Goal: Task Accomplishment & Management: Manage account settings

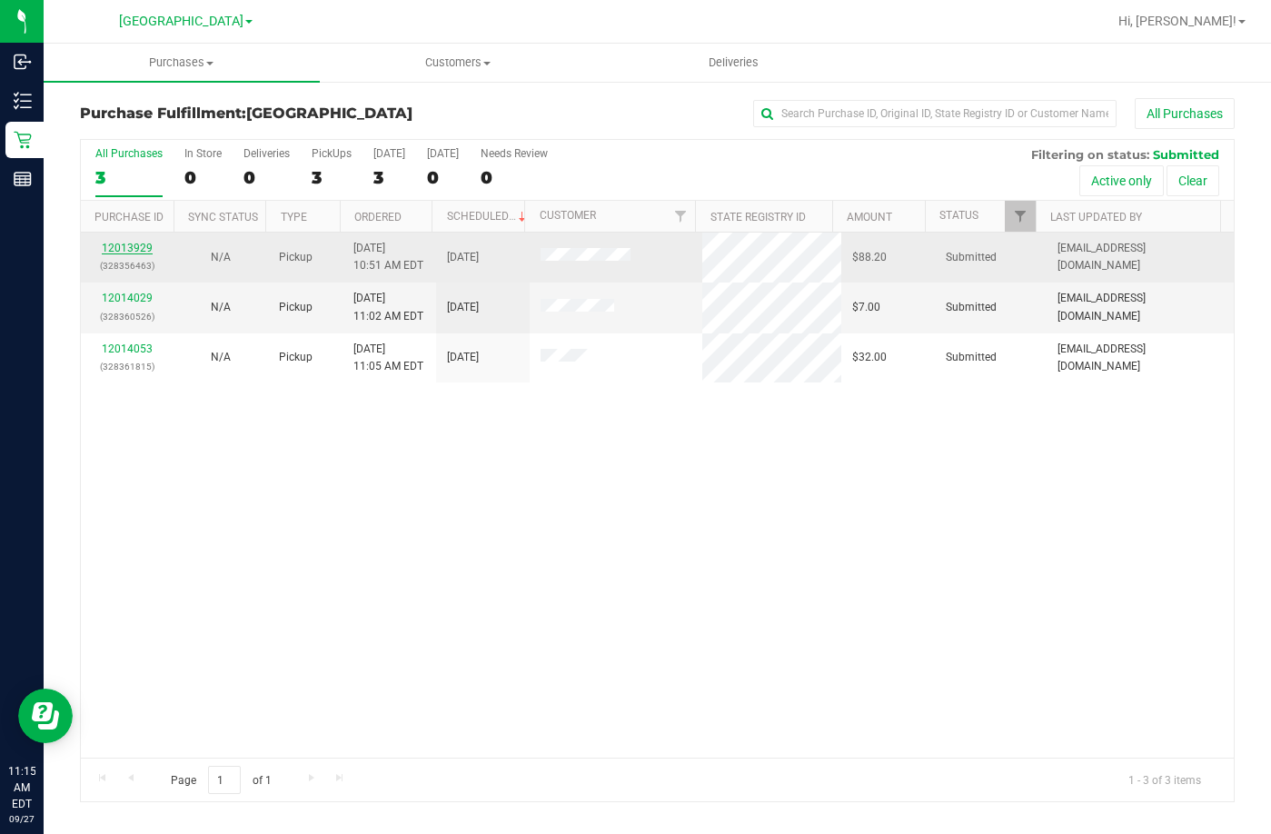
click at [129, 251] on link "12013929" at bounding box center [127, 248] width 51 height 13
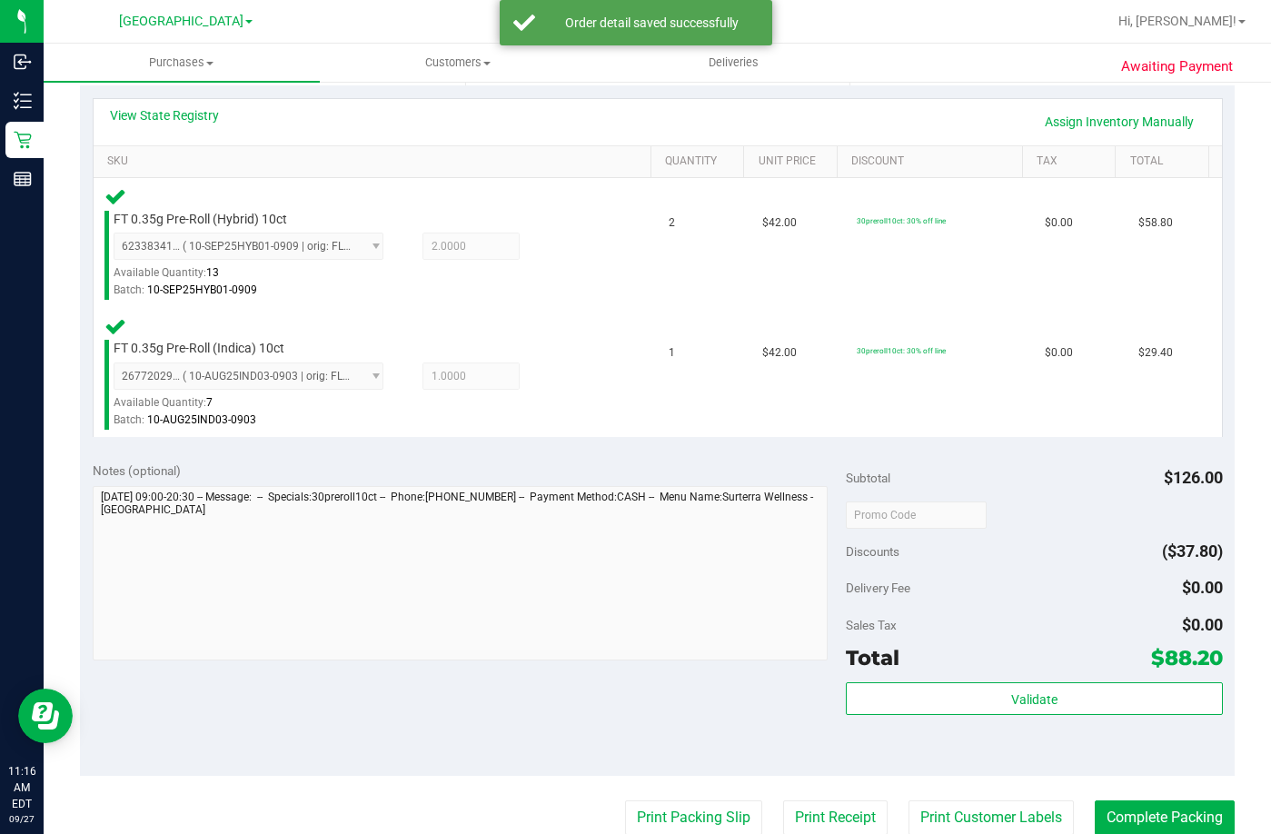
scroll to position [545, 0]
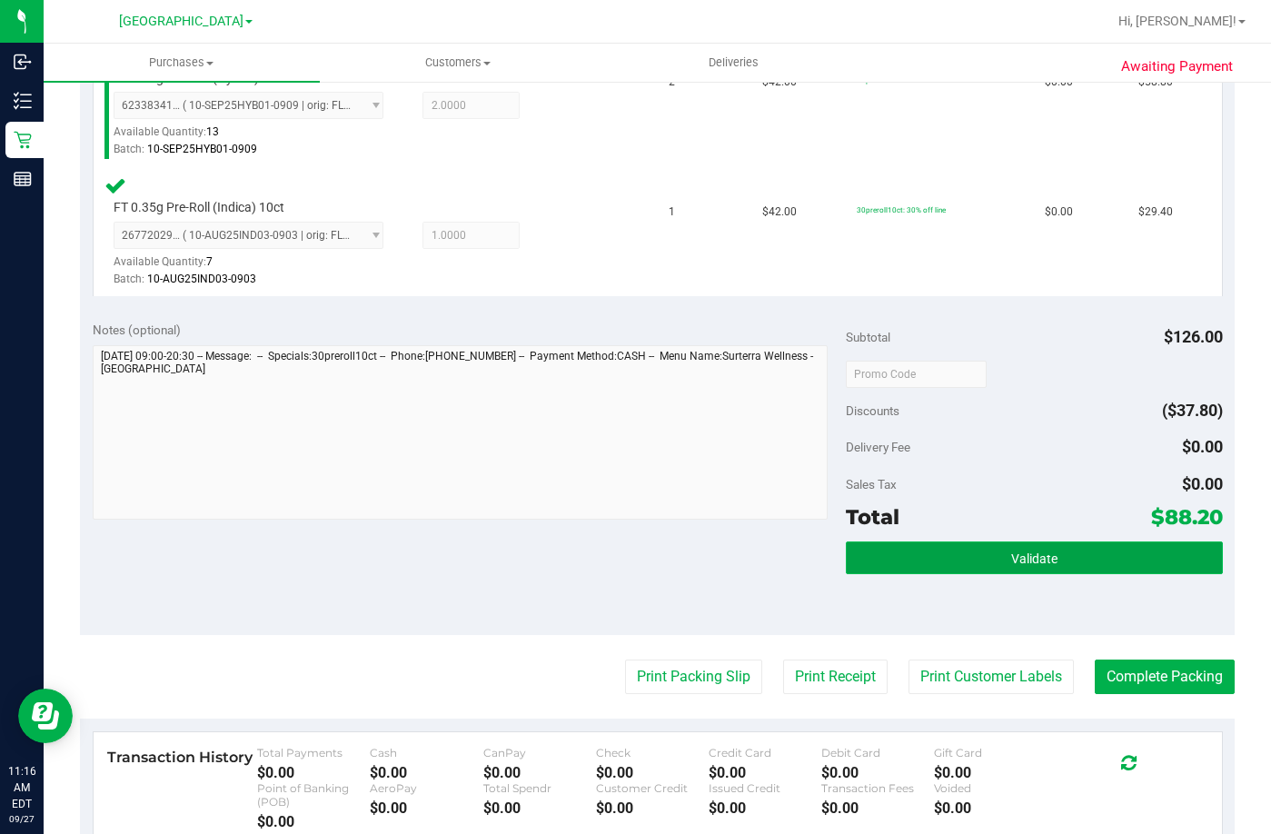
click at [1032, 570] on button "Validate" at bounding box center [1034, 557] width 377 height 33
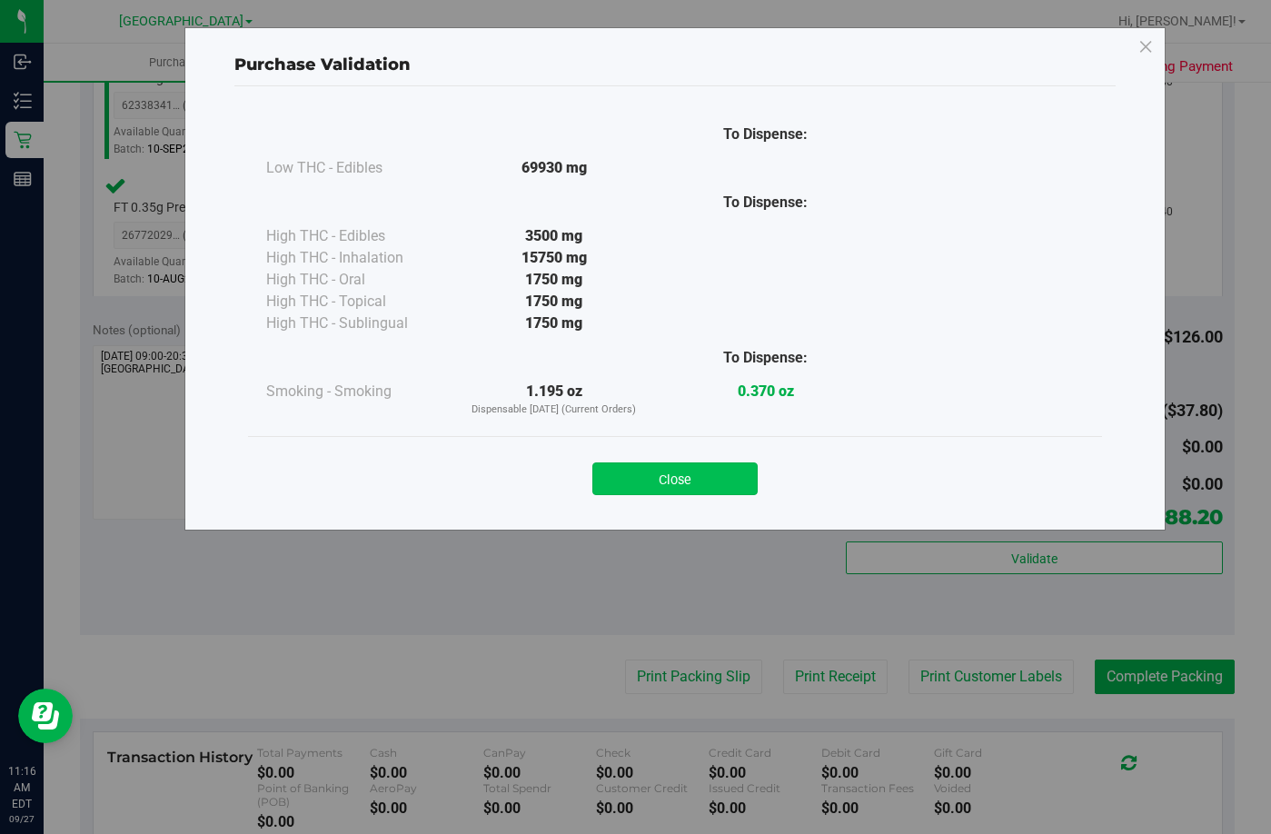
click at [678, 475] on button "Close" at bounding box center [674, 478] width 165 height 33
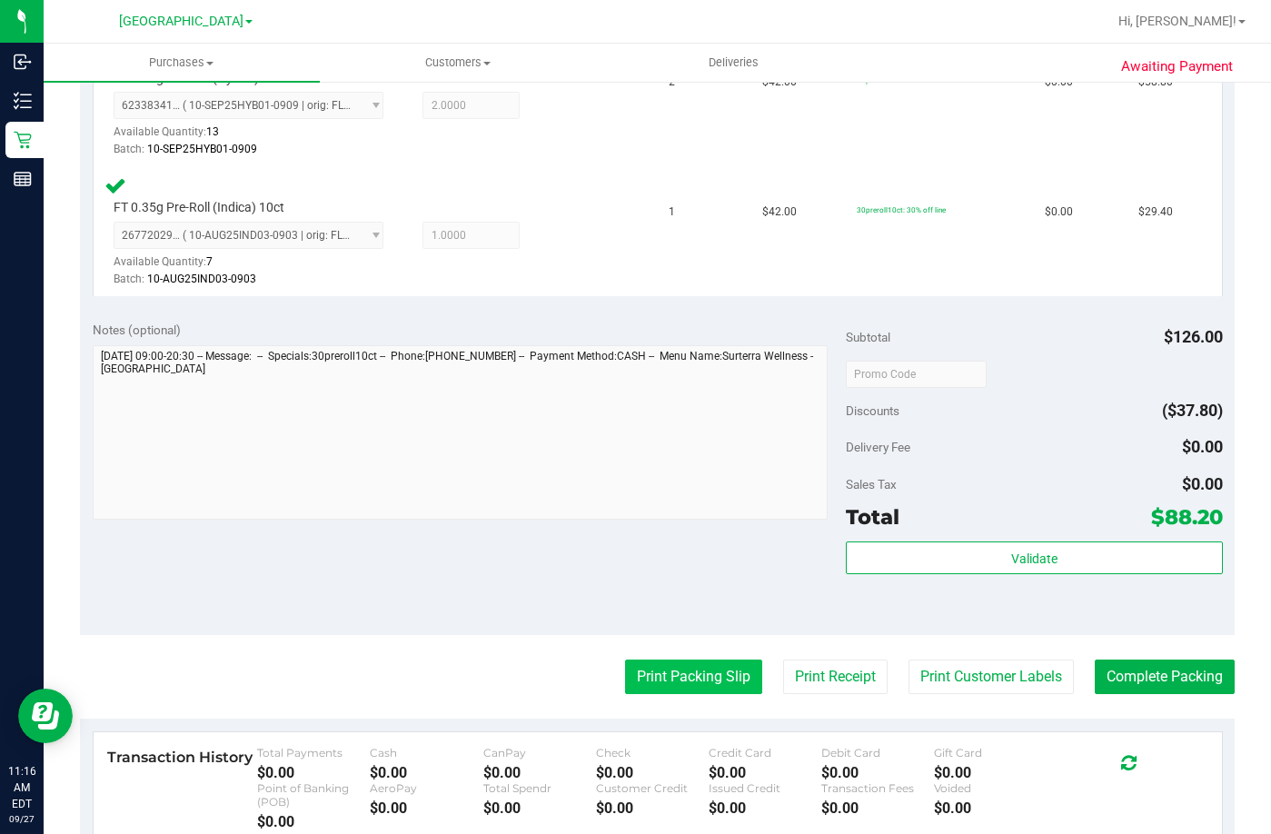
click at [680, 690] on button "Print Packing Slip" at bounding box center [693, 676] width 137 height 35
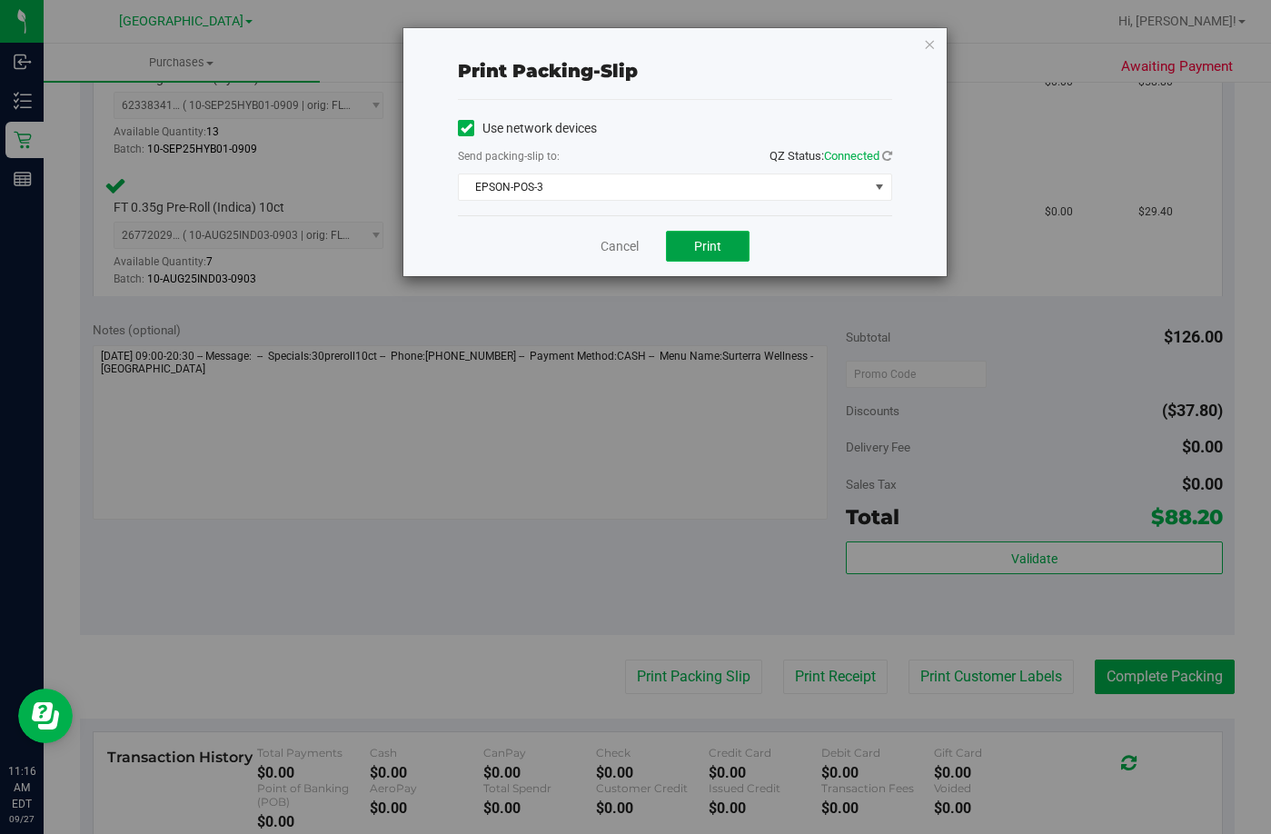
click at [690, 245] on button "Print" at bounding box center [708, 246] width 84 height 31
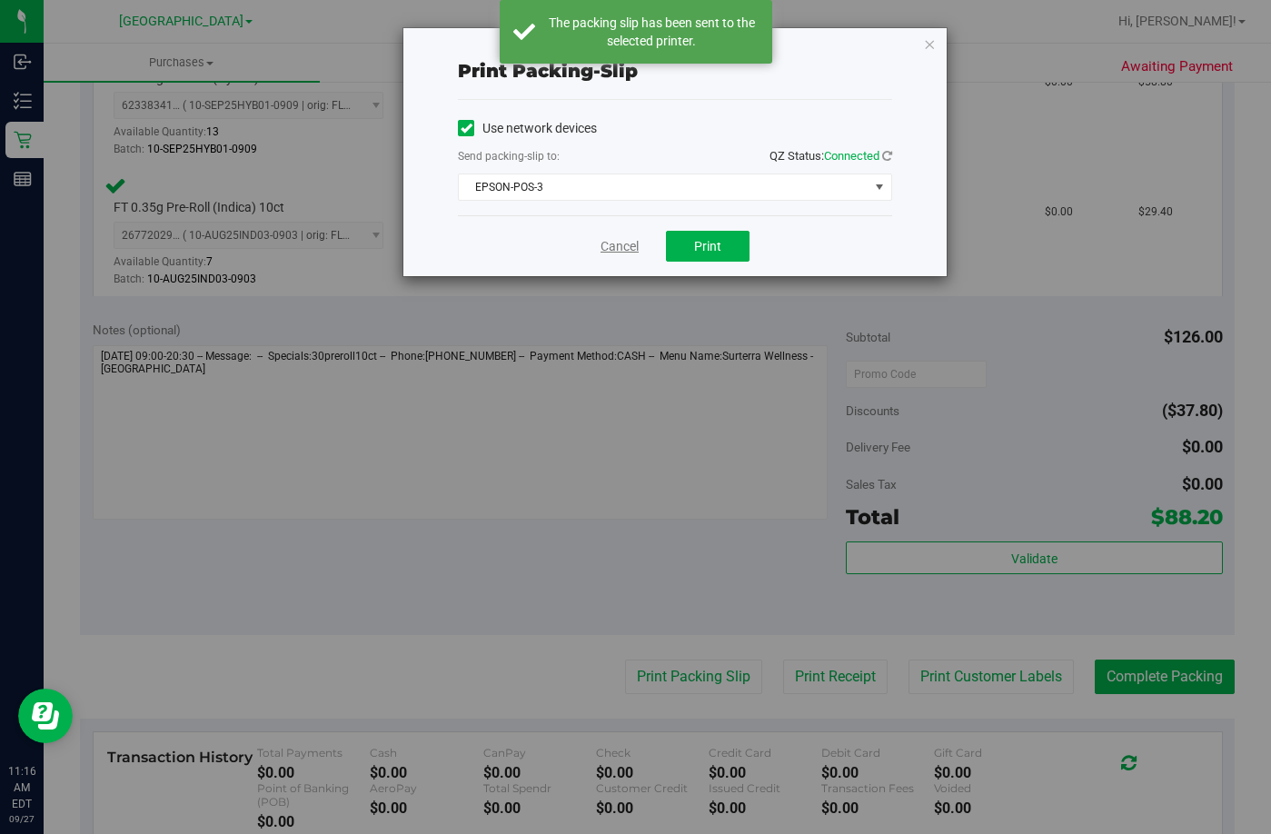
click at [610, 243] on link "Cancel" at bounding box center [619, 246] width 38 height 19
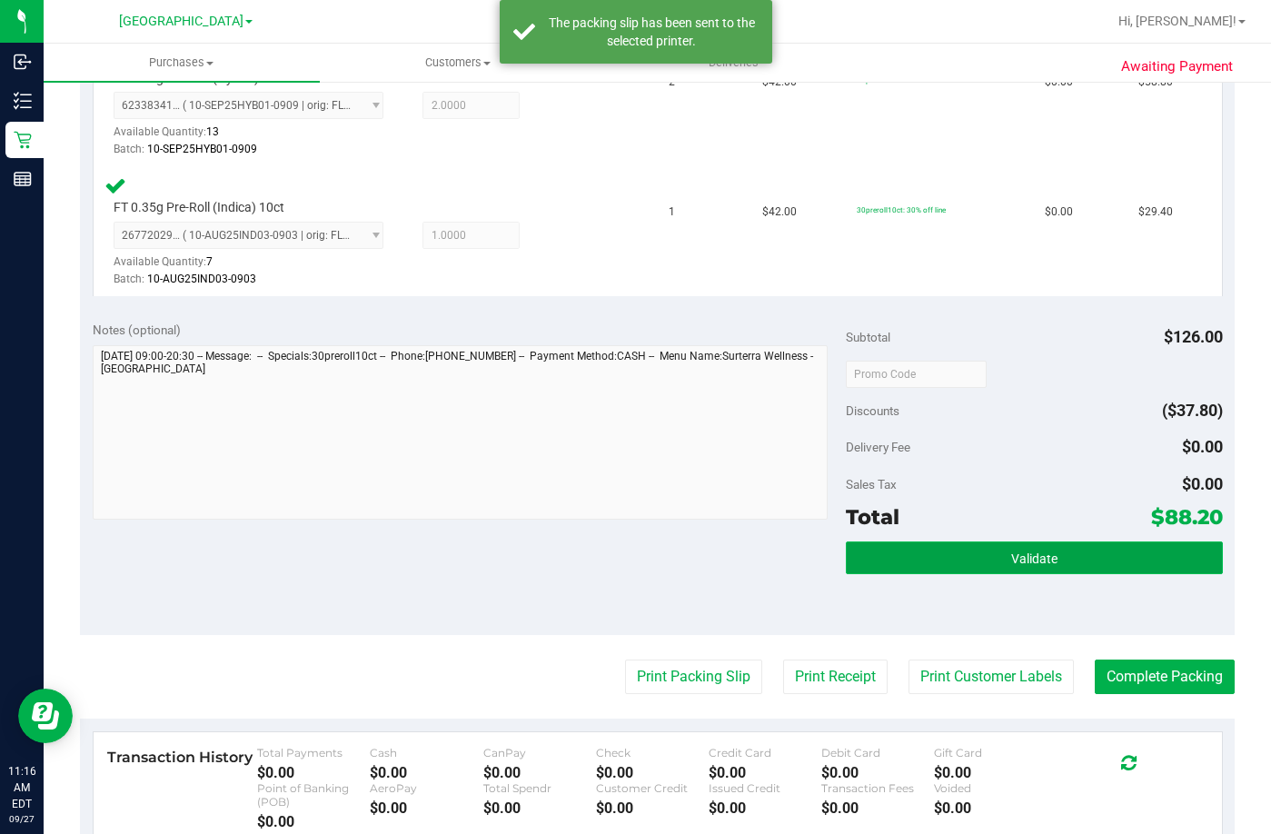
click at [1011, 551] on span "Validate" at bounding box center [1034, 558] width 46 height 15
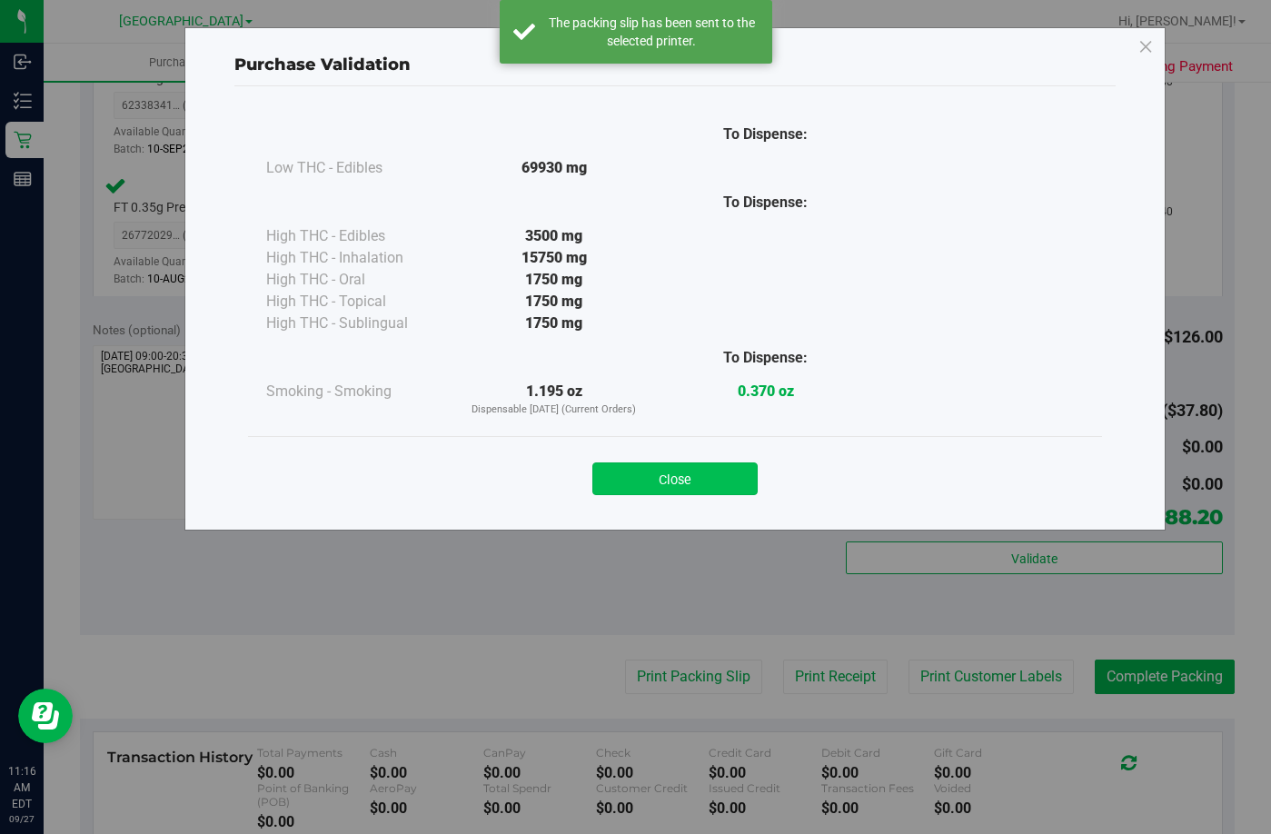
click at [673, 480] on button "Close" at bounding box center [674, 478] width 165 height 33
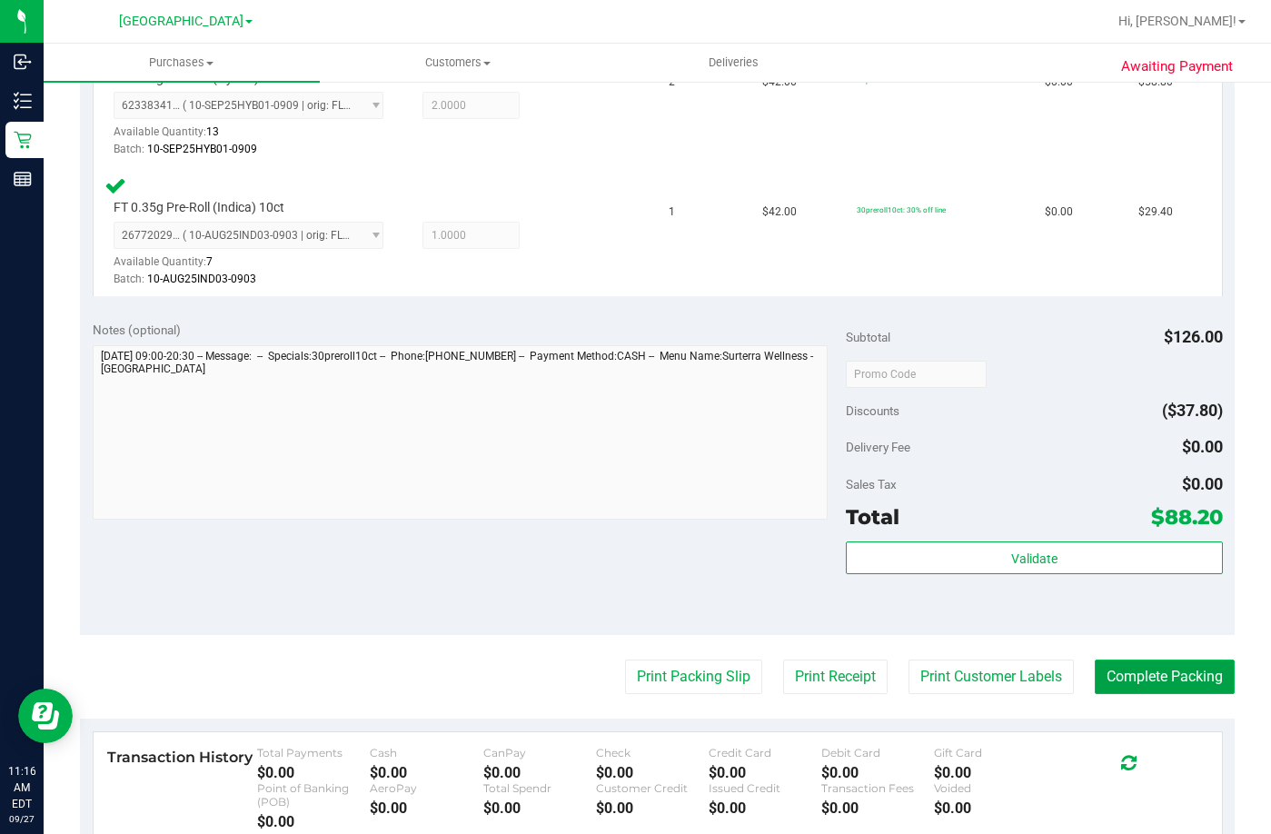
click at [1179, 681] on button "Complete Packing" at bounding box center [1164, 676] width 140 height 35
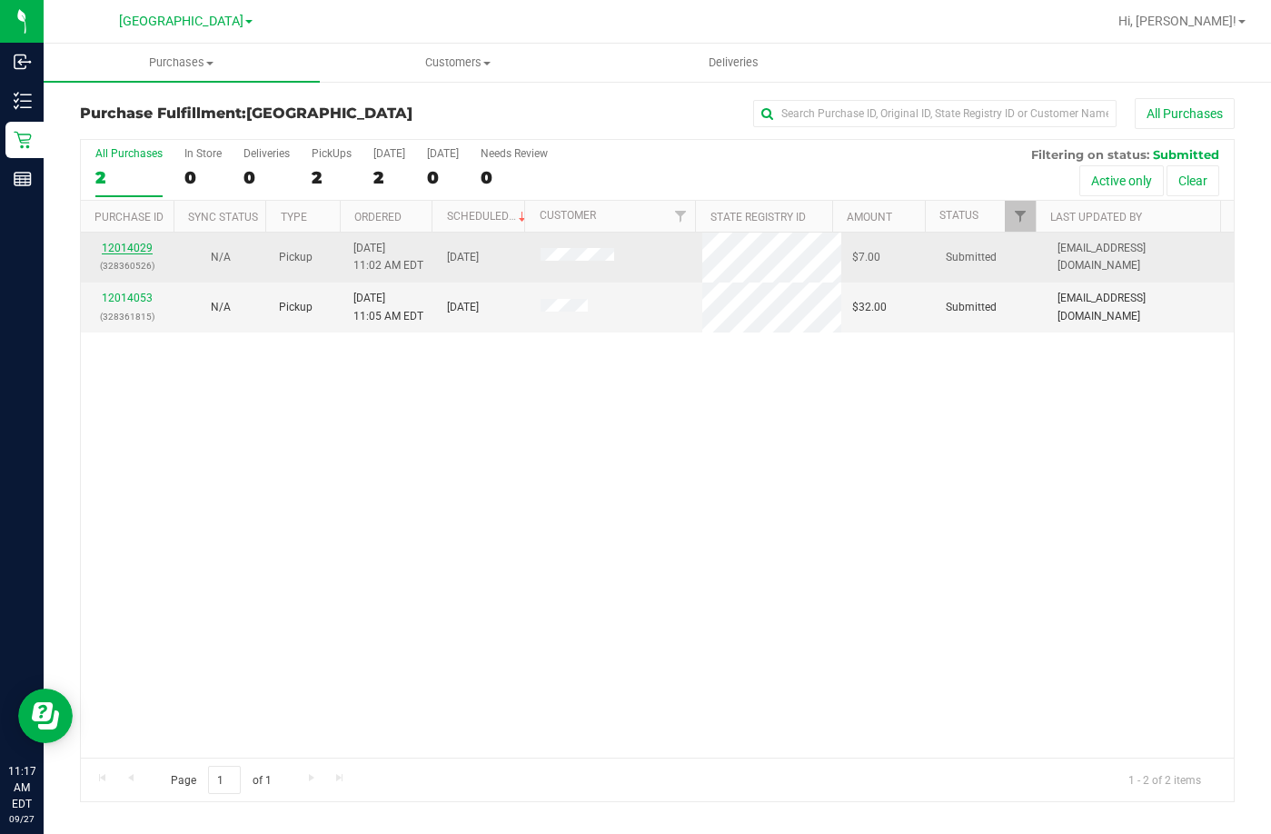
click at [137, 246] on link "12014029" at bounding box center [127, 248] width 51 height 13
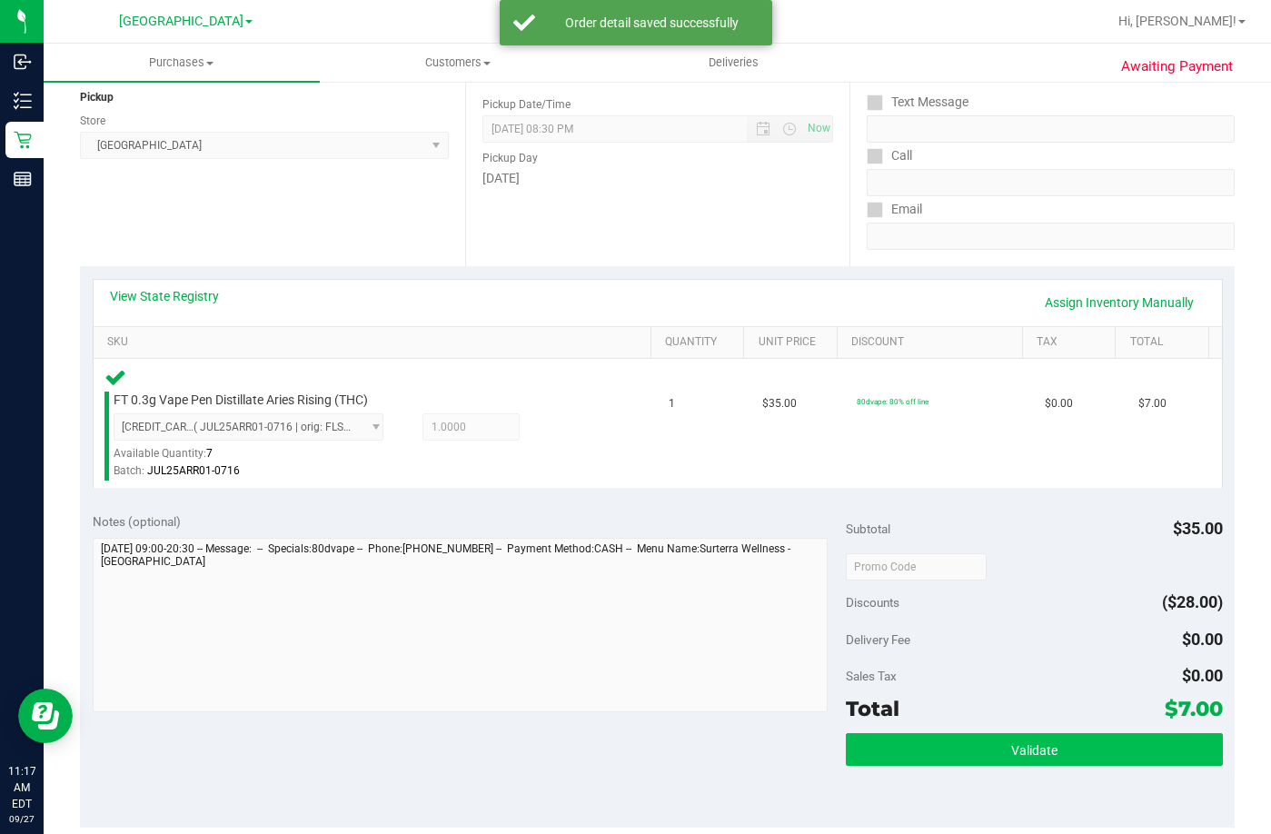
scroll to position [272, 0]
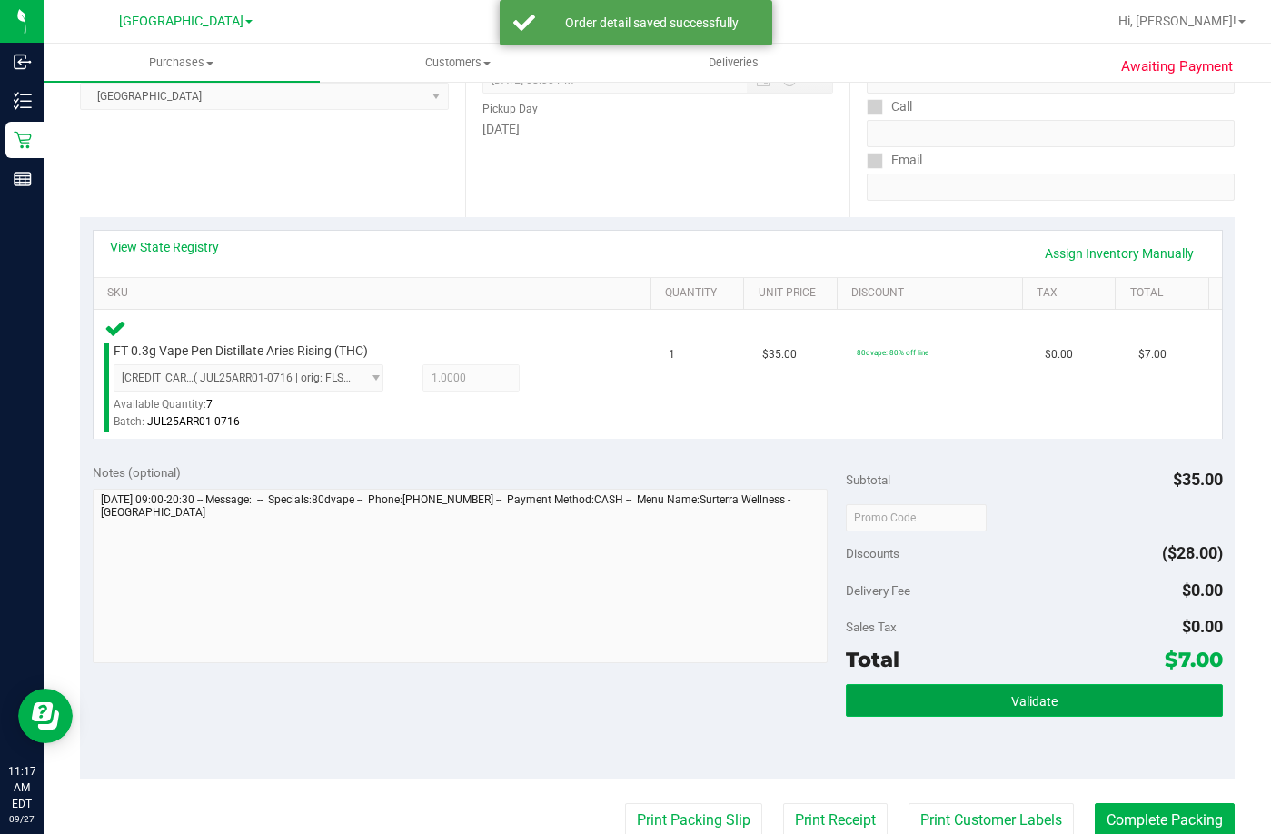
click at [979, 689] on button "Validate" at bounding box center [1034, 700] width 377 height 33
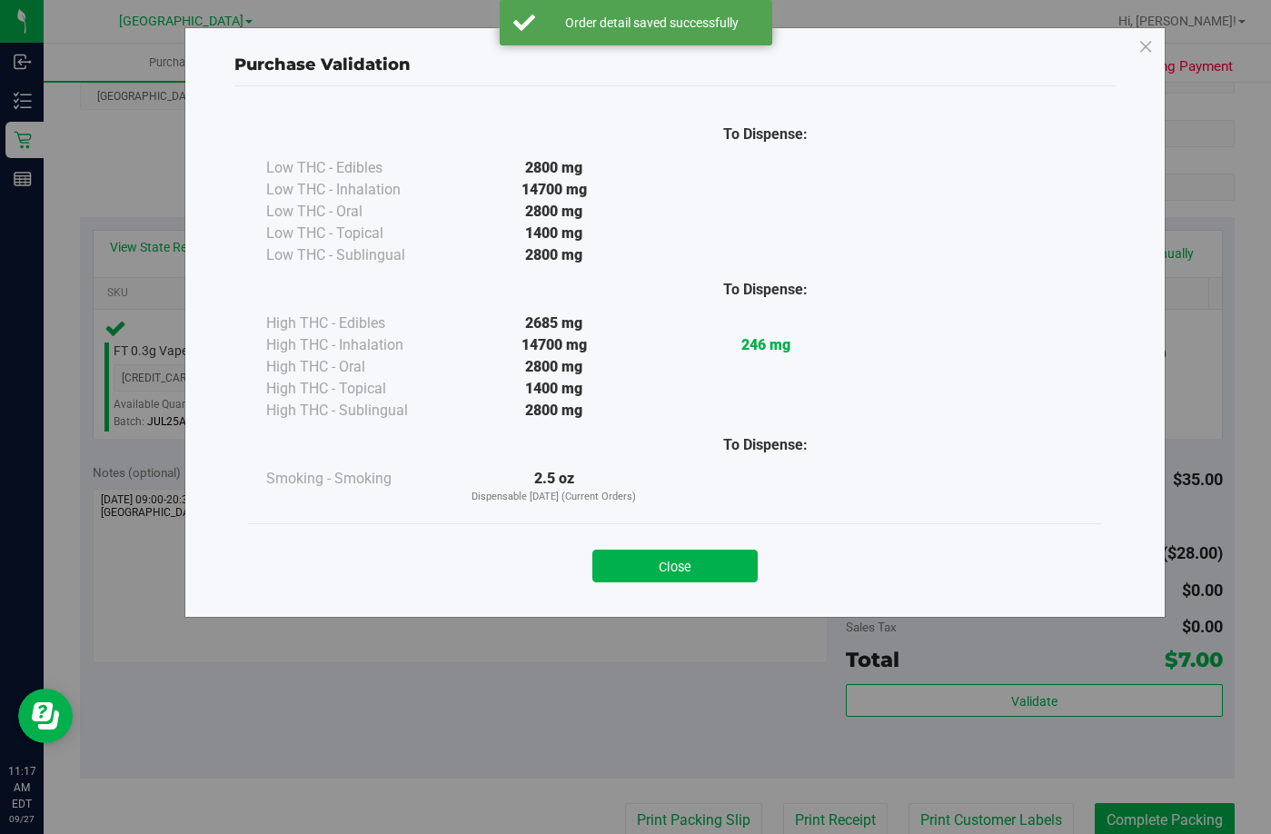
click at [714, 549] on div "Close" at bounding box center [675, 560] width 827 height 45
click at [700, 567] on button "Close" at bounding box center [674, 565] width 165 height 33
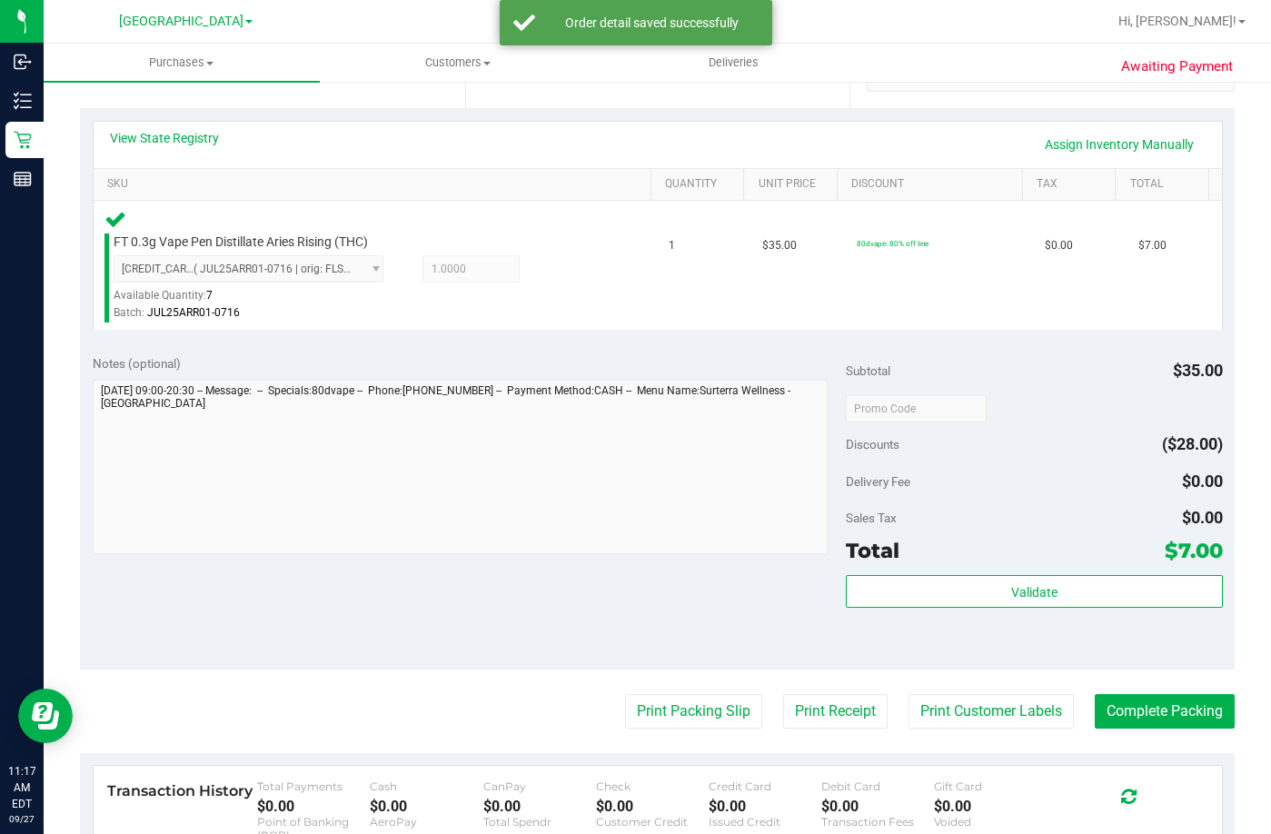
scroll to position [545, 0]
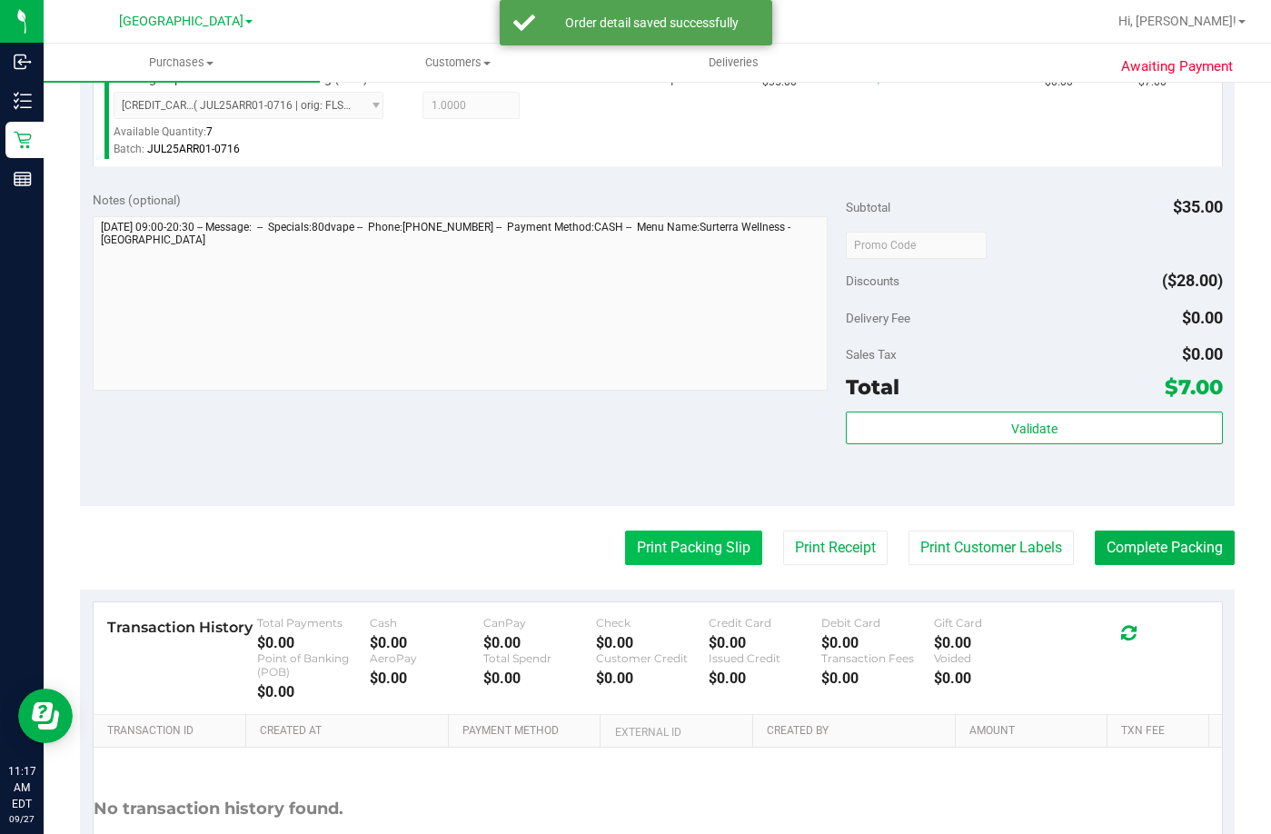
click at [684, 560] on button "Print Packing Slip" at bounding box center [693, 547] width 137 height 35
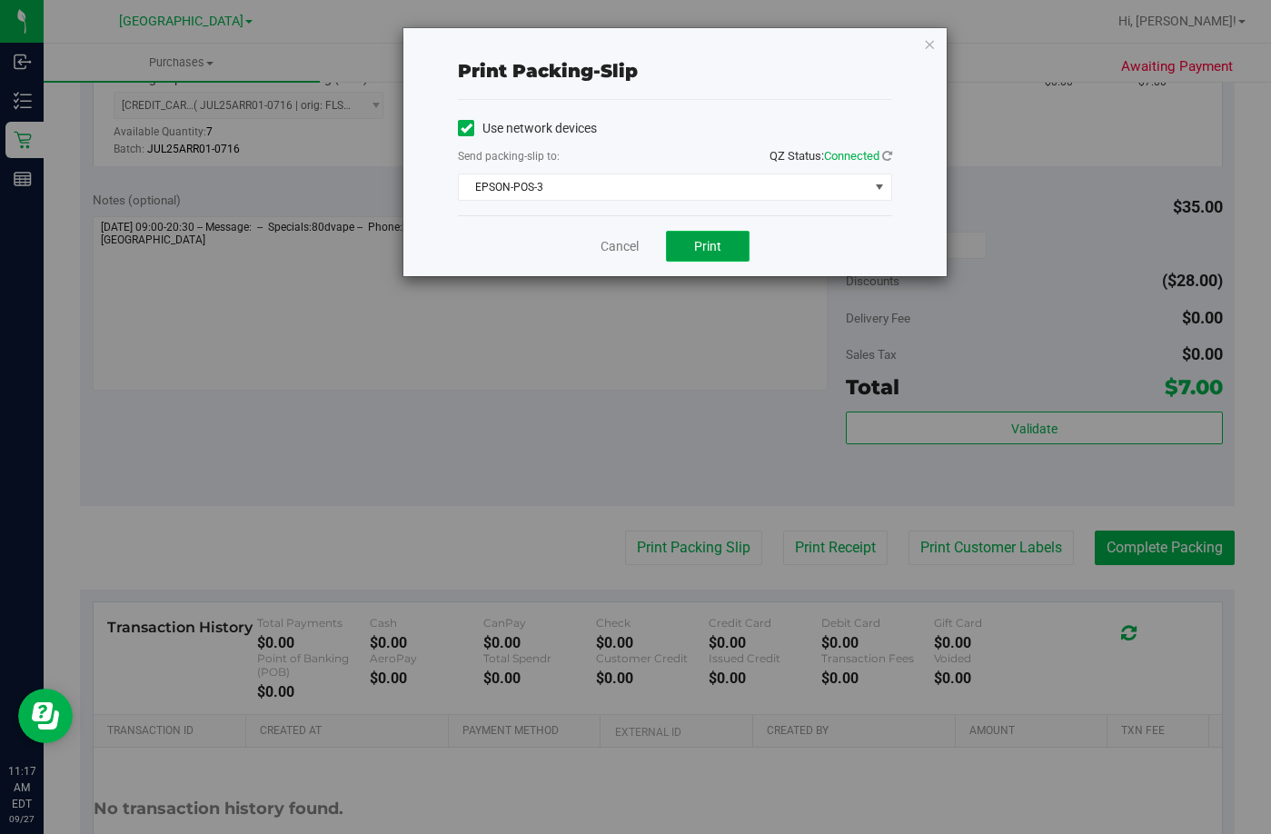
click at [722, 244] on button "Print" at bounding box center [708, 246] width 84 height 31
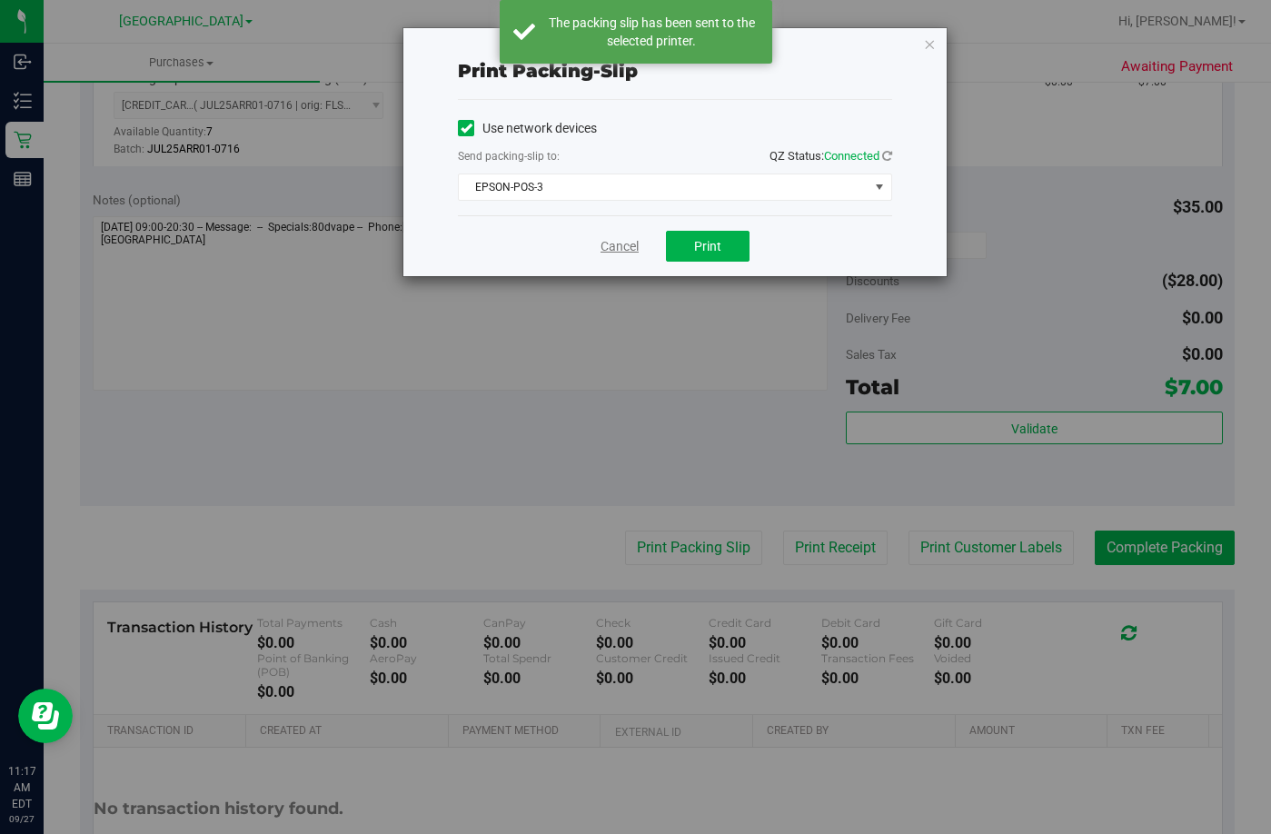
click at [612, 244] on link "Cancel" at bounding box center [619, 246] width 38 height 19
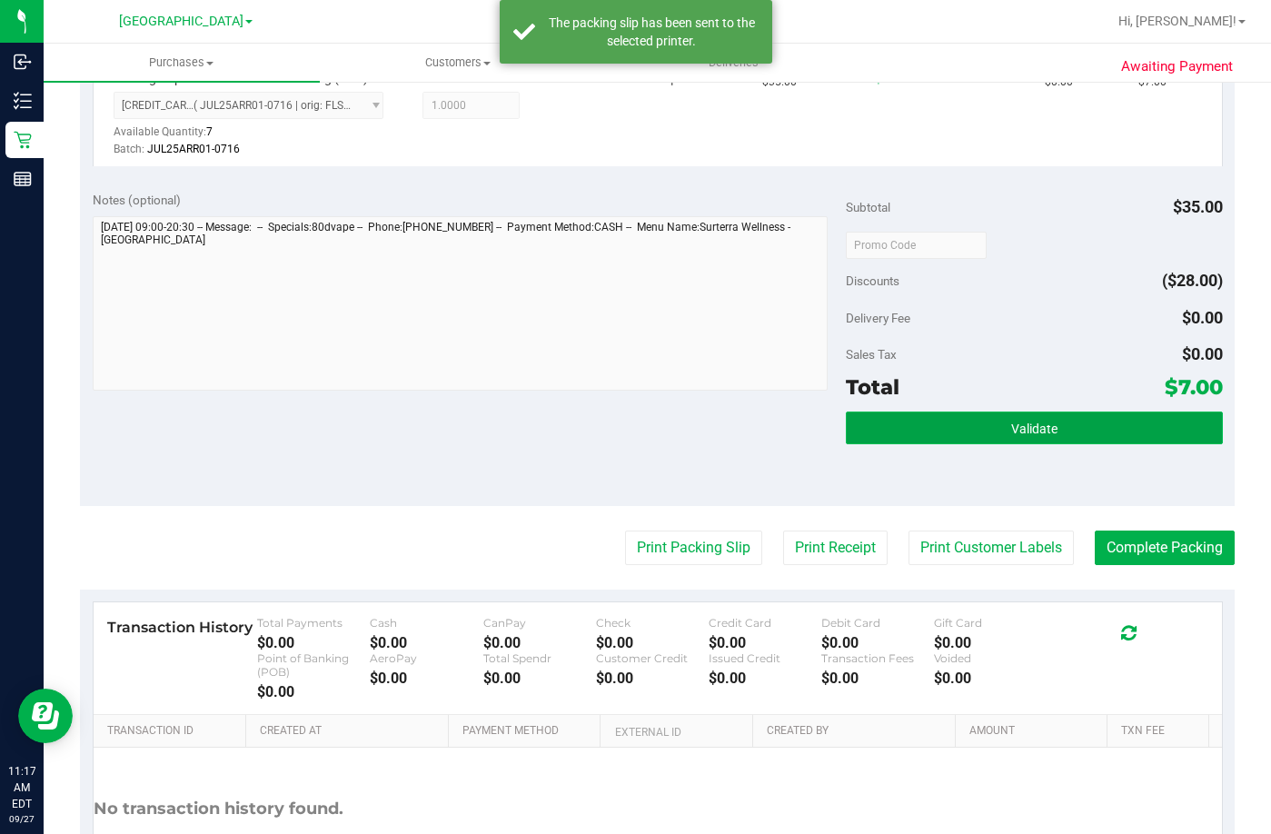
click at [875, 441] on button "Validate" at bounding box center [1034, 427] width 377 height 33
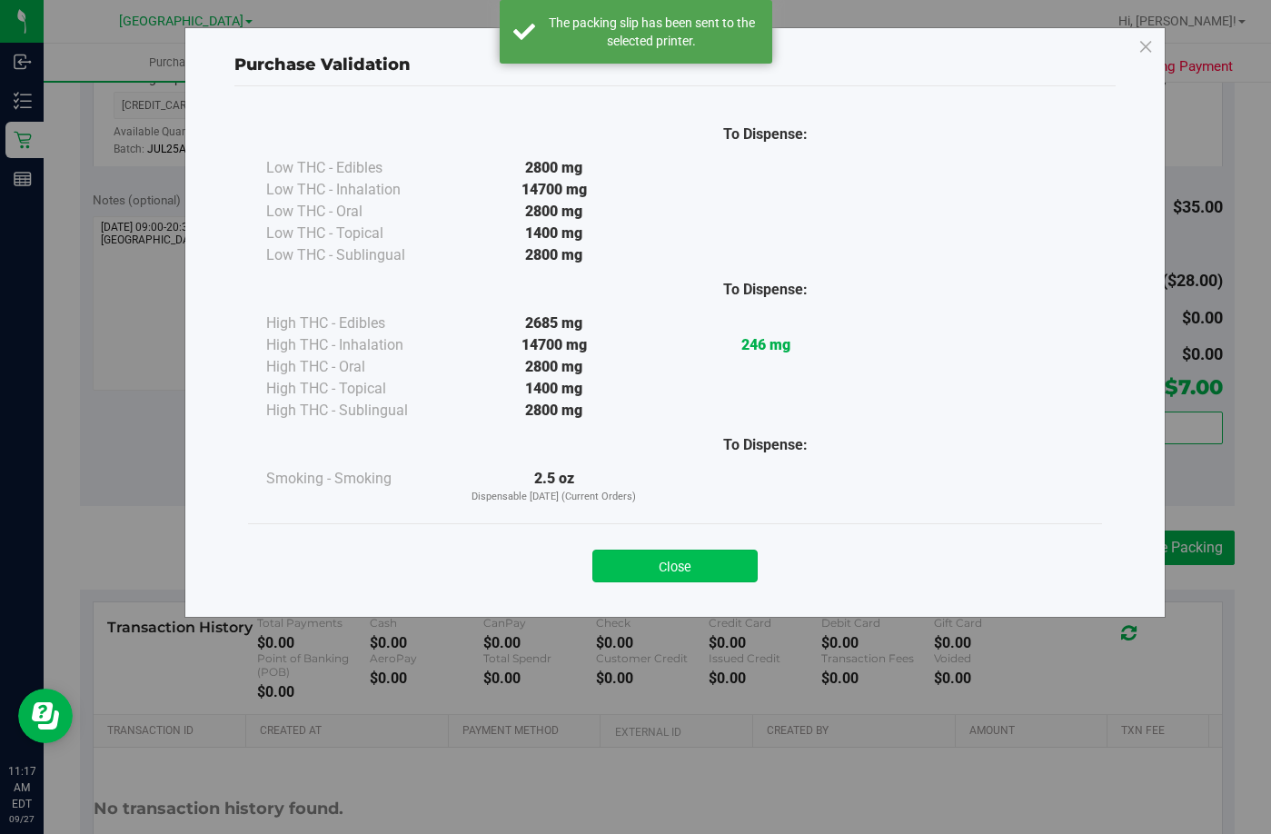
click at [699, 553] on button "Close" at bounding box center [674, 565] width 165 height 33
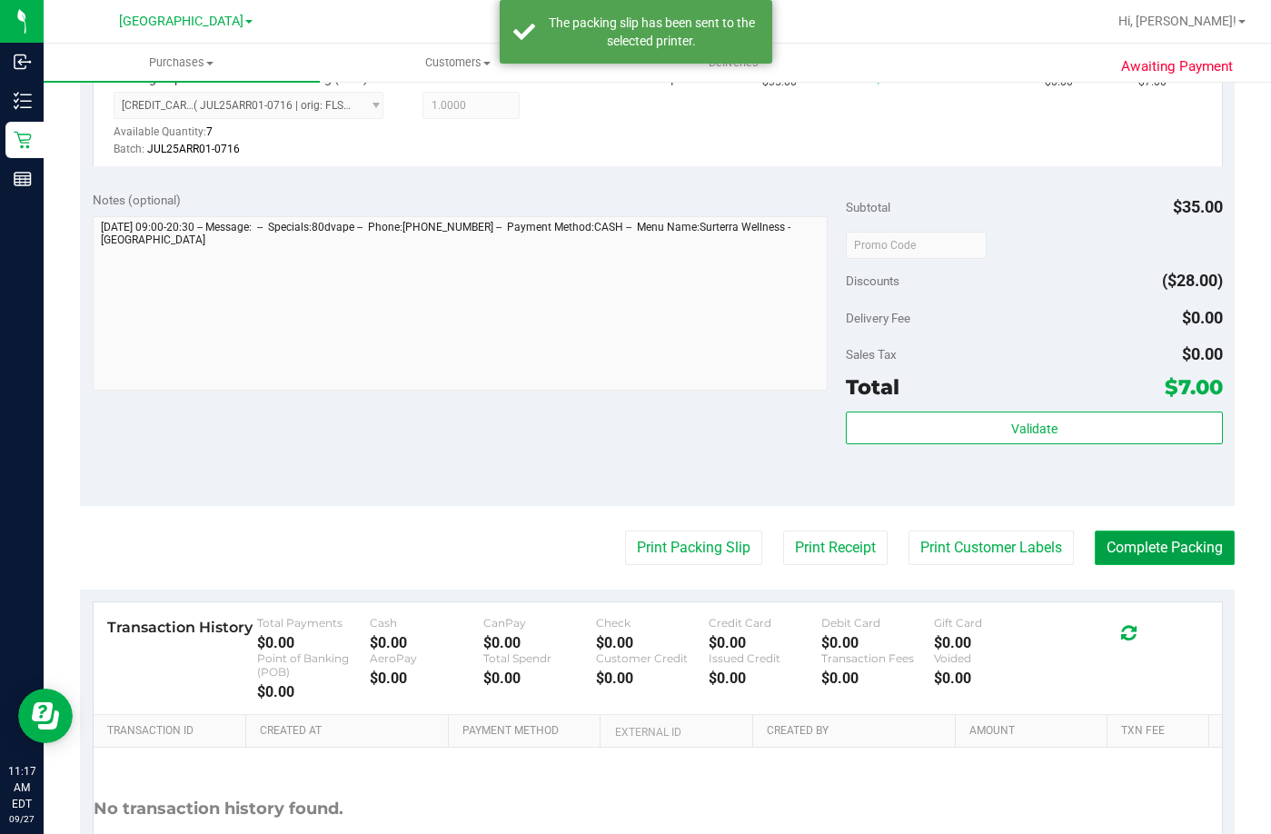
click at [1136, 554] on button "Complete Packing" at bounding box center [1164, 547] width 140 height 35
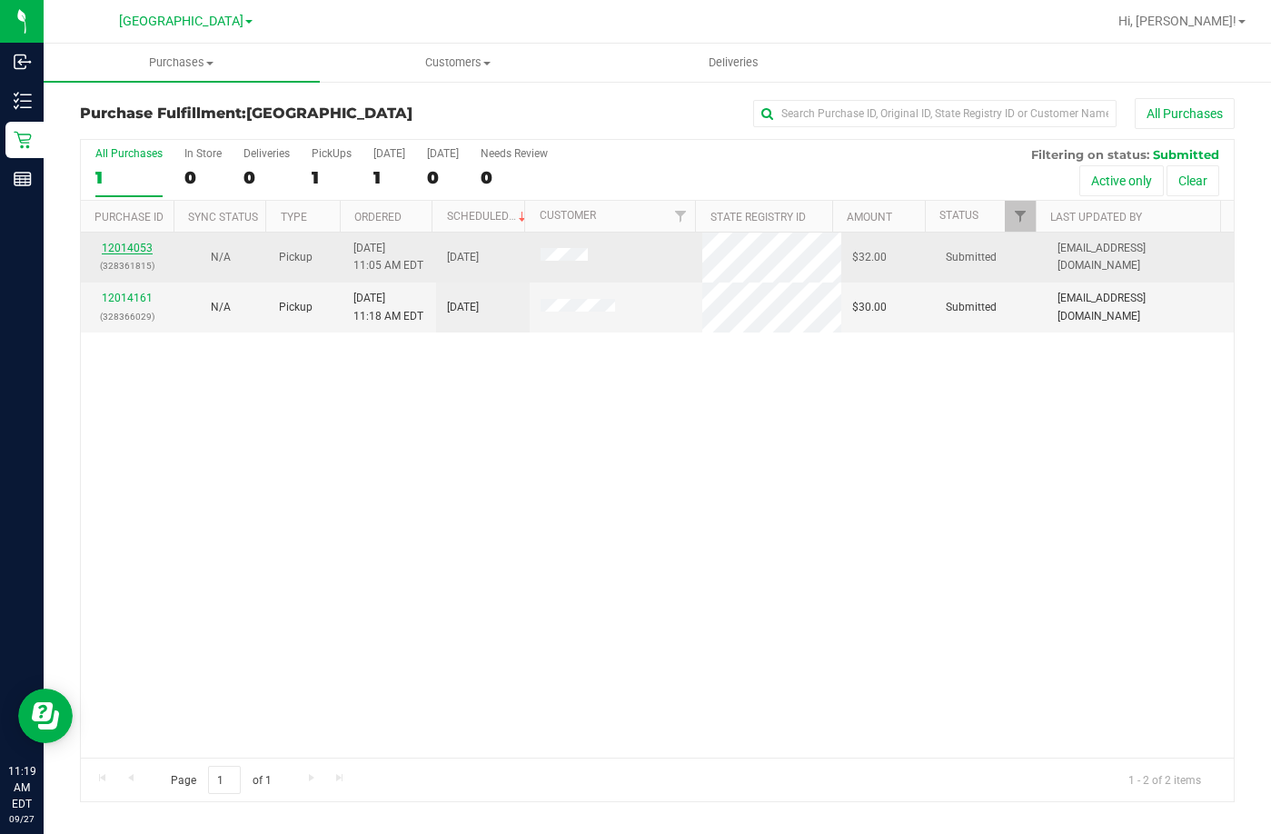
click at [141, 250] on link "12014053" at bounding box center [127, 248] width 51 height 13
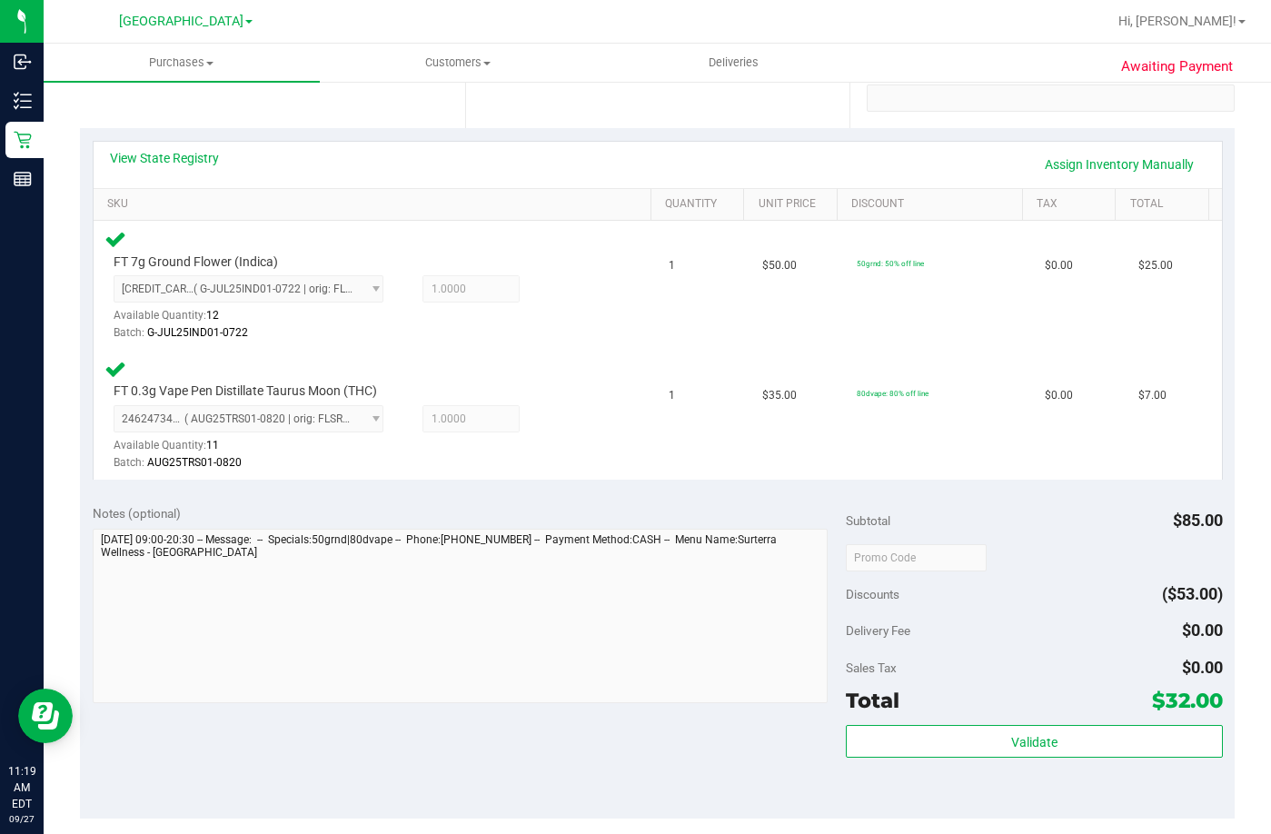
scroll to position [363, 0]
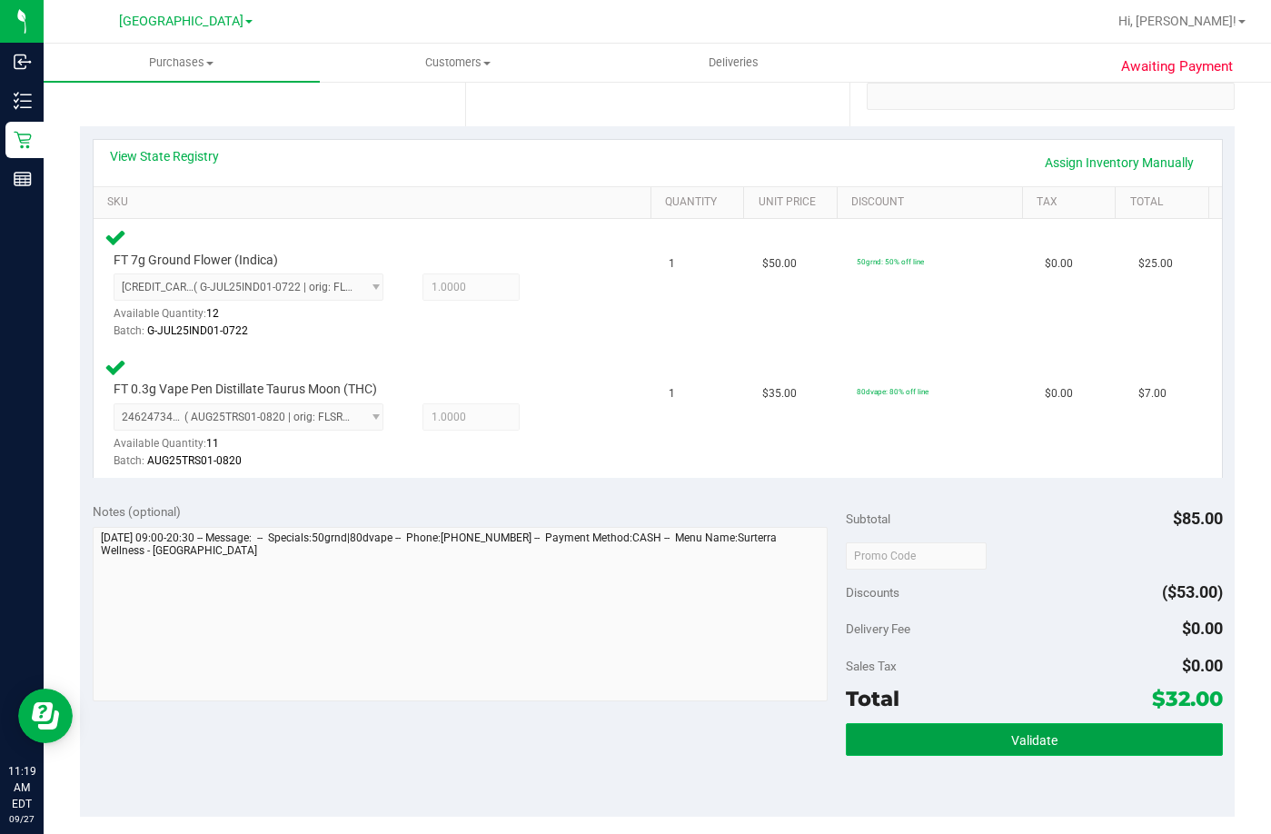
click at [1039, 739] on span "Validate" at bounding box center [1034, 740] width 46 height 15
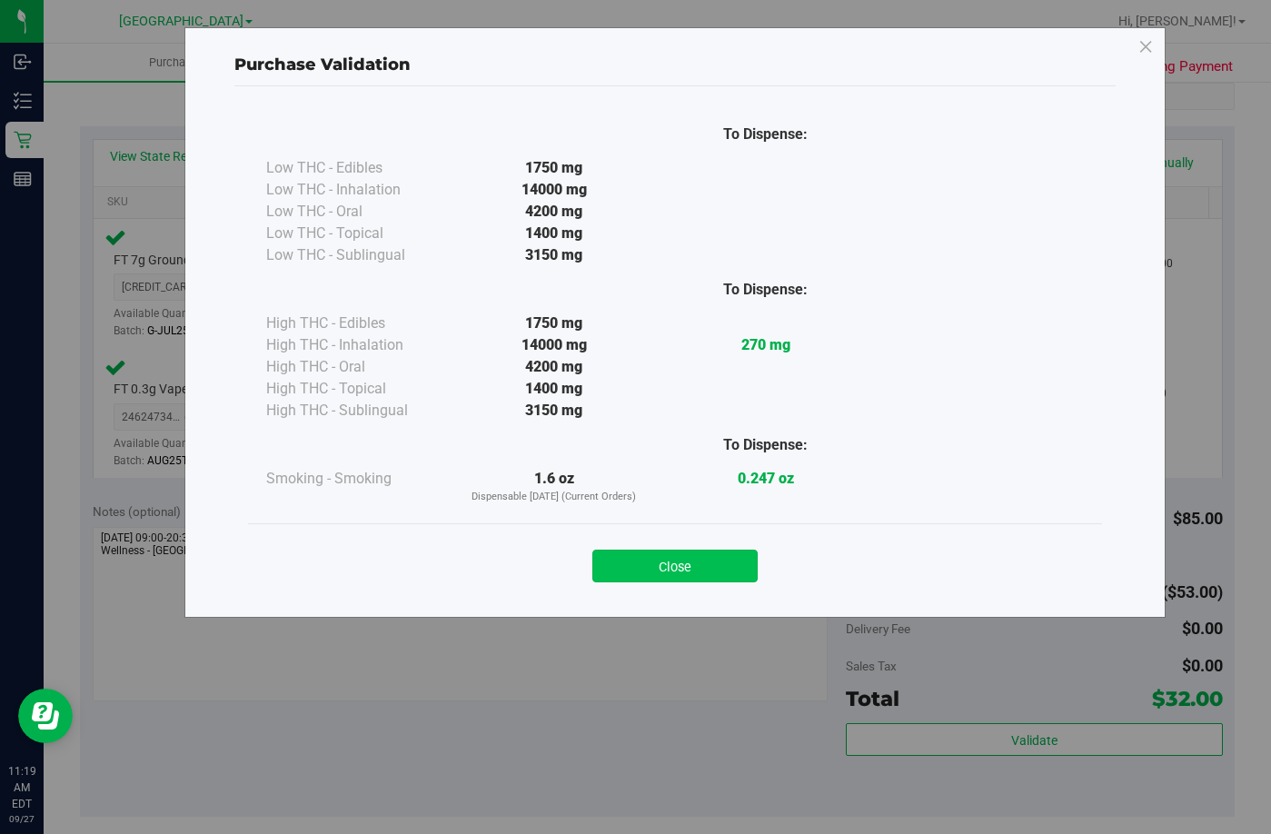
click at [694, 559] on button "Close" at bounding box center [674, 565] width 165 height 33
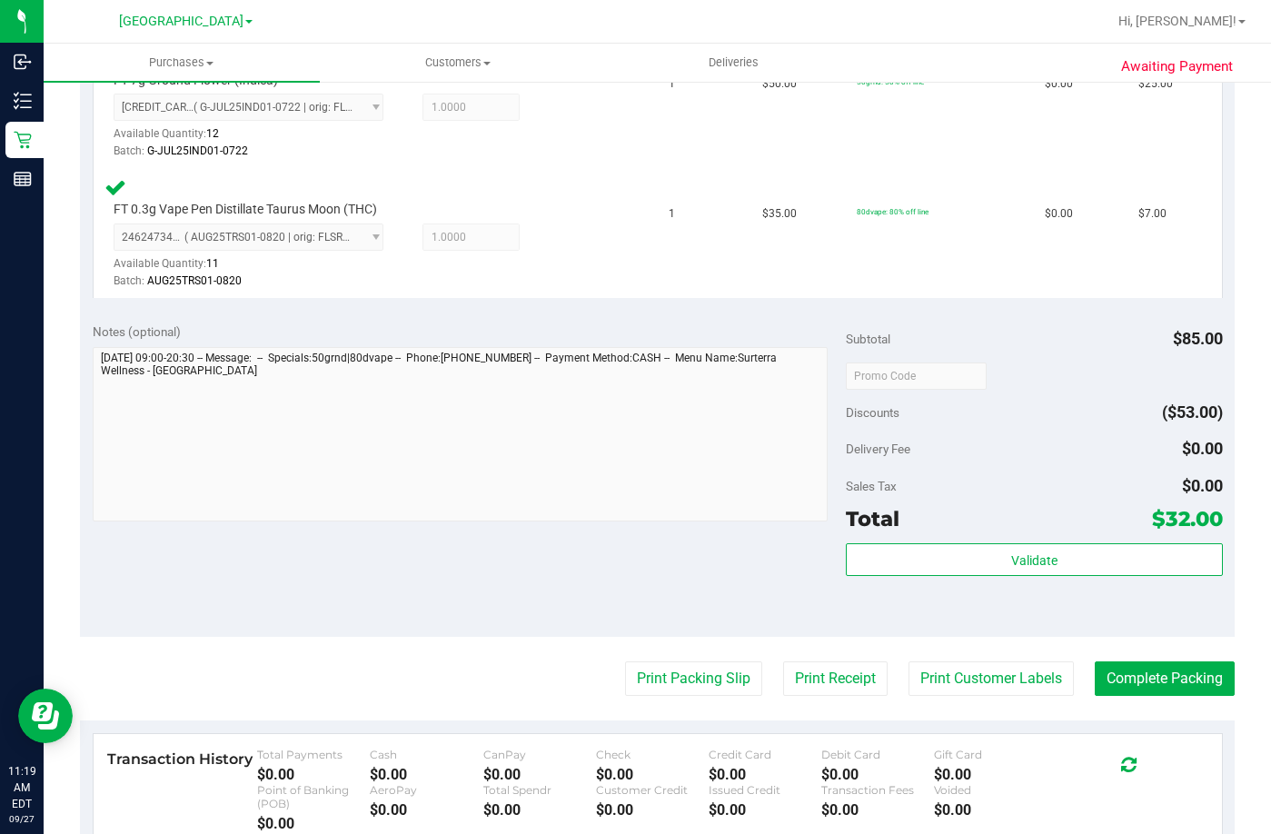
scroll to position [545, 0]
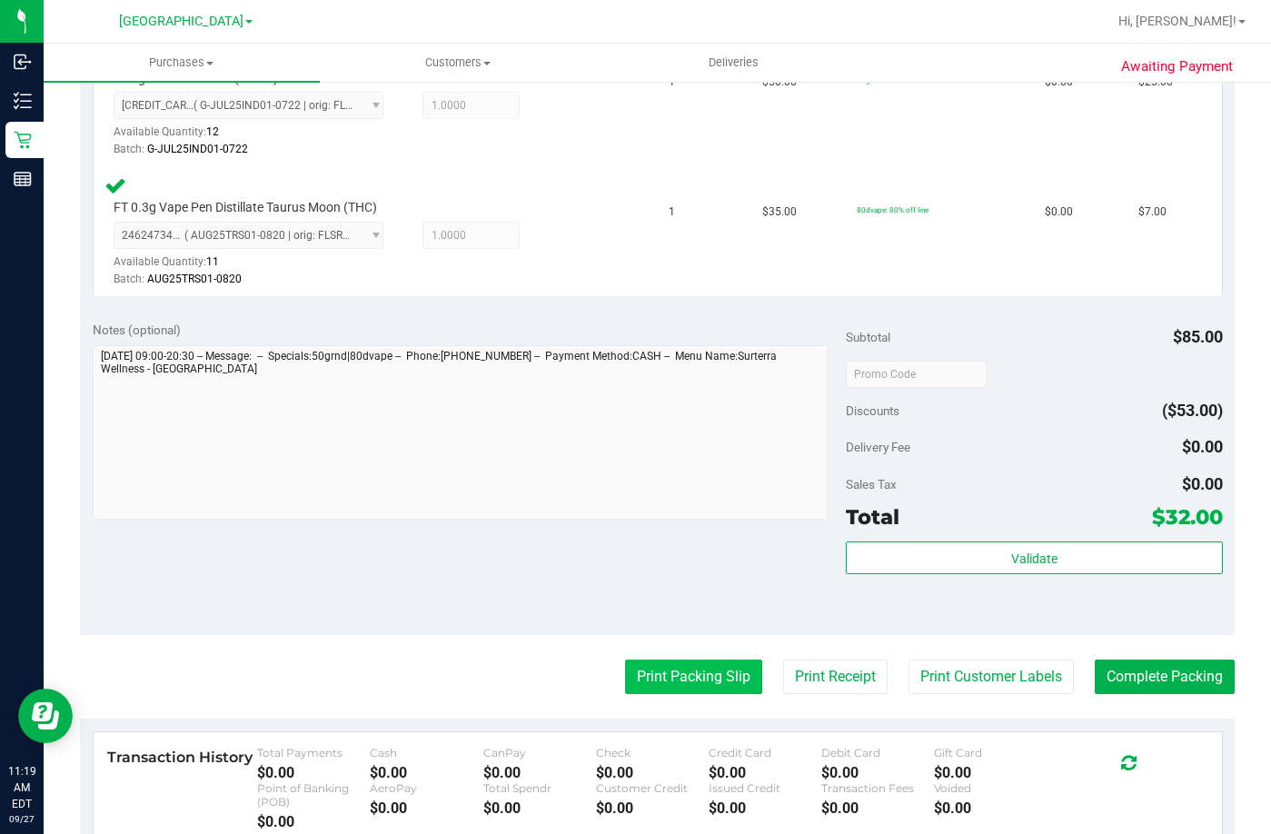
click at [650, 676] on button "Print Packing Slip" at bounding box center [693, 676] width 137 height 35
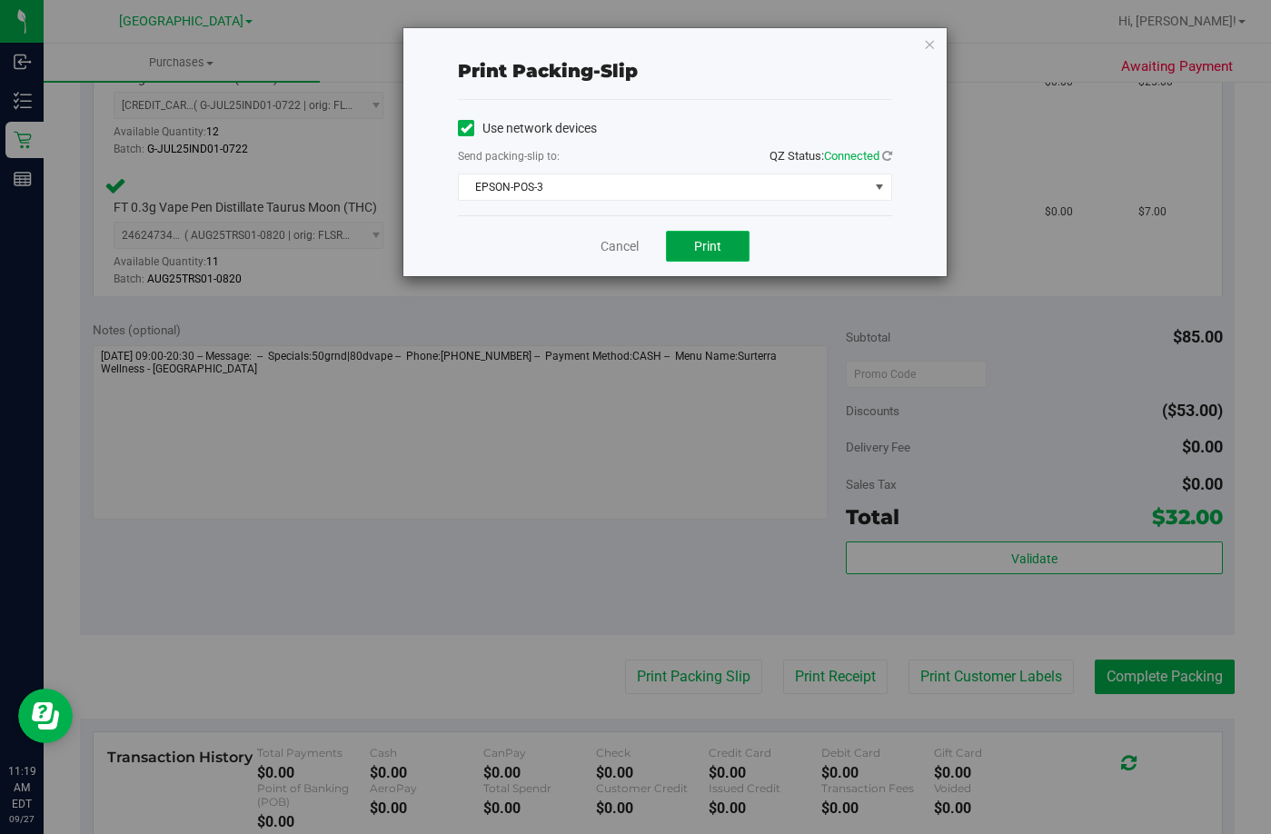
click at [735, 247] on button "Print" at bounding box center [708, 246] width 84 height 31
click at [625, 247] on link "Cancel" at bounding box center [619, 246] width 38 height 19
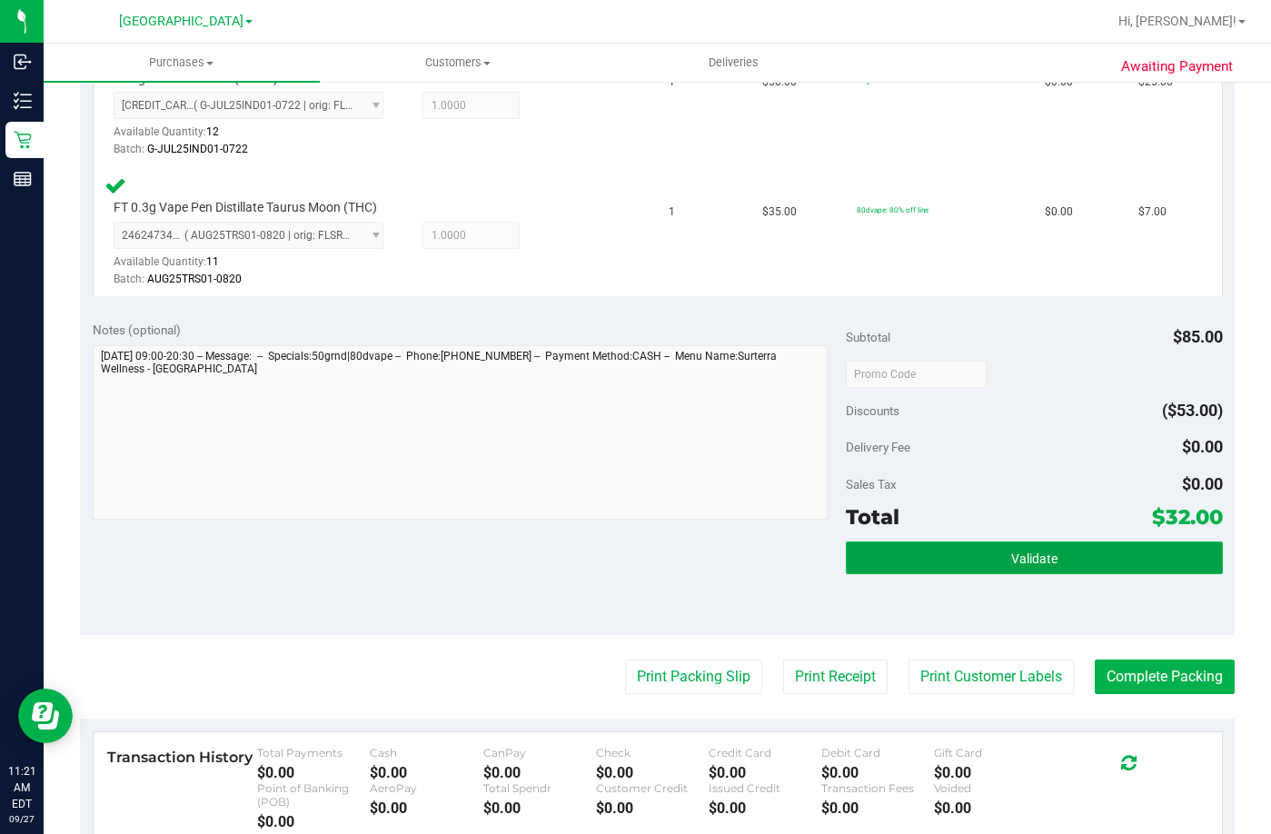
click at [1056, 558] on button "Validate" at bounding box center [1034, 557] width 377 height 33
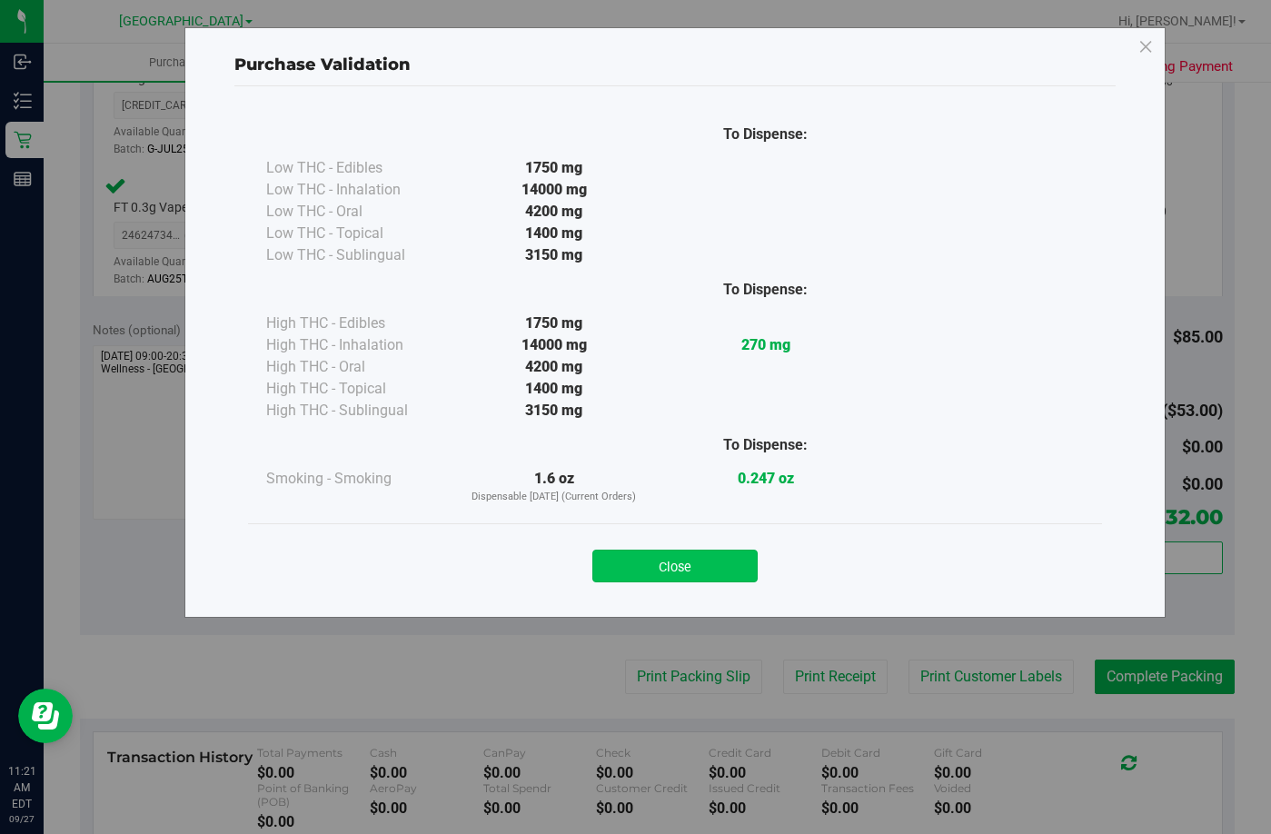
click at [647, 557] on button "Close" at bounding box center [674, 565] width 165 height 33
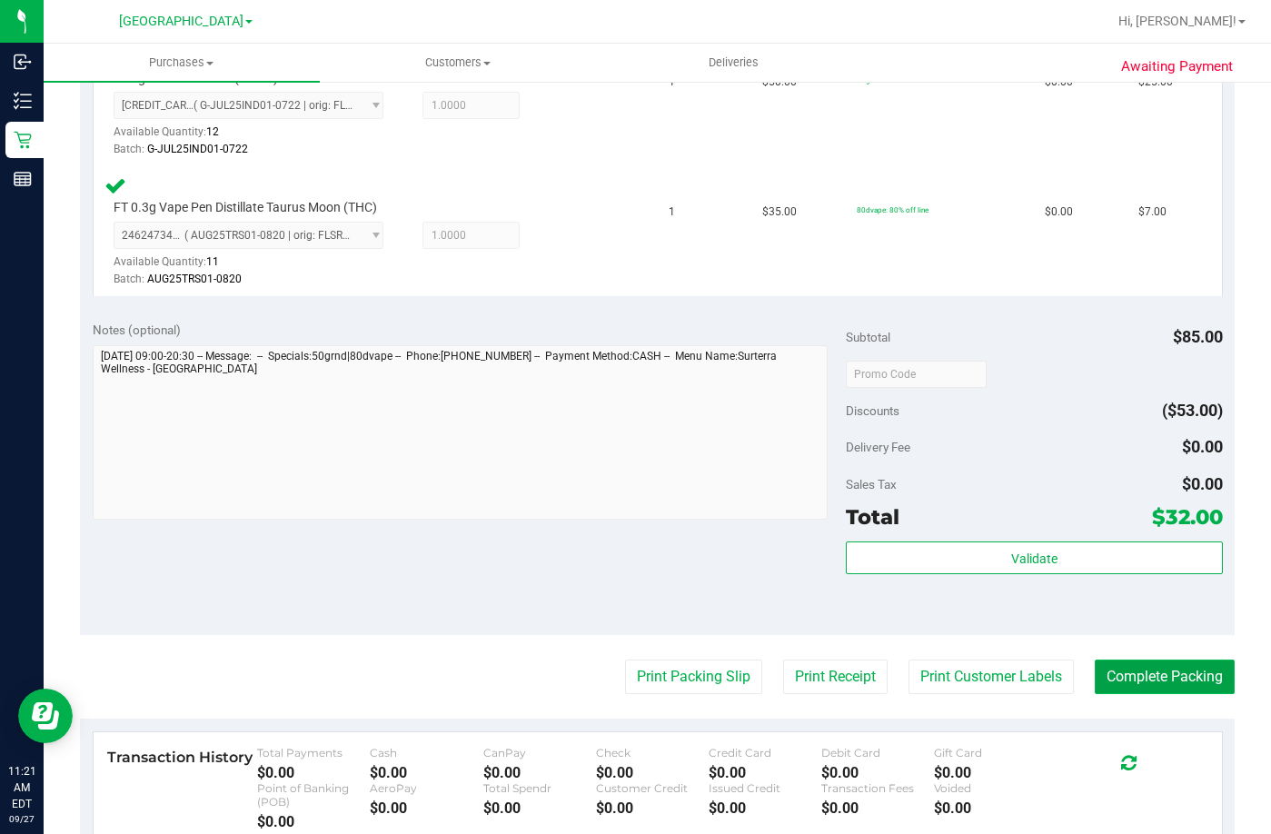
drag, startPoint x: 1143, startPoint y: 680, endPoint x: 1167, endPoint y: 675, distance: 24.2
click at [1147, 678] on button "Complete Packing" at bounding box center [1164, 676] width 140 height 35
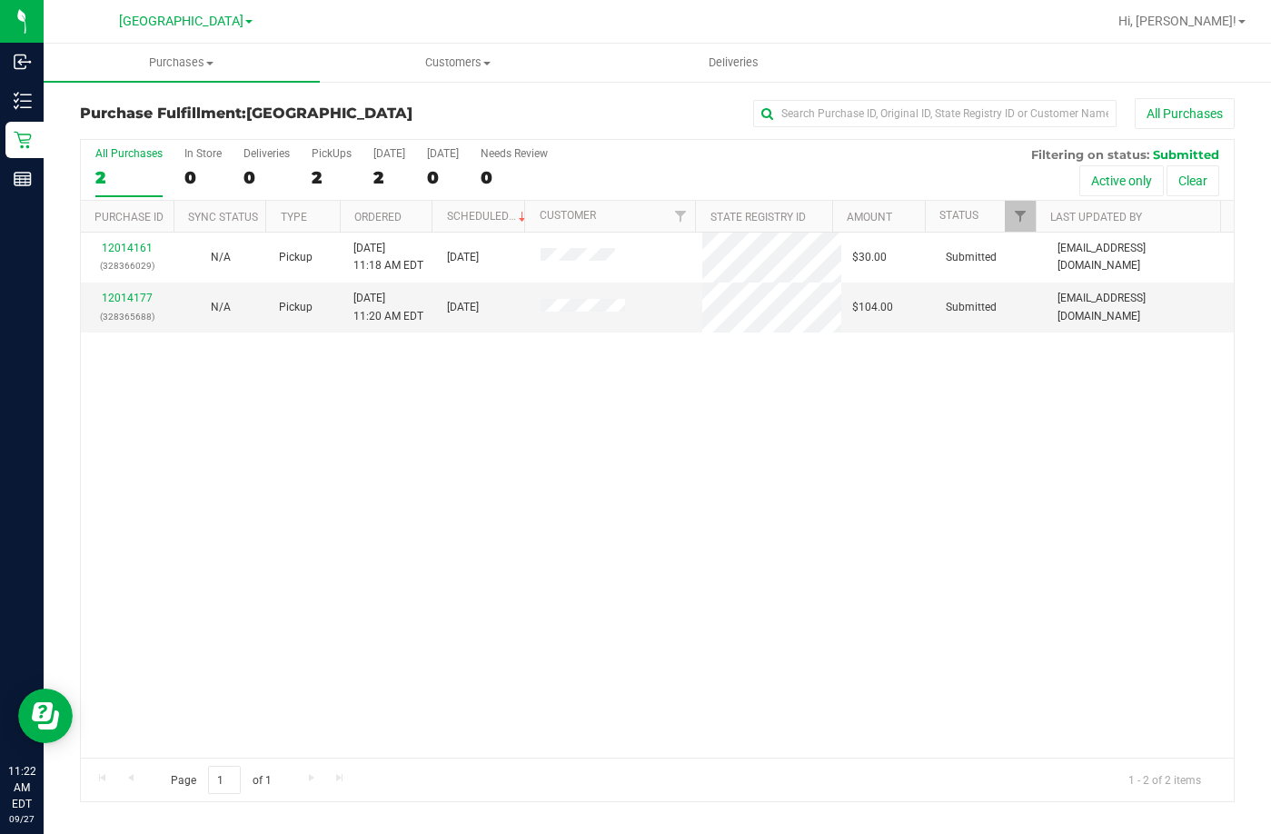
click at [382, 463] on div "12014161 (328366029) N/A Pickup 9/27/2025 11:18 AM EDT 9/27/2025 $30.00 Submitt…" at bounding box center [657, 495] width 1153 height 525
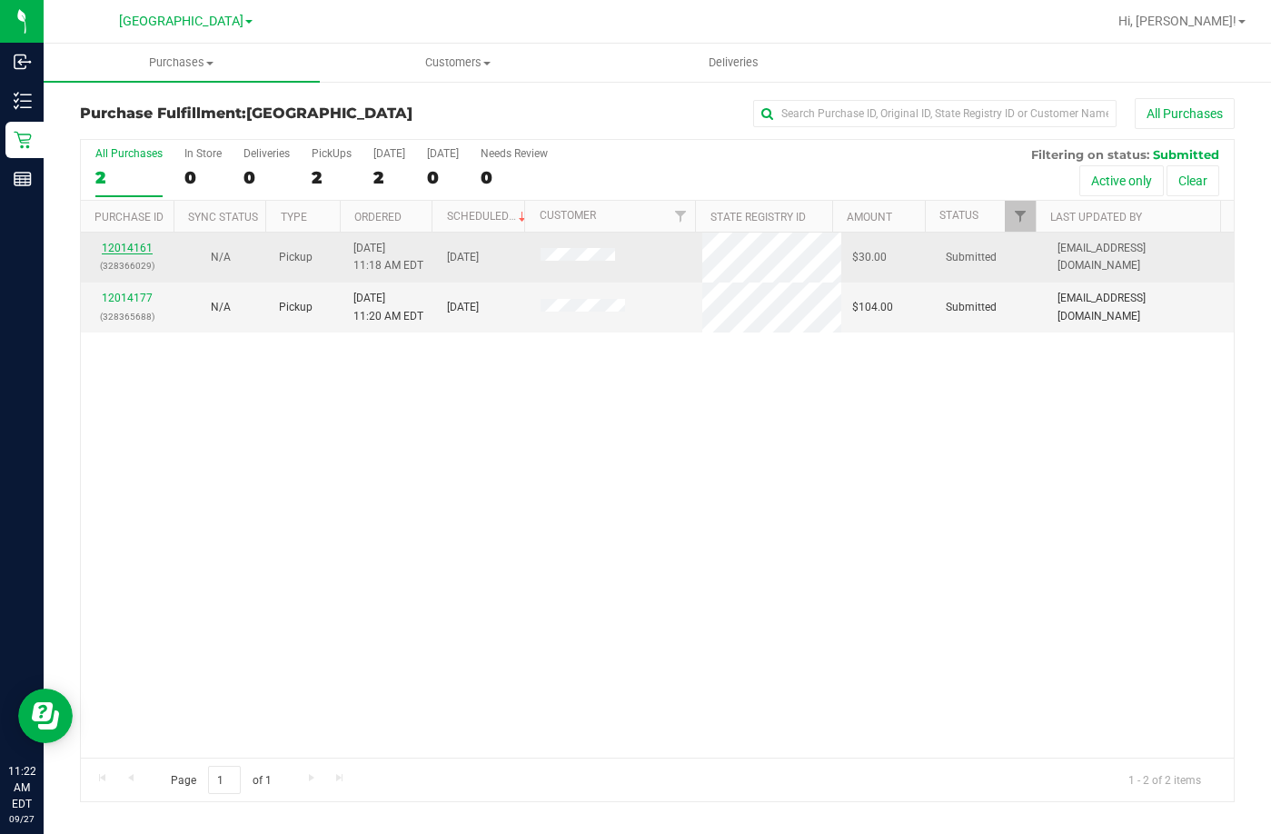
click at [128, 246] on link "12014161" at bounding box center [127, 248] width 51 height 13
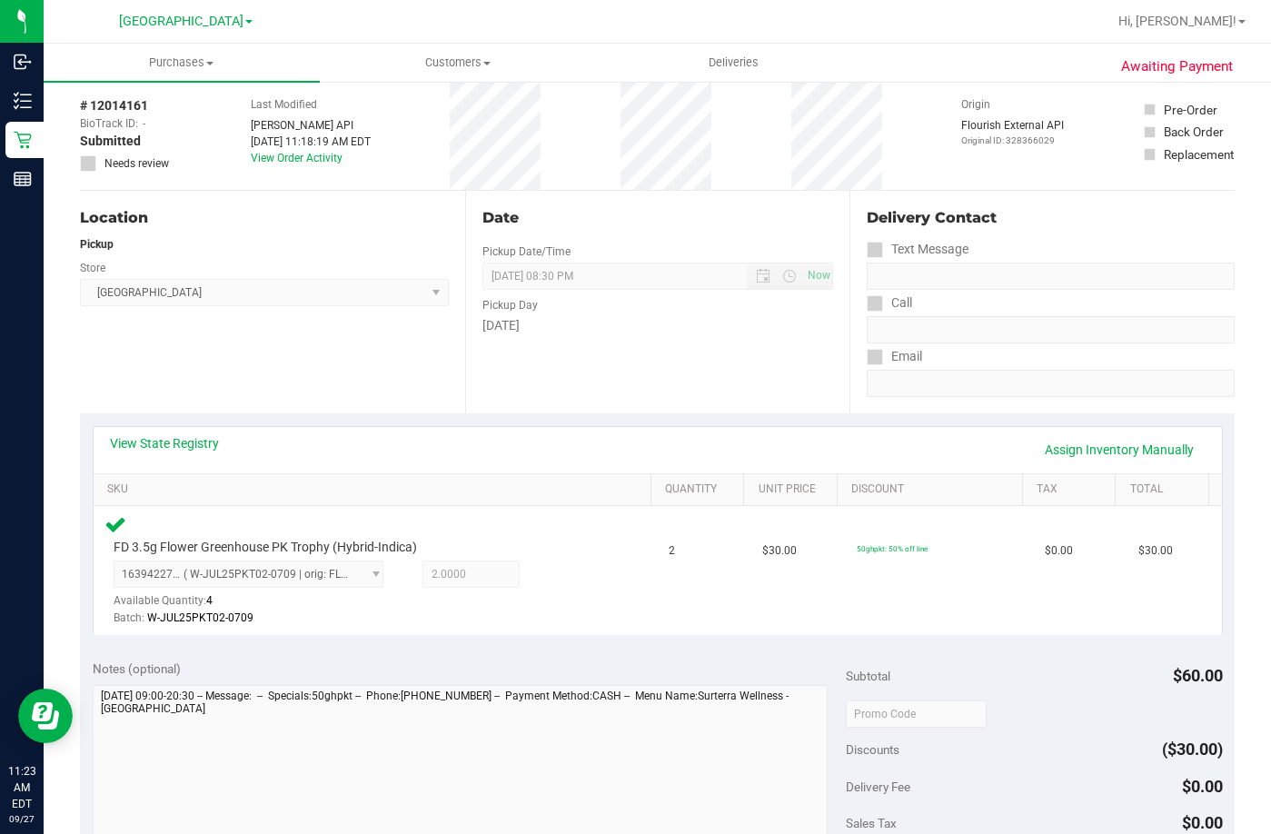
scroll to position [363, 0]
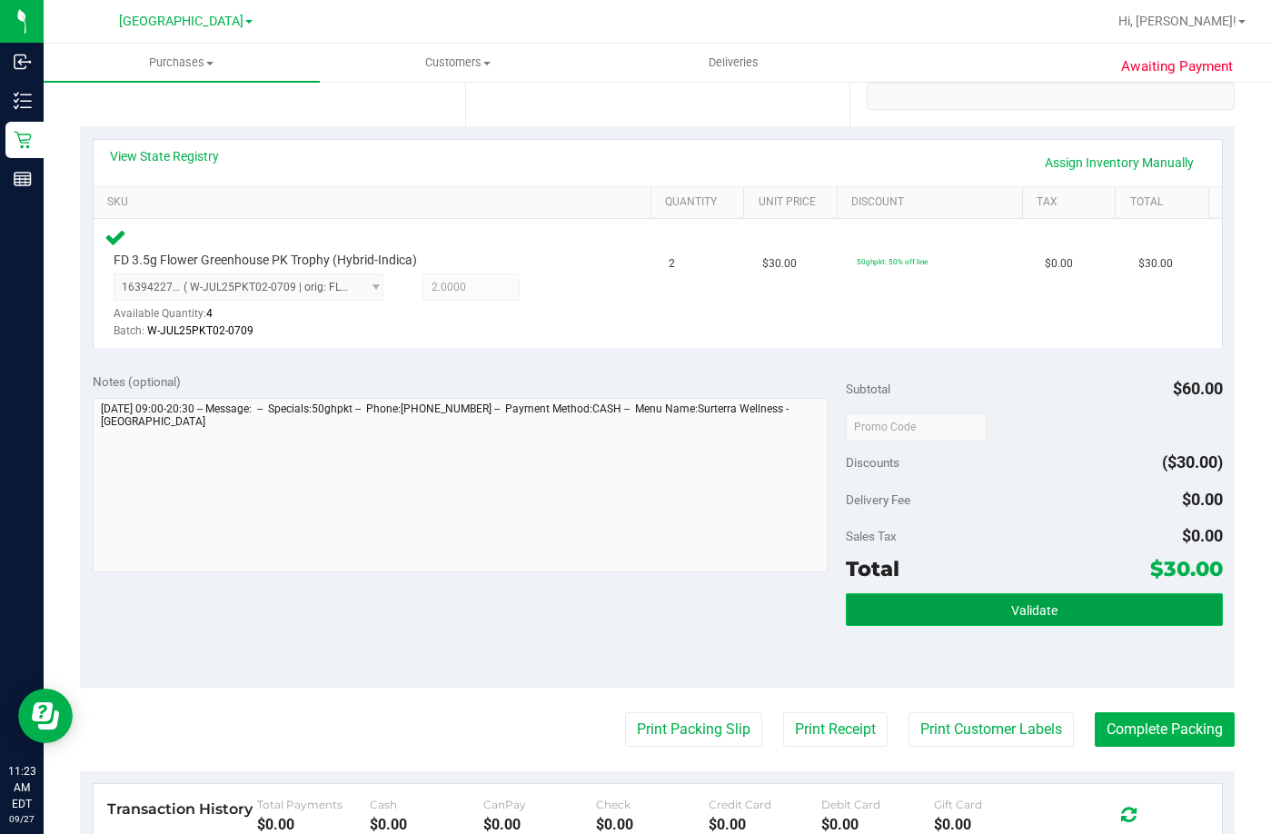
click at [1035, 607] on span "Validate" at bounding box center [1034, 610] width 46 height 15
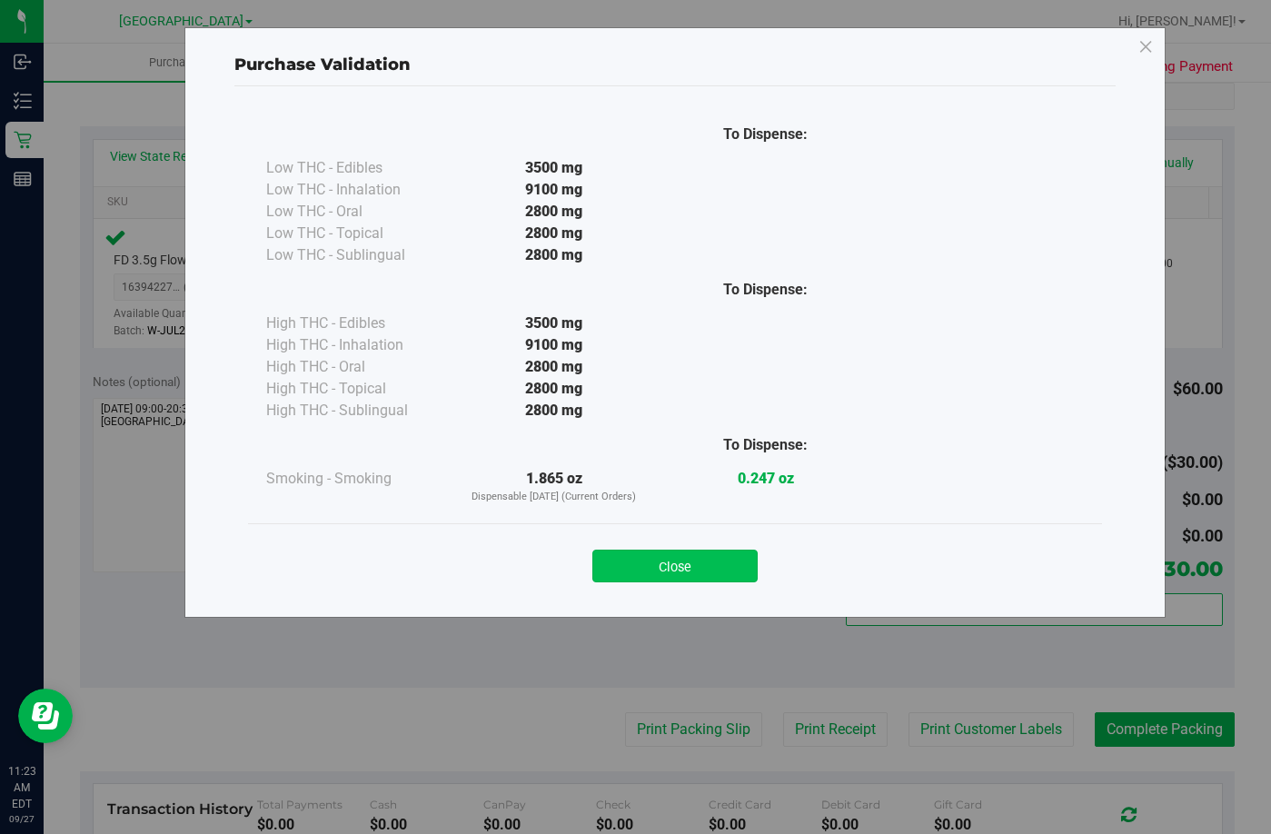
click at [710, 555] on button "Close" at bounding box center [674, 565] width 165 height 33
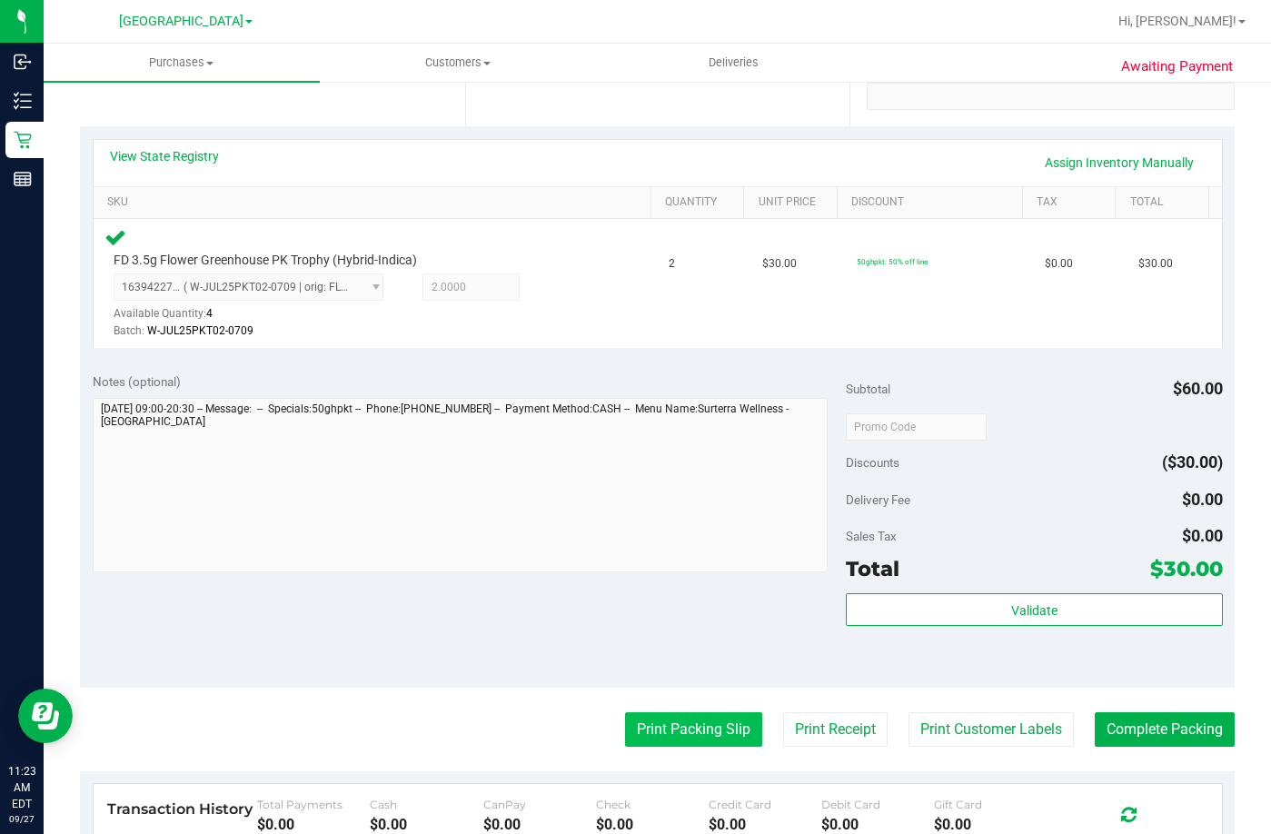
click at [695, 729] on button "Print Packing Slip" at bounding box center [693, 729] width 137 height 35
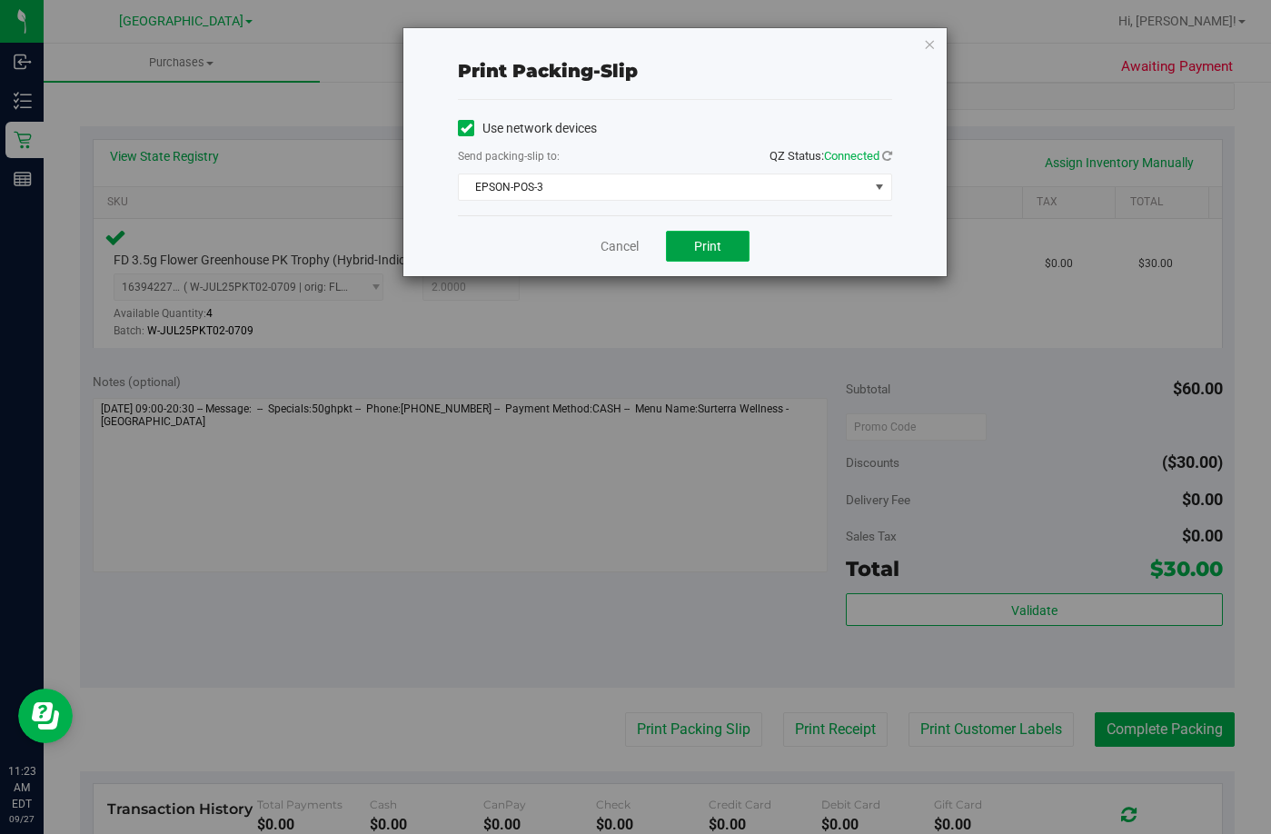
click at [714, 246] on span "Print" at bounding box center [707, 246] width 27 height 15
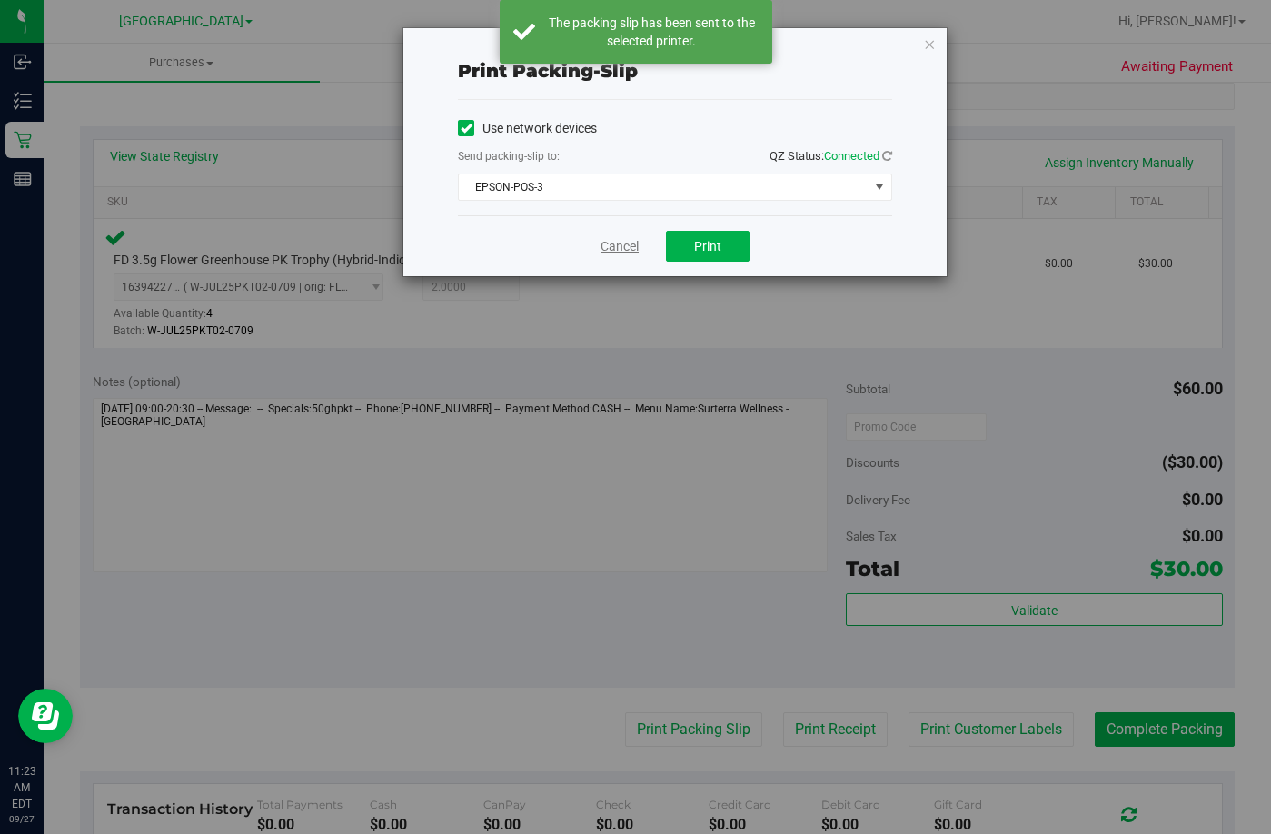
click at [616, 243] on link "Cancel" at bounding box center [619, 246] width 38 height 19
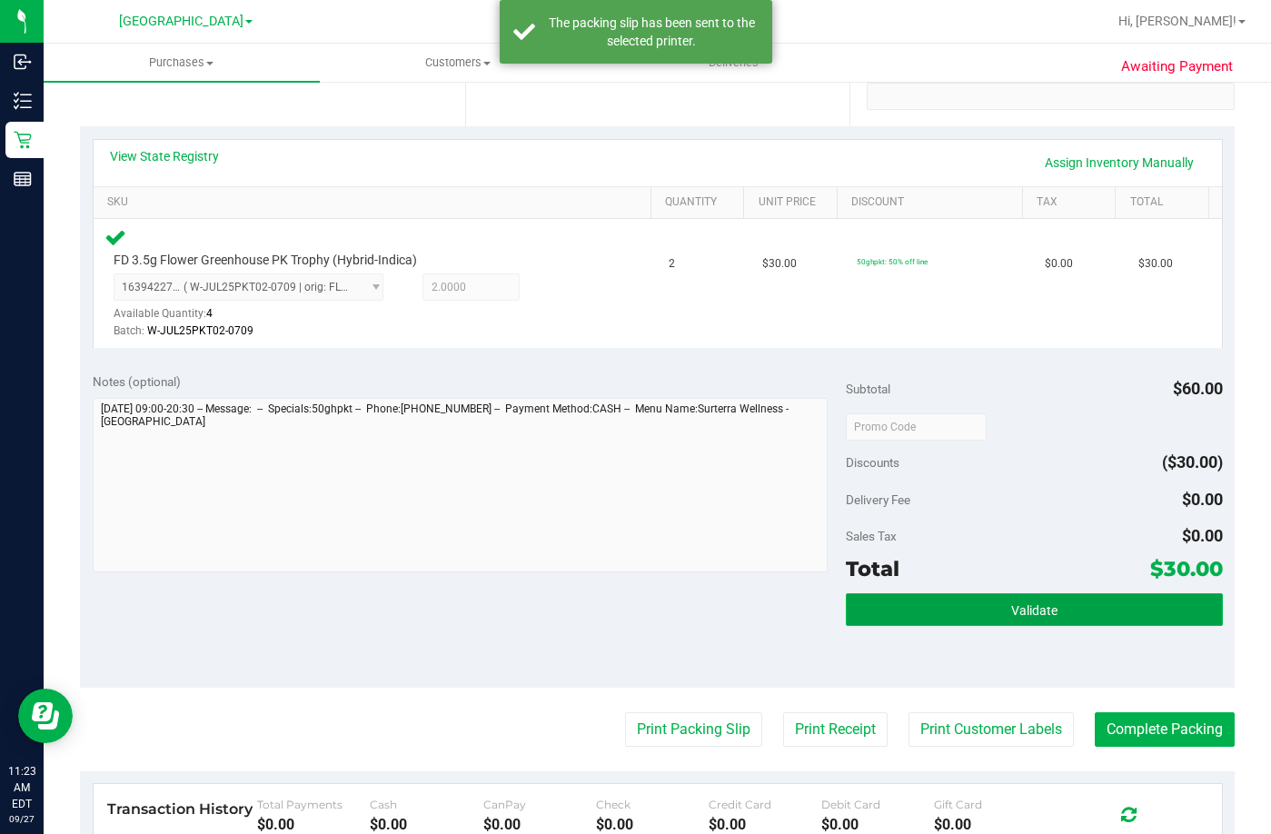
click at [1044, 601] on button "Validate" at bounding box center [1034, 609] width 377 height 33
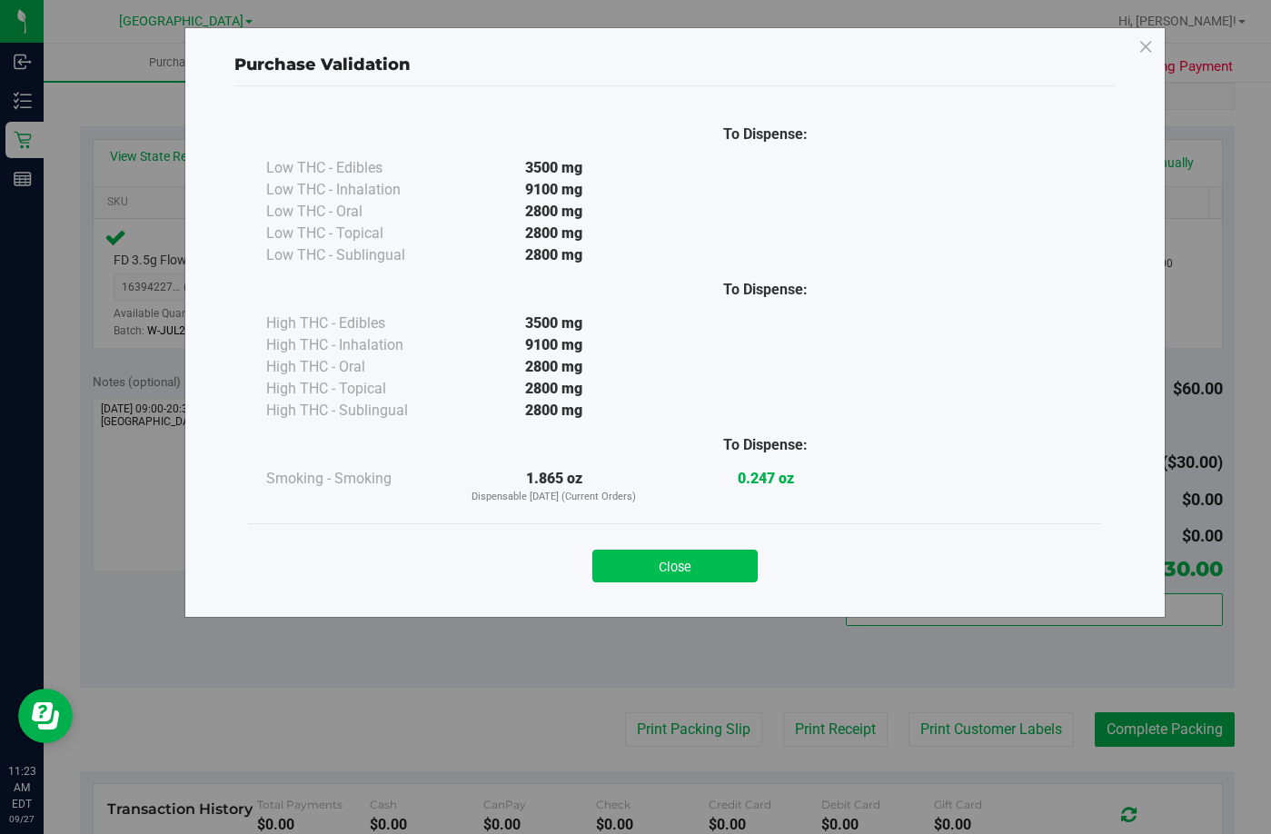
click at [723, 566] on button "Close" at bounding box center [674, 565] width 165 height 33
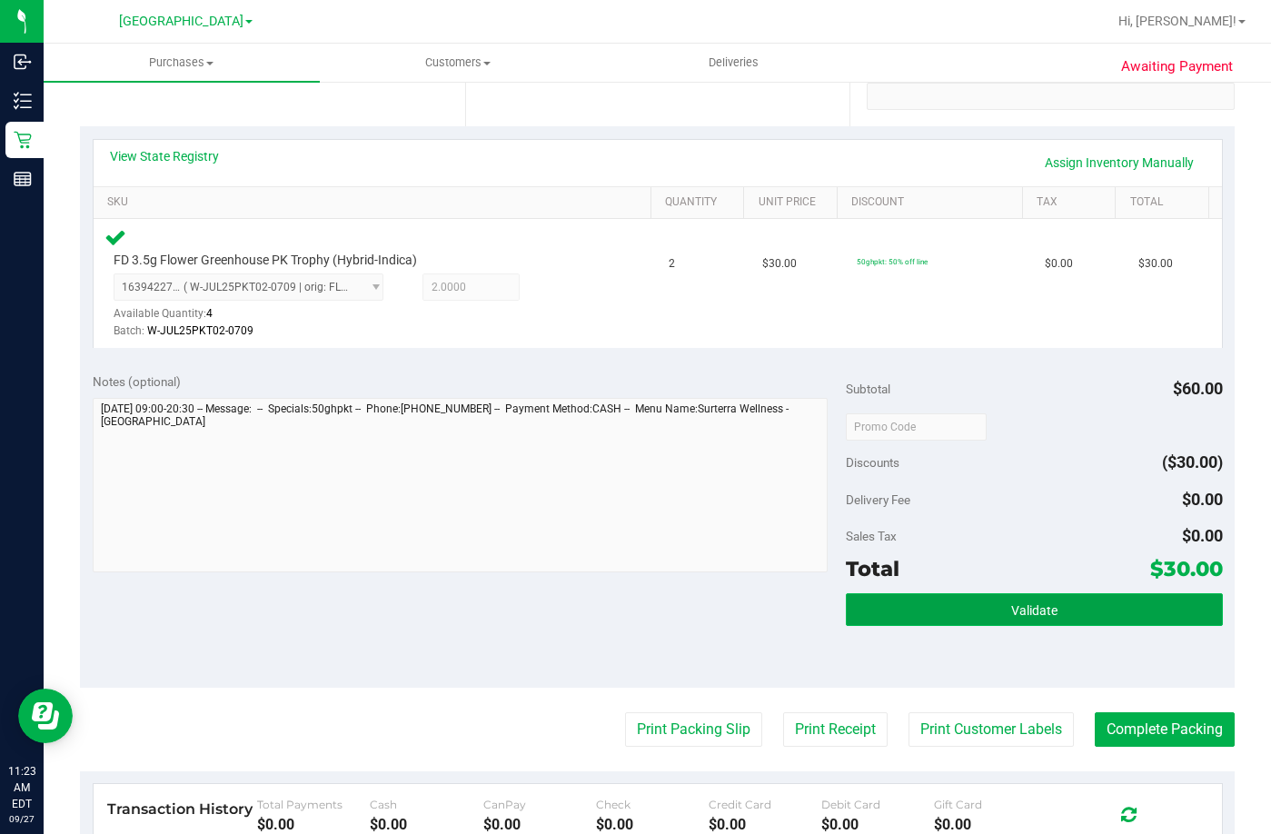
click at [1062, 608] on button "Validate" at bounding box center [1034, 609] width 377 height 33
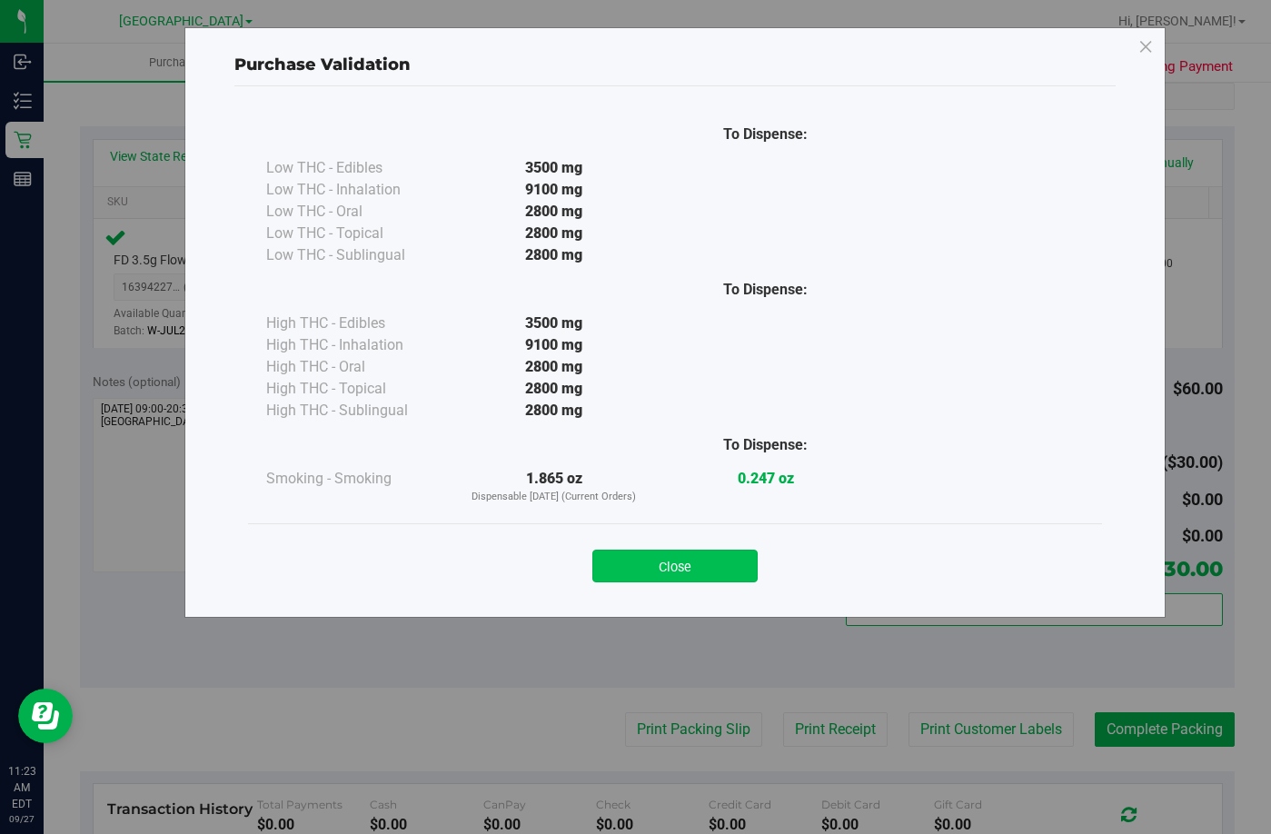
click at [695, 563] on button "Close" at bounding box center [674, 565] width 165 height 33
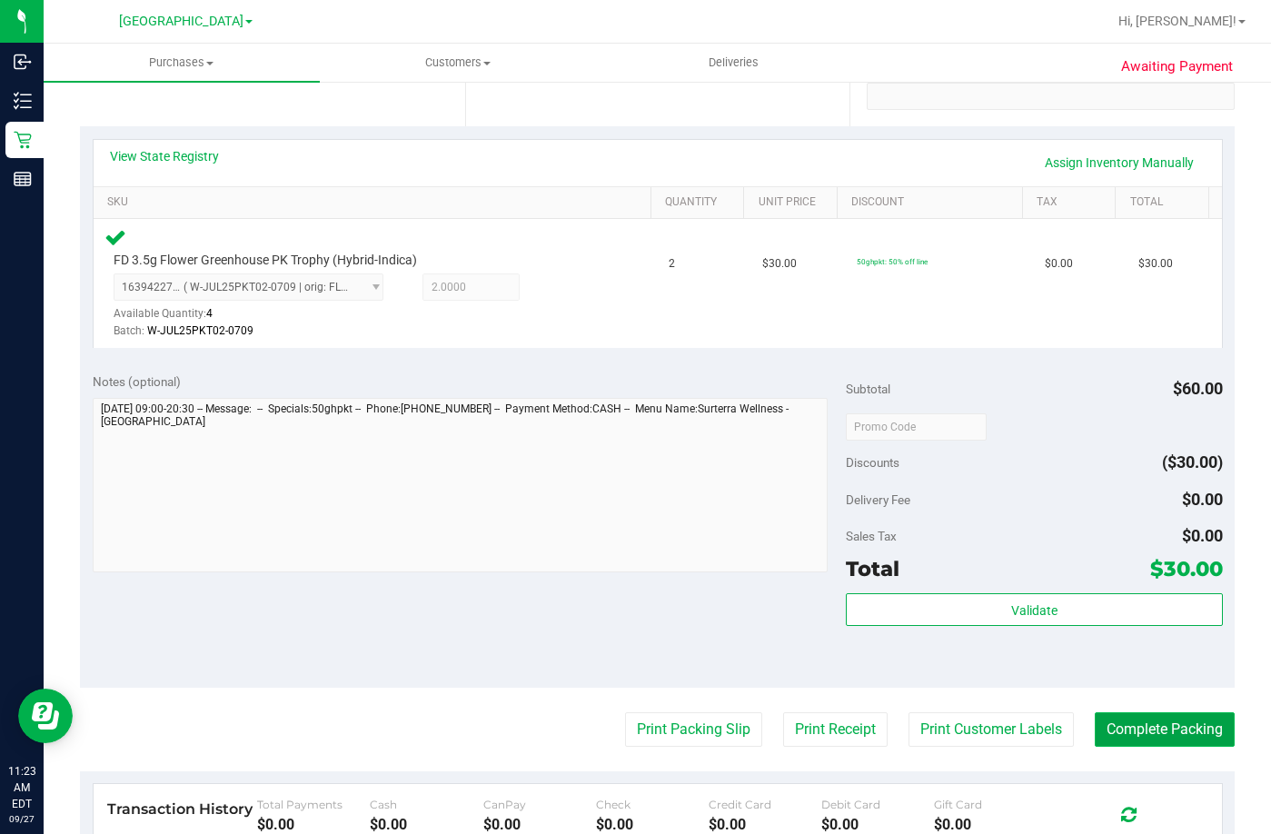
click at [1168, 733] on button "Complete Packing" at bounding box center [1164, 729] width 140 height 35
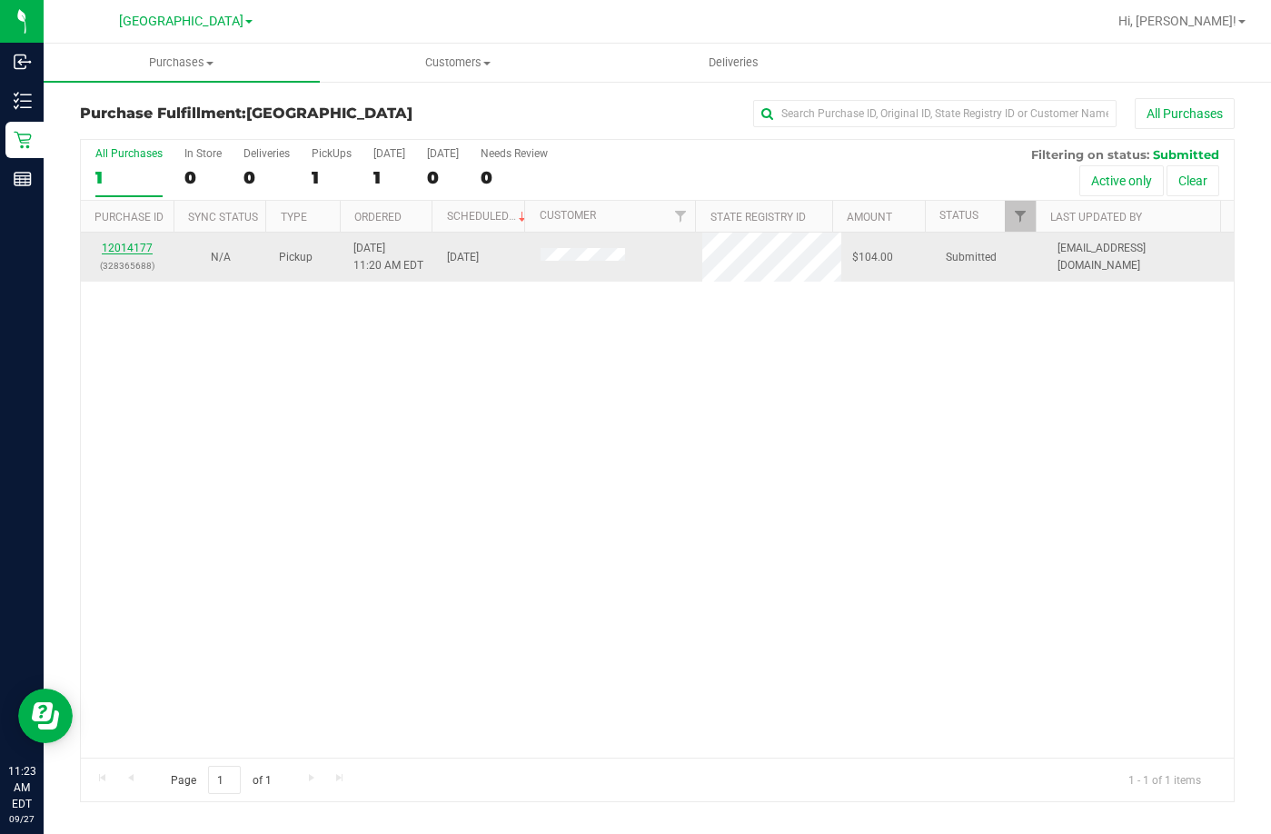
click at [141, 246] on link "12014177" at bounding box center [127, 248] width 51 height 13
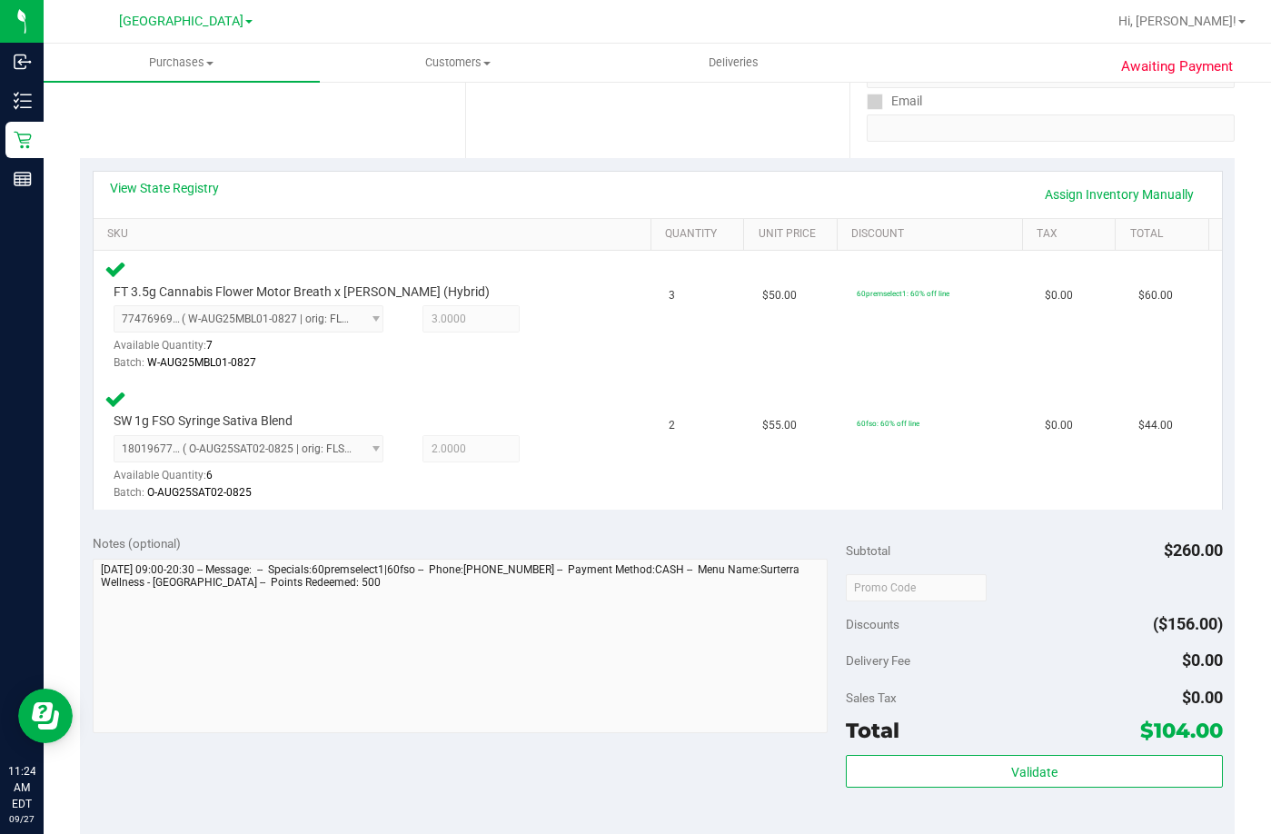
scroll to position [363, 0]
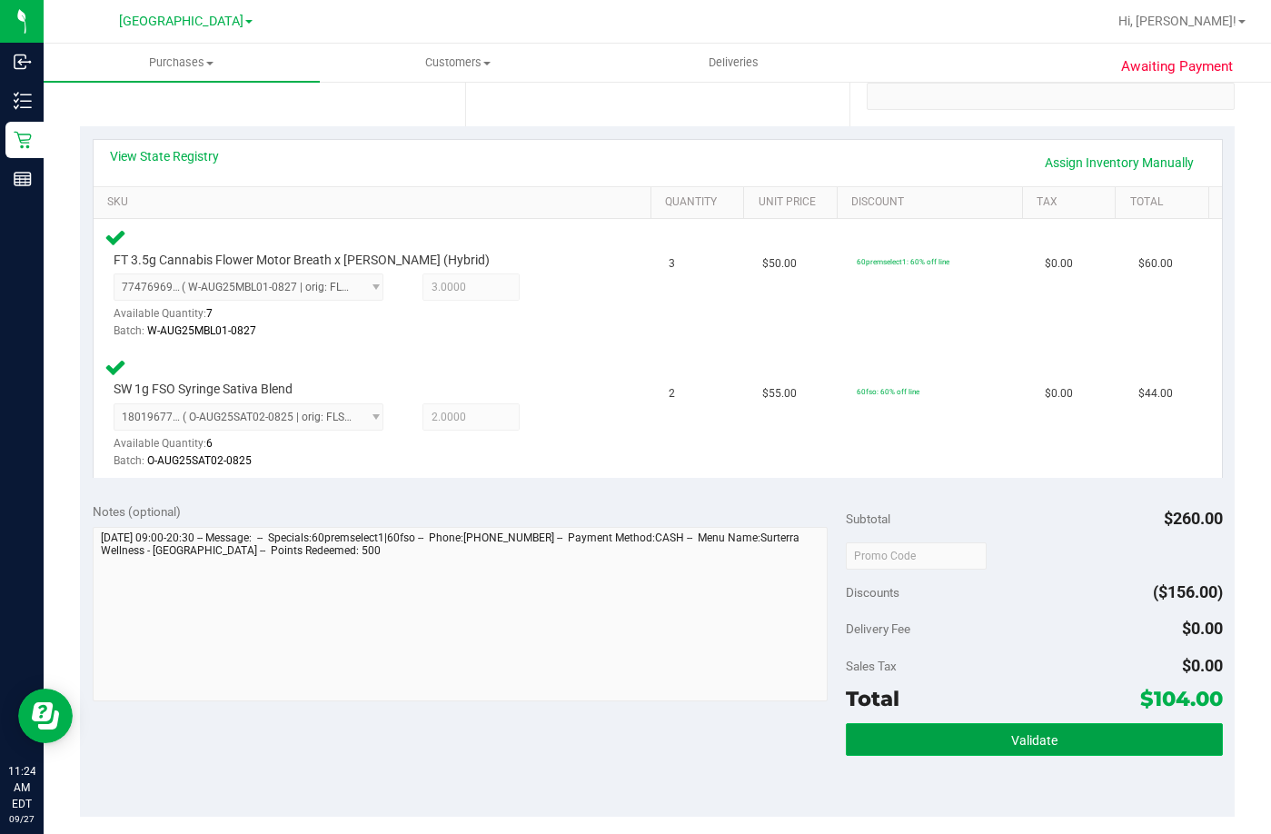
click at [1040, 737] on span "Validate" at bounding box center [1034, 740] width 46 height 15
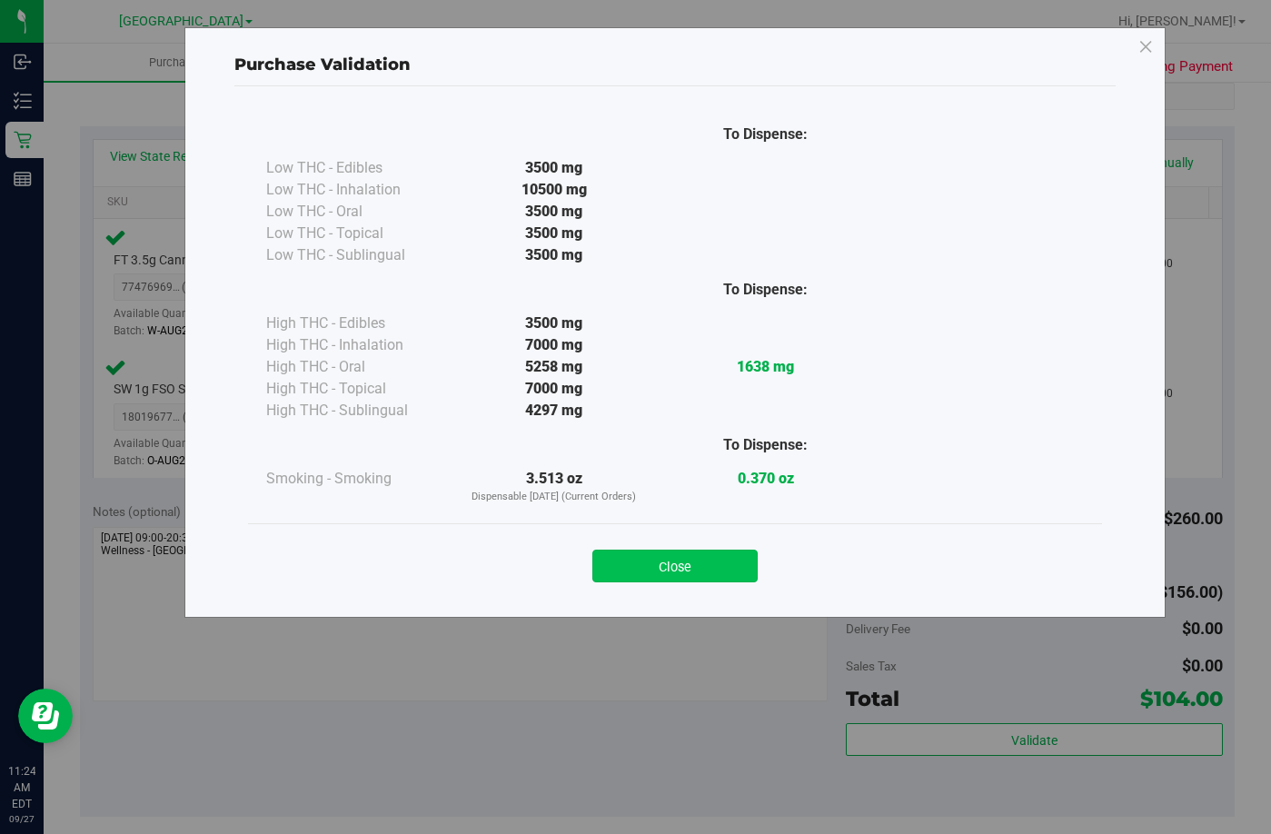
click at [688, 574] on button "Close" at bounding box center [674, 565] width 165 height 33
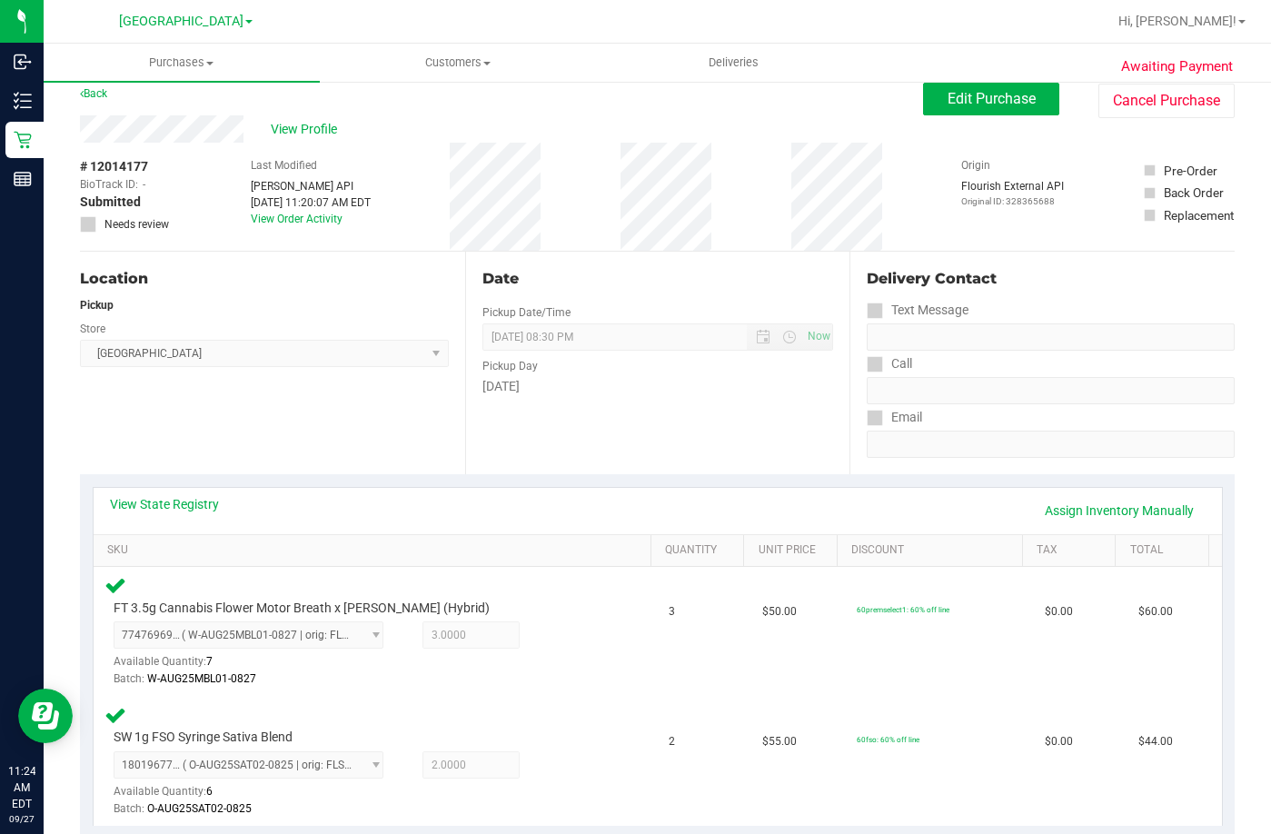
scroll to position [0, 0]
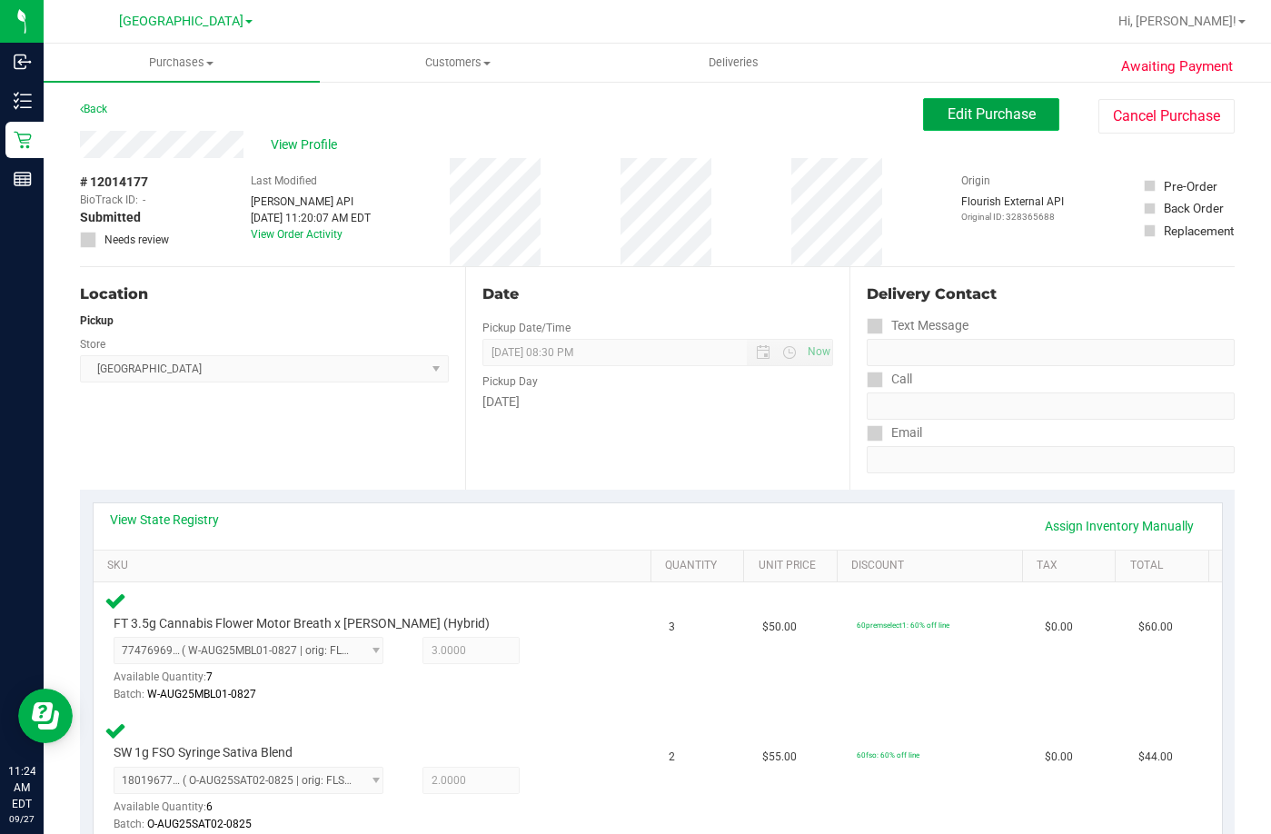
click at [983, 115] on span "Edit Purchase" at bounding box center [991, 113] width 88 height 17
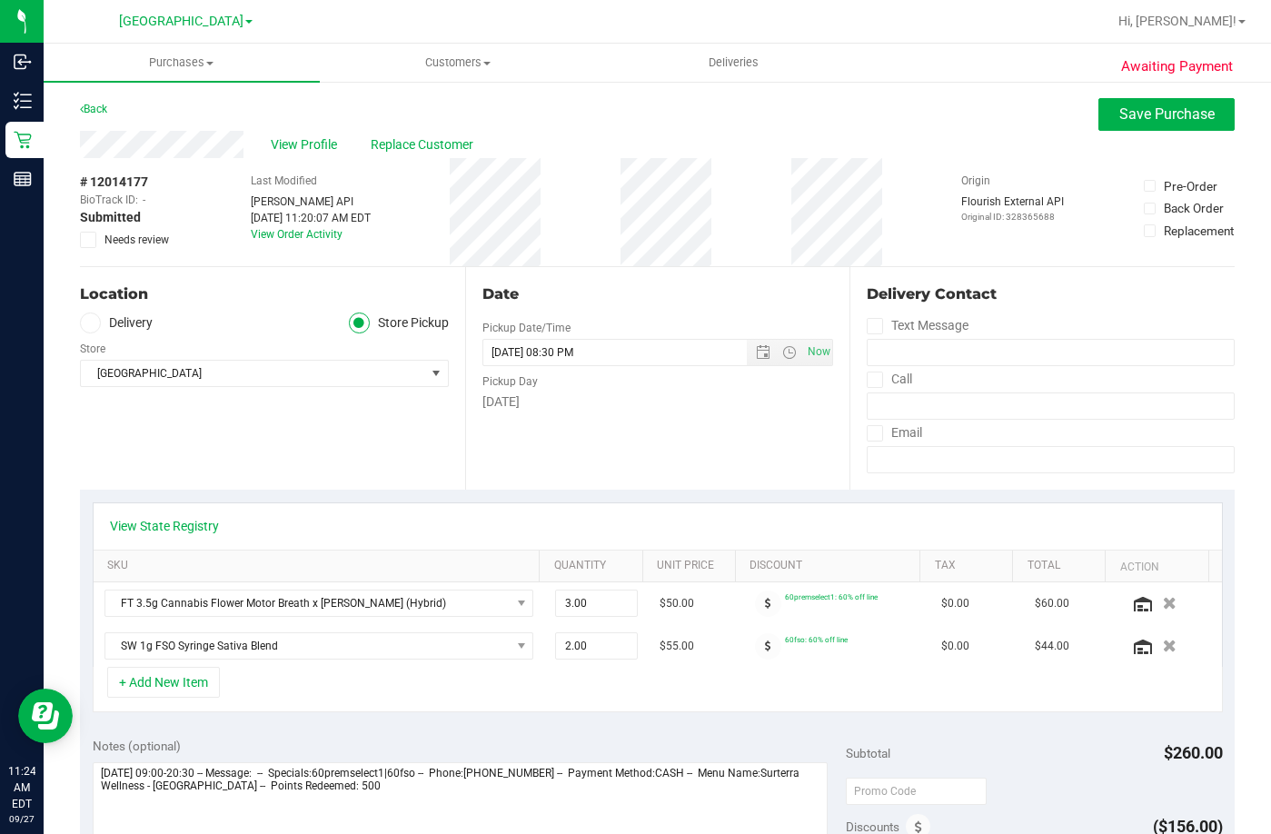
click at [84, 240] on icon at bounding box center [89, 240] width 12 height 0
click at [0, 0] on input "Needs review" at bounding box center [0, 0] width 0 height 0
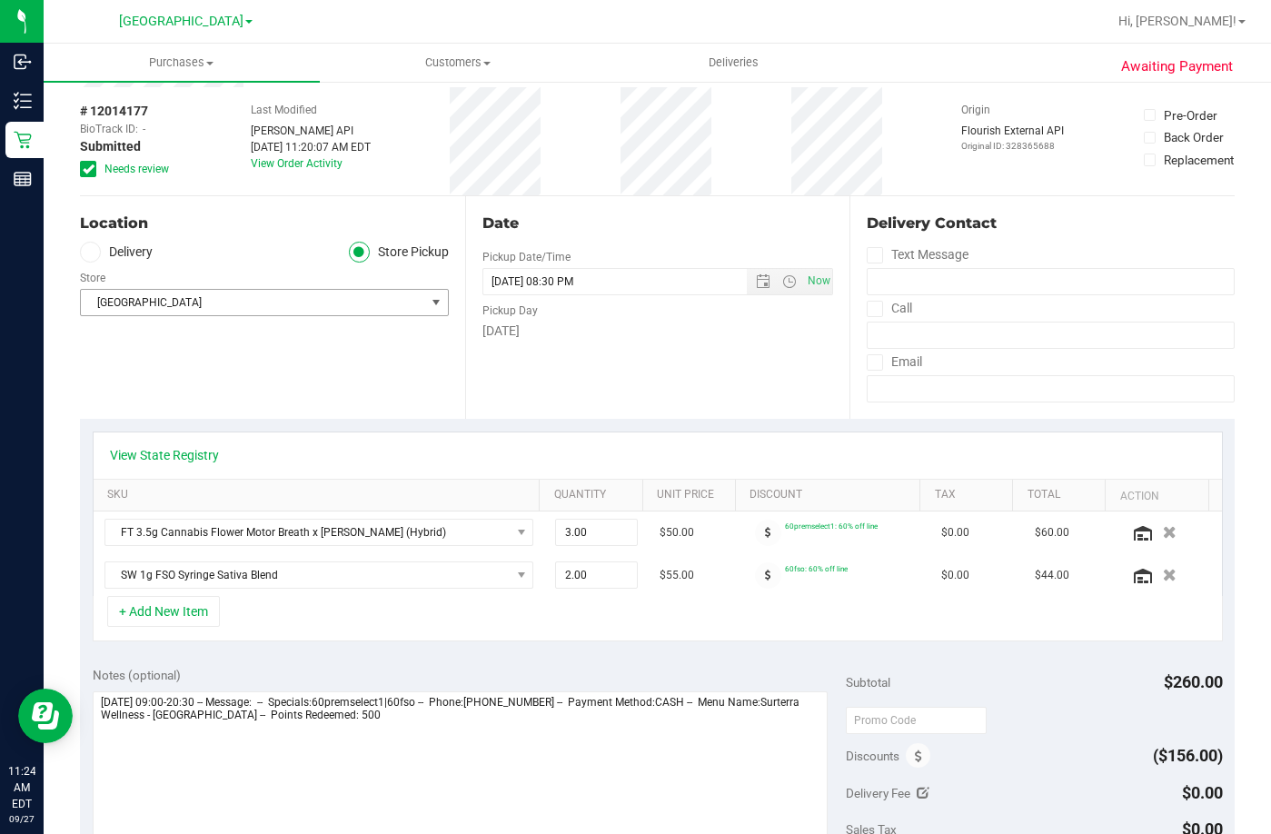
scroll to position [272, 0]
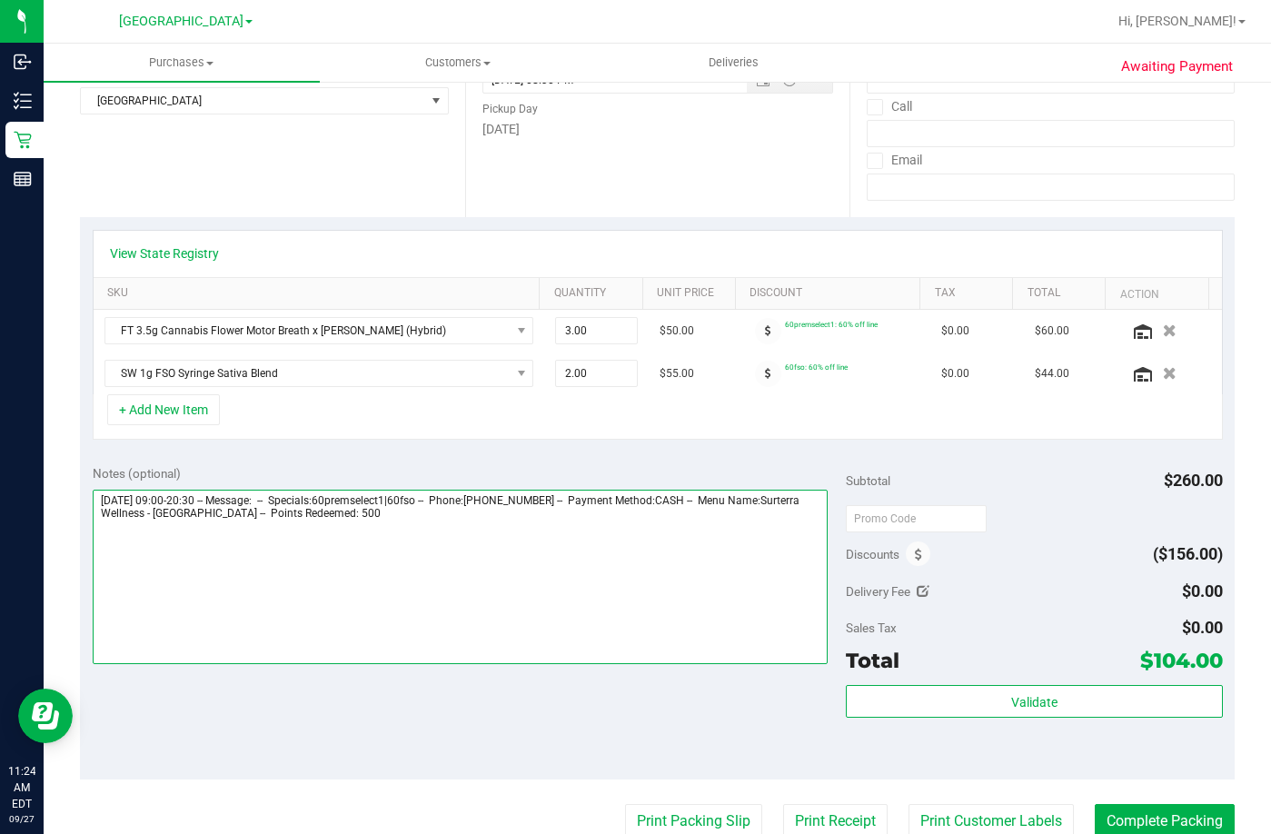
click at [450, 517] on textarea at bounding box center [460, 577] width 735 height 174
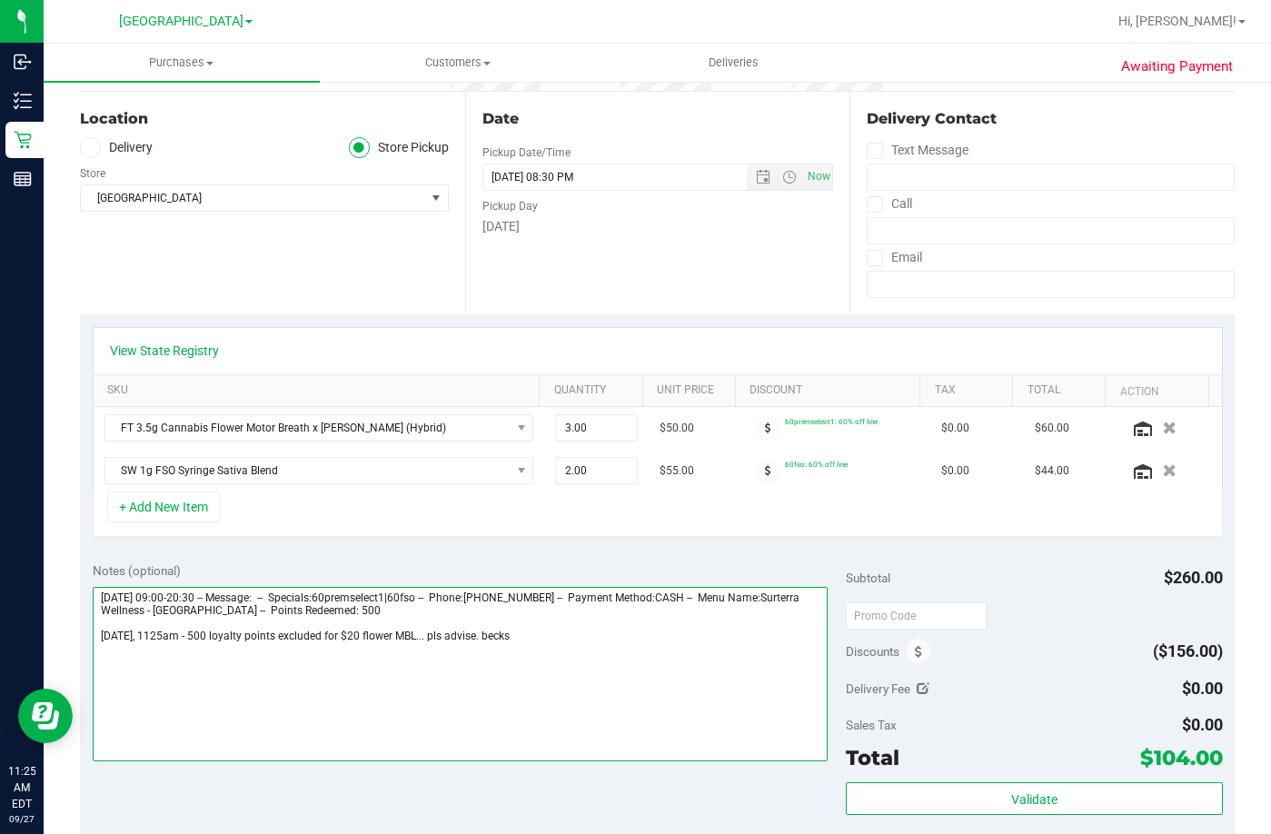
scroll to position [182, 0]
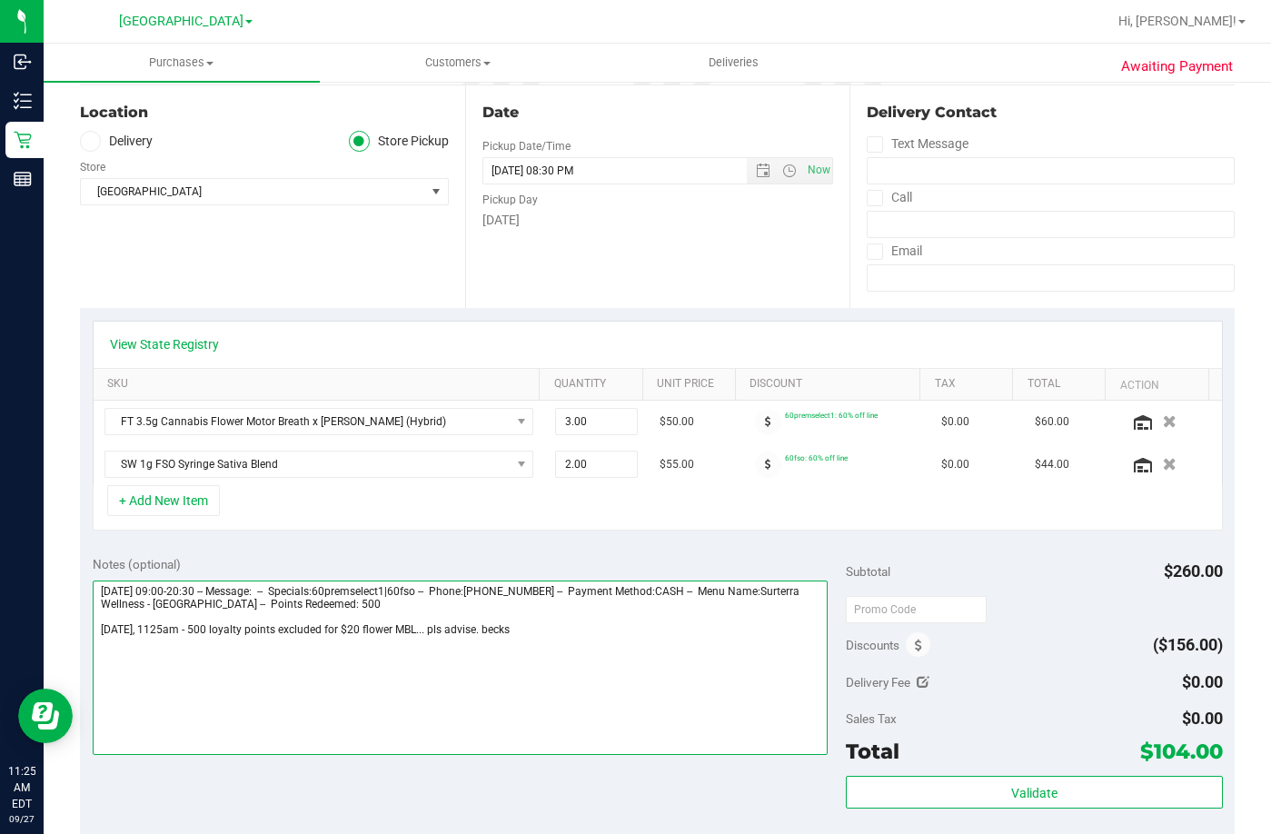
click at [486, 629] on textarea at bounding box center [460, 667] width 735 height 174
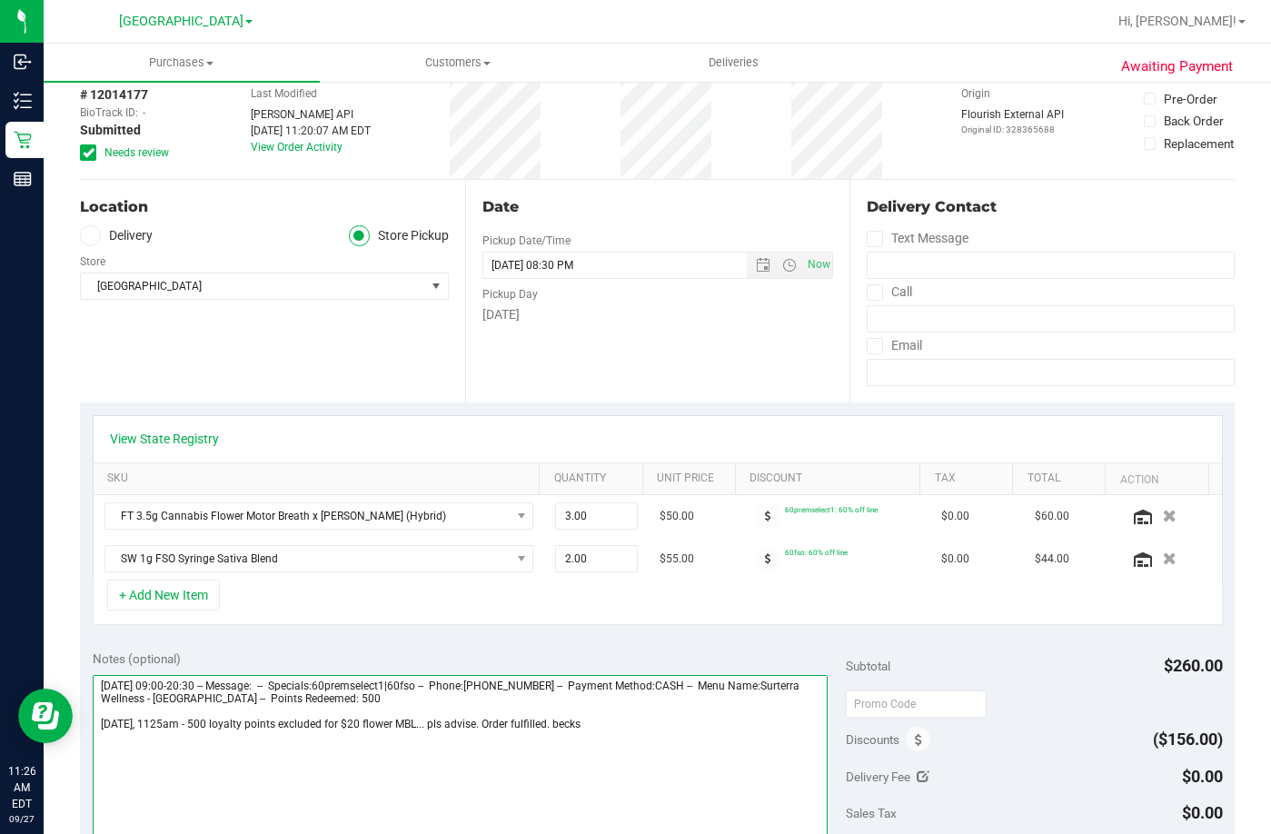
scroll to position [0, 0]
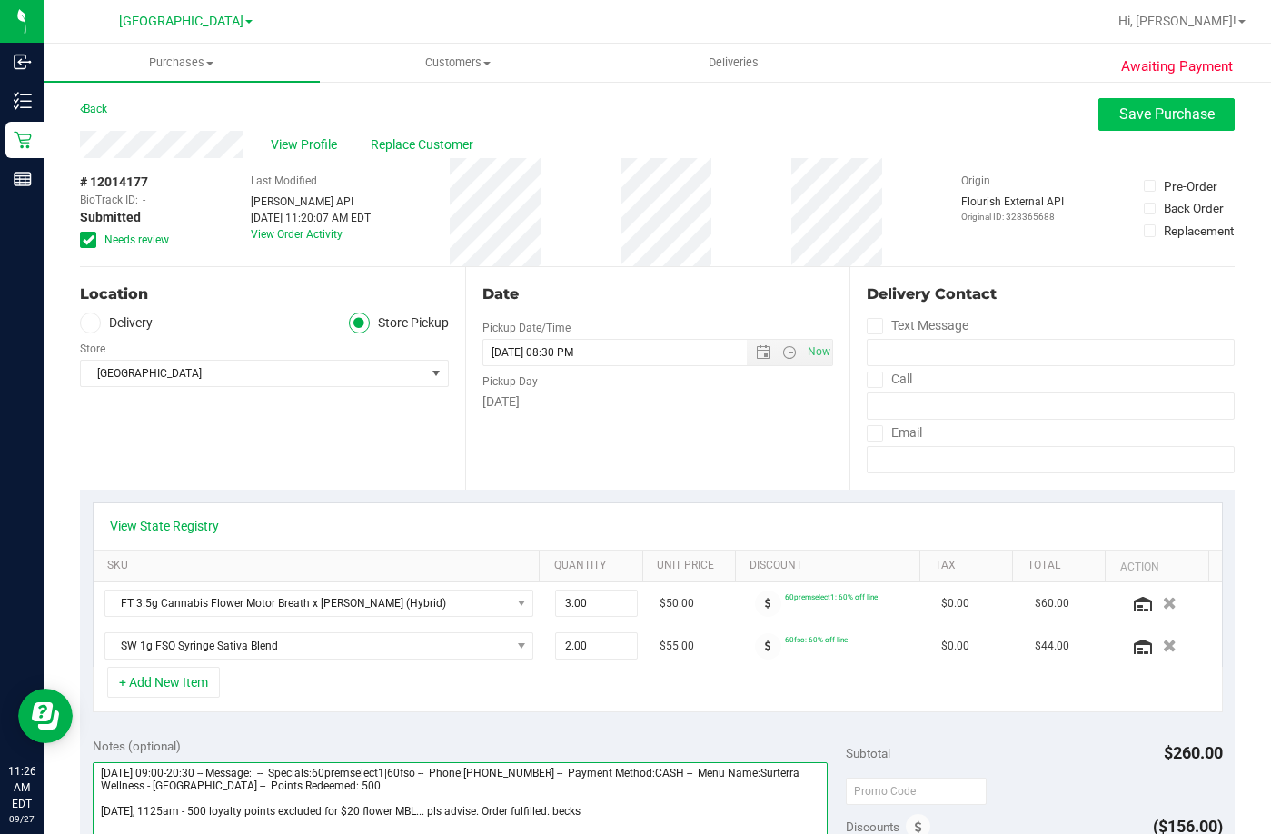
type textarea "Saturday 09/27/2025 09:00-20:30 -- Message: -- Specials:60premselect1|60fso -- …"
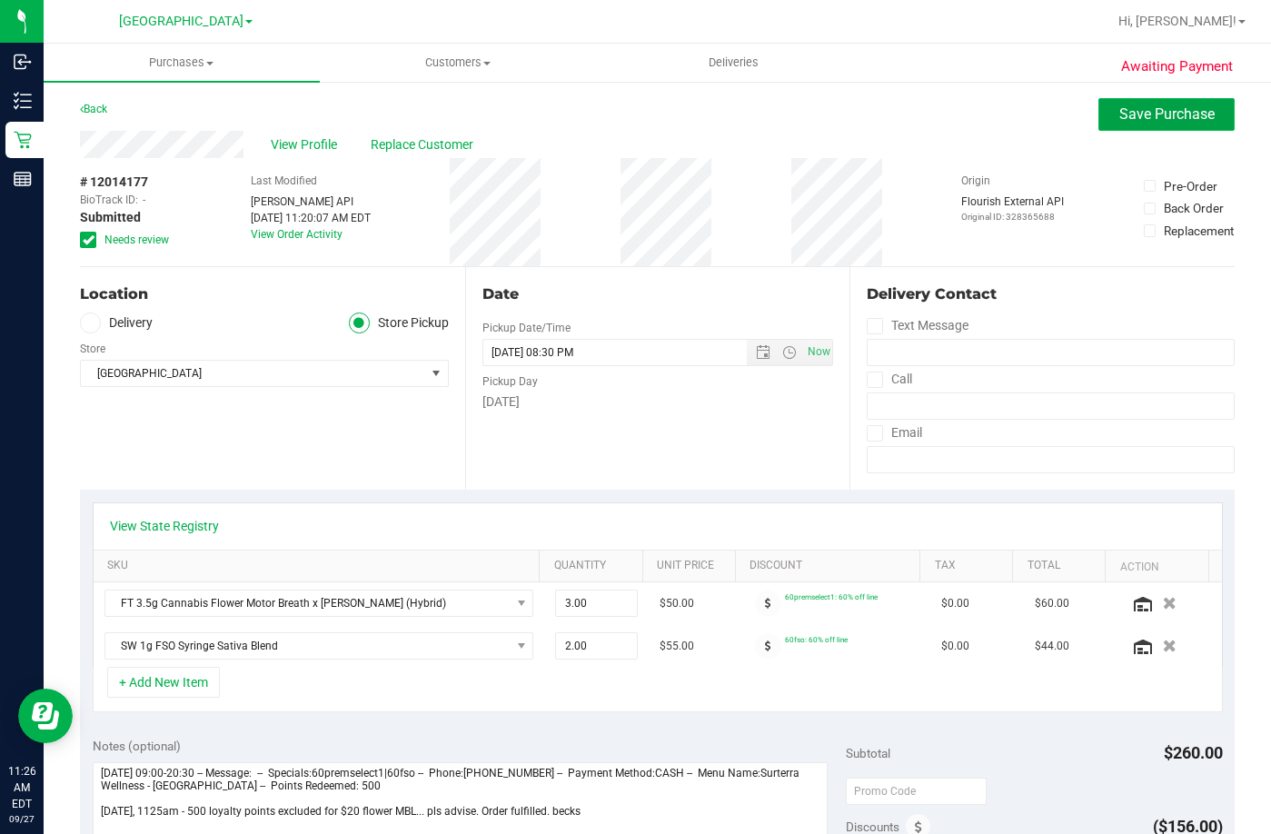
click at [1155, 108] on span "Save Purchase" at bounding box center [1166, 113] width 95 height 17
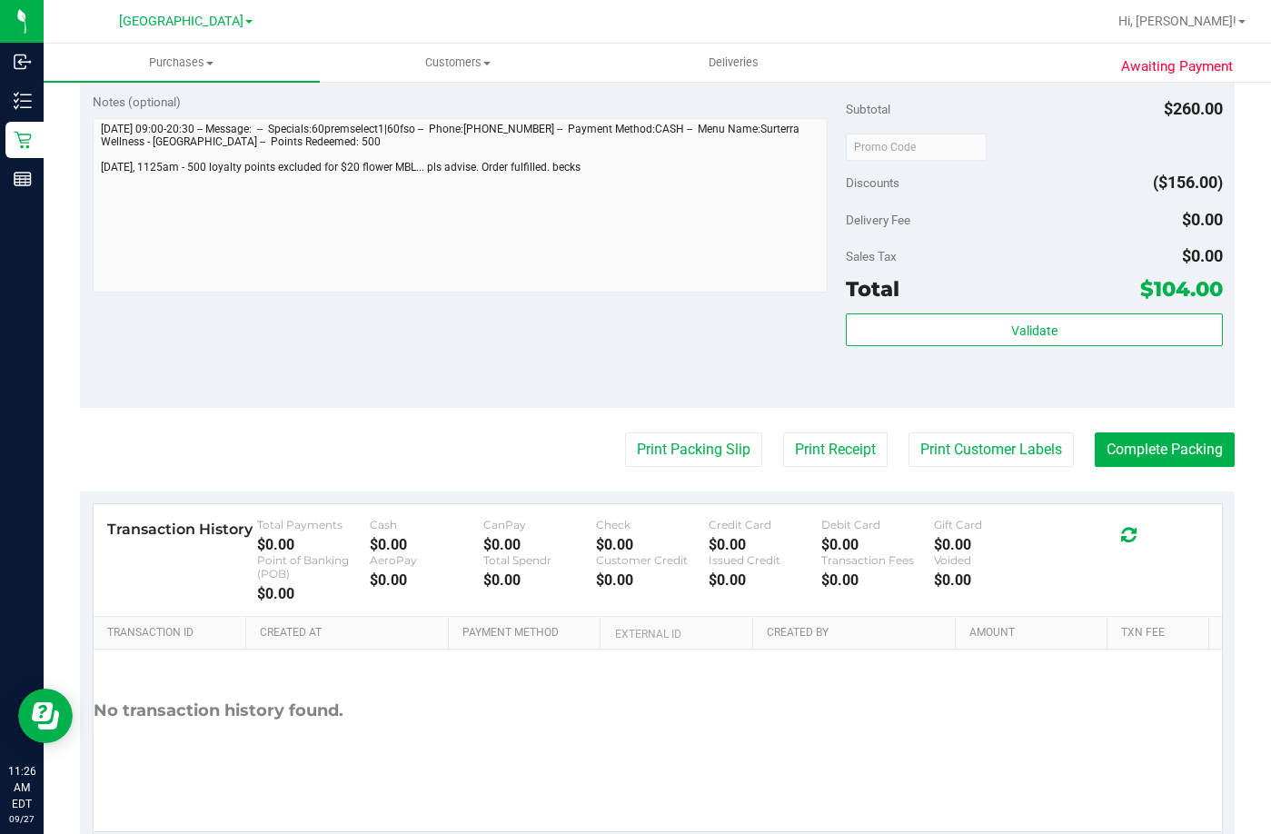
scroll to position [817, 0]
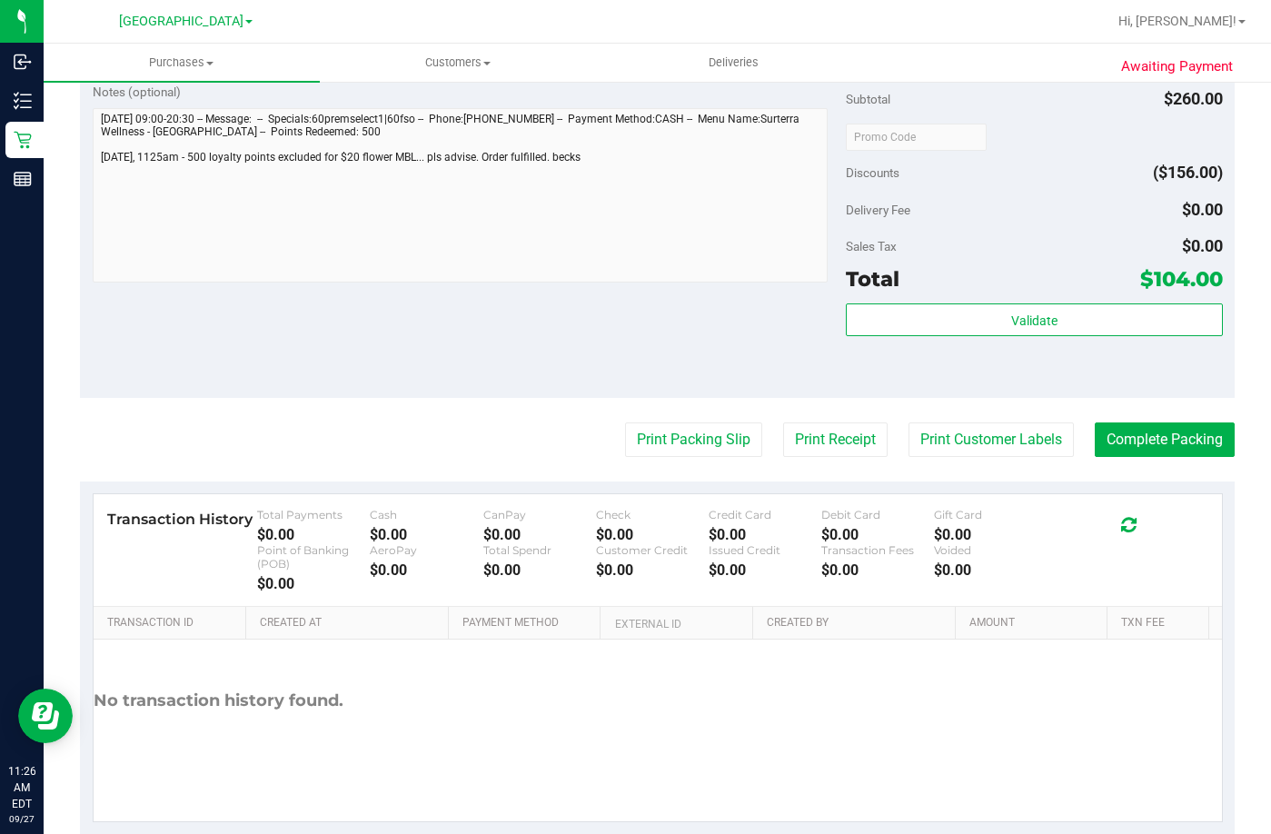
click at [664, 419] on purchase-details "Back Edit Purchase Cancel Purchase View Profile # 12014177 BioTrack ID: - Submi…" at bounding box center [657, 58] width 1154 height 1554
click at [665, 437] on button "Print Packing Slip" at bounding box center [693, 439] width 137 height 35
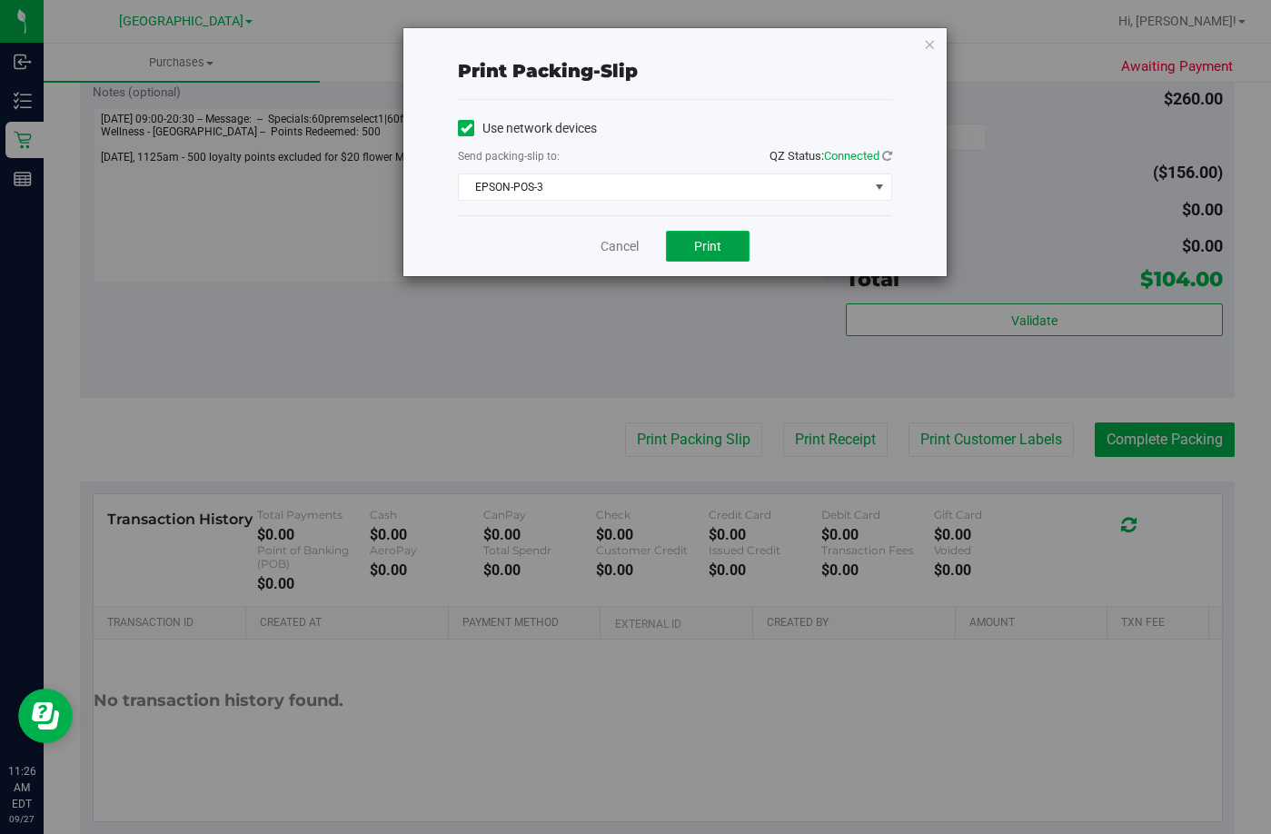
click at [708, 252] on span "Print" at bounding box center [707, 246] width 27 height 15
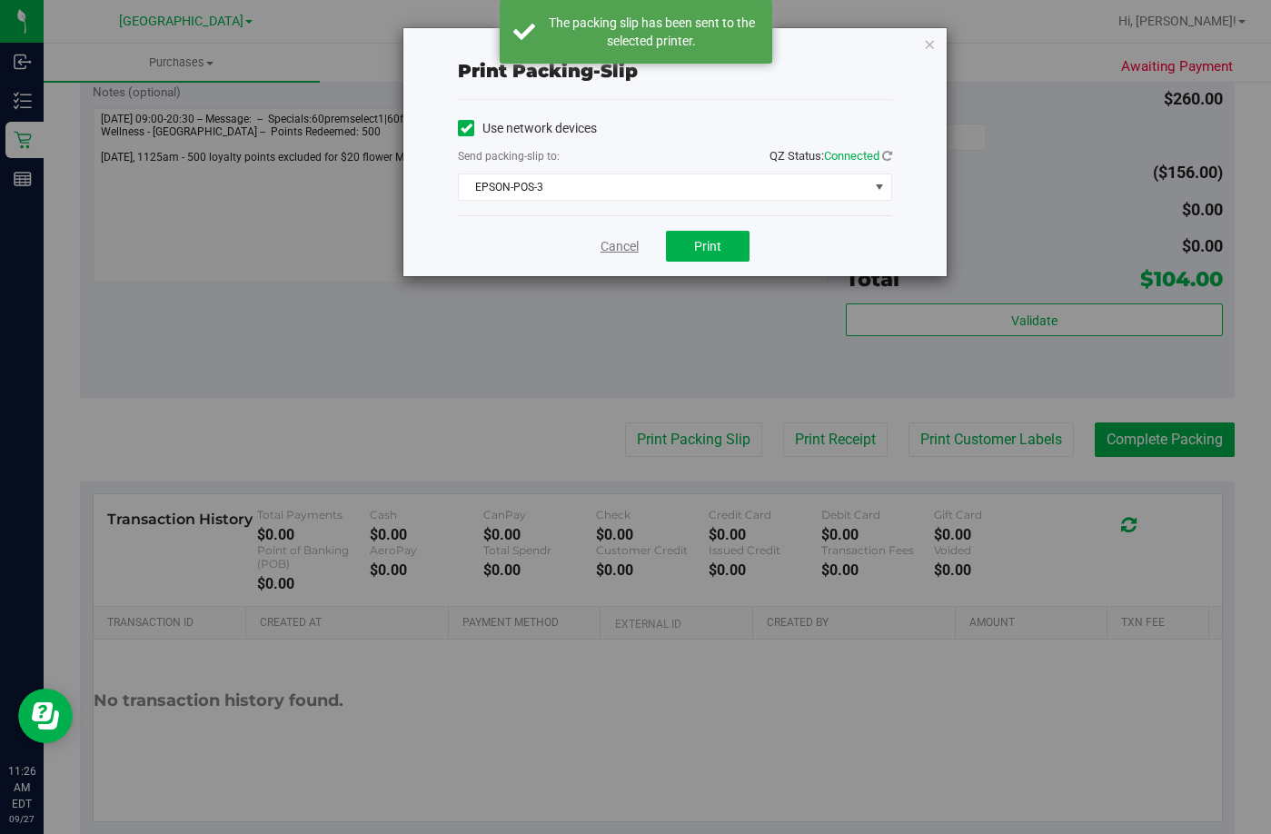
click at [616, 244] on link "Cancel" at bounding box center [619, 246] width 38 height 19
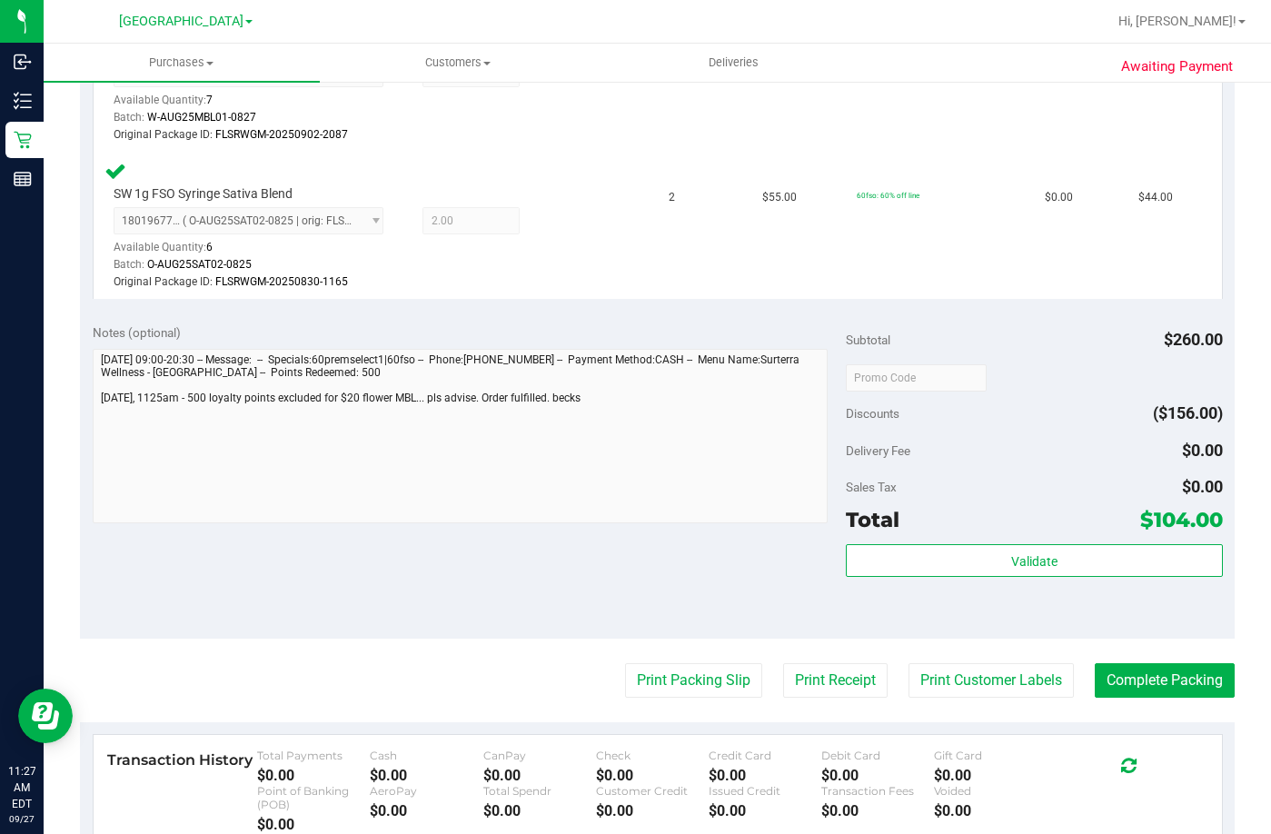
scroll to position [636, 0]
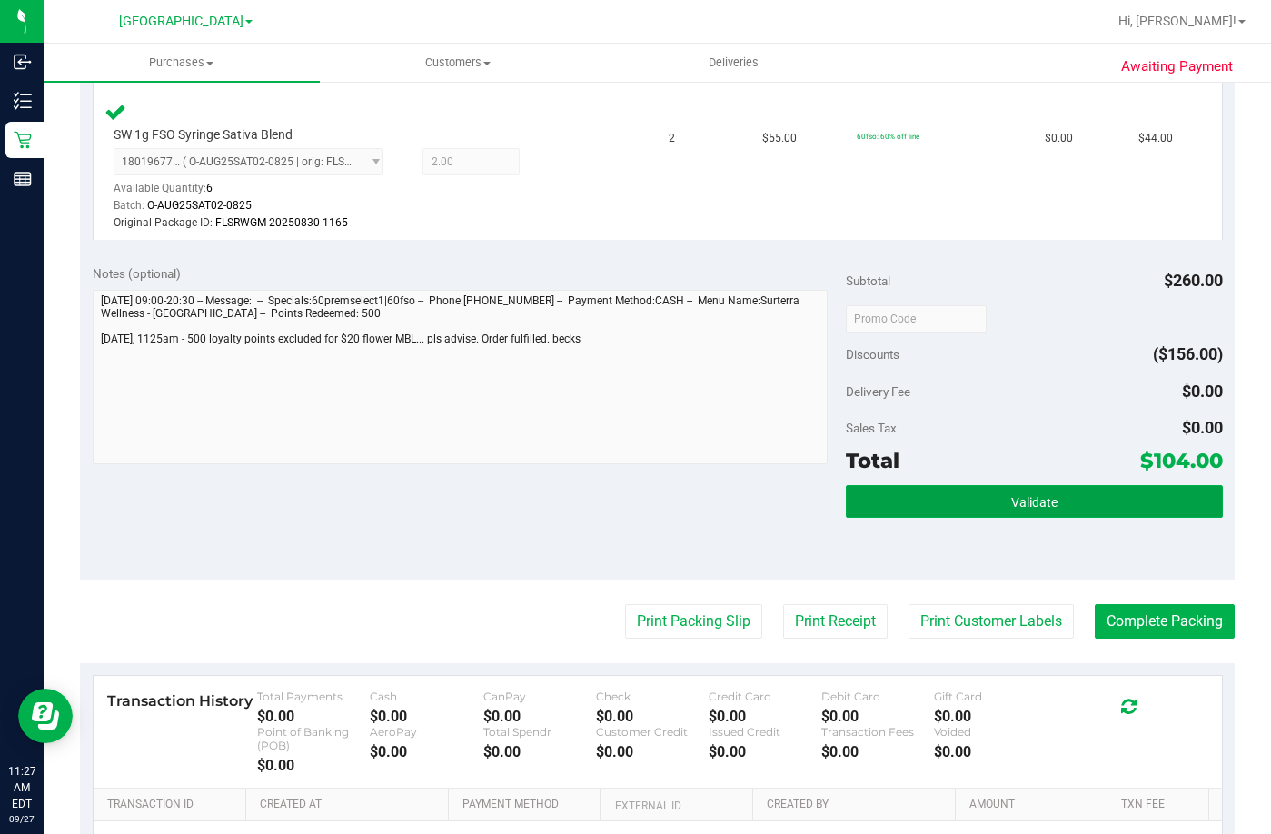
drag, startPoint x: 965, startPoint y: 498, endPoint x: 914, endPoint y: 479, distance: 54.3
click at [965, 498] on button "Validate" at bounding box center [1034, 501] width 377 height 33
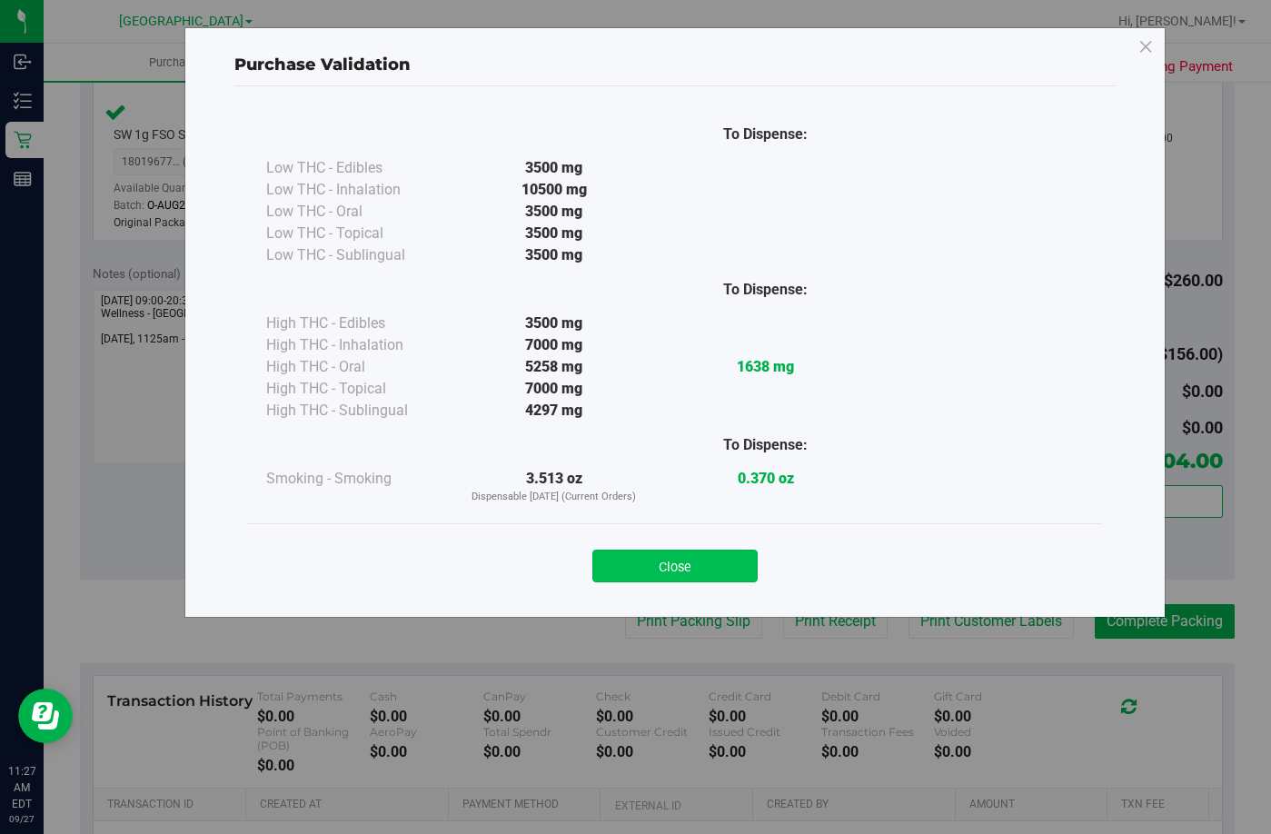
click at [662, 569] on button "Close" at bounding box center [674, 565] width 165 height 33
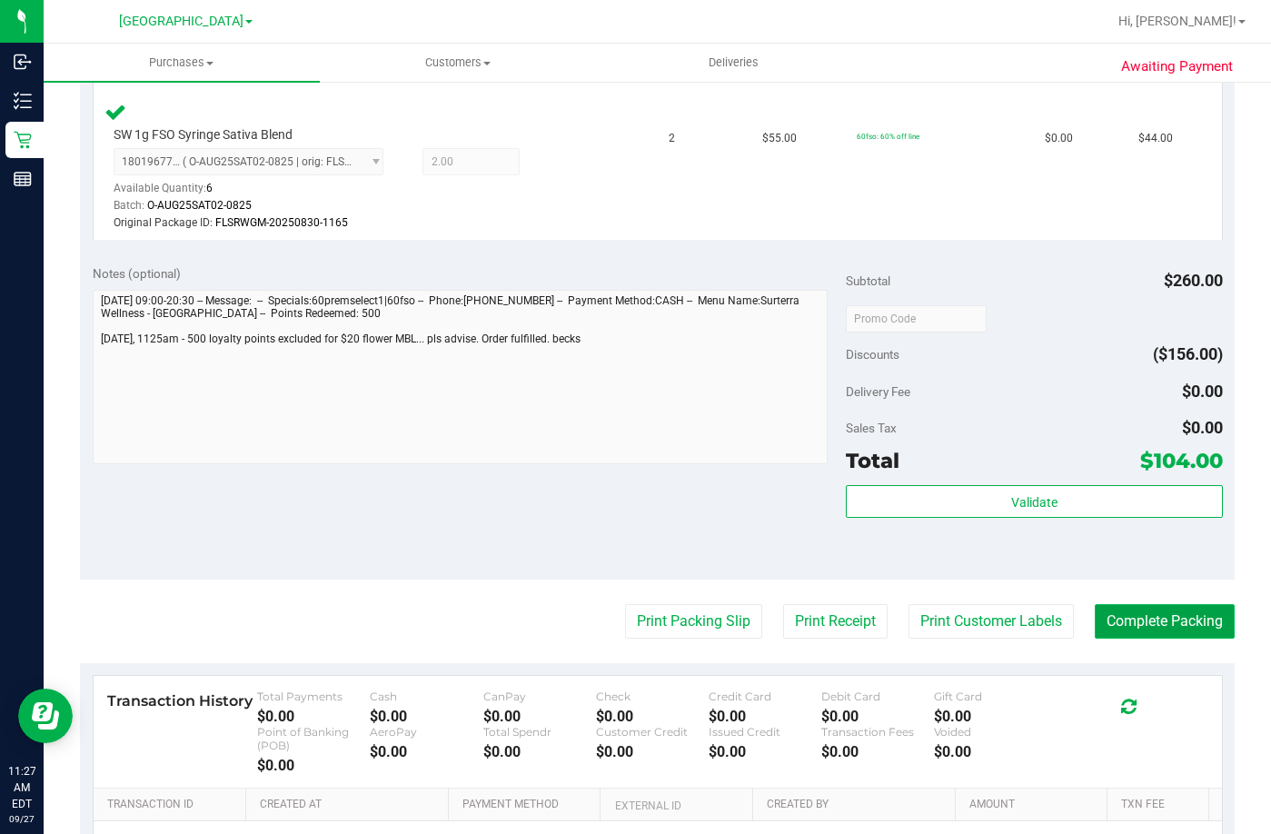
click at [1146, 620] on button "Complete Packing" at bounding box center [1164, 621] width 140 height 35
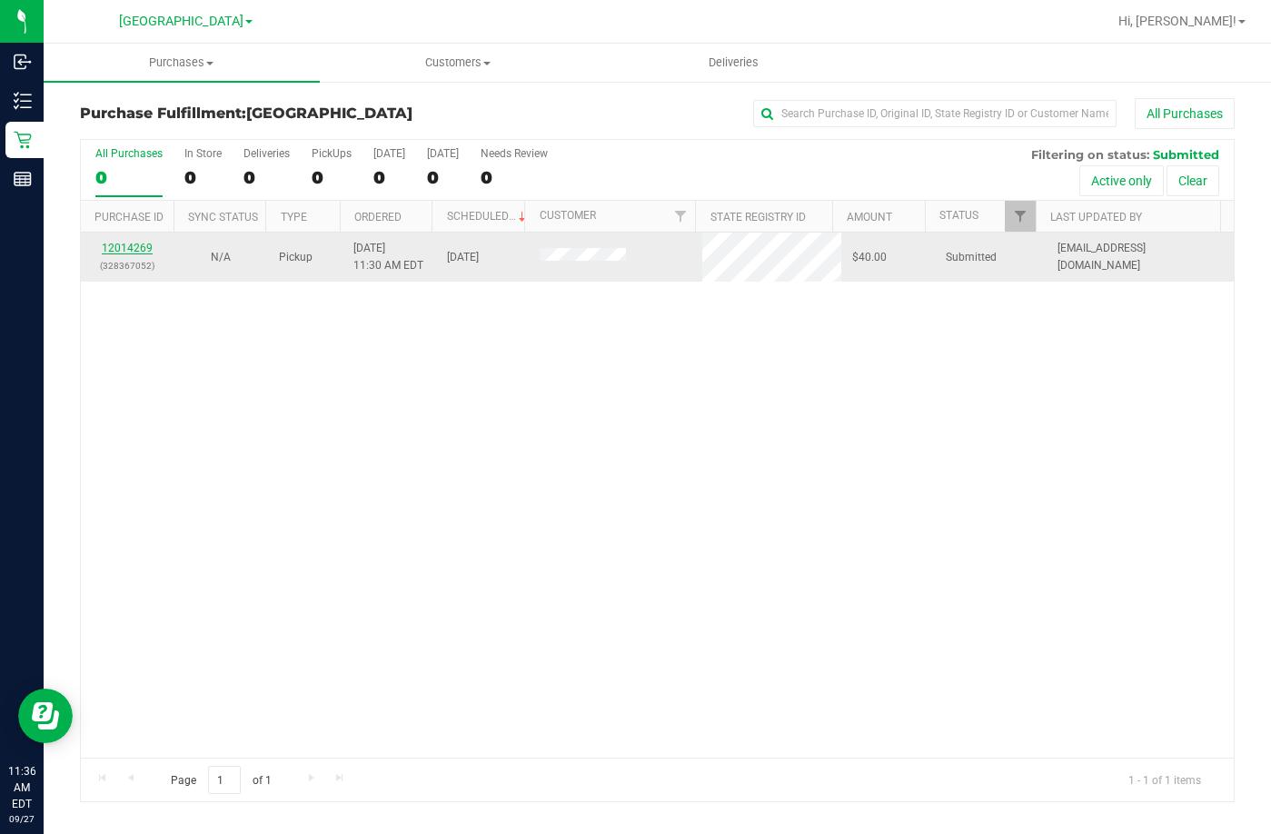
click at [124, 249] on link "12014269" at bounding box center [127, 248] width 51 height 13
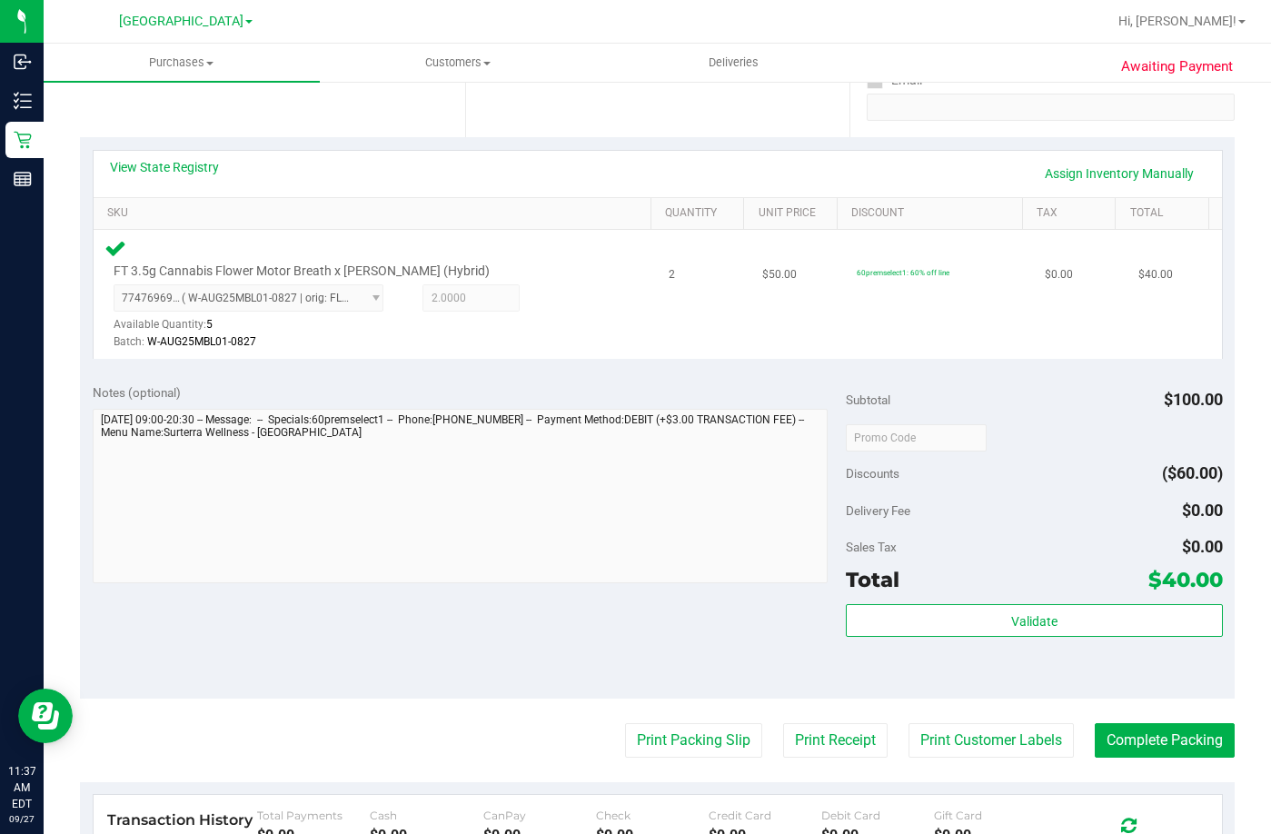
scroll to position [363, 0]
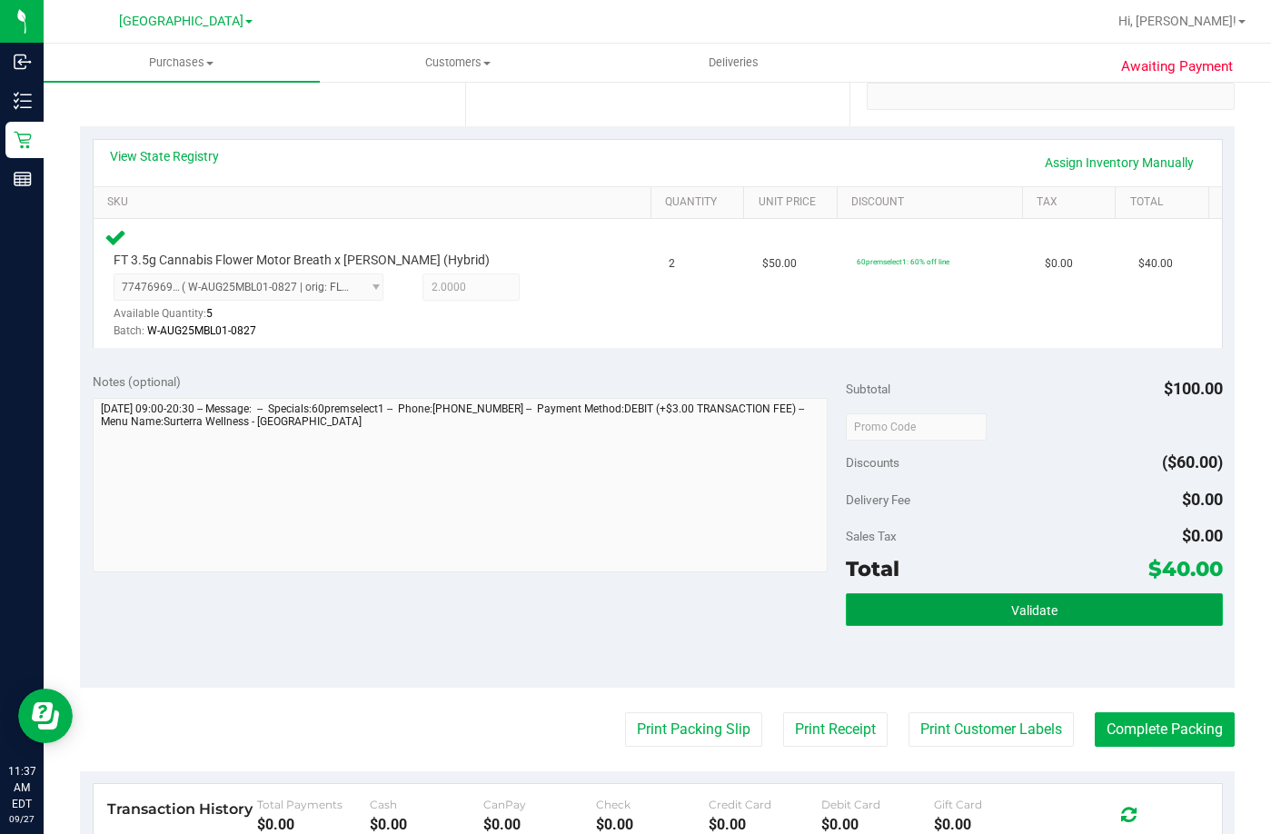
click at [932, 602] on button "Validate" at bounding box center [1034, 609] width 377 height 33
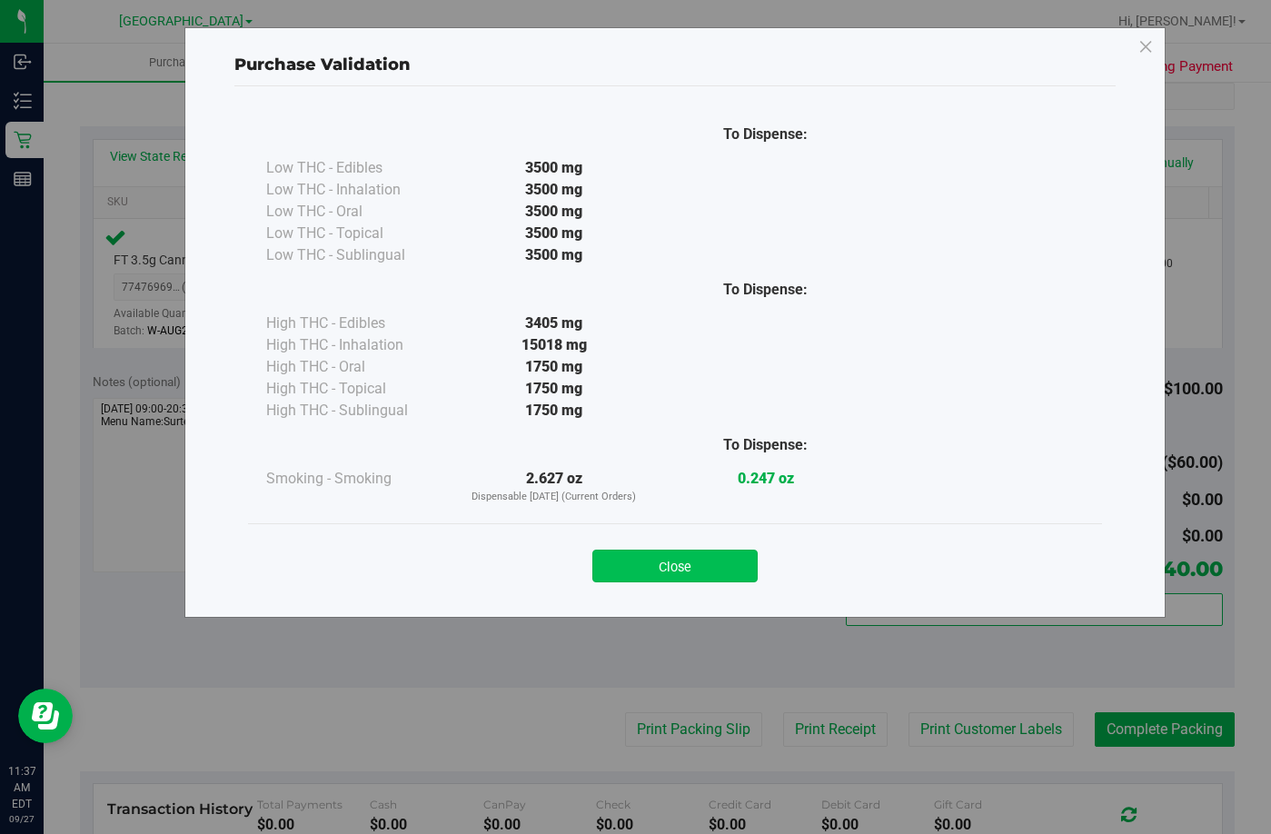
click at [658, 563] on button "Close" at bounding box center [674, 565] width 165 height 33
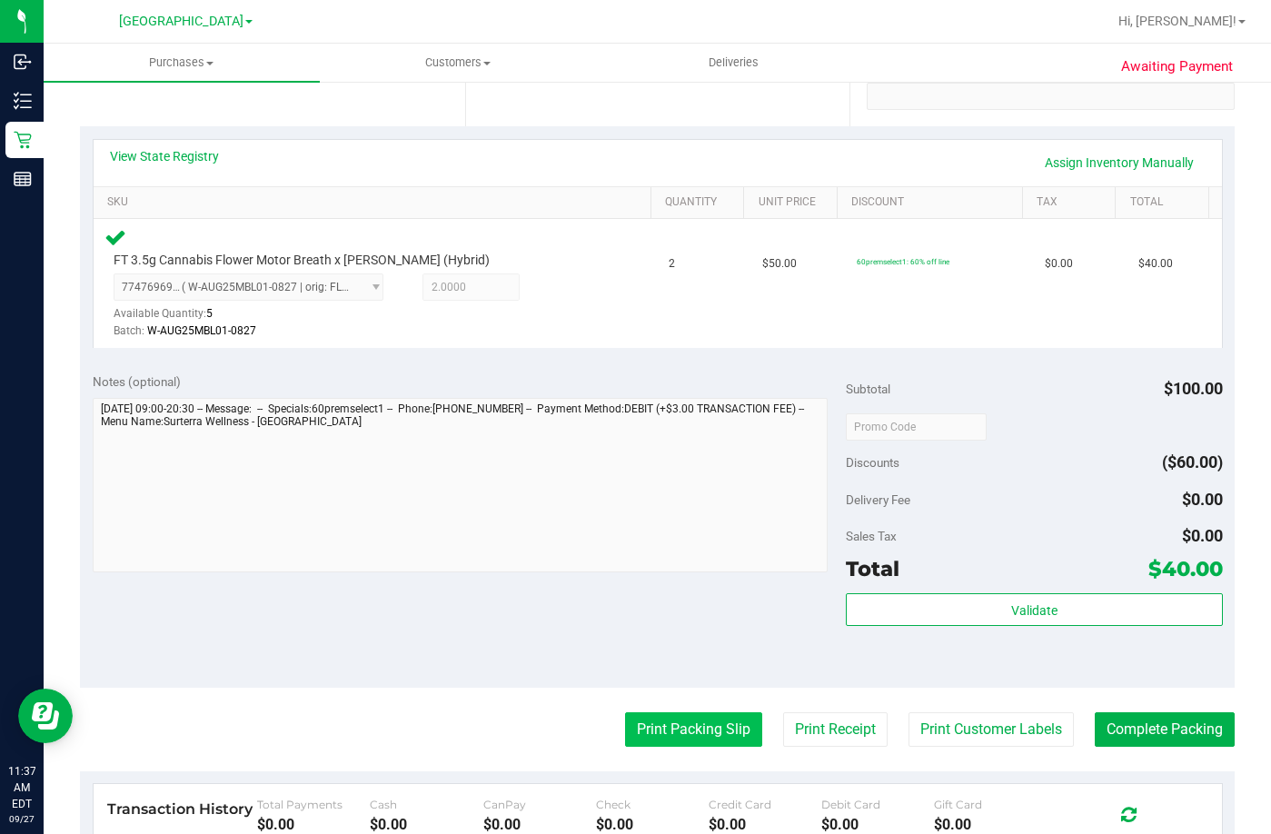
click at [698, 721] on button "Print Packing Slip" at bounding box center [693, 729] width 137 height 35
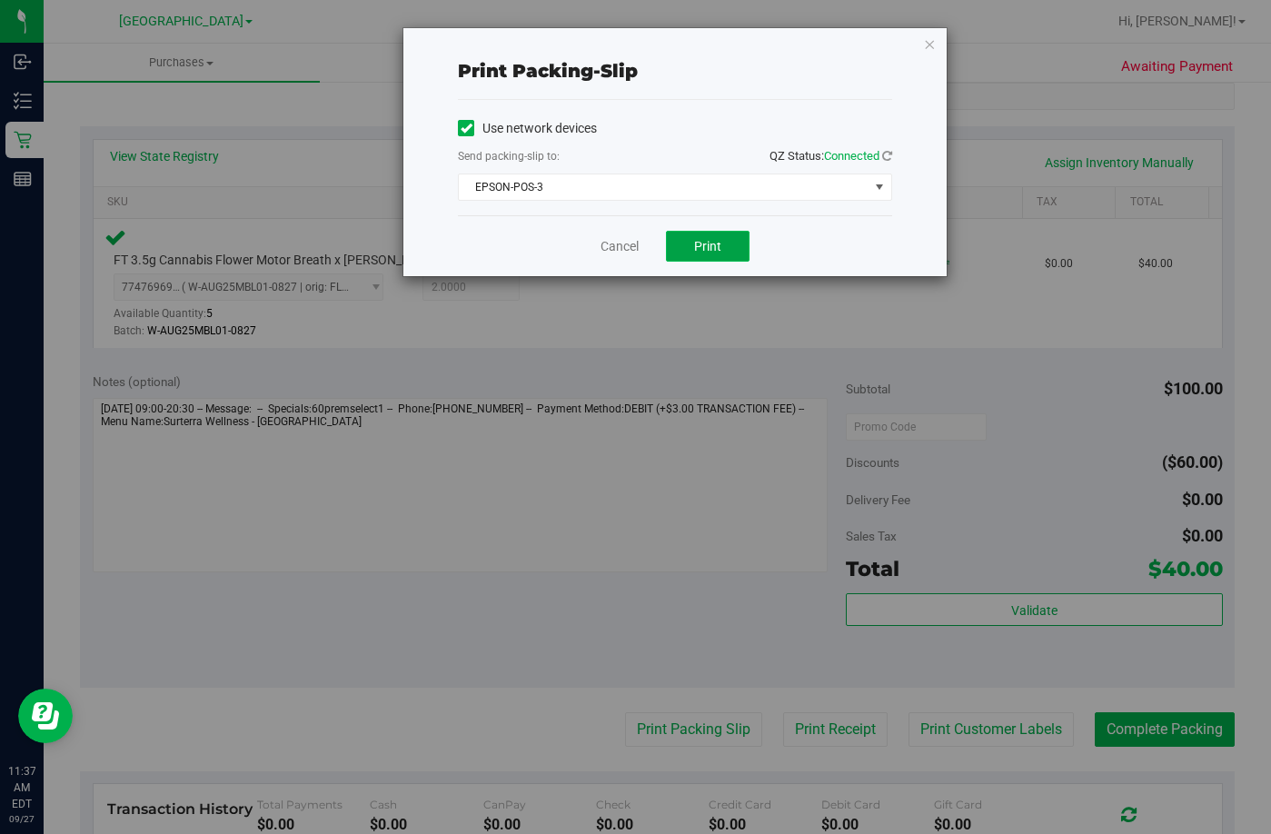
click at [712, 249] on span "Print" at bounding box center [707, 246] width 27 height 15
click at [621, 248] on link "Cancel" at bounding box center [619, 246] width 38 height 19
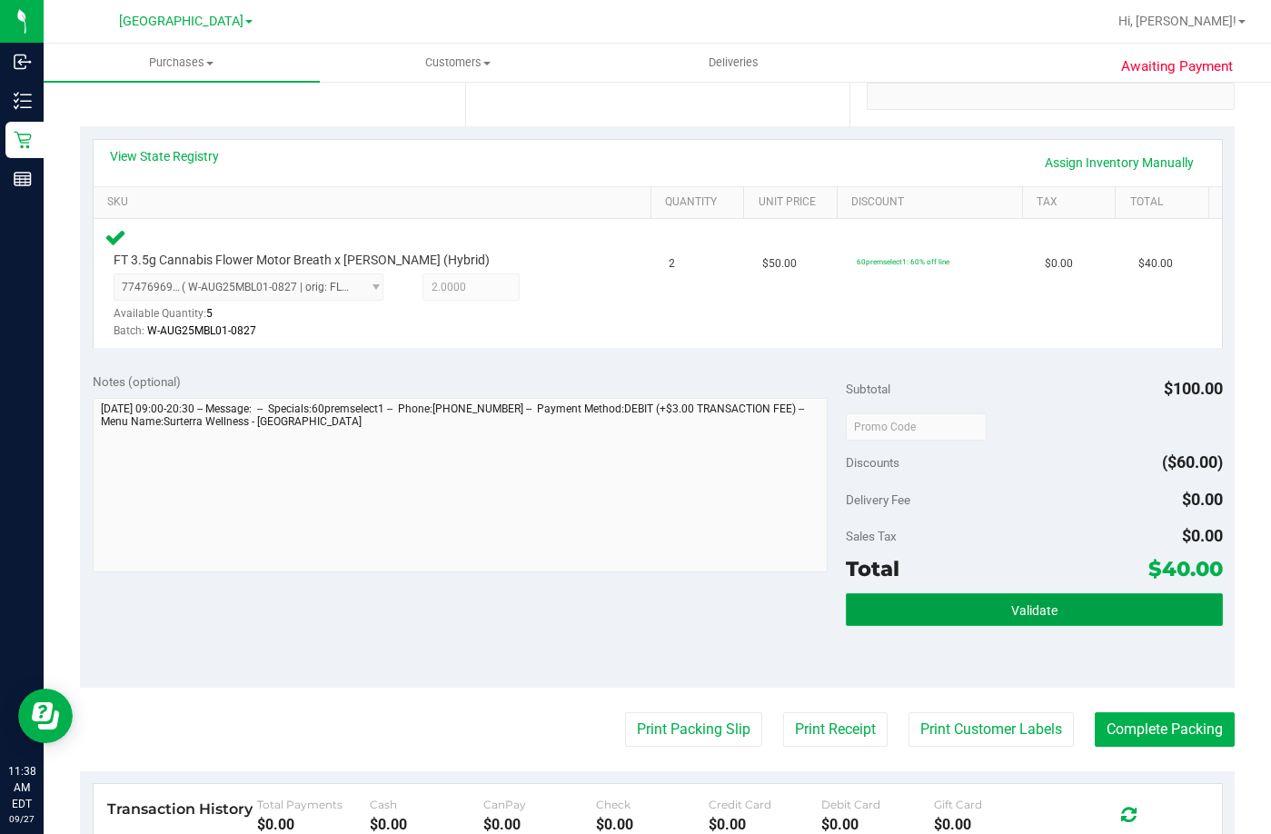
click at [1151, 604] on button "Validate" at bounding box center [1034, 609] width 377 height 33
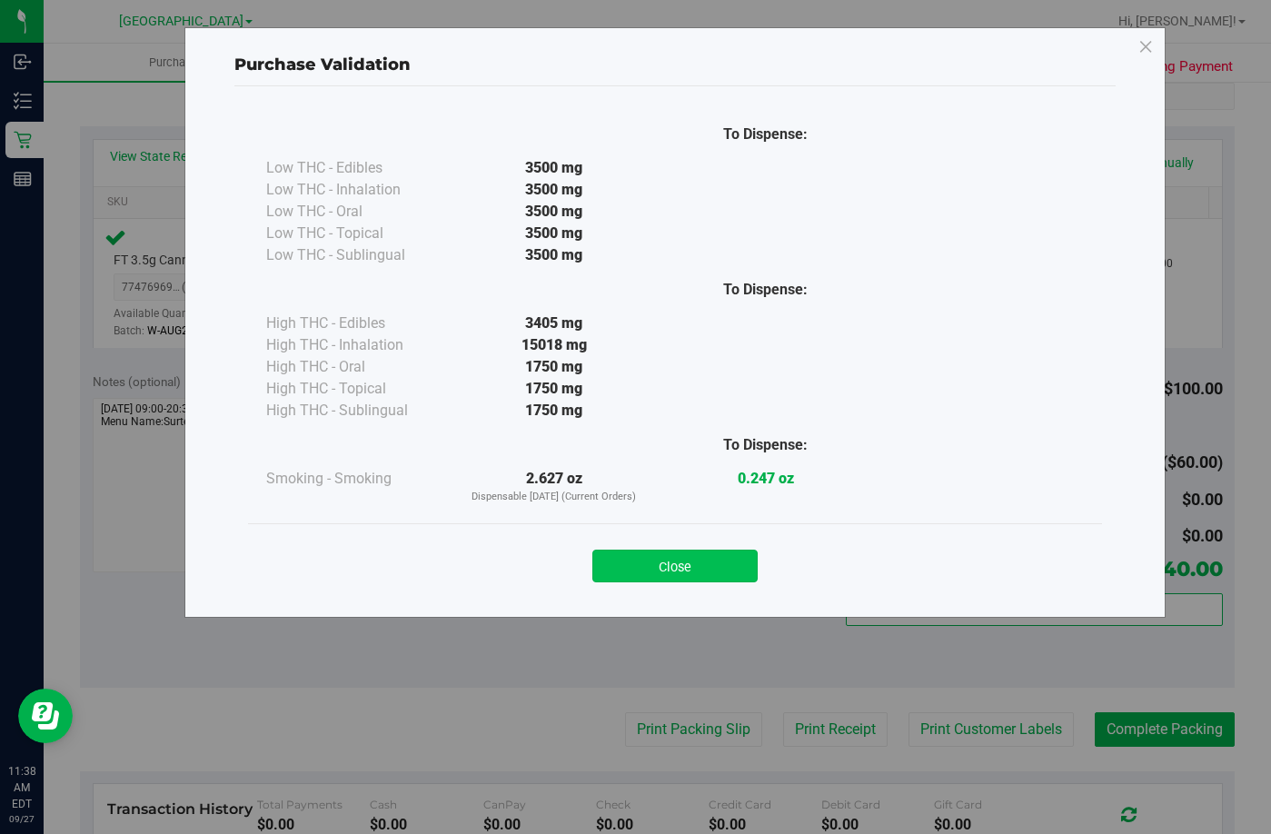
click at [654, 551] on button "Close" at bounding box center [674, 565] width 165 height 33
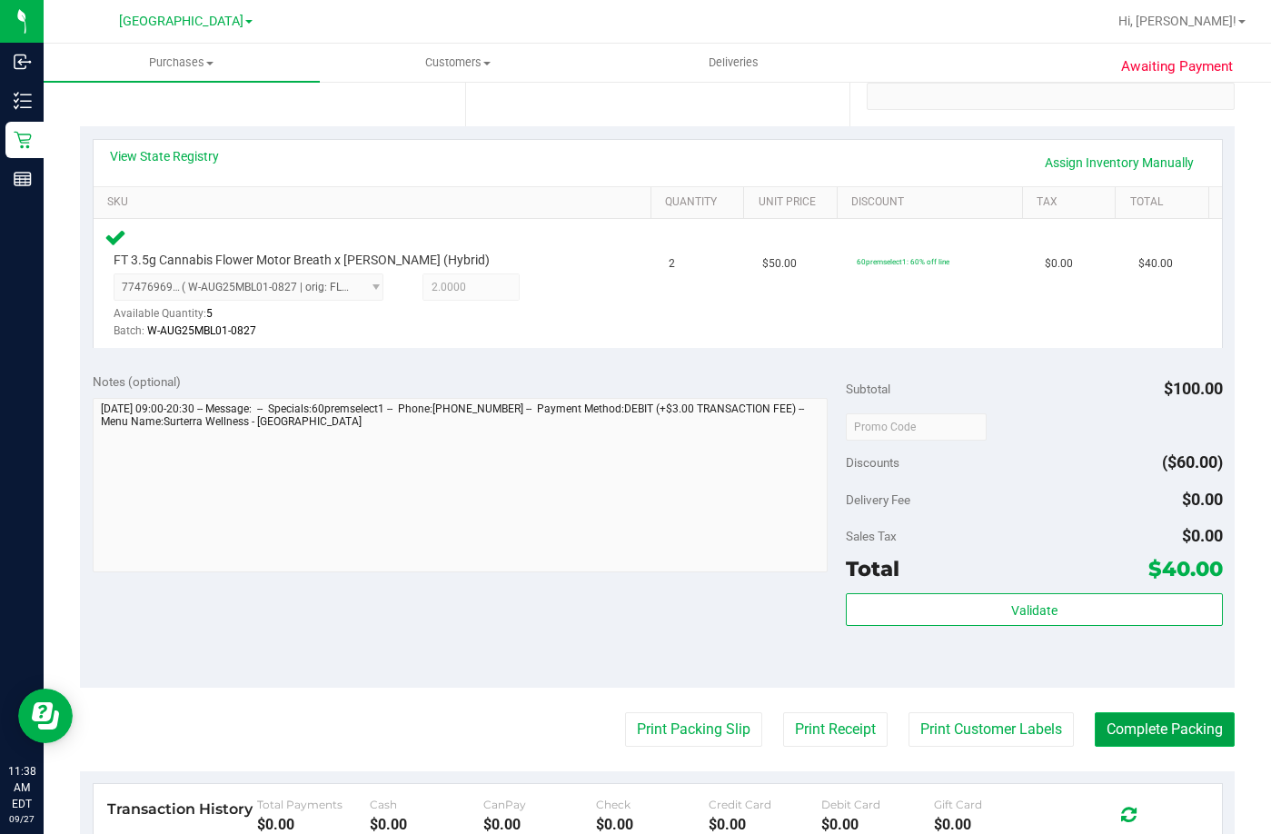
click at [1134, 721] on button "Complete Packing" at bounding box center [1164, 729] width 140 height 35
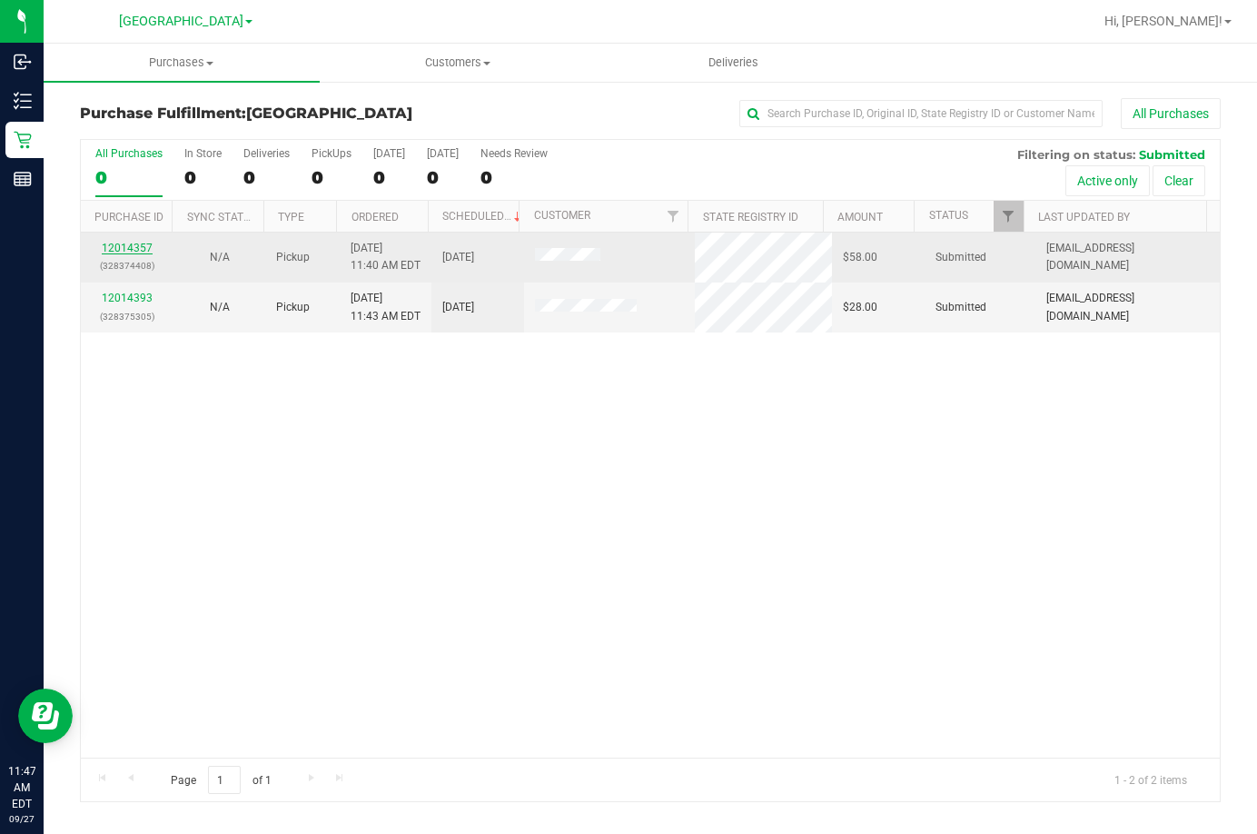
click at [131, 245] on link "12014357" at bounding box center [127, 248] width 51 height 13
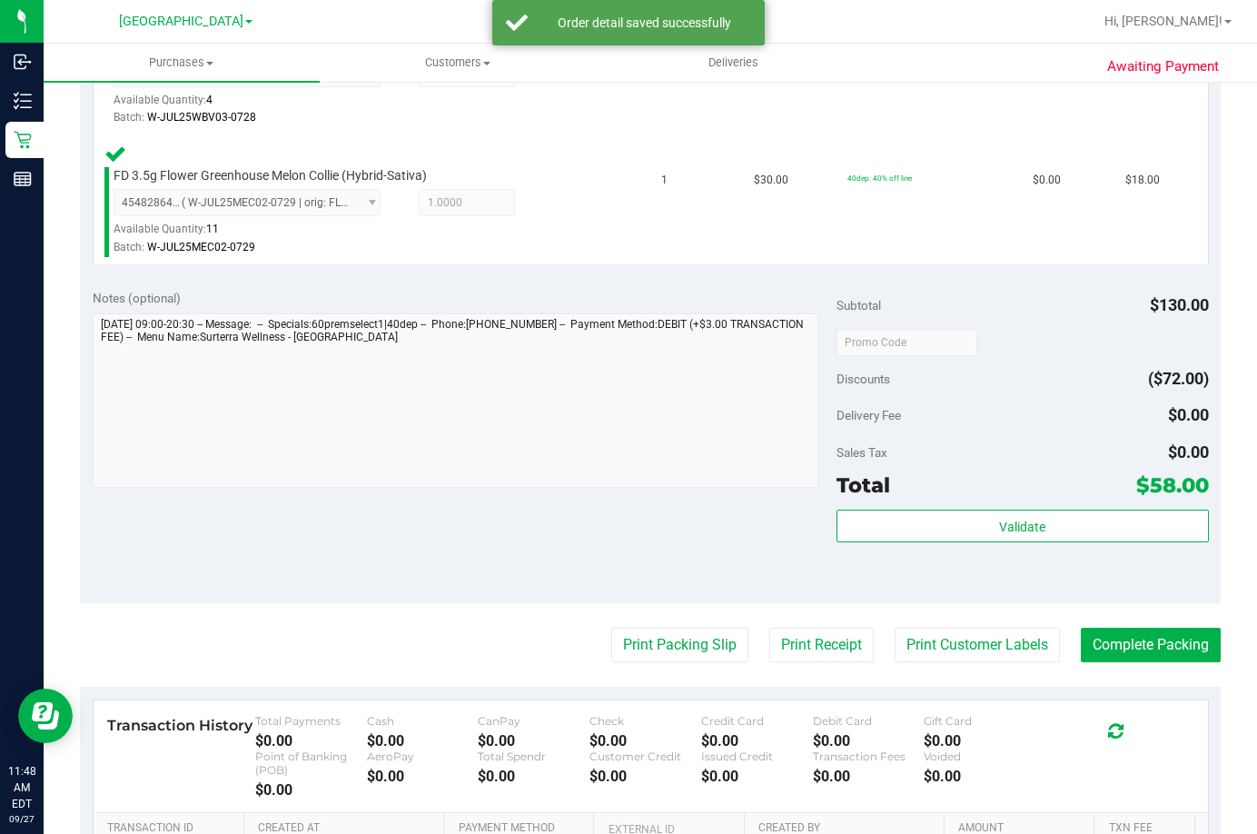
scroll to position [732, 0]
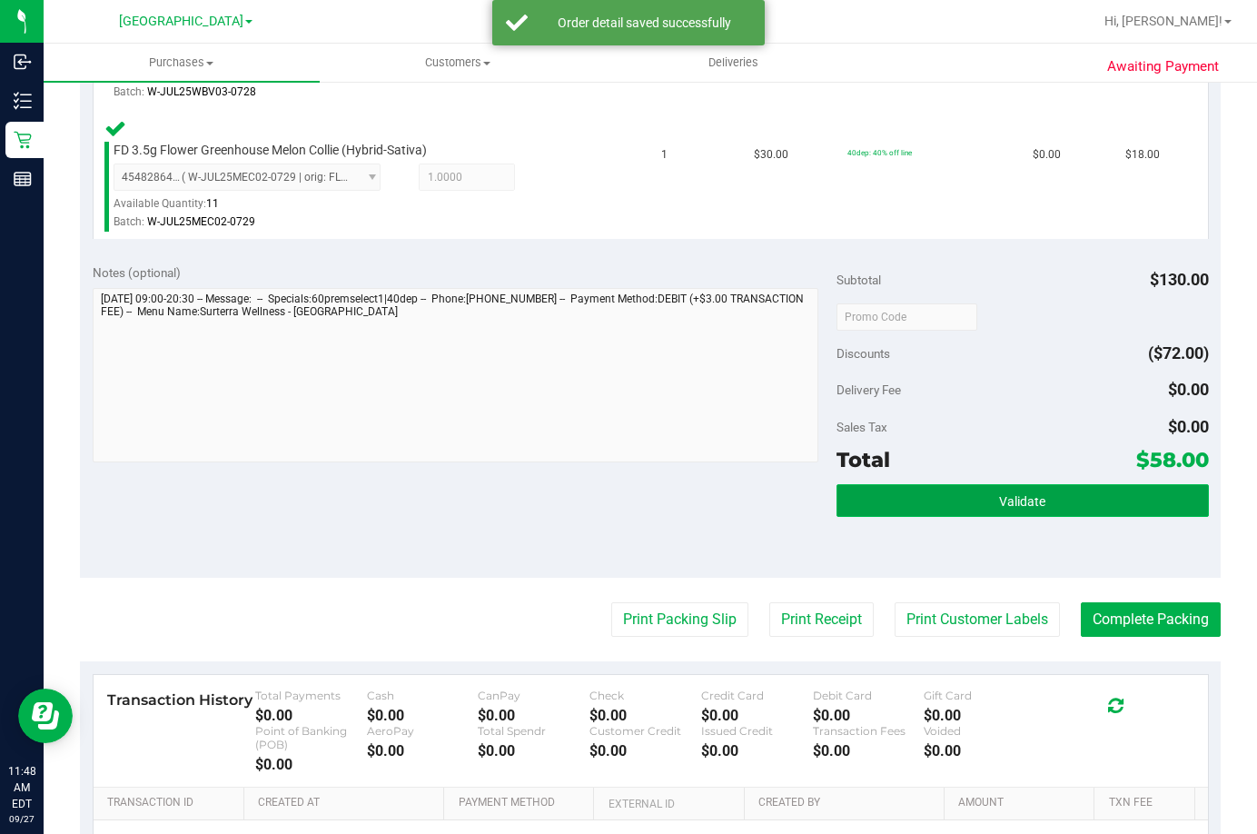
click at [974, 493] on button "Validate" at bounding box center [1023, 500] width 372 height 33
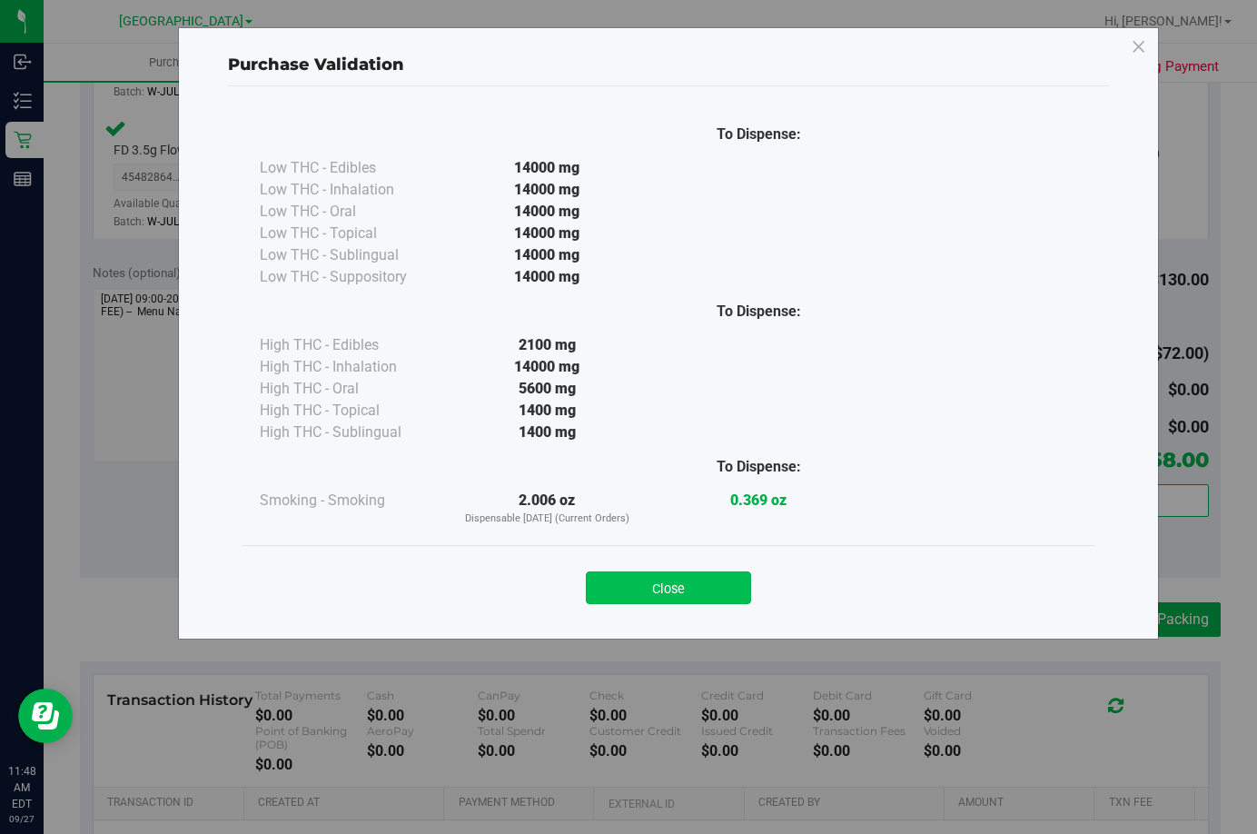
click at [631, 582] on button "Close" at bounding box center [668, 587] width 165 height 33
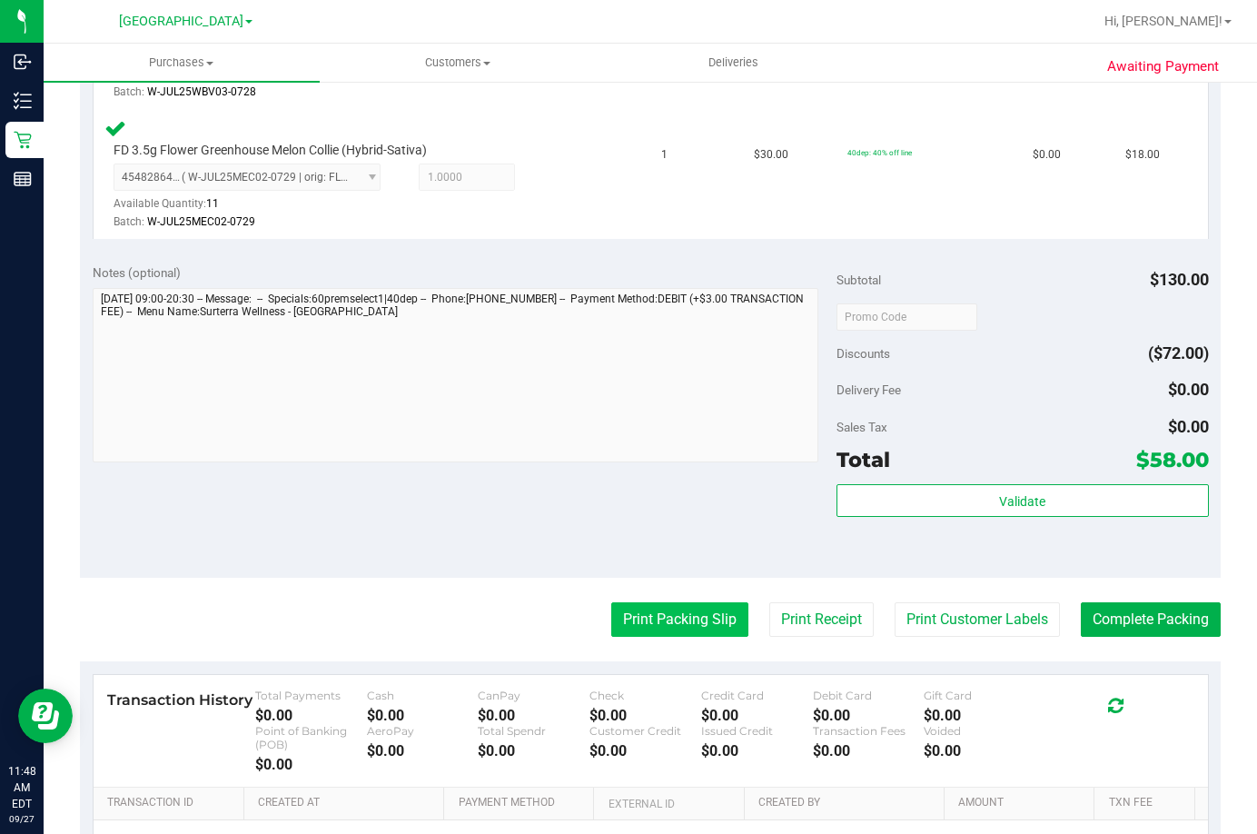
click at [639, 605] on button "Print Packing Slip" at bounding box center [679, 619] width 137 height 35
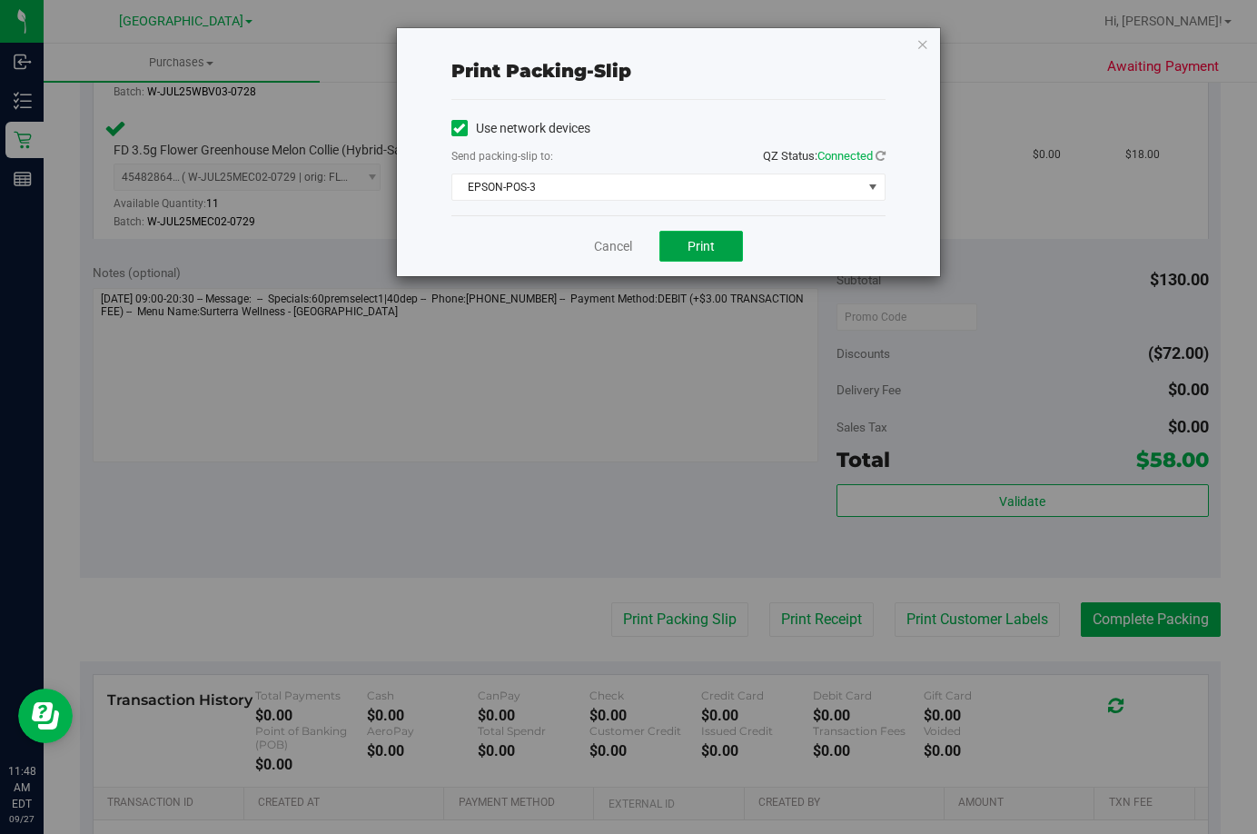
click at [698, 253] on button "Print" at bounding box center [701, 246] width 84 height 31
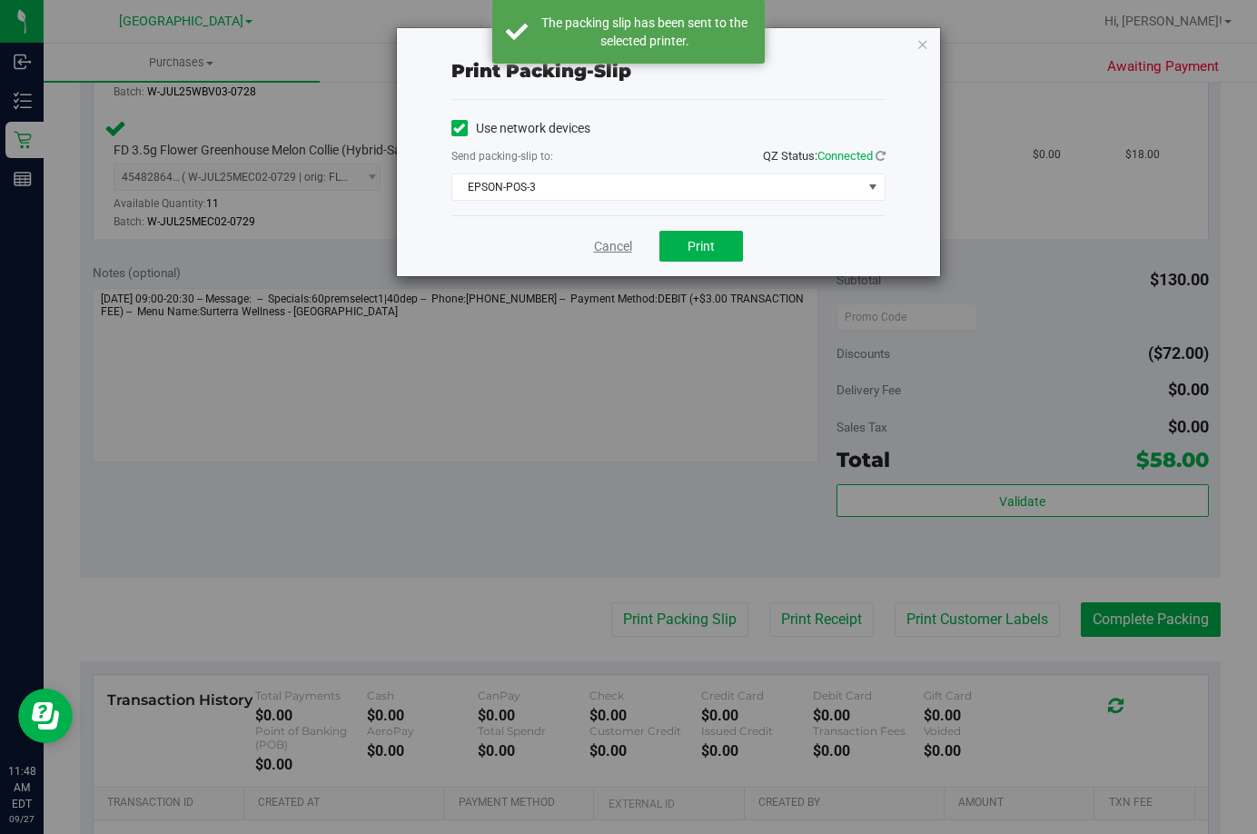
click at [602, 251] on link "Cancel" at bounding box center [613, 246] width 38 height 19
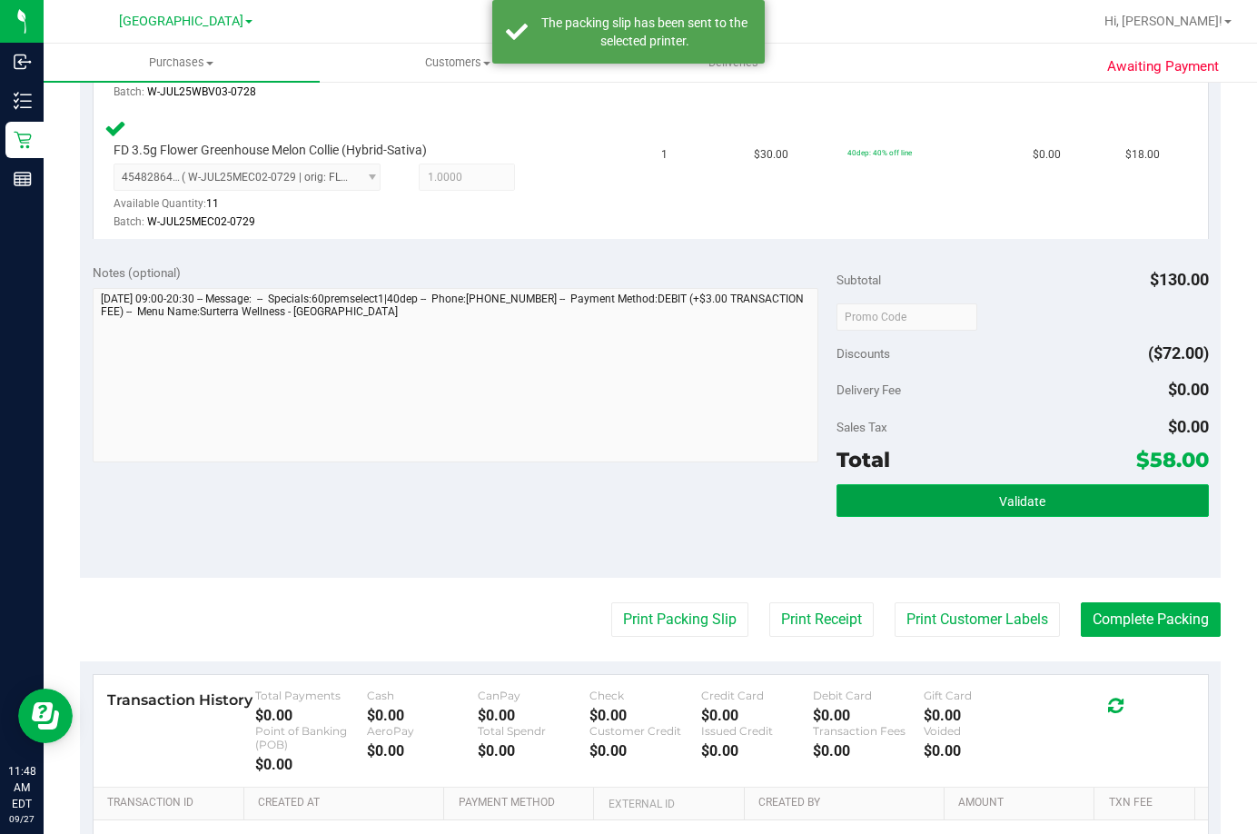
click at [955, 500] on button "Validate" at bounding box center [1023, 500] width 372 height 33
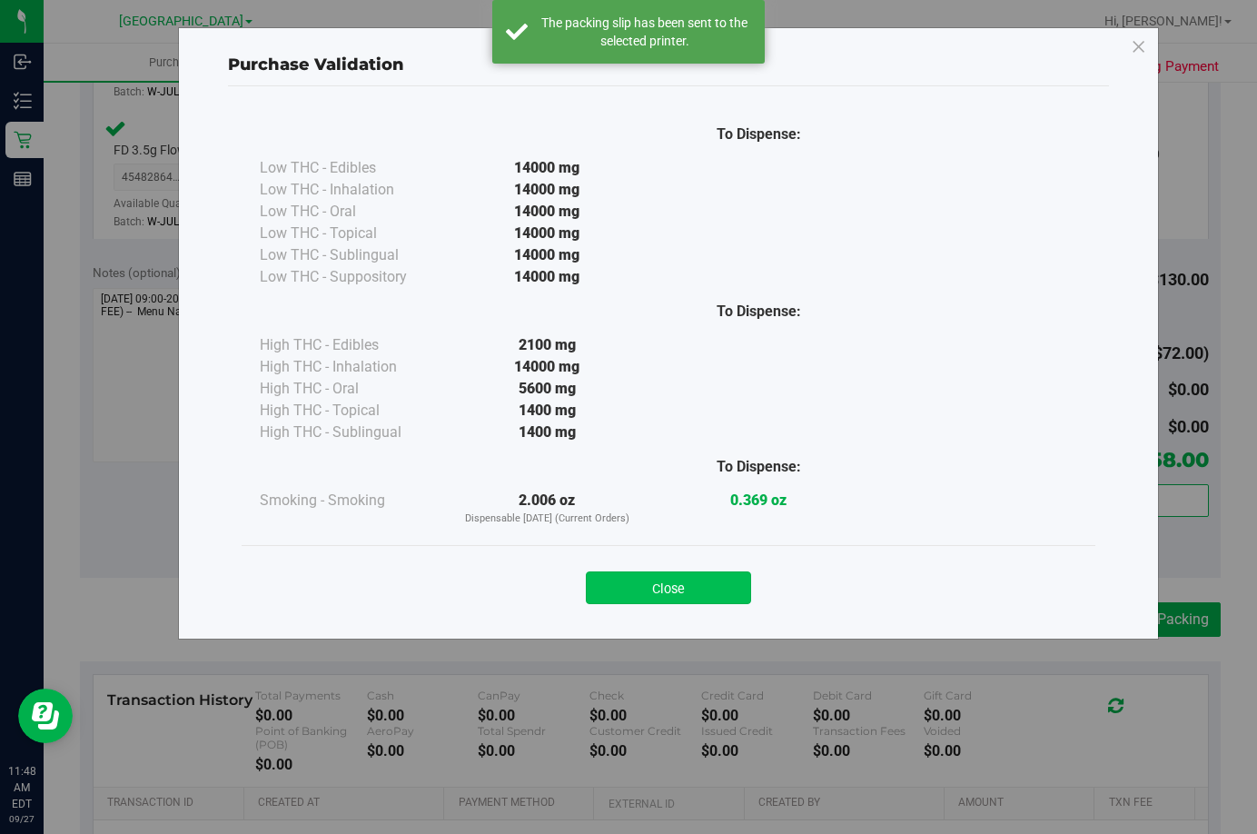
click at [662, 589] on button "Close" at bounding box center [668, 587] width 165 height 33
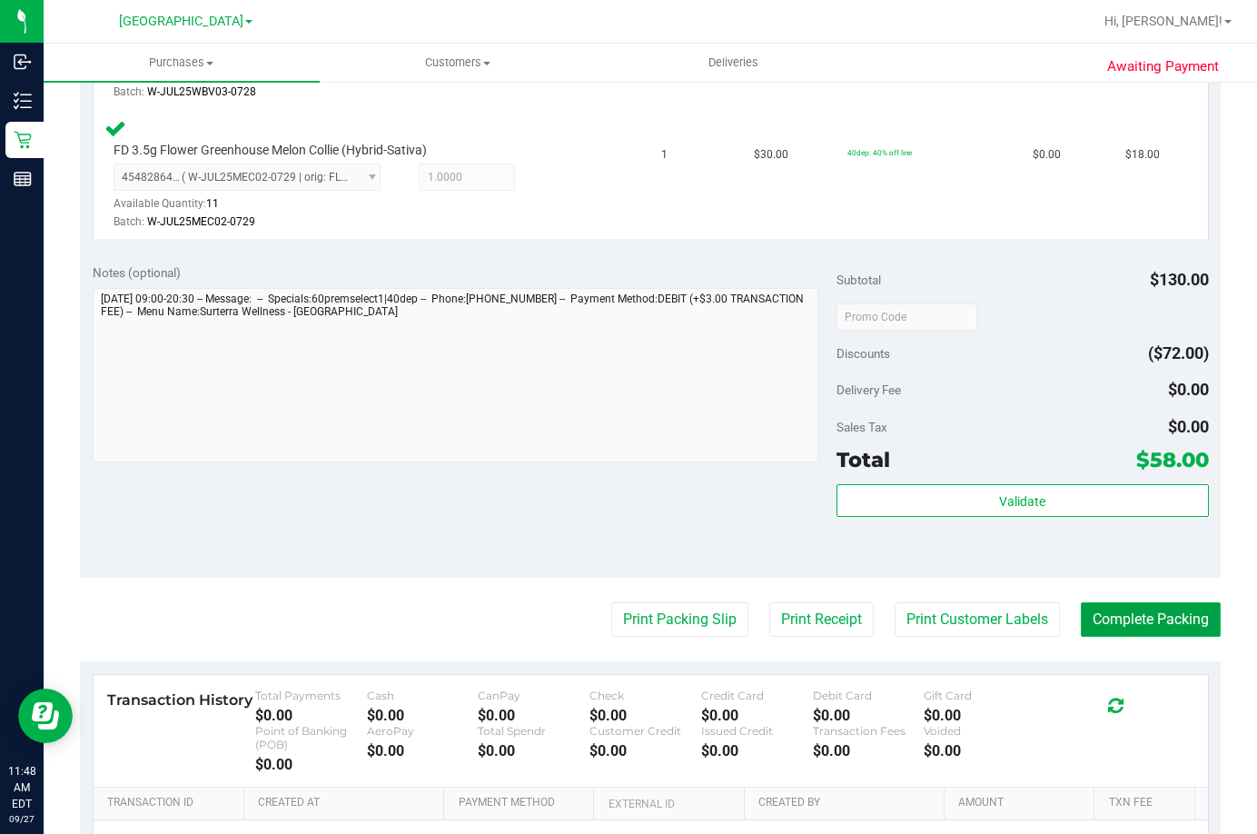
click at [1121, 617] on button "Complete Packing" at bounding box center [1151, 619] width 140 height 35
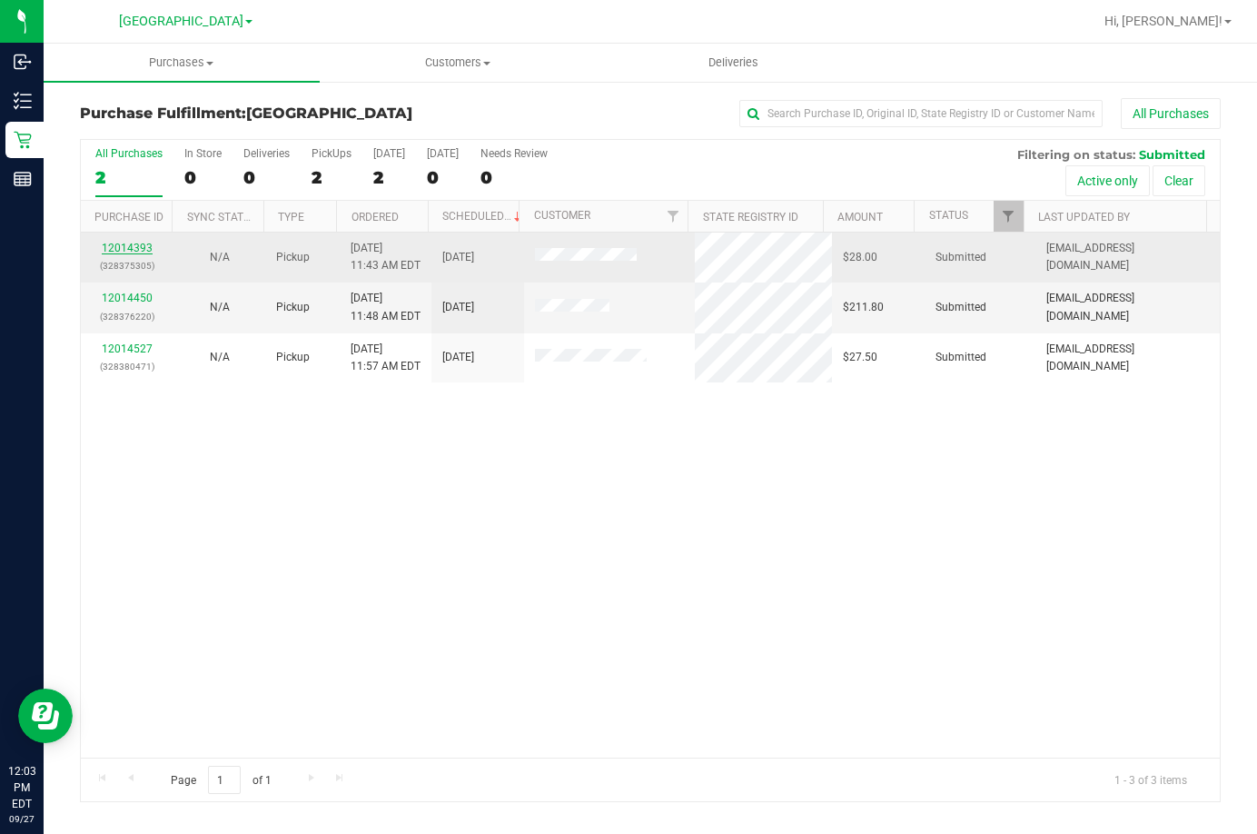
click at [107, 249] on link "12014393" at bounding box center [127, 248] width 51 height 13
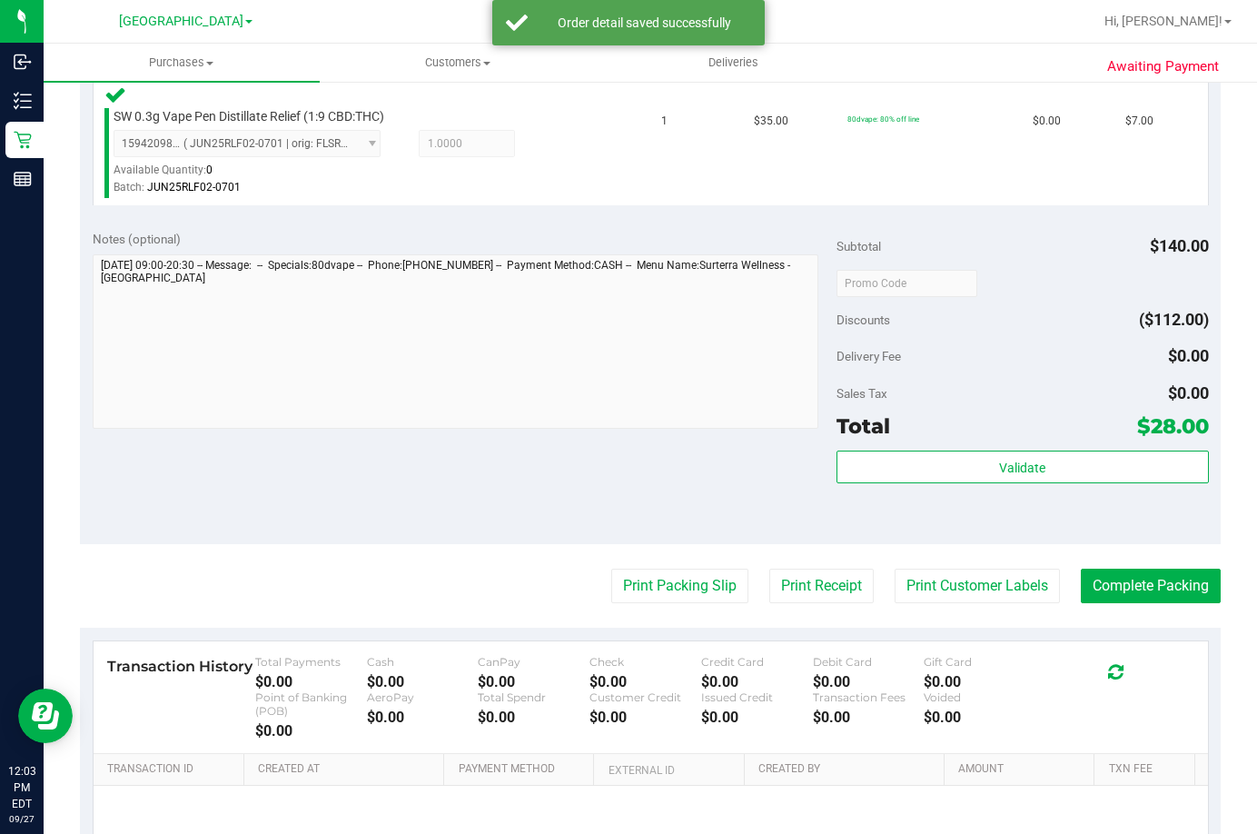
scroll to position [908, 0]
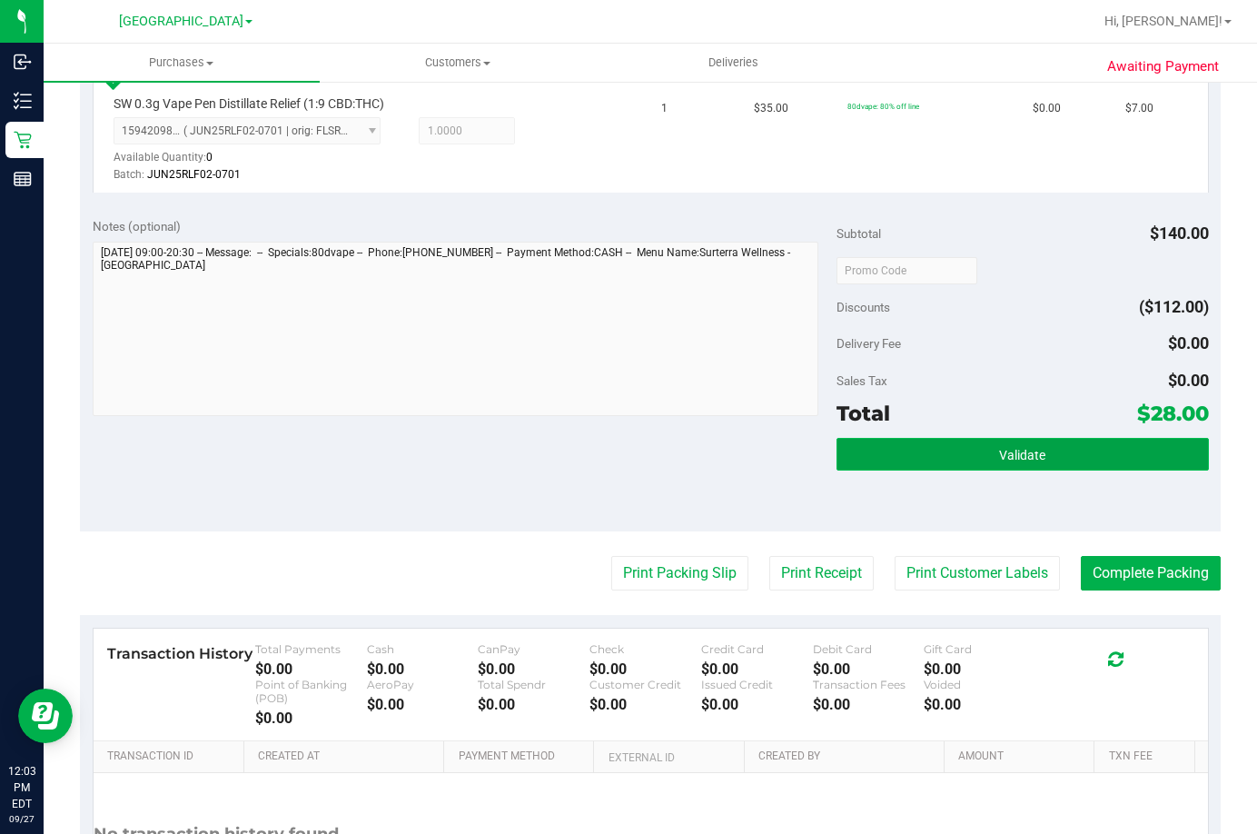
click at [999, 453] on span "Validate" at bounding box center [1022, 455] width 46 height 15
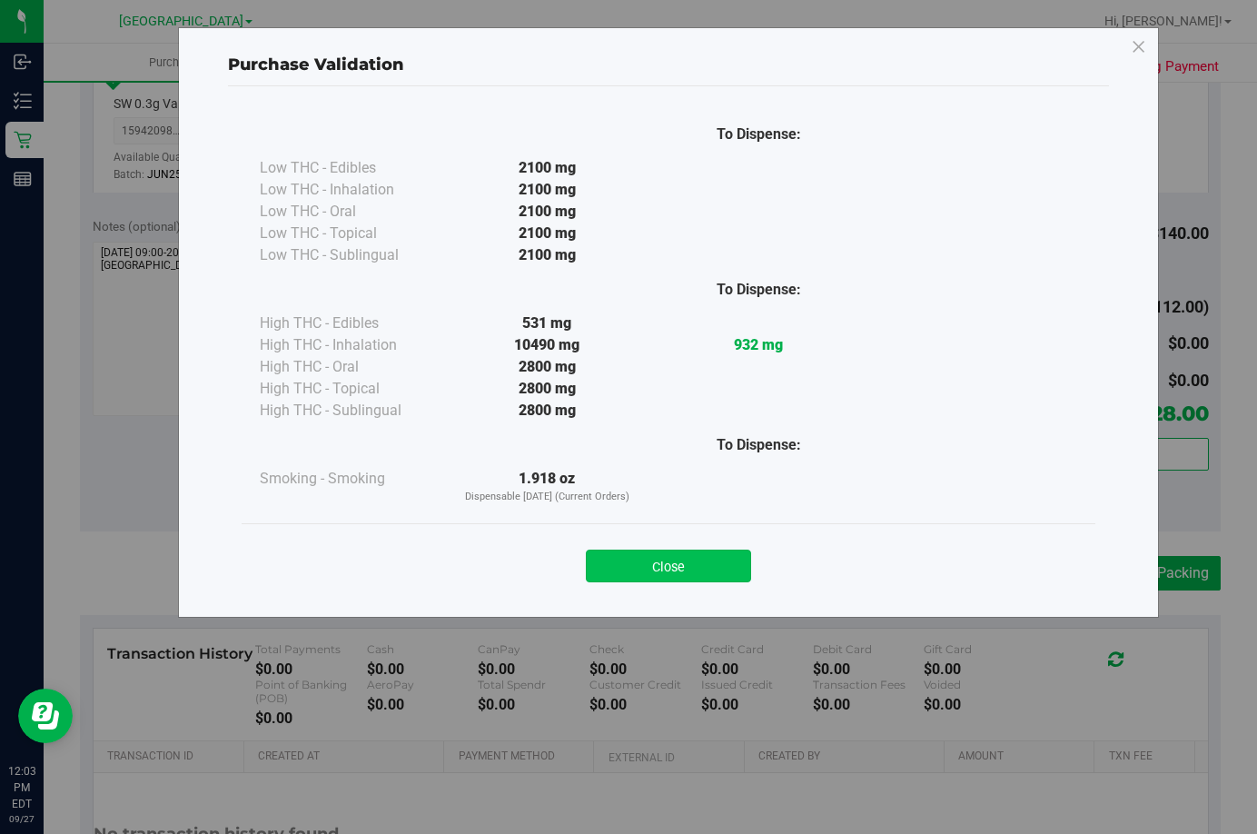
click at [671, 560] on button "Close" at bounding box center [668, 565] width 165 height 33
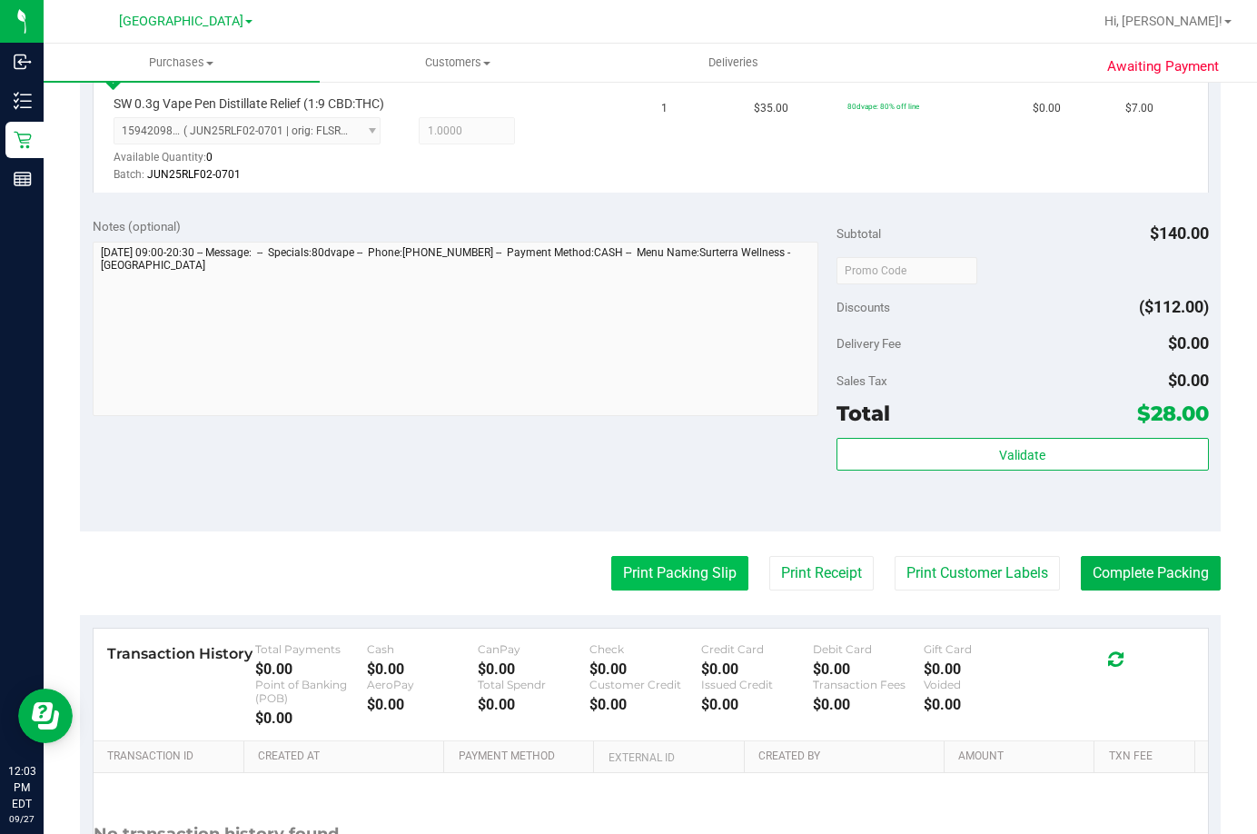
click at [680, 570] on button "Print Packing Slip" at bounding box center [679, 573] width 137 height 35
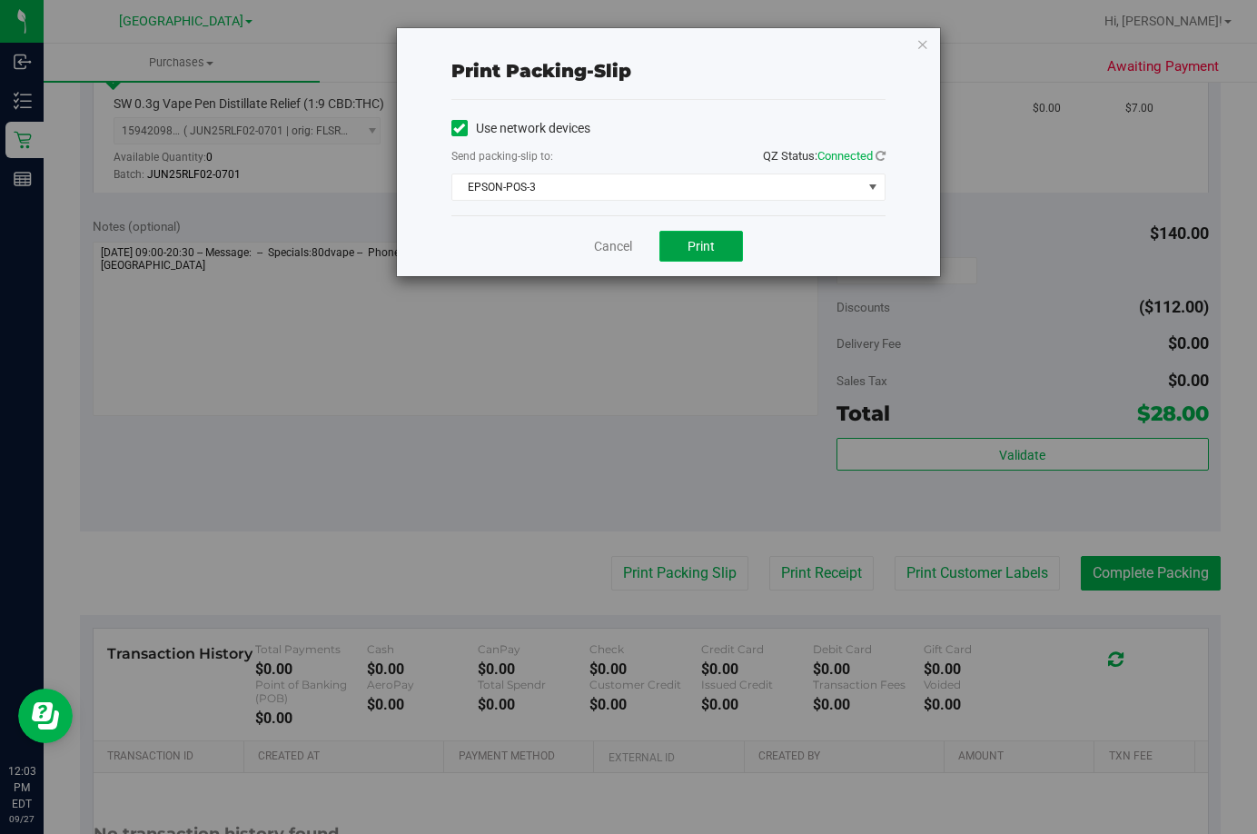
click at [693, 242] on span "Print" at bounding box center [701, 246] width 27 height 15
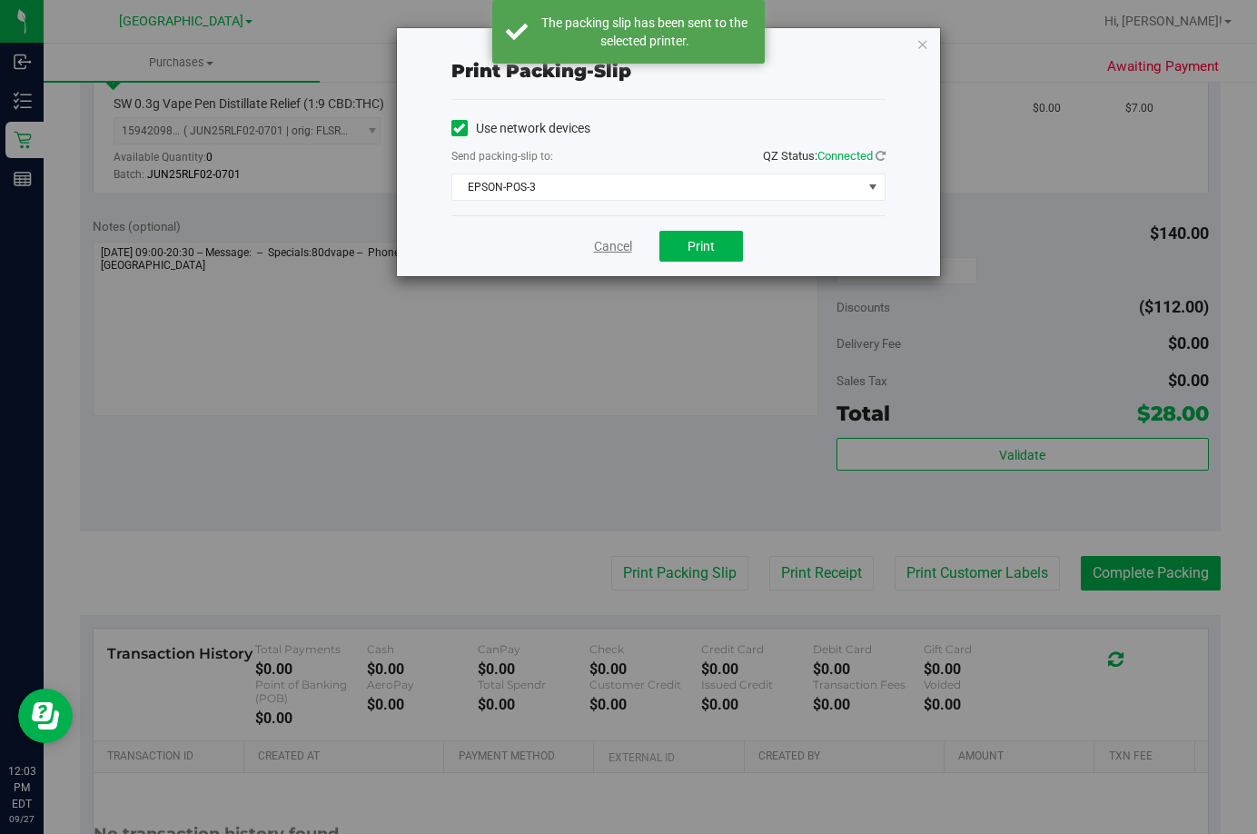
click at [600, 250] on link "Cancel" at bounding box center [613, 246] width 38 height 19
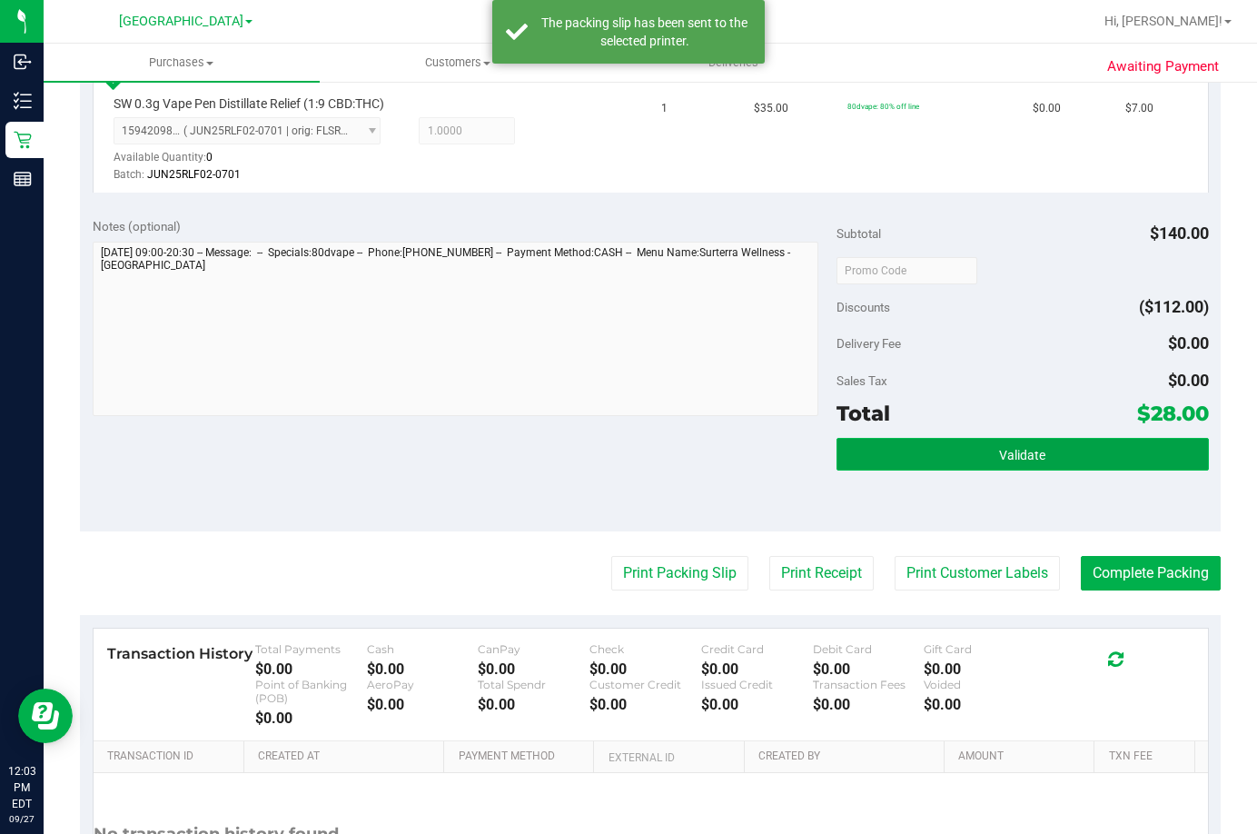
click at [1074, 464] on button "Validate" at bounding box center [1023, 454] width 372 height 33
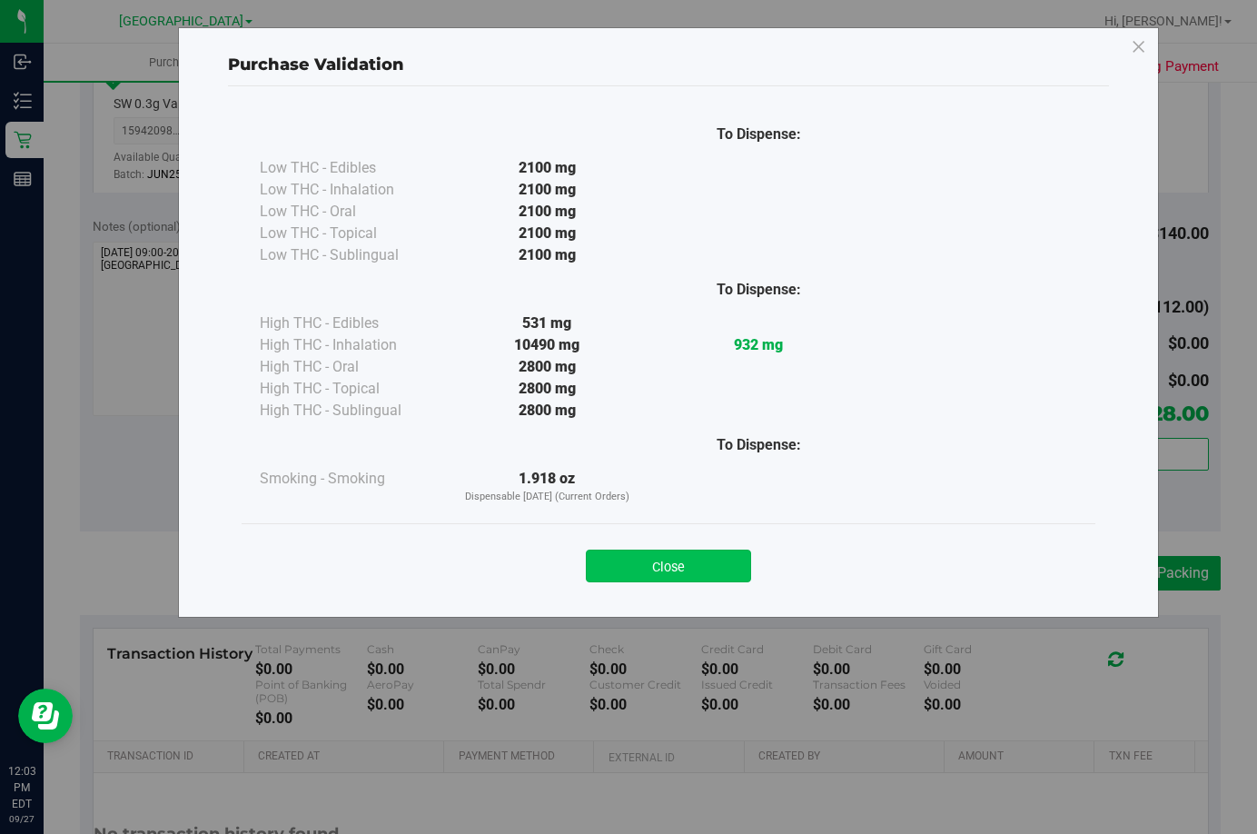
click at [692, 562] on button "Close" at bounding box center [668, 565] width 165 height 33
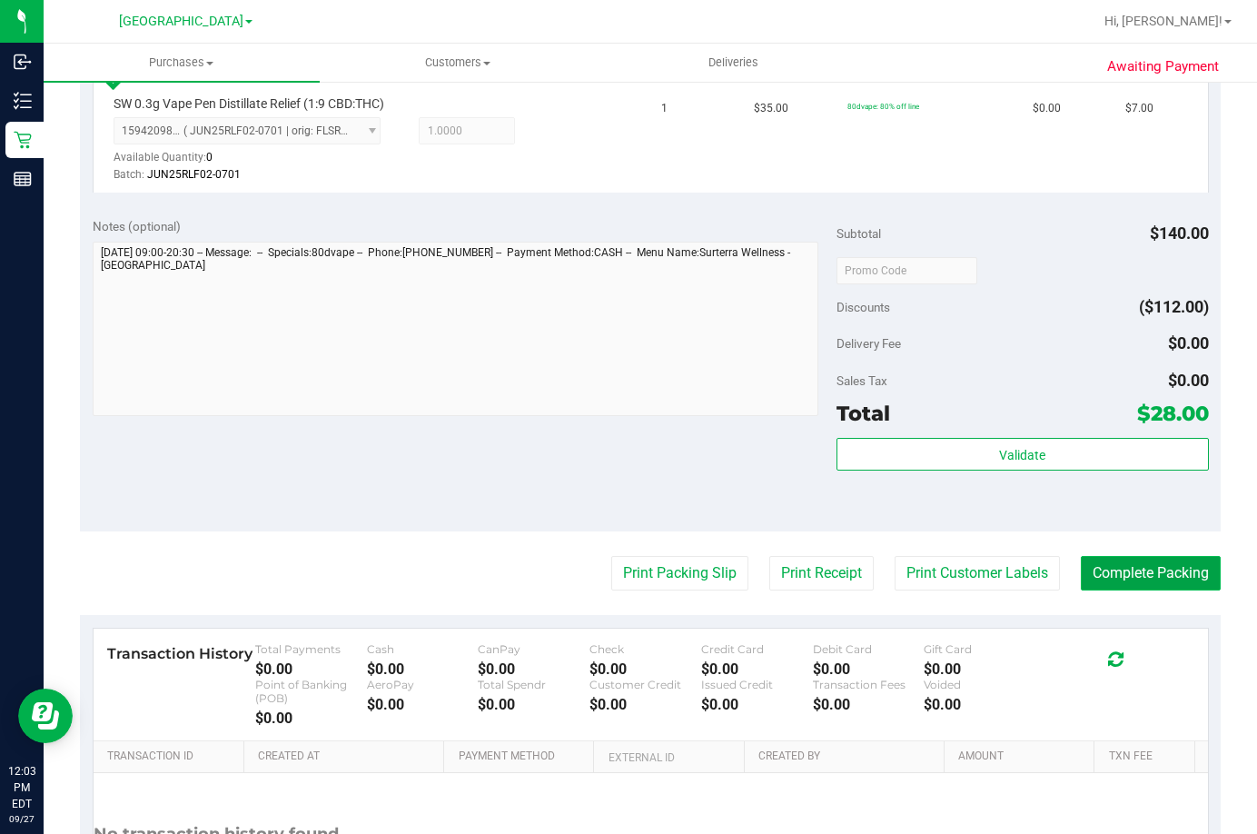
click at [1132, 574] on button "Complete Packing" at bounding box center [1151, 573] width 140 height 35
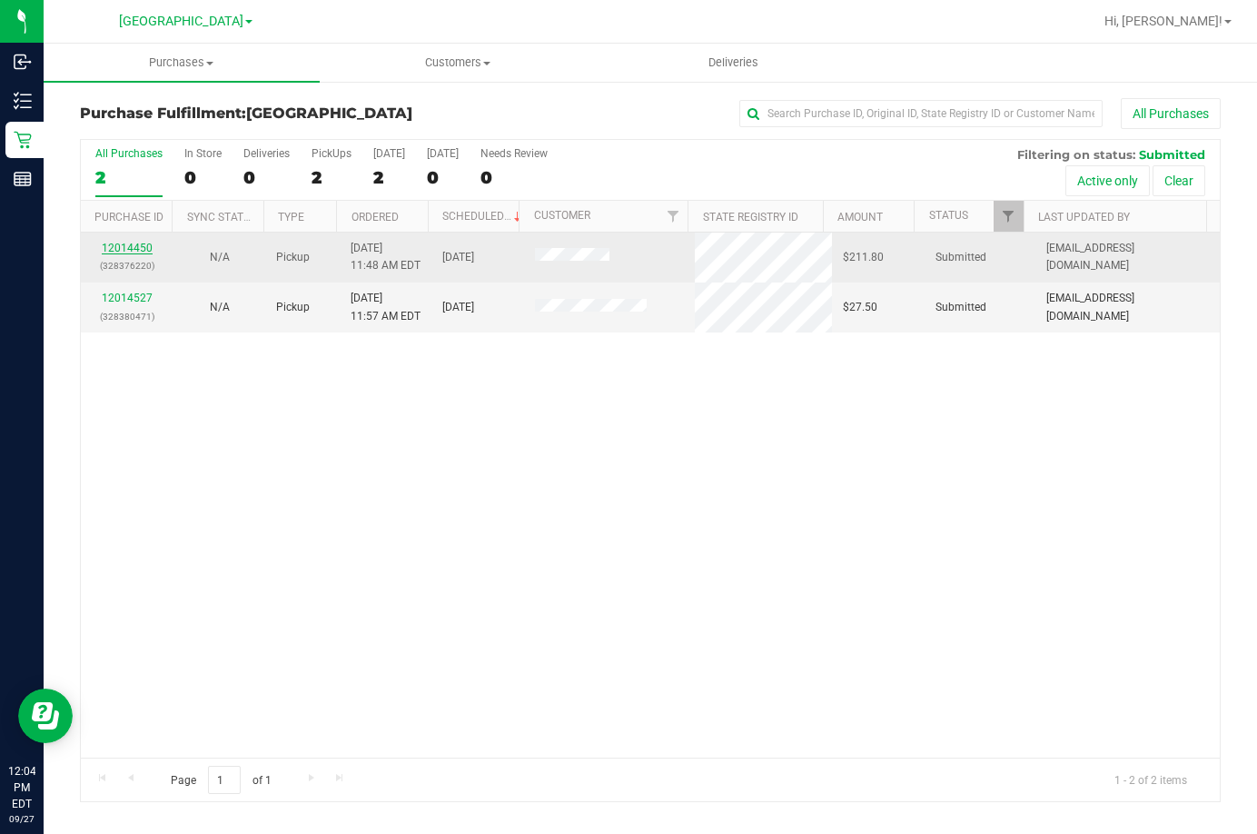
click at [139, 245] on link "12014450" at bounding box center [127, 248] width 51 height 13
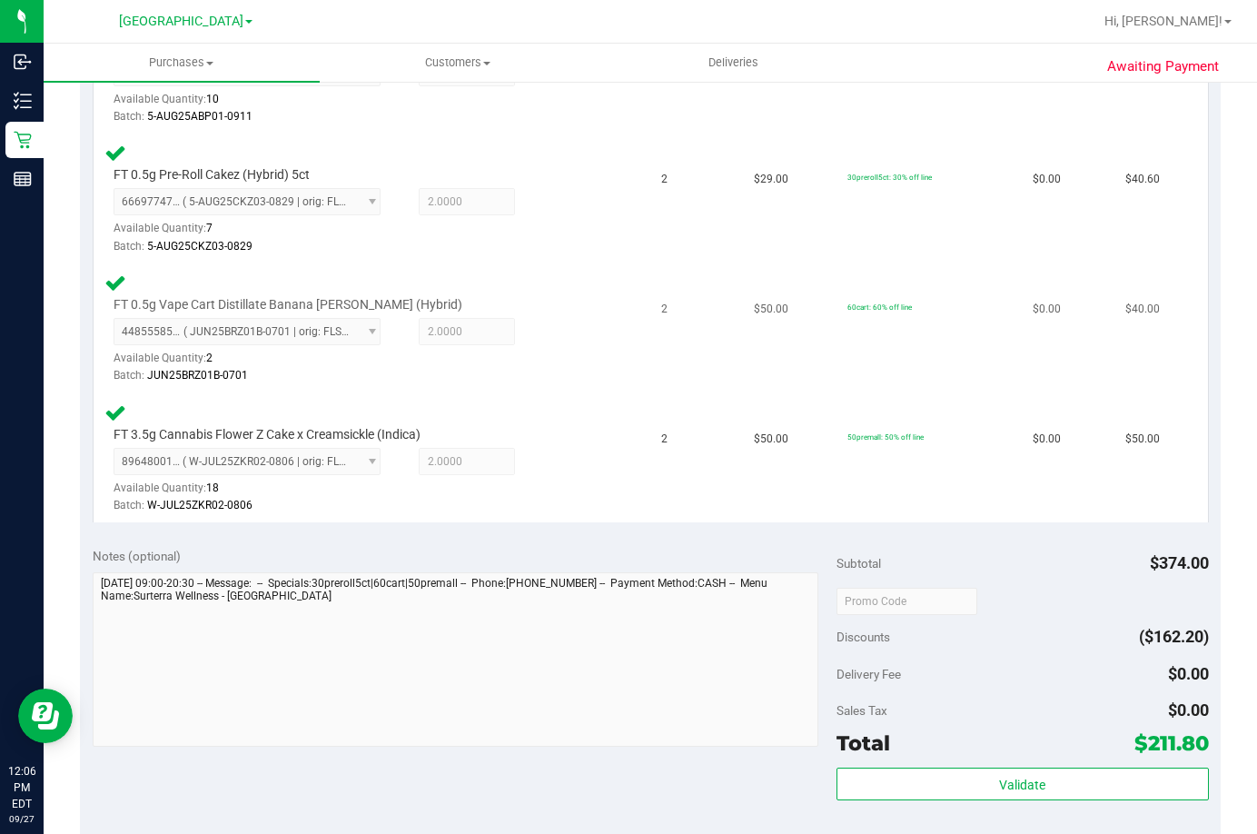
scroll to position [817, 0]
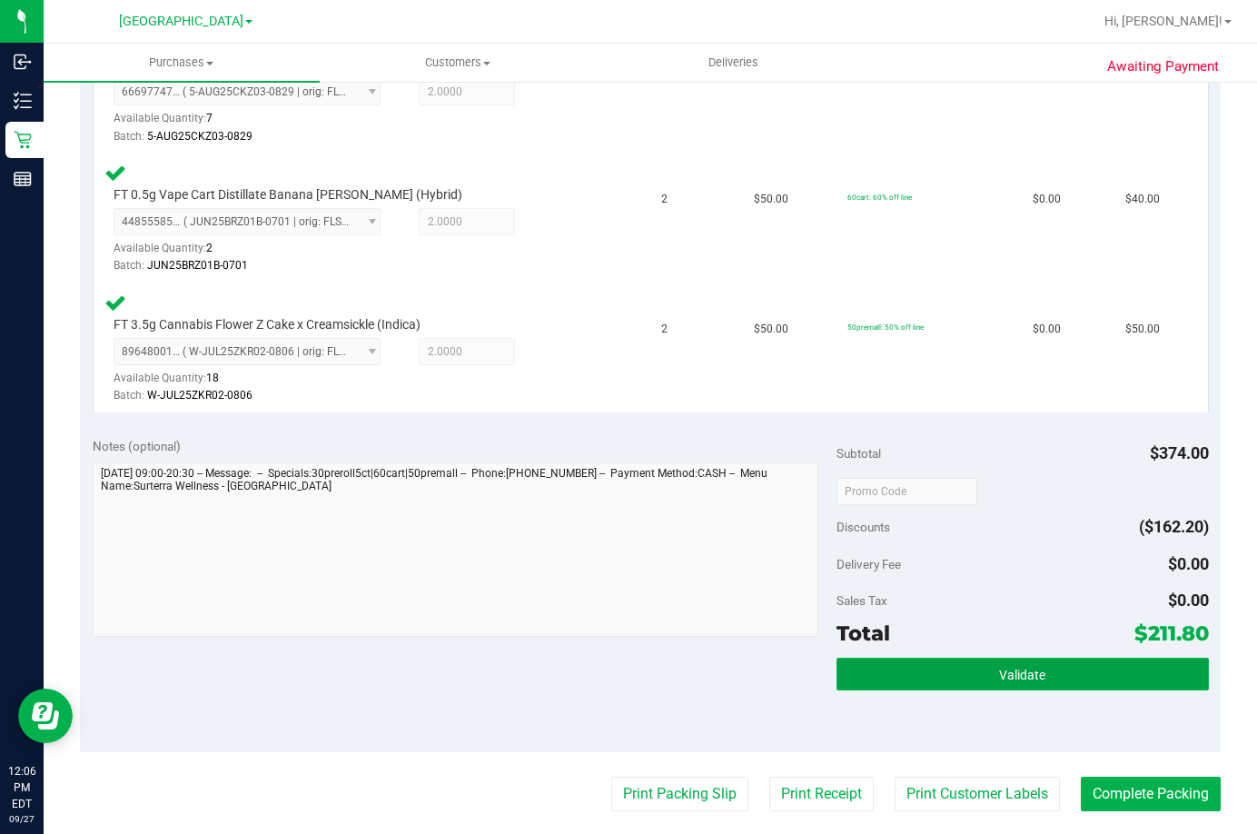
click at [999, 676] on span "Validate" at bounding box center [1022, 675] width 46 height 15
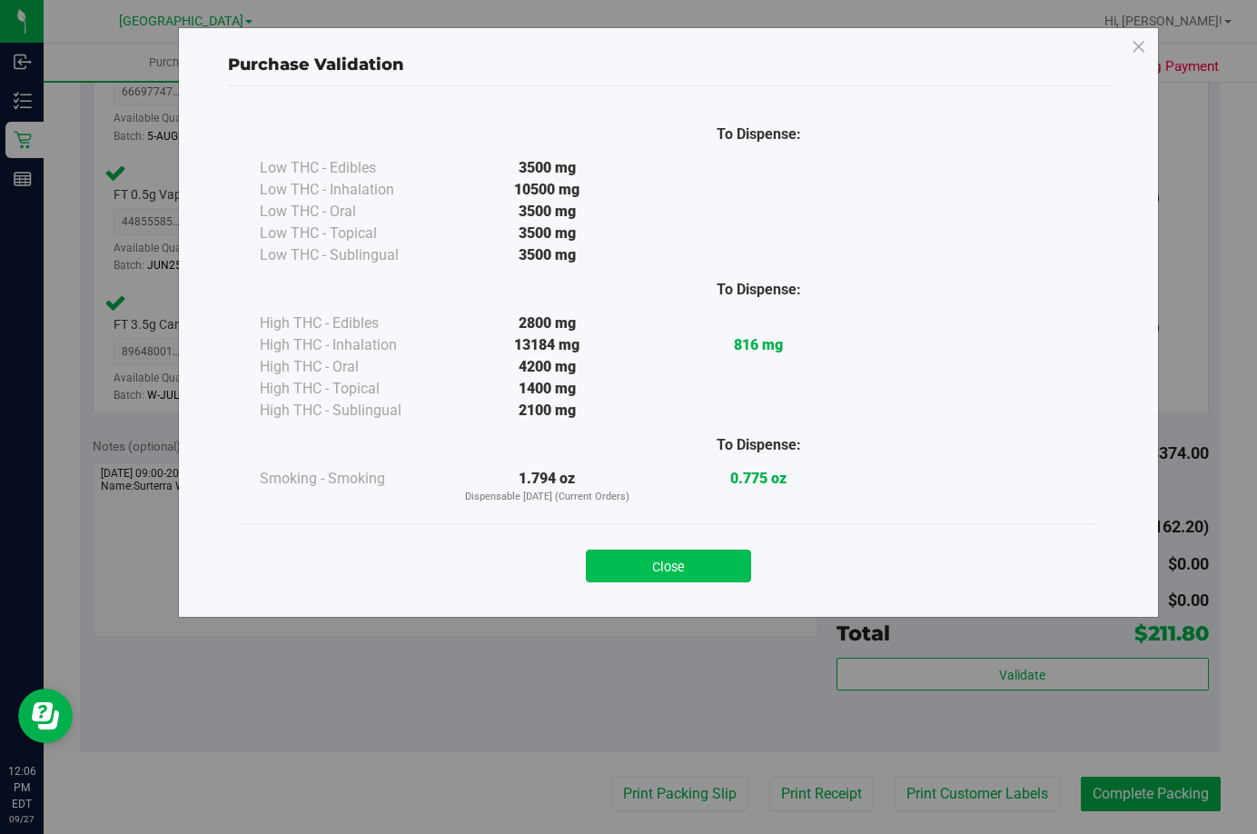
click at [639, 566] on button "Close" at bounding box center [668, 565] width 165 height 33
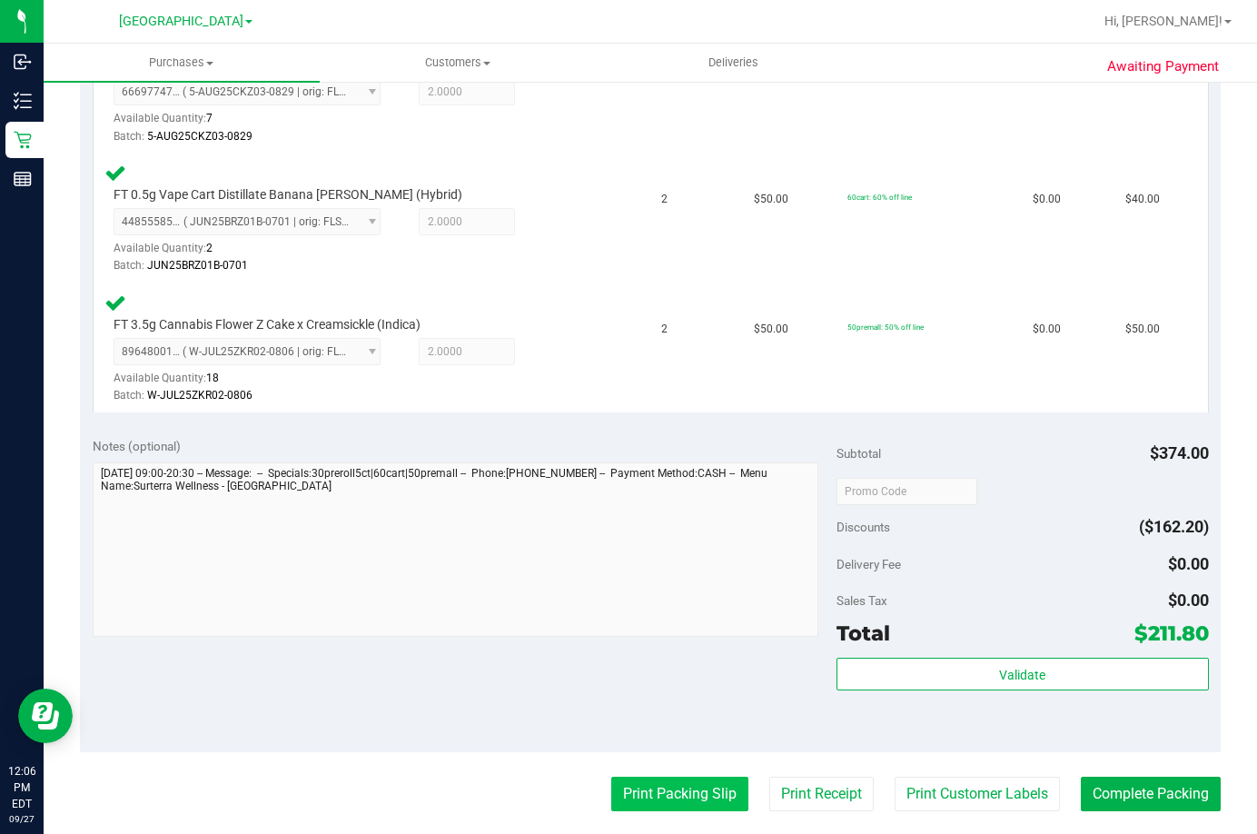
click at [670, 777] on button "Print Packing Slip" at bounding box center [679, 794] width 137 height 35
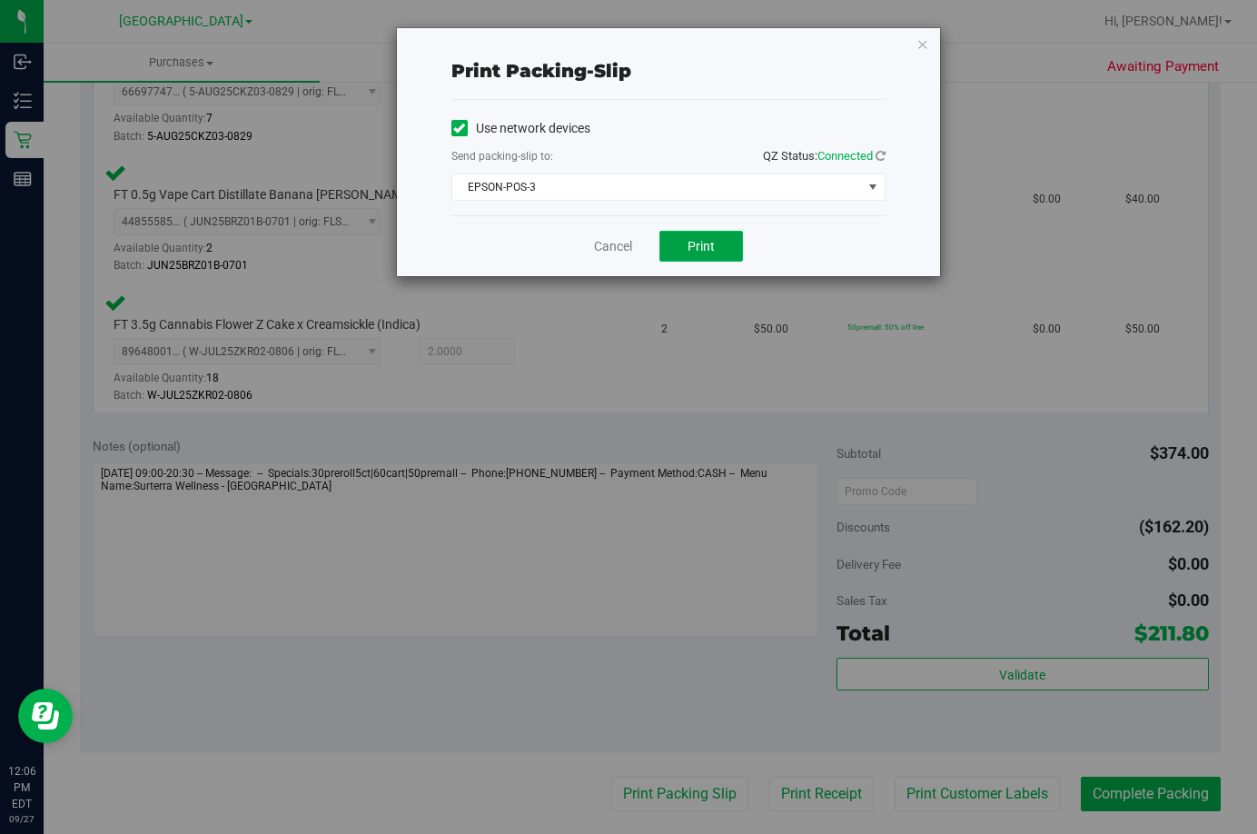
click at [708, 239] on span "Print" at bounding box center [701, 246] width 27 height 15
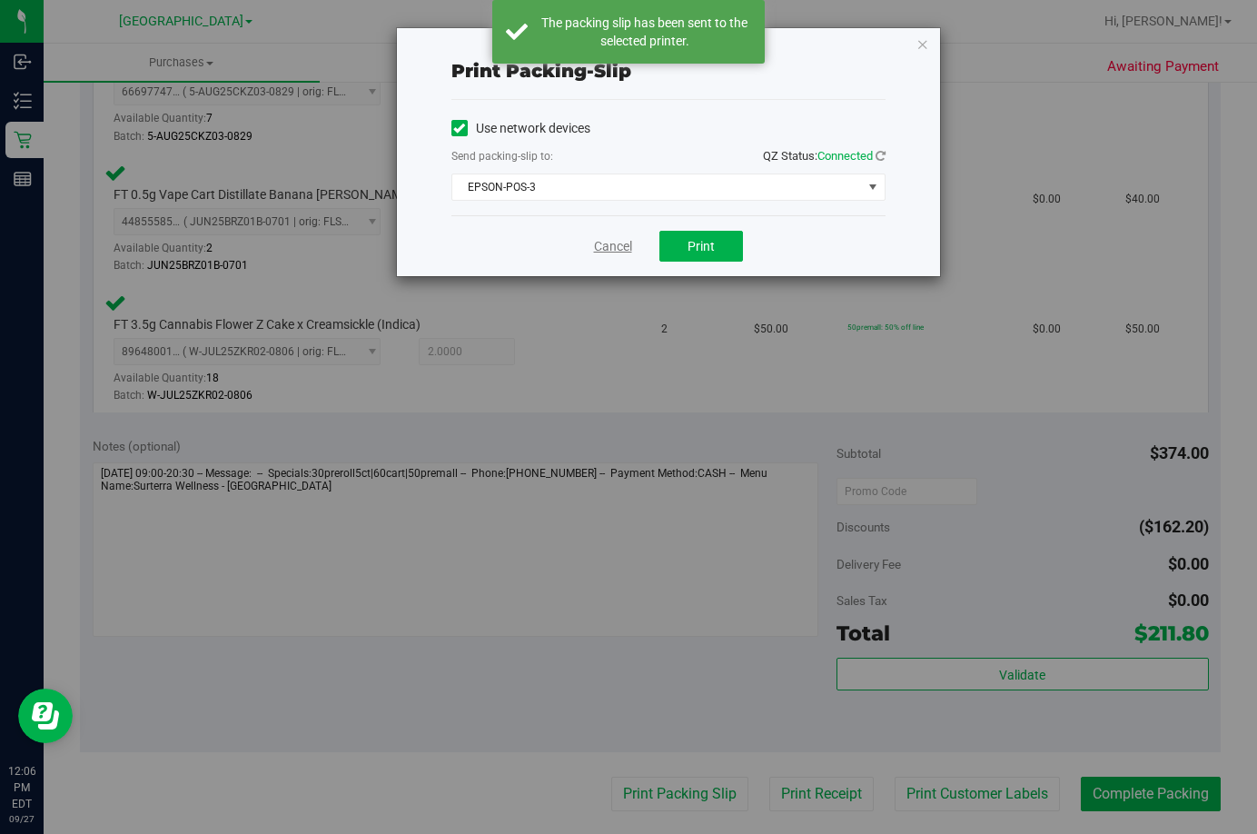
click at [612, 251] on link "Cancel" at bounding box center [613, 246] width 38 height 19
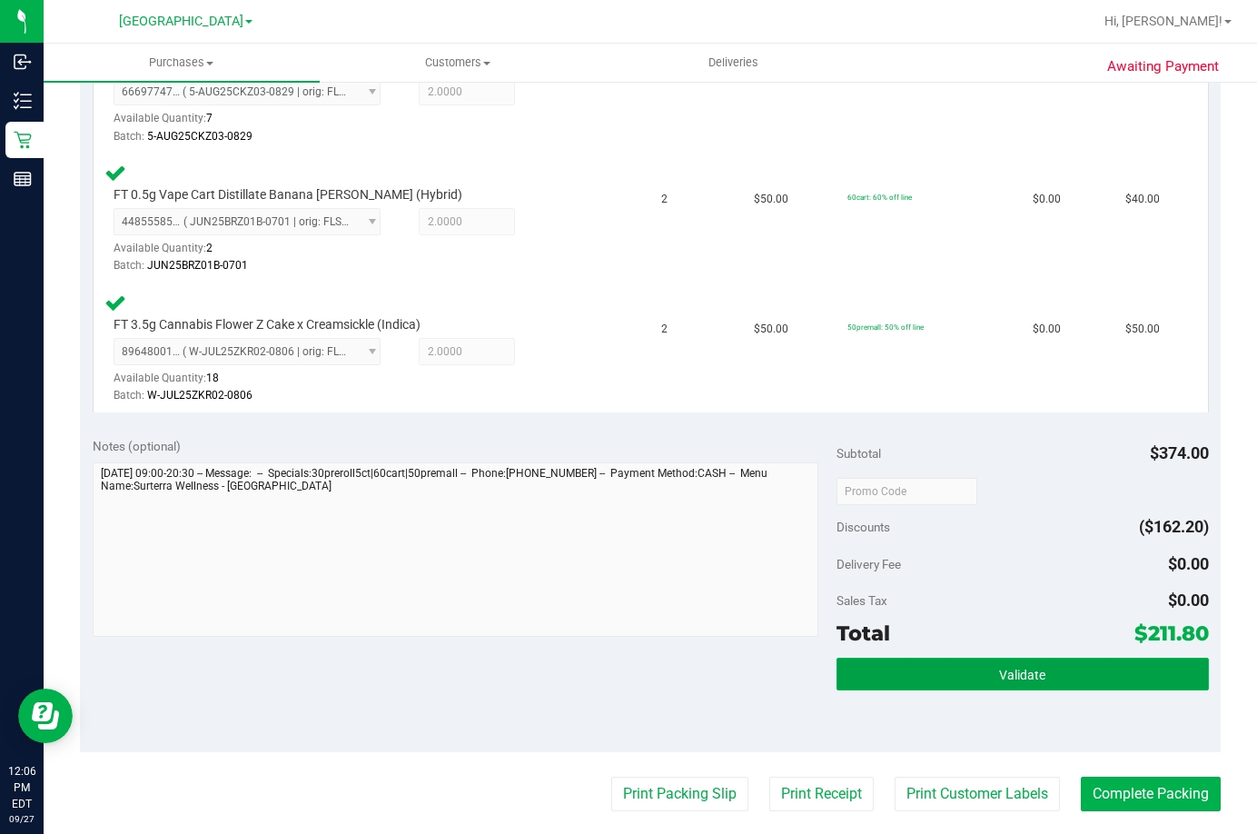
click at [968, 675] on button "Validate" at bounding box center [1023, 674] width 372 height 33
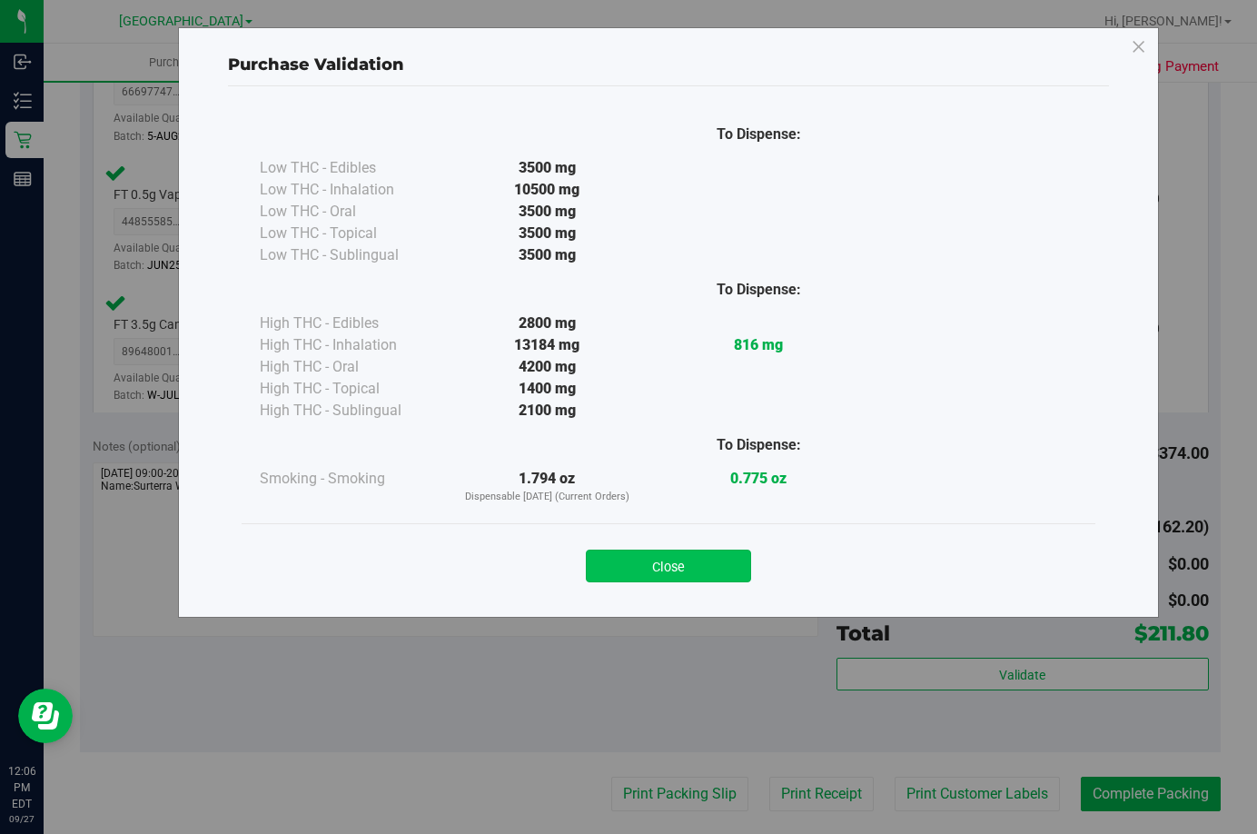
click at [725, 561] on button "Close" at bounding box center [668, 565] width 165 height 33
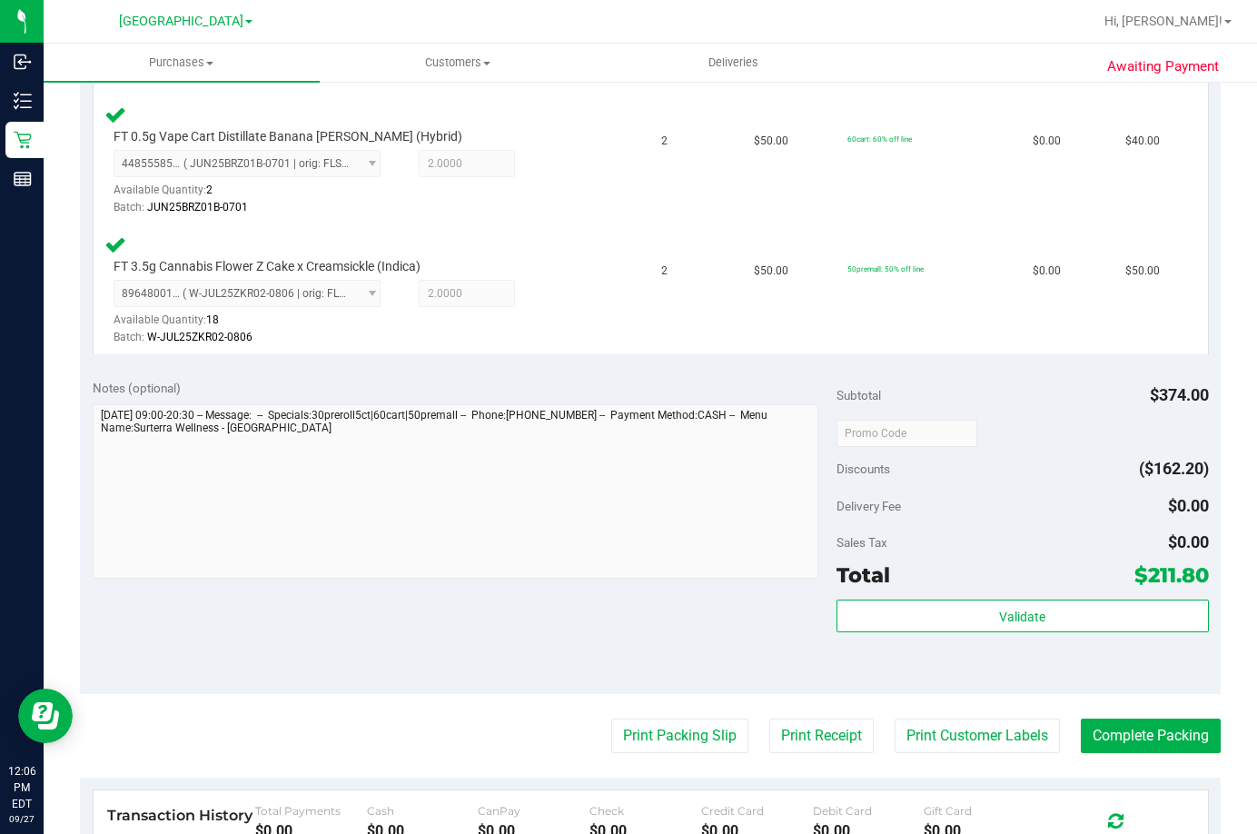
scroll to position [908, 0]
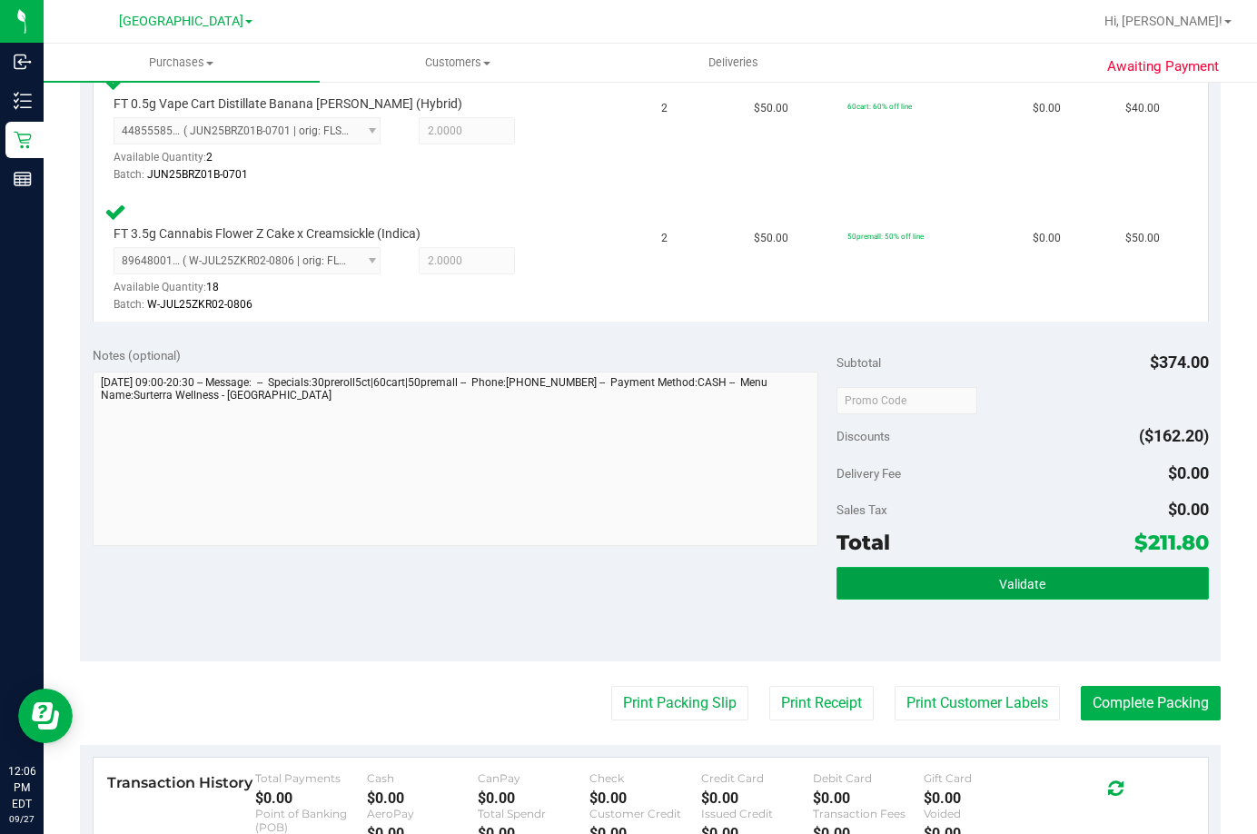
click at [1130, 582] on button "Validate" at bounding box center [1023, 583] width 372 height 33
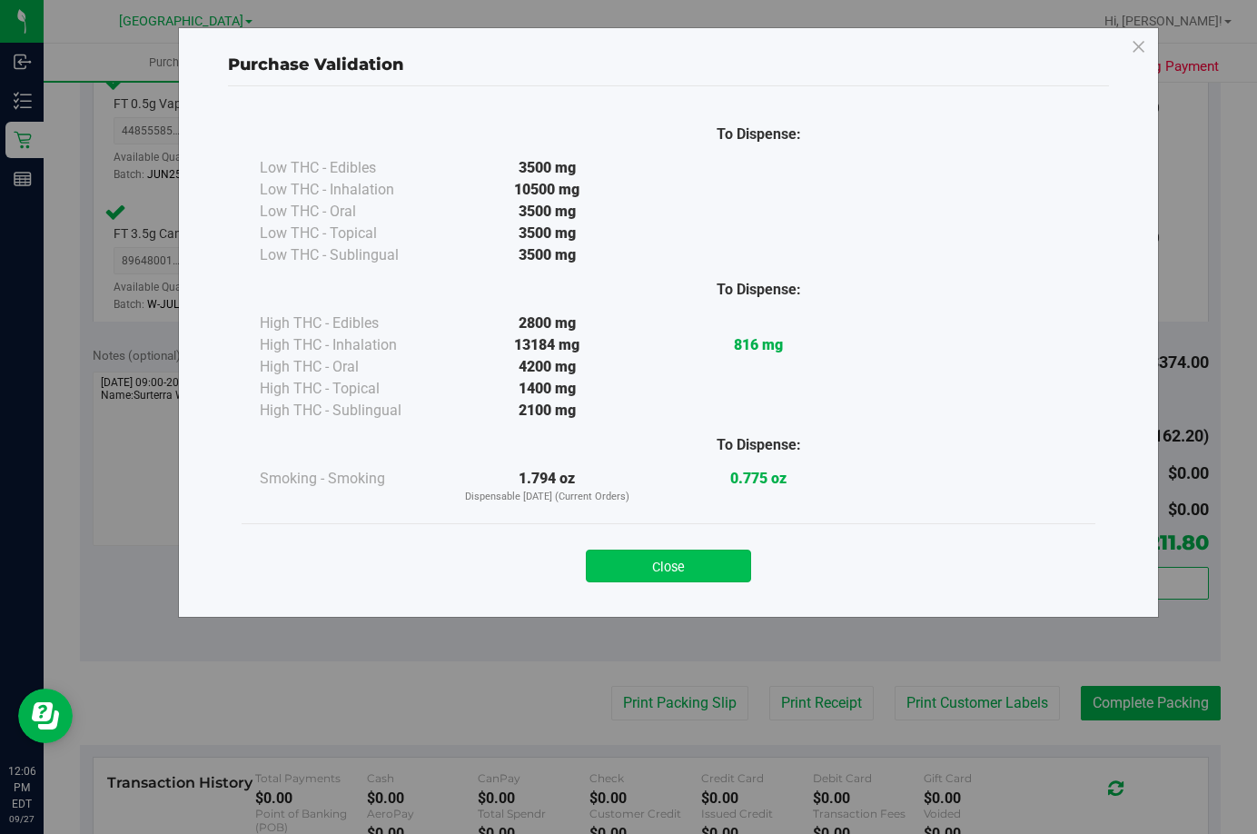
click at [668, 561] on button "Close" at bounding box center [668, 565] width 165 height 33
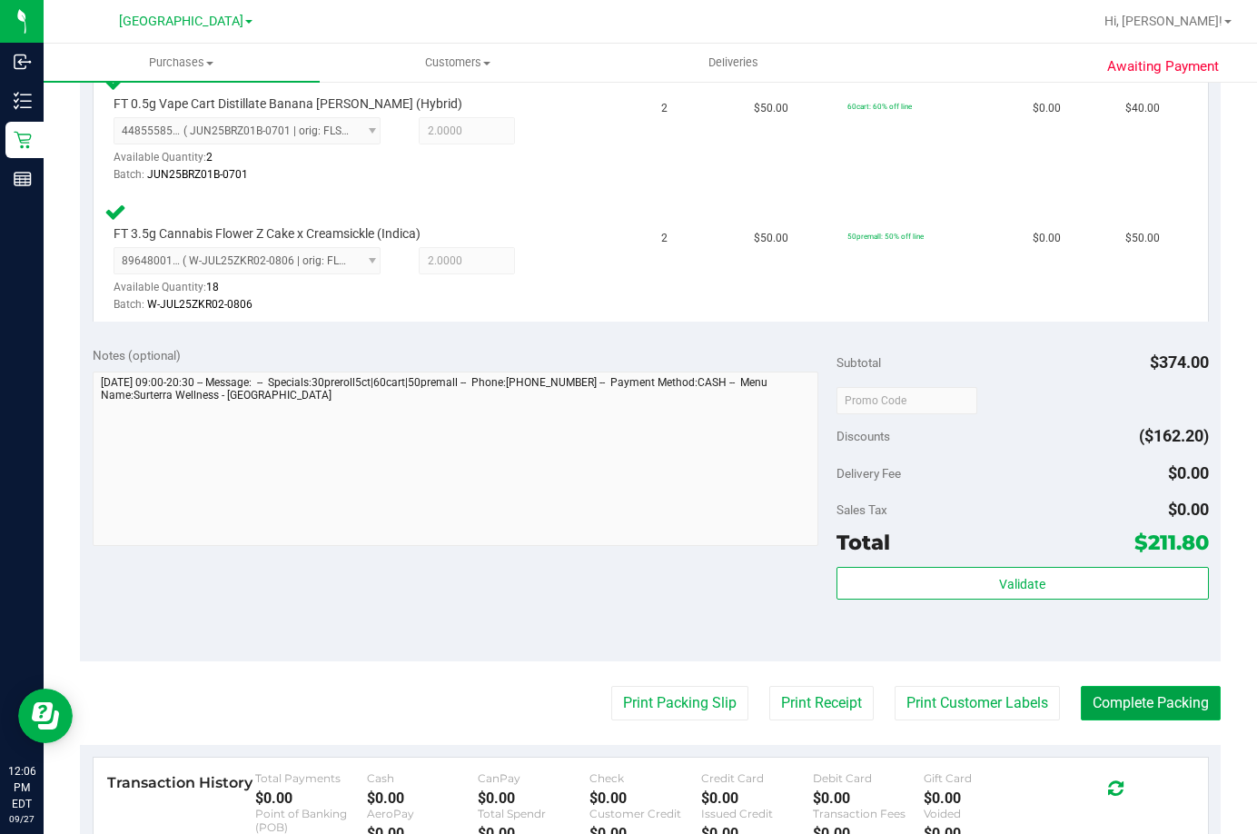
click at [1147, 703] on button "Complete Packing" at bounding box center [1151, 703] width 140 height 35
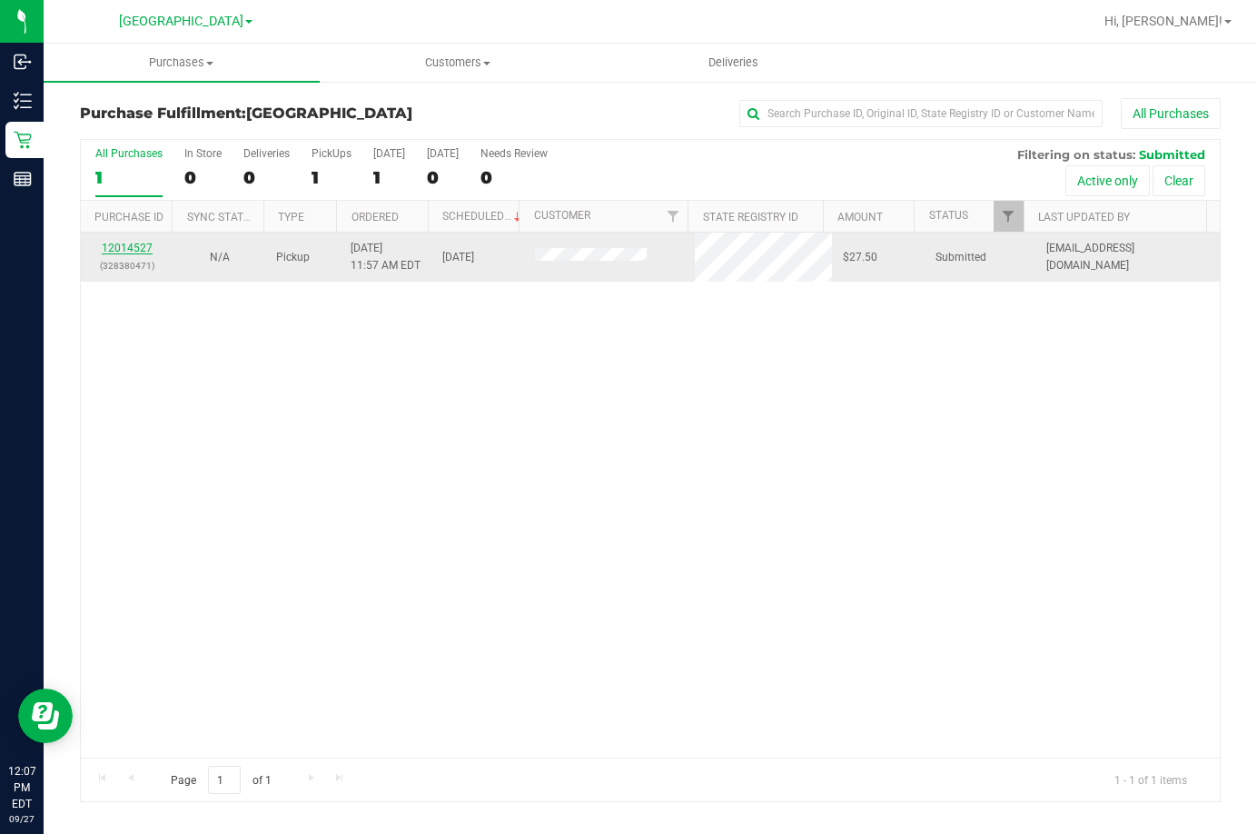
click at [111, 250] on link "12014527" at bounding box center [127, 248] width 51 height 13
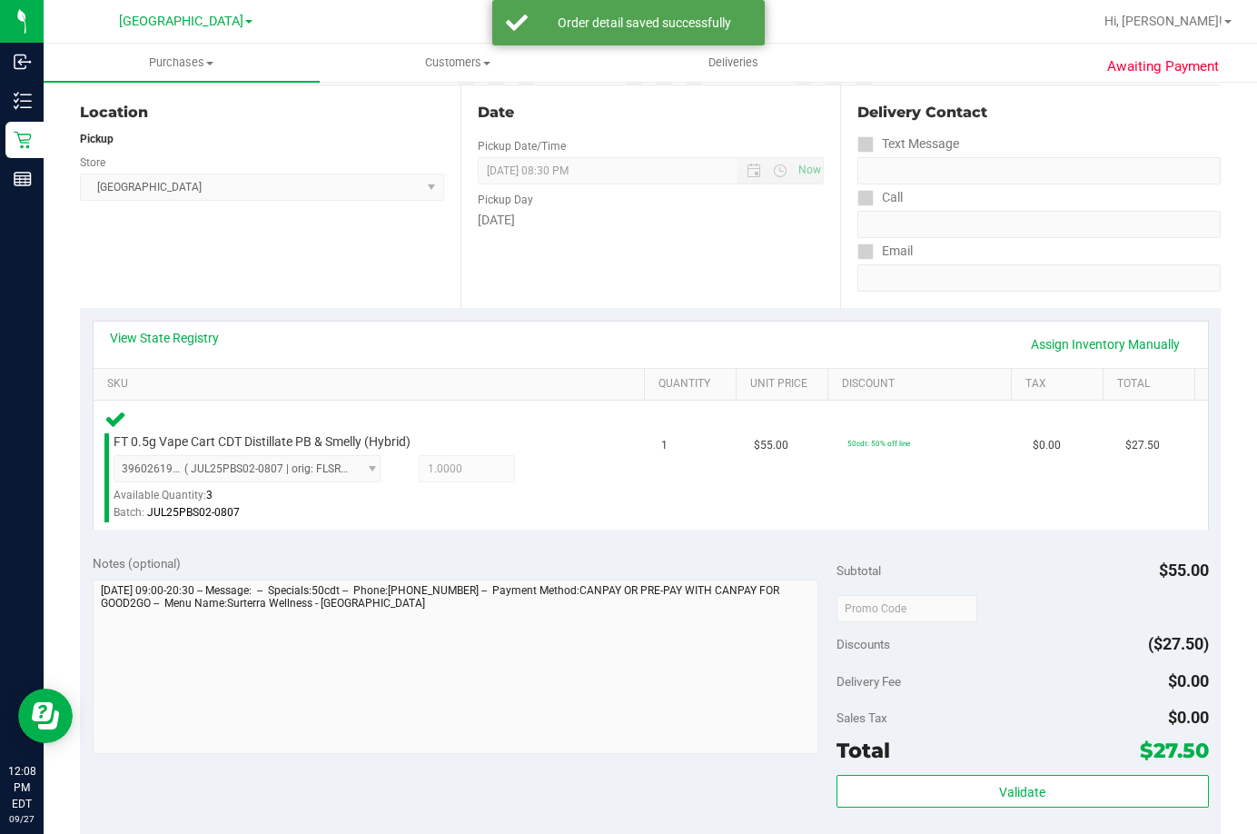
scroll to position [363, 0]
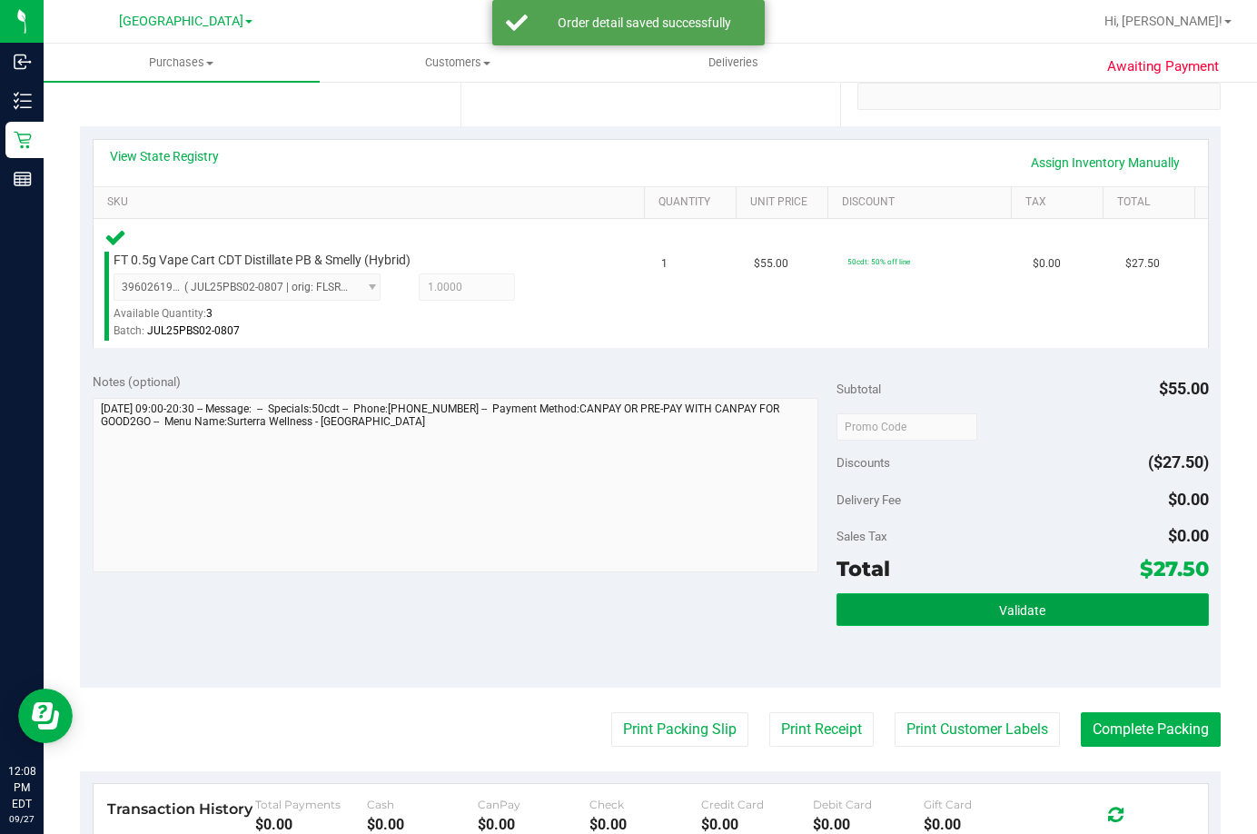
click at [1030, 609] on span "Validate" at bounding box center [1022, 610] width 46 height 15
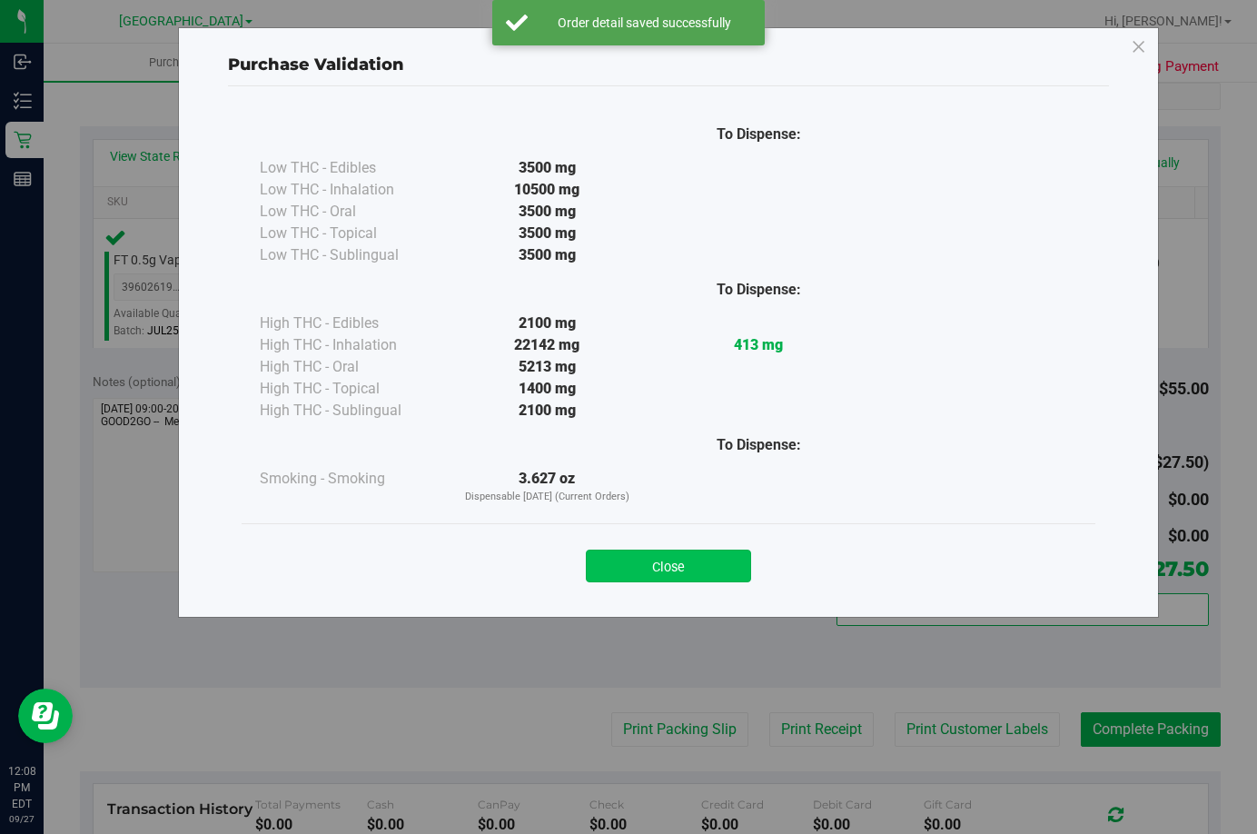
click at [720, 563] on button "Close" at bounding box center [668, 565] width 165 height 33
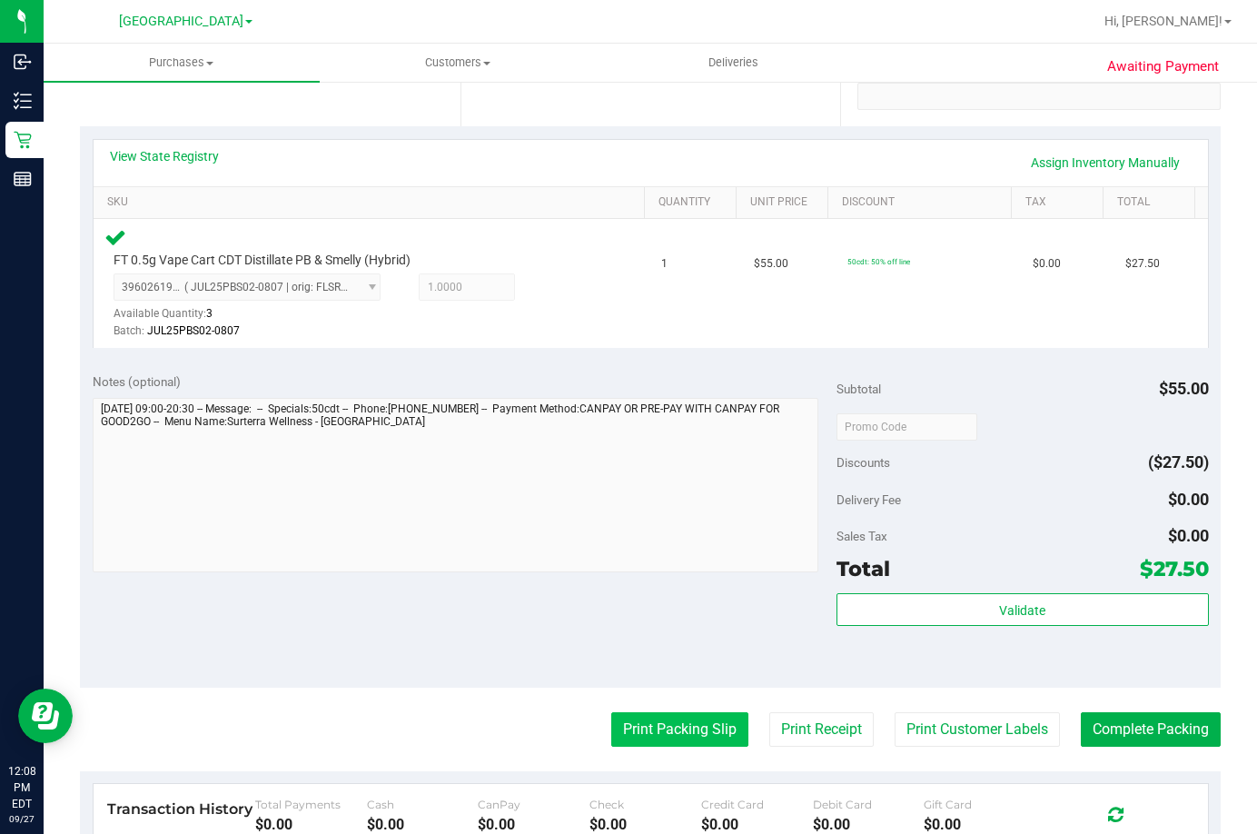
click at [682, 729] on button "Print Packing Slip" at bounding box center [679, 729] width 137 height 35
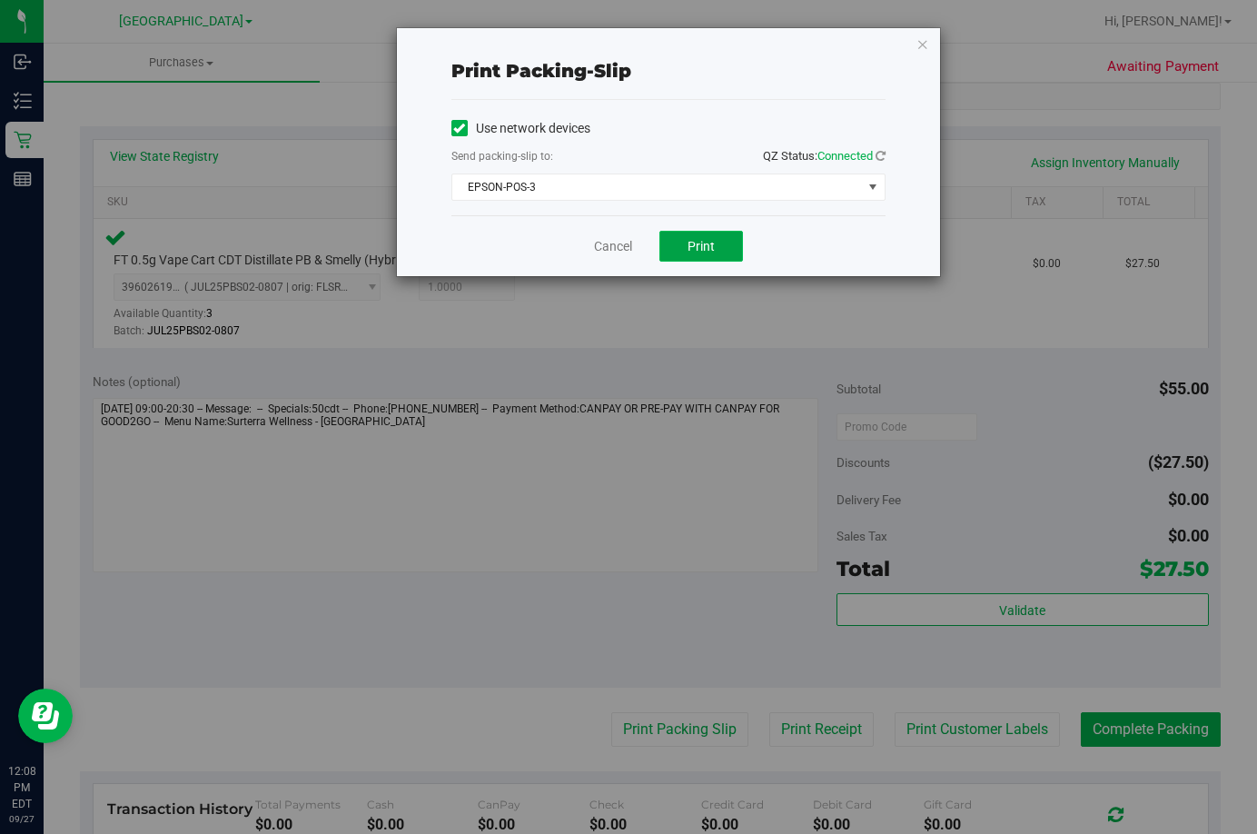
click at [675, 246] on button "Print" at bounding box center [701, 246] width 84 height 31
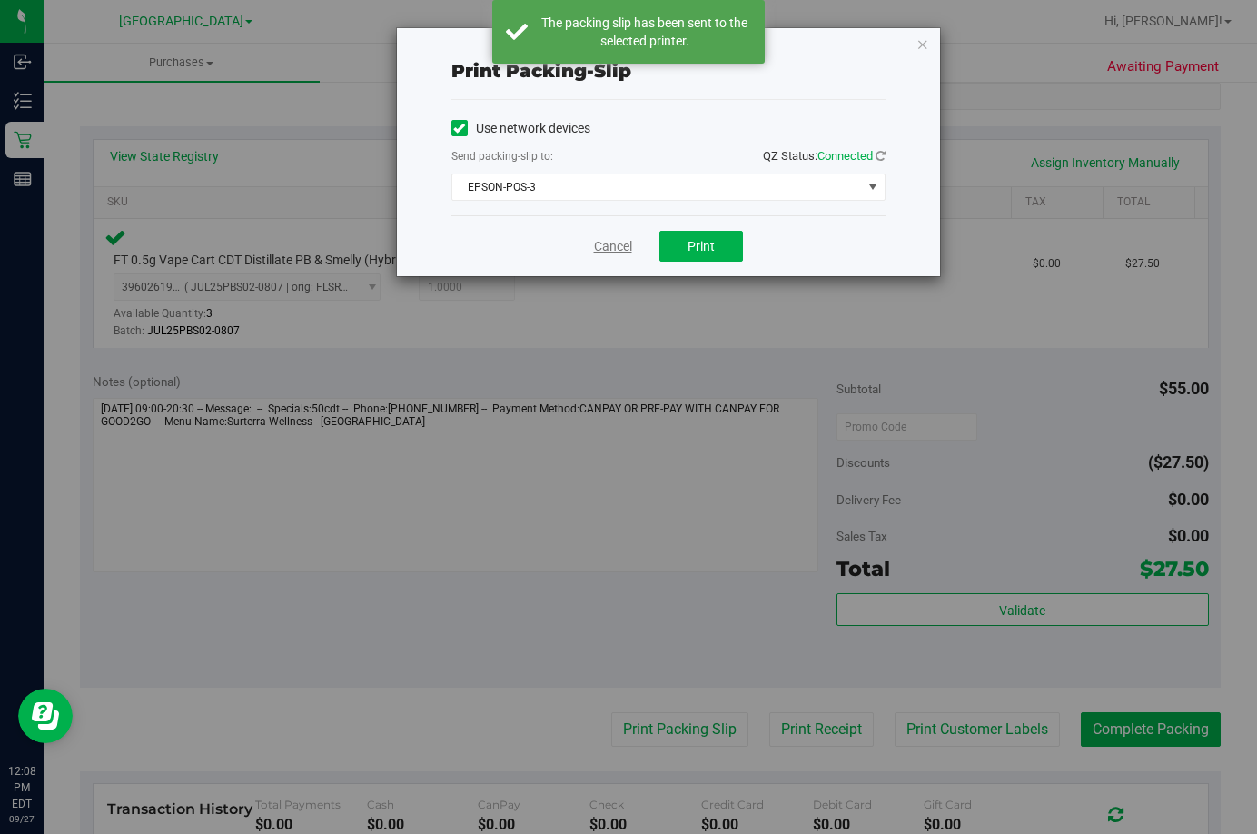
click at [605, 249] on link "Cancel" at bounding box center [613, 246] width 38 height 19
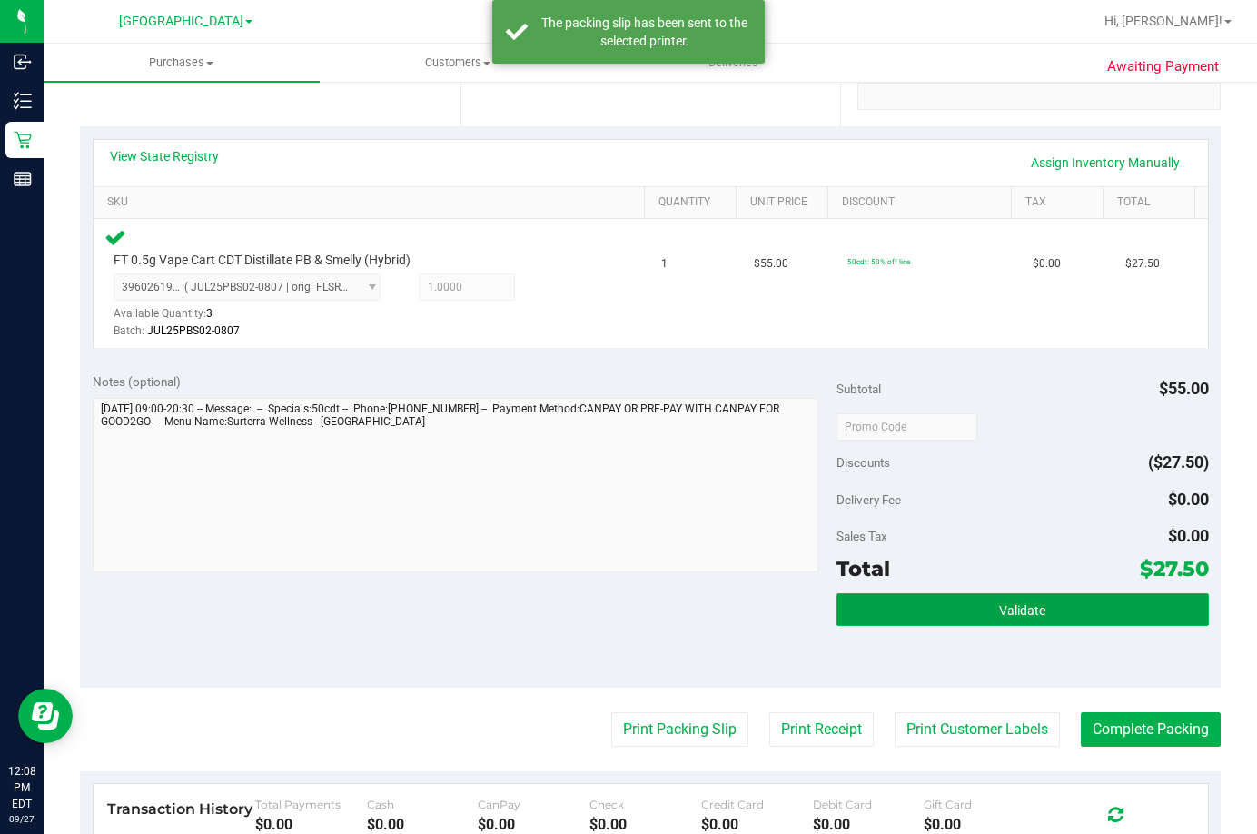
click at [1044, 600] on button "Validate" at bounding box center [1023, 609] width 372 height 33
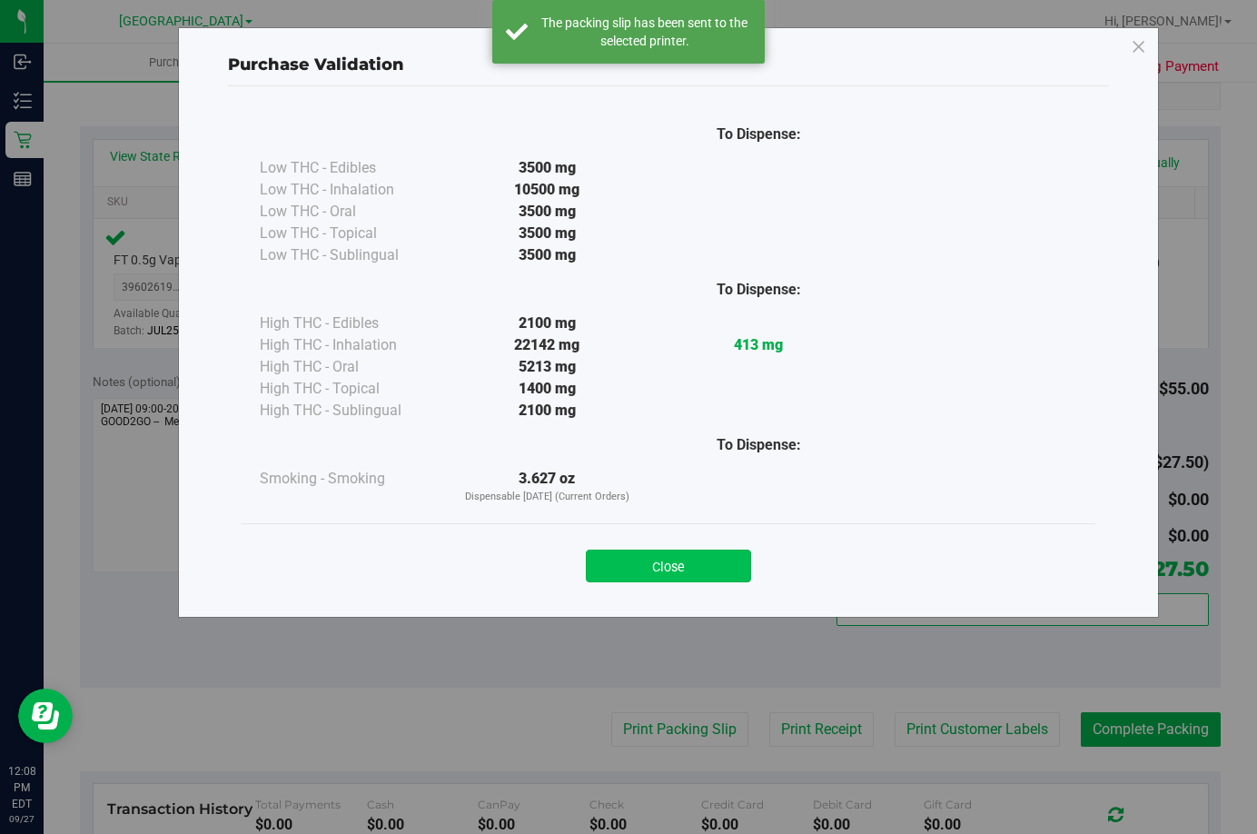
click at [715, 563] on button "Close" at bounding box center [668, 565] width 165 height 33
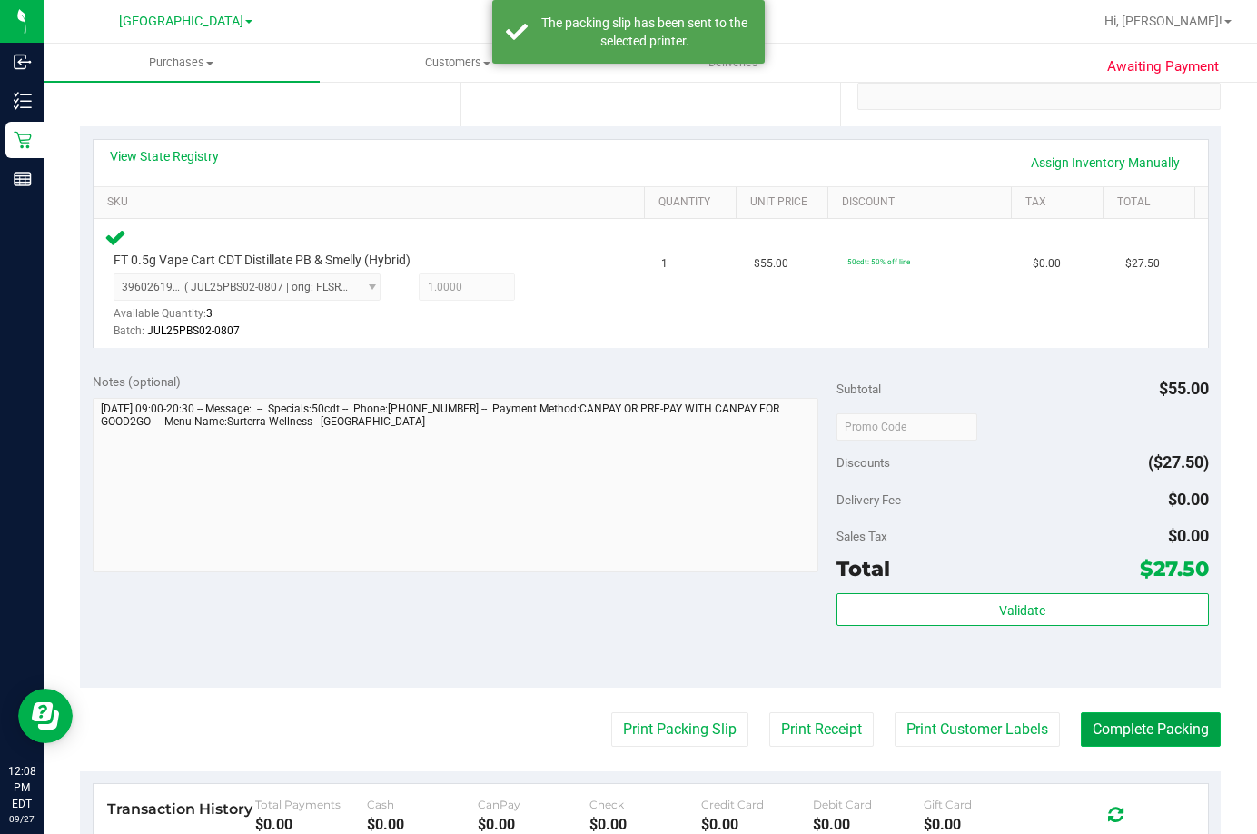
click at [1111, 728] on button "Complete Packing" at bounding box center [1151, 729] width 140 height 35
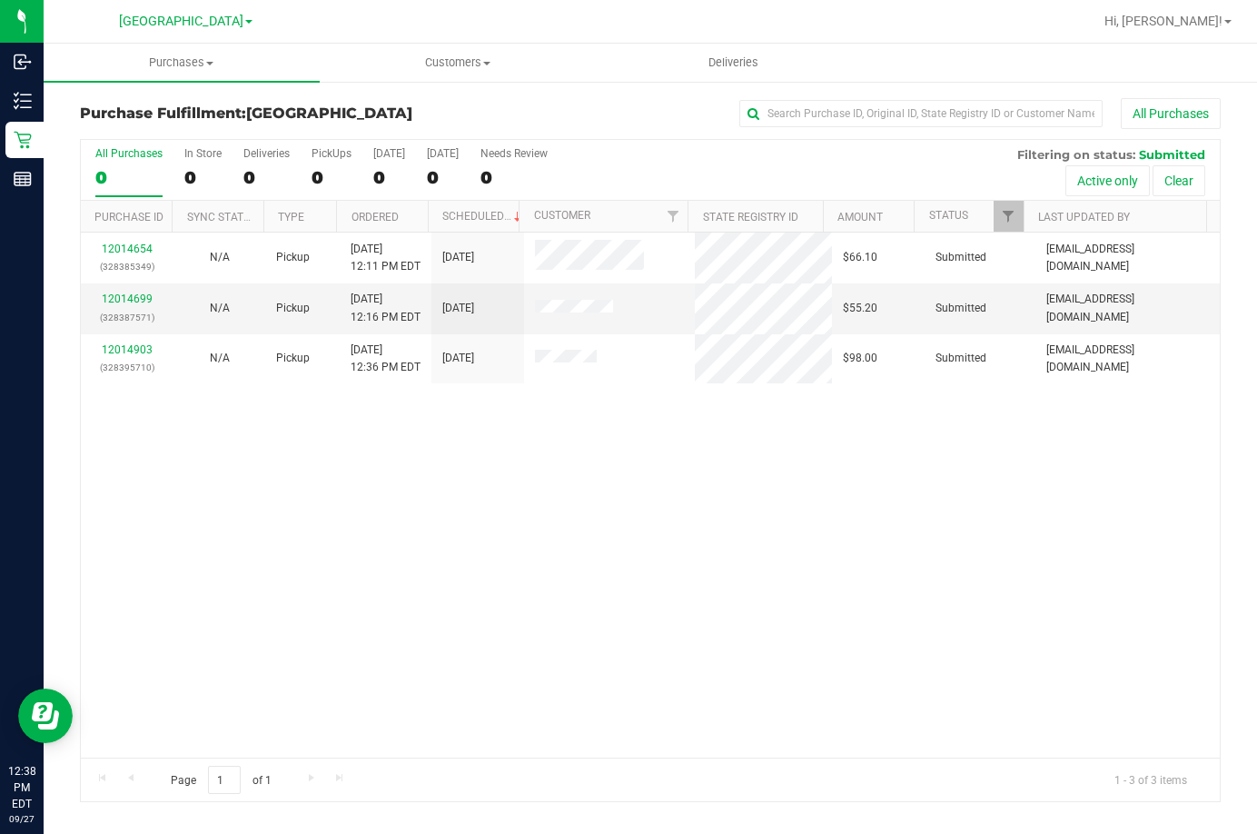
click at [869, 497] on div "12014654 (328385349) N/A Pickup 9/27/2025 12:11 PM EDT 9/27/2025 $66.10 Submitt…" at bounding box center [650, 495] width 1139 height 525
click at [955, 492] on div "12014654 (328385349) N/A Pickup 9/27/2025 12:11 PM EDT 9/27/2025 $66.10 Submitt…" at bounding box center [650, 495] width 1139 height 525
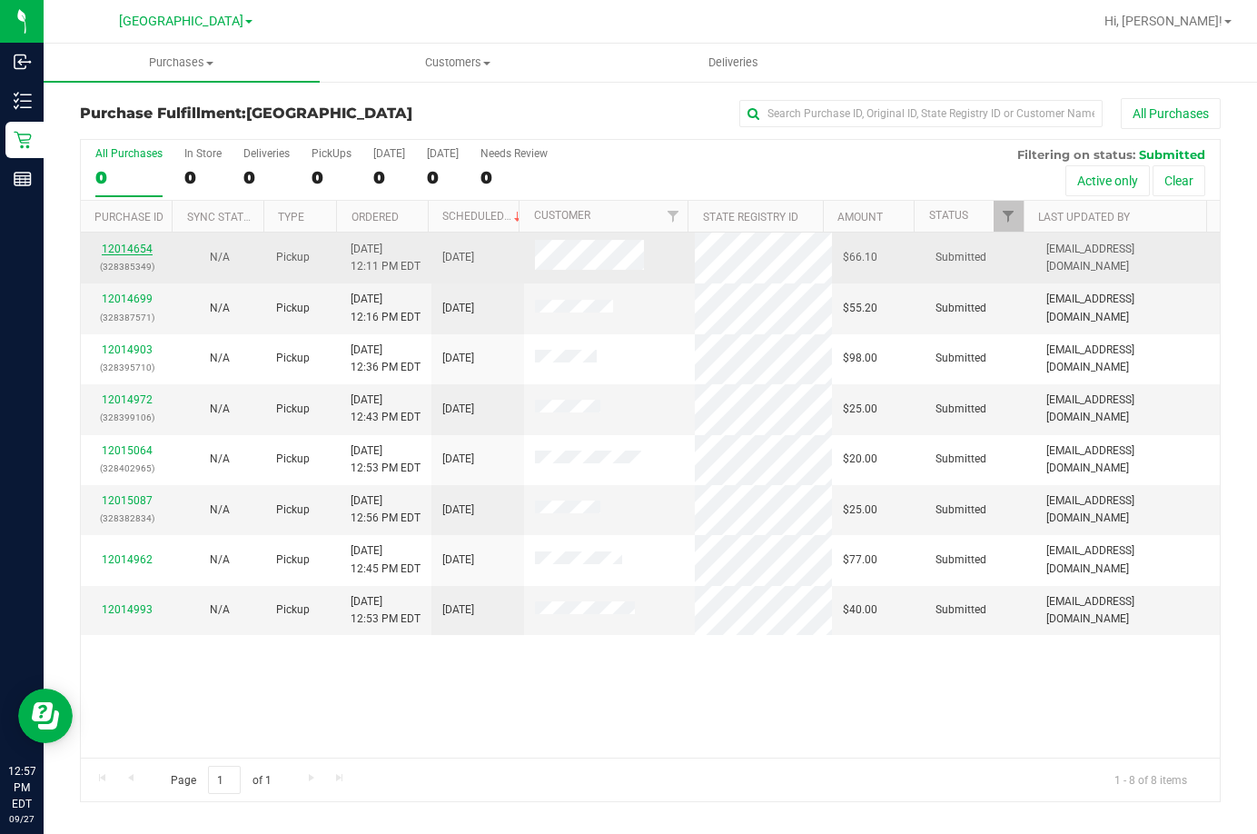
click at [130, 243] on link "12014654" at bounding box center [127, 249] width 51 height 13
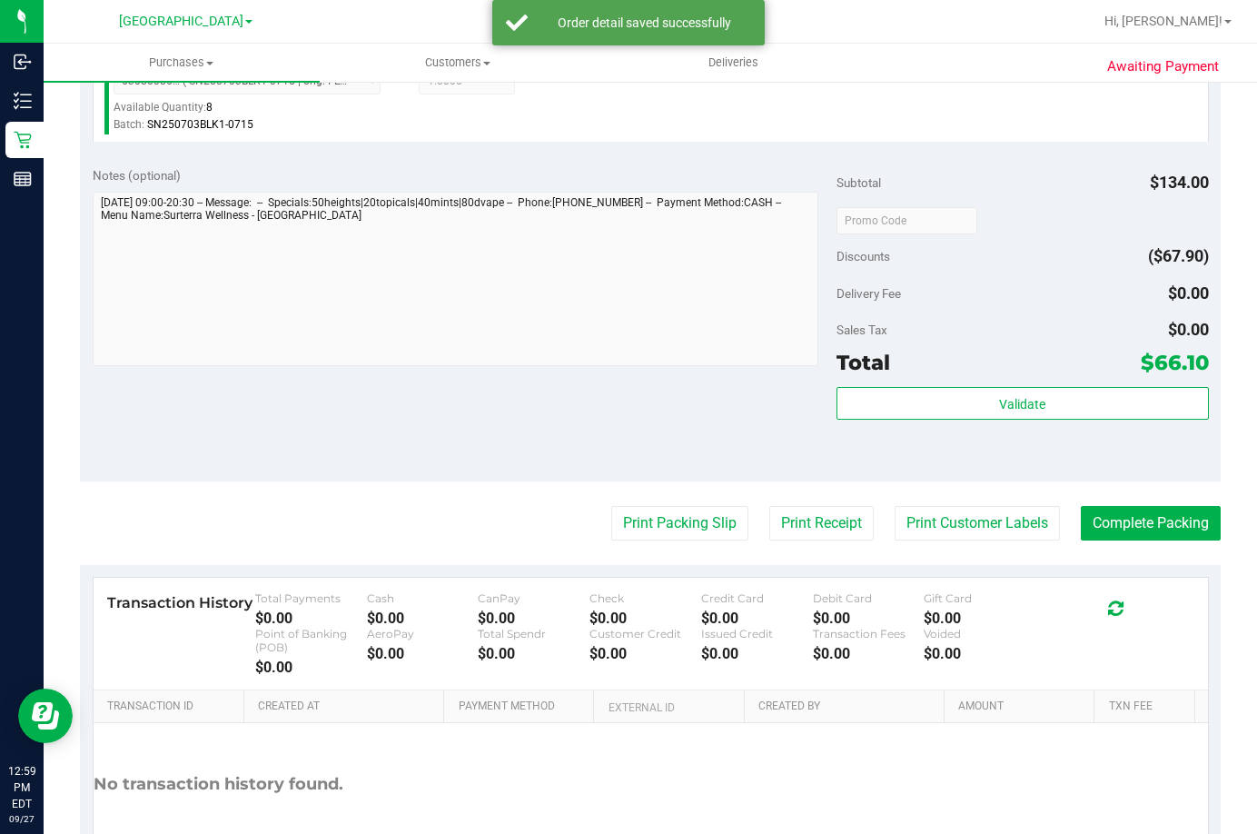
scroll to position [1090, 0]
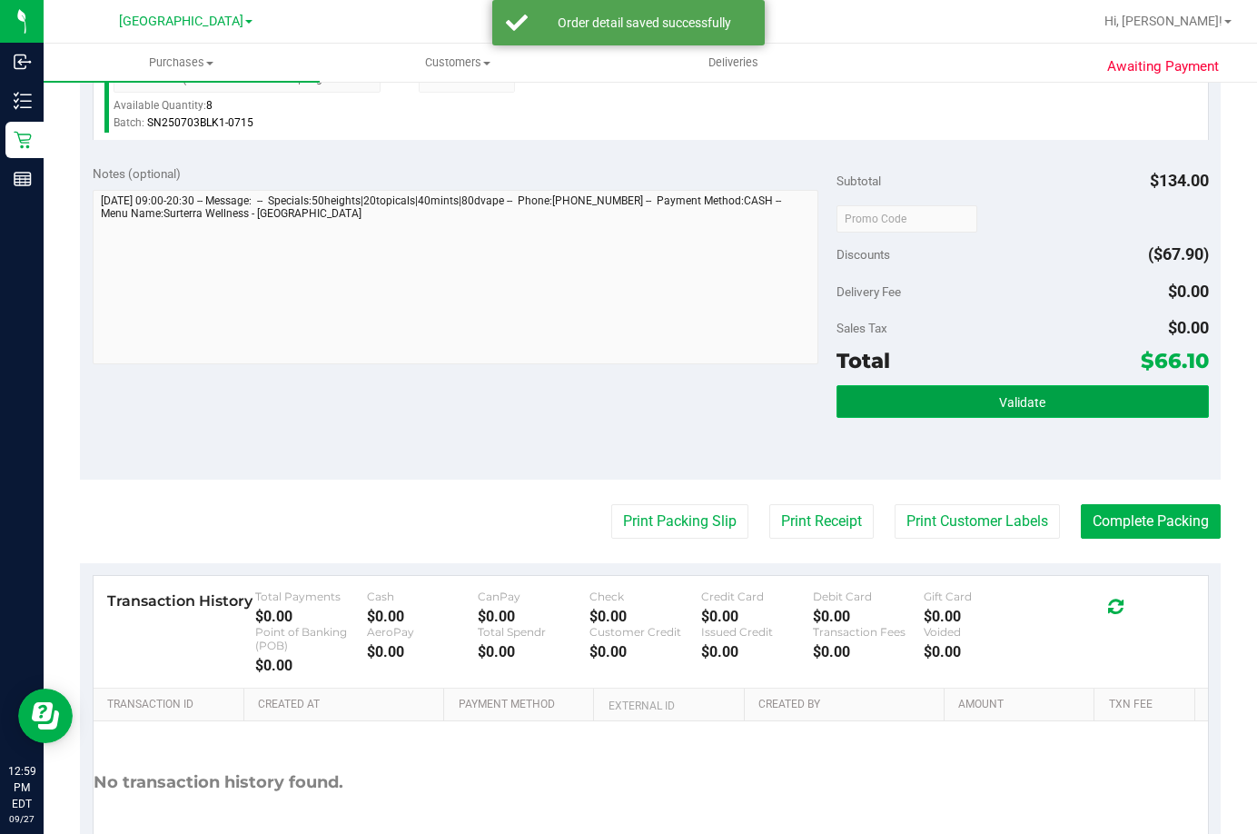
click at [970, 404] on button "Validate" at bounding box center [1023, 401] width 372 height 33
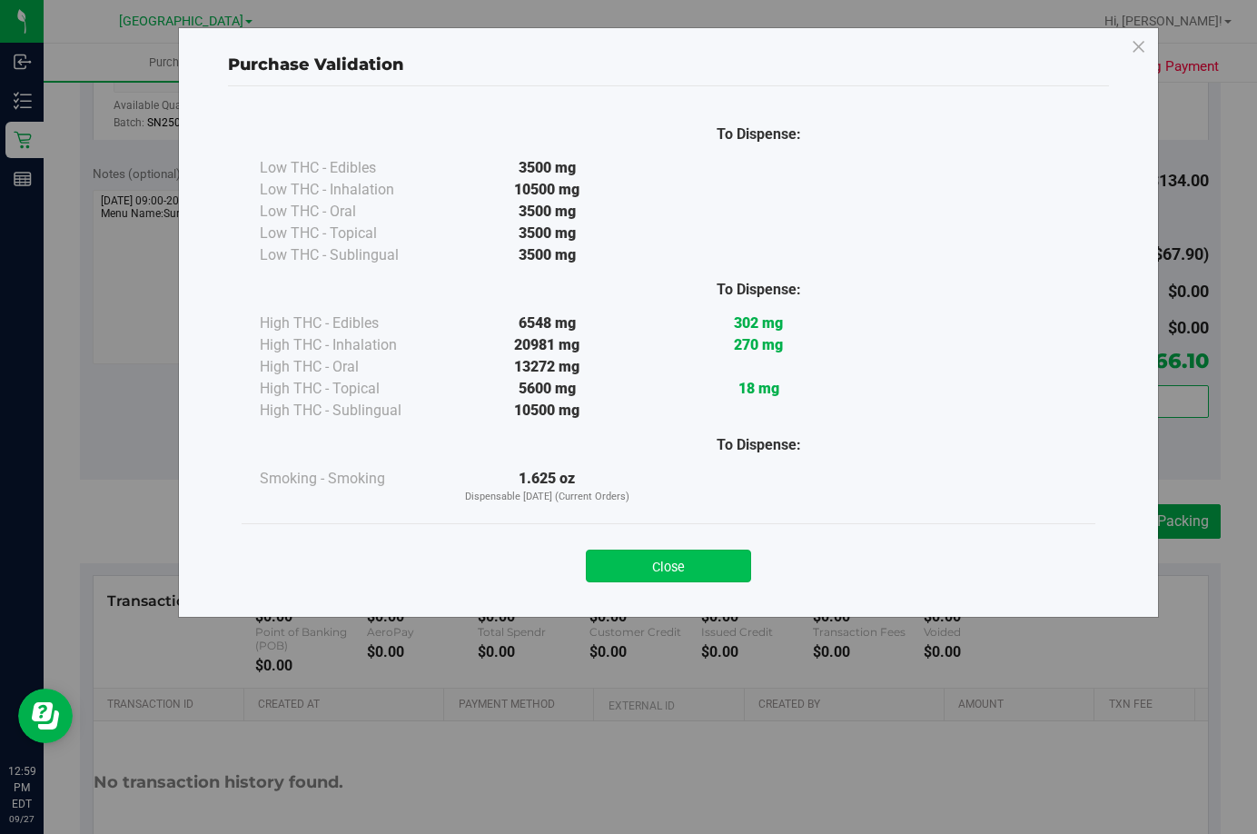
click at [665, 569] on button "Close" at bounding box center [668, 565] width 165 height 33
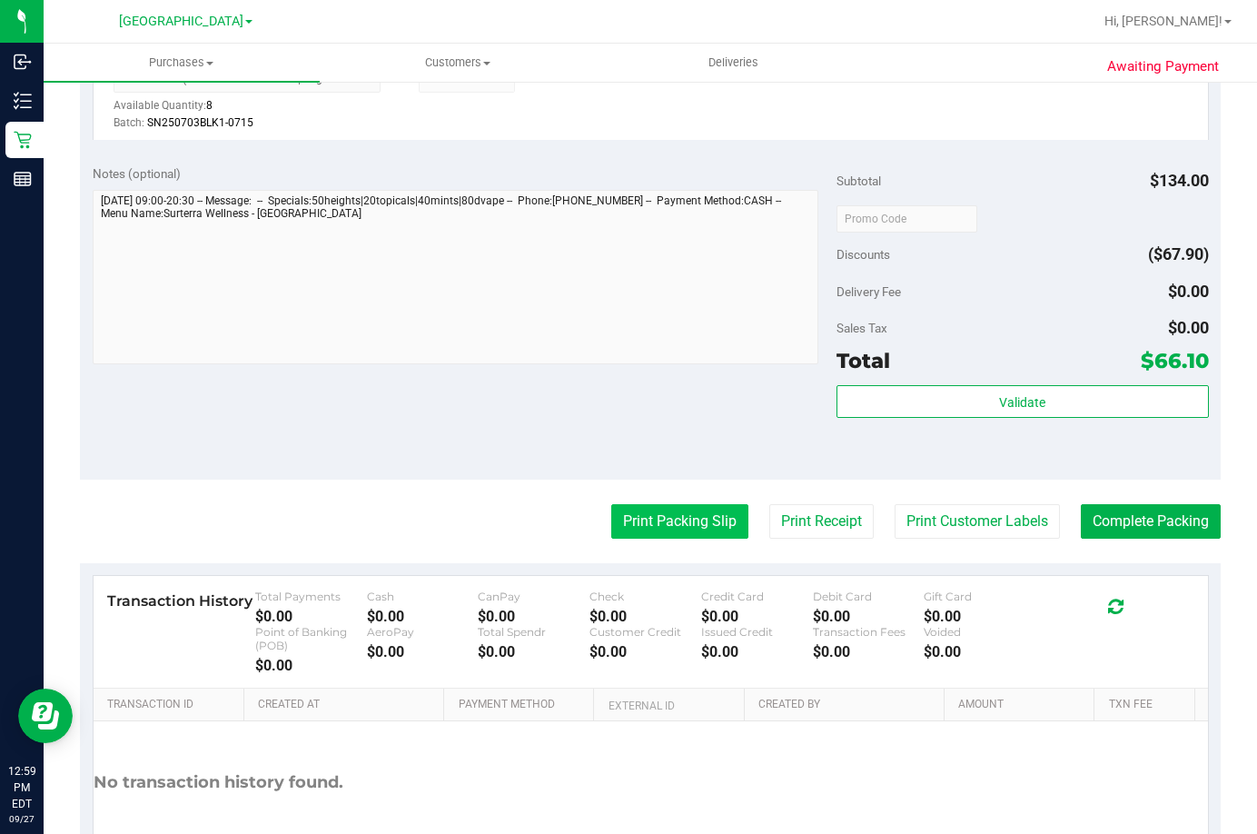
click at [677, 513] on button "Print Packing Slip" at bounding box center [679, 521] width 137 height 35
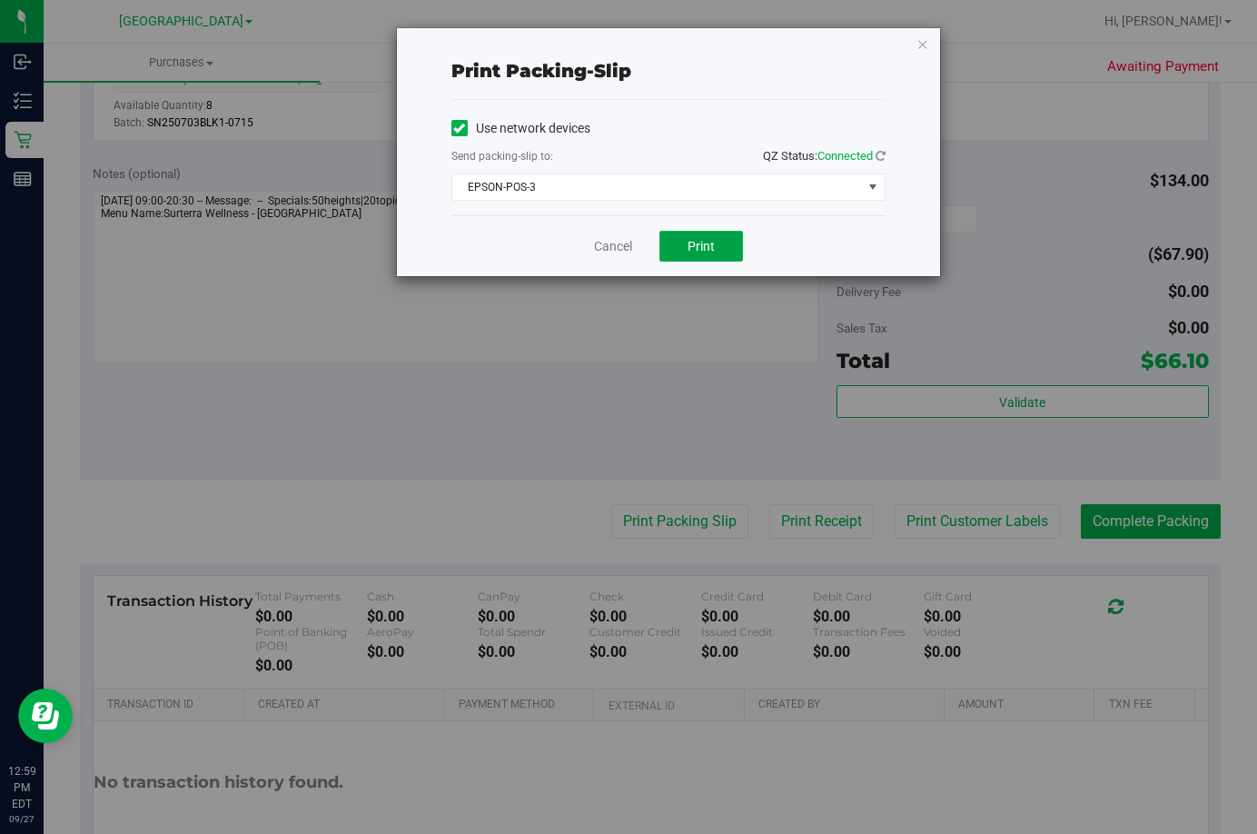
click at [728, 241] on button "Print" at bounding box center [701, 246] width 84 height 31
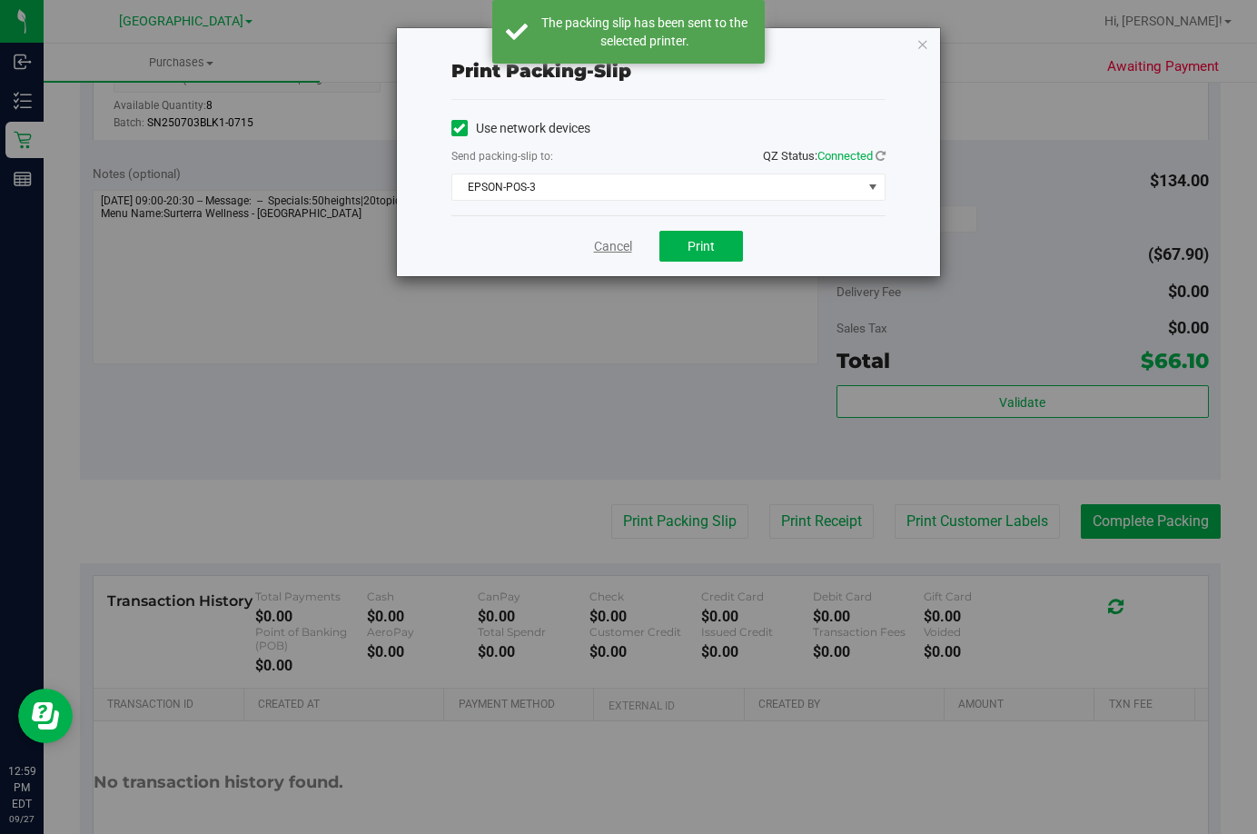
click at [597, 246] on link "Cancel" at bounding box center [613, 246] width 38 height 19
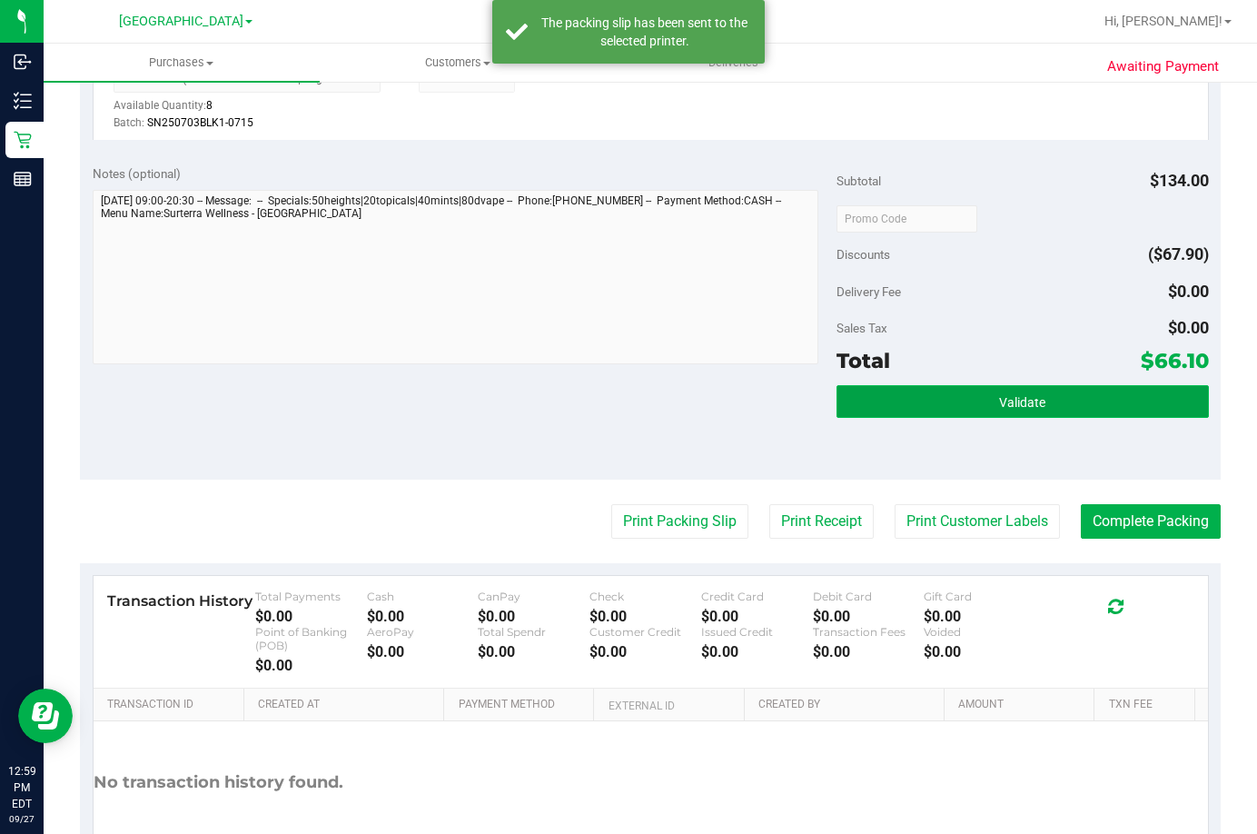
click at [909, 389] on button "Validate" at bounding box center [1023, 401] width 372 height 33
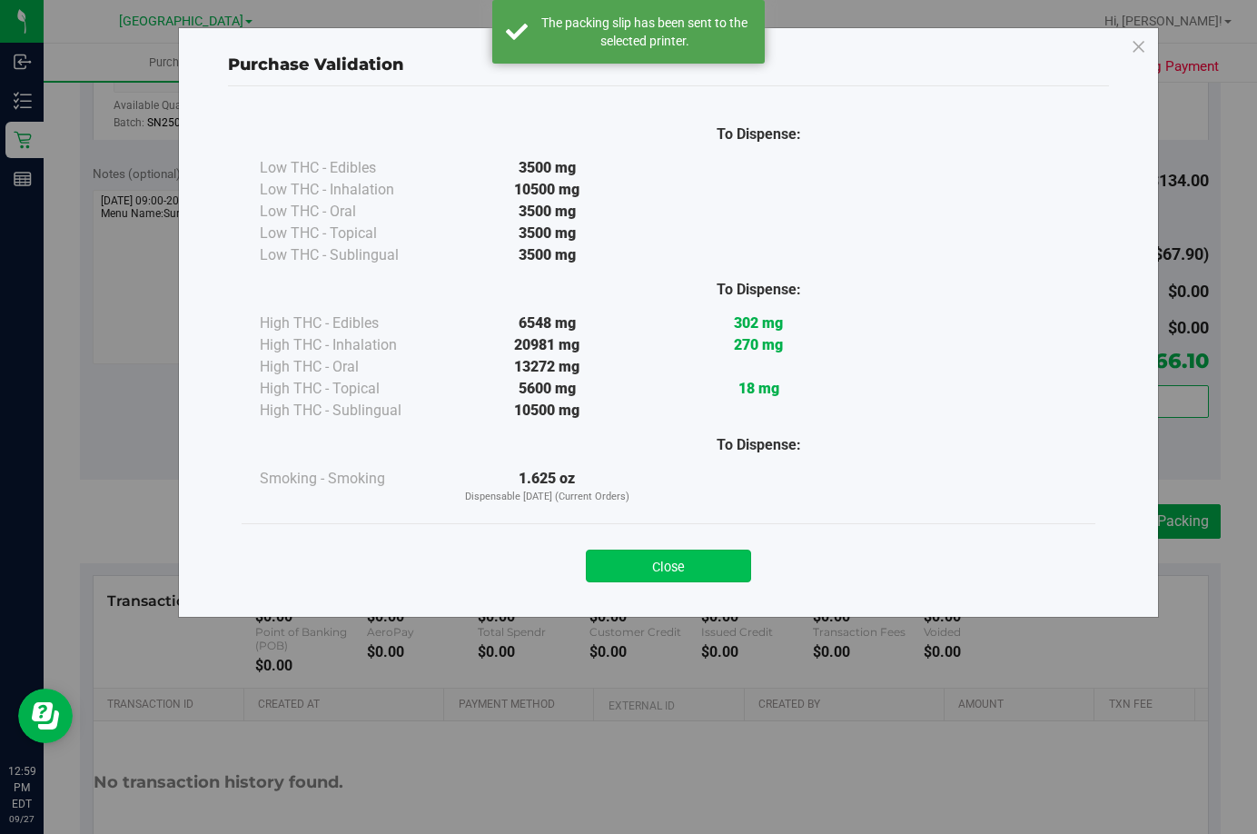
click at [692, 577] on button "Close" at bounding box center [668, 565] width 165 height 33
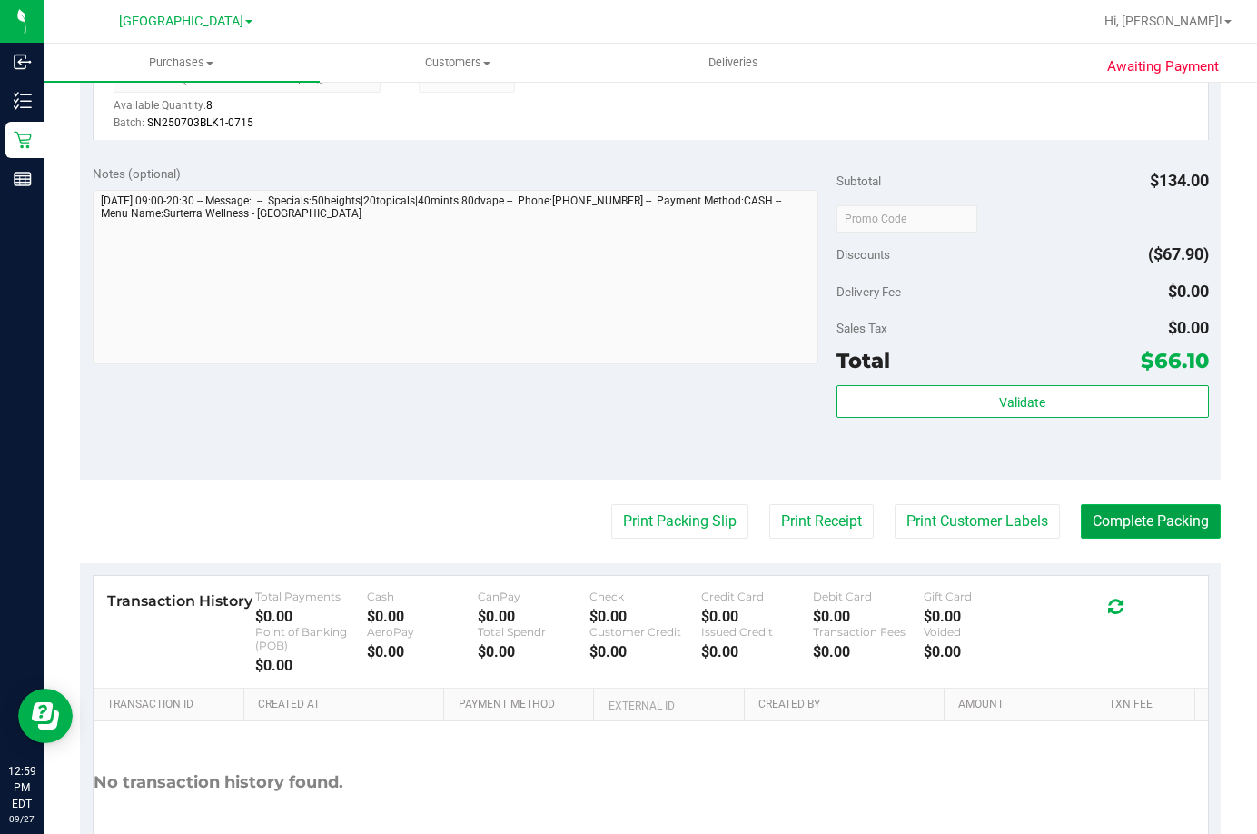
click at [1128, 519] on button "Complete Packing" at bounding box center [1151, 521] width 140 height 35
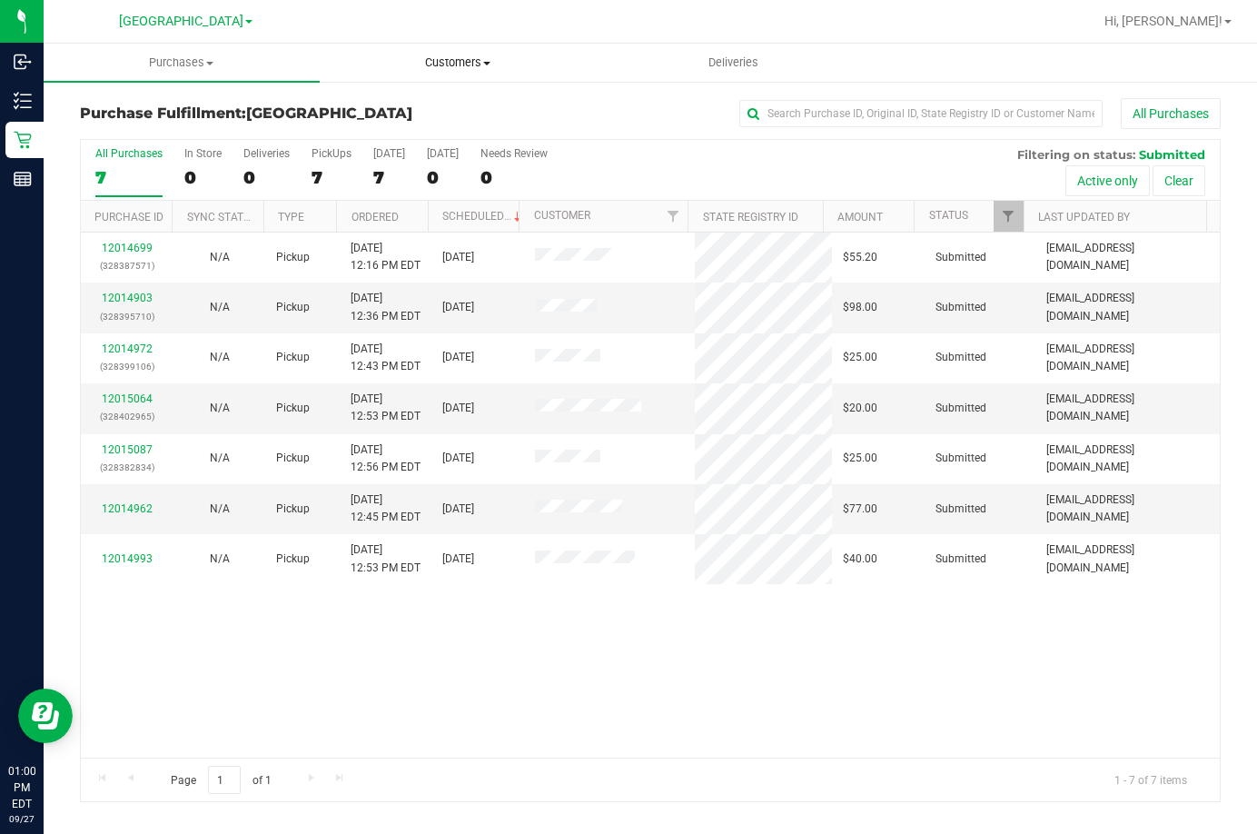
click at [452, 63] on span "Customers" at bounding box center [458, 62] width 274 height 16
click at [407, 99] on li "All customers" at bounding box center [458, 110] width 276 height 22
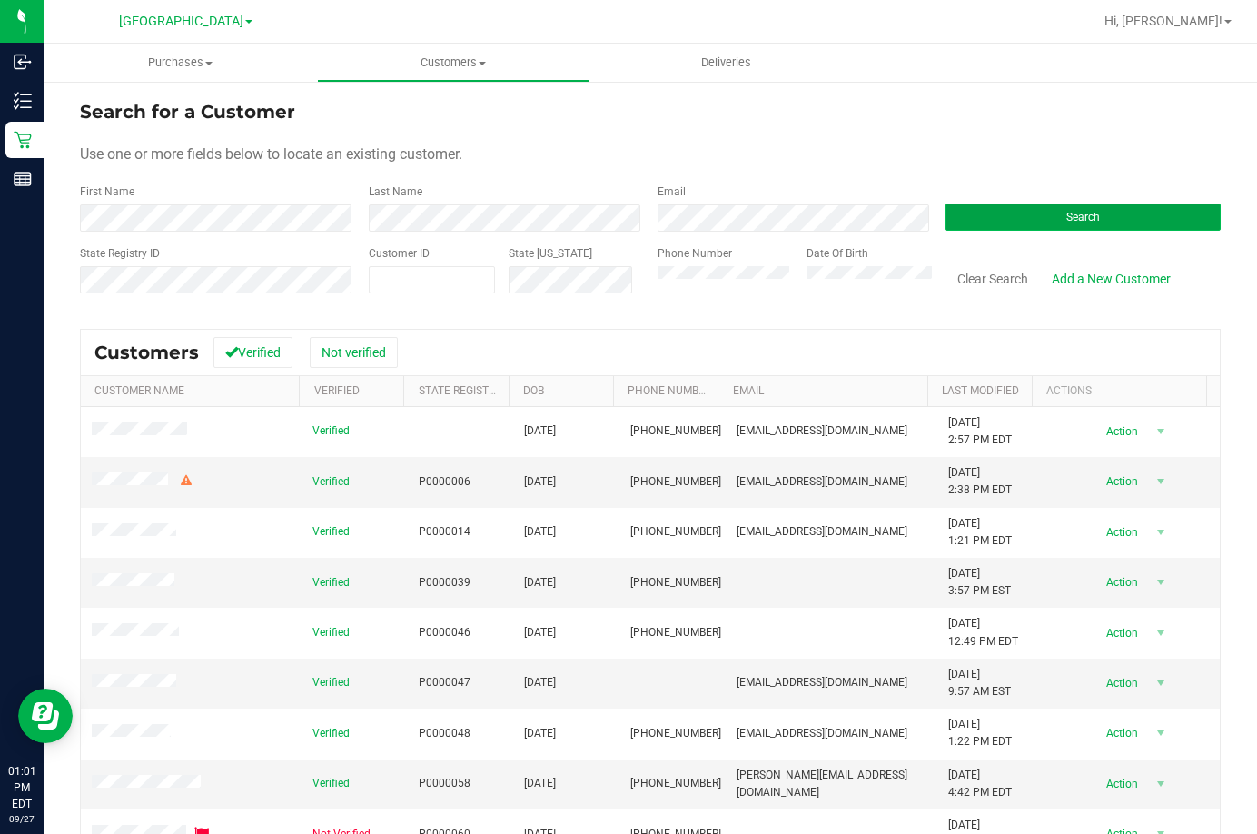
click at [1123, 218] on button "Search" at bounding box center [1082, 216] width 275 height 27
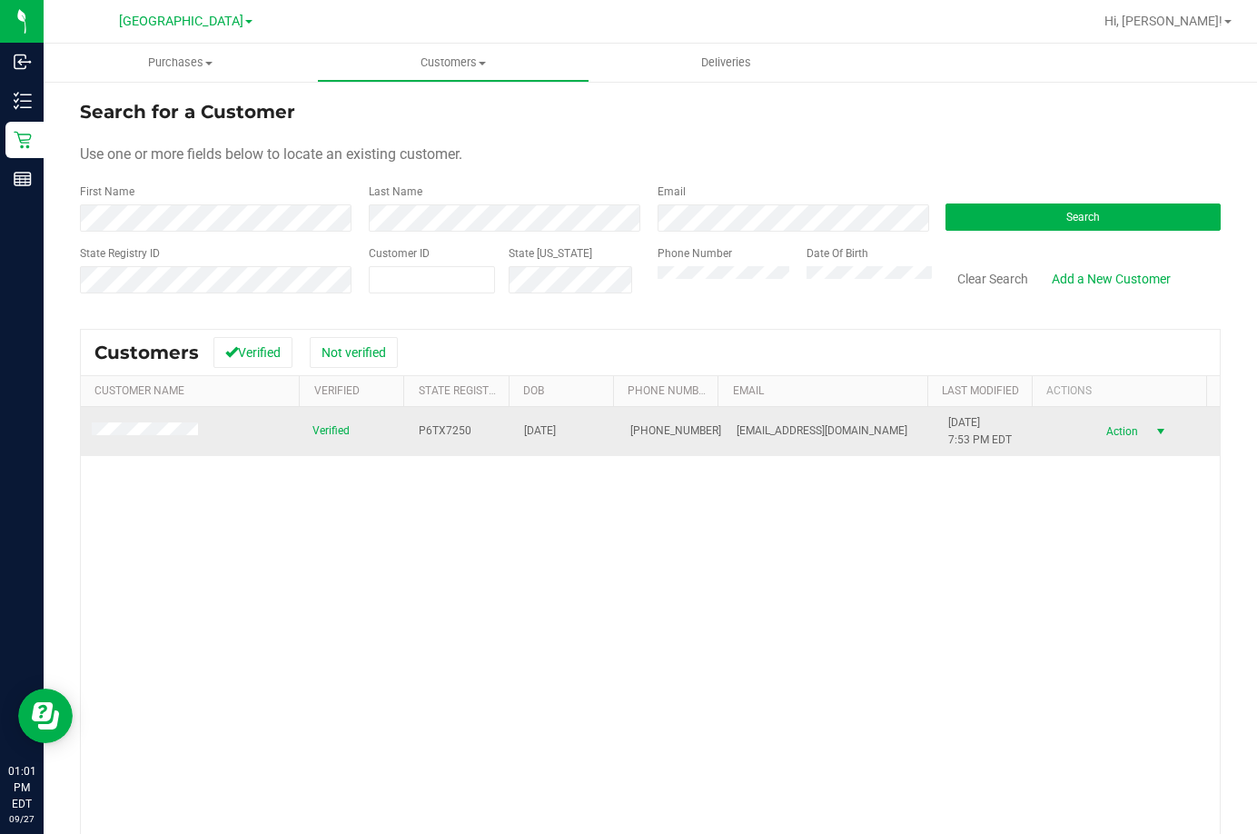
click at [1101, 431] on span "Action" at bounding box center [1120, 431] width 59 height 25
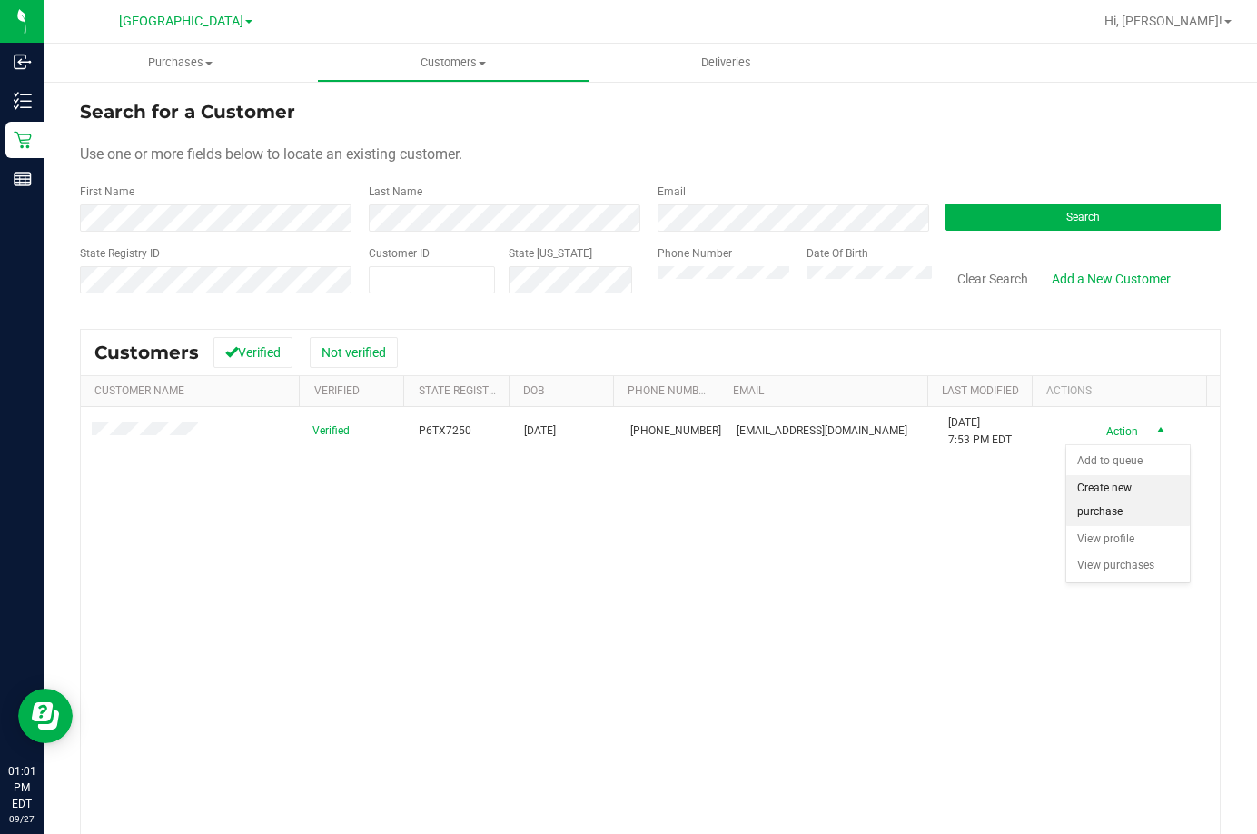
click at [1100, 497] on li "Create new purchase" at bounding box center [1128, 500] width 124 height 50
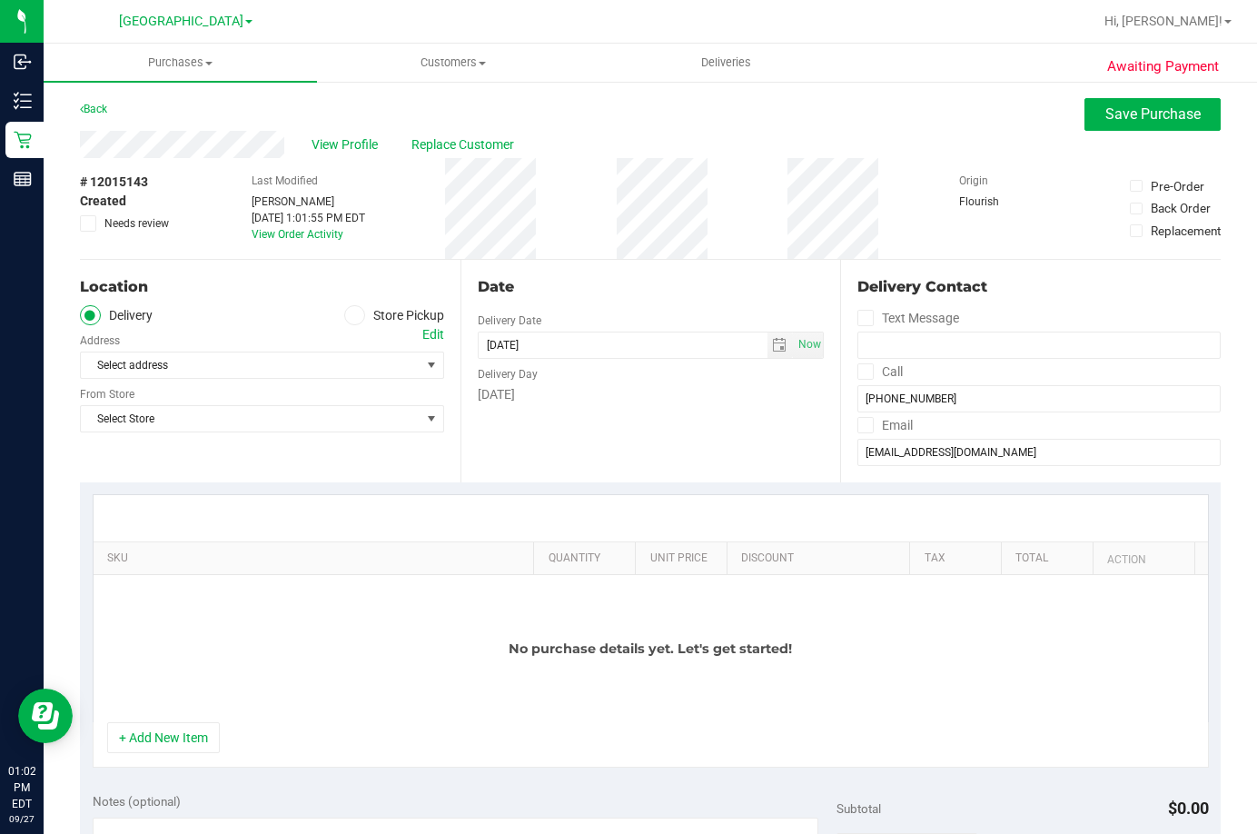
click at [356, 318] on span at bounding box center [354, 315] width 21 height 21
click at [0, 0] on input "Store Pickup" at bounding box center [0, 0] width 0 height 0
click at [355, 365] on span "Select Store" at bounding box center [251, 364] width 340 height 25
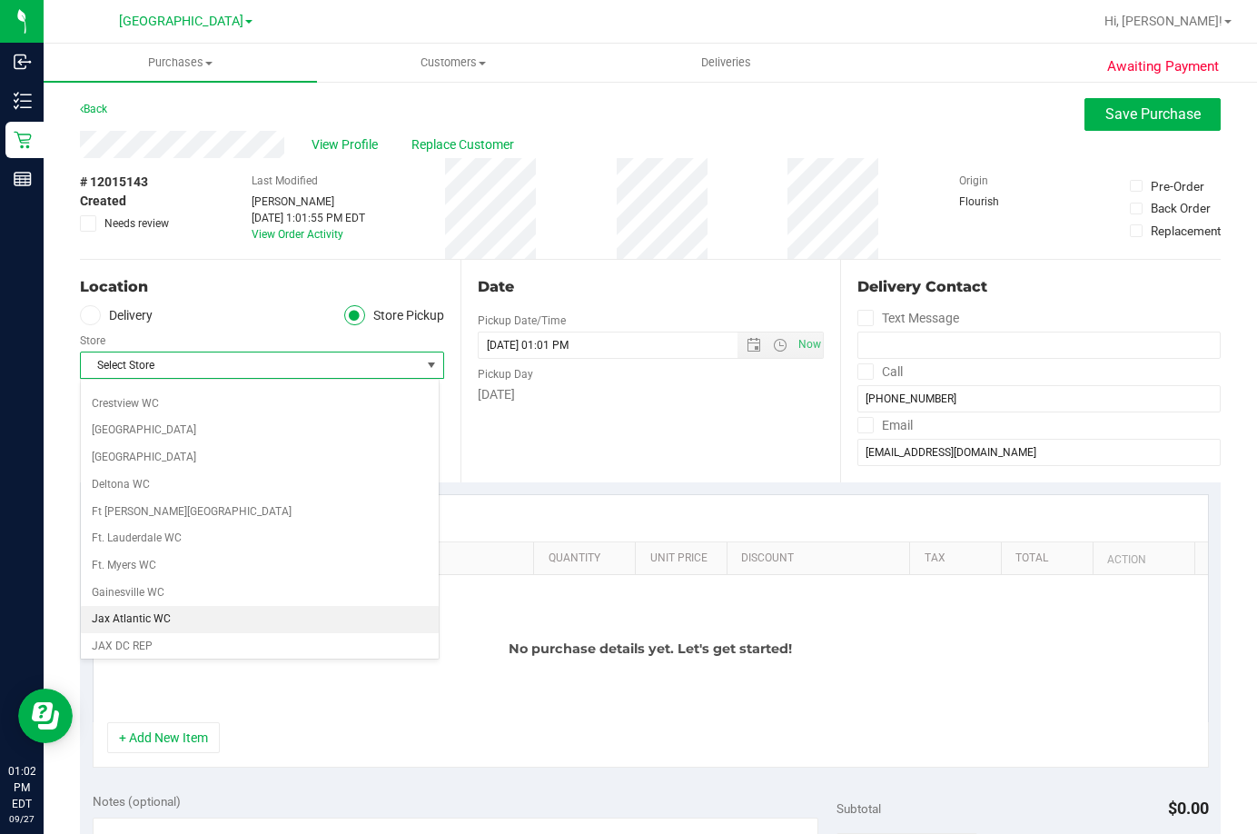
scroll to position [272, 0]
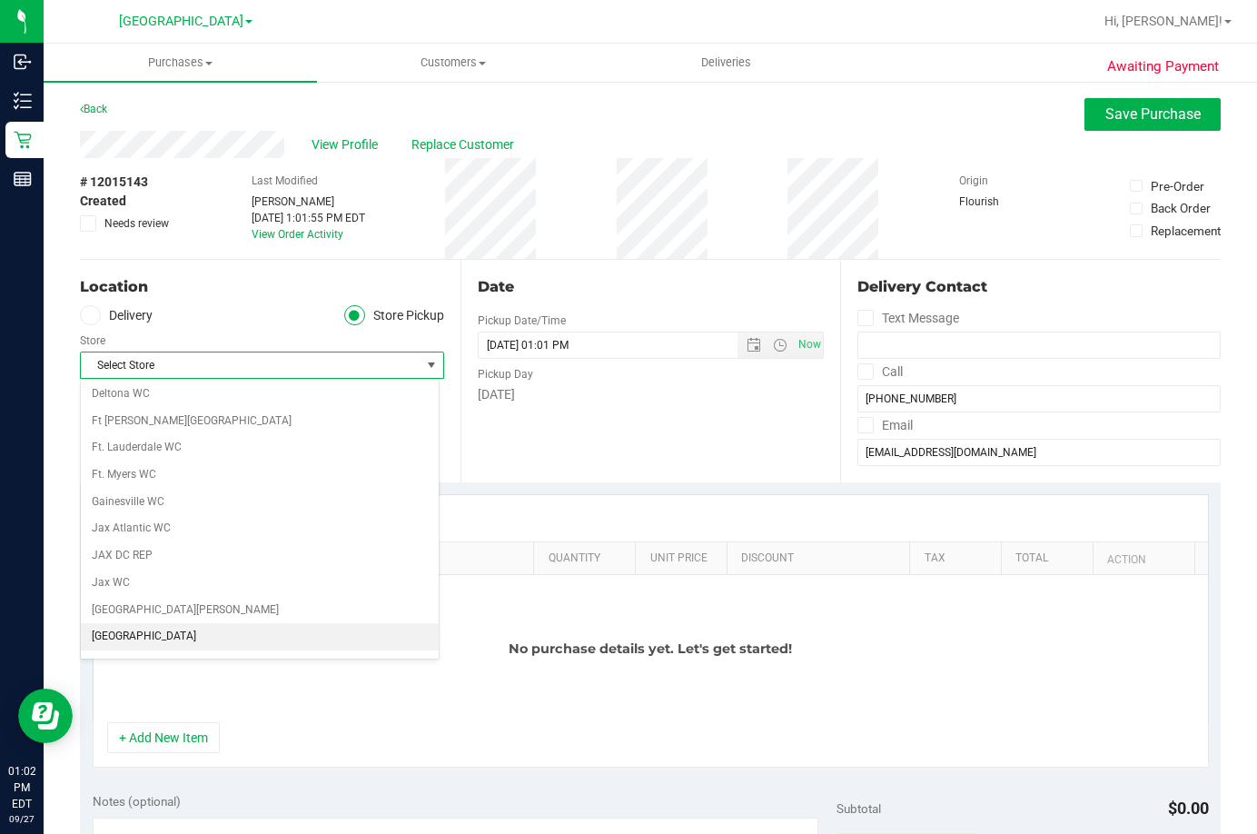
click at [176, 638] on li "[GEOGRAPHIC_DATA]" at bounding box center [260, 636] width 358 height 27
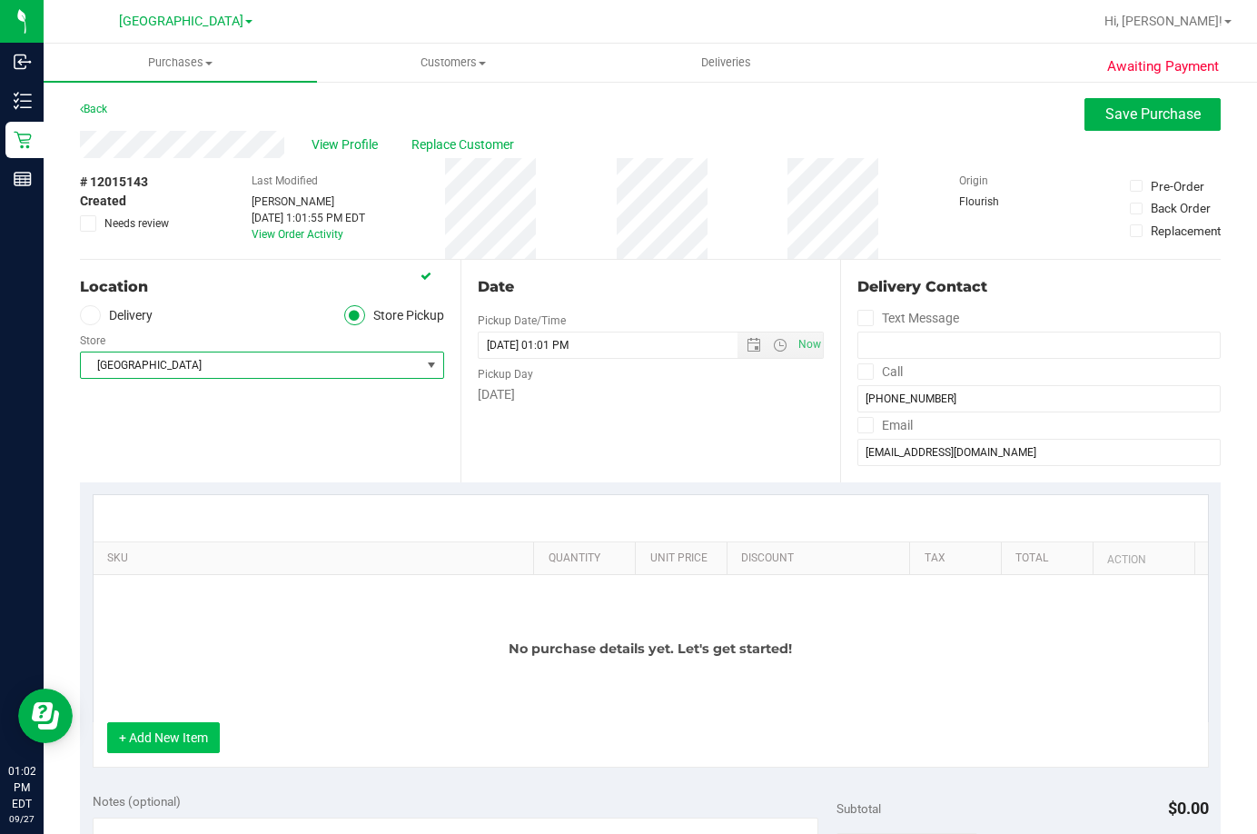
click at [178, 733] on button "+ Add New Item" at bounding box center [163, 737] width 113 height 31
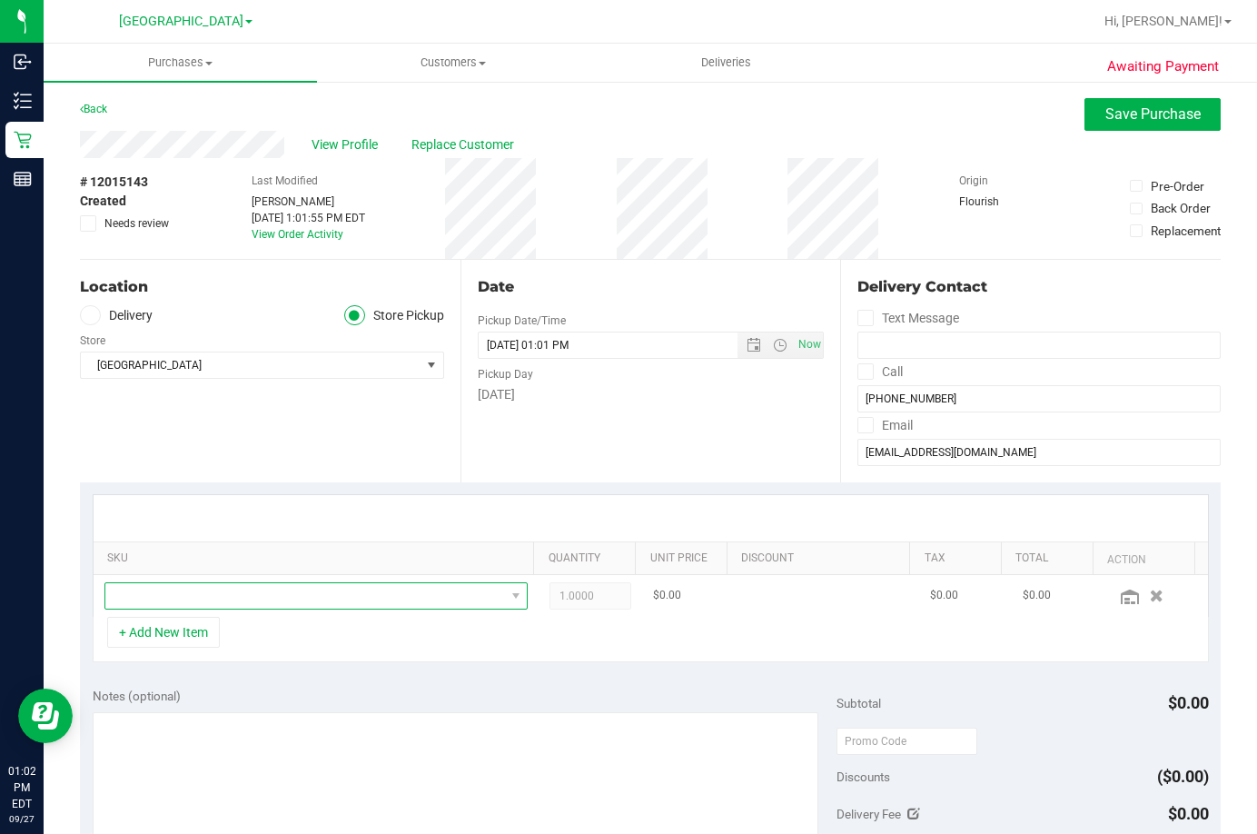
click at [237, 596] on span "NO DATA FOUND" at bounding box center [305, 595] width 400 height 25
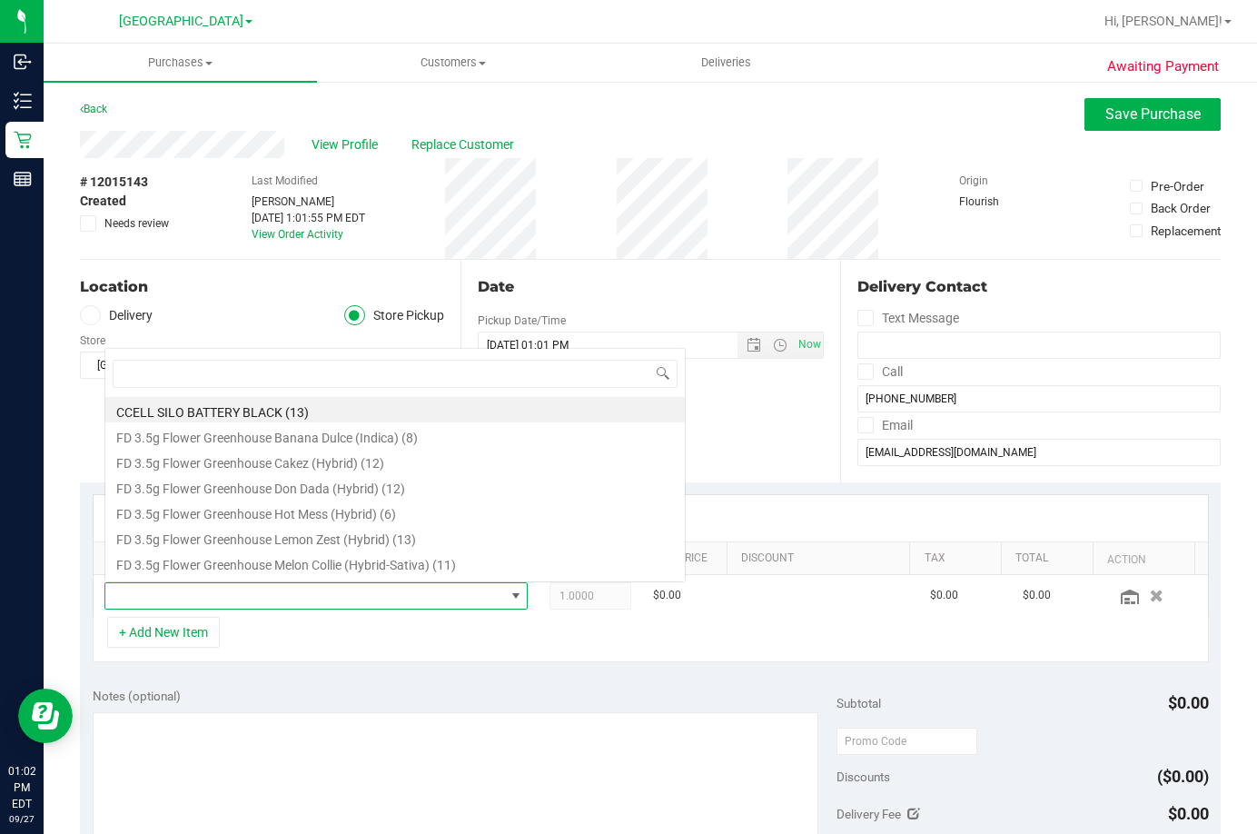
scroll to position [27, 408]
type input "mbl"
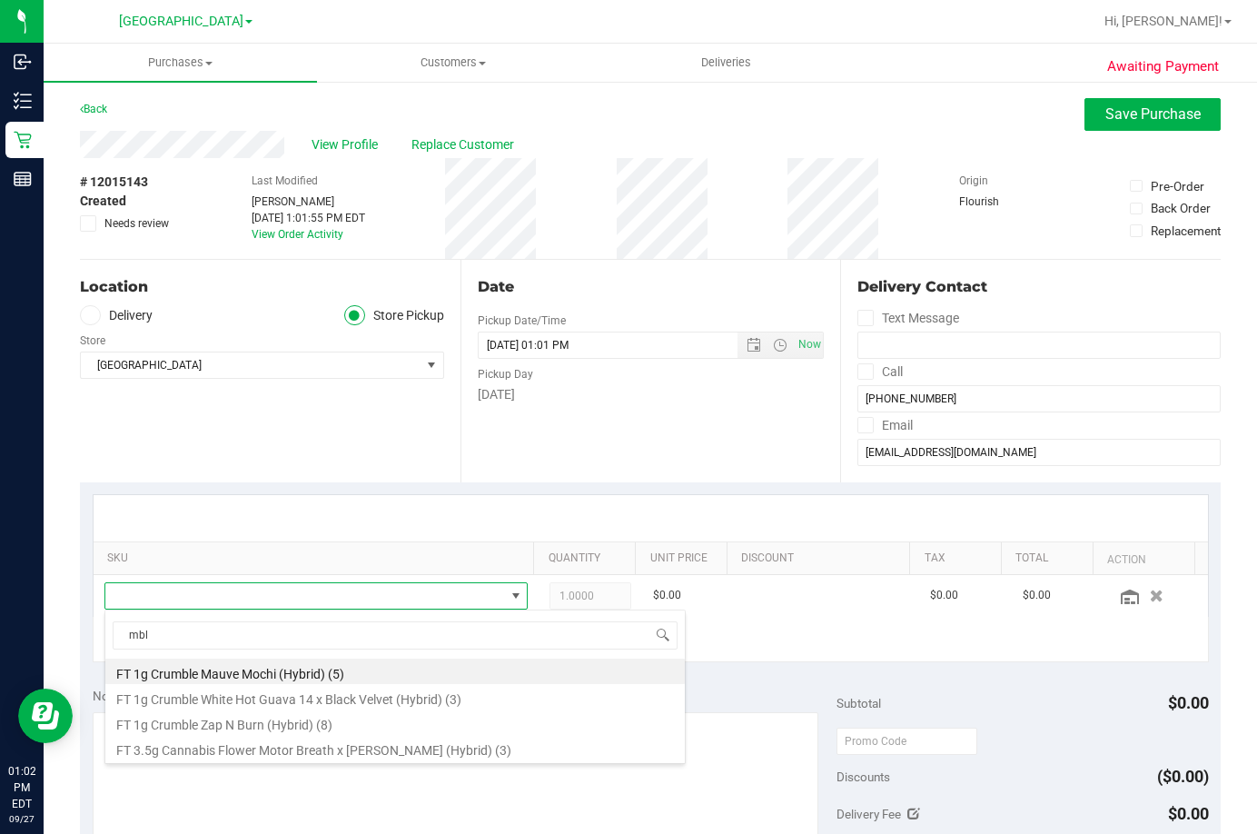
drag, startPoint x: 350, startPoint y: 751, endPoint x: 469, endPoint y: 658, distance: 150.8
click at [351, 751] on li "FT 3.5g Cannabis Flower Motor Breath x Mike Larry (Hybrid) (3)" at bounding box center [394, 747] width 579 height 25
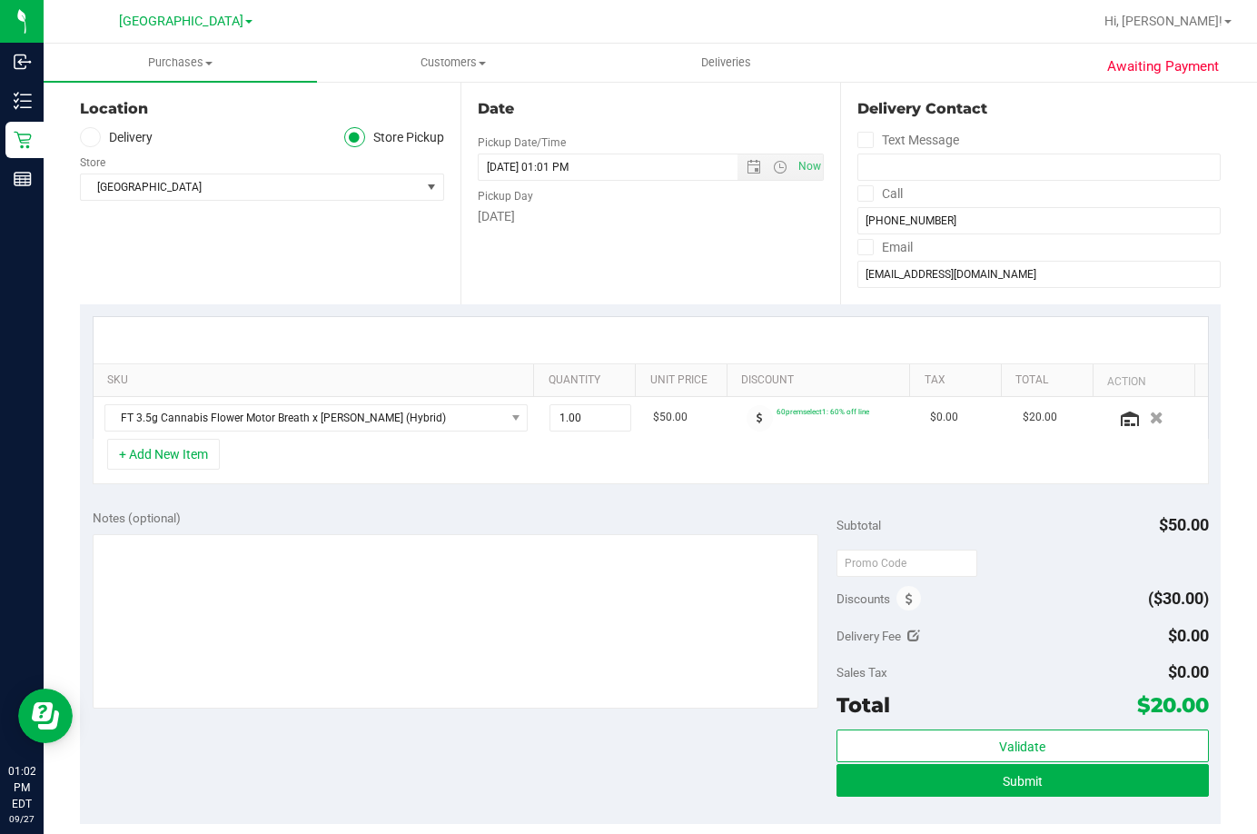
scroll to position [182, 0]
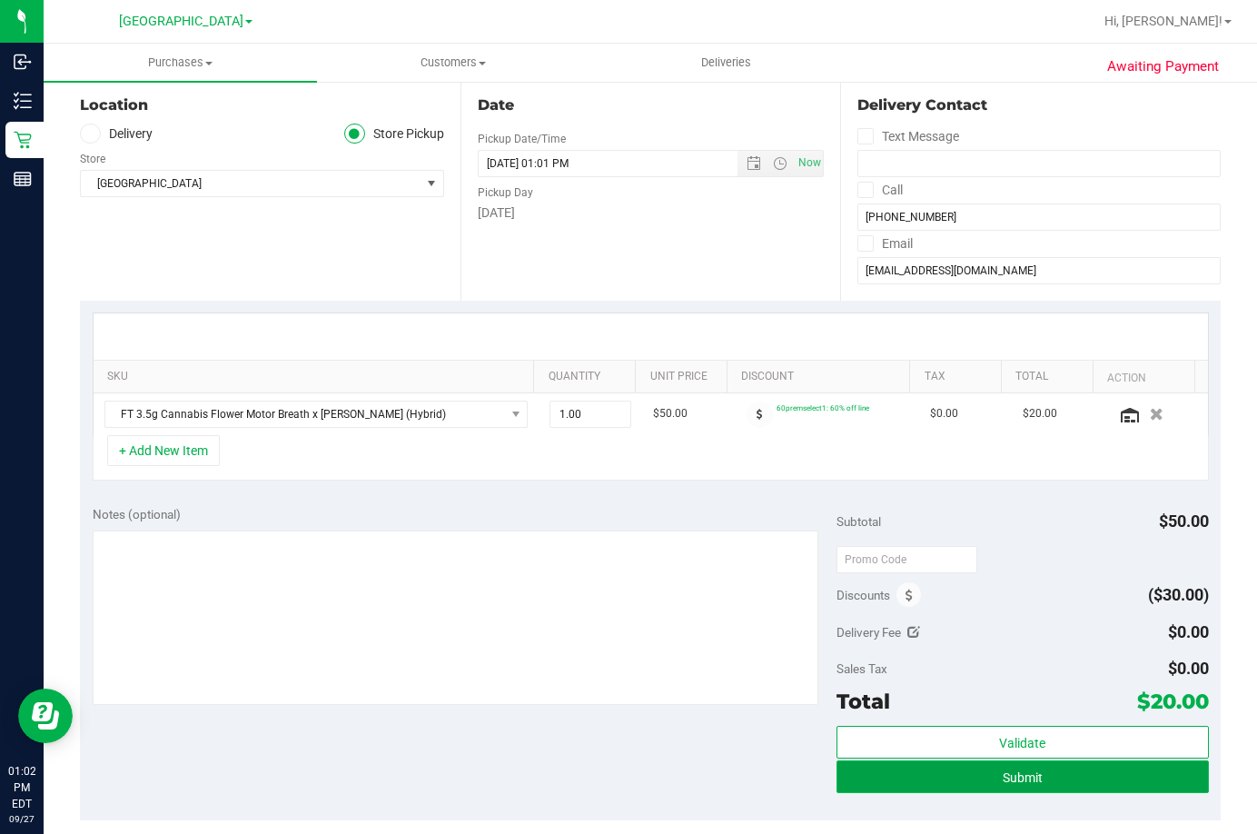
click at [982, 775] on button "Submit" at bounding box center [1023, 776] width 372 height 33
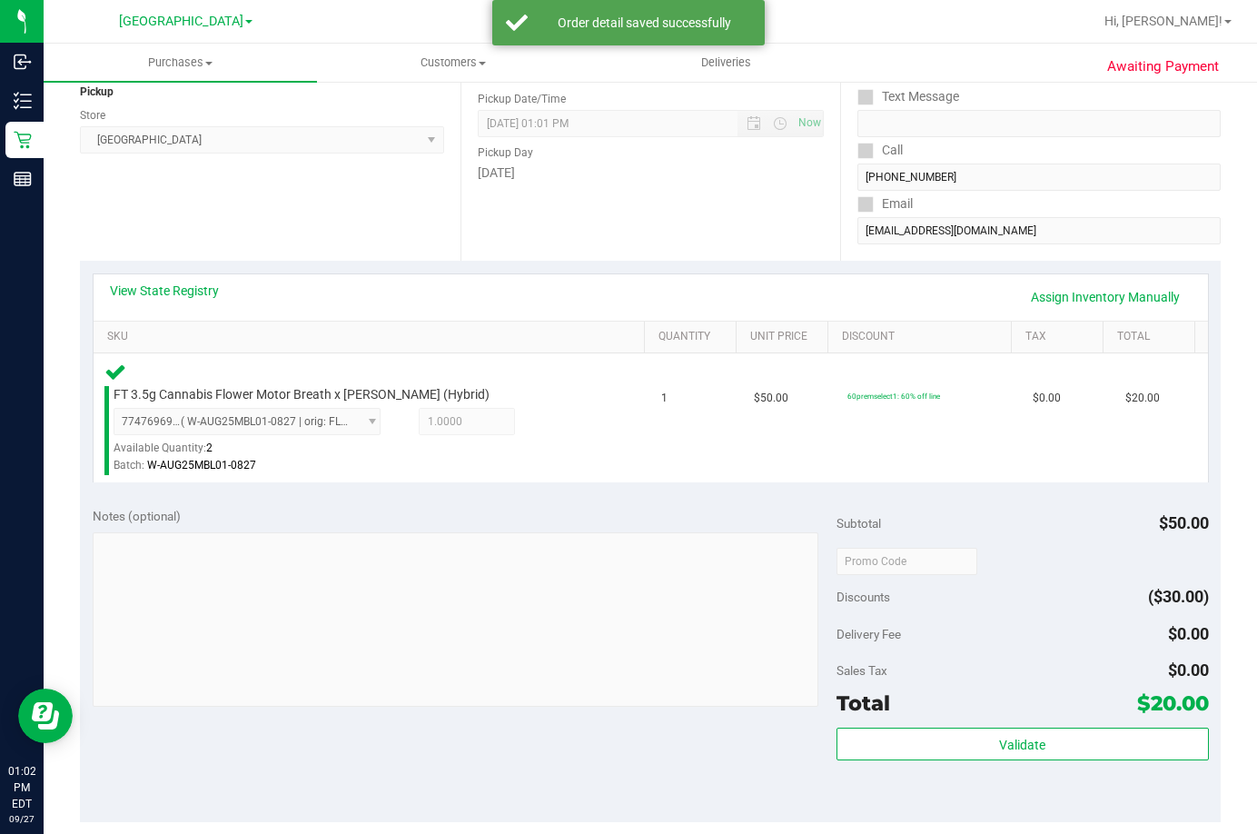
scroll to position [272, 0]
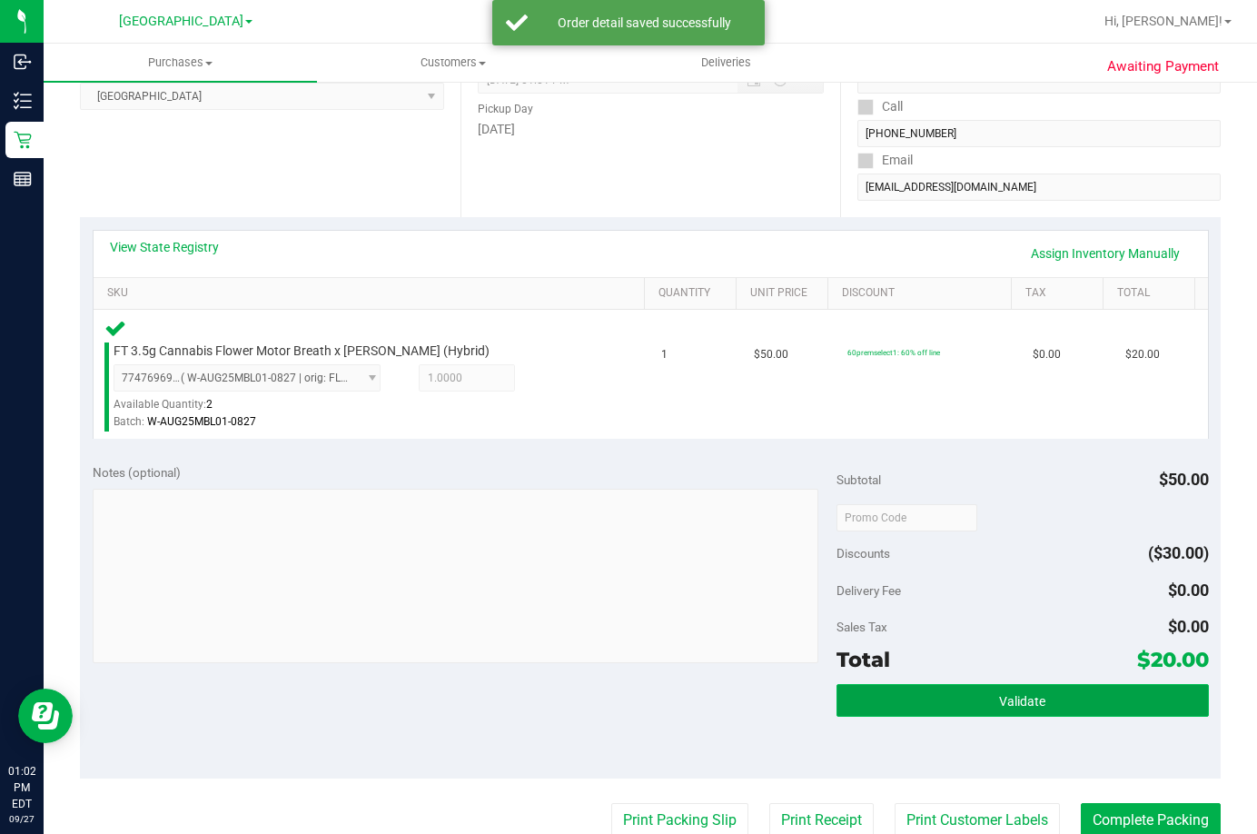
click at [978, 698] on button "Validate" at bounding box center [1023, 700] width 372 height 33
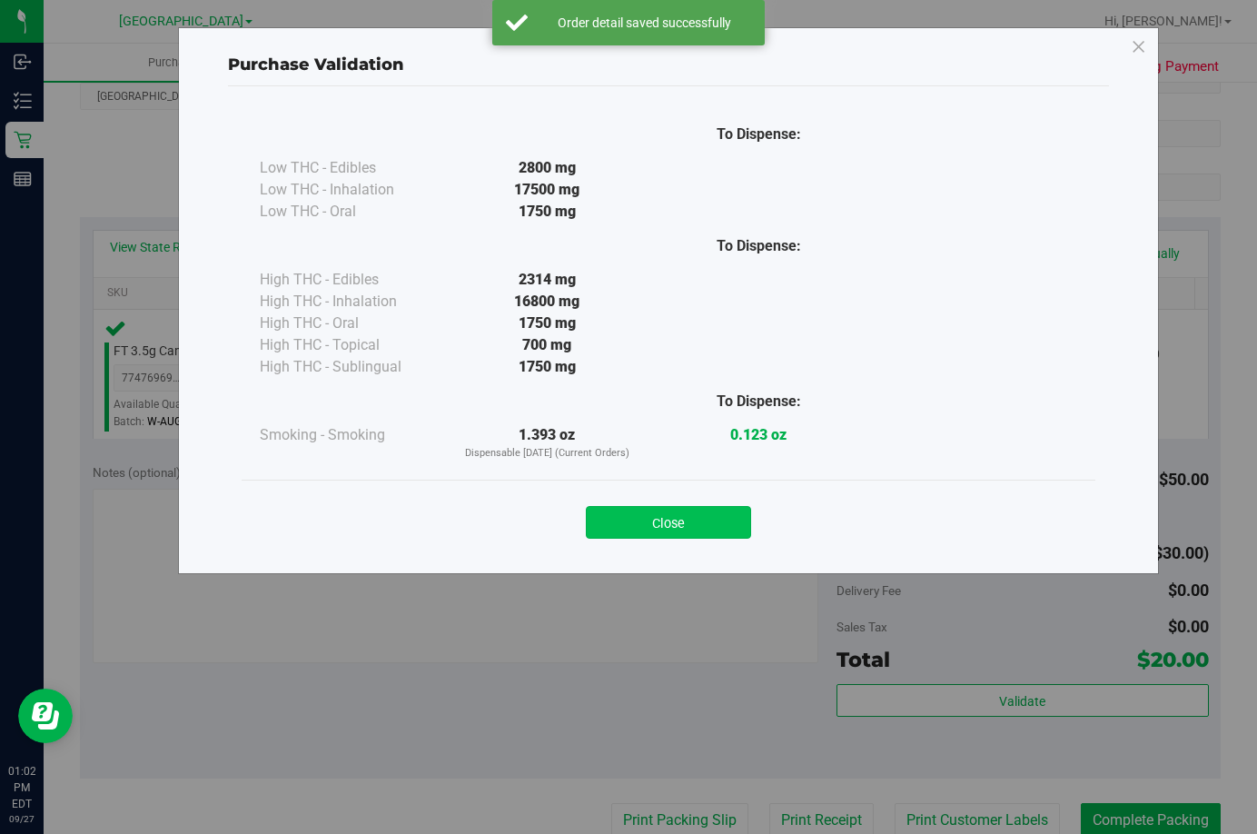
click at [646, 525] on button "Close" at bounding box center [668, 522] width 165 height 33
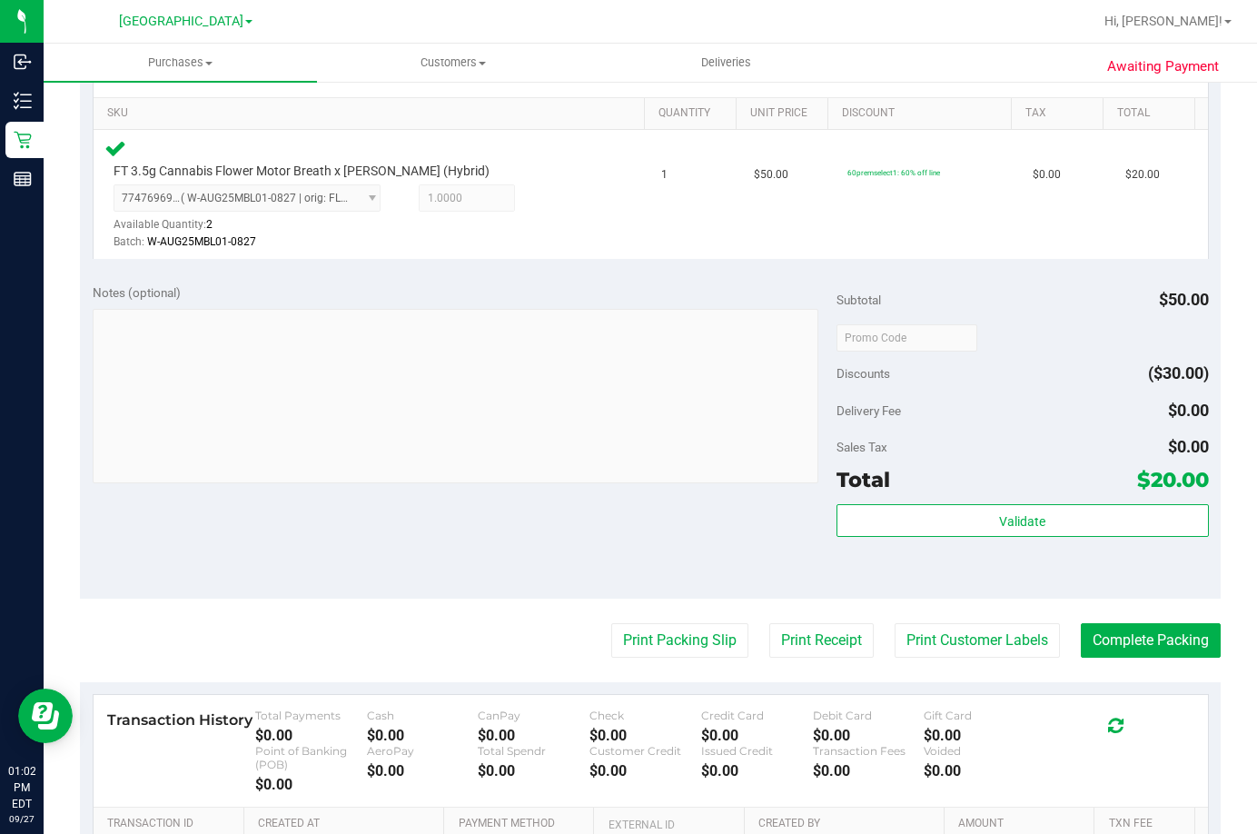
scroll to position [454, 0]
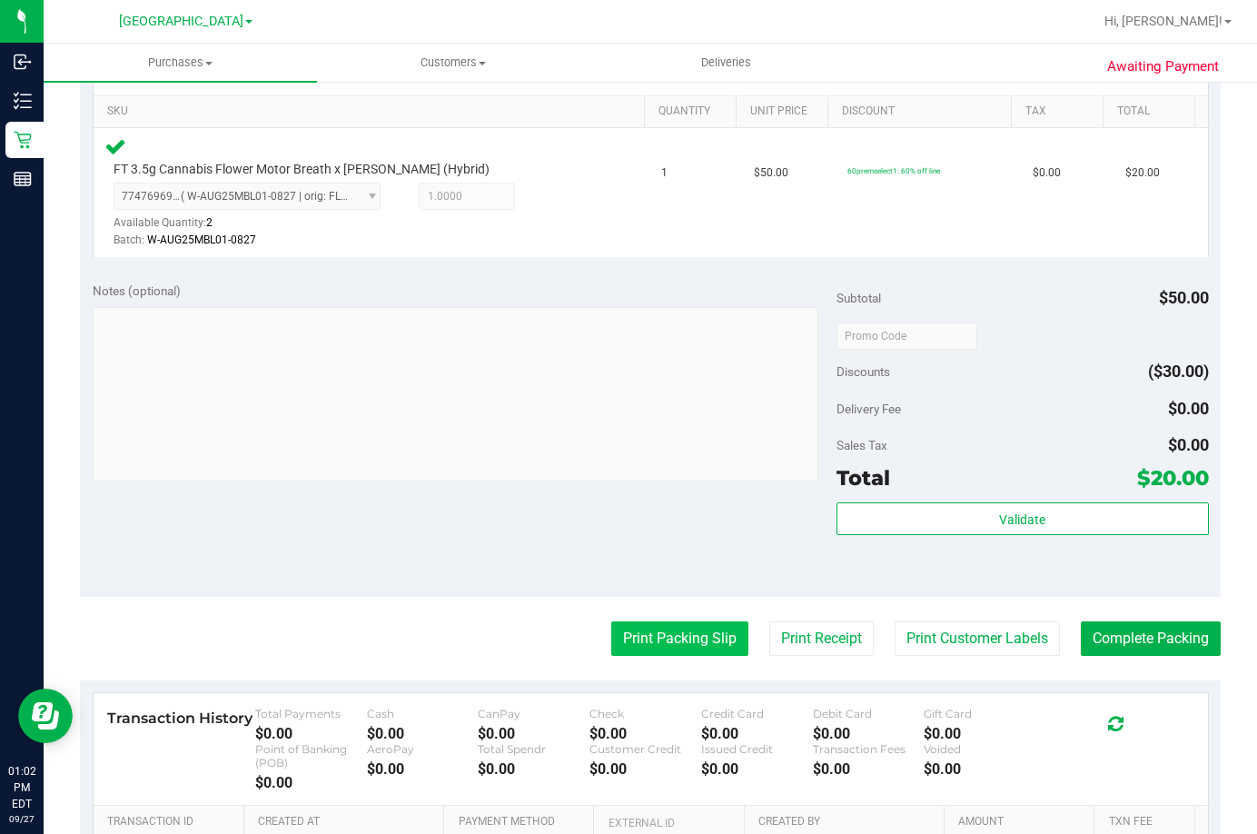
click at [663, 629] on button "Print Packing Slip" at bounding box center [679, 638] width 137 height 35
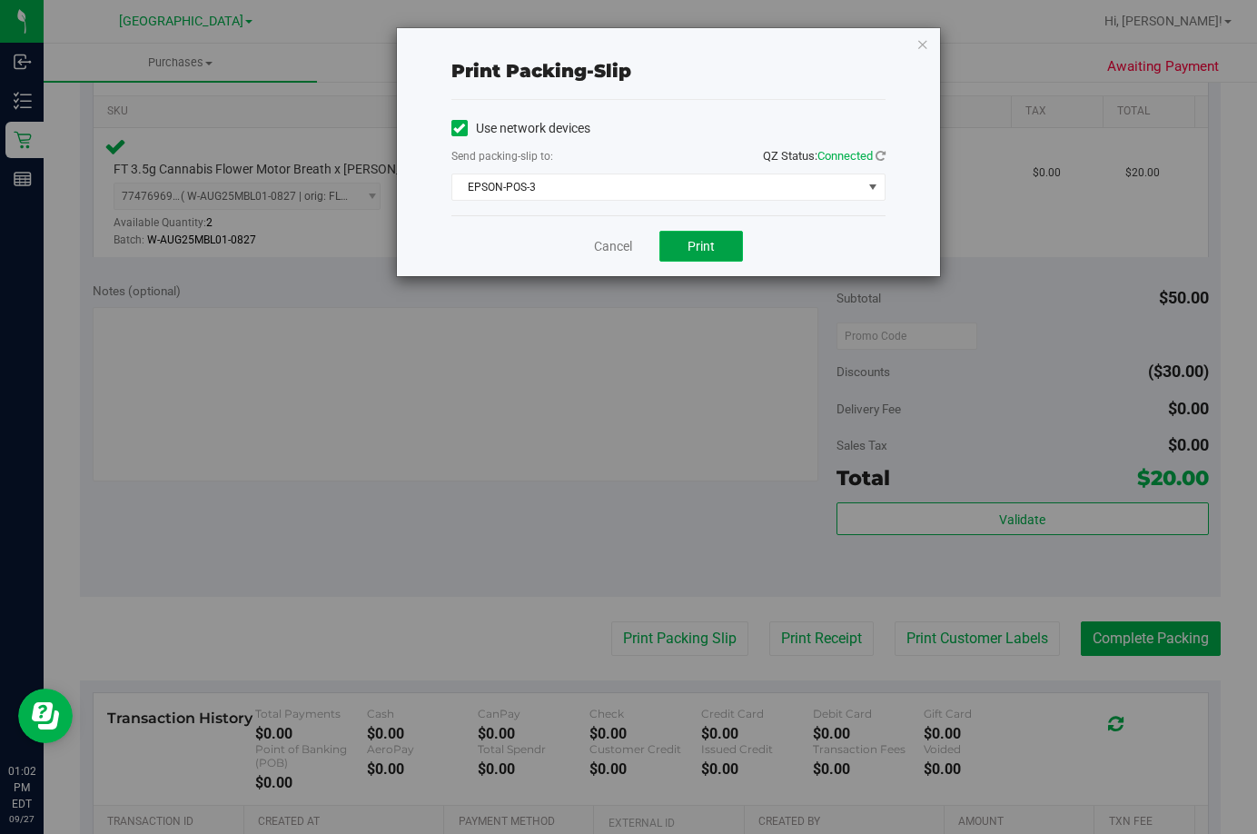
click at [710, 254] on button "Print" at bounding box center [701, 246] width 84 height 31
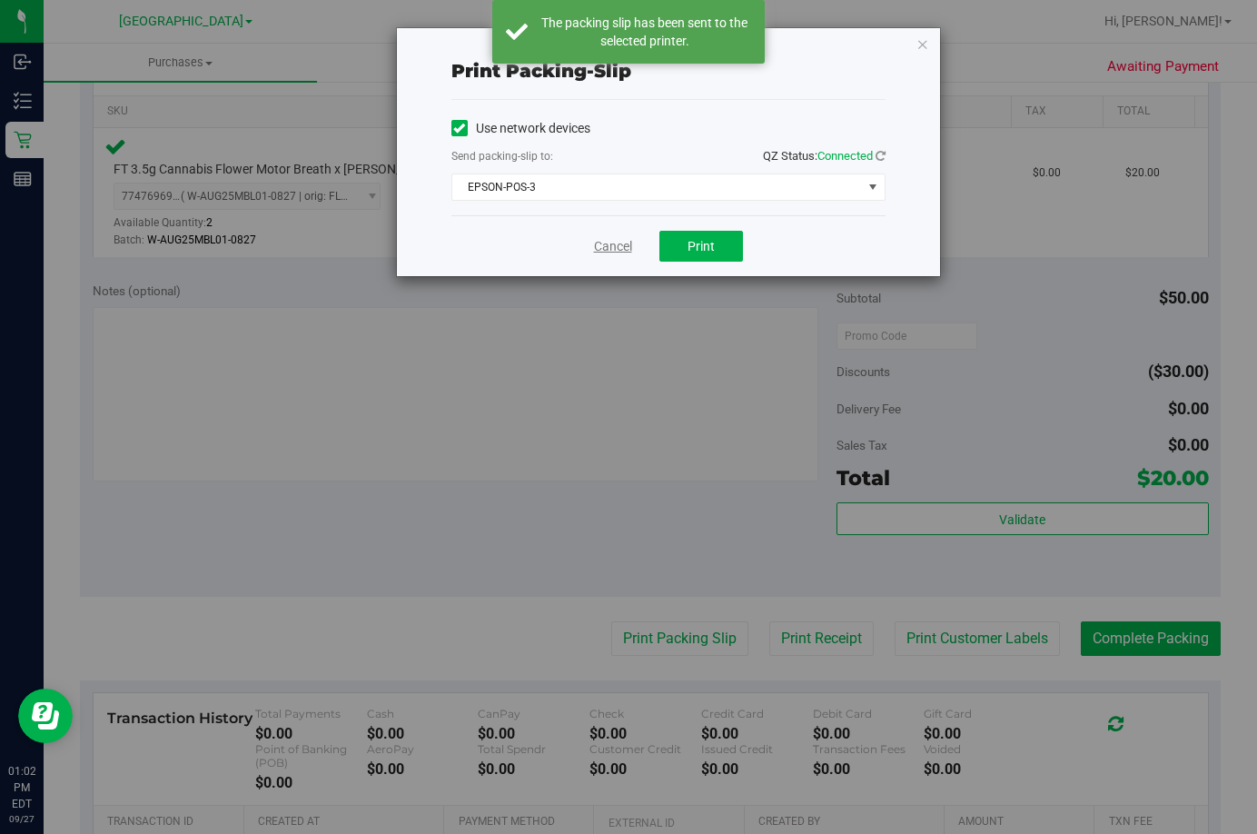
click at [619, 246] on link "Cancel" at bounding box center [613, 246] width 38 height 19
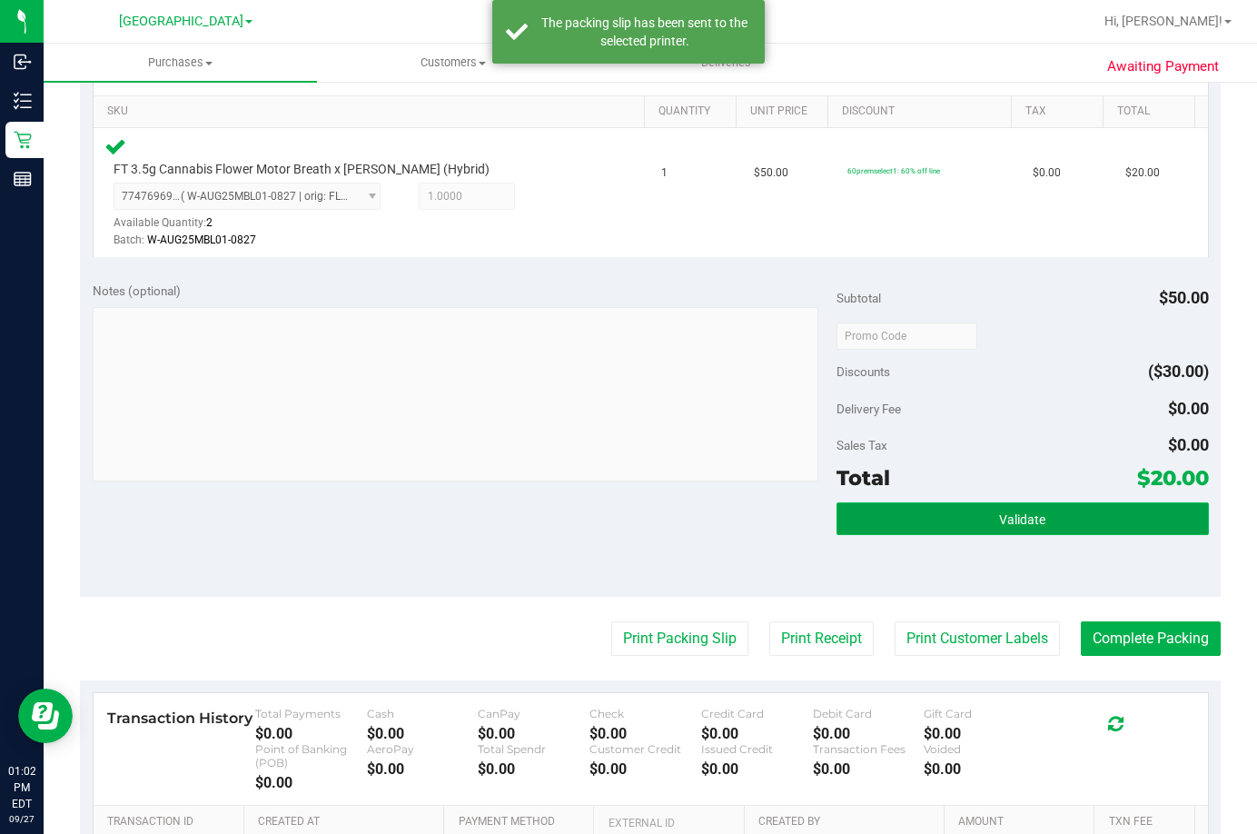
click at [946, 507] on button "Validate" at bounding box center [1023, 518] width 372 height 33
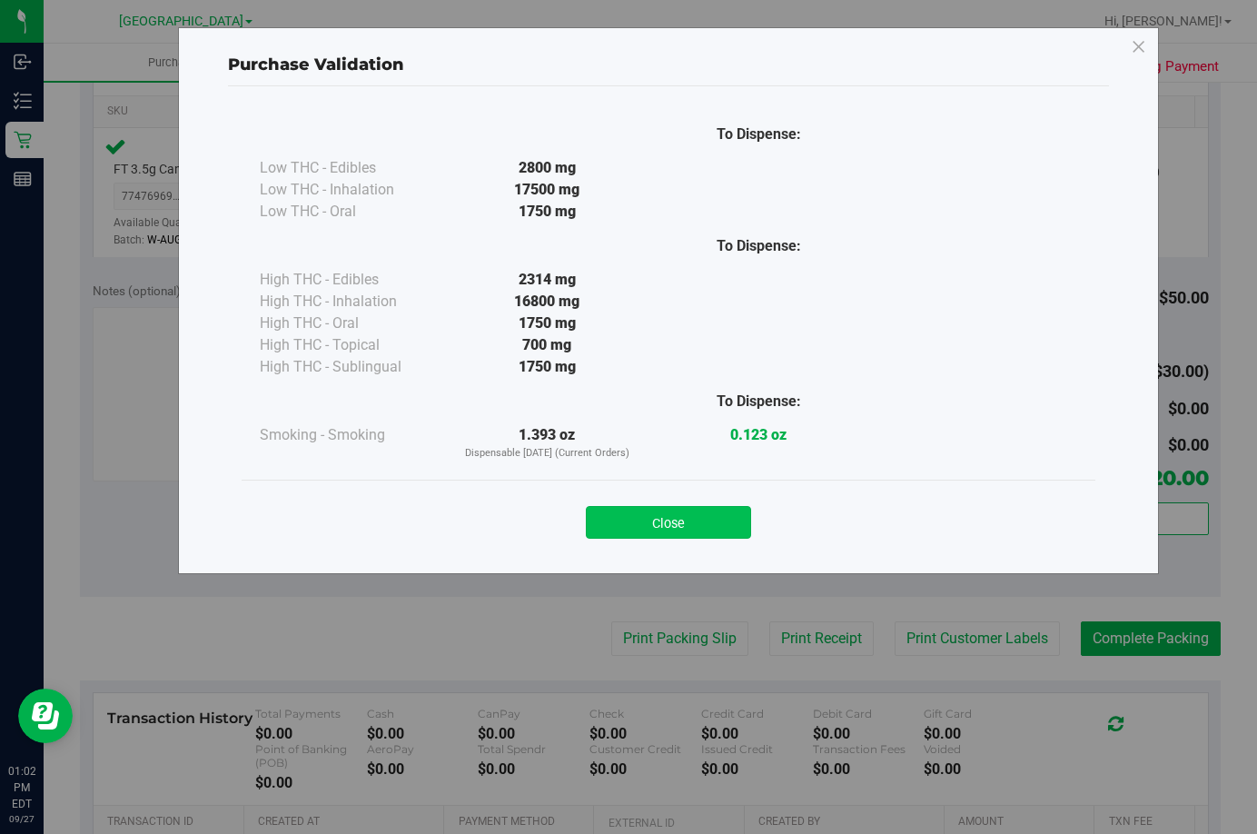
click at [726, 529] on button "Close" at bounding box center [668, 522] width 165 height 33
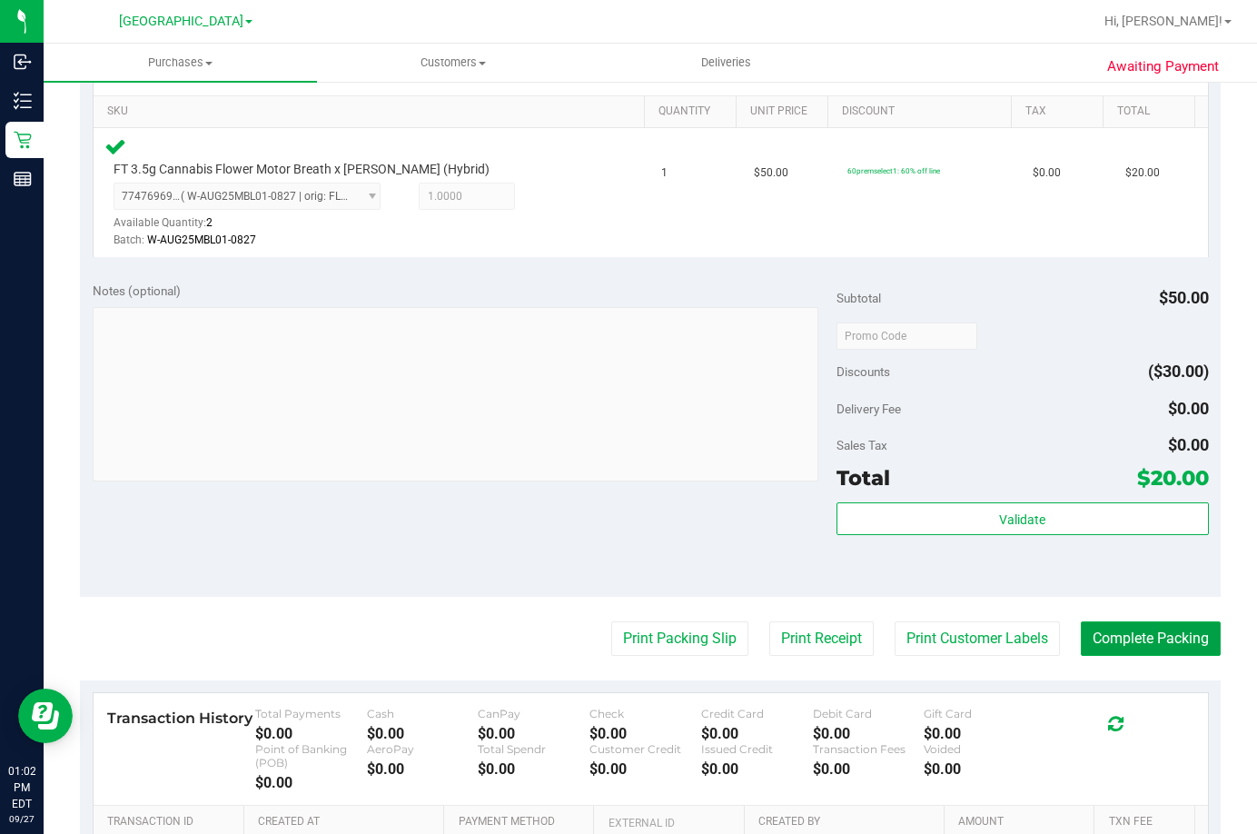
drag, startPoint x: 1159, startPoint y: 636, endPoint x: 1197, endPoint y: 618, distance: 42.3
click at [1161, 637] on button "Complete Packing" at bounding box center [1151, 638] width 140 height 35
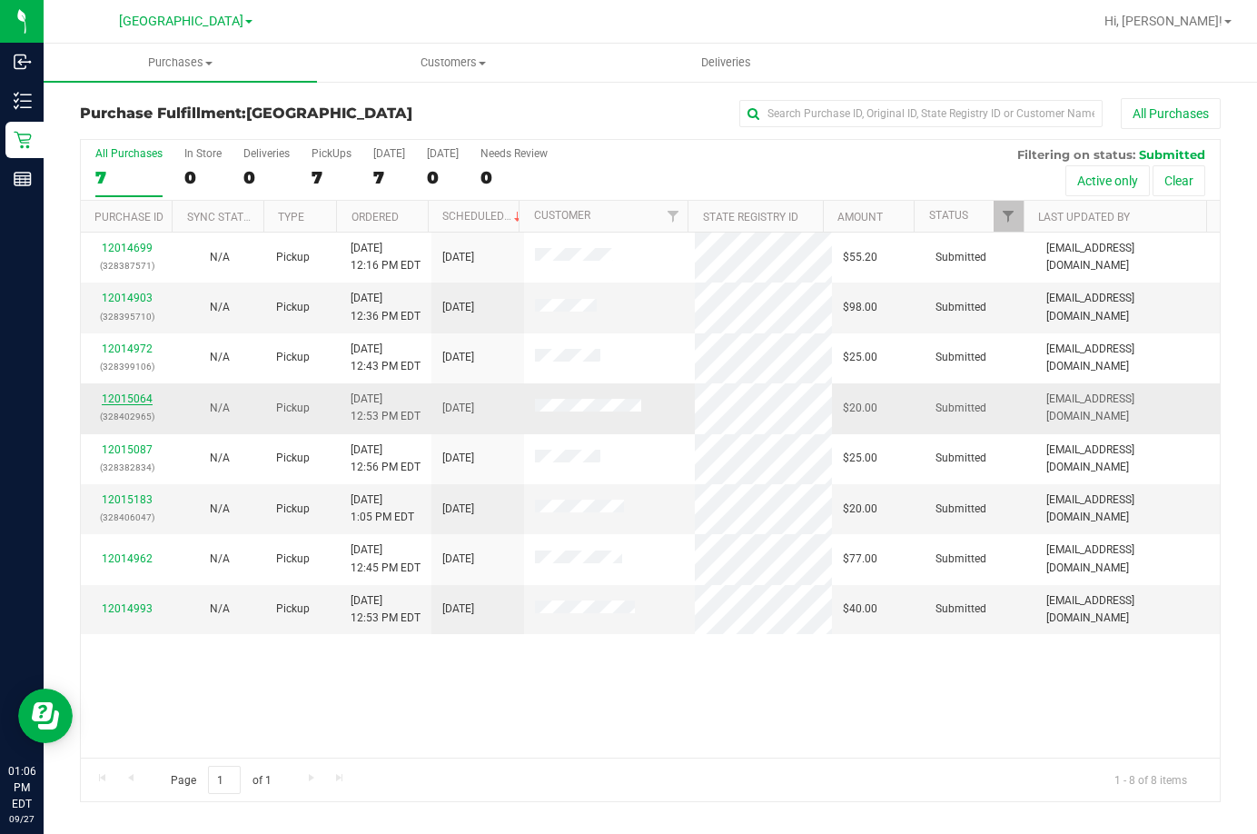
click at [146, 396] on link "12015064" at bounding box center [127, 398] width 51 height 13
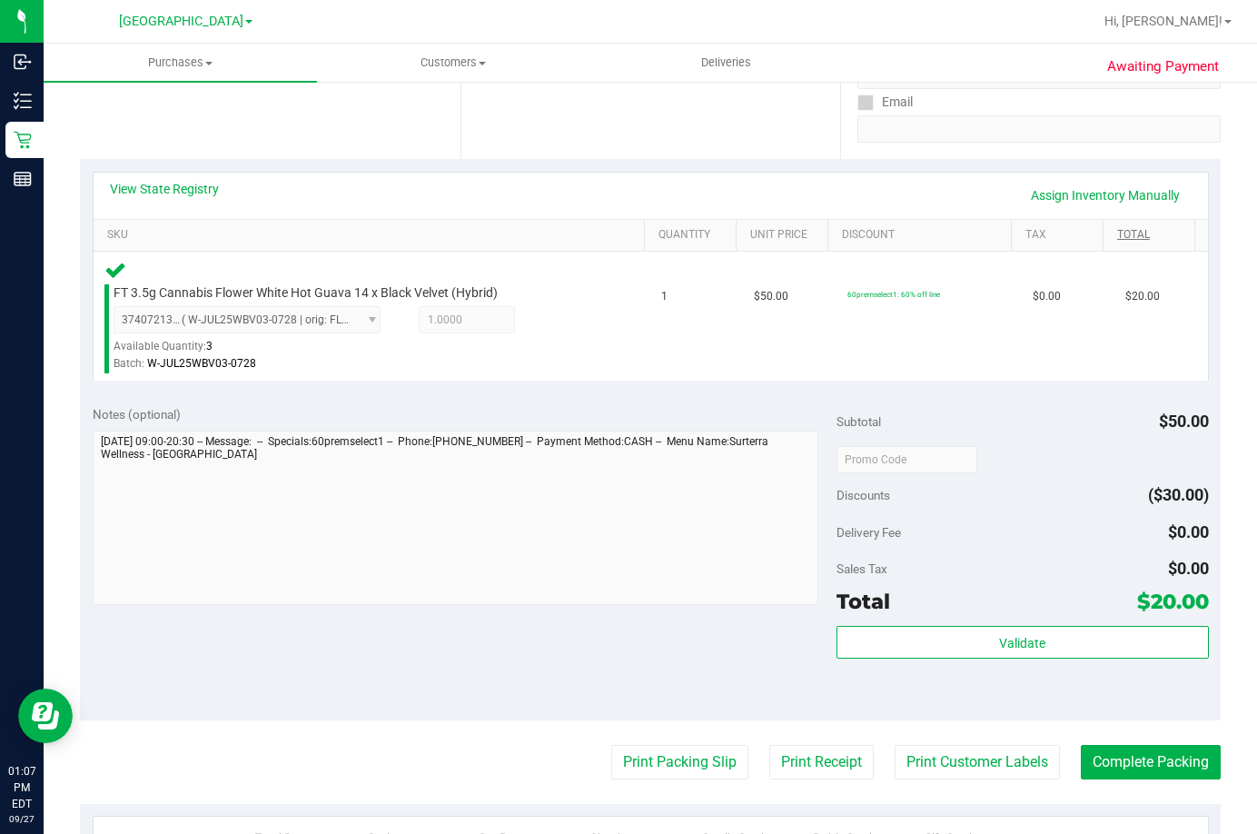
scroll to position [363, 0]
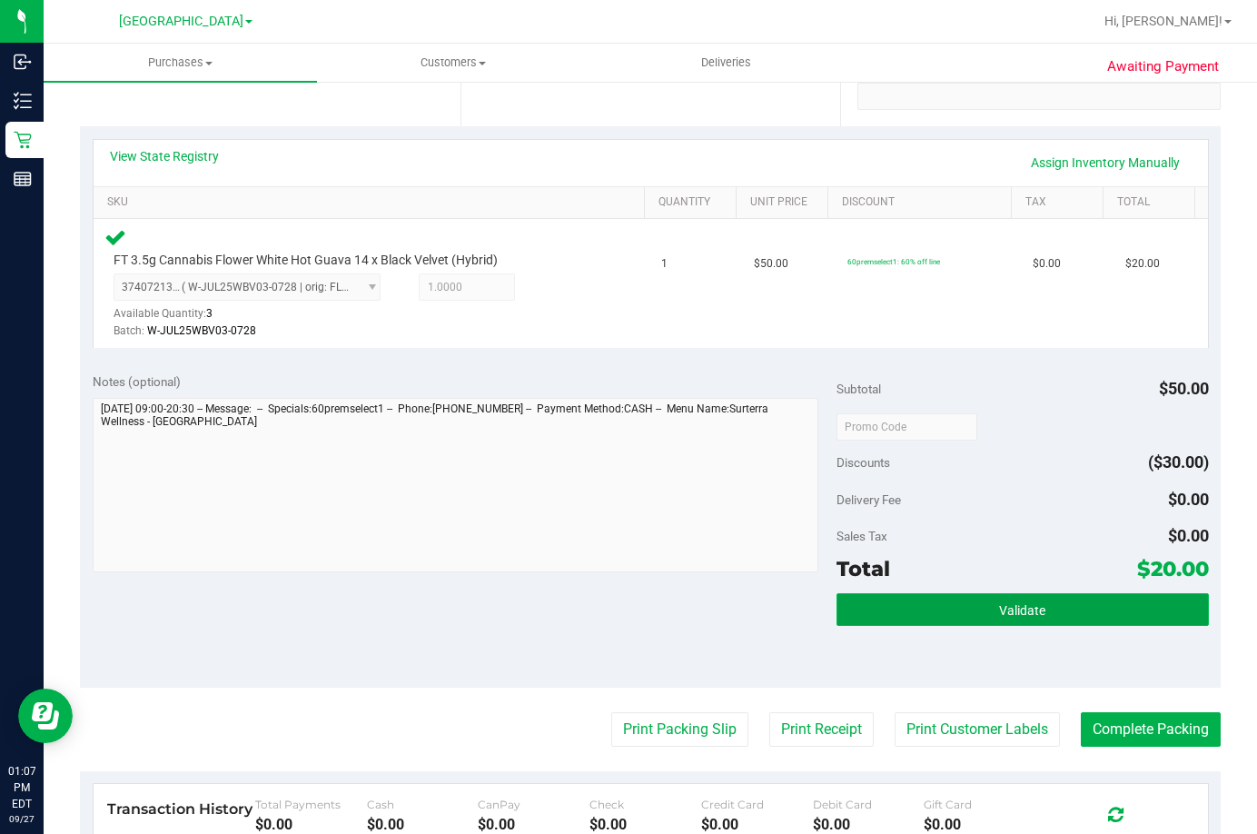
click at [1064, 610] on button "Validate" at bounding box center [1023, 609] width 372 height 33
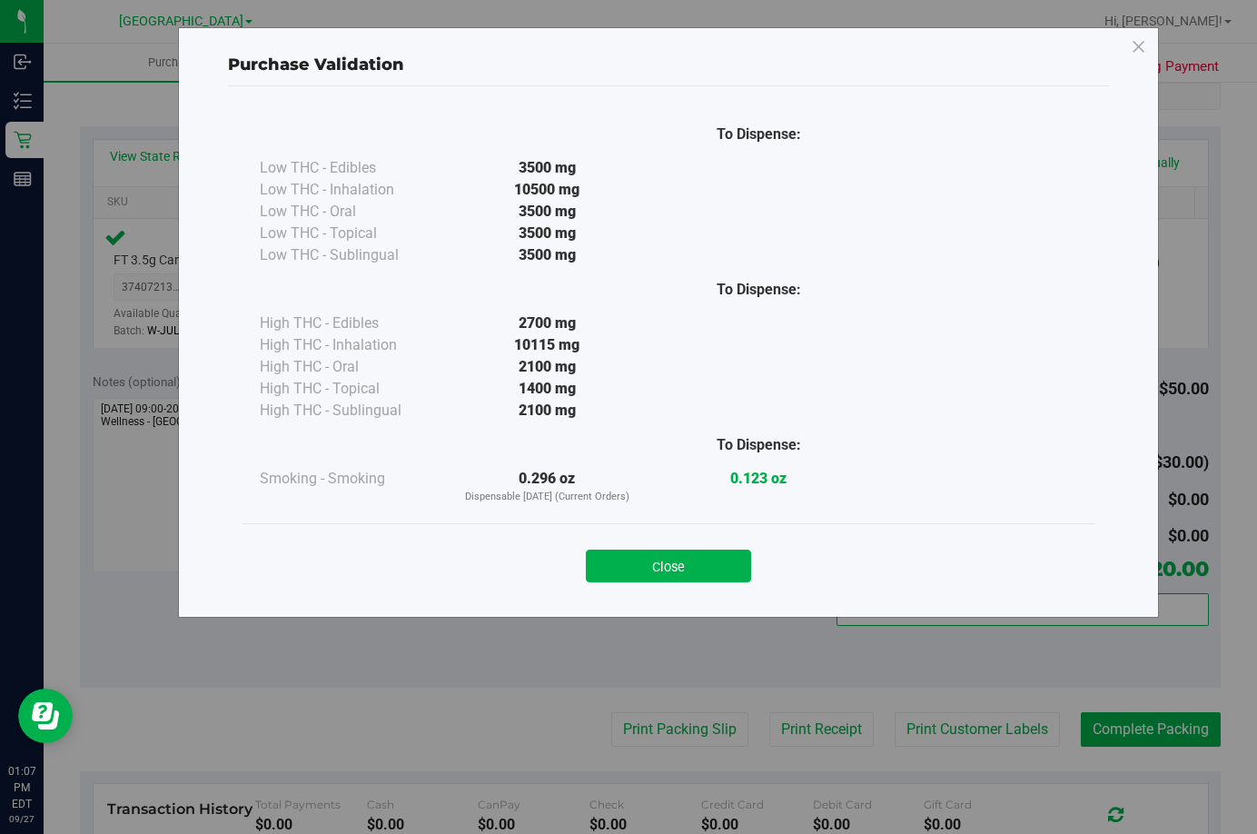
drag, startPoint x: 674, startPoint y: 569, endPoint x: 674, endPoint y: 549, distance: 19.1
click at [674, 564] on button "Close" at bounding box center [668, 565] width 165 height 33
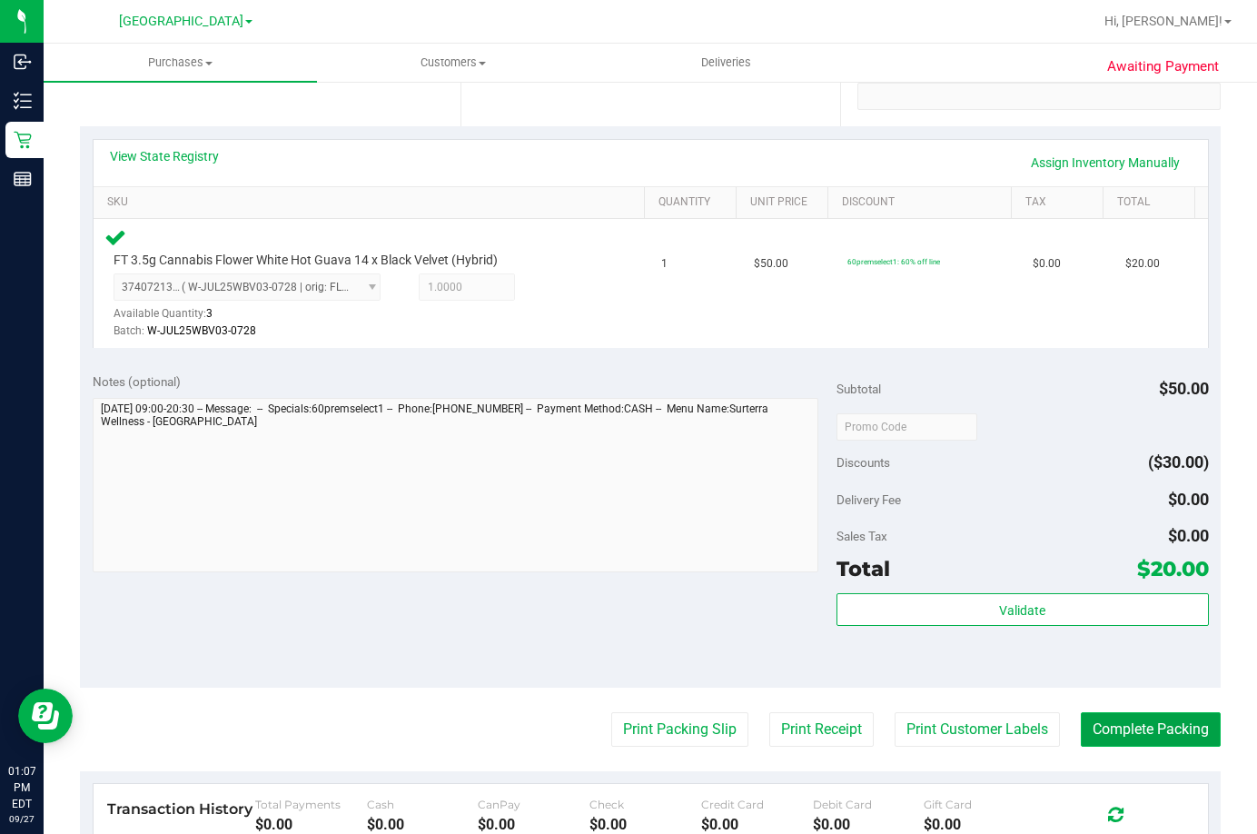
drag, startPoint x: 1122, startPoint y: 724, endPoint x: 1113, endPoint y: 717, distance: 11.6
click at [1123, 723] on button "Complete Packing" at bounding box center [1151, 729] width 140 height 35
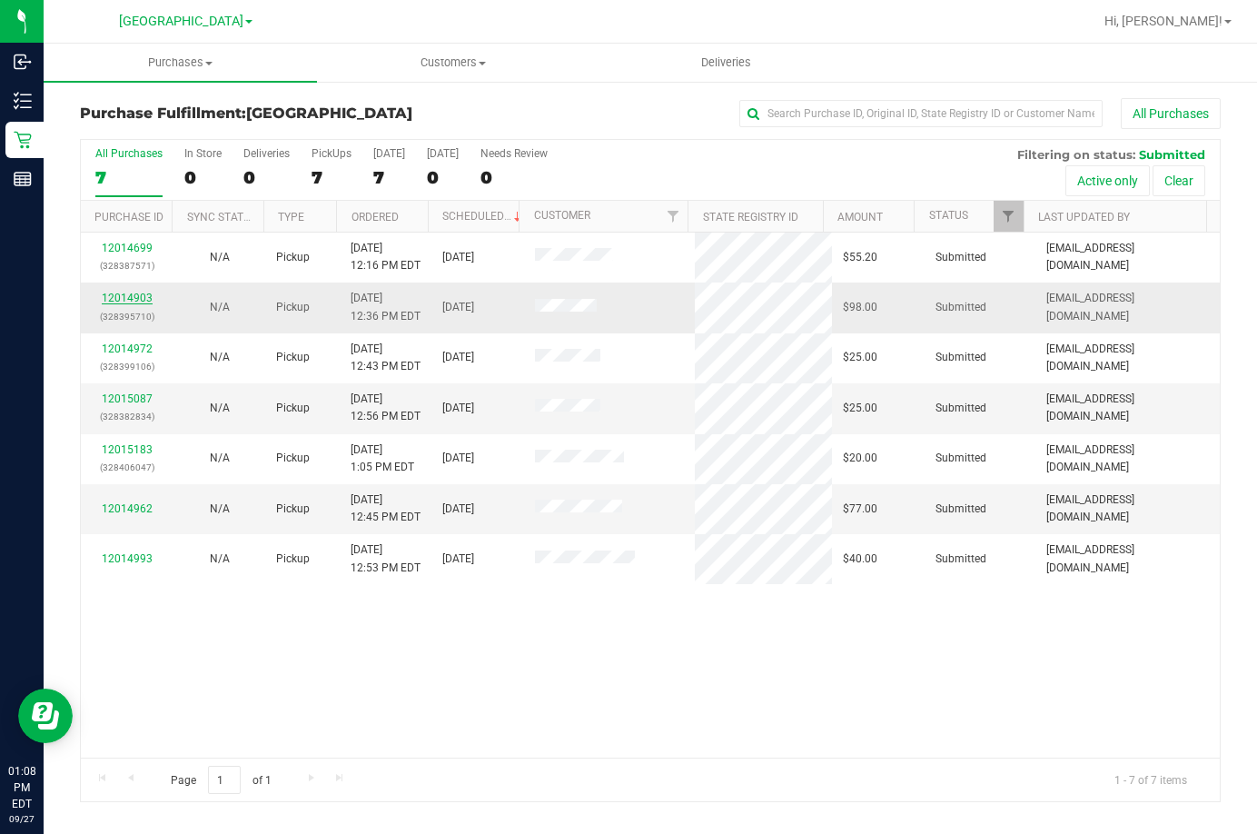
click at [132, 298] on link "12014903" at bounding box center [127, 298] width 51 height 13
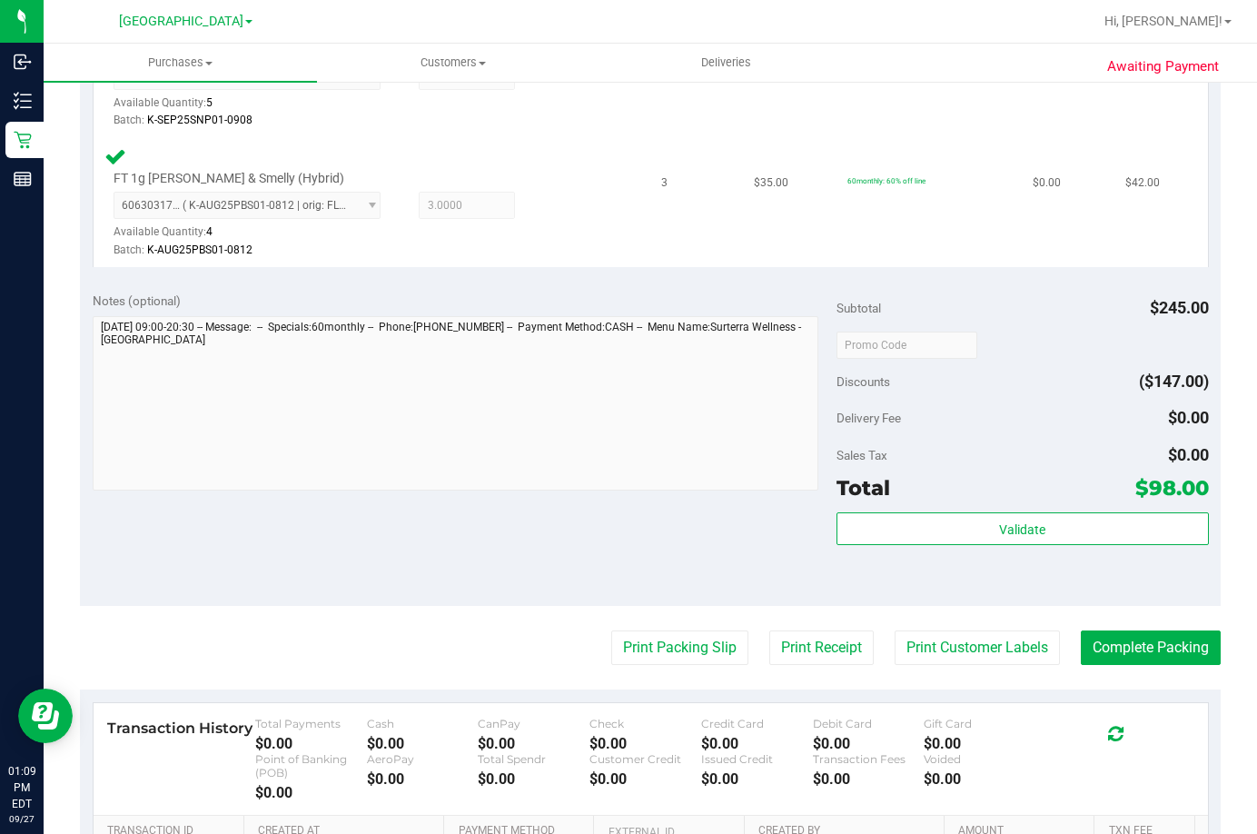
scroll to position [727, 0]
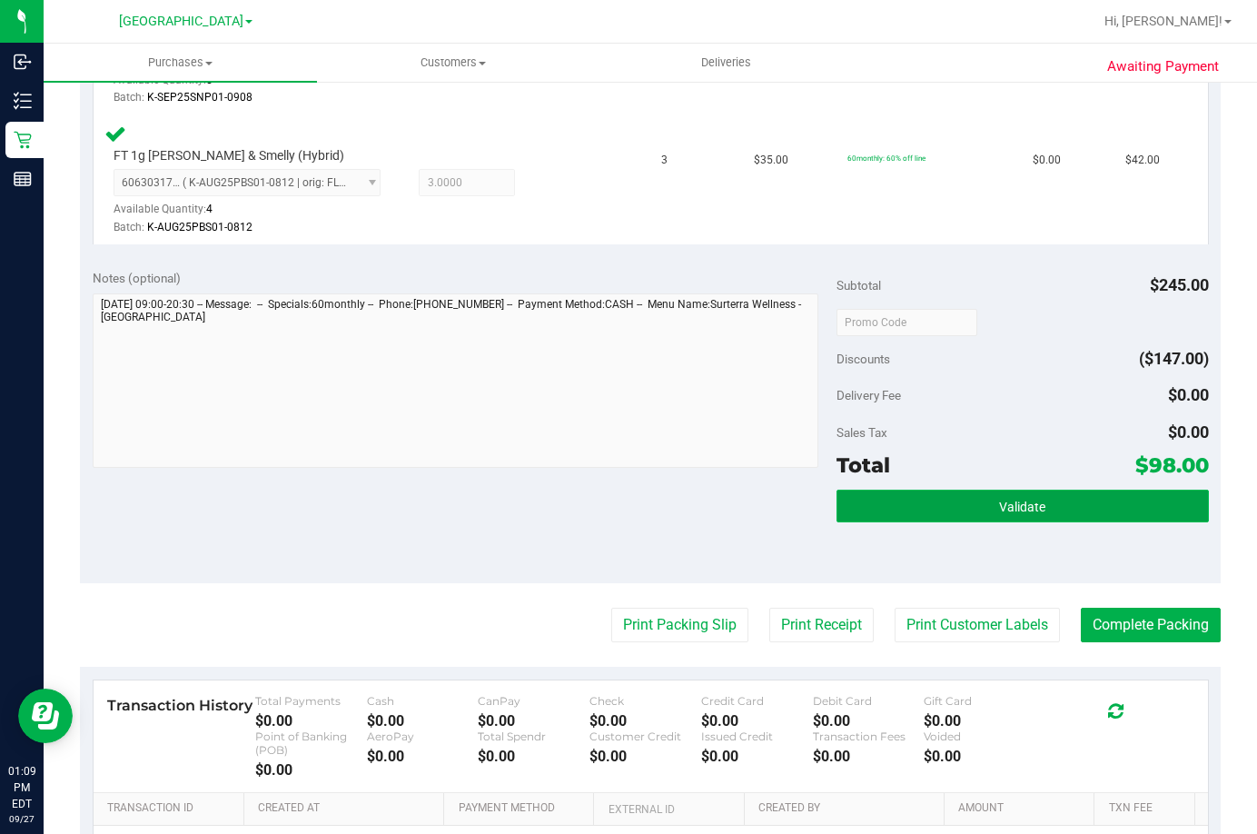
click at [1072, 494] on button "Validate" at bounding box center [1023, 506] width 372 height 33
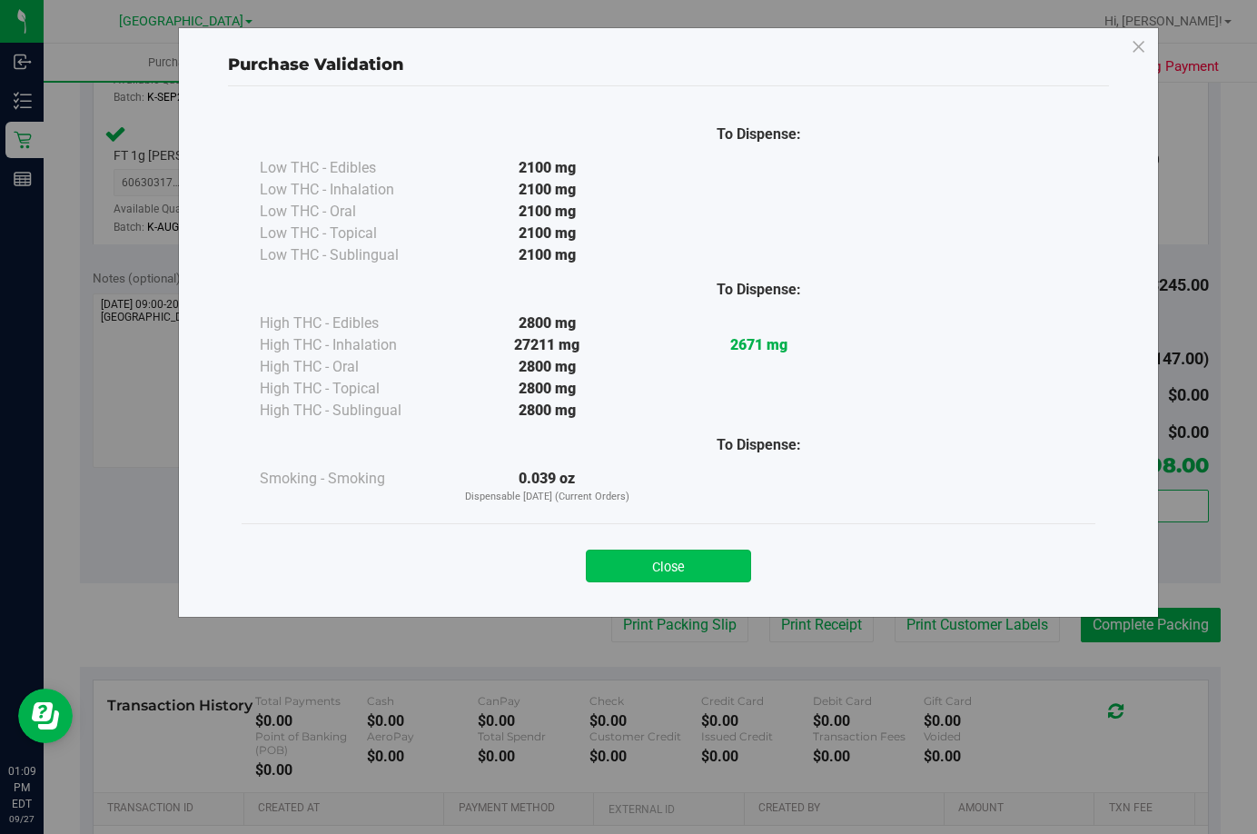
click at [664, 567] on button "Close" at bounding box center [668, 565] width 165 height 33
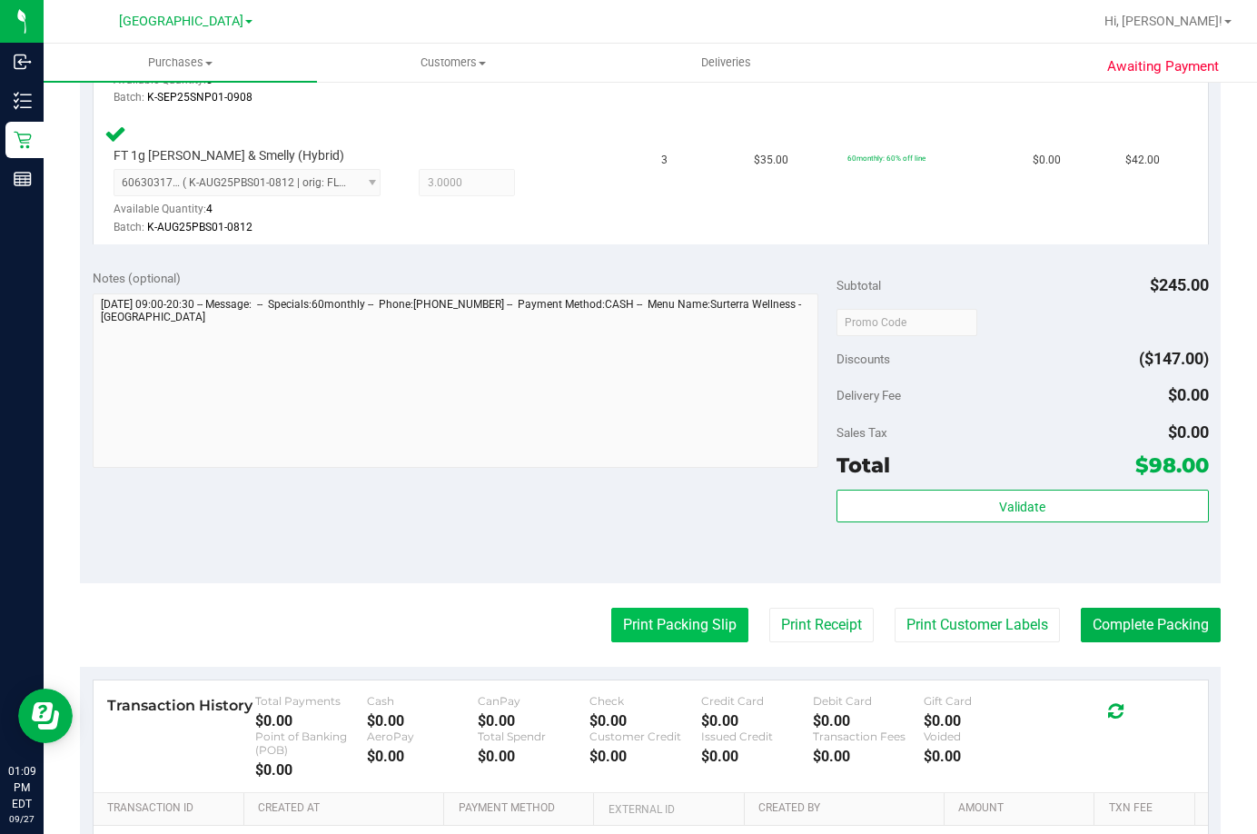
click at [650, 621] on button "Print Packing Slip" at bounding box center [679, 625] width 137 height 35
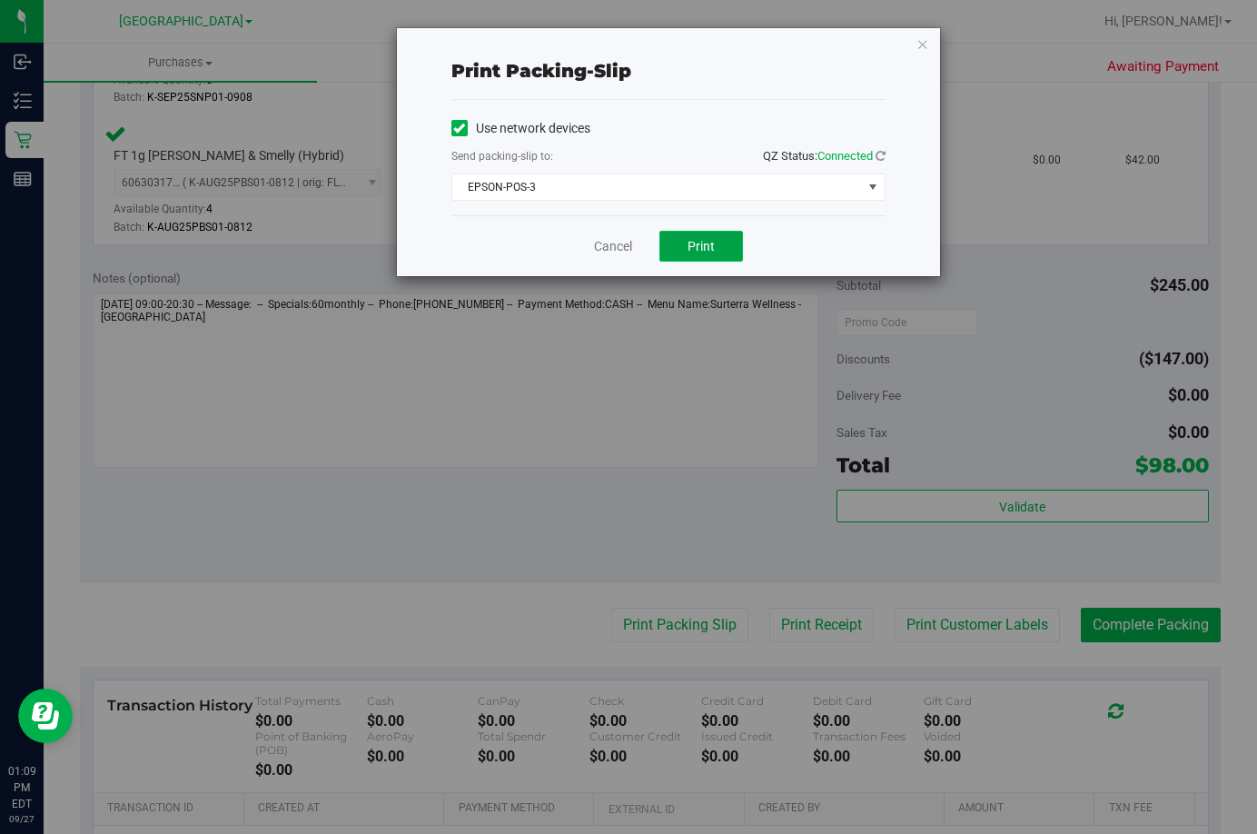
click at [681, 244] on button "Print" at bounding box center [701, 246] width 84 height 31
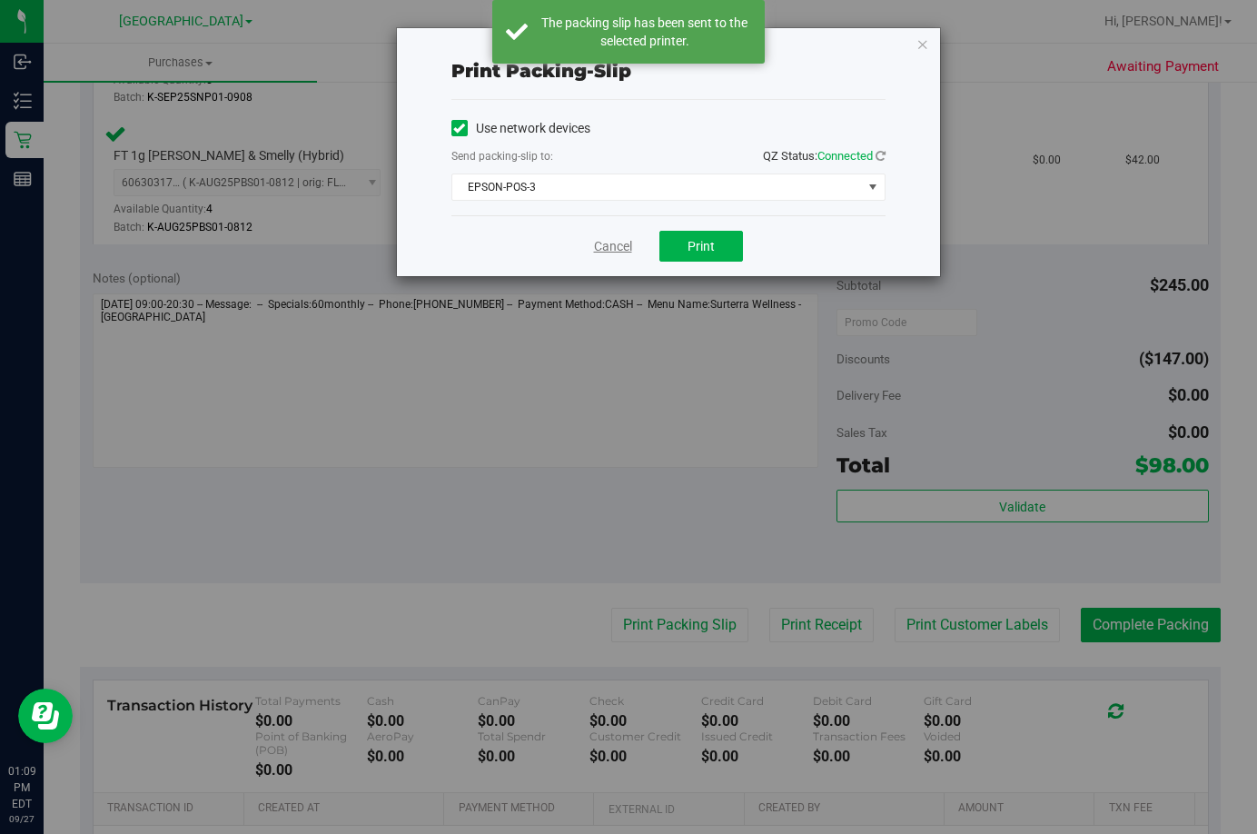
click at [604, 253] on link "Cancel" at bounding box center [613, 246] width 38 height 19
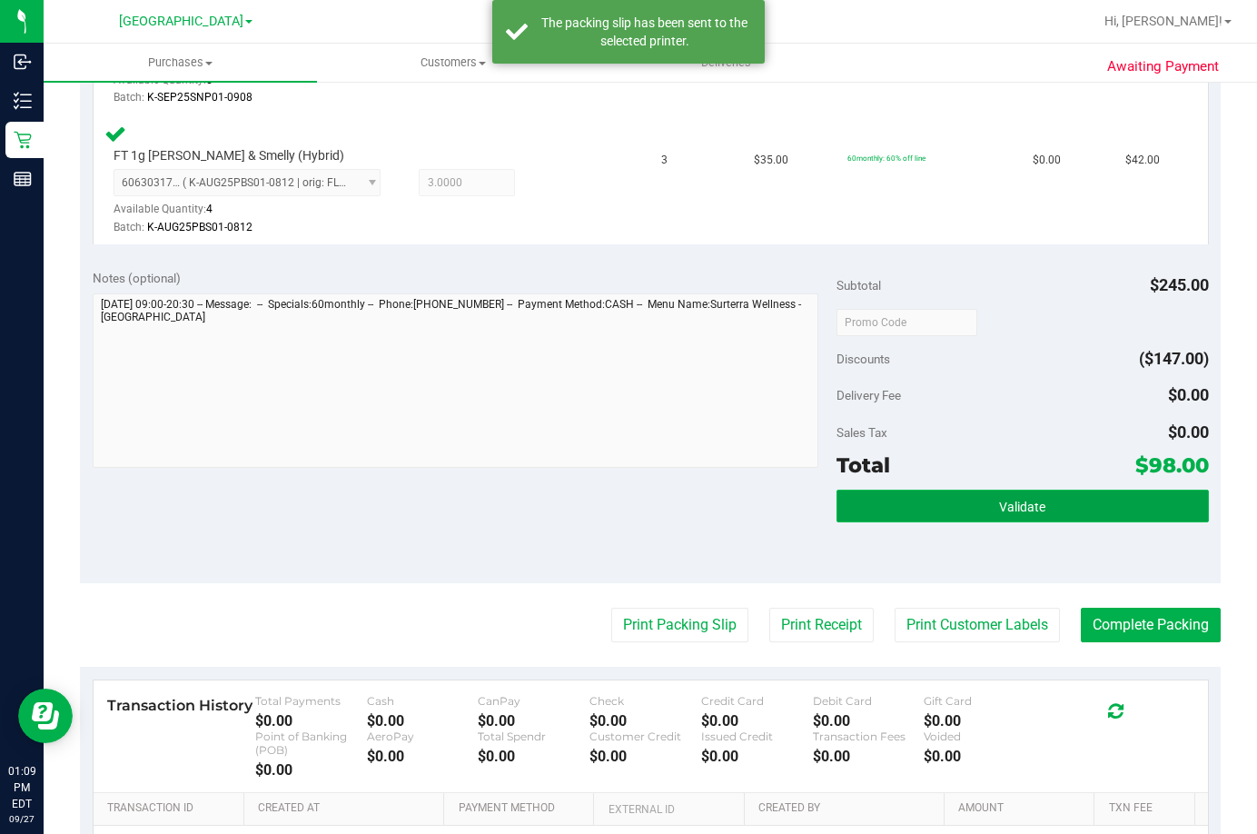
click at [941, 503] on button "Validate" at bounding box center [1023, 506] width 372 height 33
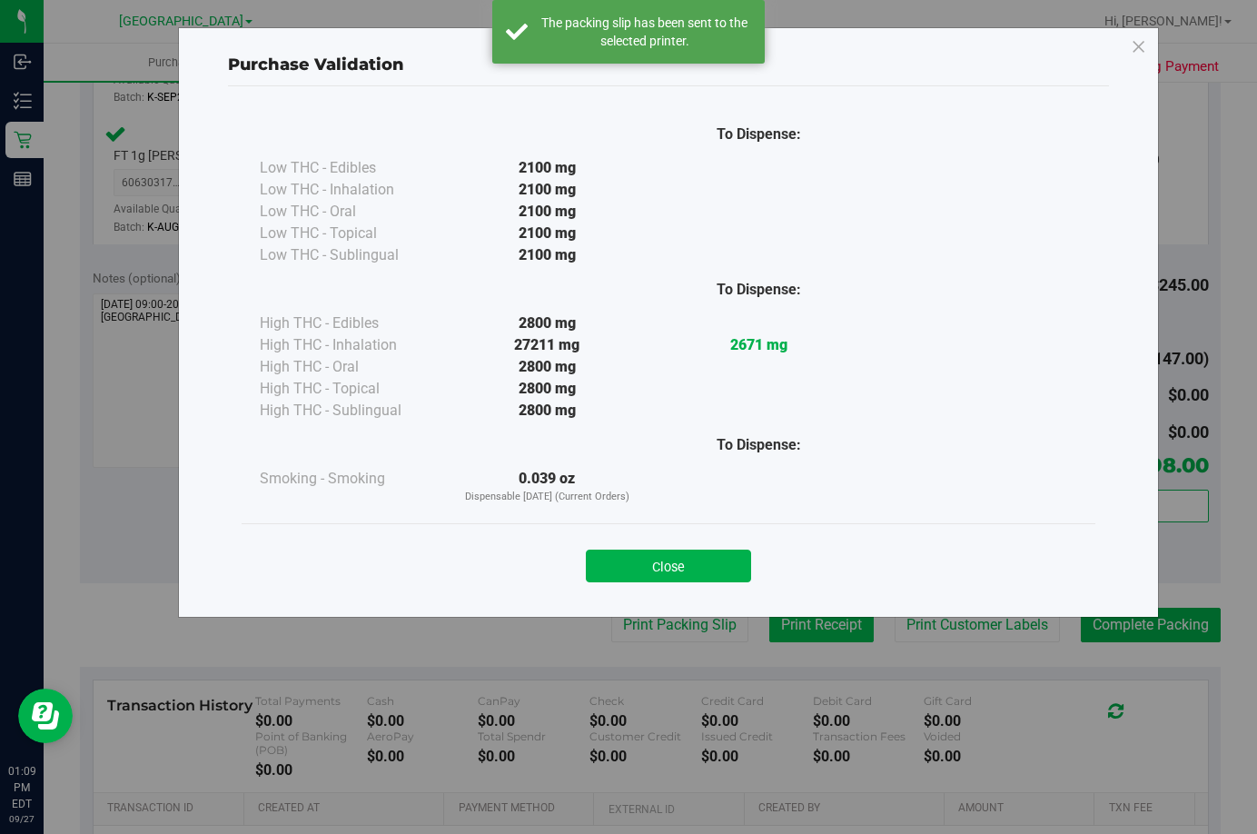
drag, startPoint x: 691, startPoint y: 560, endPoint x: 839, endPoint y: 617, distance: 158.4
click at [690, 560] on button "Close" at bounding box center [668, 565] width 165 height 33
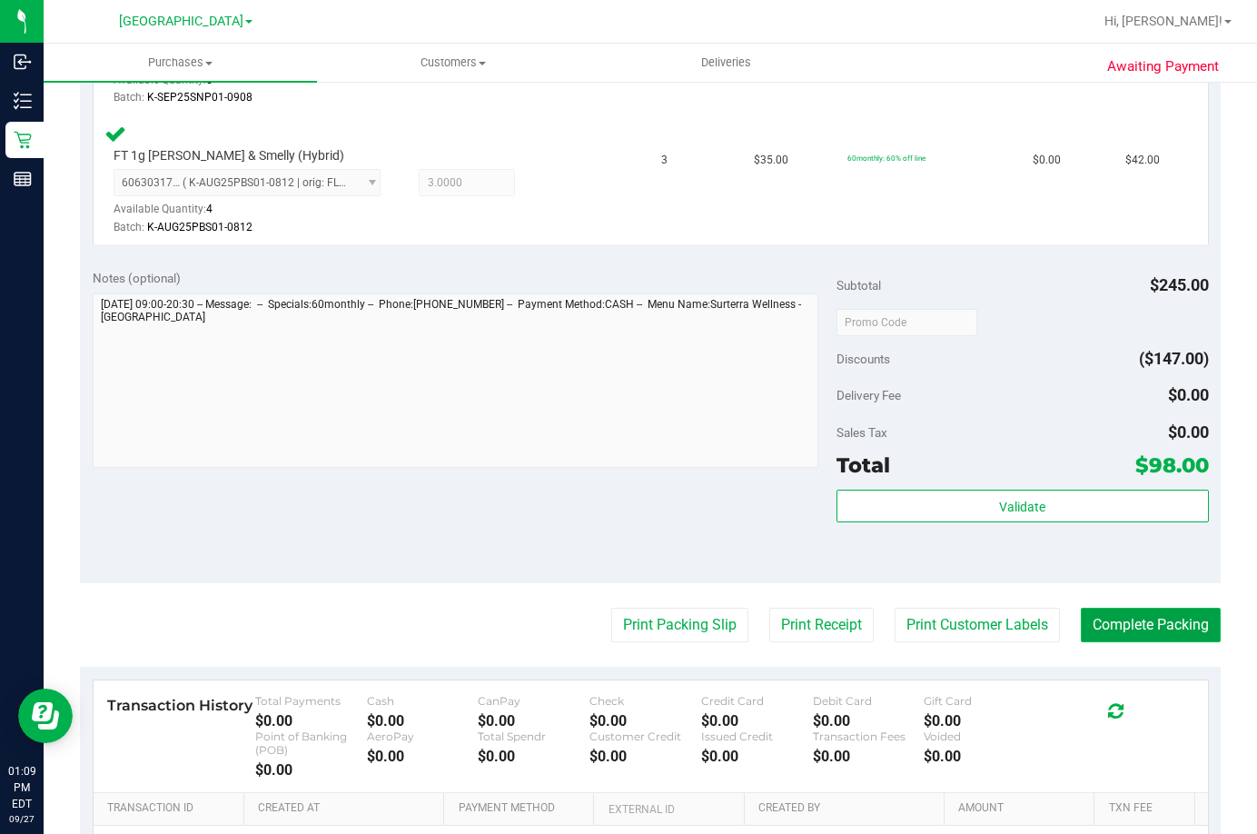
click at [1166, 629] on button "Complete Packing" at bounding box center [1151, 625] width 140 height 35
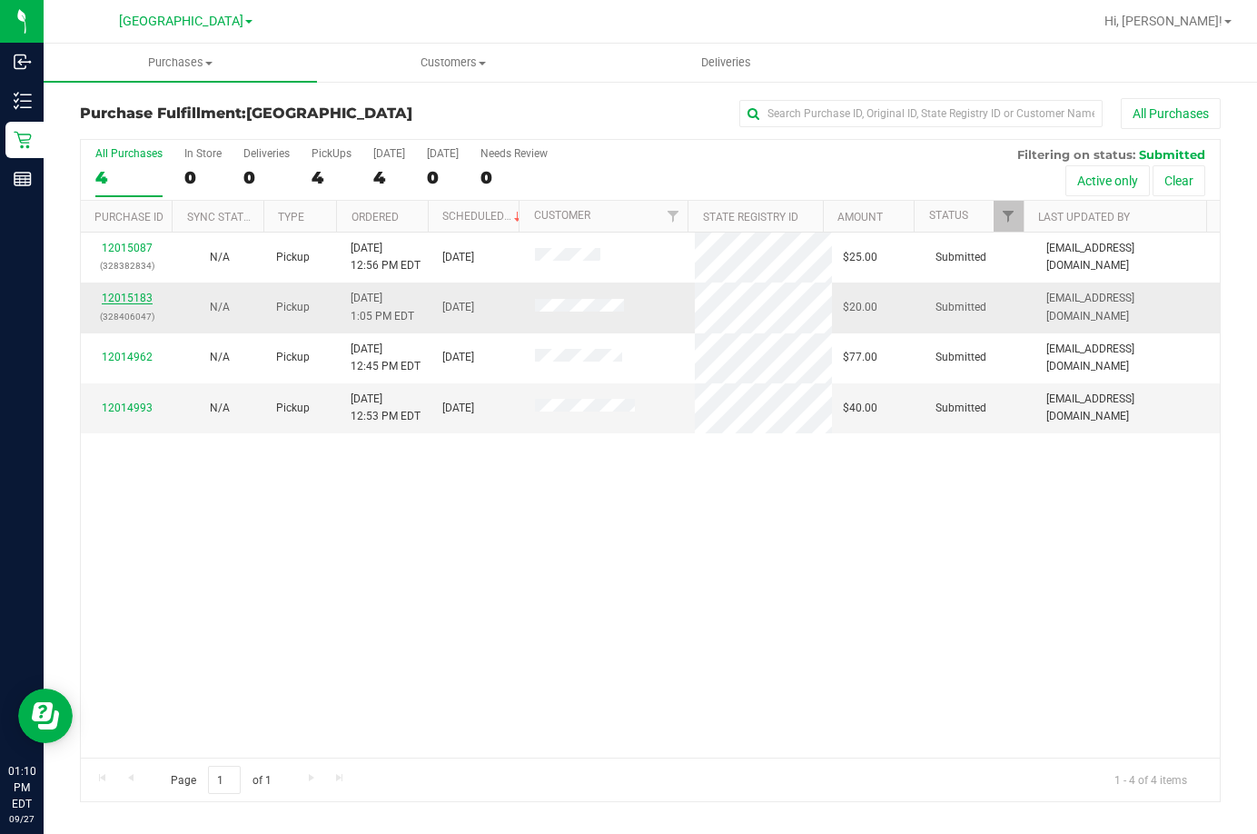
click at [134, 298] on link "12015183" at bounding box center [127, 298] width 51 height 13
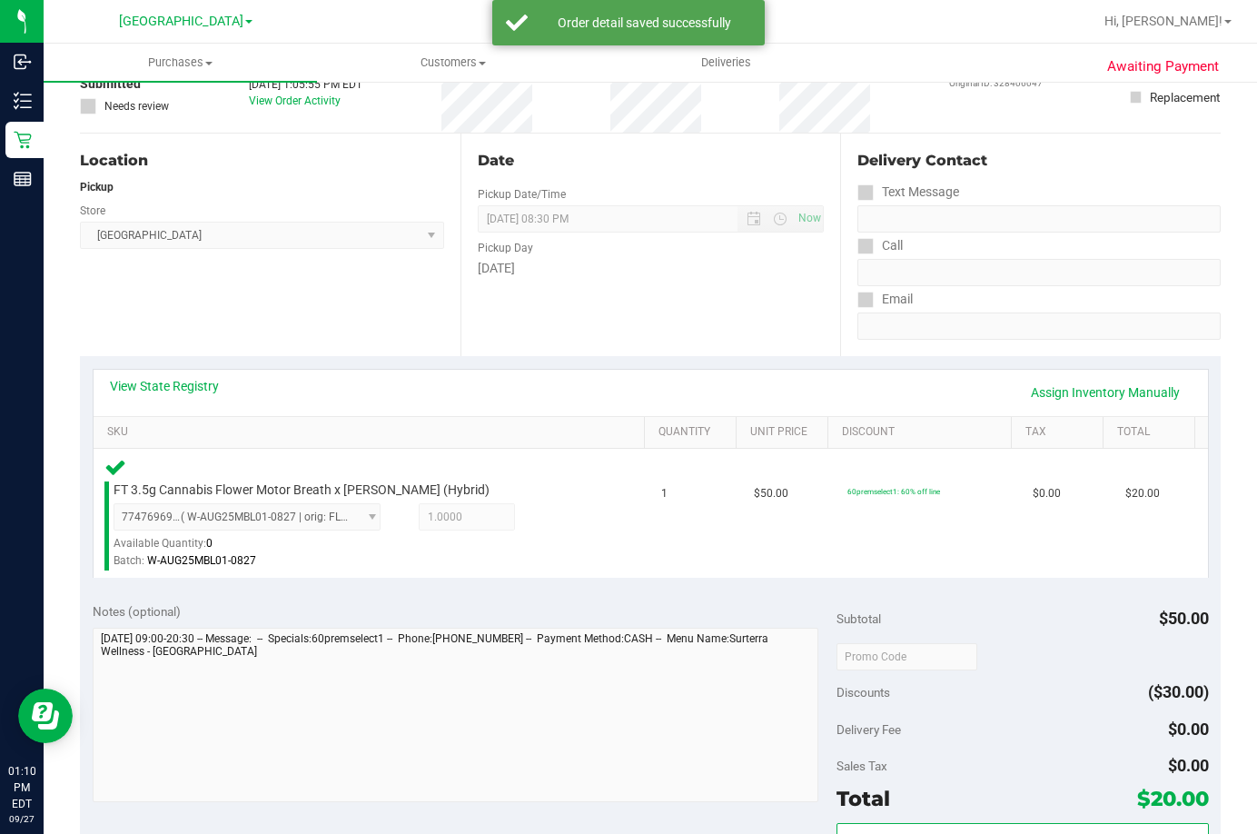
scroll to position [272, 0]
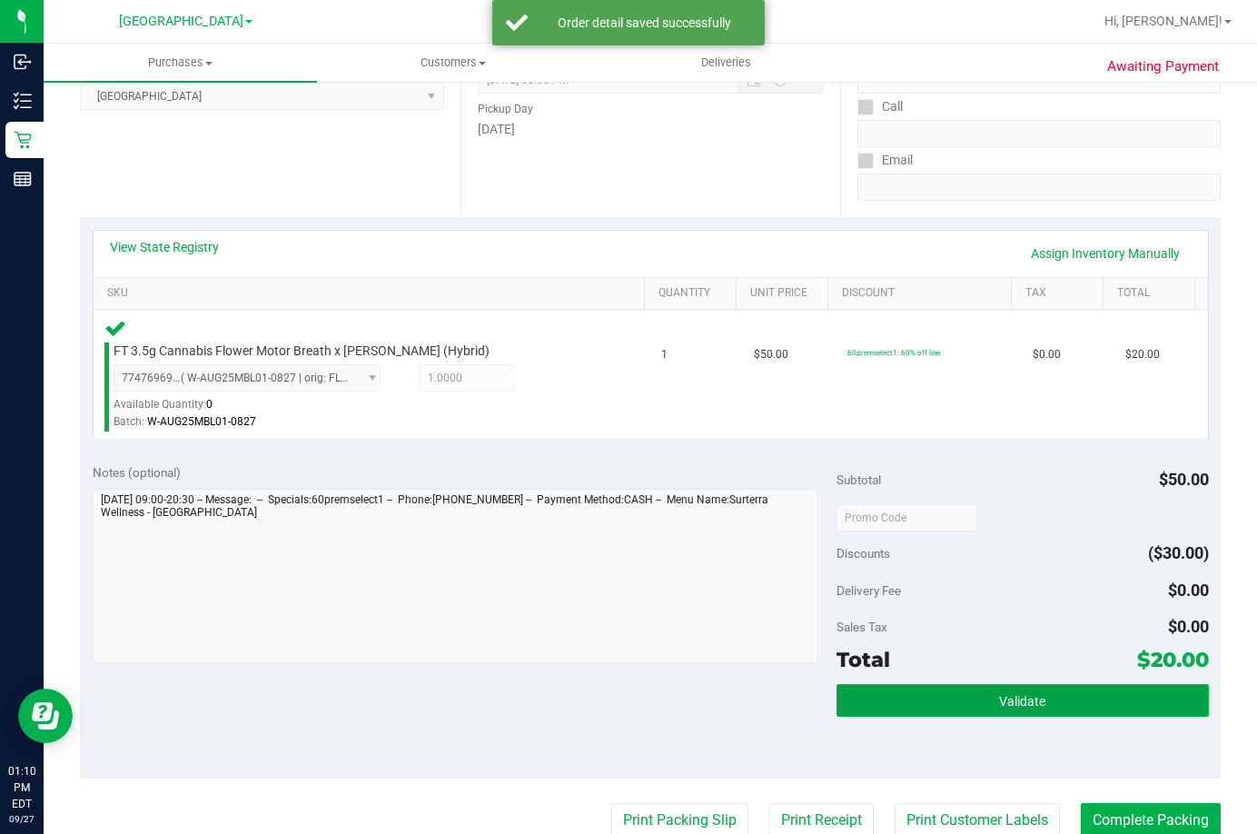
click at [1052, 699] on button "Validate" at bounding box center [1023, 700] width 372 height 33
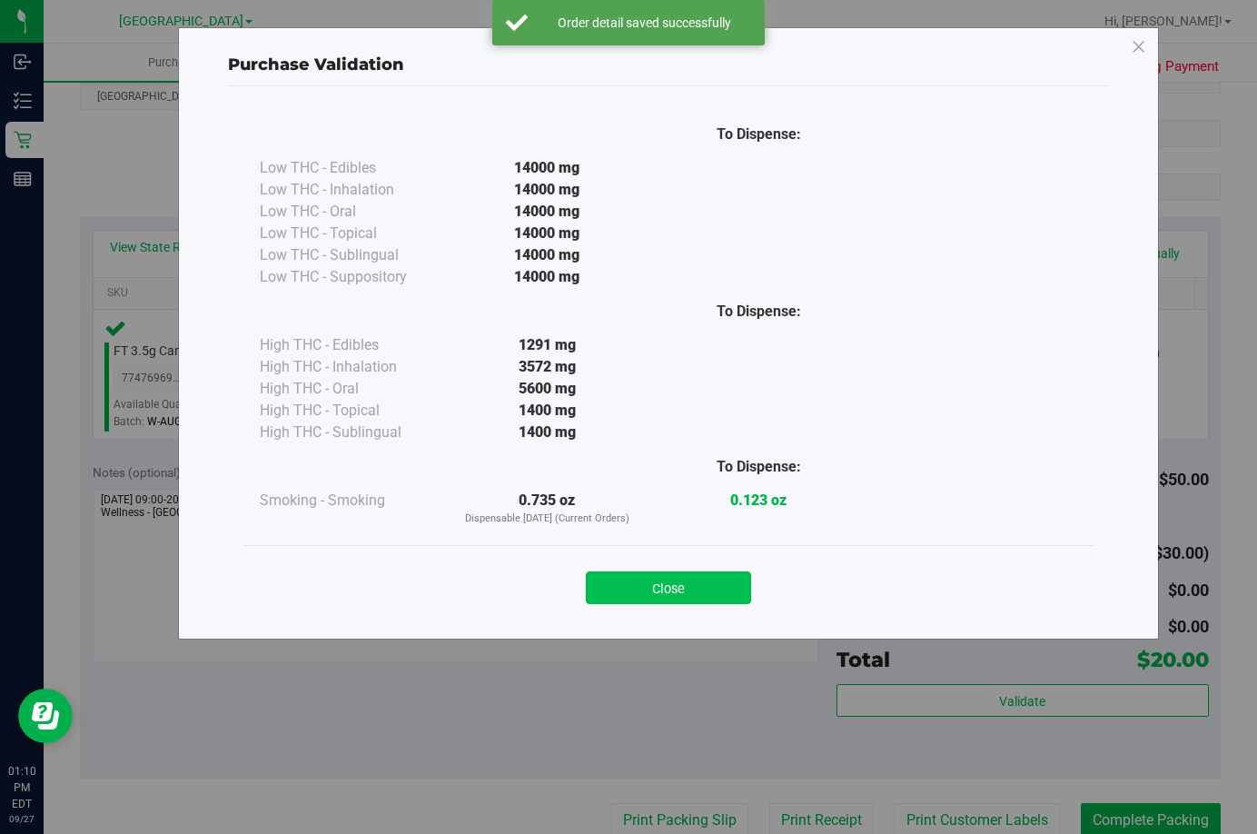
click at [694, 598] on button "Close" at bounding box center [668, 587] width 165 height 33
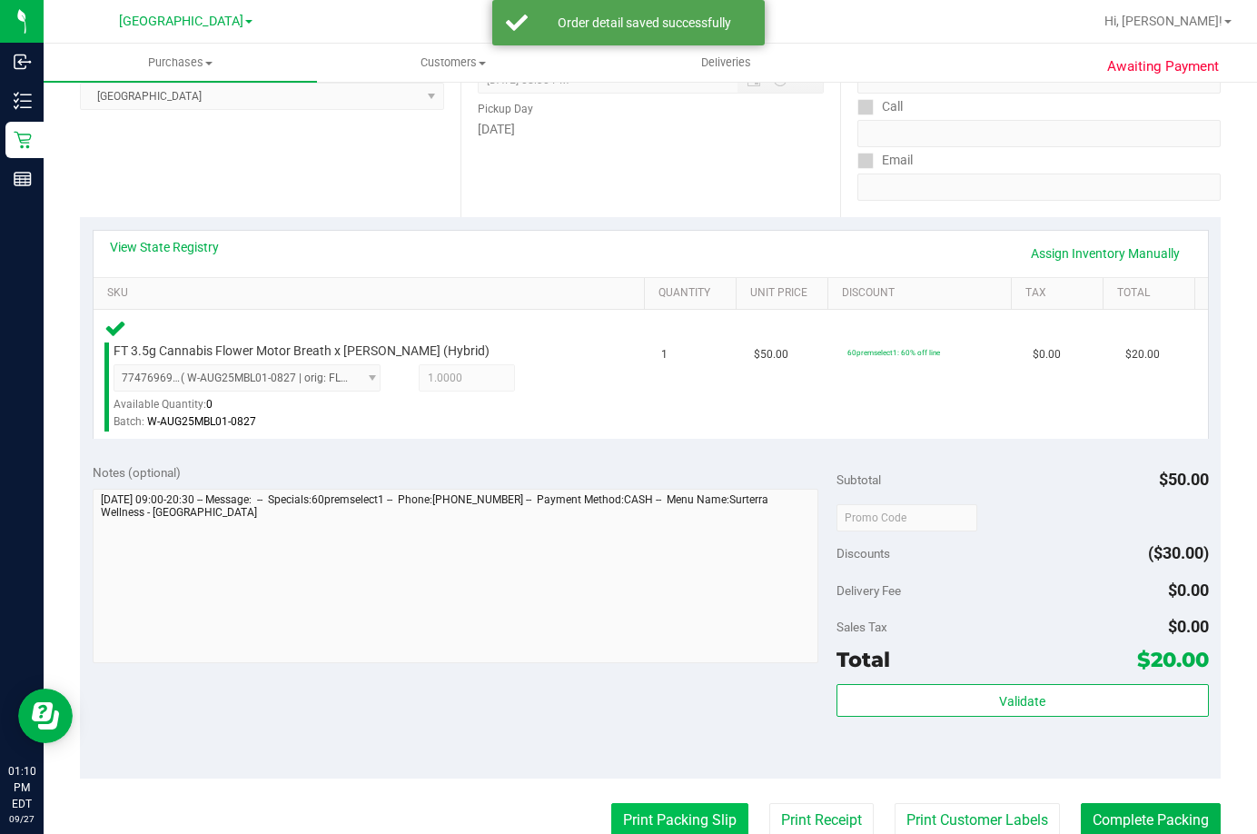
click at [671, 811] on button "Print Packing Slip" at bounding box center [679, 820] width 137 height 35
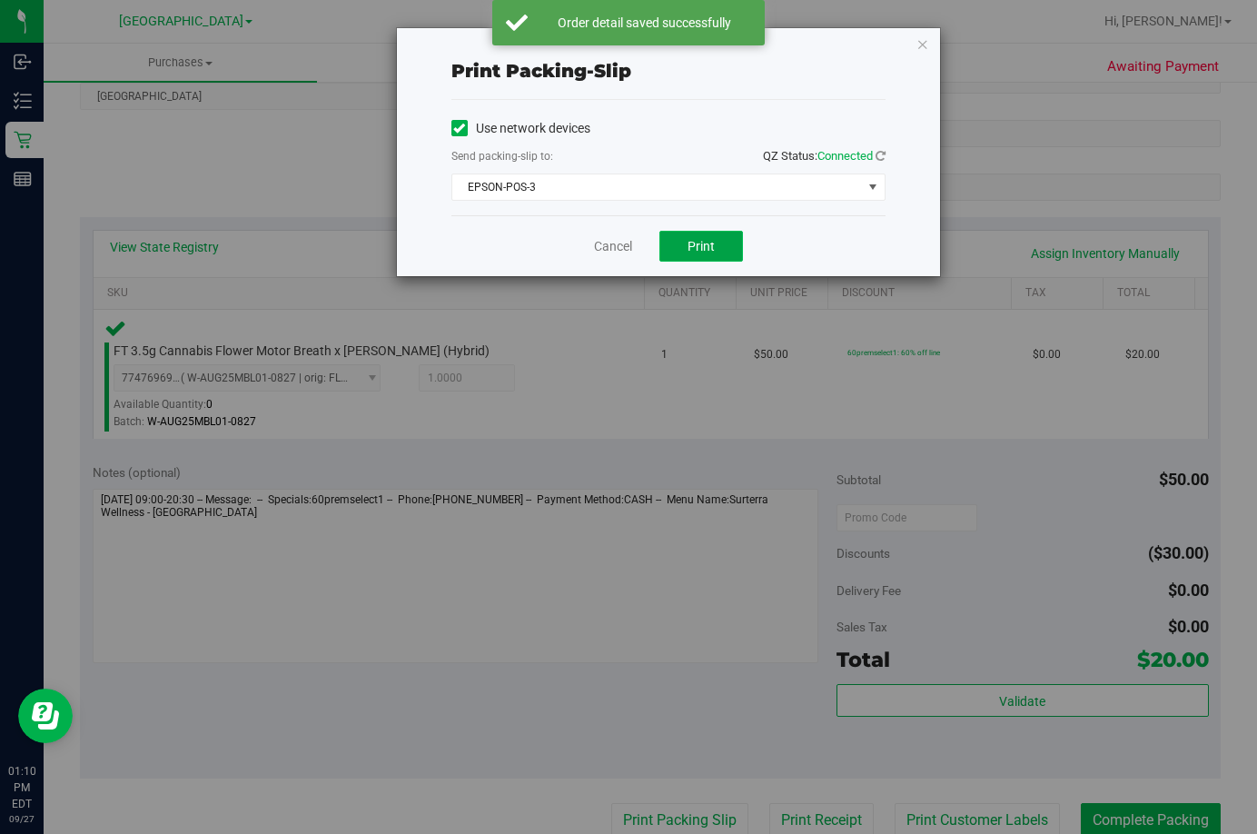
click at [709, 237] on button "Print" at bounding box center [701, 246] width 84 height 31
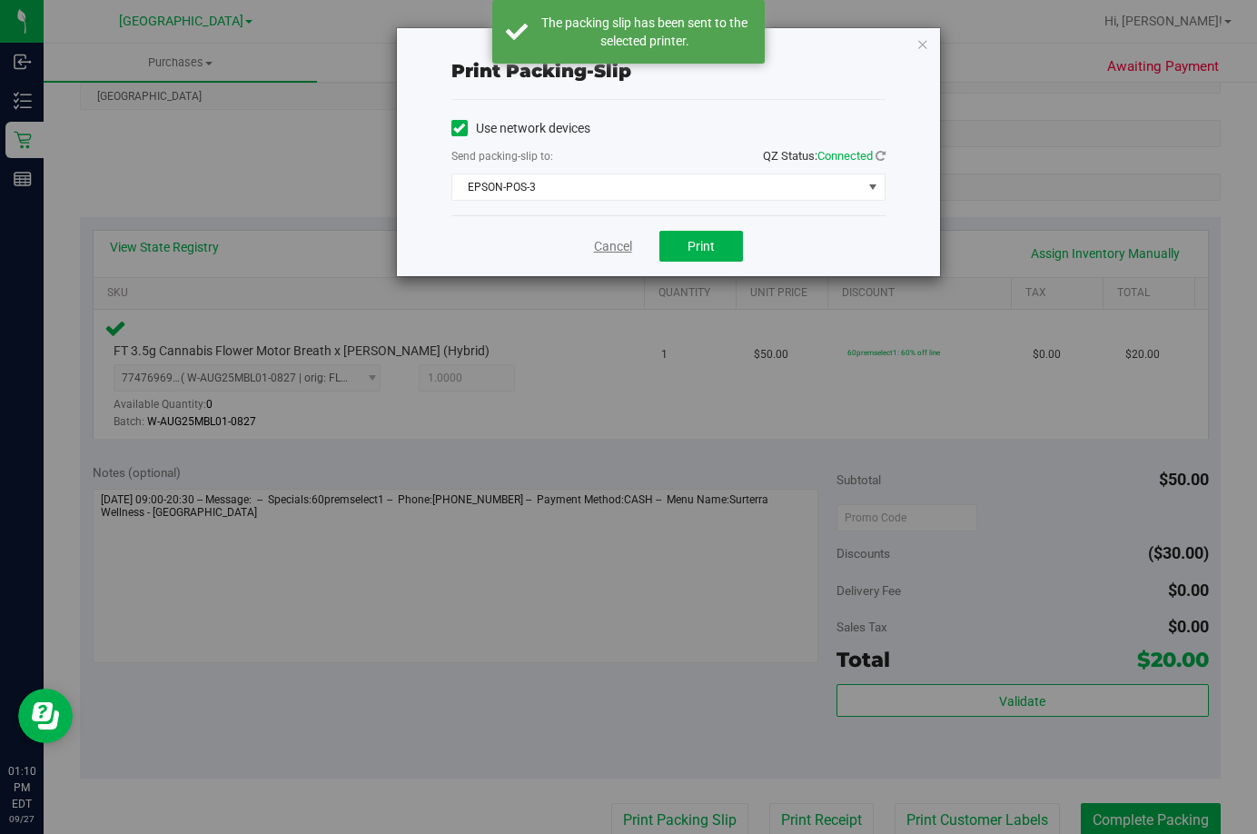
click at [605, 250] on link "Cancel" at bounding box center [613, 246] width 38 height 19
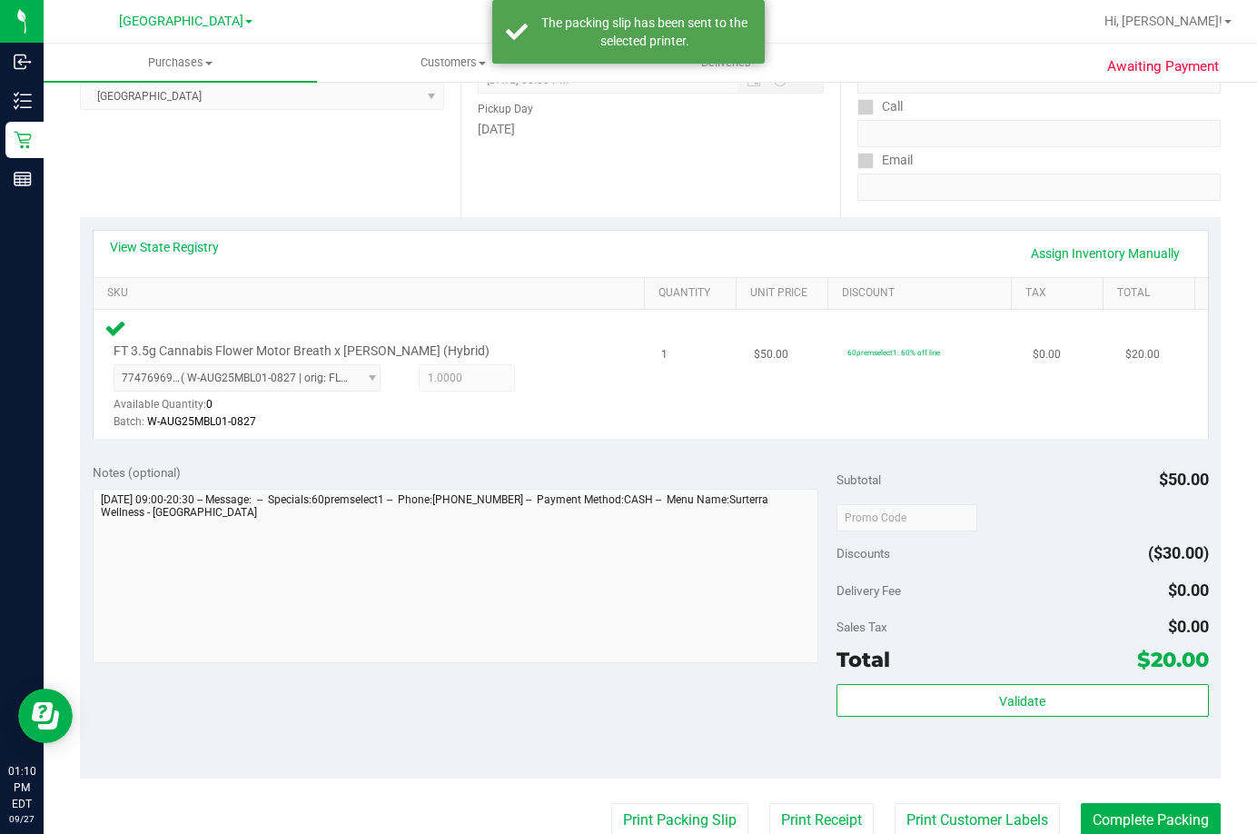
scroll to position [276, 0]
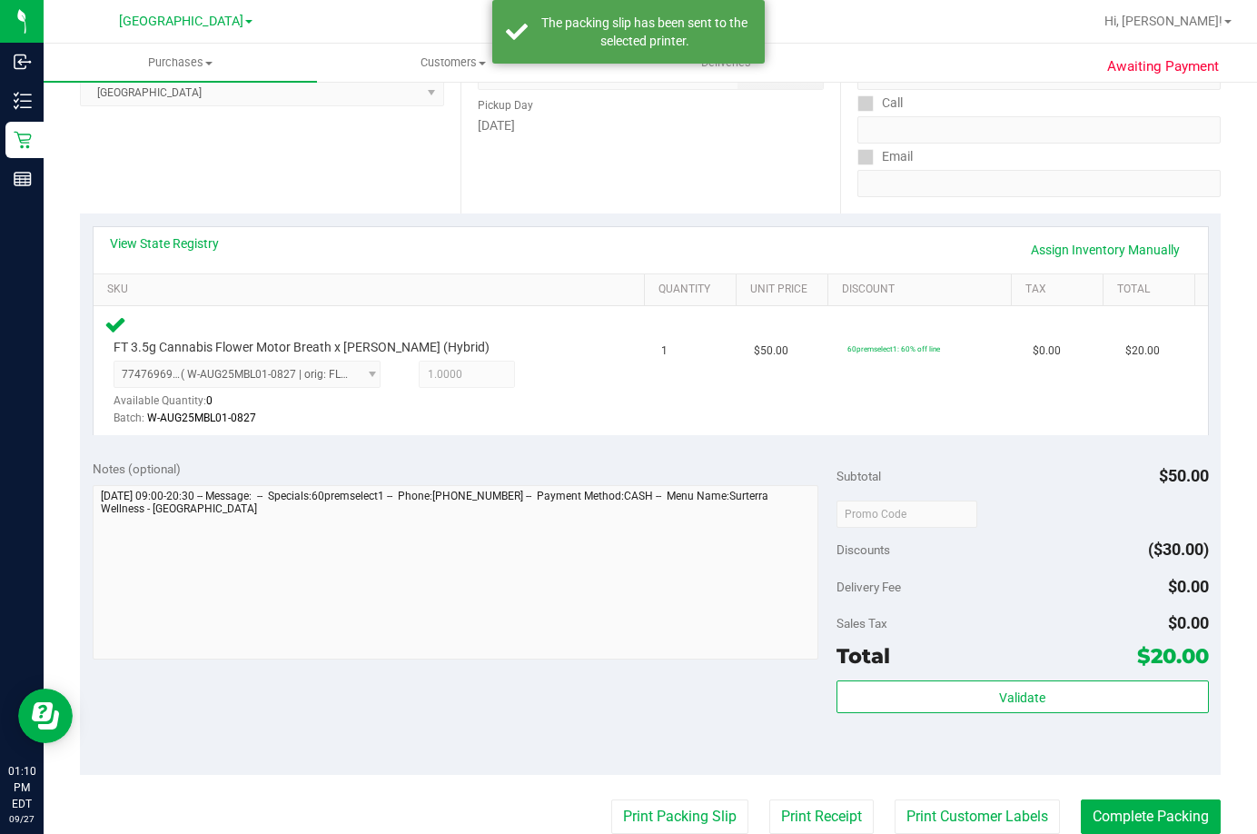
click at [1062, 678] on div "Subtotal $50.00 Discounts ($30.00) Delivery Fee $0.00 Sales Tax $0.00 Total $20…" at bounding box center [1023, 611] width 372 height 302
click at [1050, 692] on button "Validate" at bounding box center [1023, 696] width 372 height 33
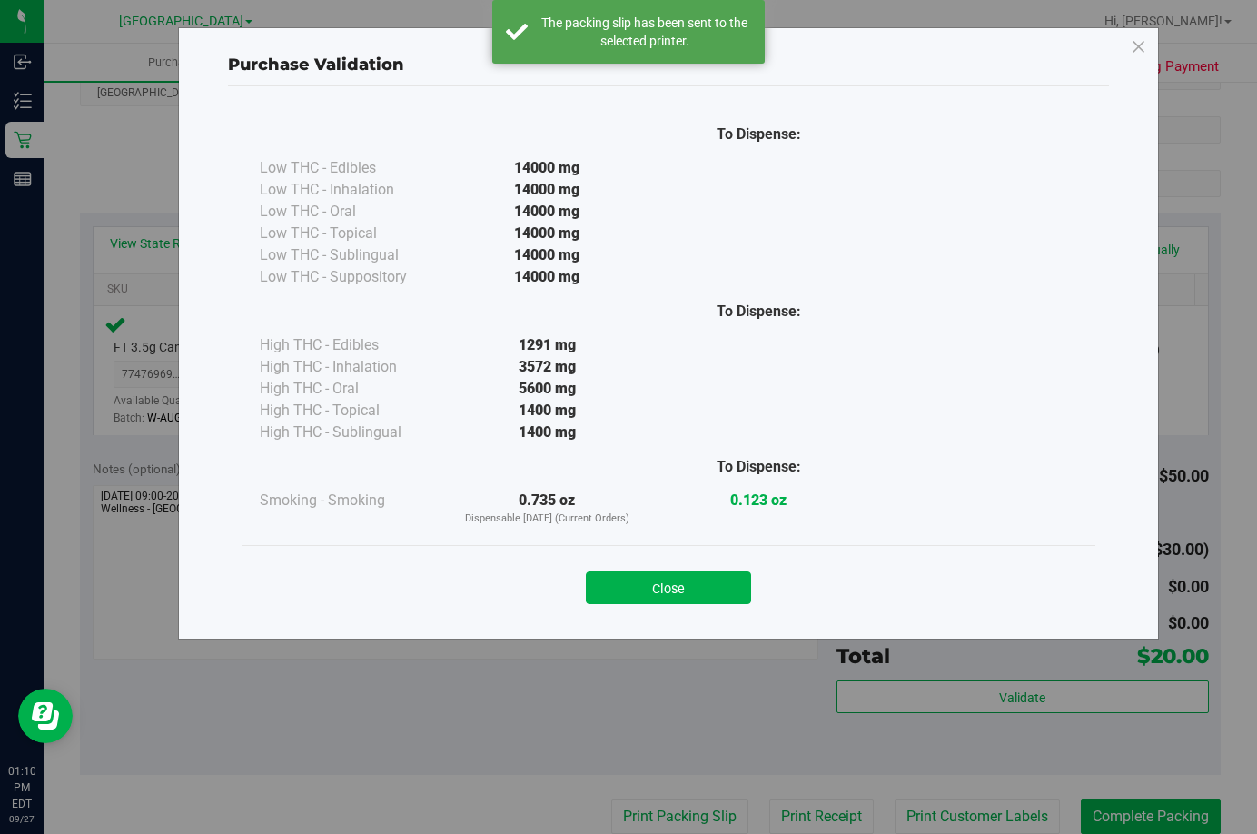
drag, startPoint x: 668, startPoint y: 586, endPoint x: 960, endPoint y: 785, distance: 353.7
click at [668, 585] on button "Close" at bounding box center [668, 587] width 165 height 33
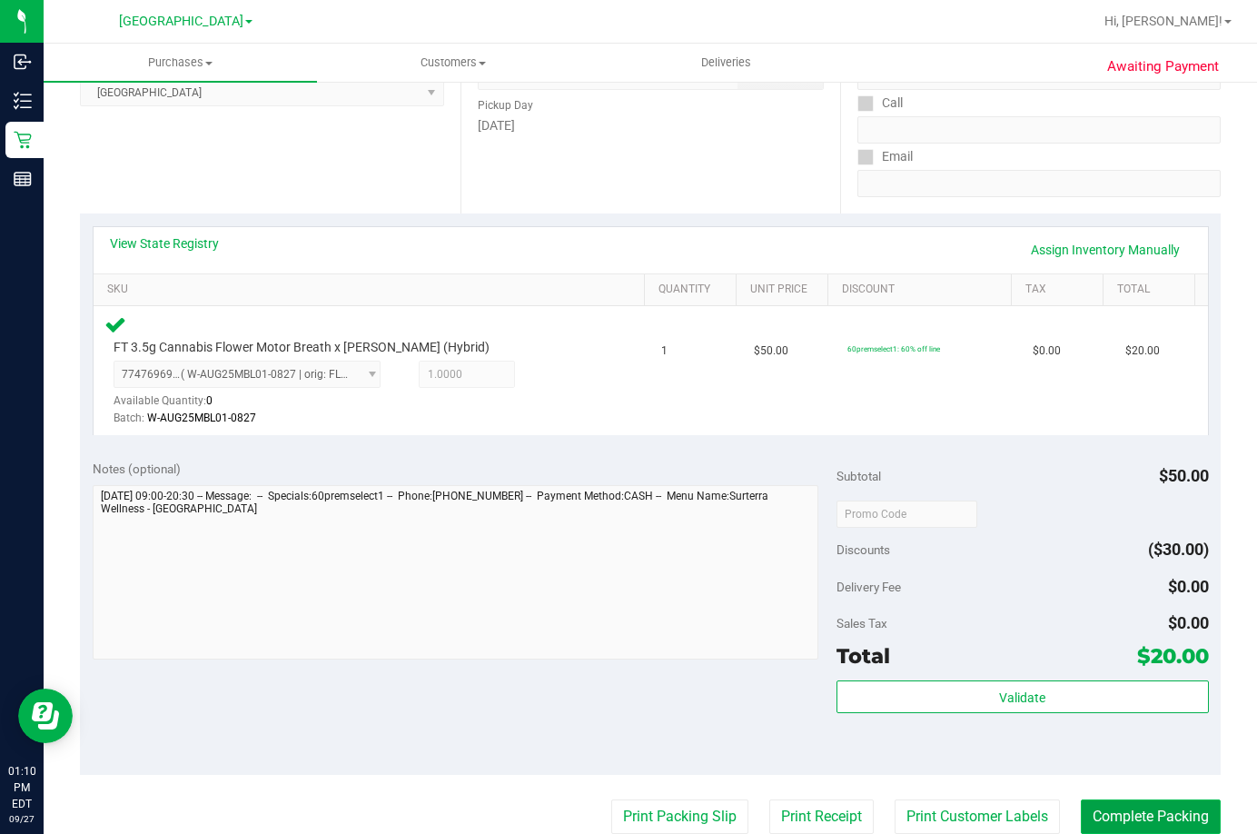
click at [1163, 818] on button "Complete Packing" at bounding box center [1151, 816] width 140 height 35
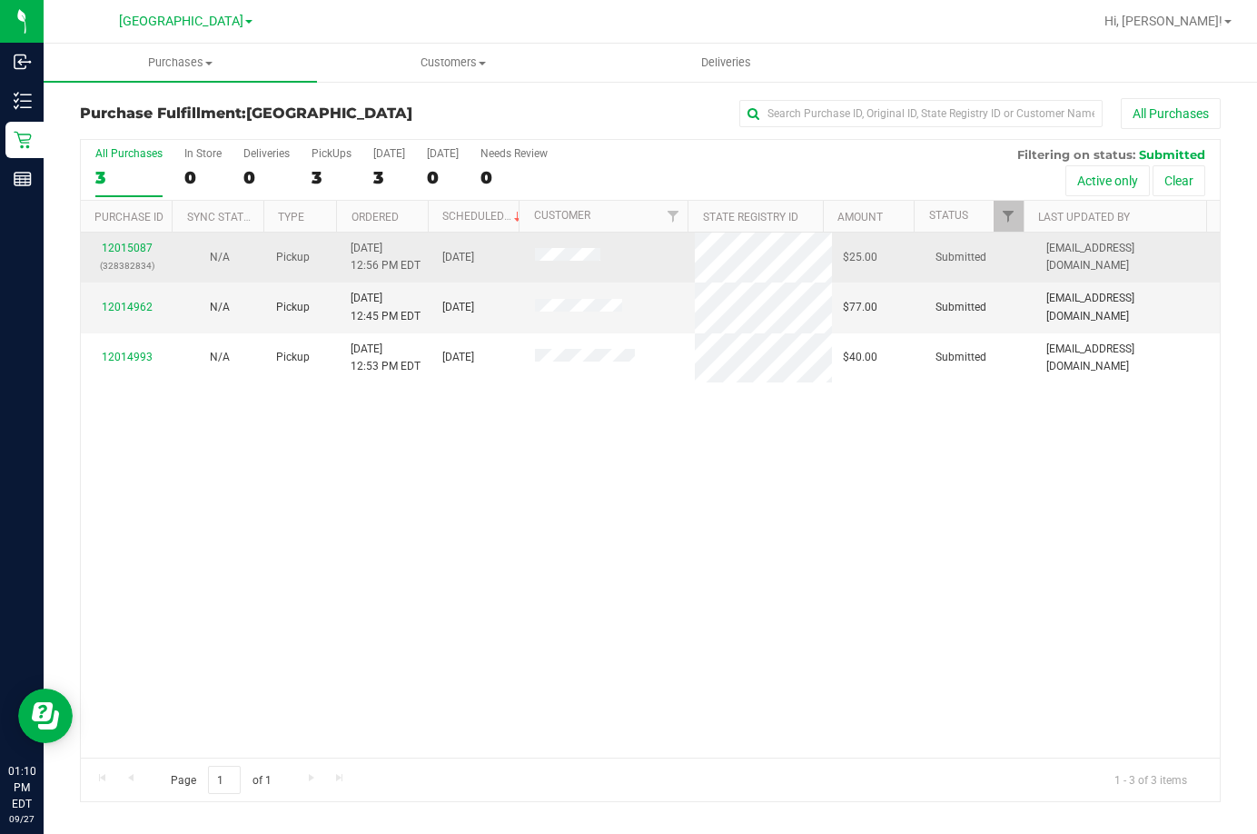
click at [126, 255] on div "12015087 (328382834)" at bounding box center [127, 257] width 71 height 35
click at [126, 247] on link "12015087" at bounding box center [127, 248] width 51 height 13
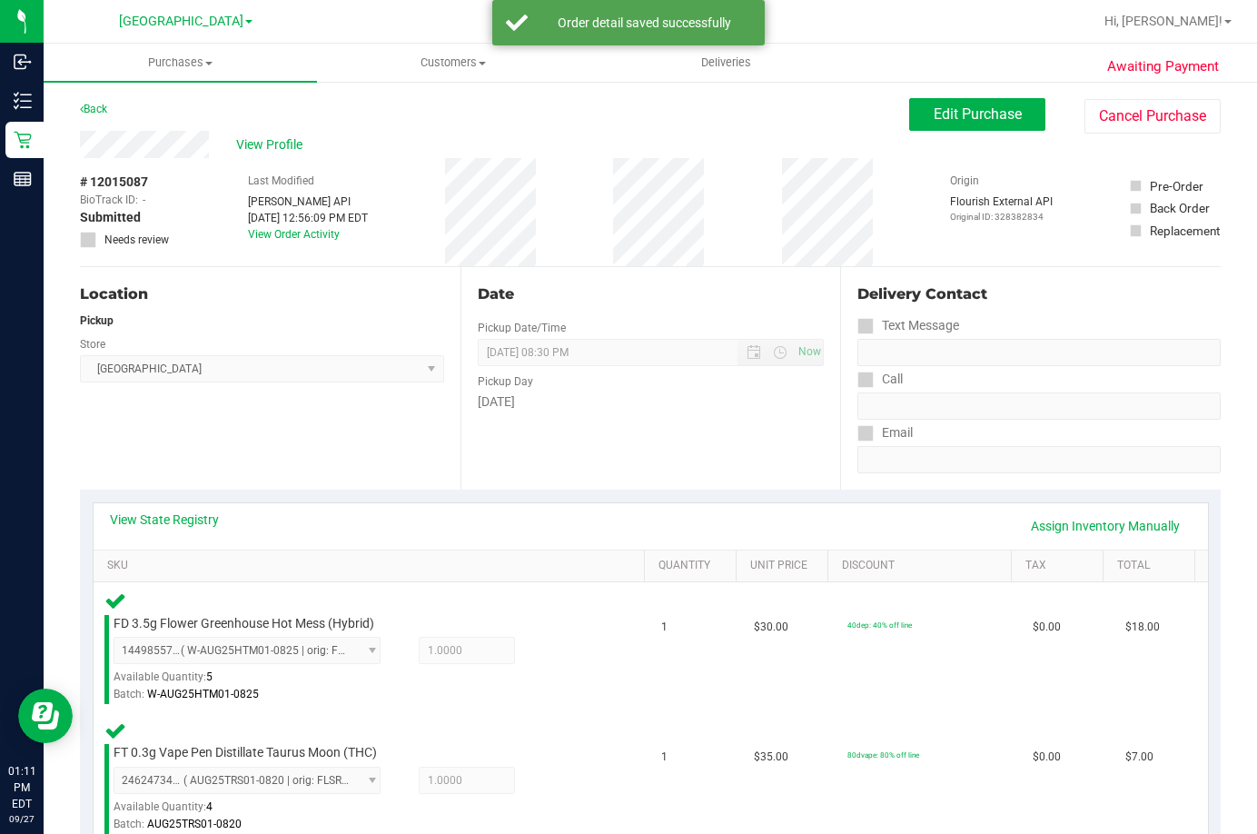
scroll to position [363, 0]
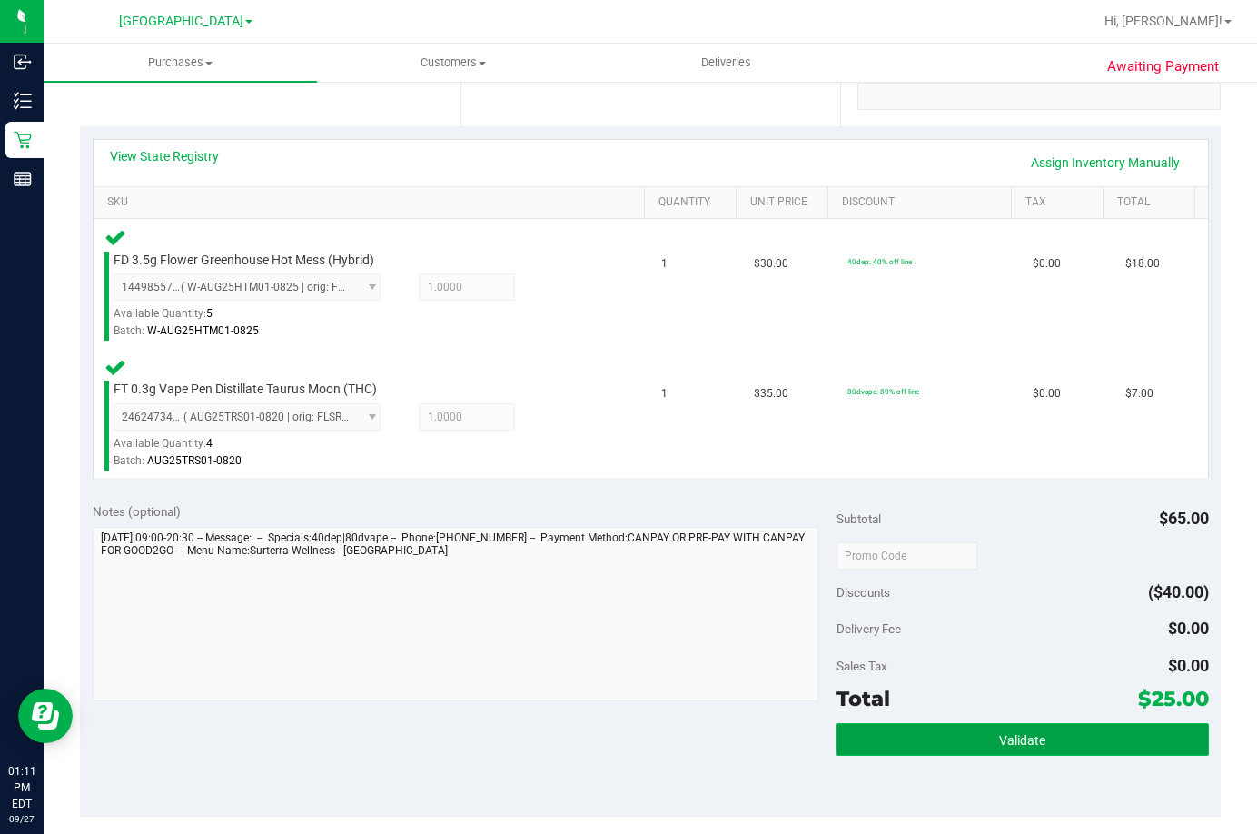
click at [1014, 749] on button "Validate" at bounding box center [1023, 739] width 372 height 33
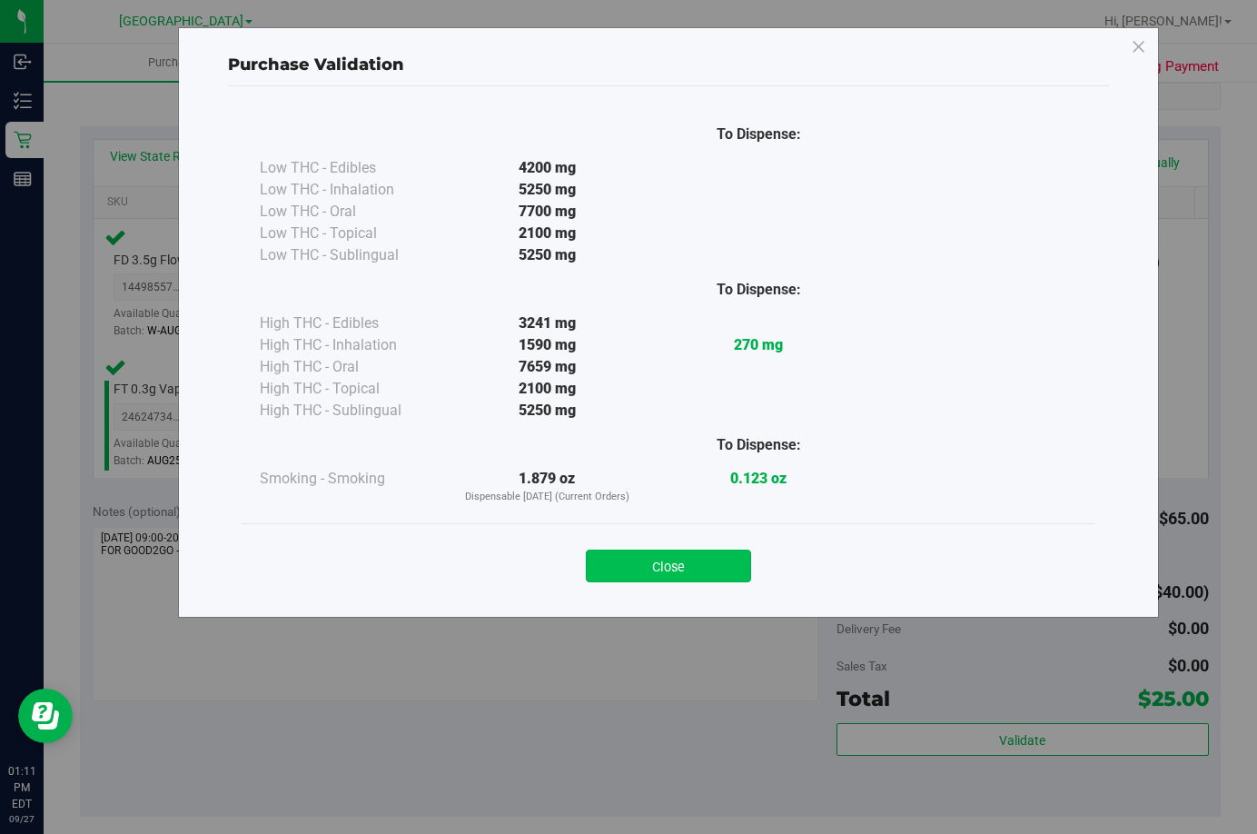
click at [708, 564] on button "Close" at bounding box center [668, 565] width 165 height 33
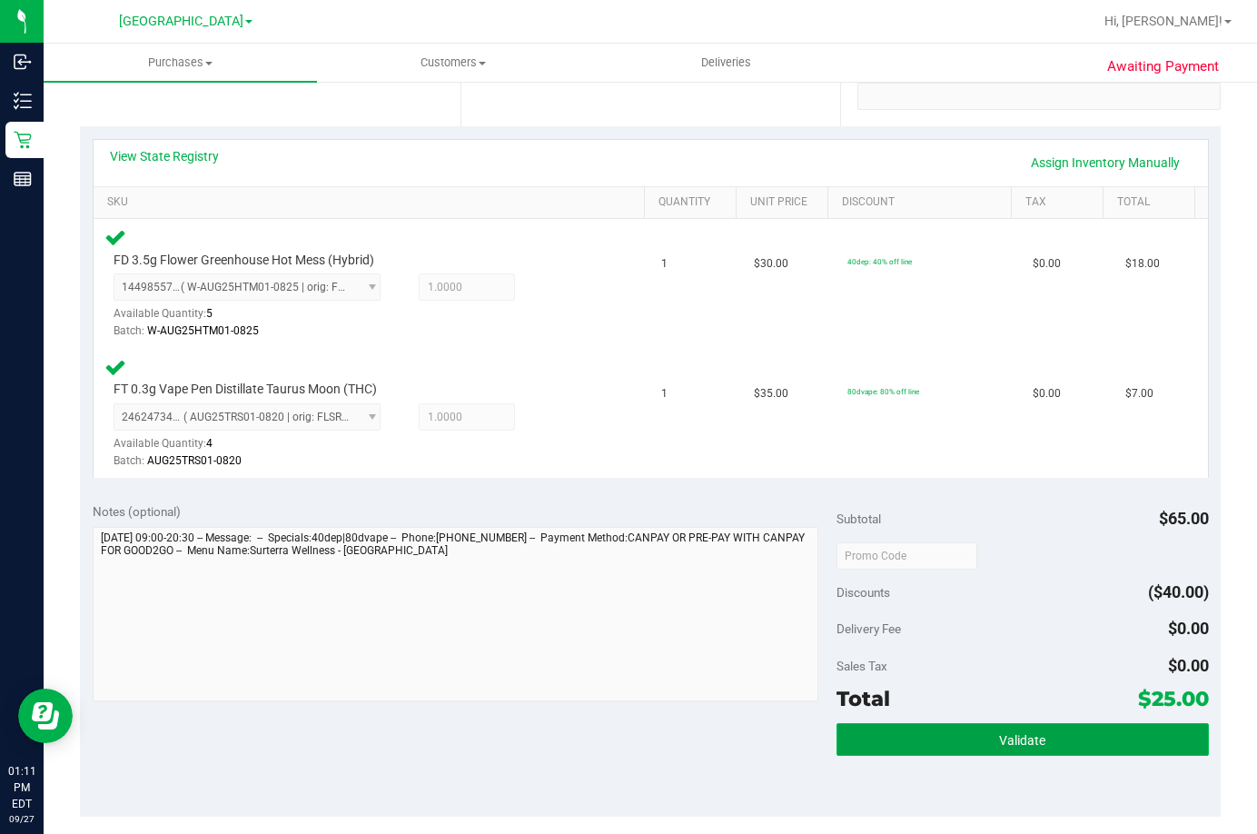
click at [954, 729] on button "Validate" at bounding box center [1023, 739] width 372 height 33
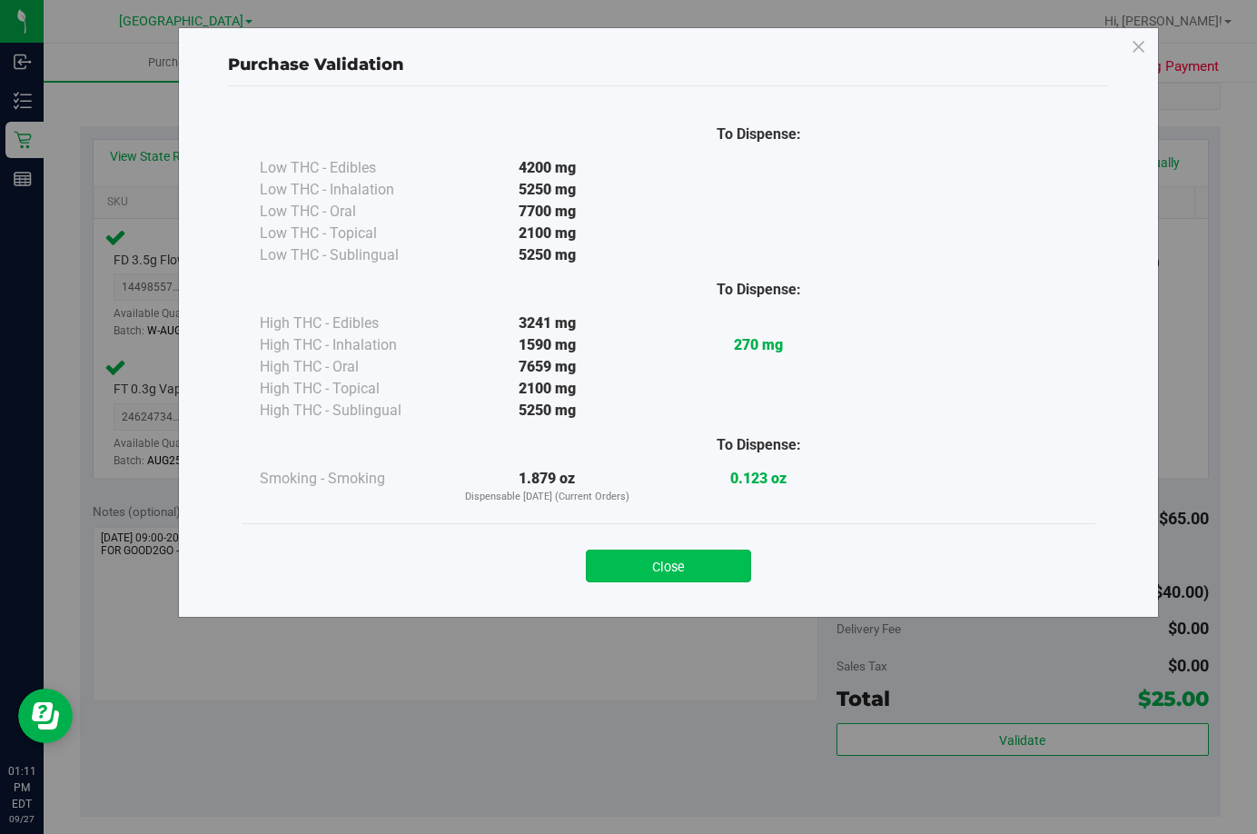
click at [697, 564] on button "Close" at bounding box center [668, 565] width 165 height 33
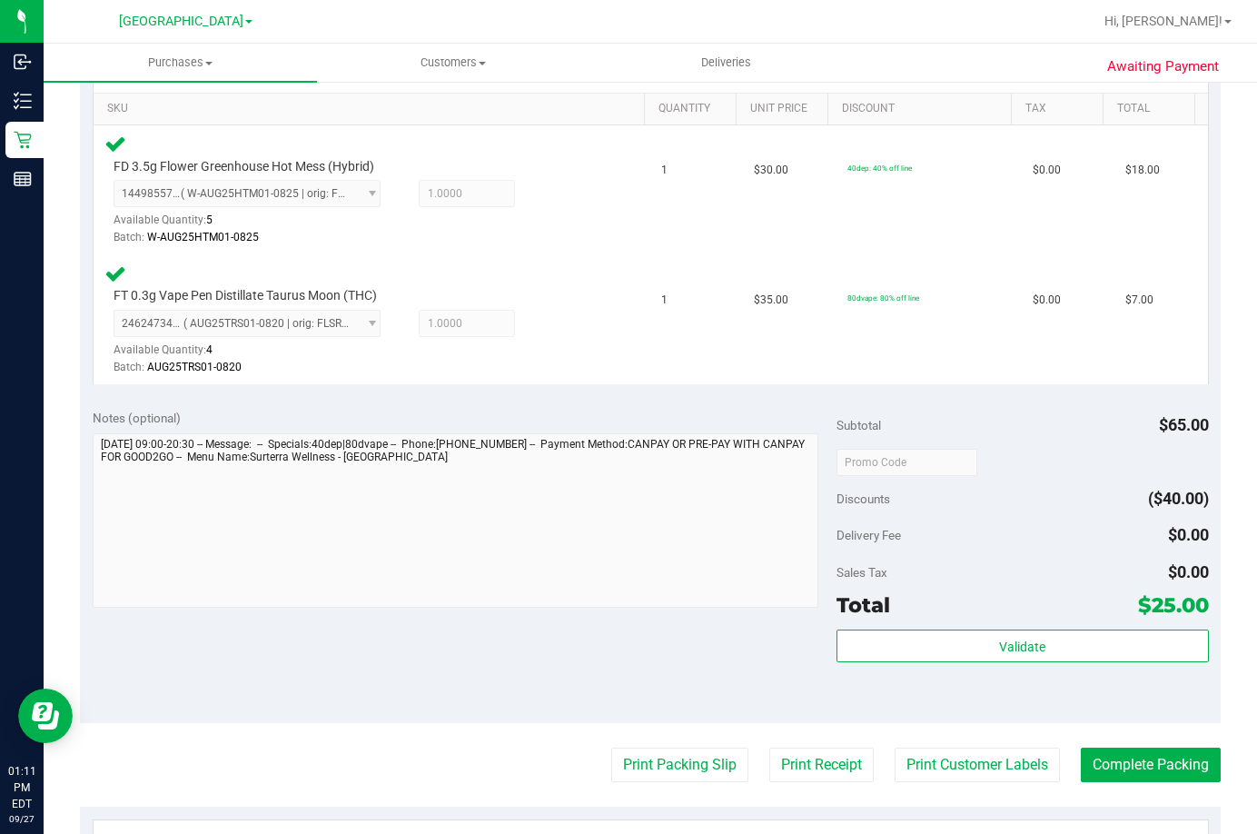
scroll to position [545, 0]
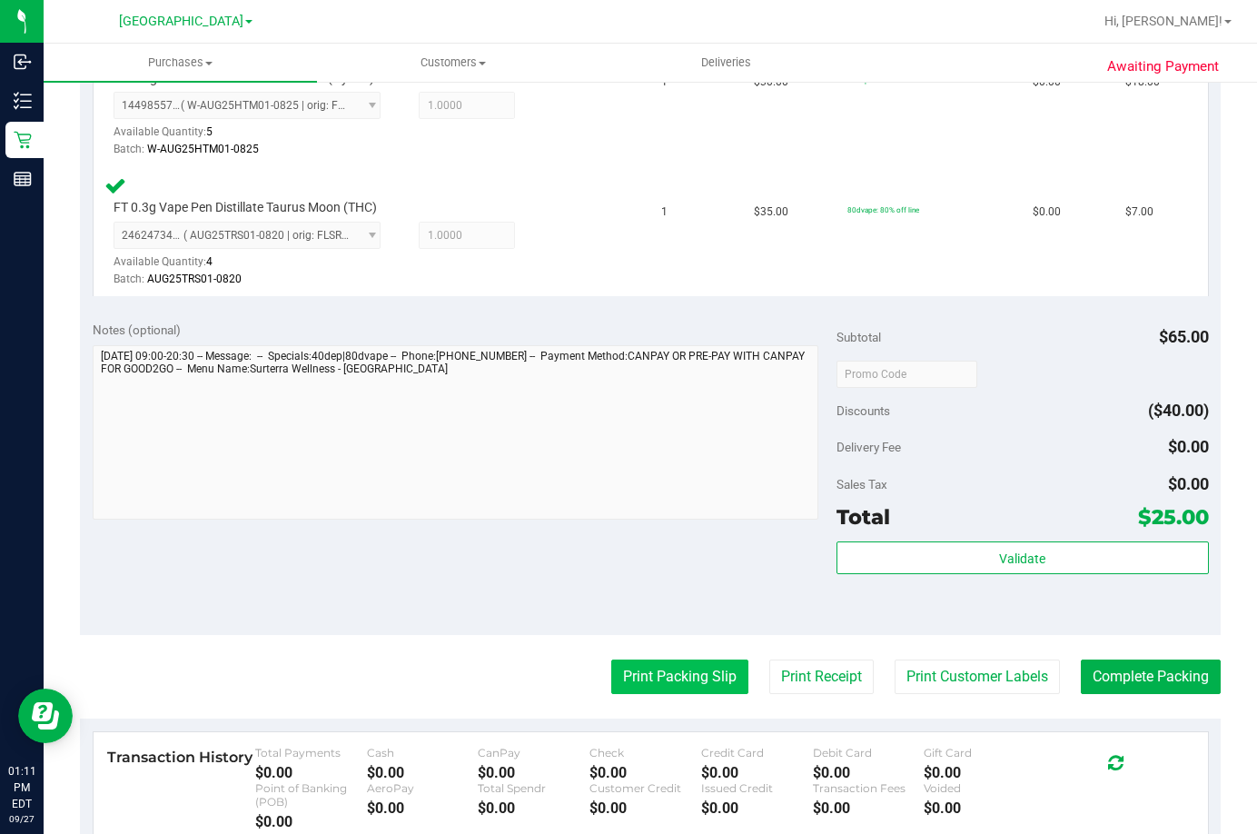
click at [675, 679] on button "Print Packing Slip" at bounding box center [679, 676] width 137 height 35
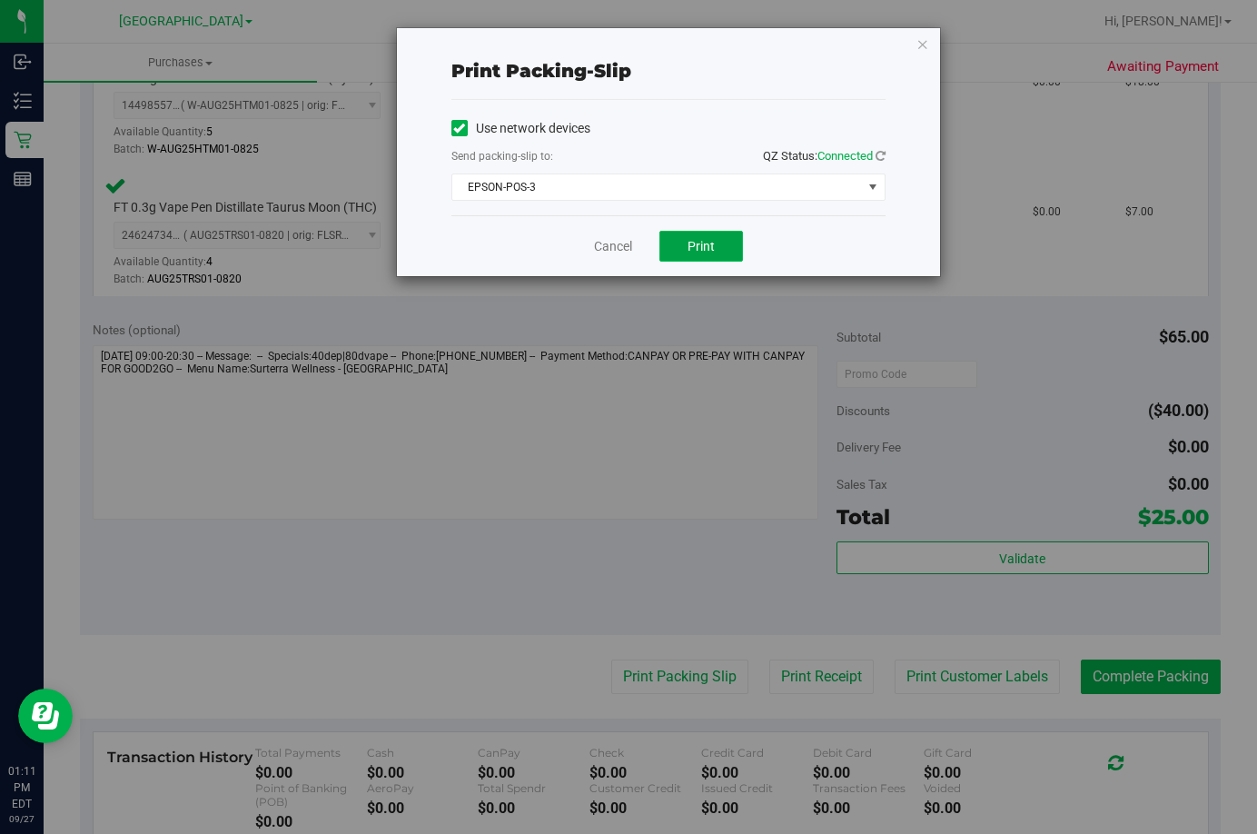
click at [705, 252] on span "Print" at bounding box center [701, 246] width 27 height 15
click at [615, 246] on link "Cancel" at bounding box center [613, 246] width 38 height 19
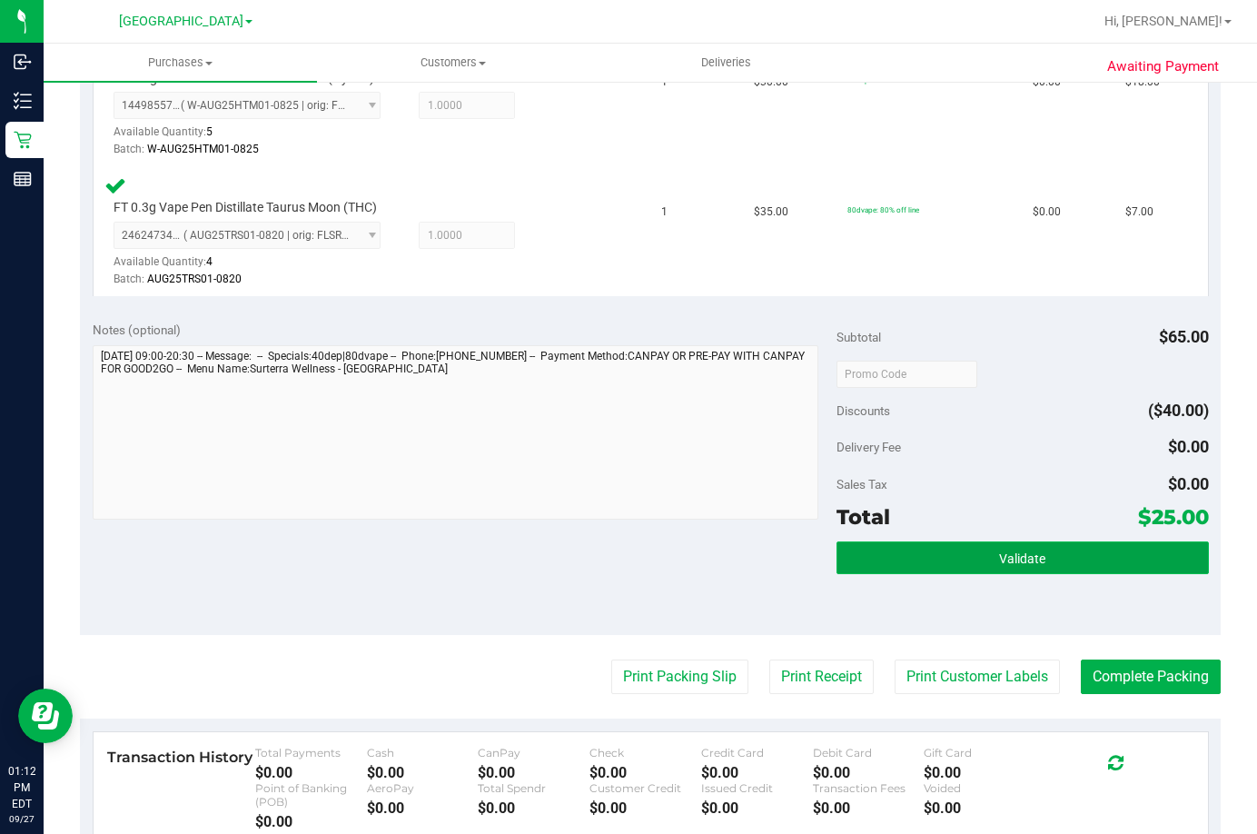
click at [1049, 556] on button "Validate" at bounding box center [1023, 557] width 372 height 33
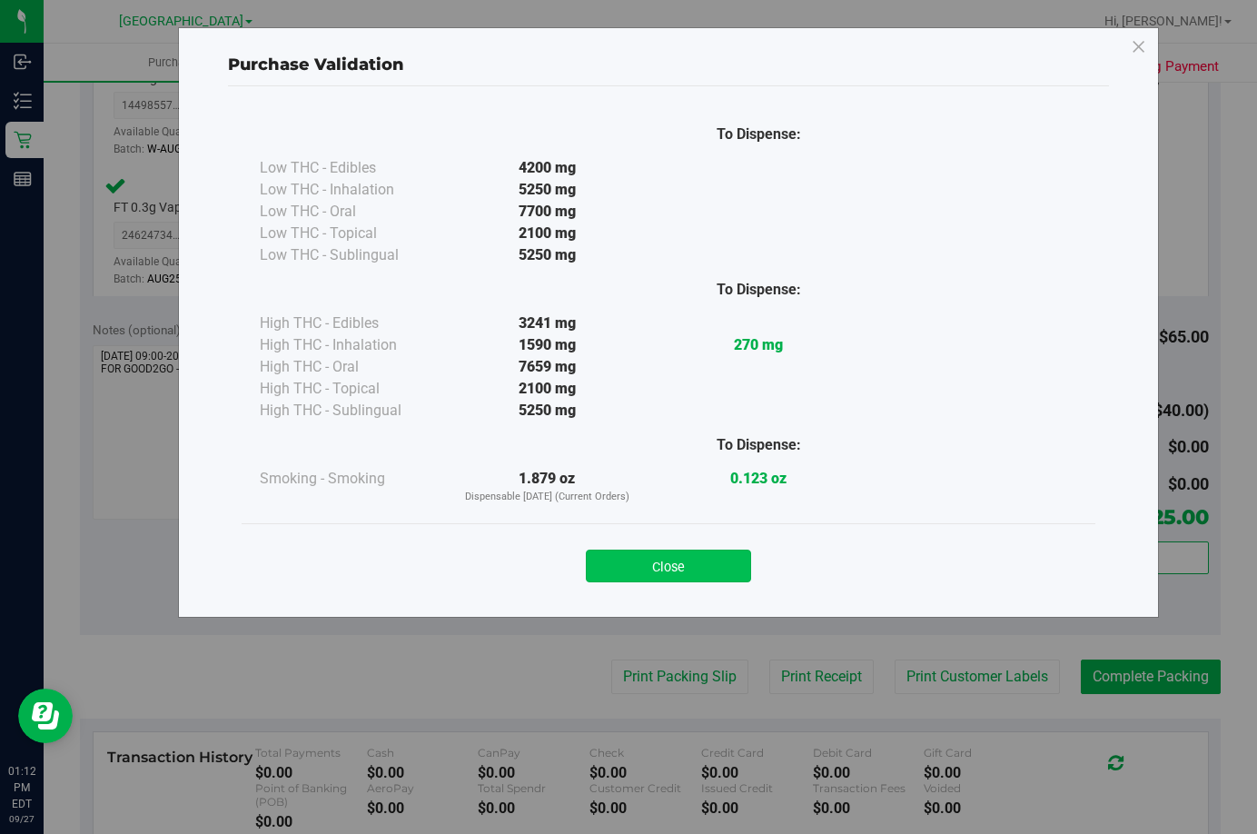
click at [697, 553] on button "Close" at bounding box center [668, 565] width 165 height 33
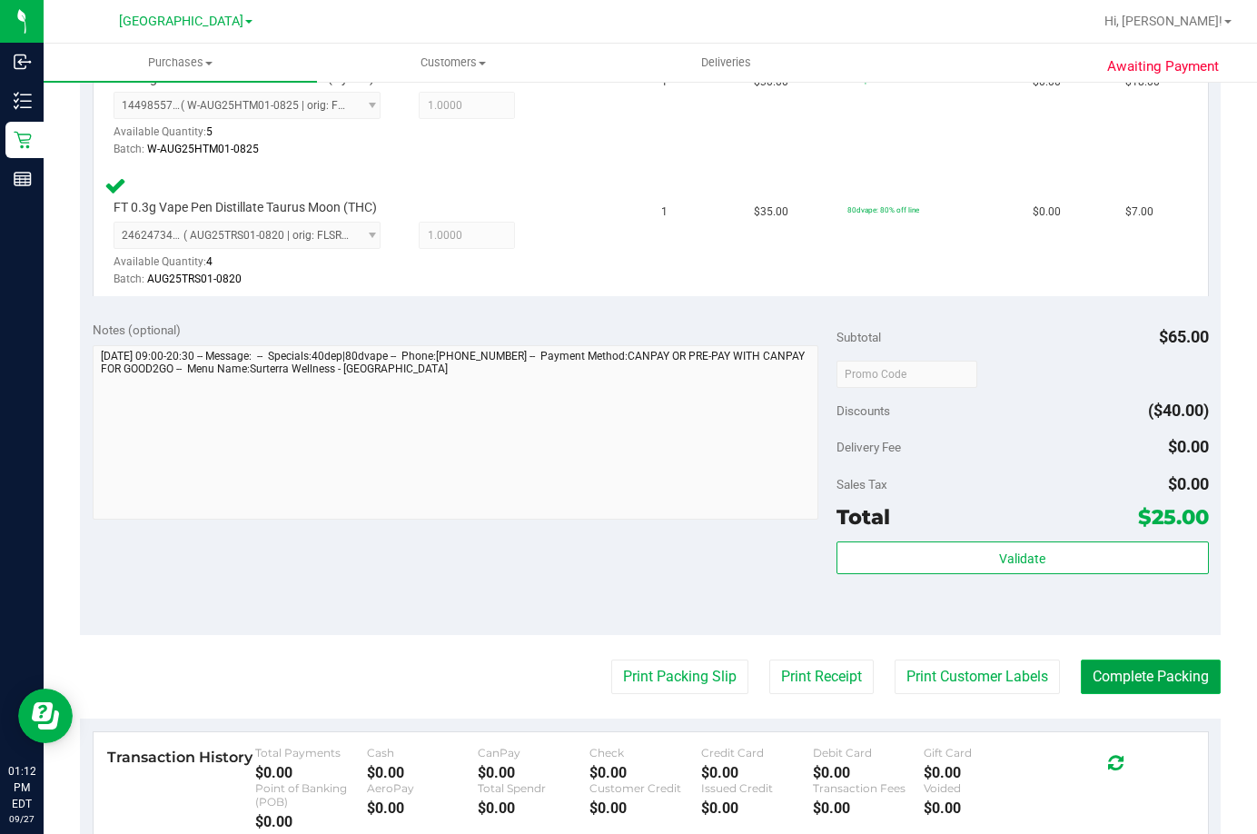
click at [1131, 680] on button "Complete Packing" at bounding box center [1151, 676] width 140 height 35
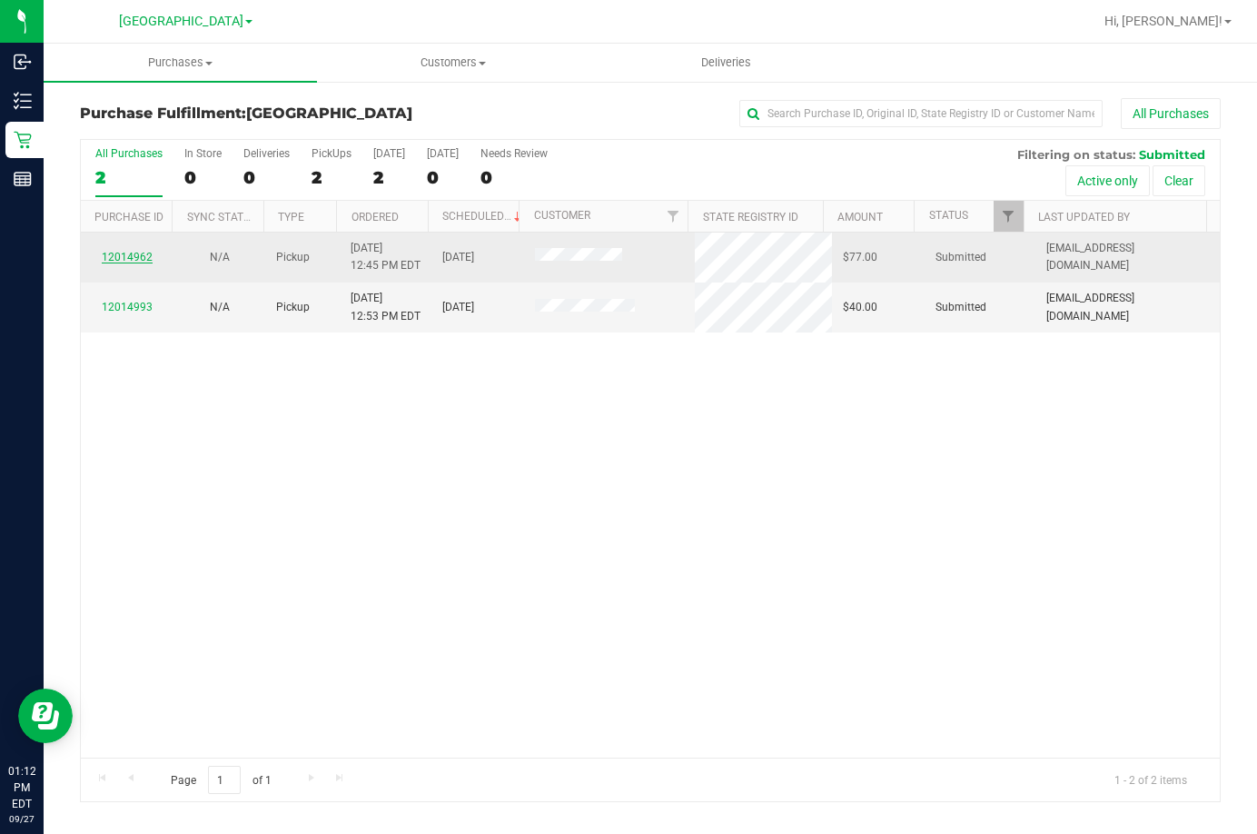
click at [134, 251] on link "12014962" at bounding box center [127, 257] width 51 height 13
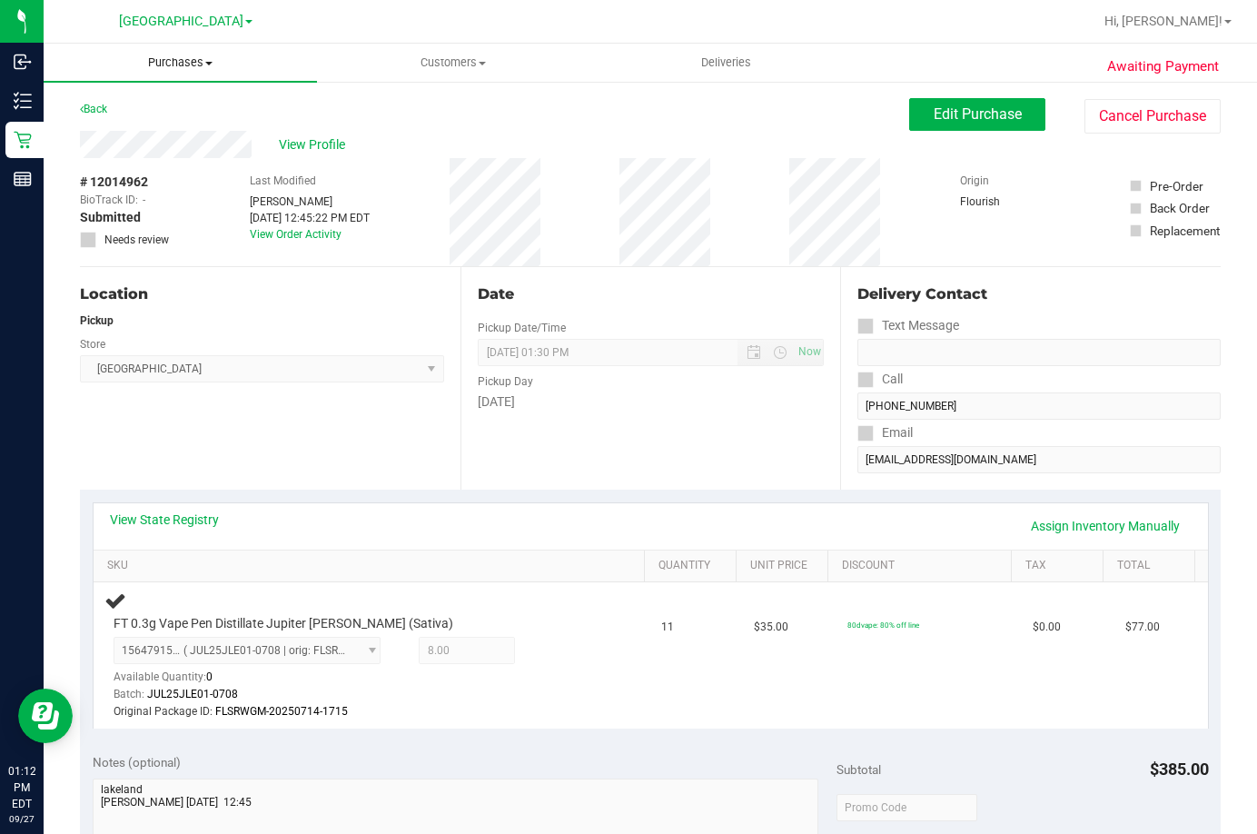
click at [168, 54] on span "Purchases" at bounding box center [180, 62] width 273 height 16
click at [155, 131] on li "Fulfillment" at bounding box center [180, 132] width 273 height 22
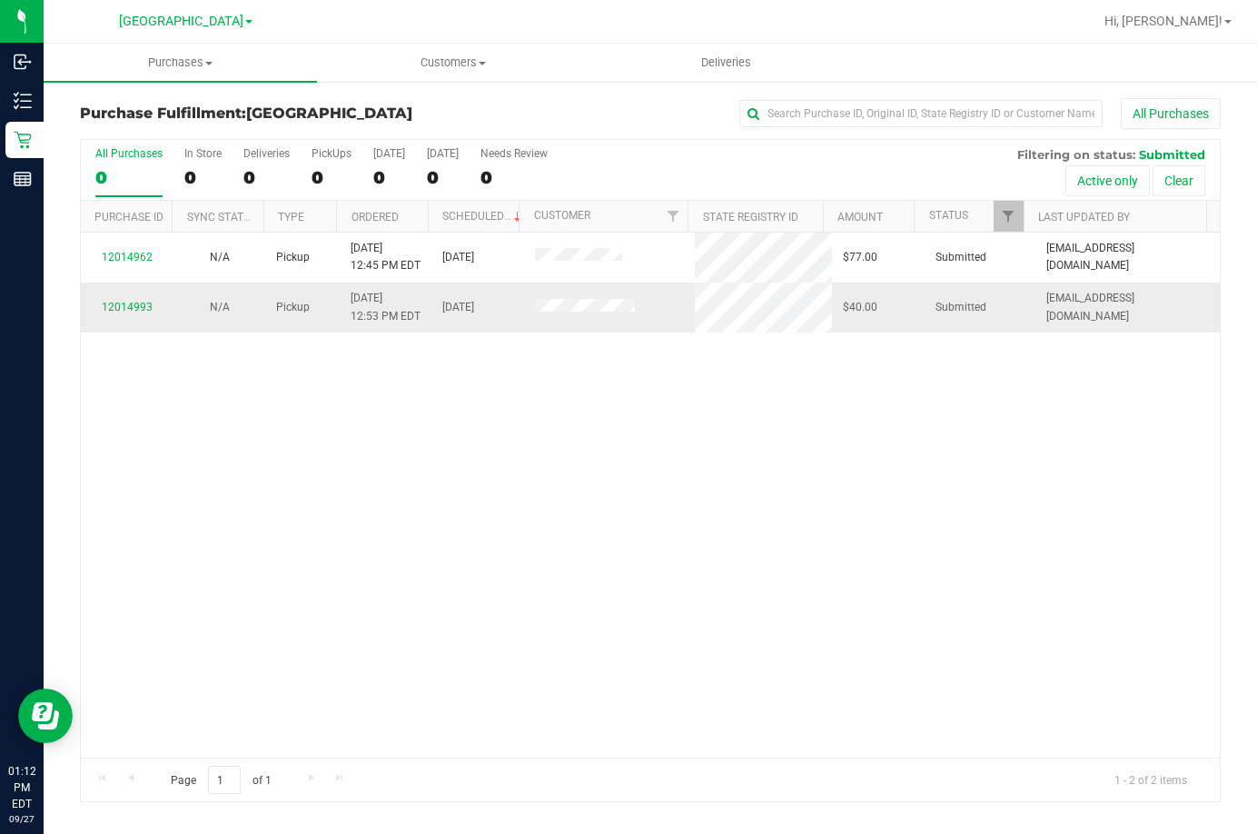
click at [101, 304] on div "12014993" at bounding box center [127, 307] width 71 height 17
click at [122, 305] on link "12014993" at bounding box center [127, 307] width 51 height 13
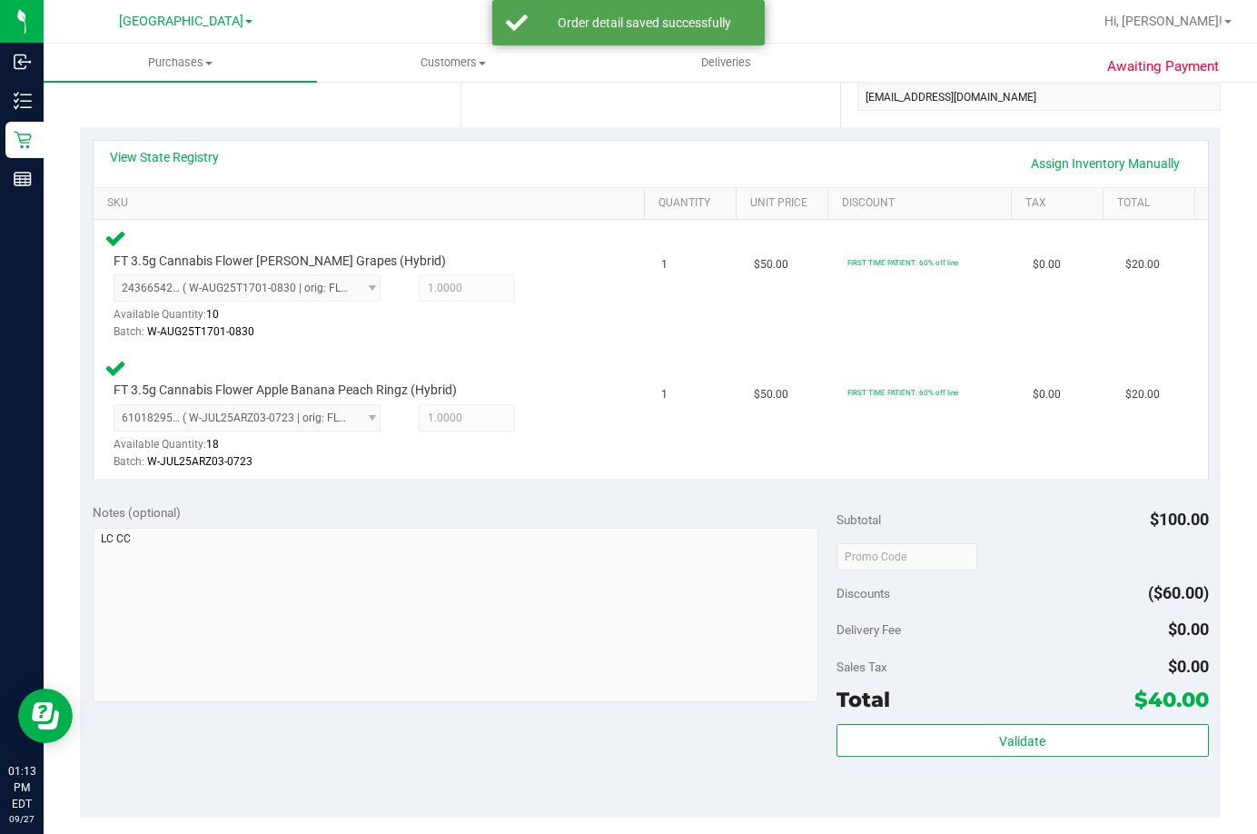
scroll to position [363, 0]
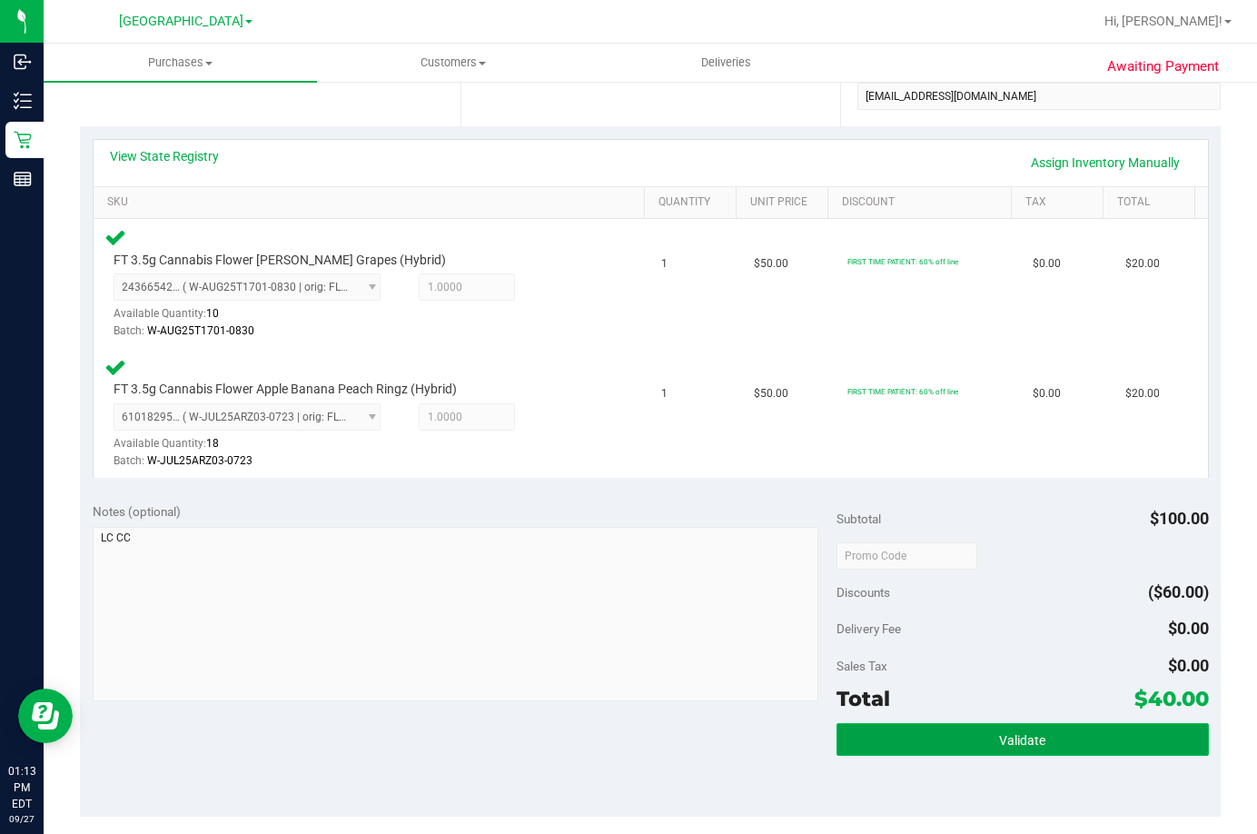
click at [958, 741] on button "Validate" at bounding box center [1023, 739] width 372 height 33
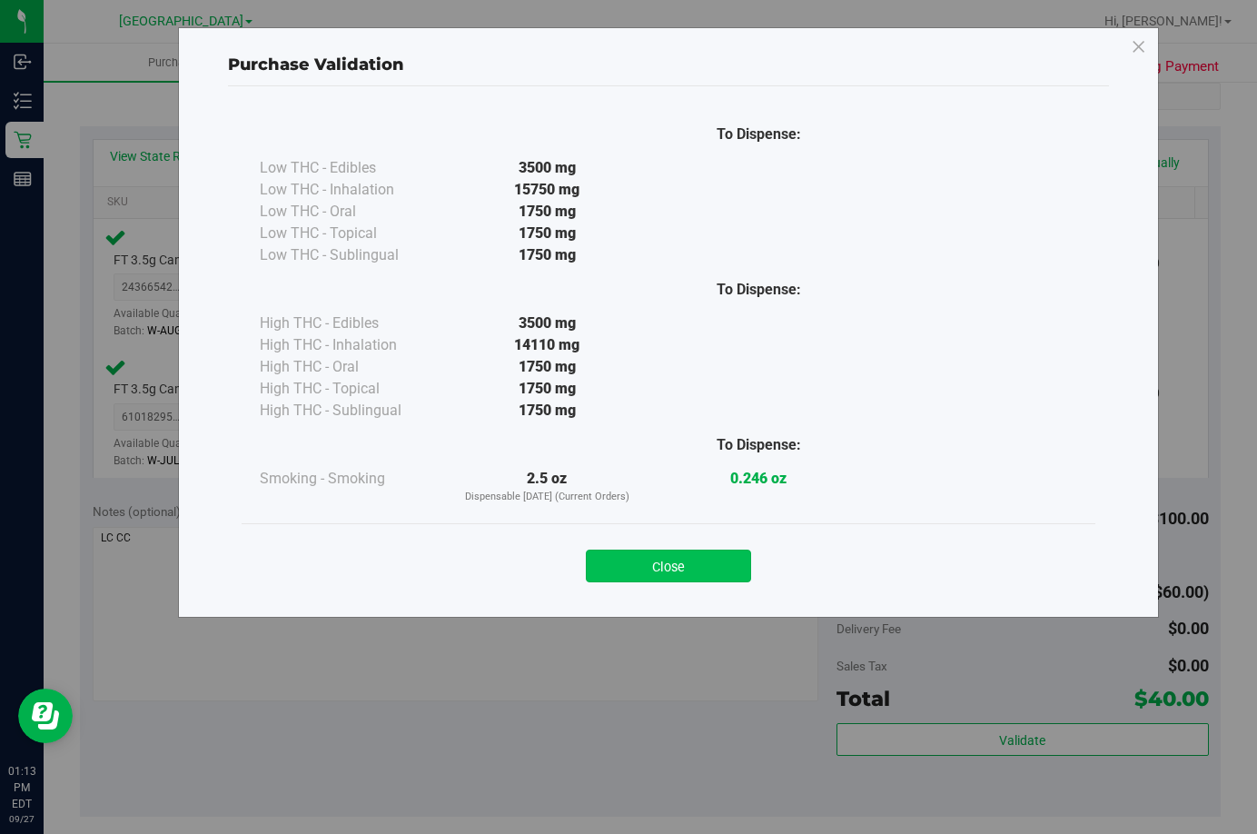
click at [690, 565] on button "Close" at bounding box center [668, 565] width 165 height 33
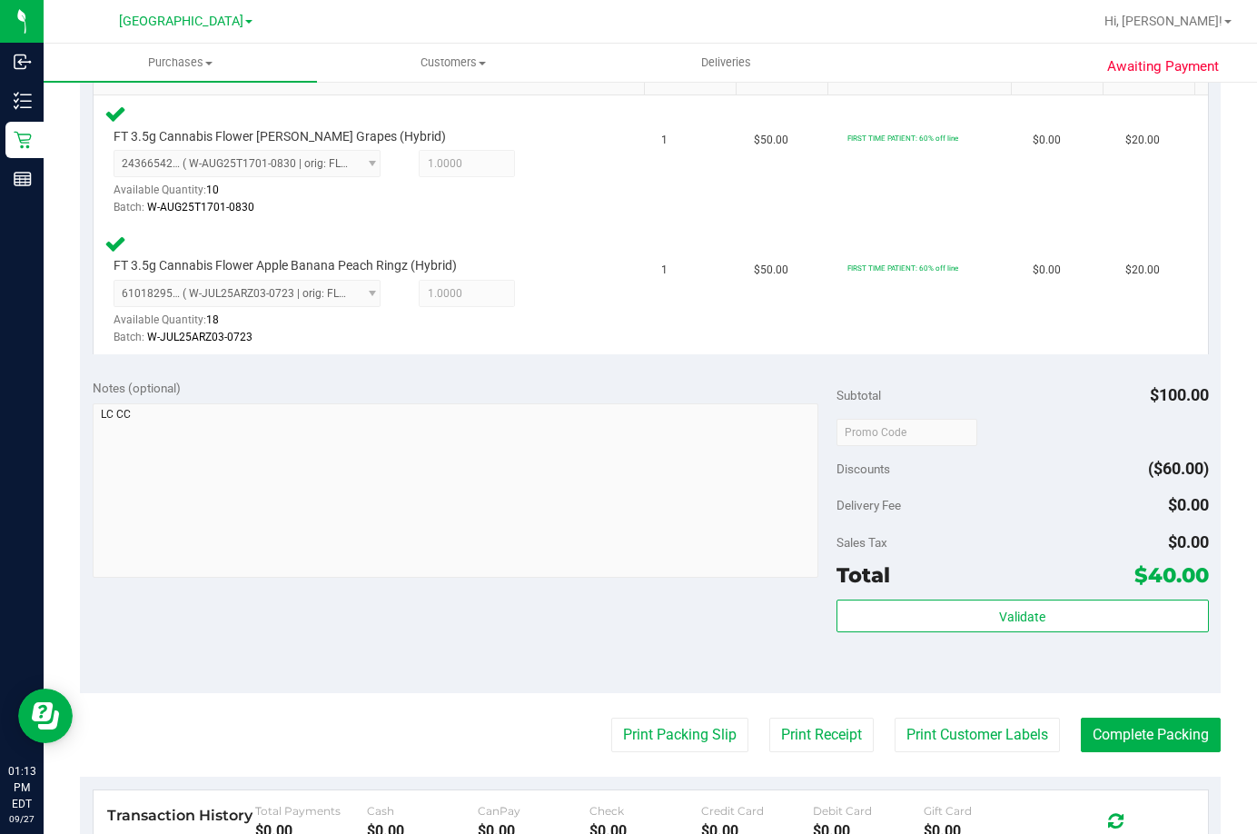
scroll to position [545, 0]
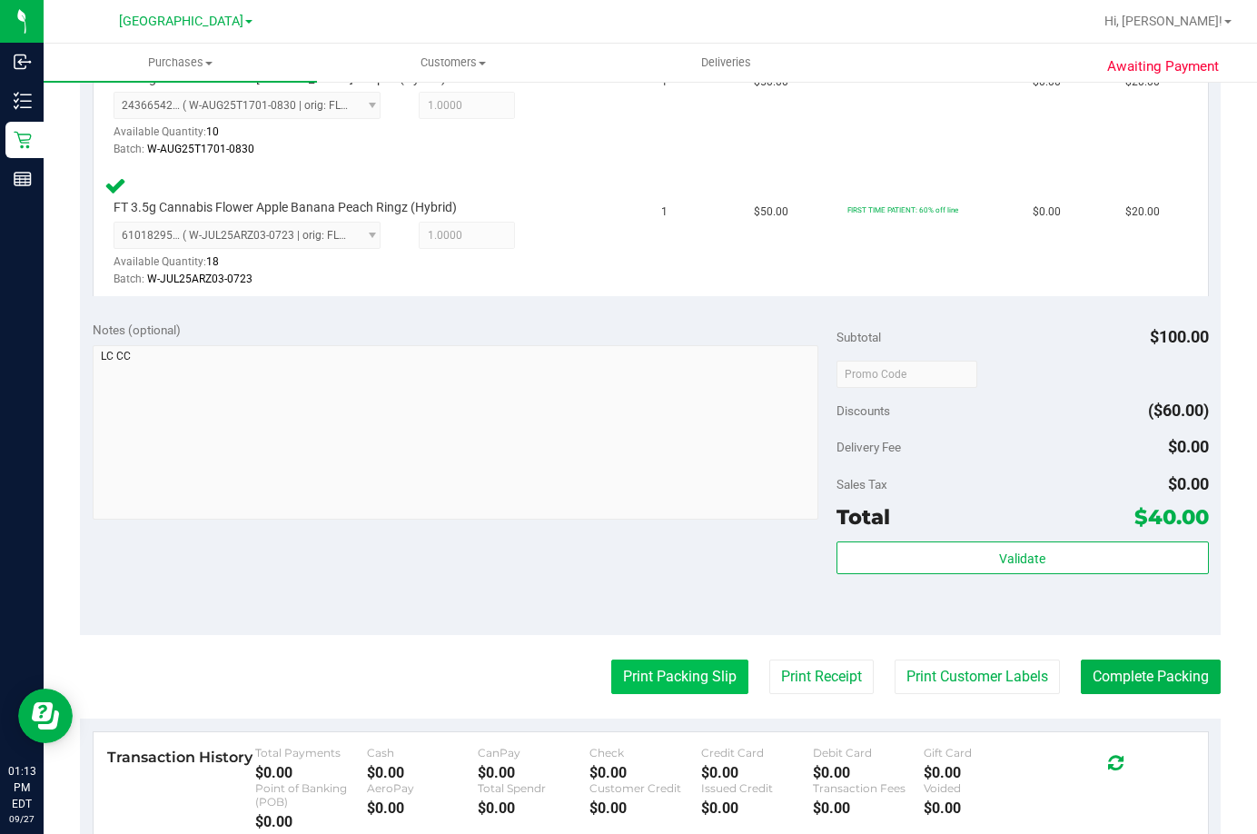
click at [699, 678] on button "Print Packing Slip" at bounding box center [679, 676] width 137 height 35
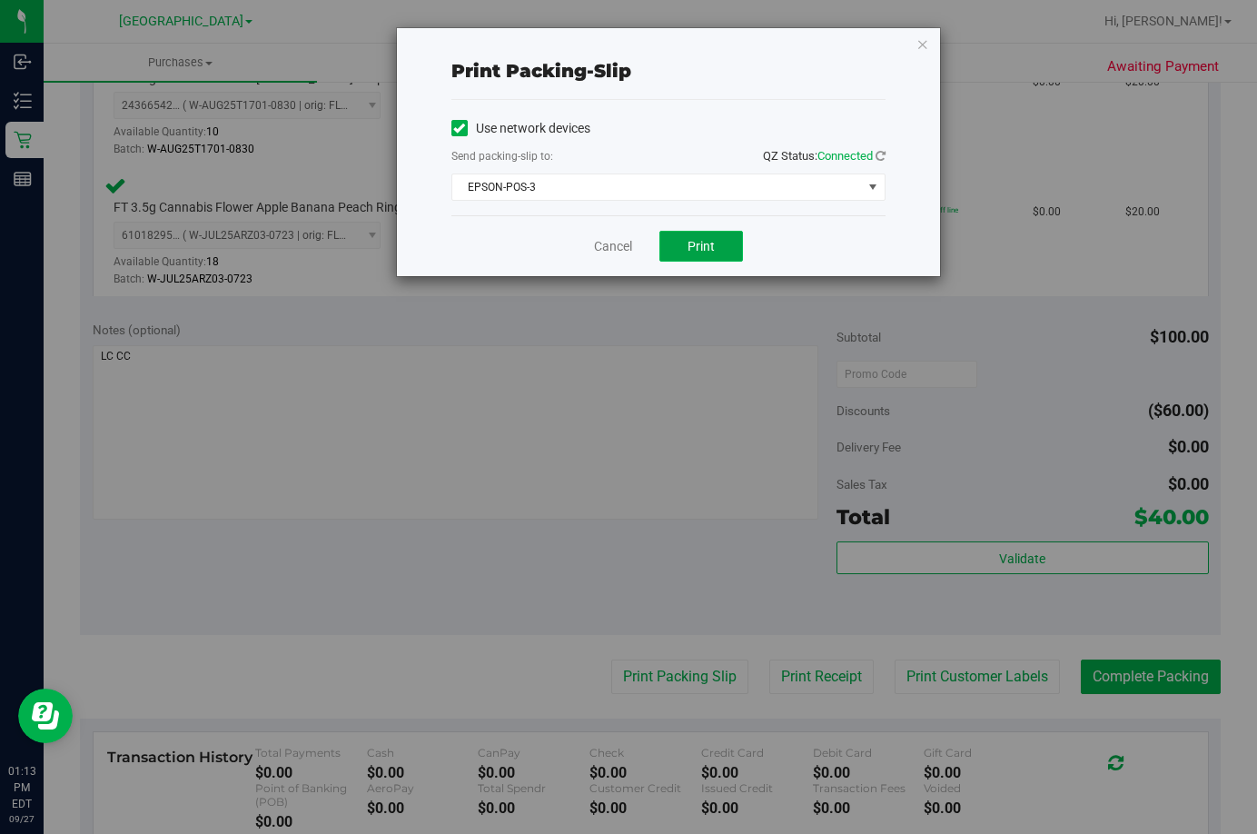
click at [708, 246] on span "Print" at bounding box center [701, 246] width 27 height 15
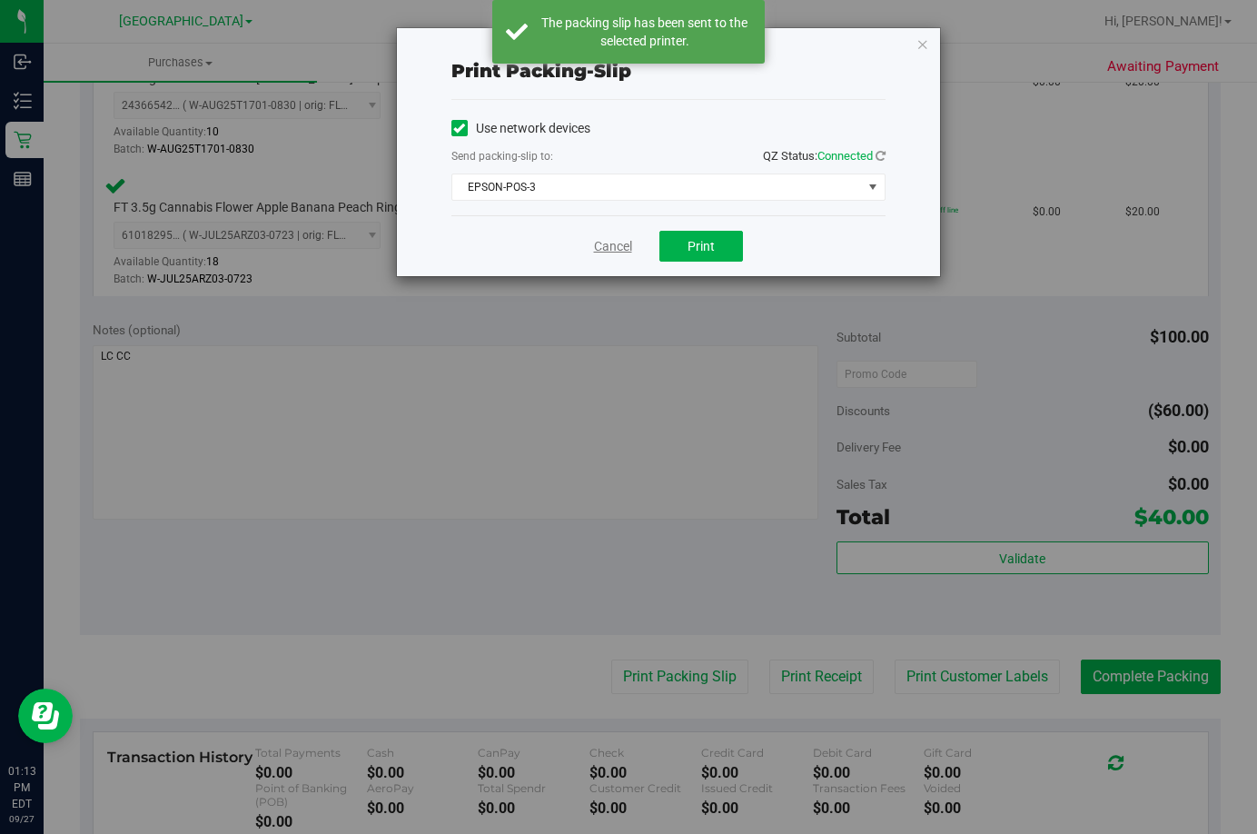
click at [609, 246] on link "Cancel" at bounding box center [613, 246] width 38 height 19
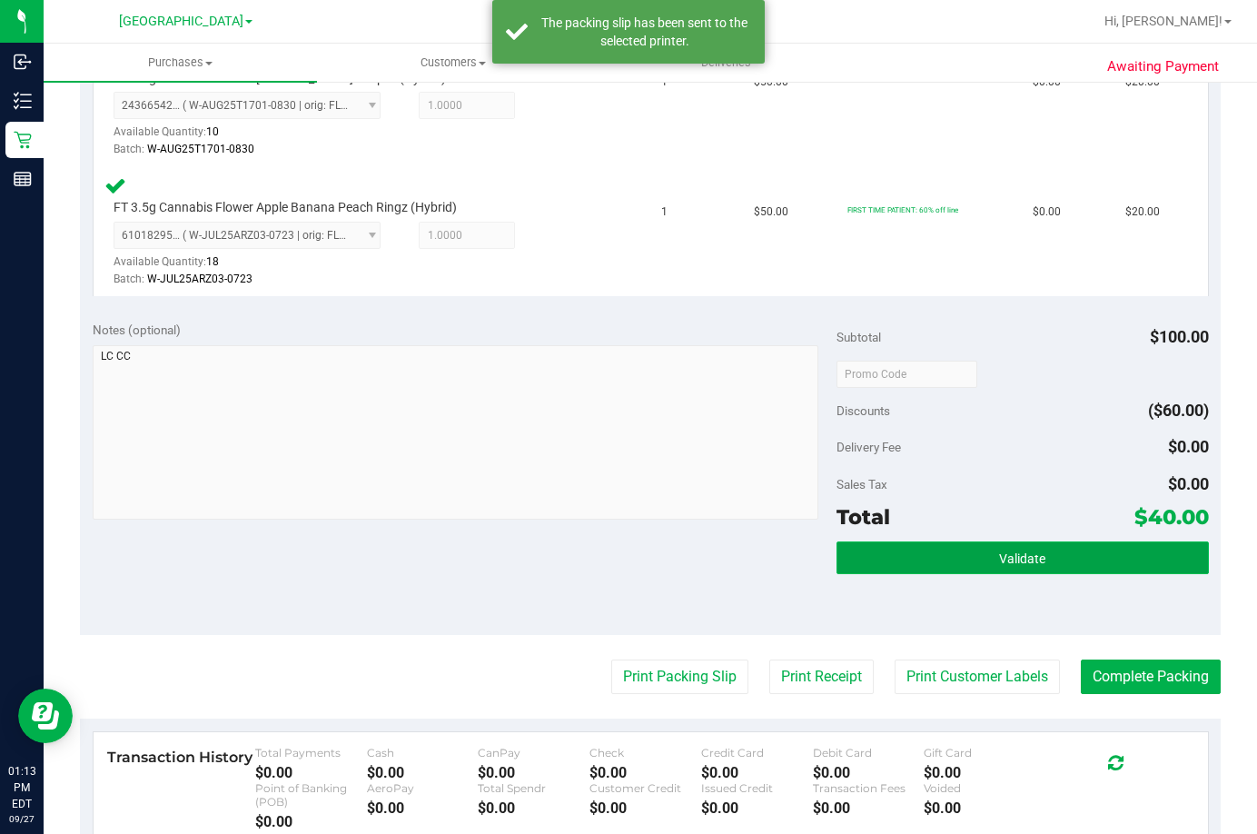
click at [853, 552] on button "Validate" at bounding box center [1023, 557] width 372 height 33
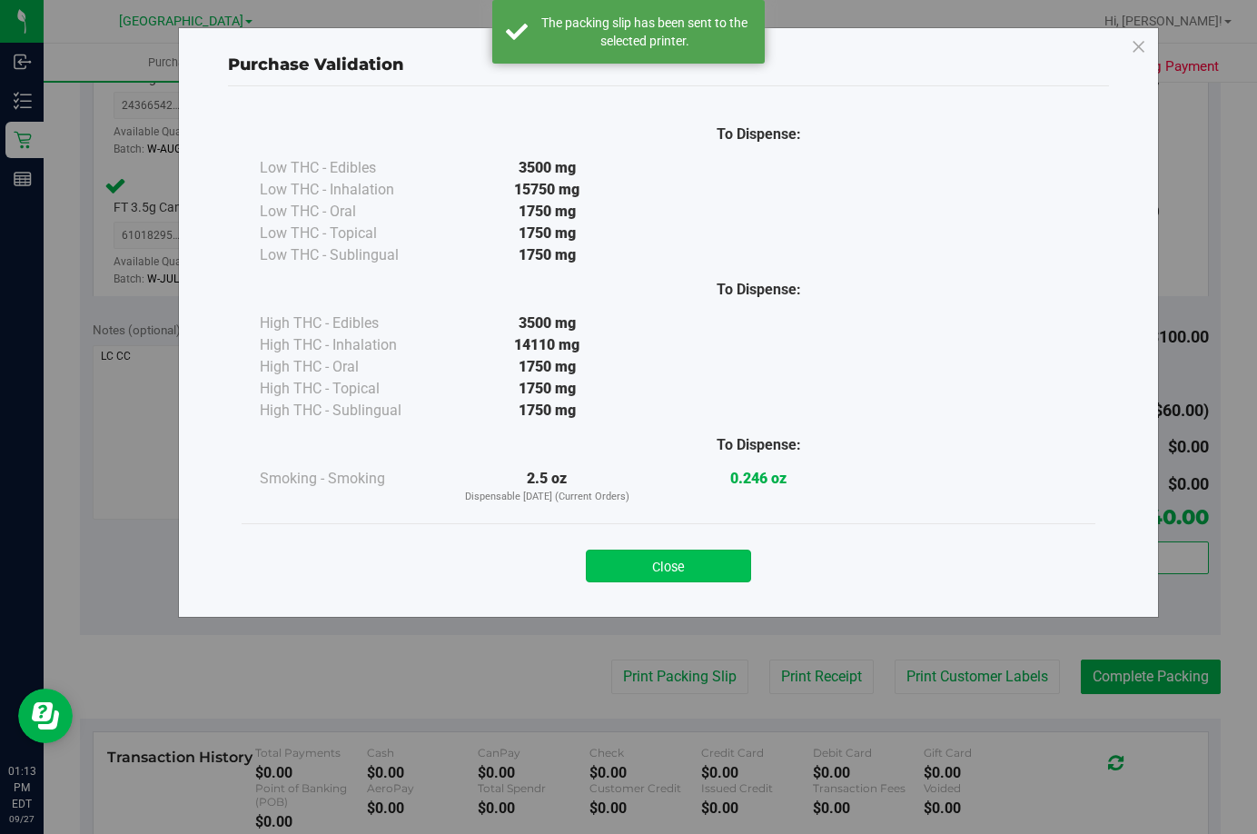
click at [680, 564] on button "Close" at bounding box center [668, 565] width 165 height 33
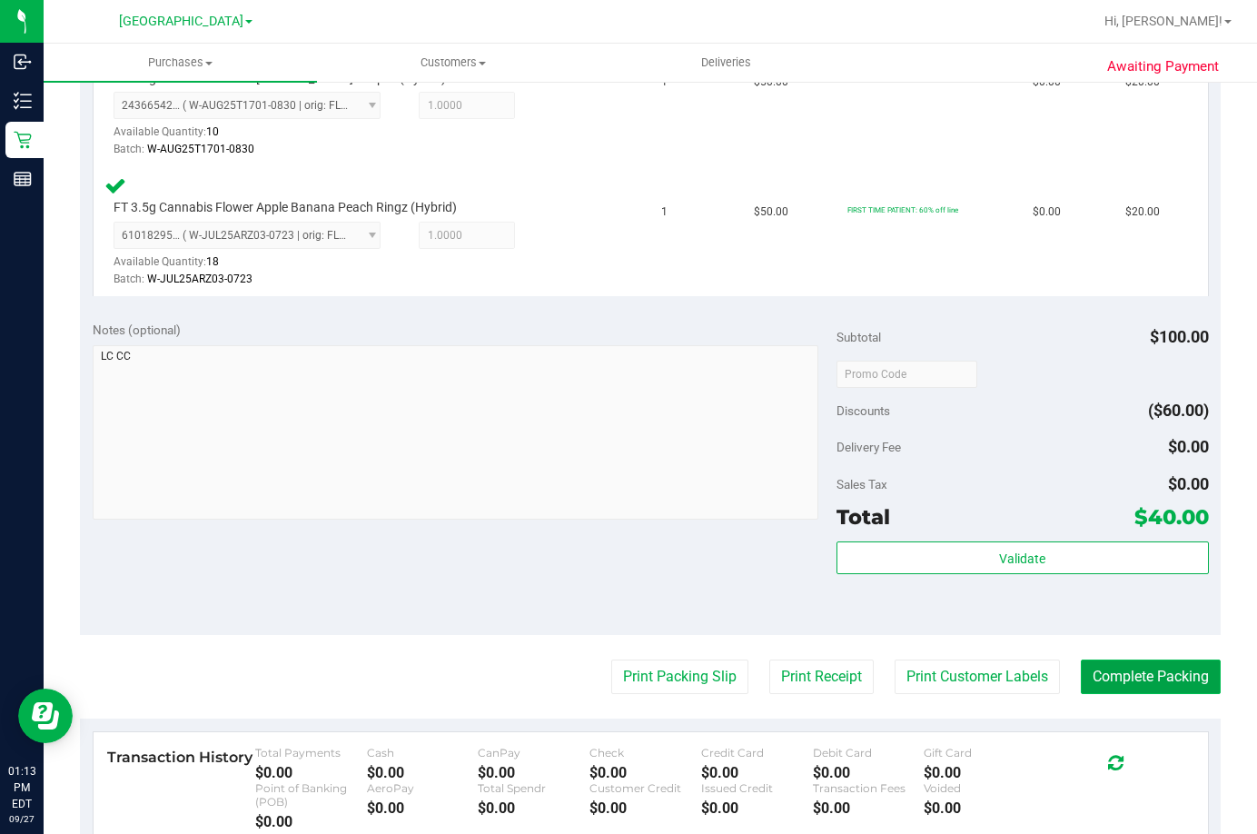
click at [1152, 679] on button "Complete Packing" at bounding box center [1151, 676] width 140 height 35
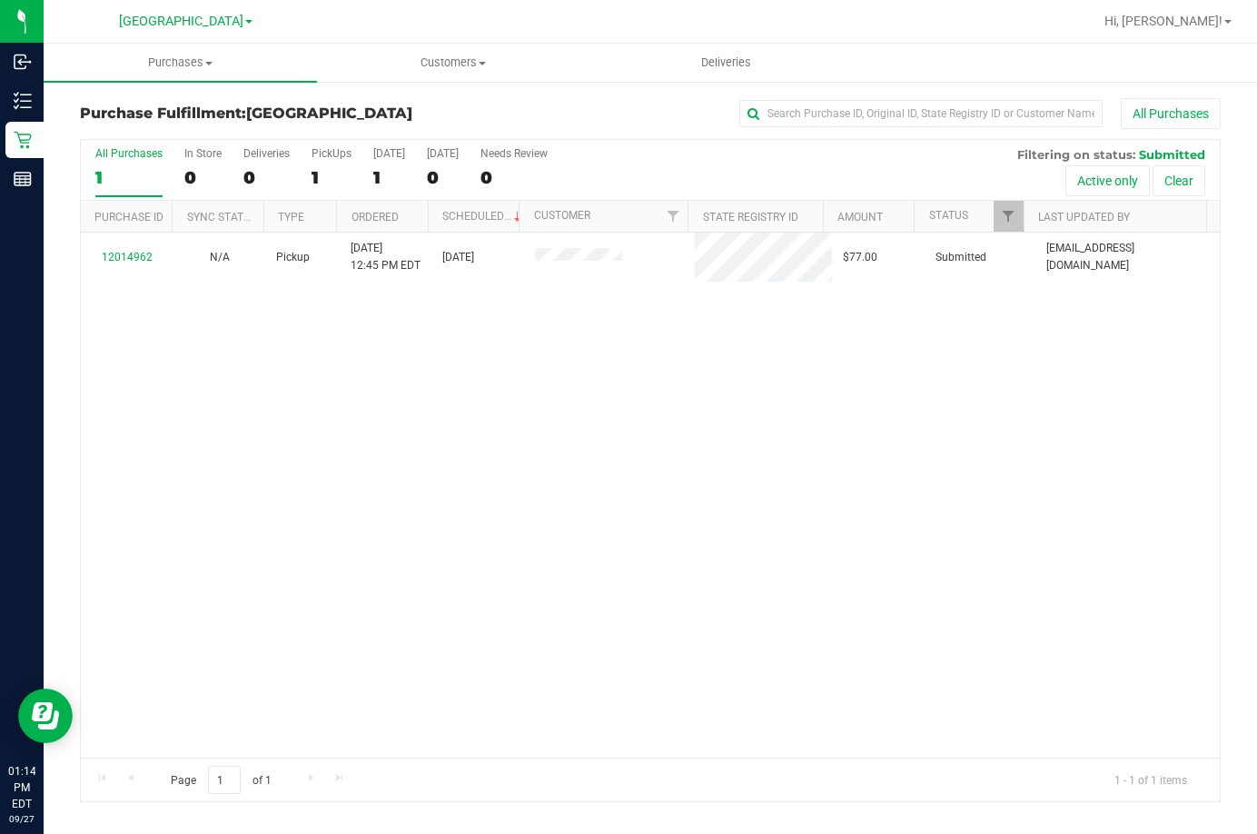
drag, startPoint x: 350, startPoint y: 599, endPoint x: 453, endPoint y: 195, distance: 417.2
click at [350, 597] on div "12014962 N/A Pickup 9/27/2025 12:45 PM EDT 9/27/2025 $77.00 Submitted tmather@l…" at bounding box center [650, 495] width 1139 height 525
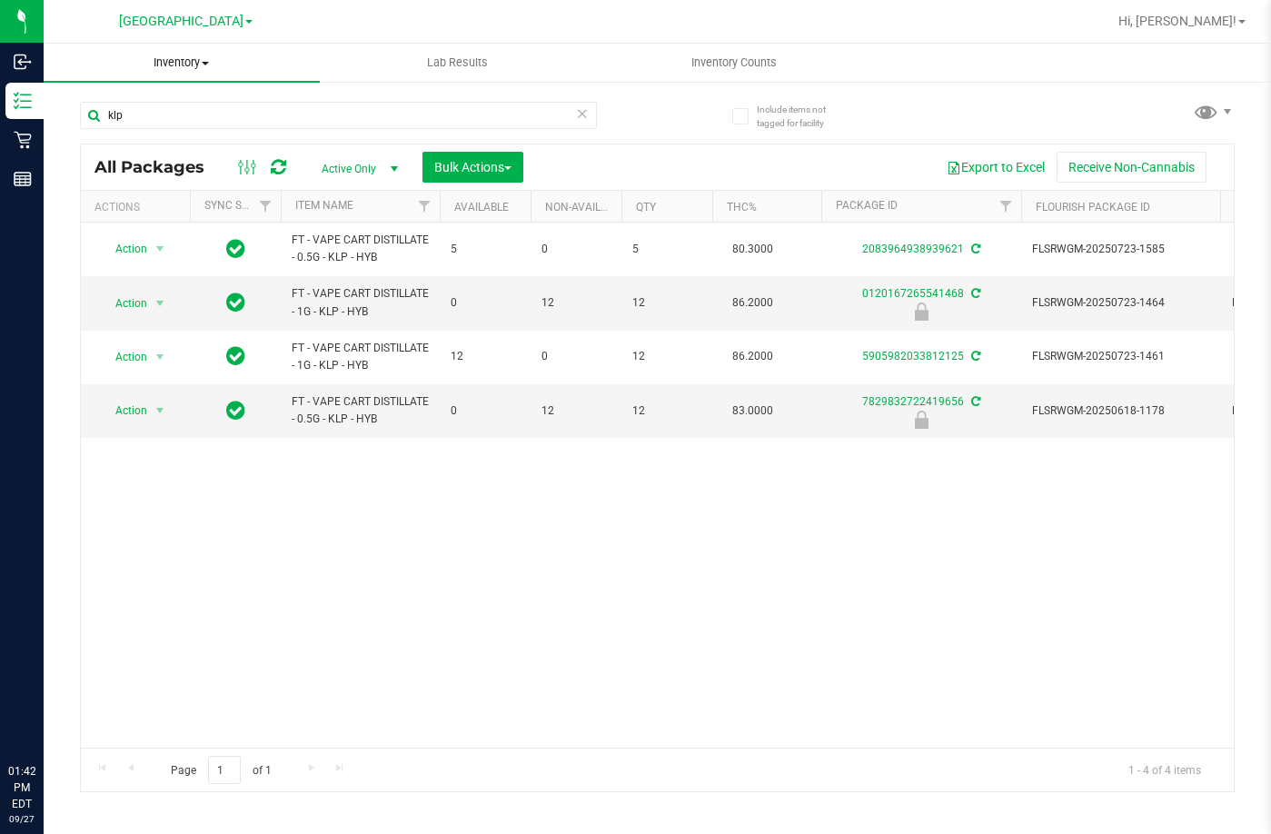
click at [158, 112] on input "klp" at bounding box center [338, 115] width 517 height 27
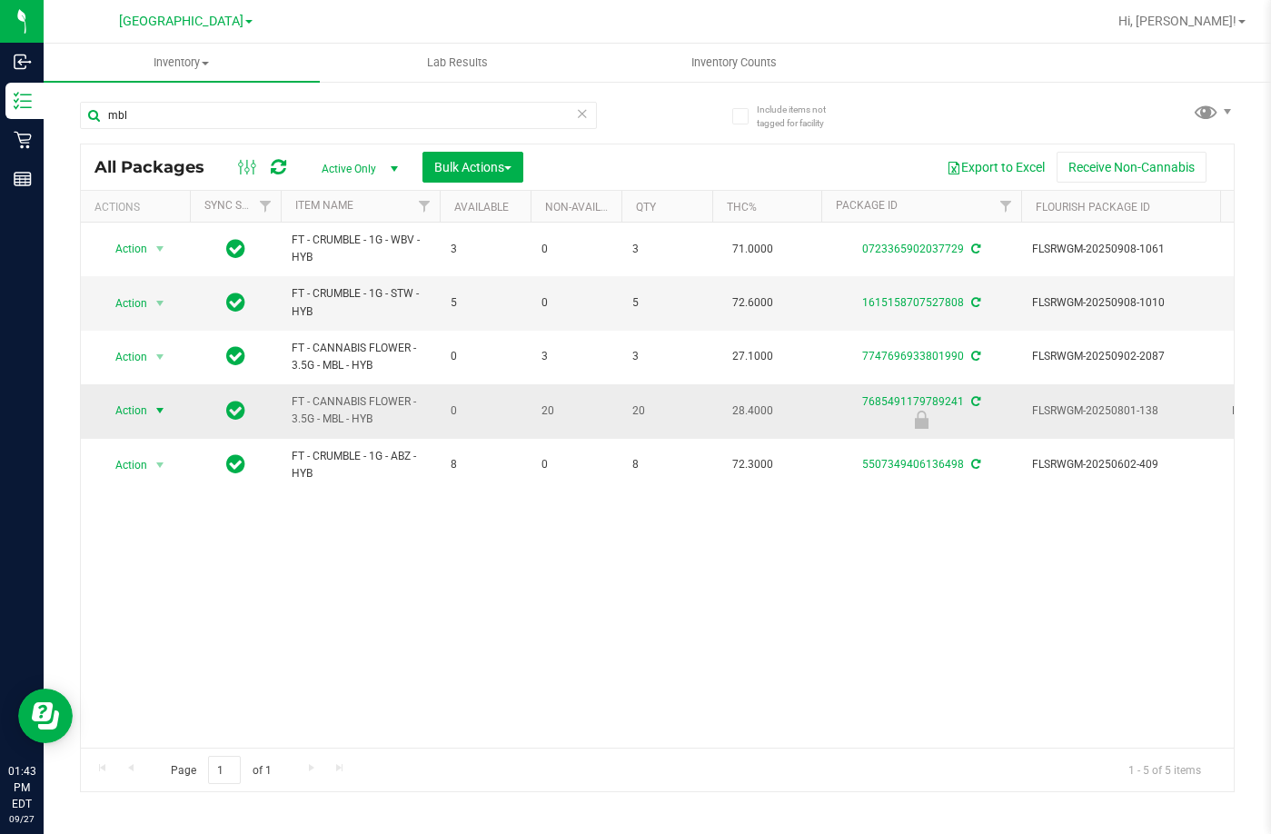
type input "mbl"
click at [142, 412] on span "Action" at bounding box center [123, 410] width 49 height 25
click at [137, 613] on li "Unlock package" at bounding box center [158, 626] width 116 height 27
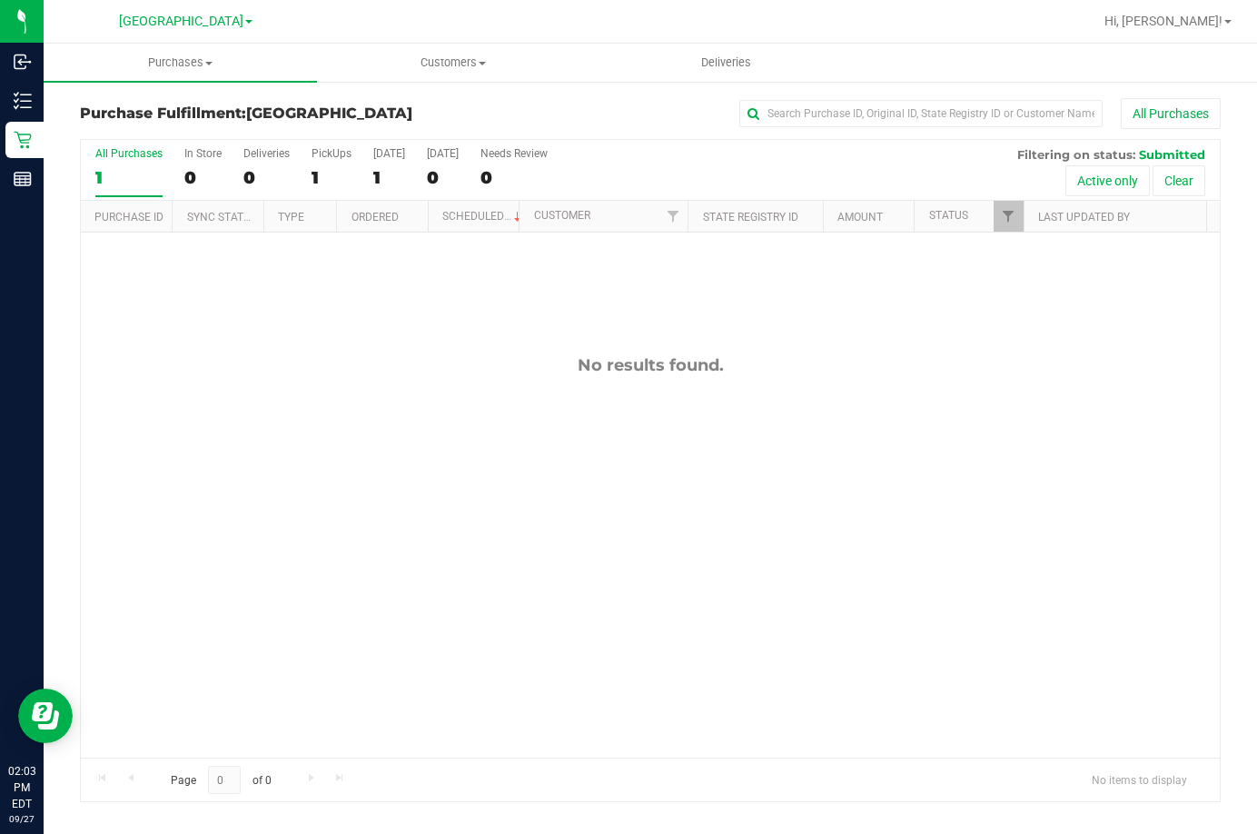
click at [772, 404] on div "No results found." at bounding box center [650, 557] width 1139 height 648
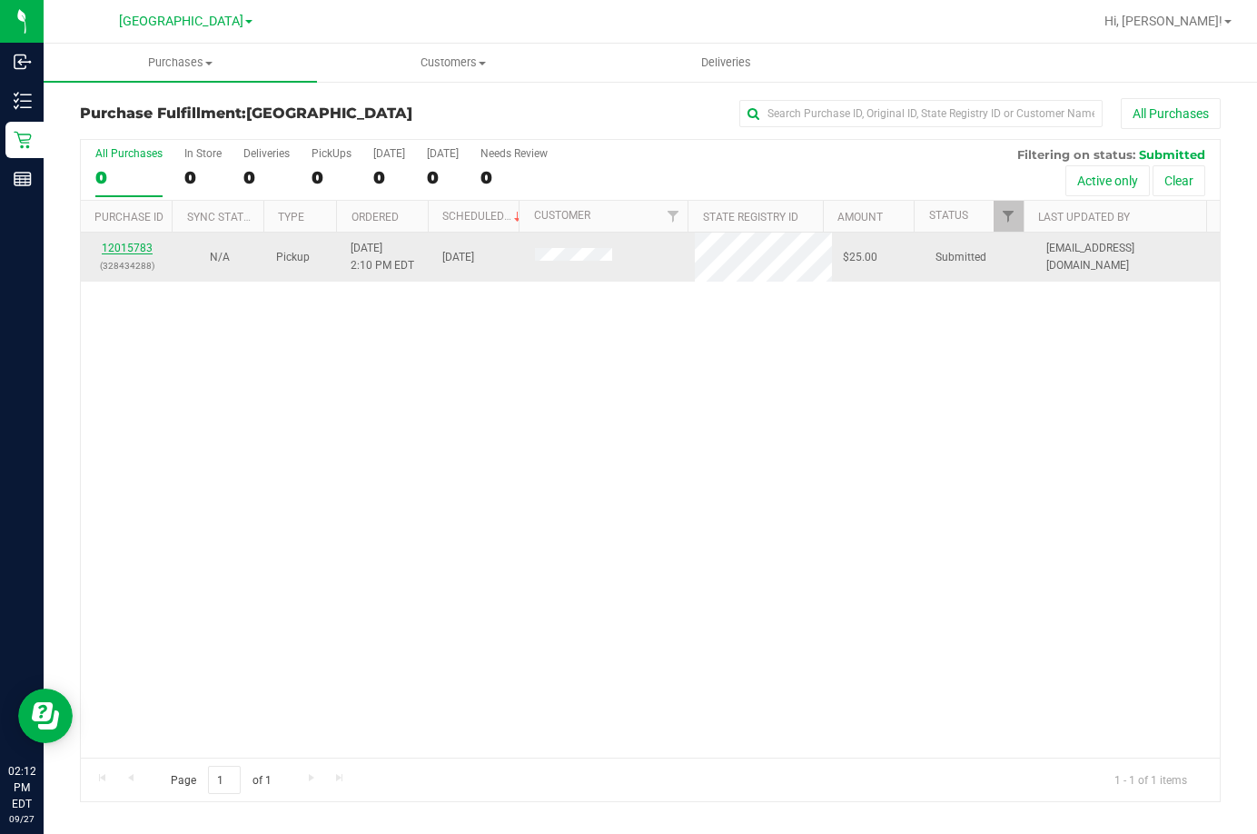
click at [141, 247] on link "12015783" at bounding box center [127, 248] width 51 height 13
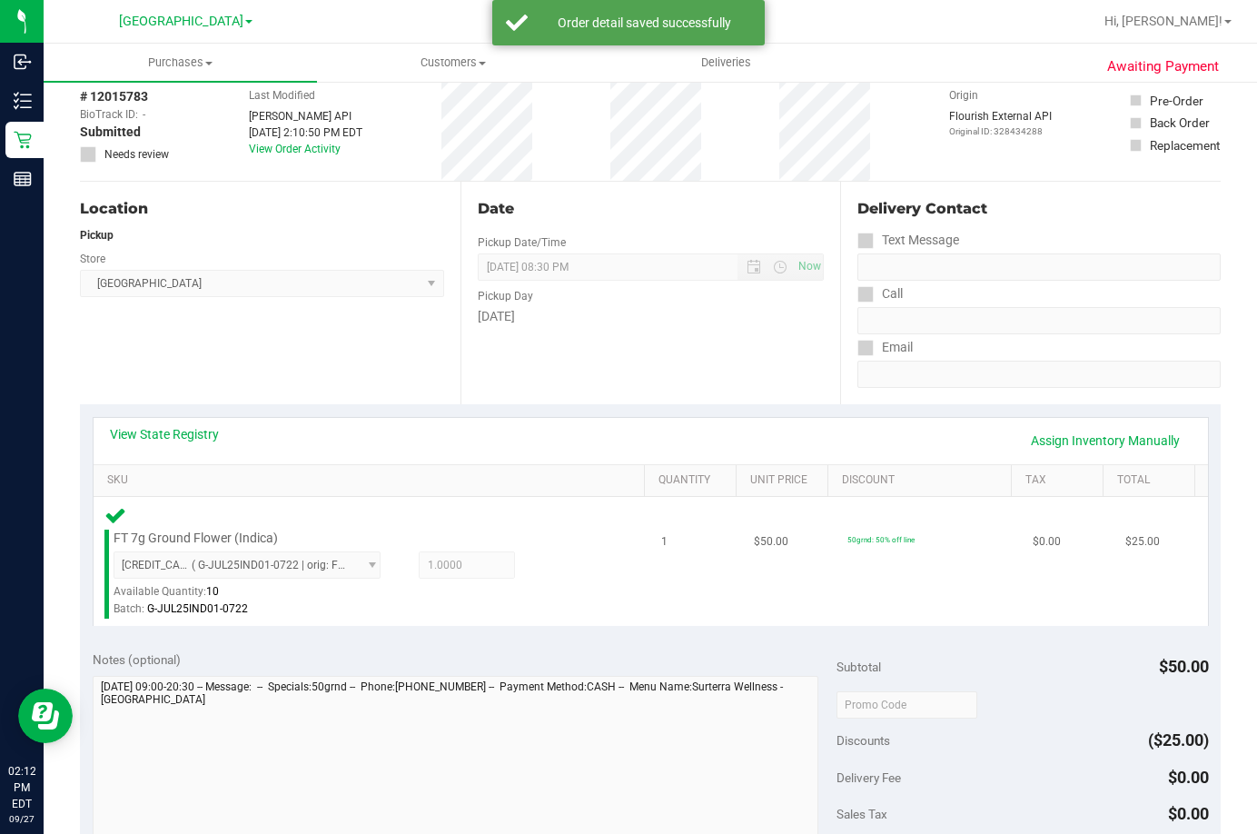
scroll to position [363, 0]
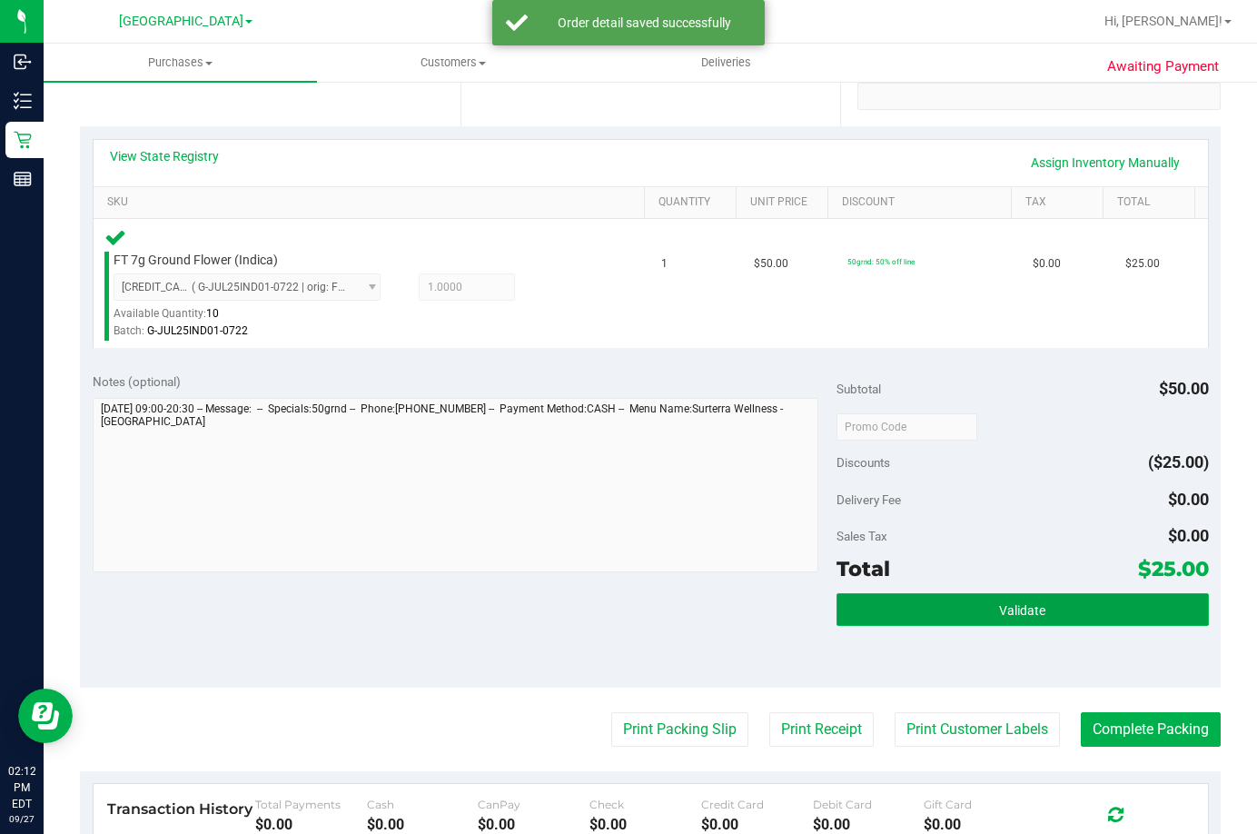
click at [1018, 605] on span "Validate" at bounding box center [1022, 610] width 46 height 15
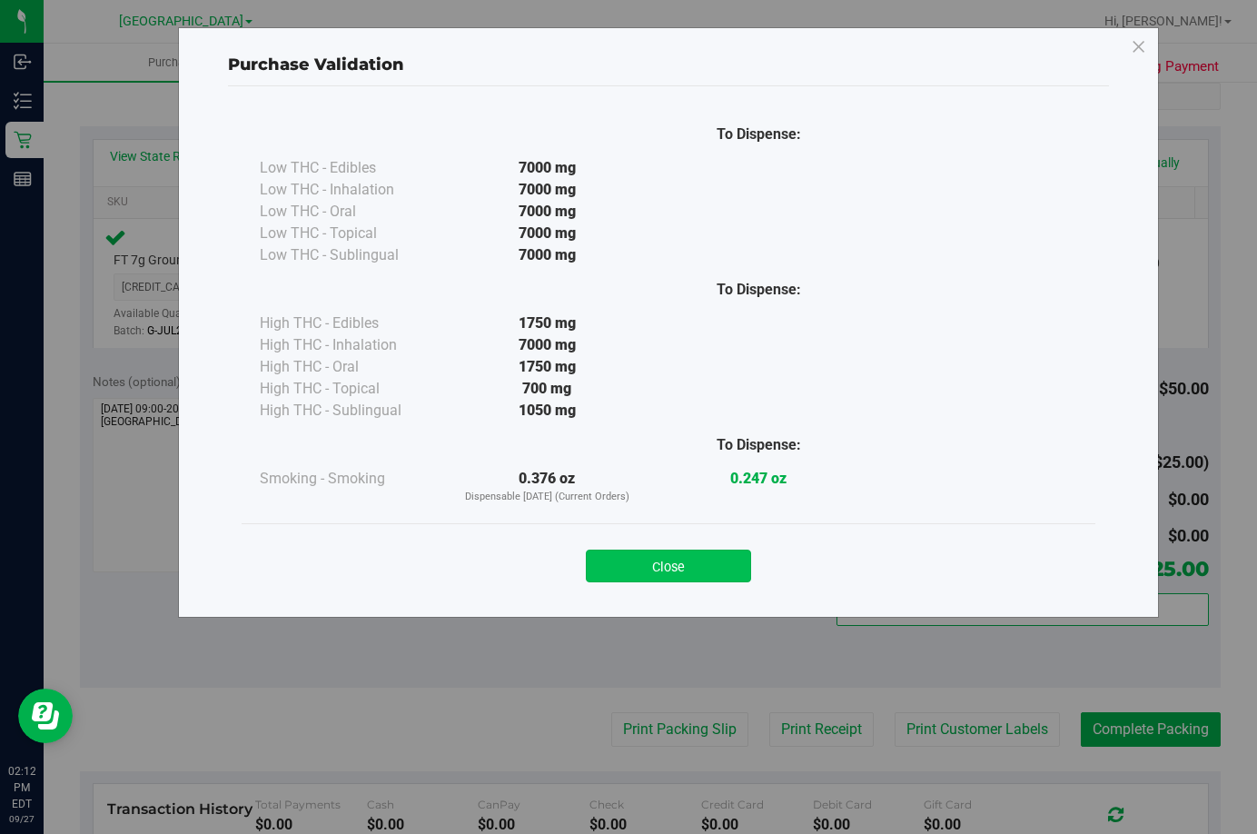
click at [672, 566] on button "Close" at bounding box center [668, 565] width 165 height 33
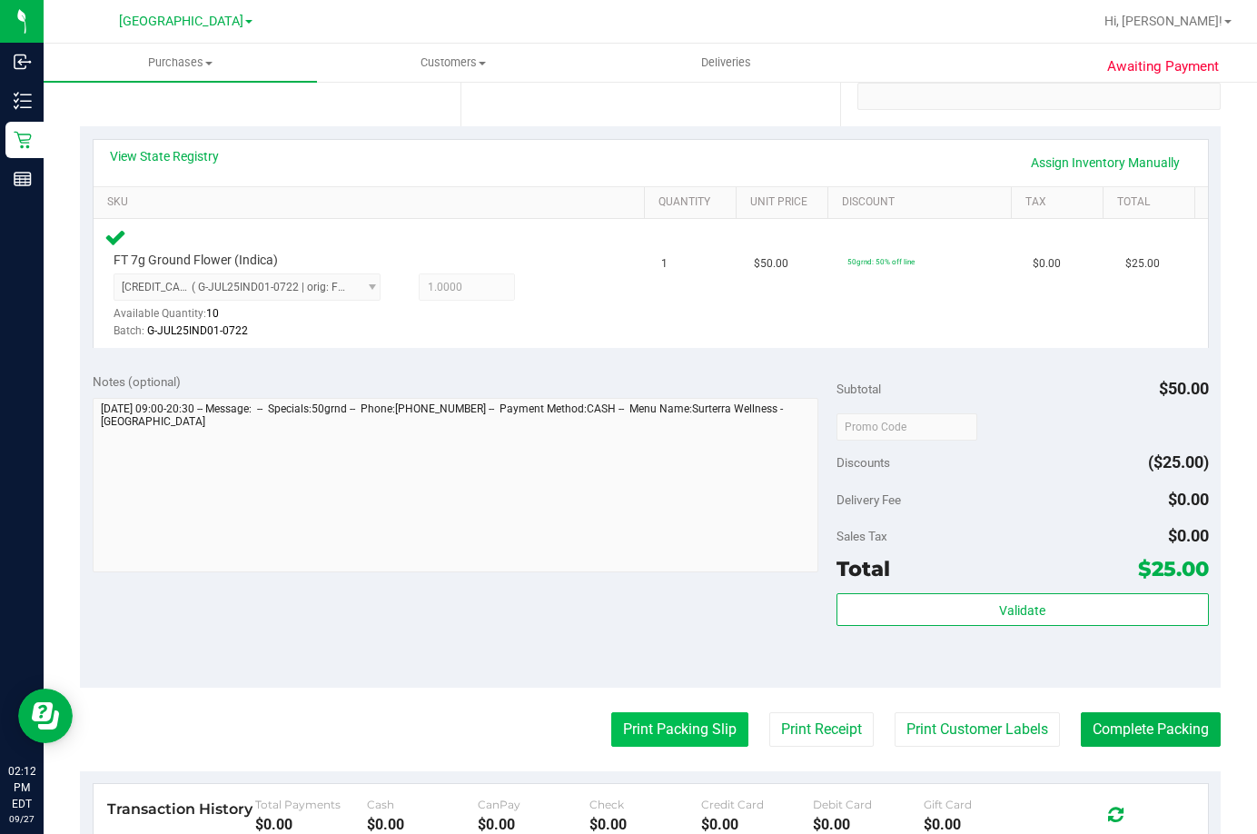
click at [688, 720] on button "Print Packing Slip" at bounding box center [679, 729] width 137 height 35
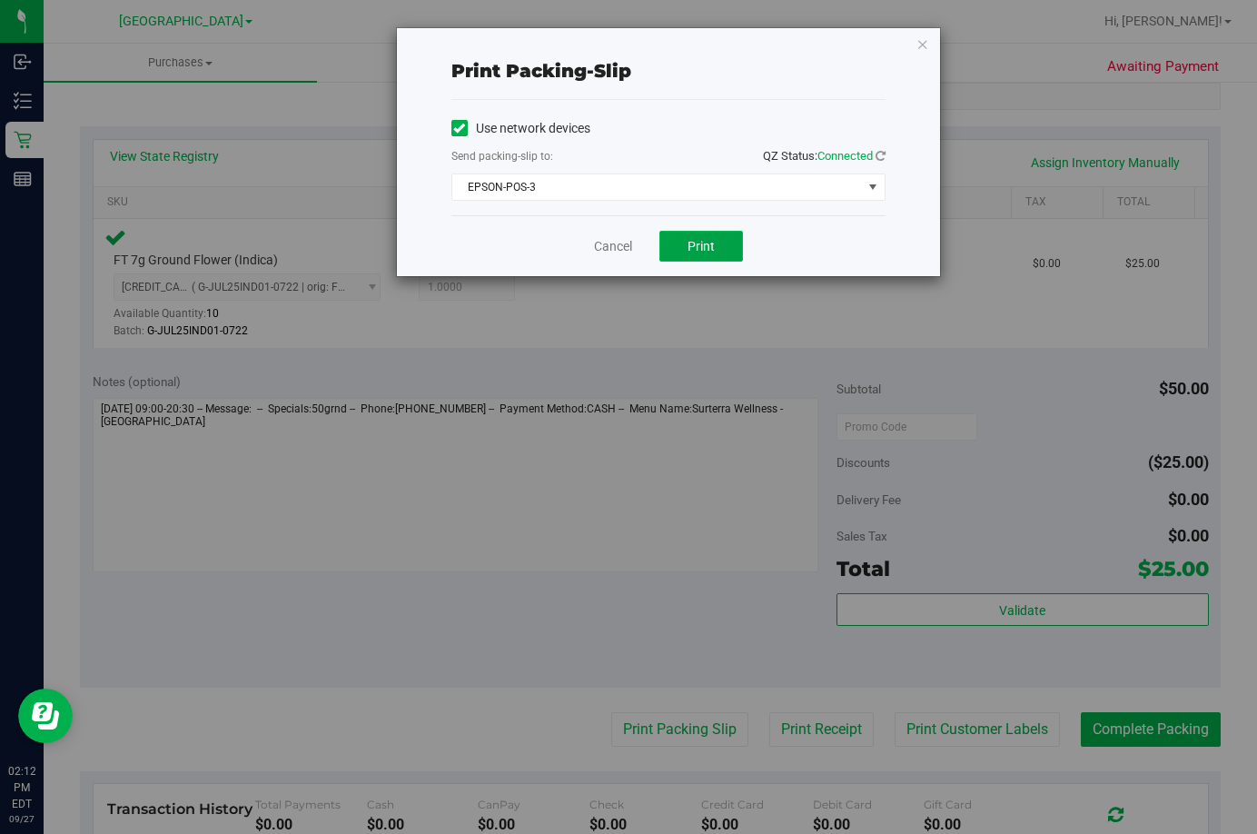
click at [686, 248] on button "Print" at bounding box center [701, 246] width 84 height 31
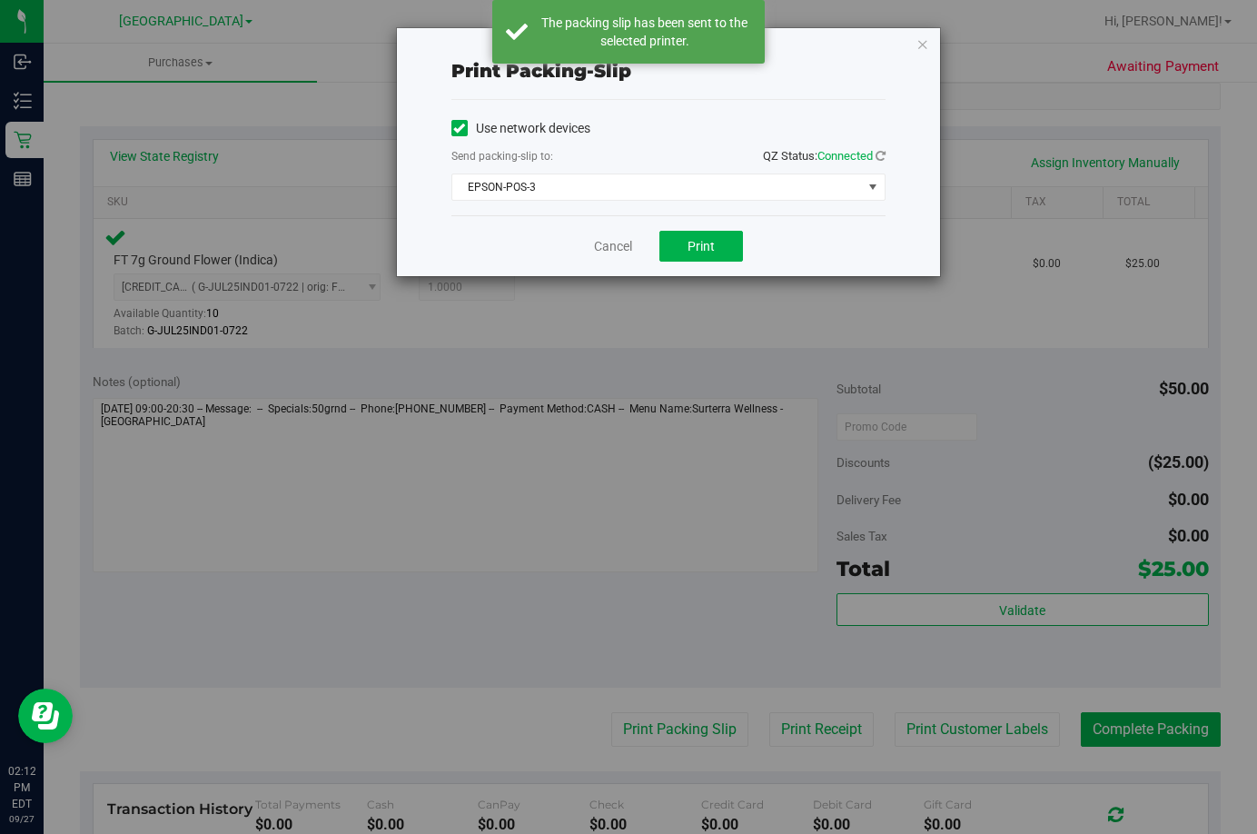
click at [610, 282] on div "Print packing-slip Use network devices Send packing-slip to: QZ Status: Connect…" at bounding box center [635, 417] width 1271 height 834
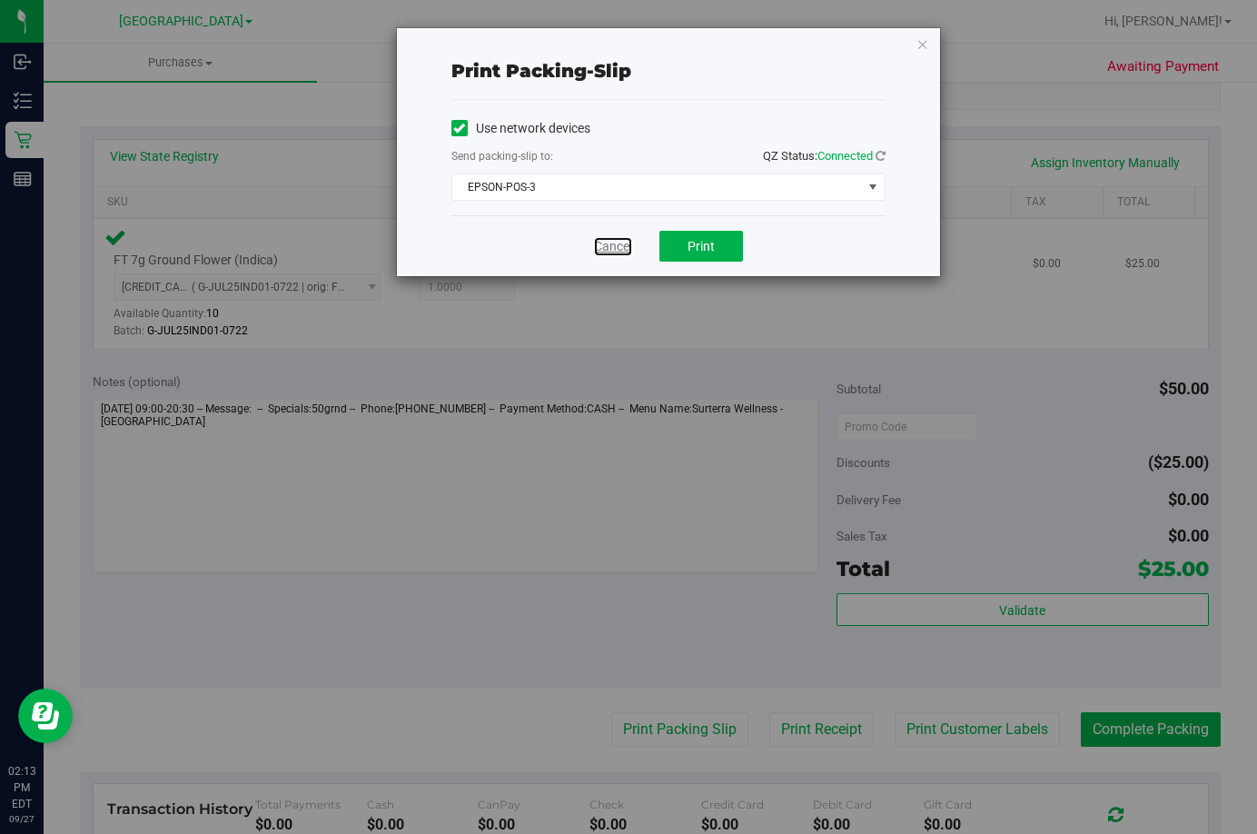
drag, startPoint x: 619, startPoint y: 241, endPoint x: 634, endPoint y: 242, distance: 15.5
click at [620, 242] on link "Cancel" at bounding box center [613, 246] width 38 height 19
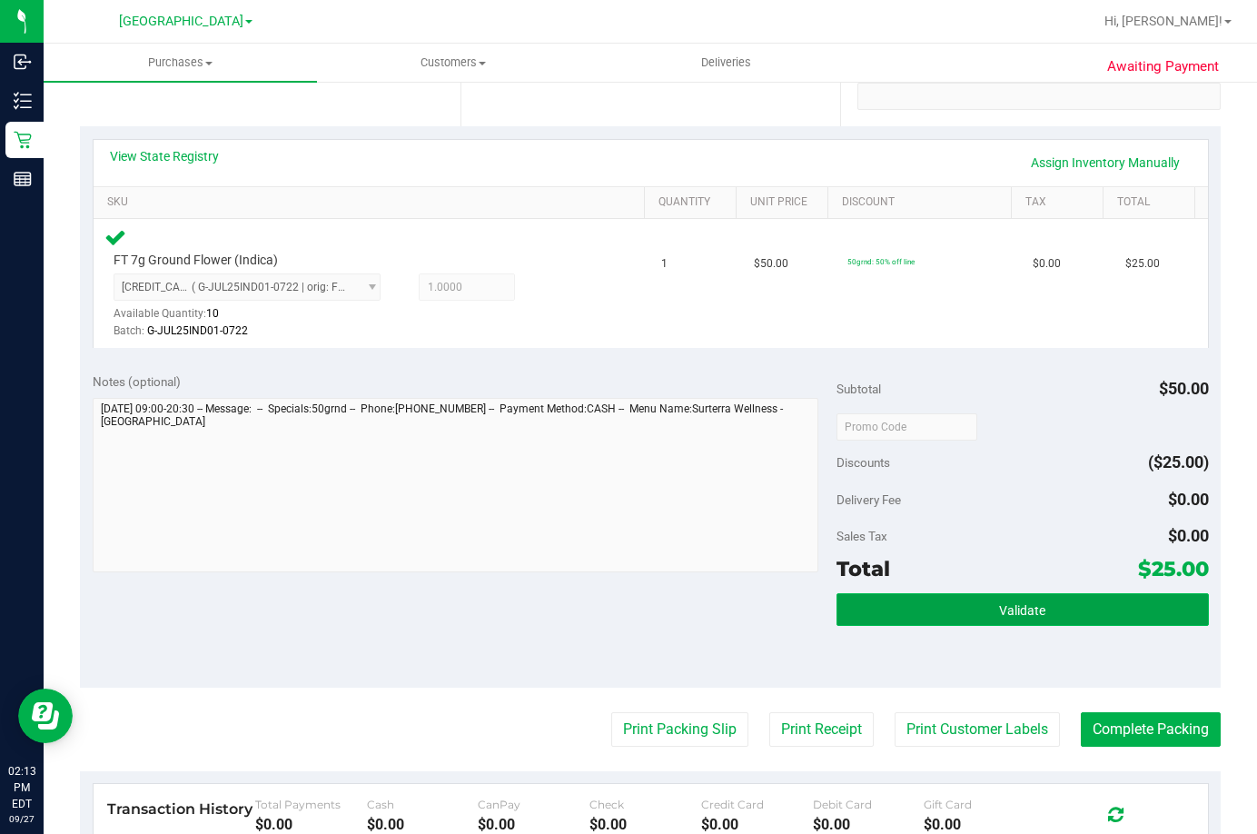
click at [1069, 605] on button "Validate" at bounding box center [1023, 609] width 372 height 33
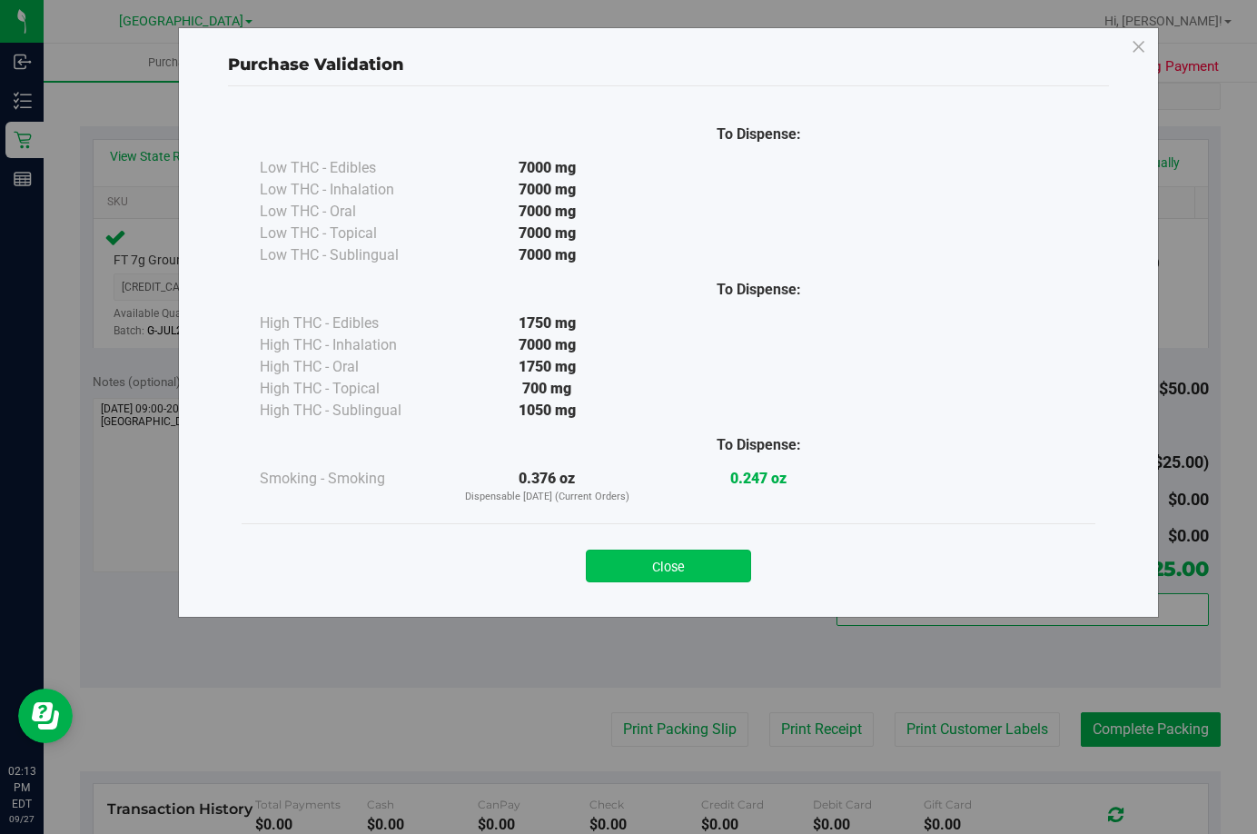
drag, startPoint x: 677, startPoint y: 589, endPoint x: 676, endPoint y: 579, distance: 10.0
click at [676, 588] on div "Close" at bounding box center [669, 560] width 854 height 74
click at [678, 573] on button "Close" at bounding box center [668, 565] width 165 height 33
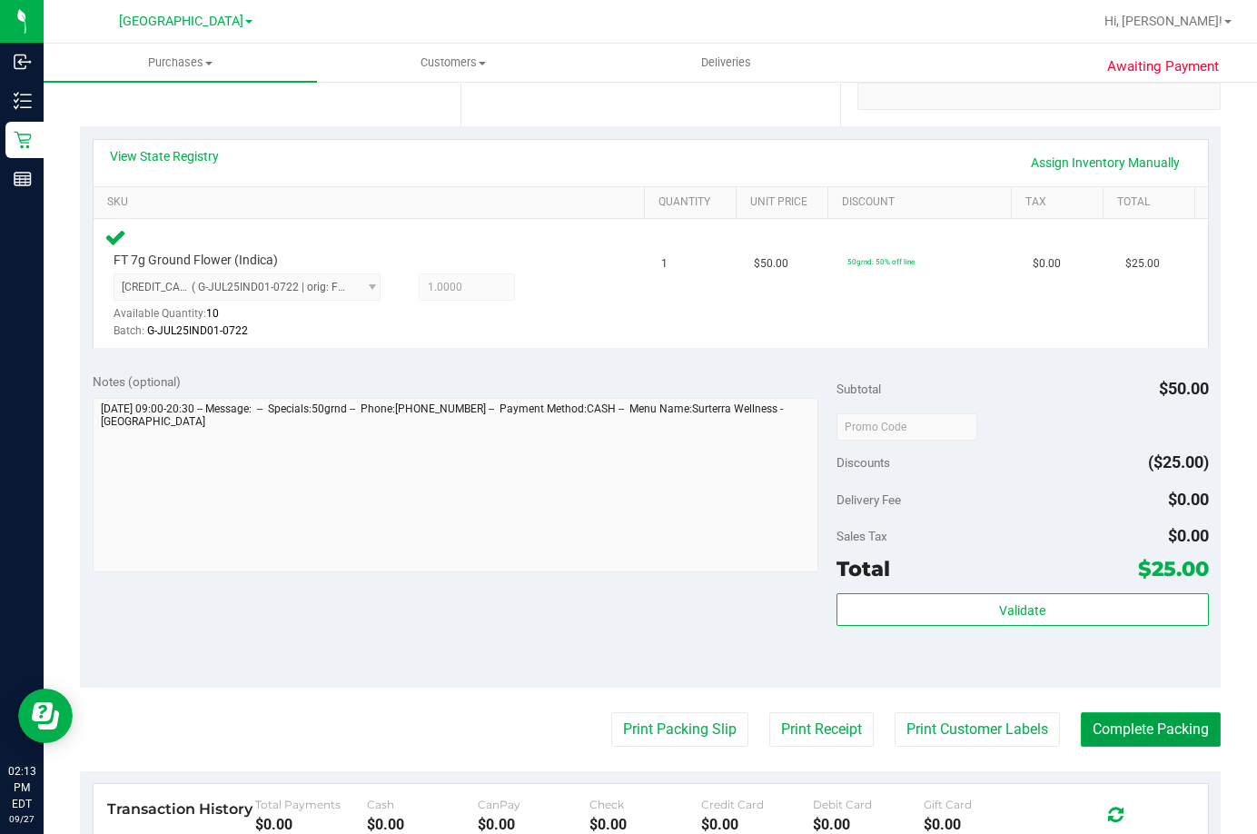
click at [1112, 732] on button "Complete Packing" at bounding box center [1151, 729] width 140 height 35
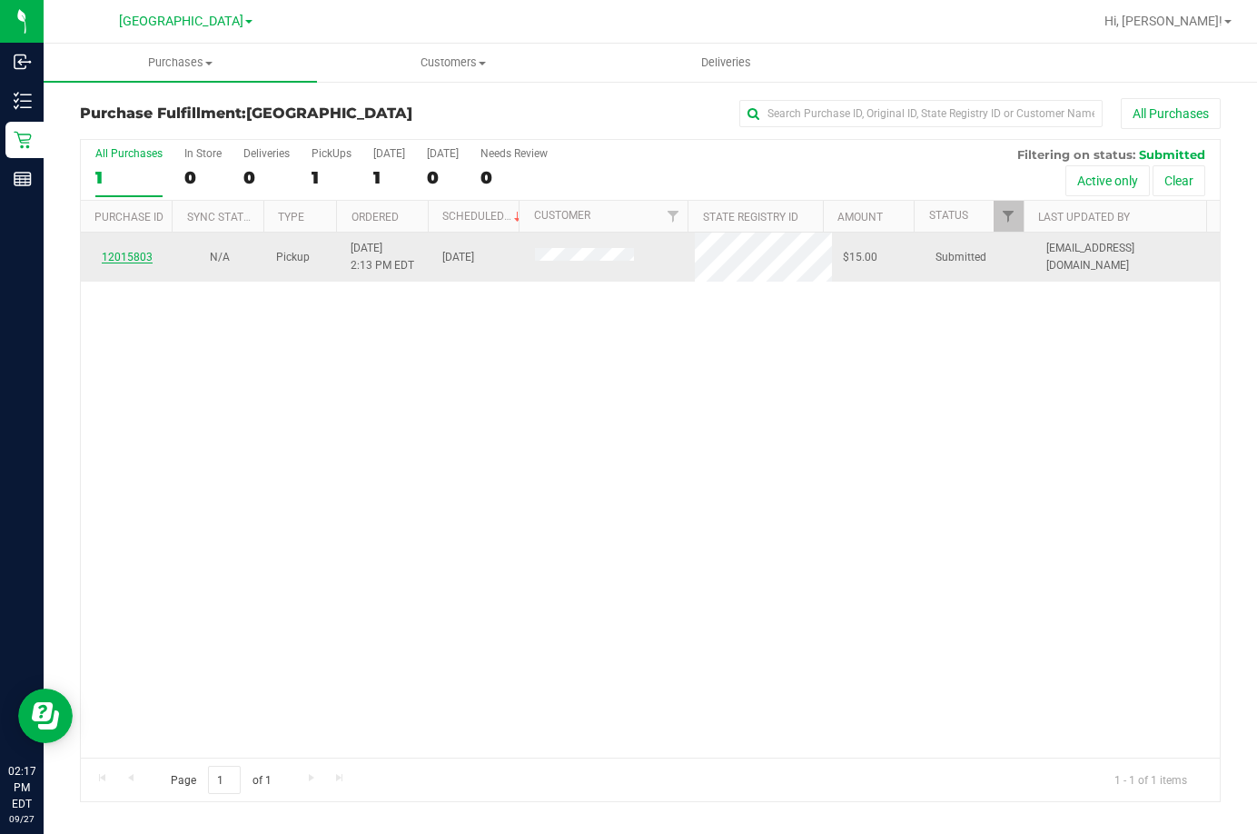
click at [138, 253] on link "12015803" at bounding box center [127, 257] width 51 height 13
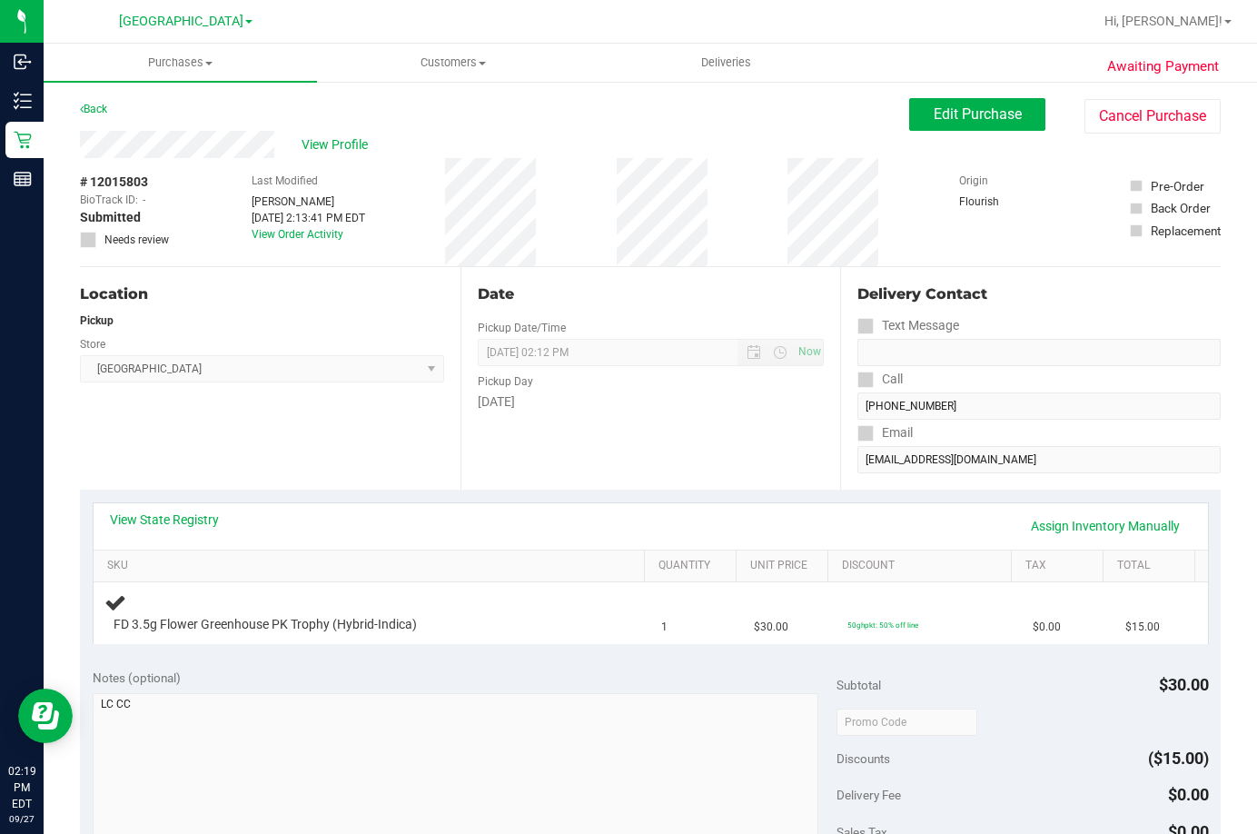
click at [700, 468] on div "Date Pickup Date/Time 09/27/2025 Now 09/27/2025 02:12 PM Now Pickup Day Saturday" at bounding box center [650, 378] width 381 height 223
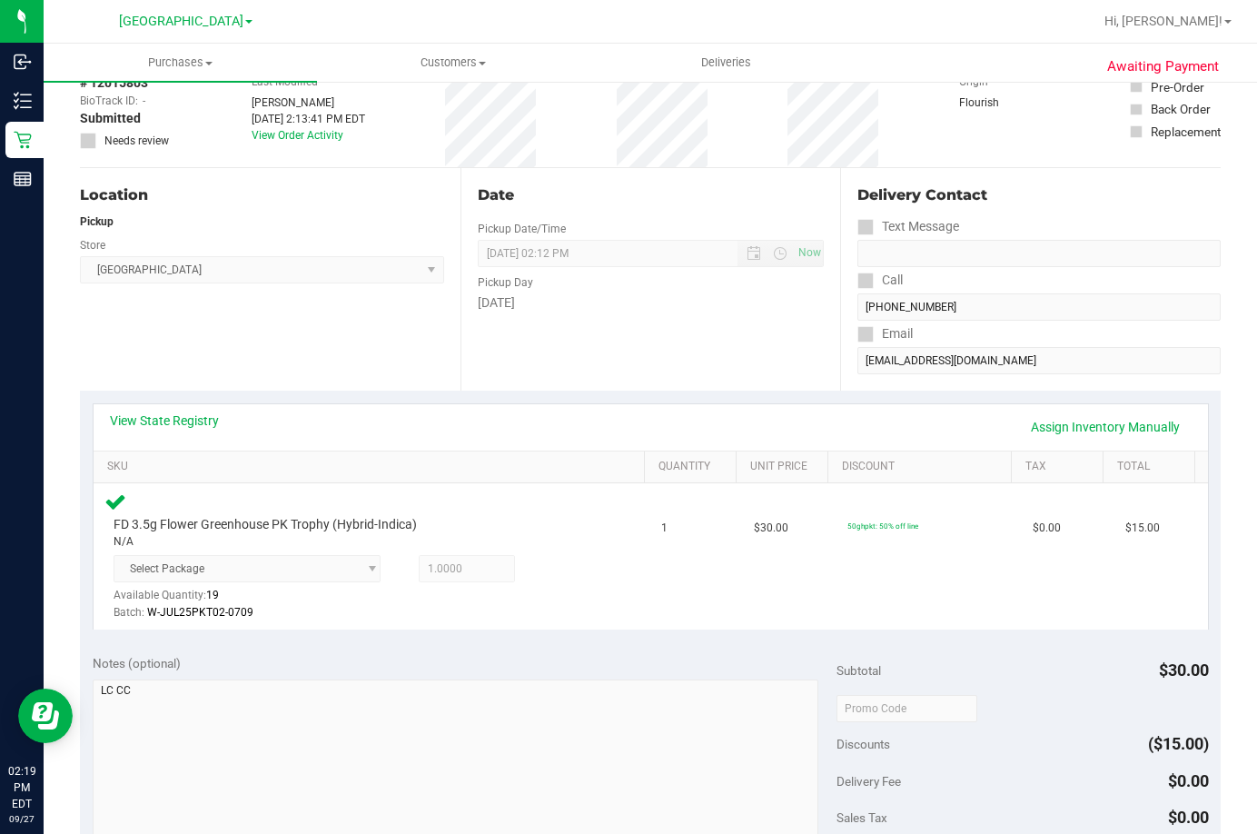
scroll to position [272, 0]
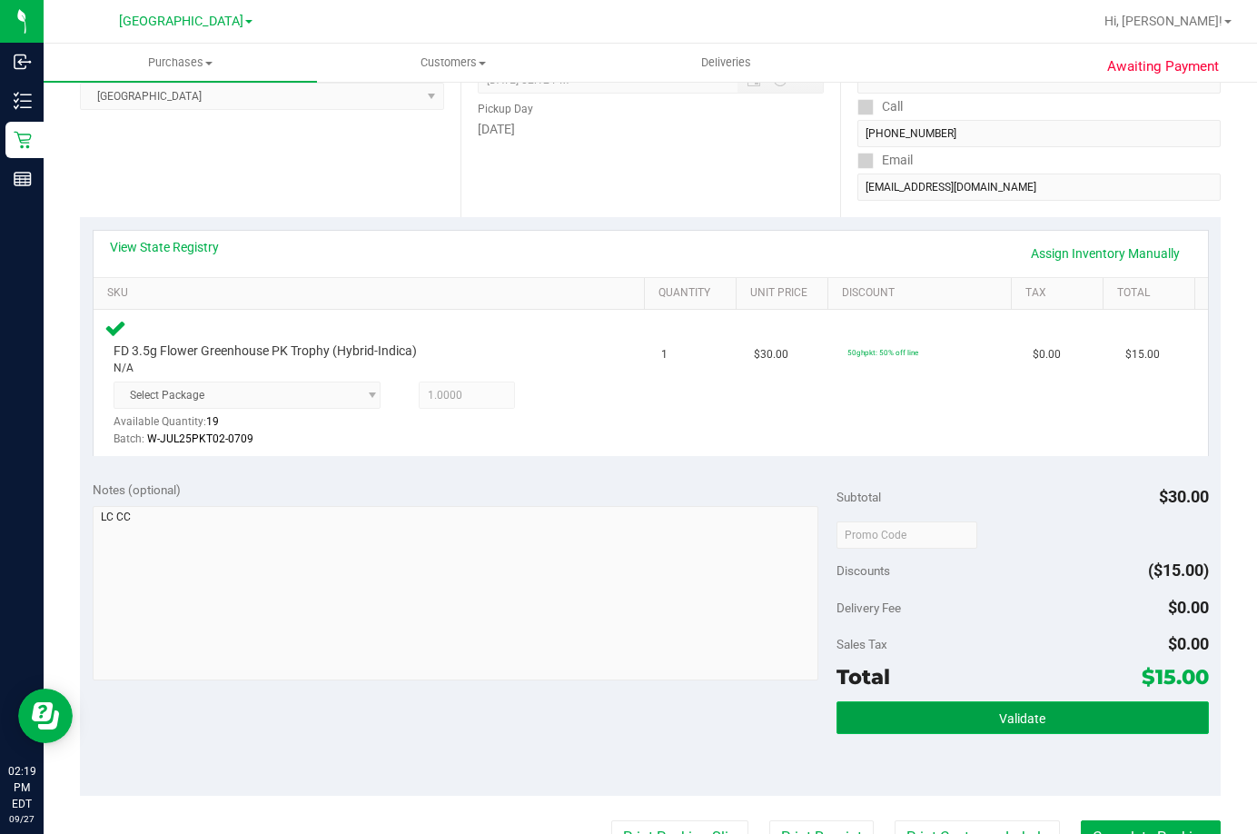
click at [1001, 714] on span "Validate" at bounding box center [1022, 718] width 46 height 15
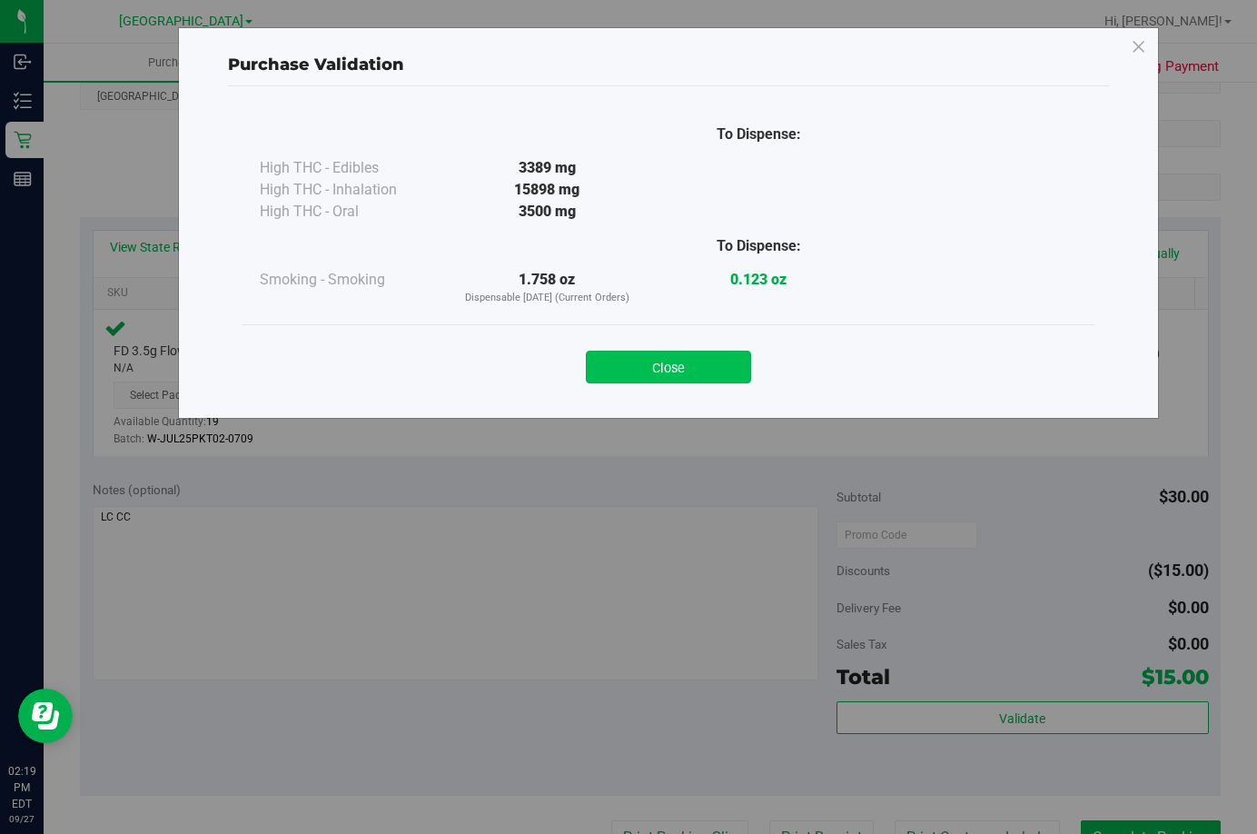
click at [640, 375] on button "Close" at bounding box center [668, 367] width 165 height 33
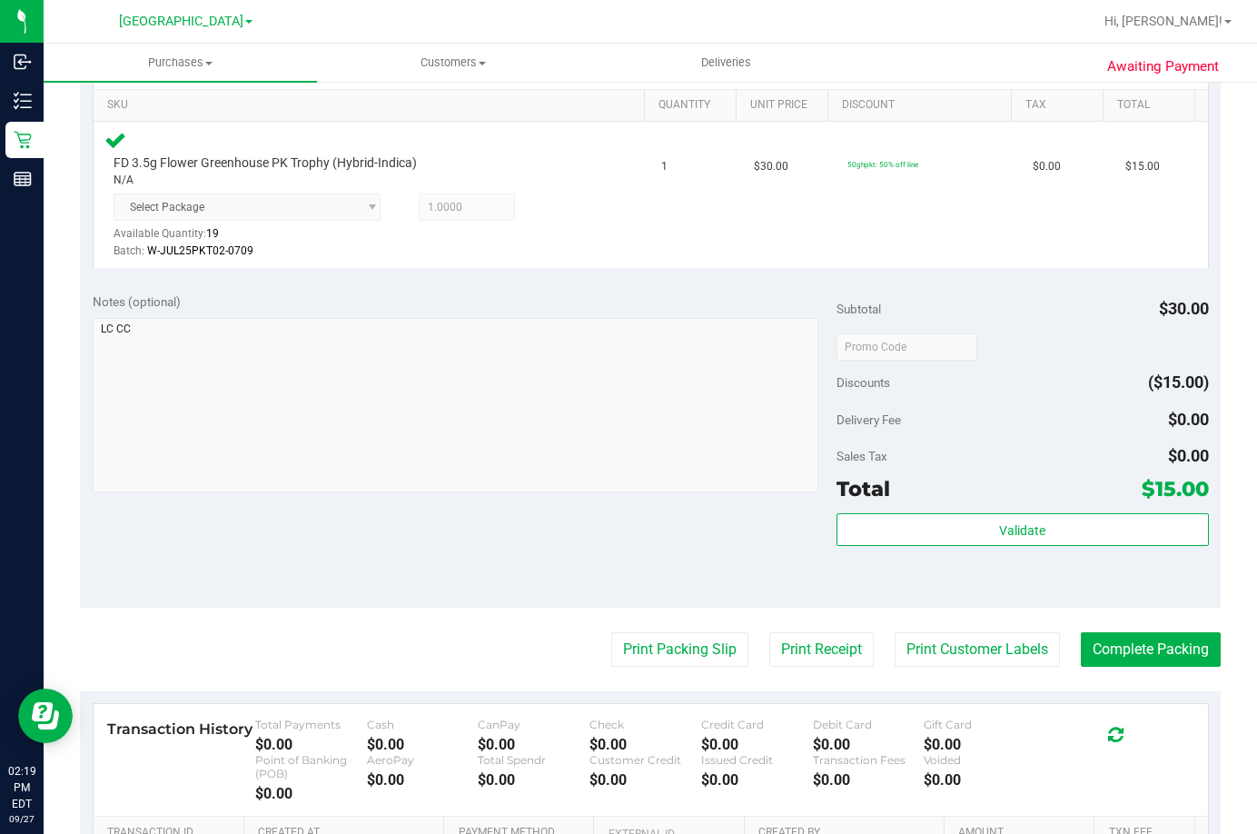
scroll to position [708, 0]
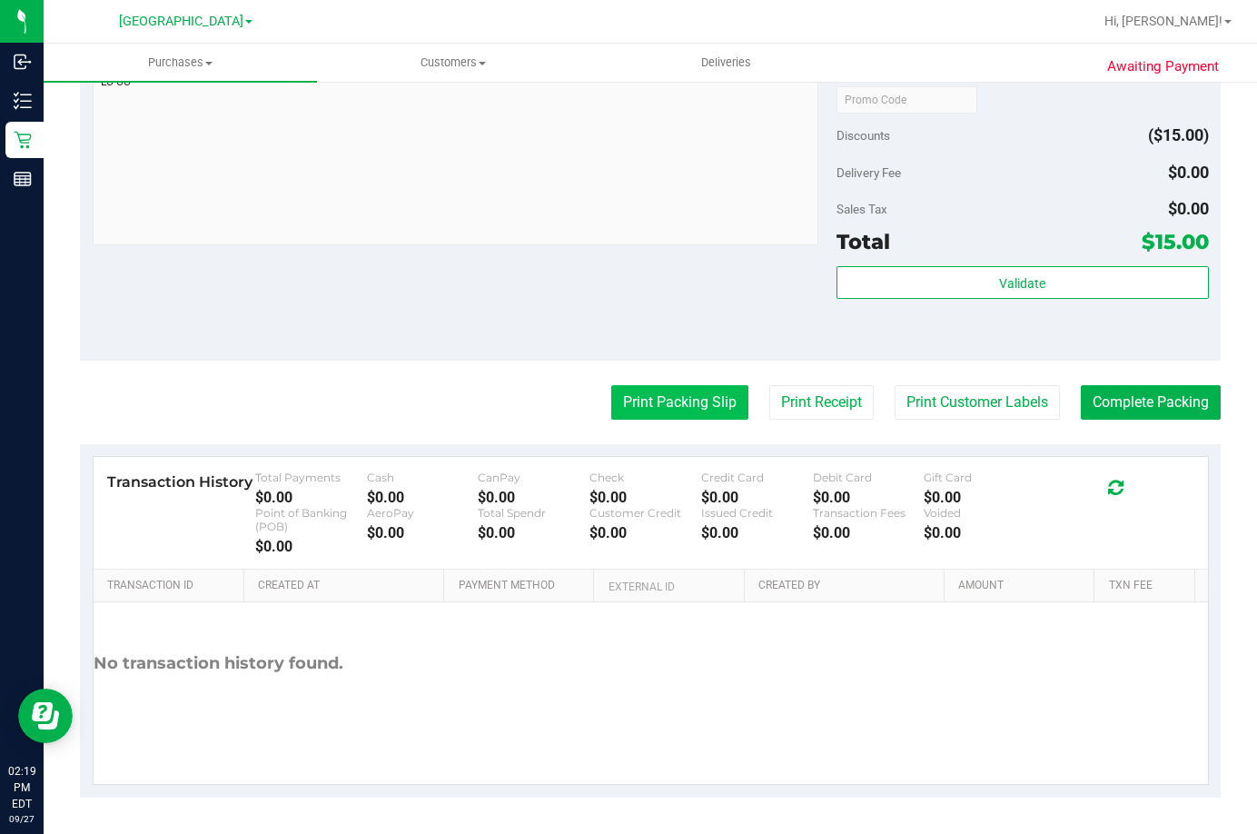
click at [637, 412] on button "Print Packing Slip" at bounding box center [679, 402] width 137 height 35
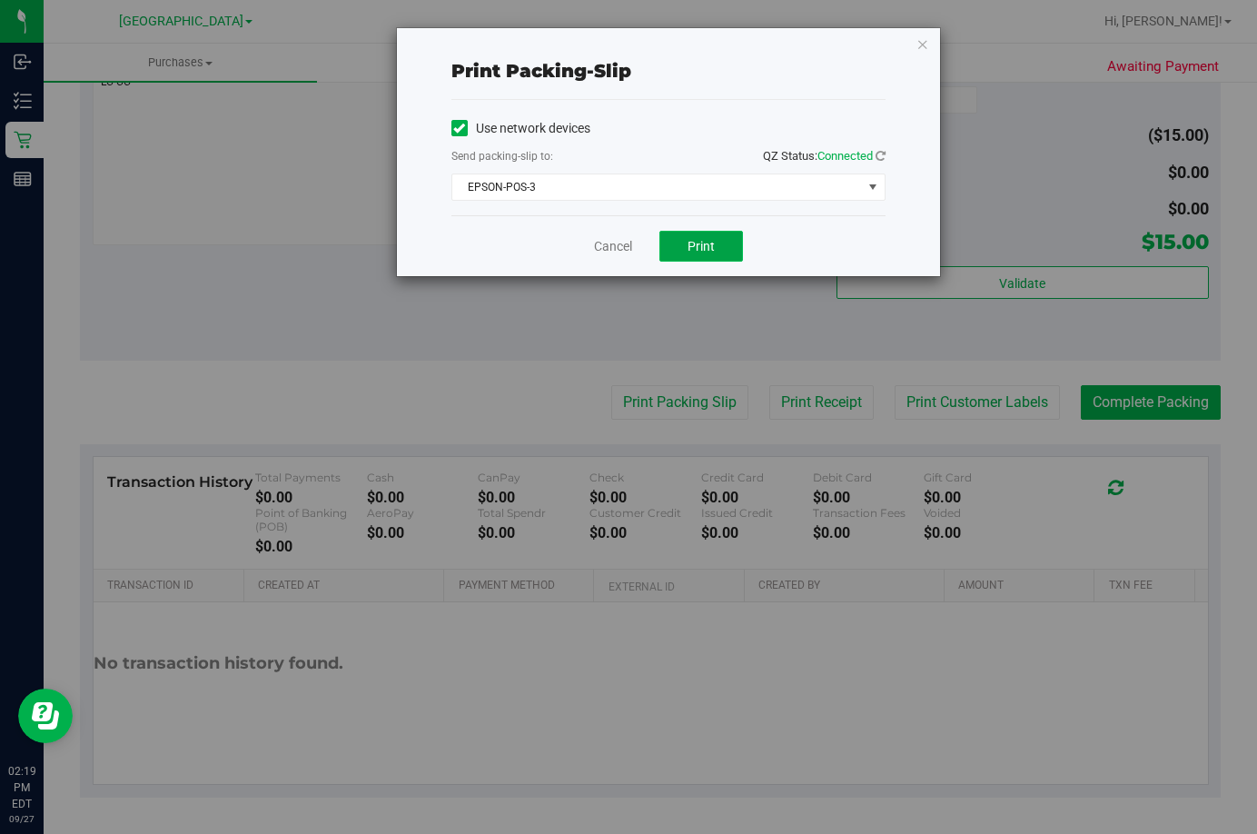
drag, startPoint x: 698, startPoint y: 249, endPoint x: 698, endPoint y: 234, distance: 14.5
click at [698, 247] on span "Print" at bounding box center [701, 246] width 27 height 15
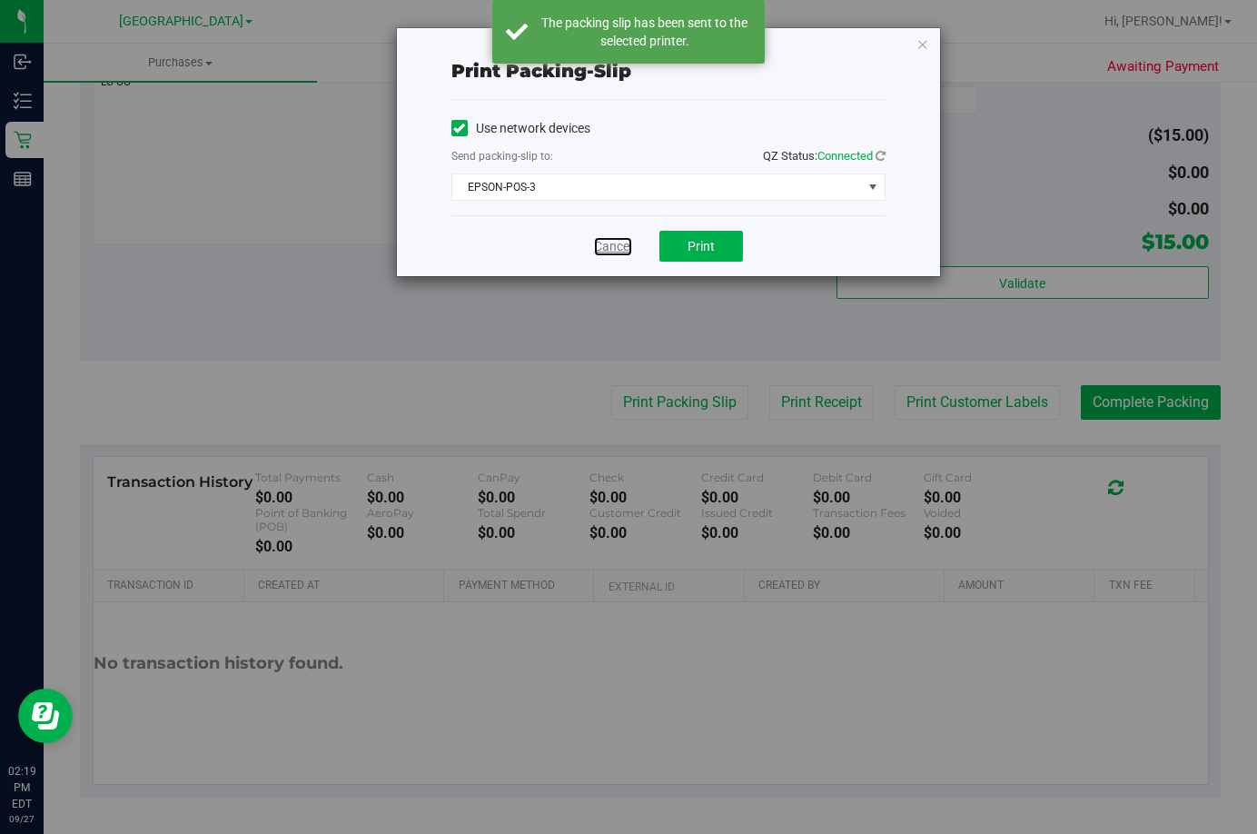
click at [609, 255] on link "Cancel" at bounding box center [613, 246] width 38 height 19
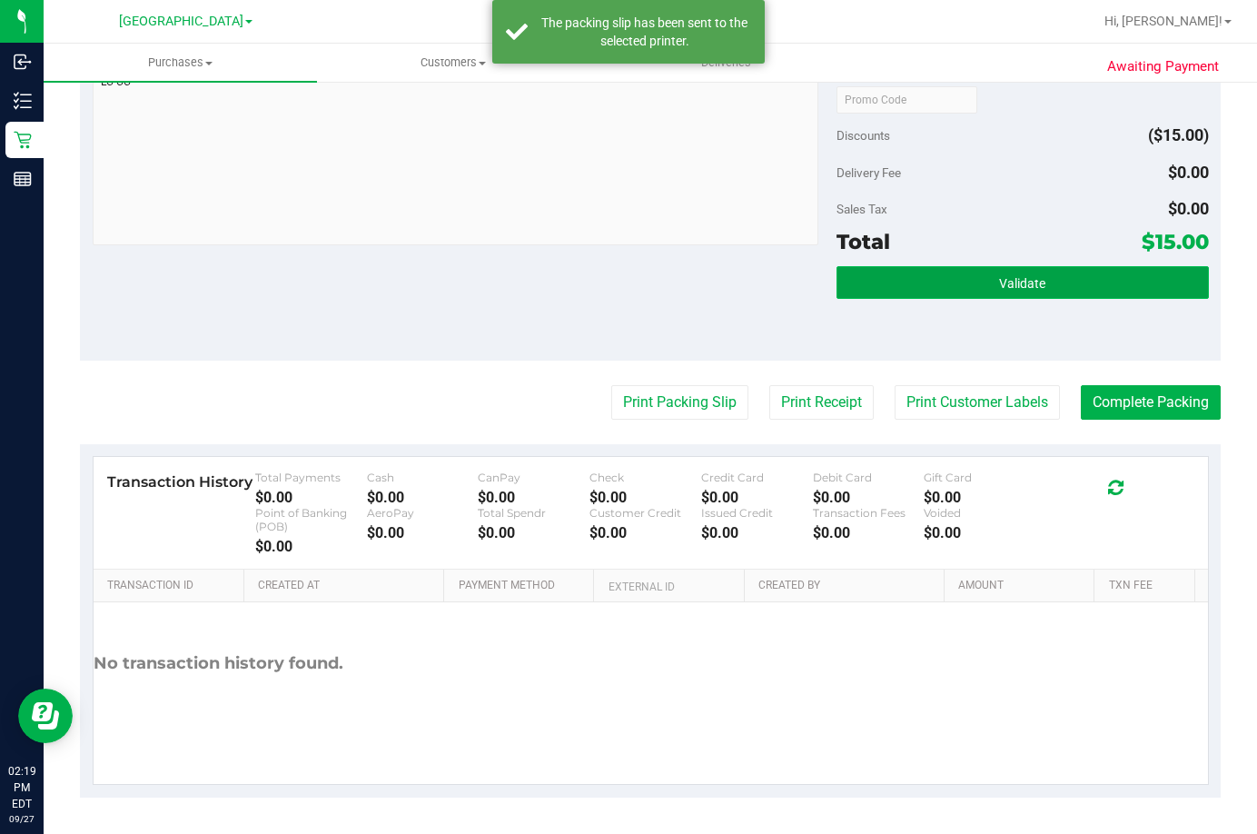
click at [966, 281] on button "Validate" at bounding box center [1023, 282] width 372 height 33
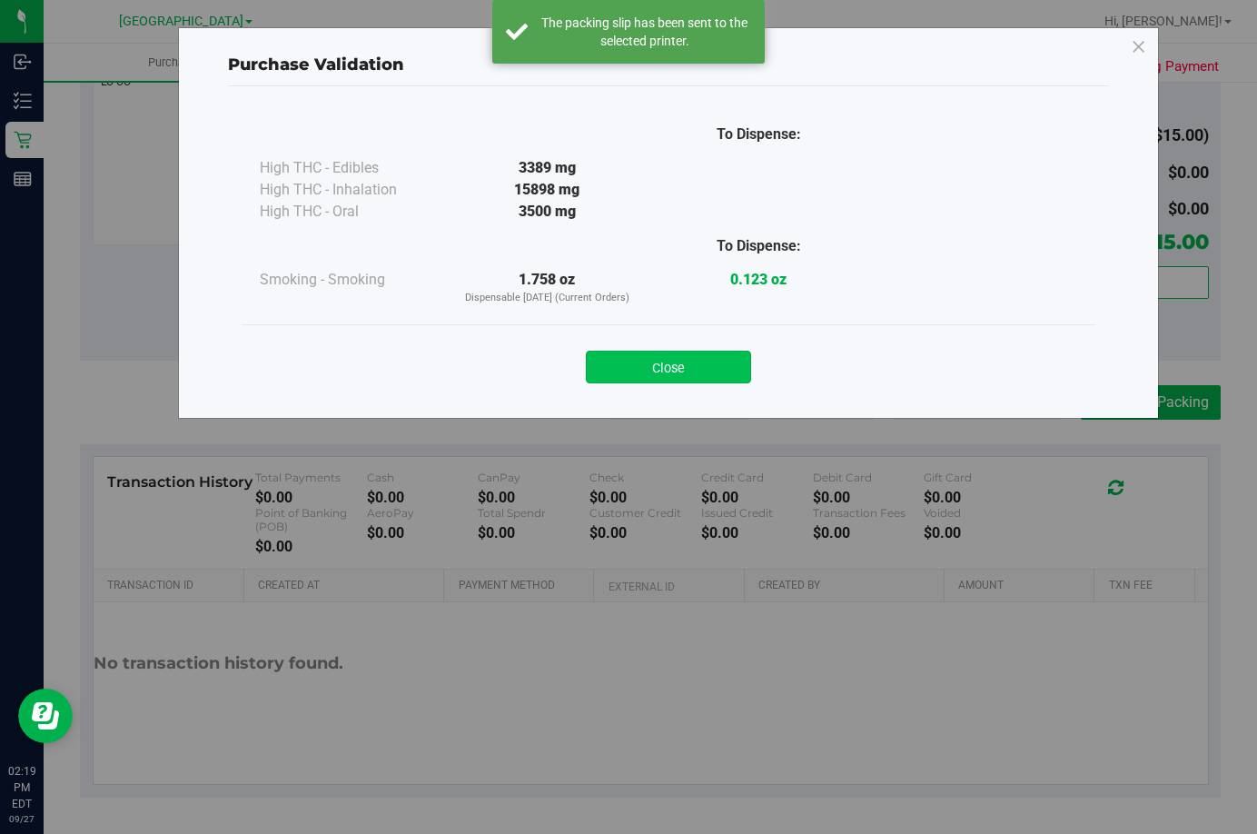
click at [653, 362] on button "Close" at bounding box center [668, 367] width 165 height 33
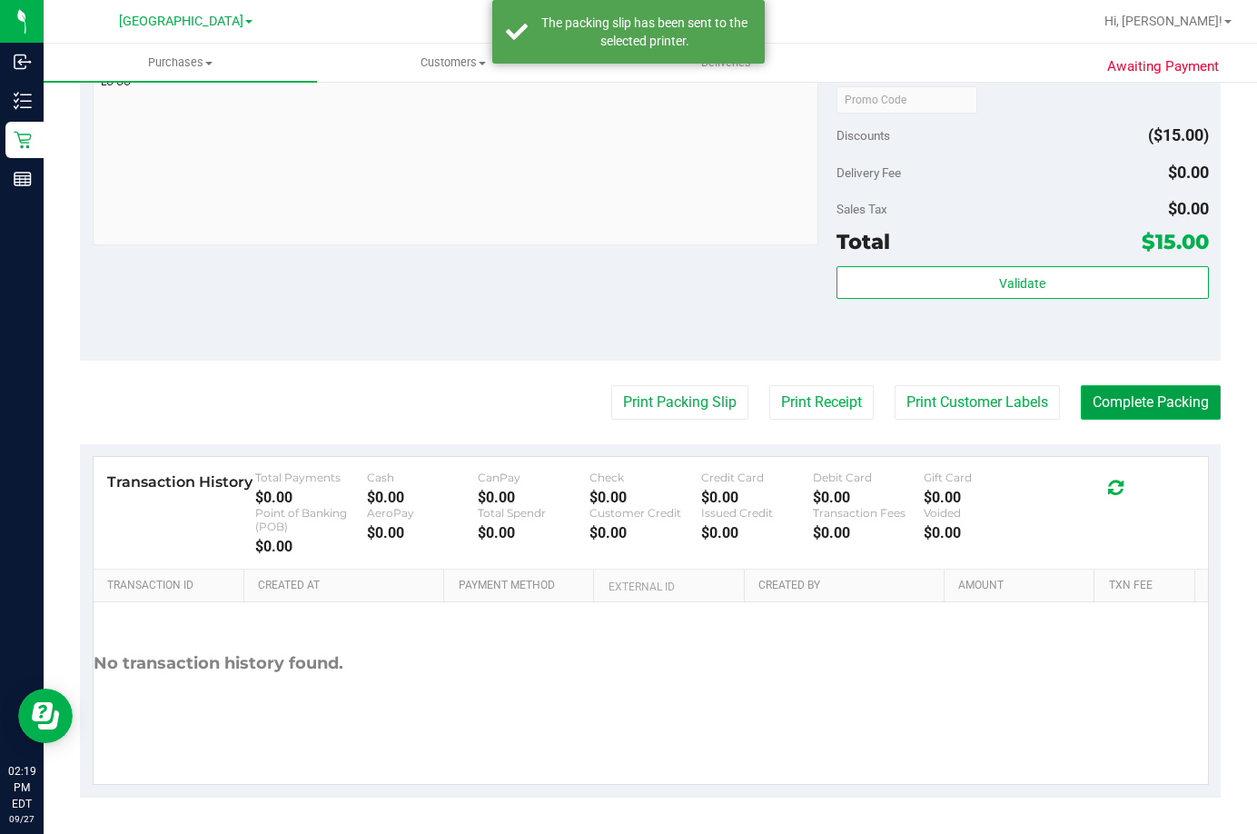
click at [1126, 401] on button "Complete Packing" at bounding box center [1151, 402] width 140 height 35
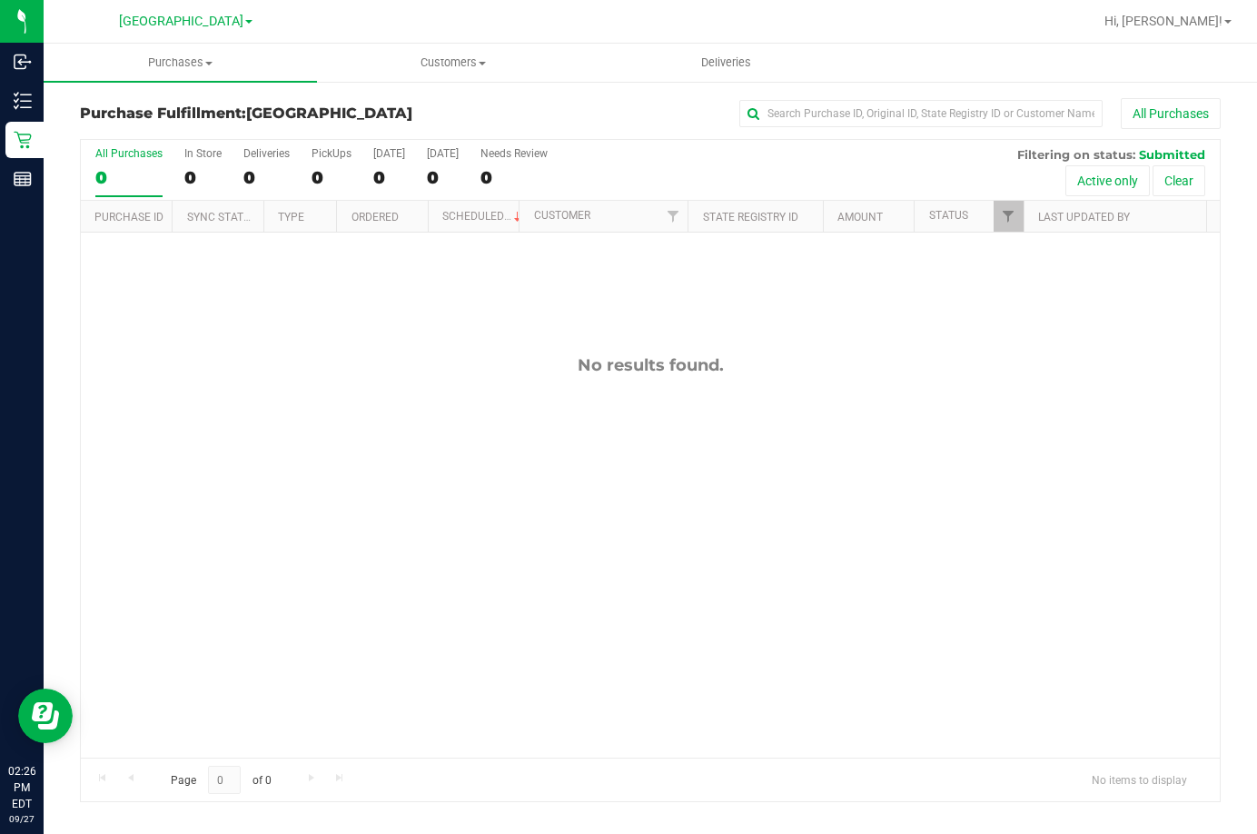
click at [925, 352] on div "No results found." at bounding box center [650, 557] width 1139 height 648
click at [463, 525] on div "No results found." at bounding box center [650, 557] width 1139 height 648
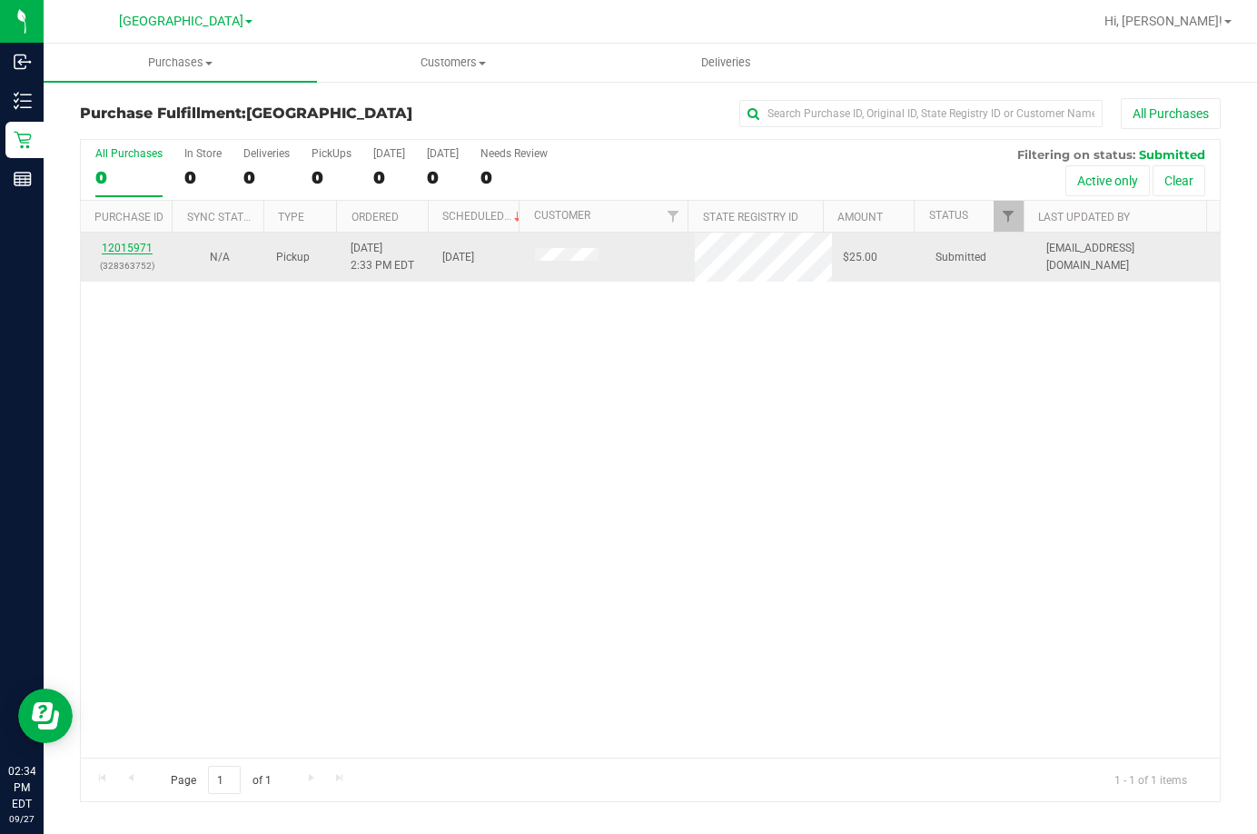
click at [128, 250] on link "12015971" at bounding box center [127, 248] width 51 height 13
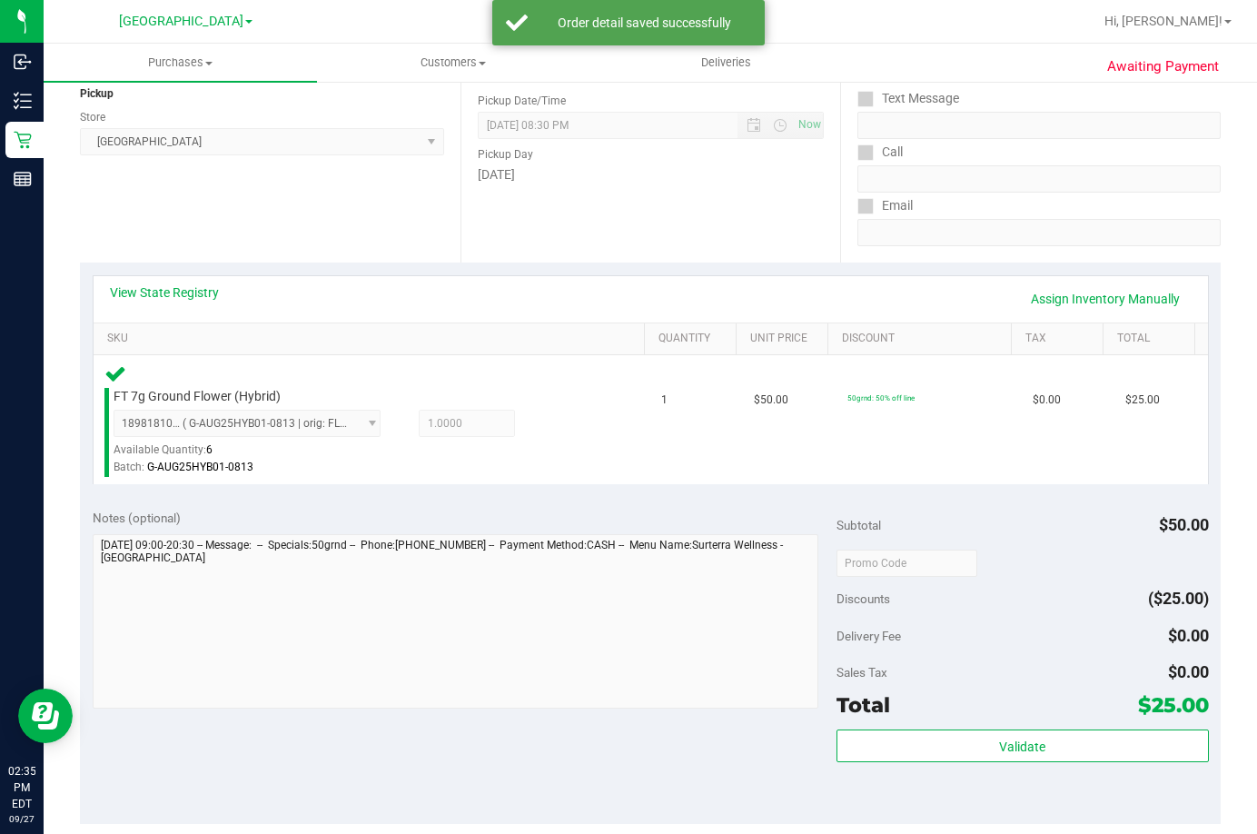
scroll to position [272, 0]
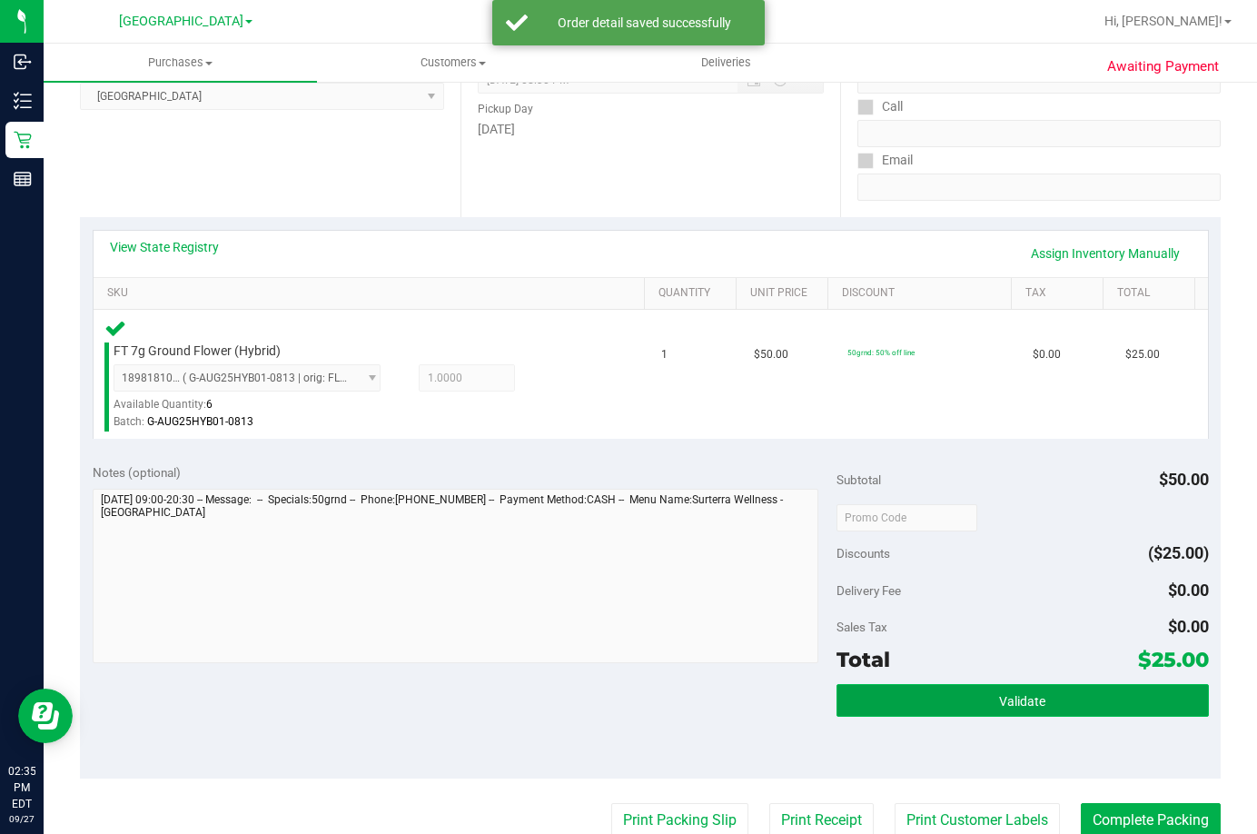
click at [1036, 698] on button "Validate" at bounding box center [1023, 700] width 372 height 33
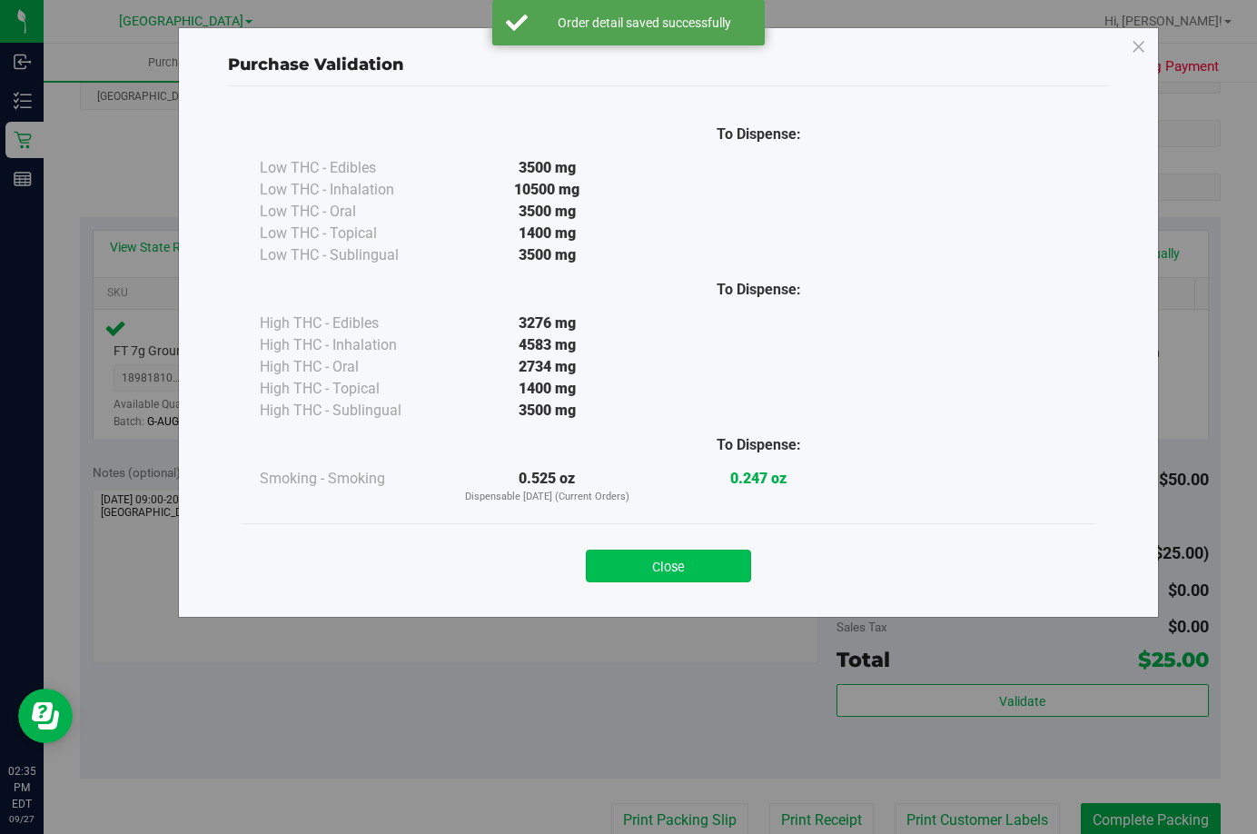
click at [648, 555] on button "Close" at bounding box center [668, 565] width 165 height 33
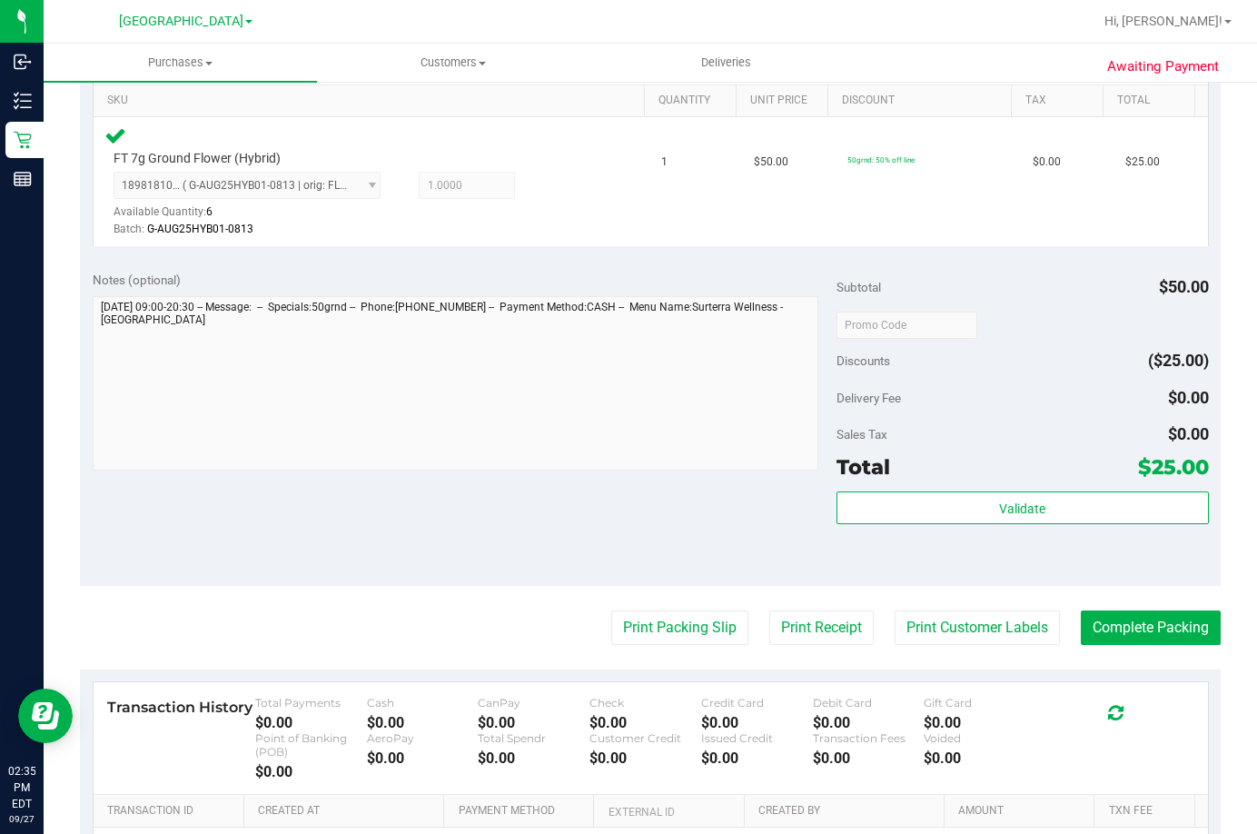
scroll to position [545, 0]
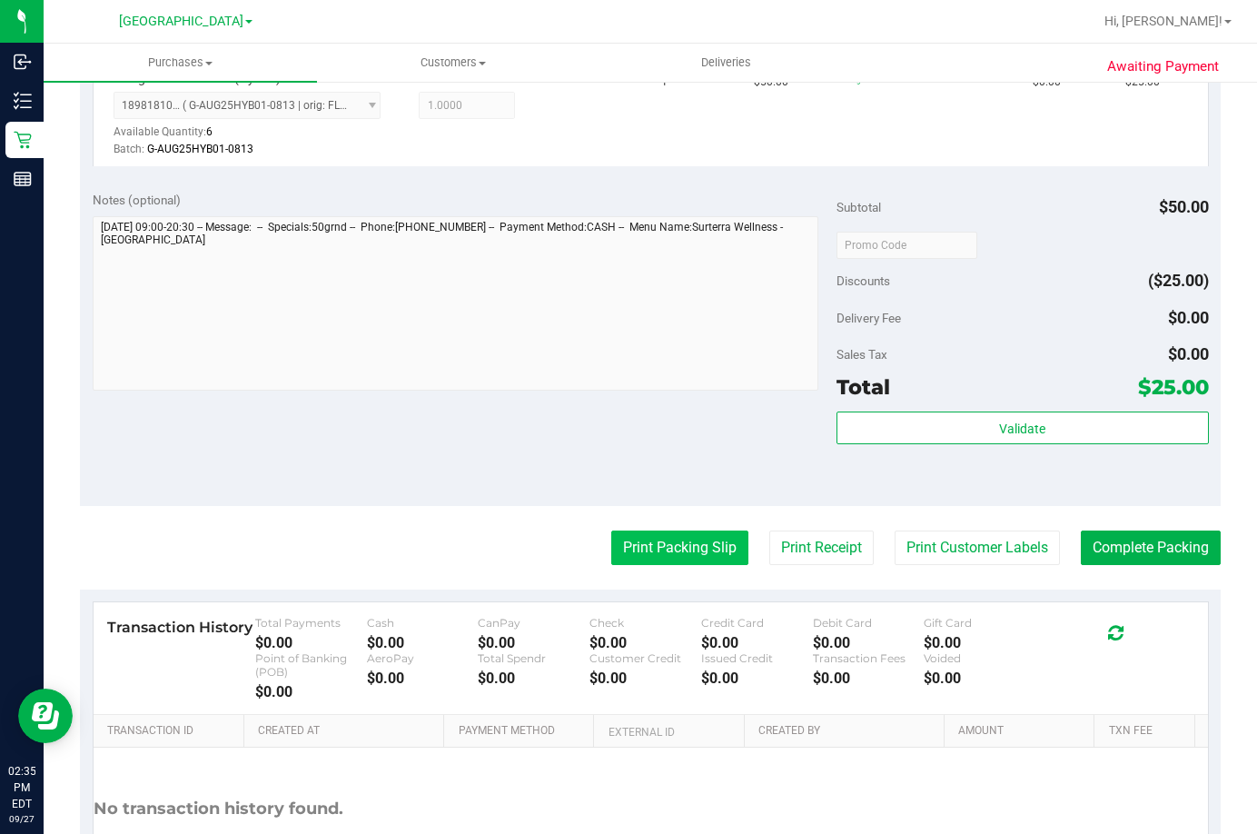
click at [647, 543] on button "Print Packing Slip" at bounding box center [679, 547] width 137 height 35
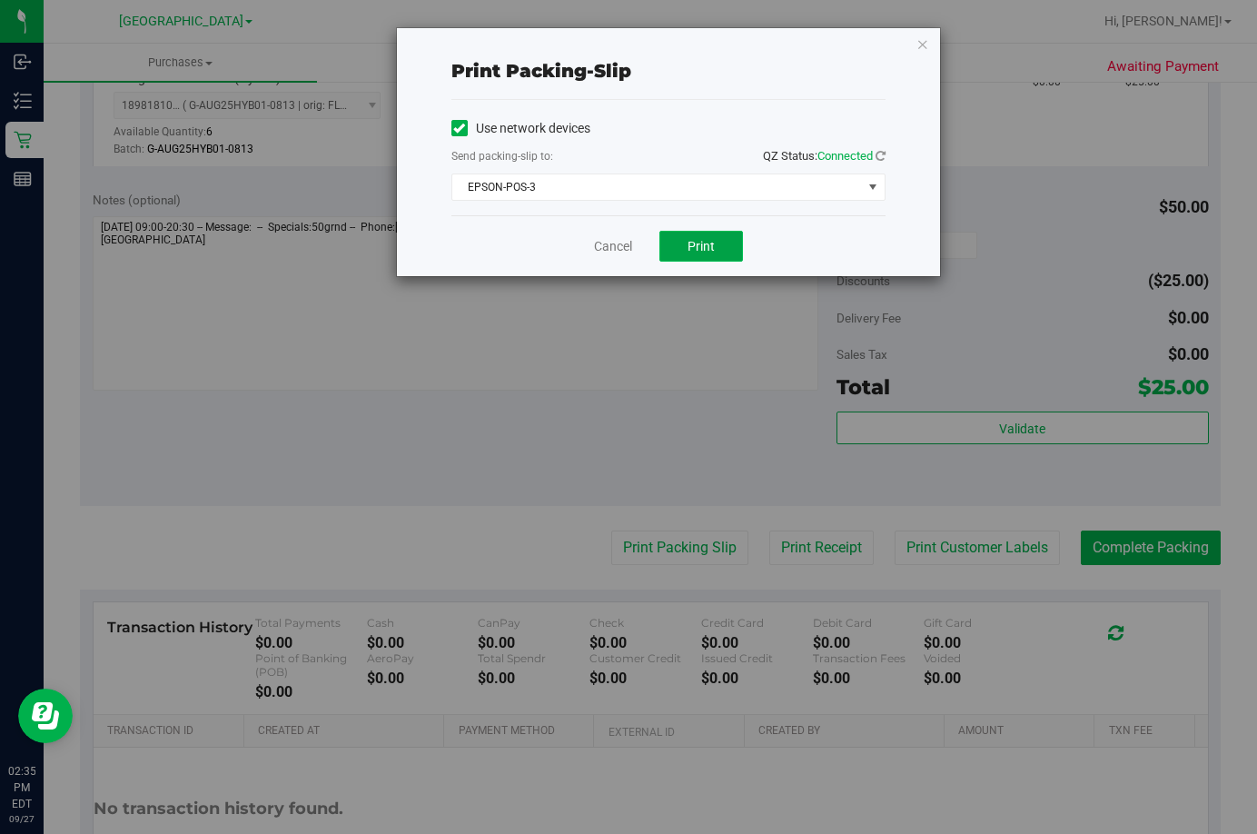
click at [700, 250] on span "Print" at bounding box center [701, 246] width 27 height 15
click at [614, 246] on link "Cancel" at bounding box center [613, 246] width 38 height 19
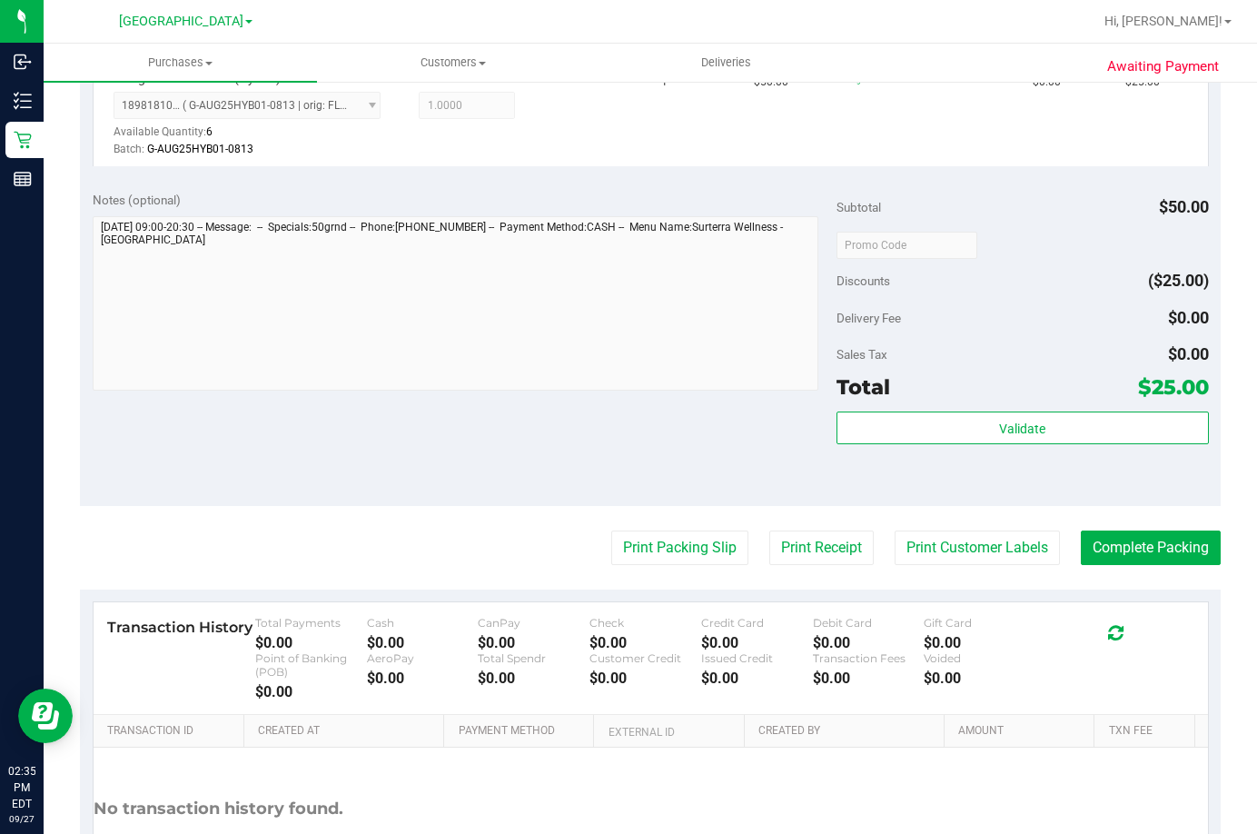
click at [948, 411] on div "Subtotal $50.00 Discounts ($25.00) Delivery Fee $0.00 Sales Tax $0.00 Total $25…" at bounding box center [1023, 342] width 372 height 302
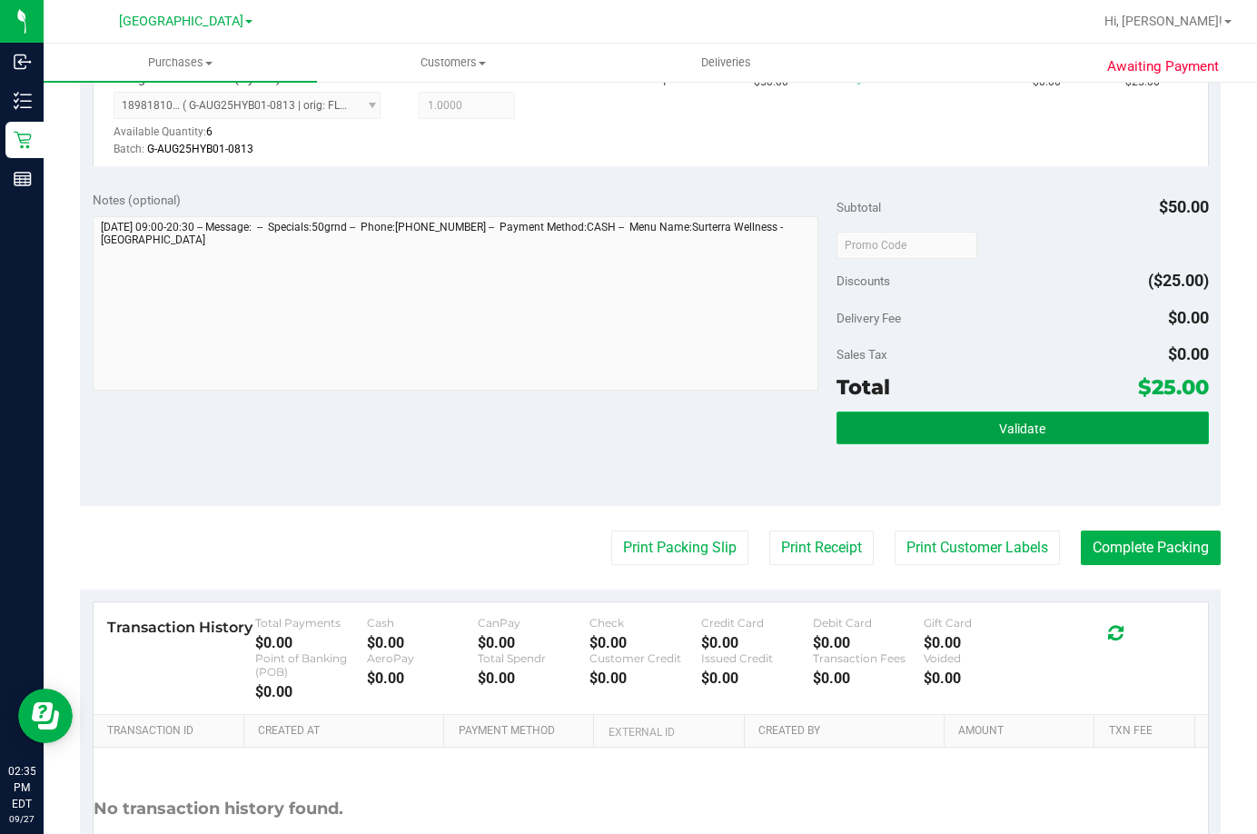
click at [948, 416] on button "Validate" at bounding box center [1023, 427] width 372 height 33
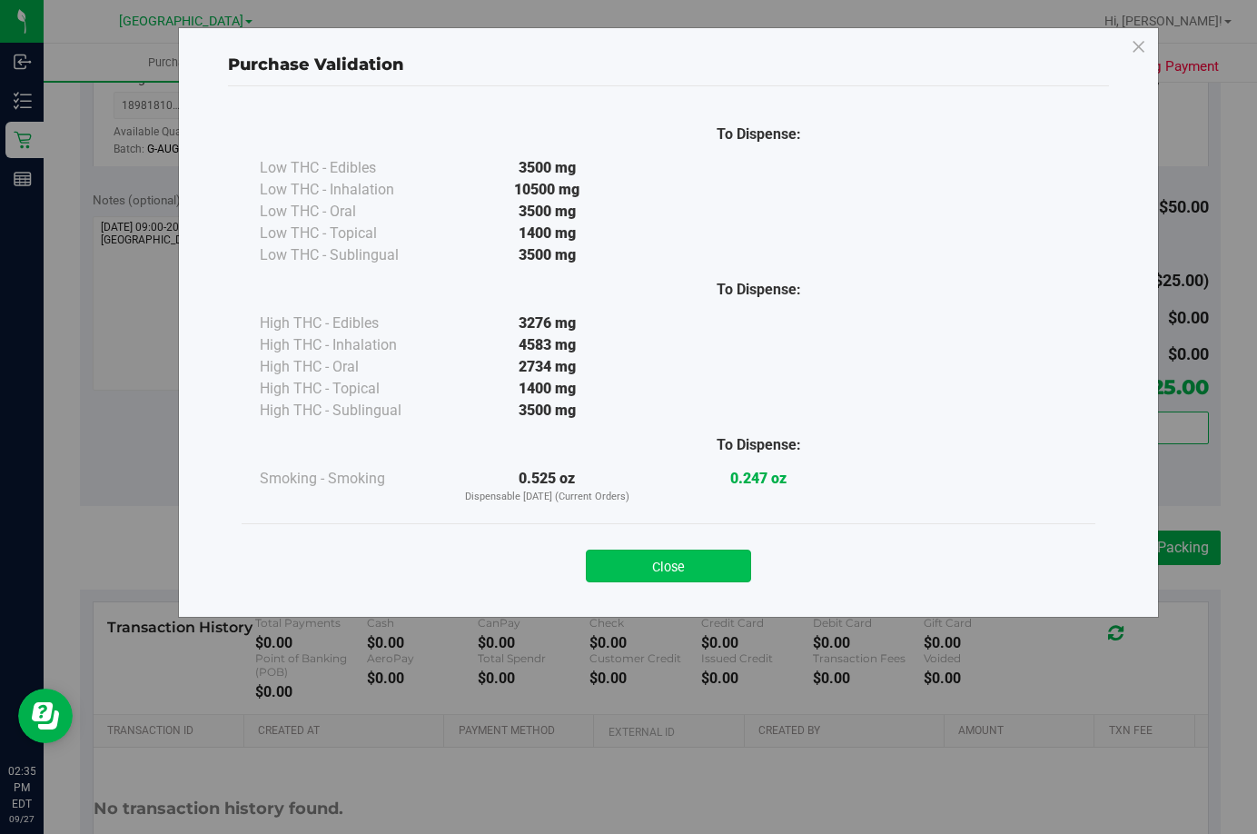
click at [660, 555] on button "Close" at bounding box center [668, 565] width 165 height 33
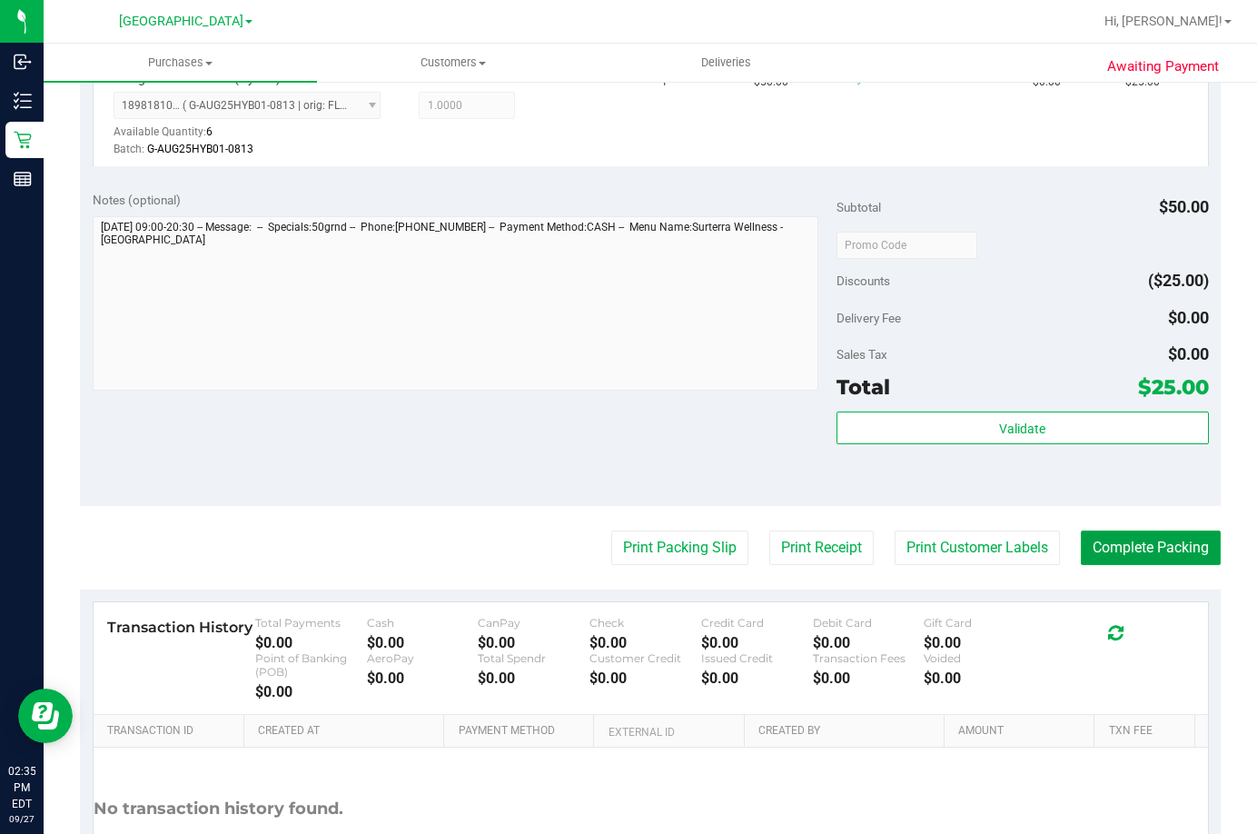
drag, startPoint x: 1156, startPoint y: 542, endPoint x: 1253, endPoint y: 481, distance: 114.7
click at [1156, 543] on button "Complete Packing" at bounding box center [1151, 547] width 140 height 35
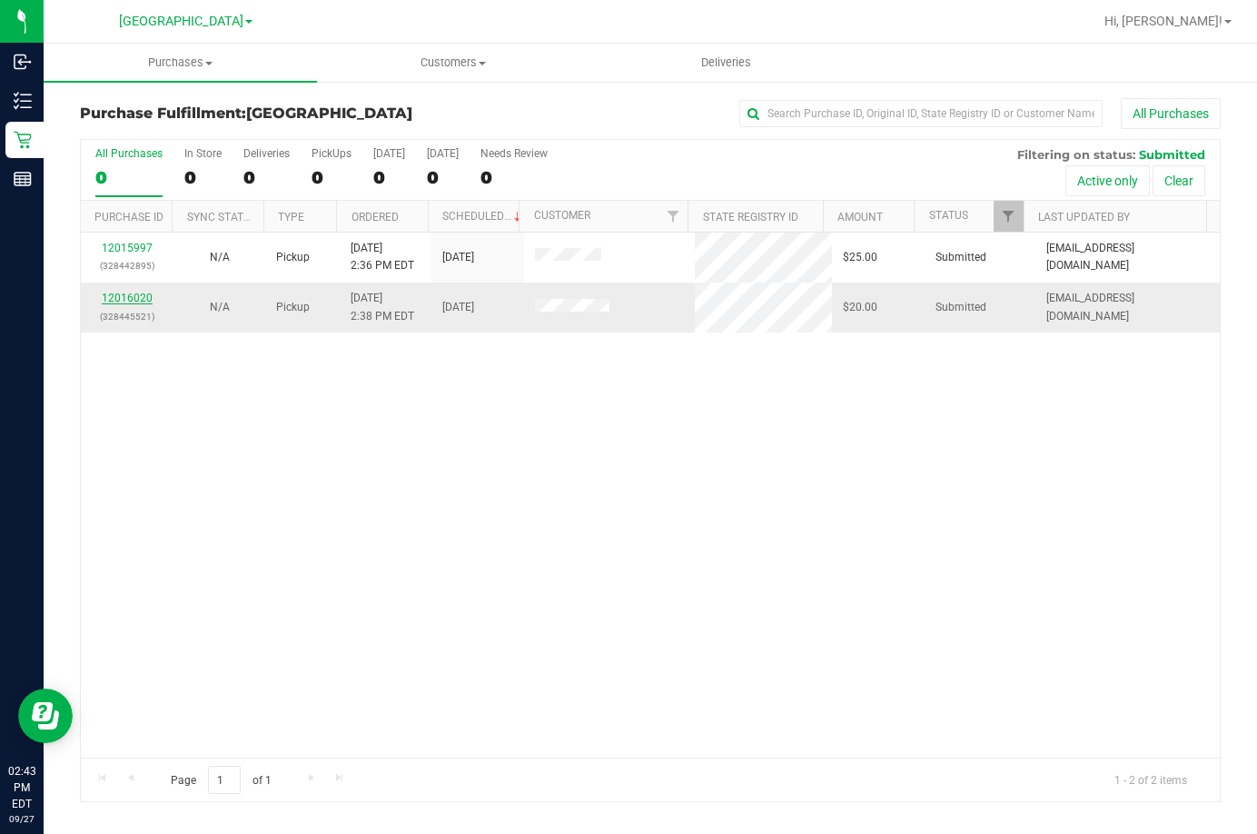
click at [138, 300] on link "12016020" at bounding box center [127, 298] width 51 height 13
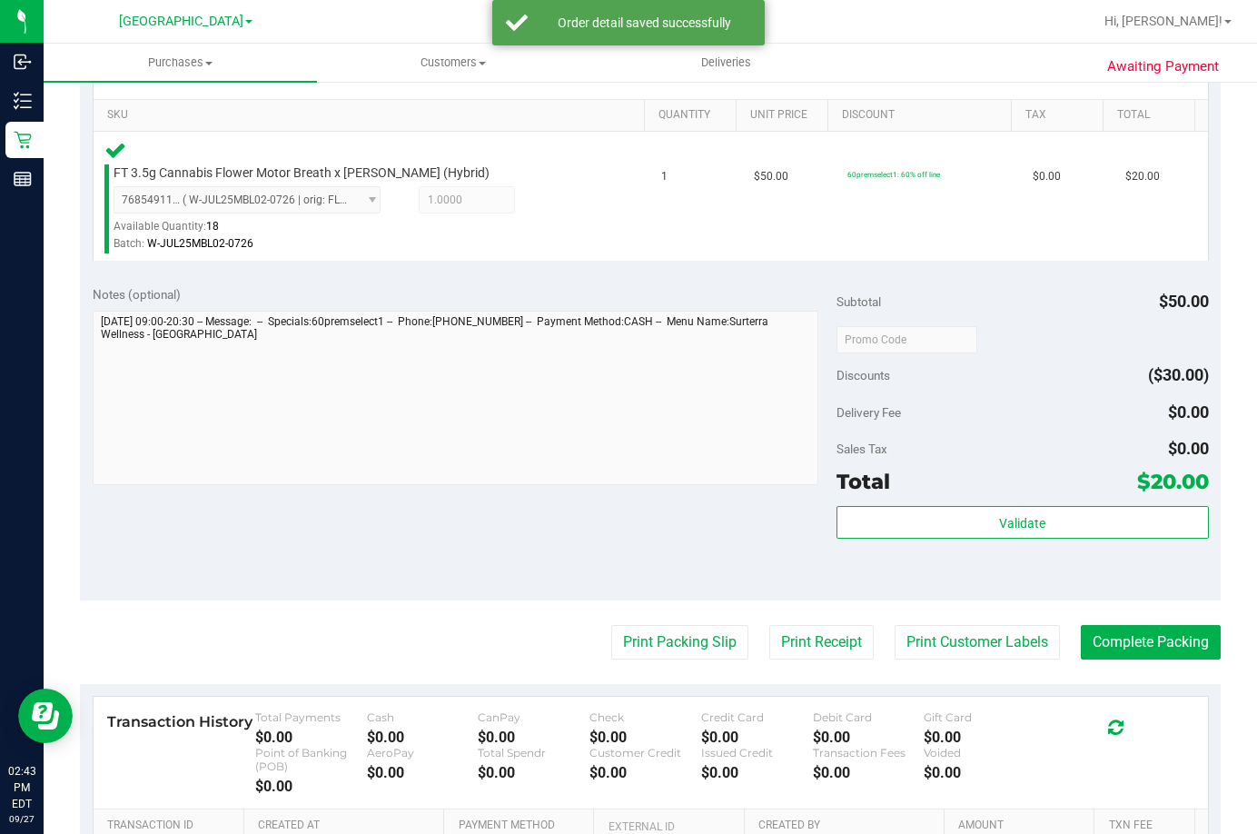
scroll to position [454, 0]
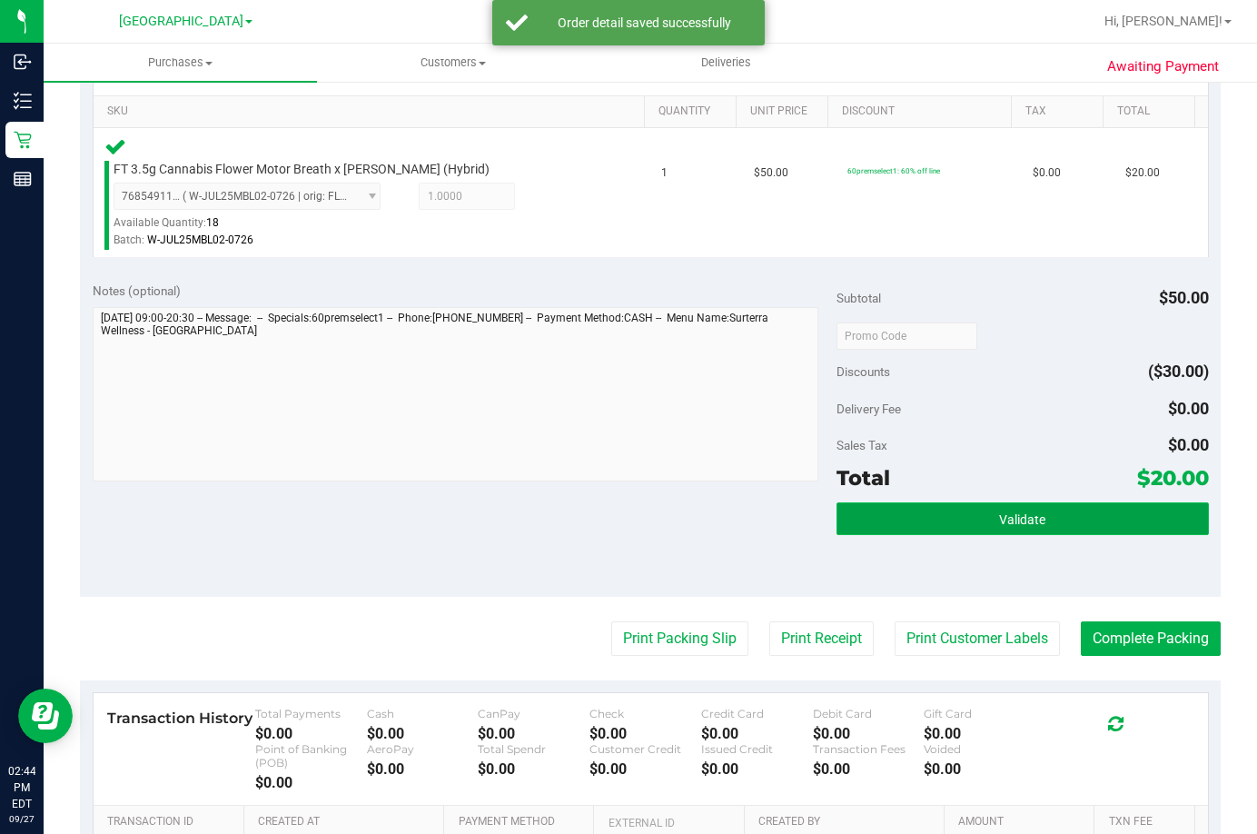
click at [978, 510] on button "Validate" at bounding box center [1023, 518] width 372 height 33
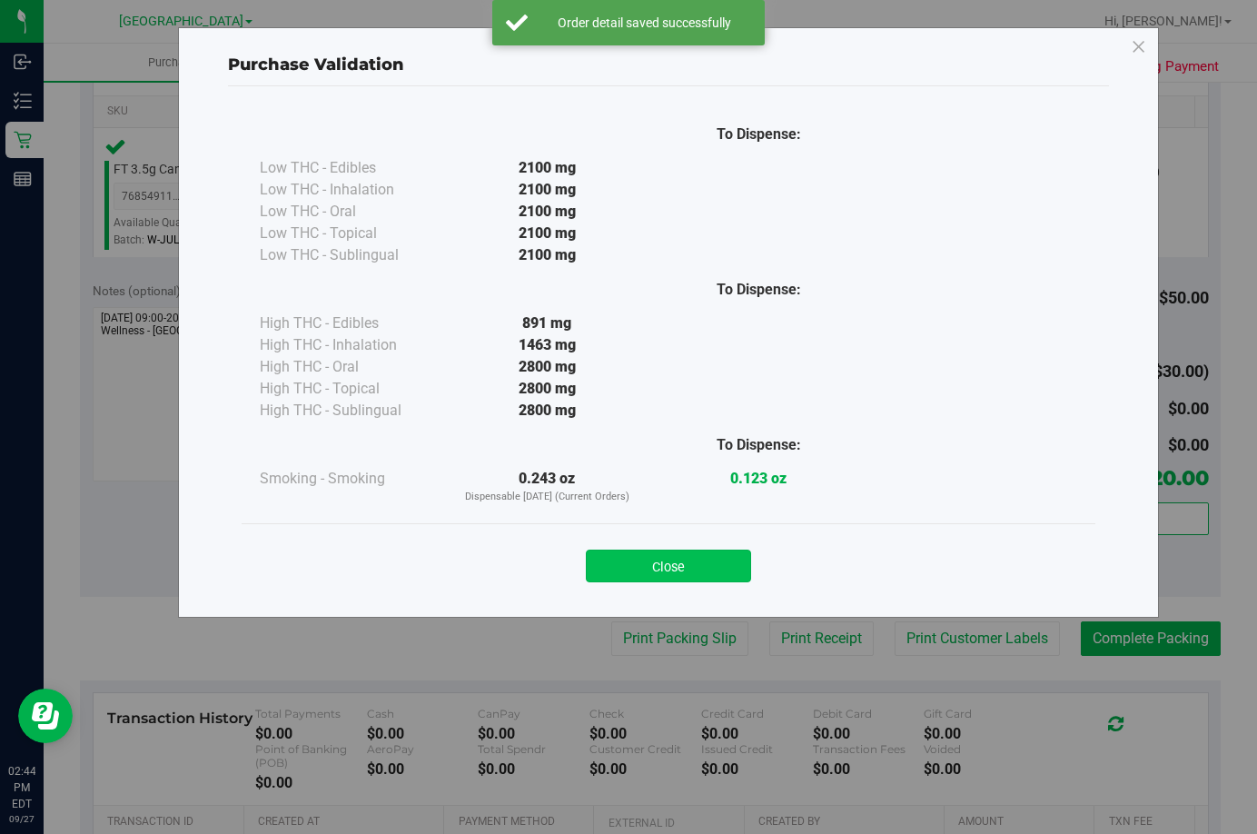
click at [694, 558] on button "Close" at bounding box center [668, 565] width 165 height 33
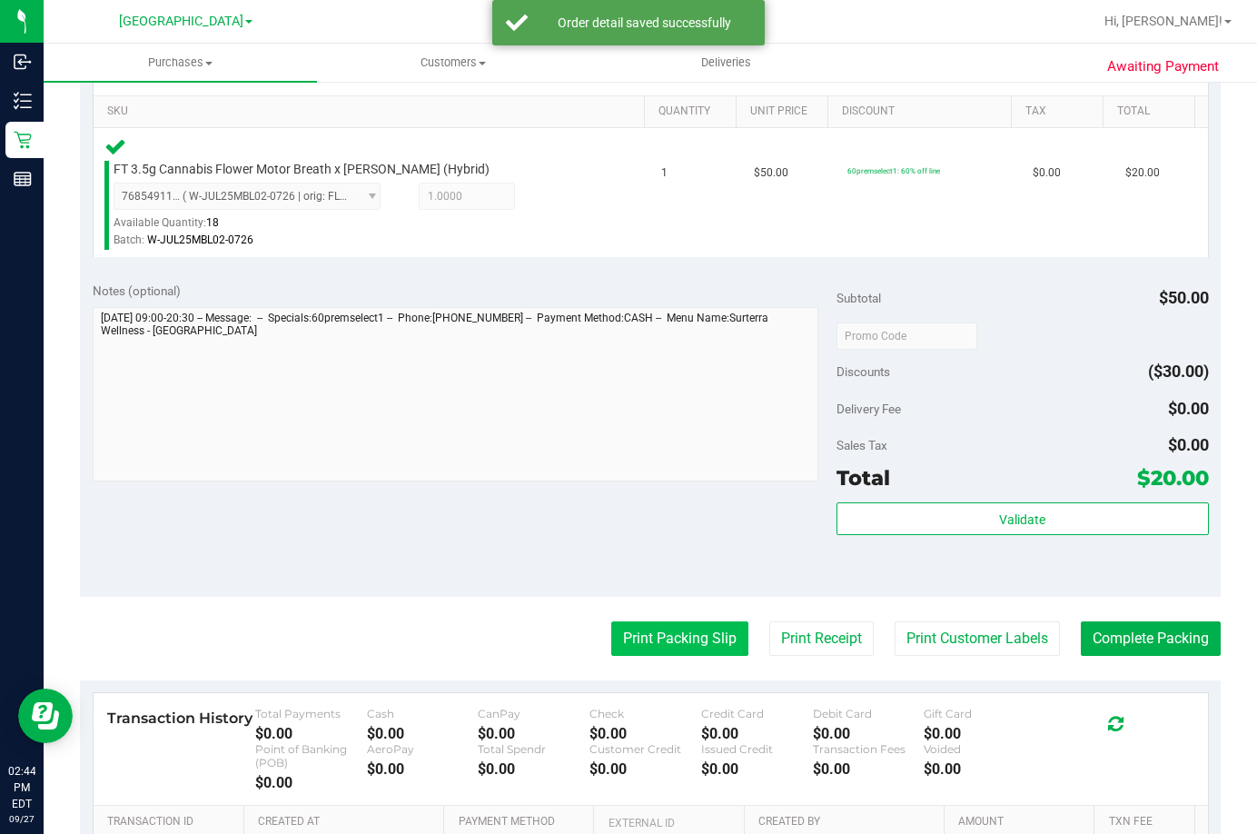
click at [661, 639] on button "Print Packing Slip" at bounding box center [679, 638] width 137 height 35
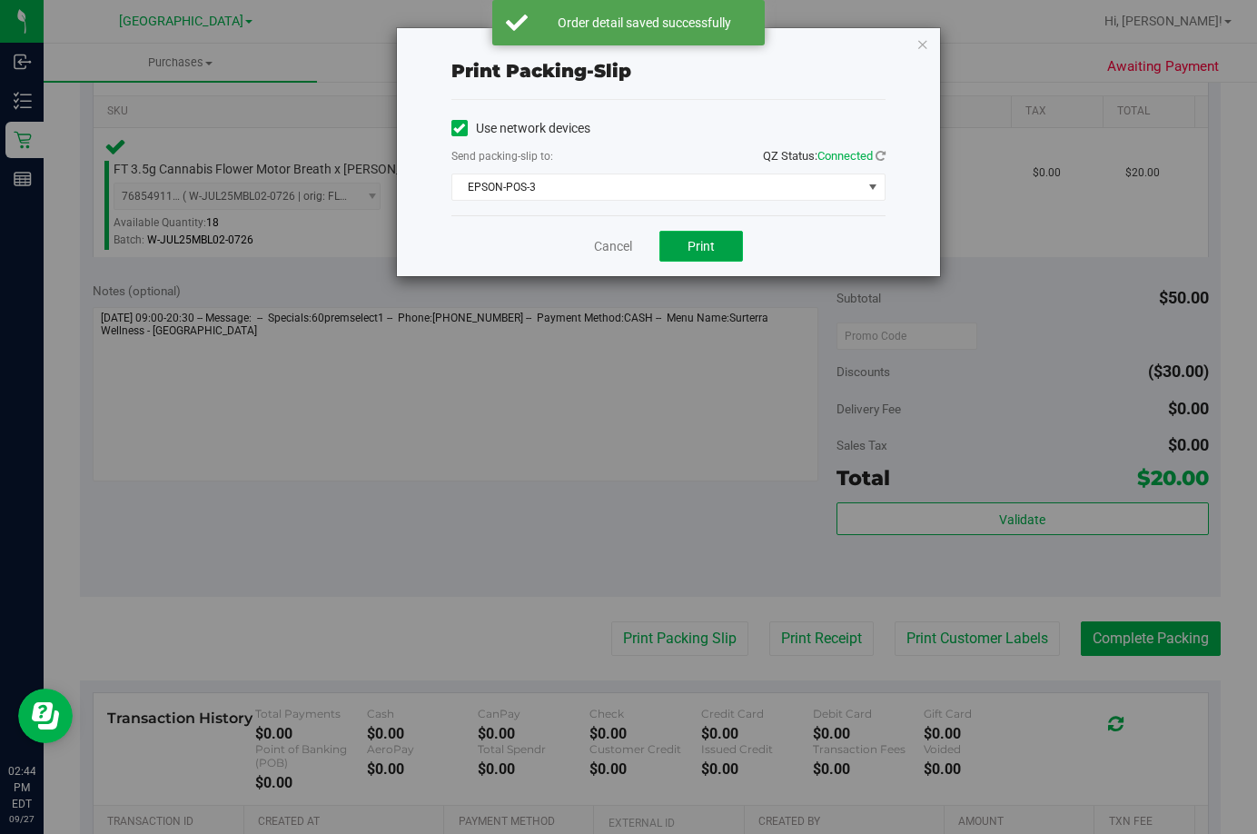
click at [713, 246] on span "Print" at bounding box center [701, 246] width 27 height 15
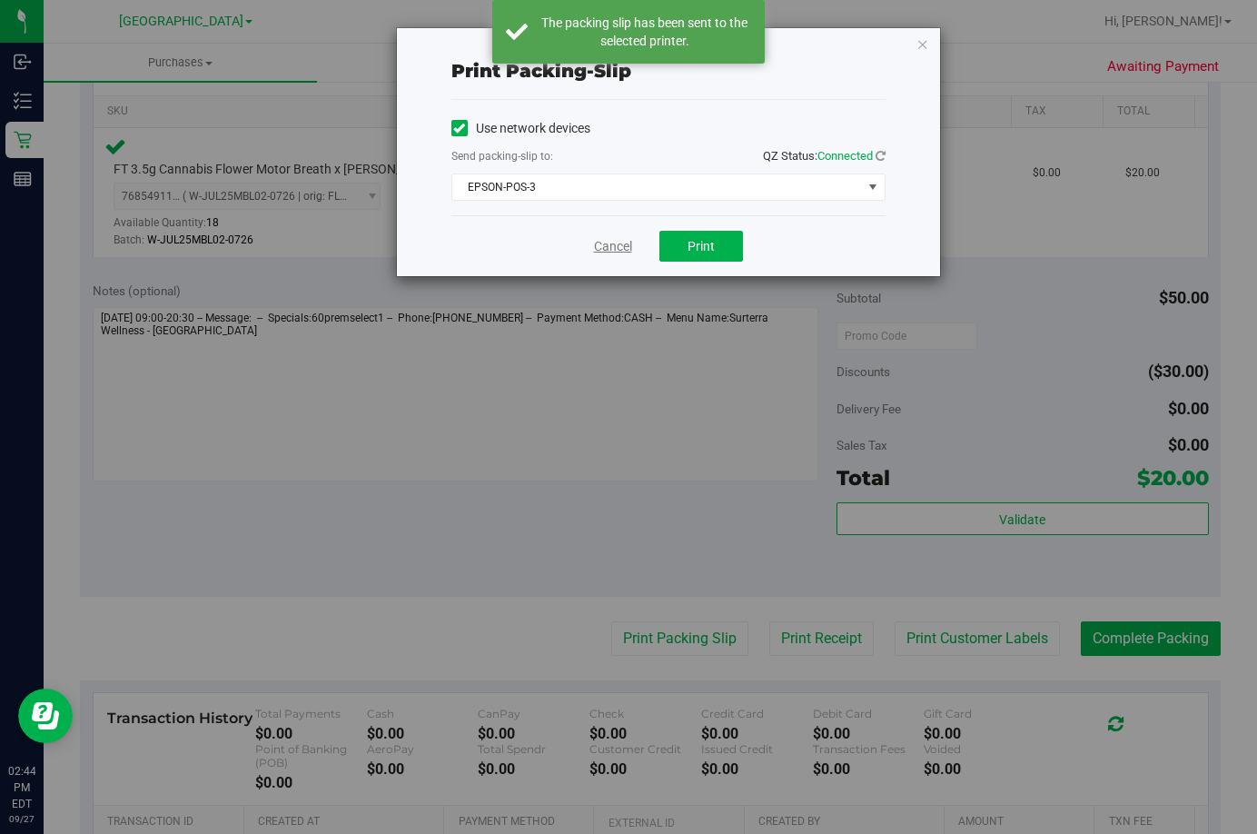
click at [605, 249] on link "Cancel" at bounding box center [613, 246] width 38 height 19
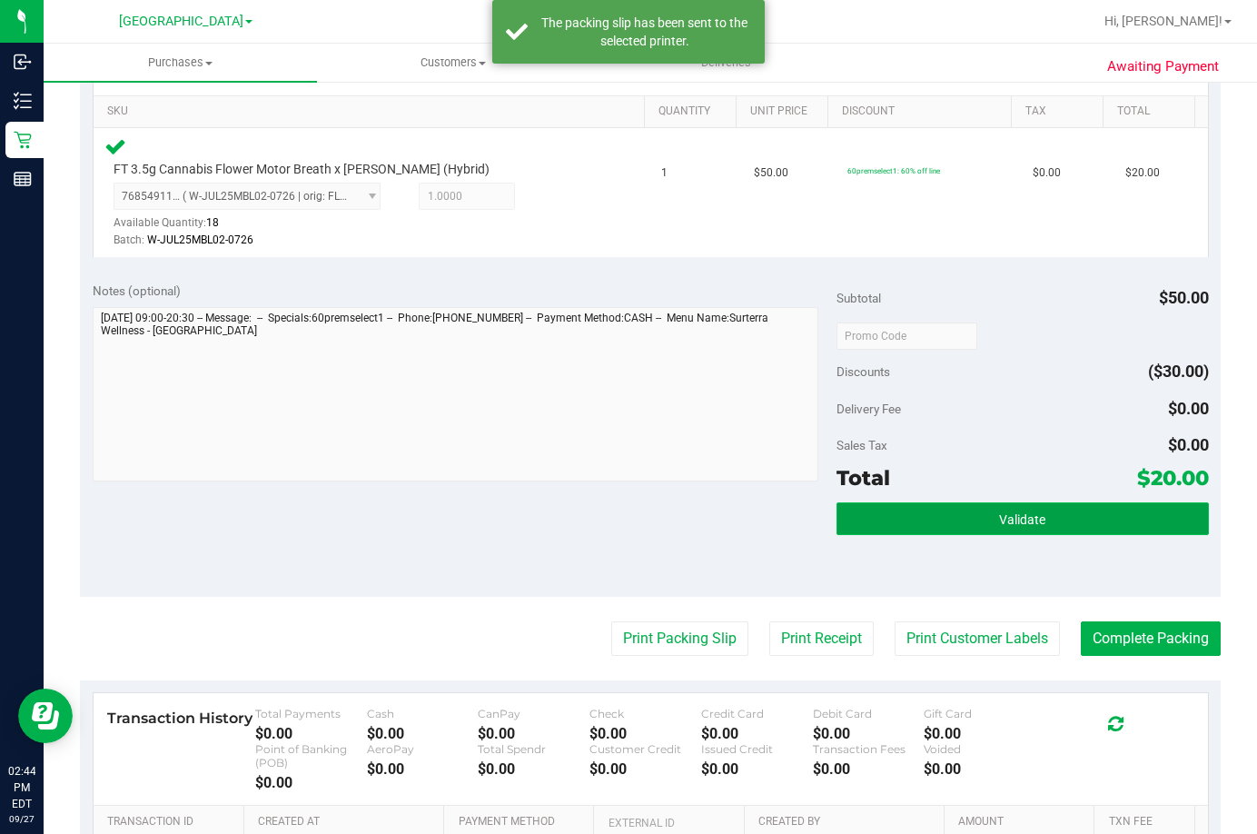
click at [960, 515] on button "Validate" at bounding box center [1023, 518] width 372 height 33
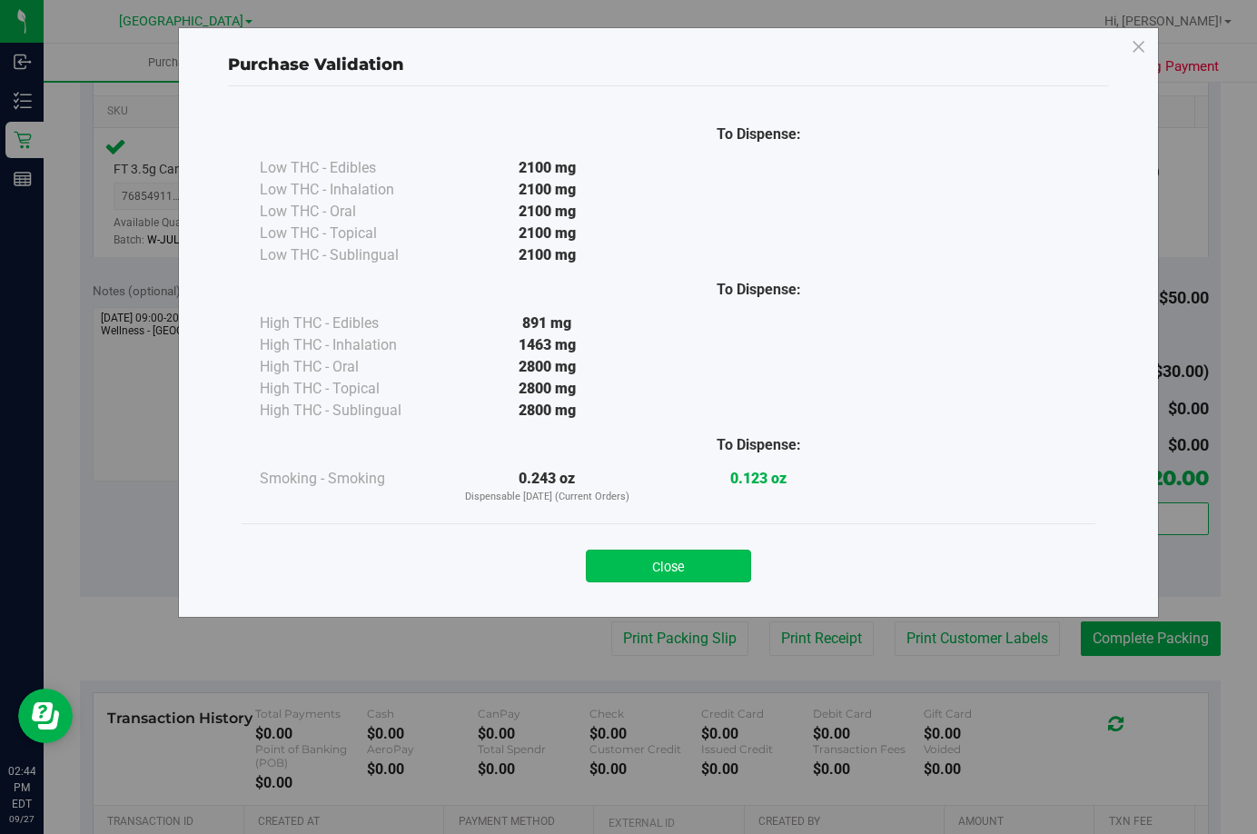
click at [700, 560] on button "Close" at bounding box center [668, 565] width 165 height 33
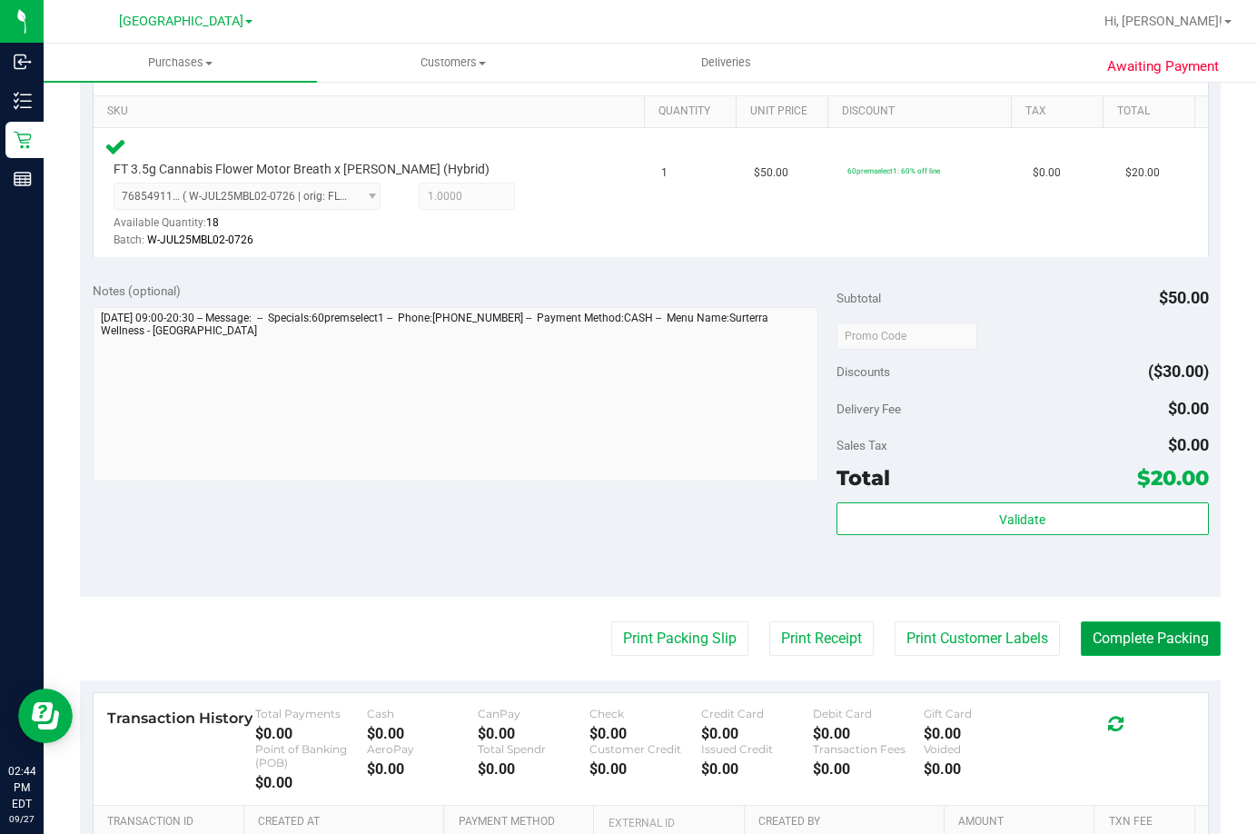
click at [1145, 639] on button "Complete Packing" at bounding box center [1151, 638] width 140 height 35
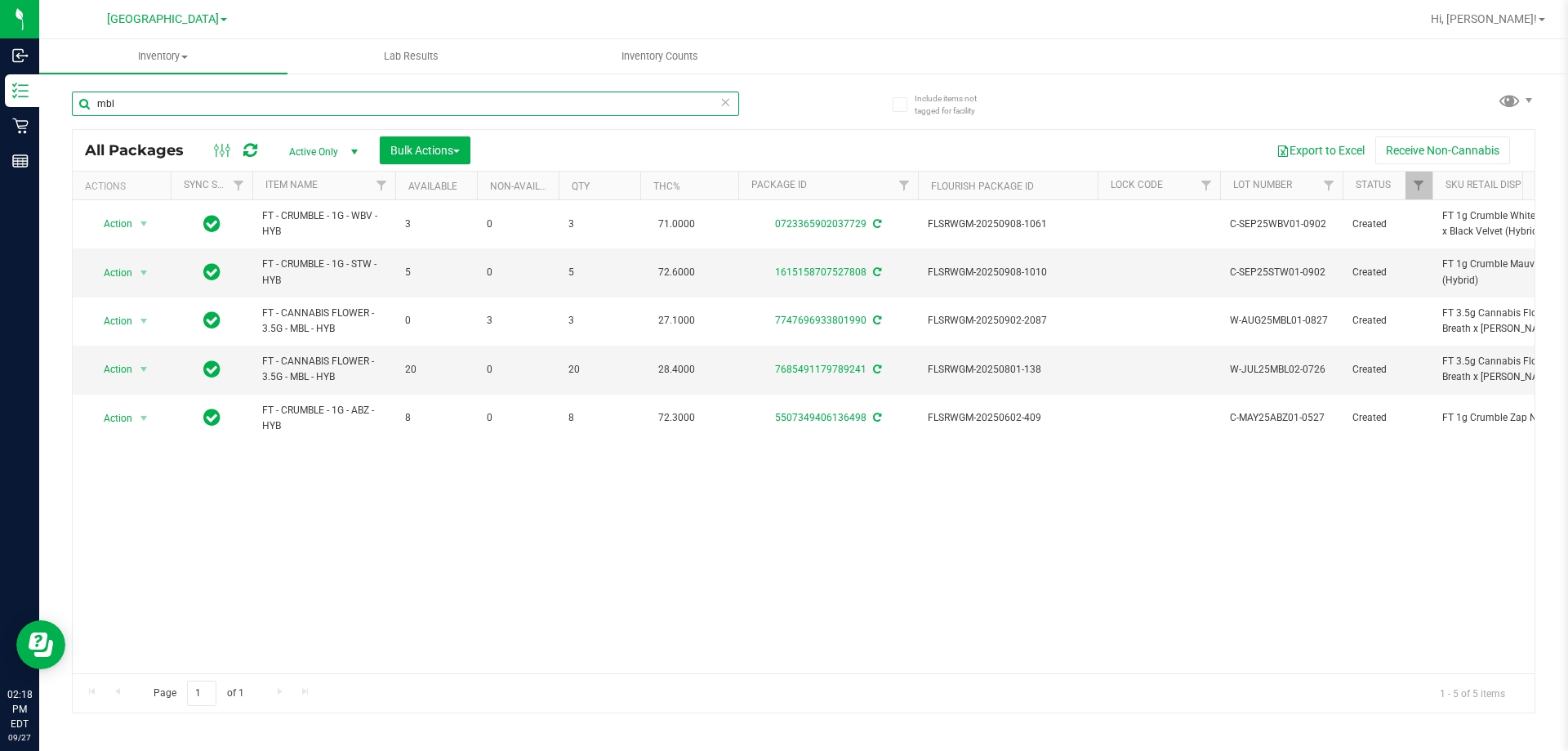
click at [461, 104] on input "mbl" at bounding box center [405, 103] width 667 height 24
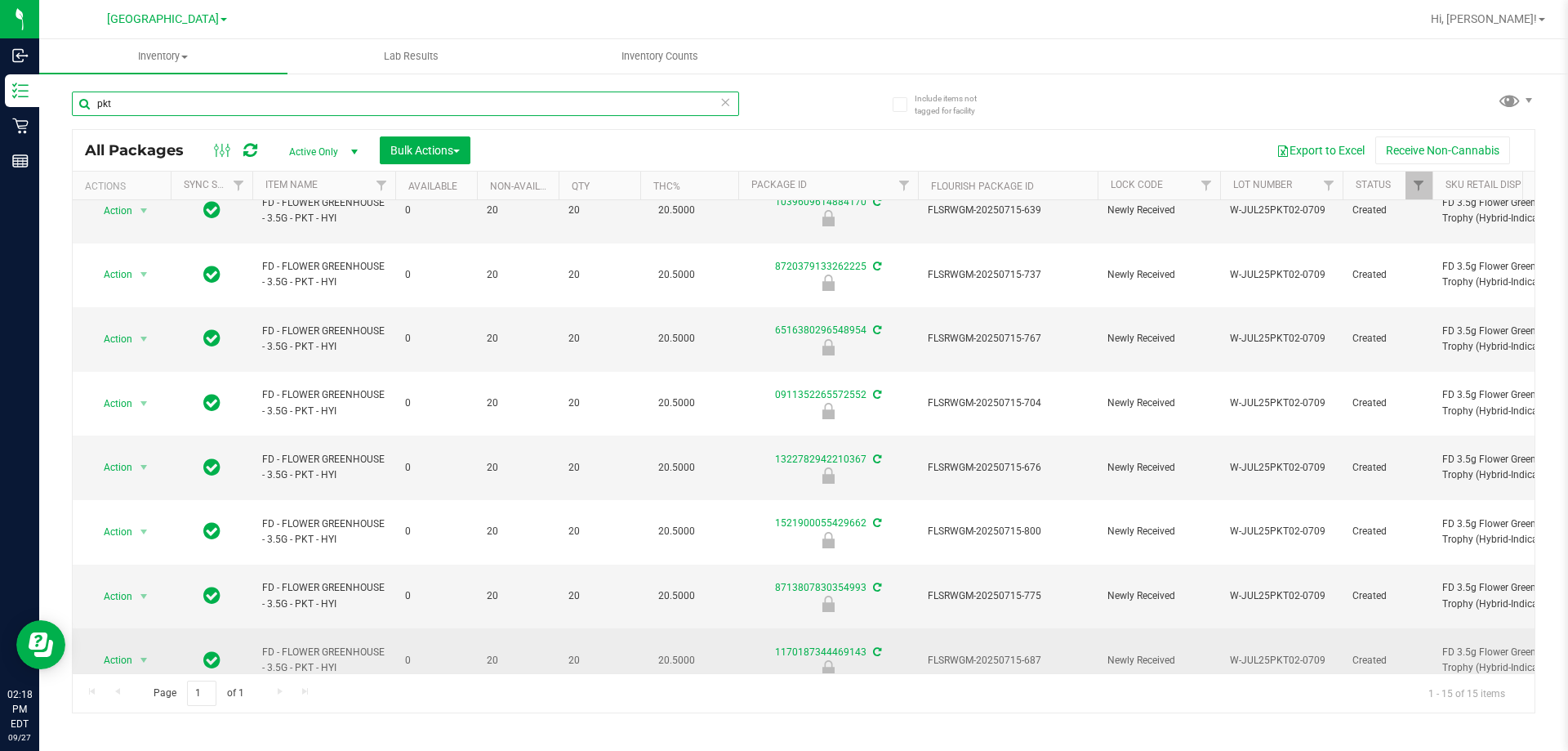
scroll to position [266, 0]
type input "pkt"
click at [132, 646] on span "Action" at bounding box center [111, 657] width 44 height 22
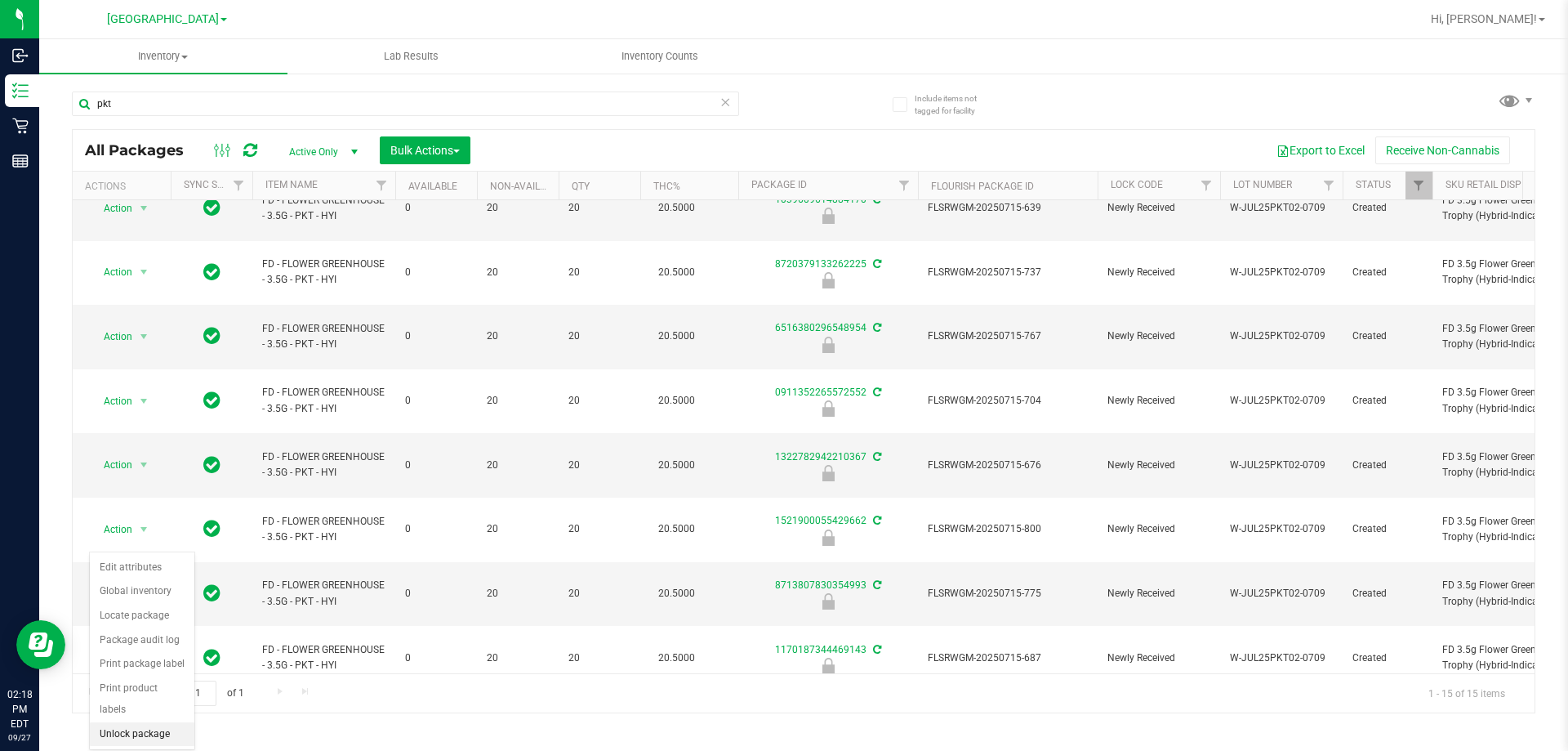
click at [103, 722] on li "Unlock package" at bounding box center [142, 734] width 104 height 24
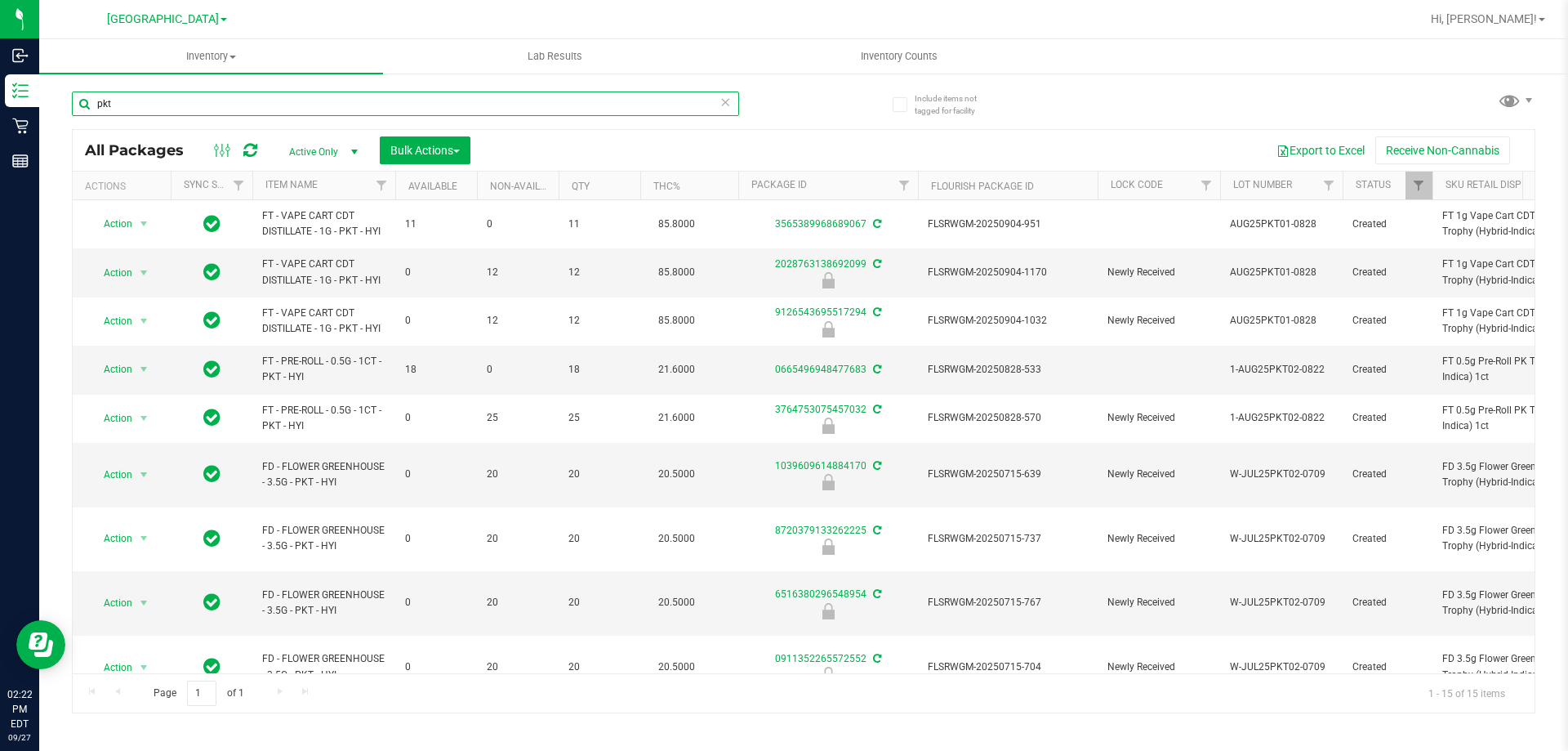
click at [340, 105] on input "pkt" at bounding box center [405, 103] width 667 height 24
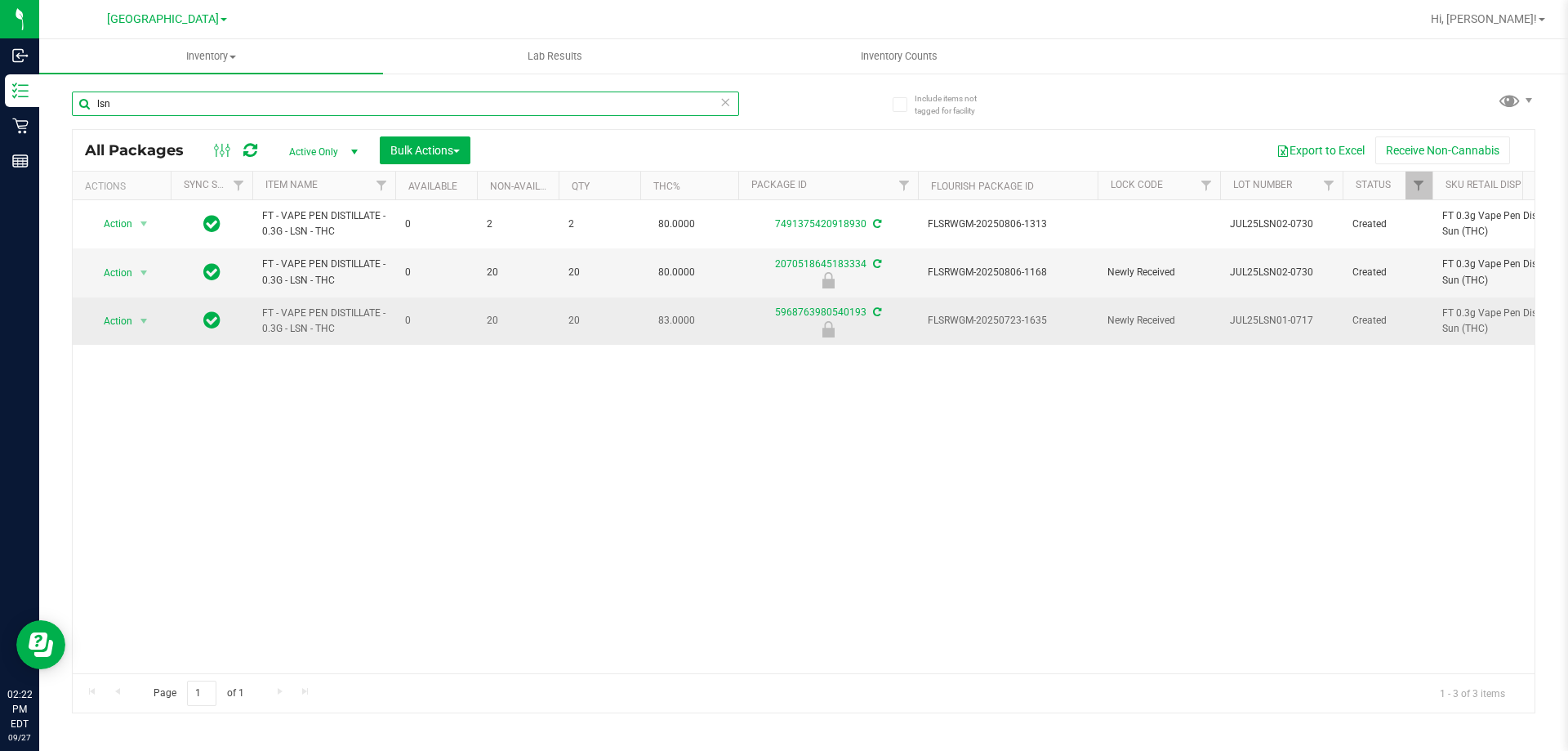
type input "lsn"
click at [1013, 325] on span "FLSRWGM-20250723-1635" at bounding box center [1008, 320] width 160 height 15
click at [124, 322] on span "Action" at bounding box center [111, 320] width 44 height 22
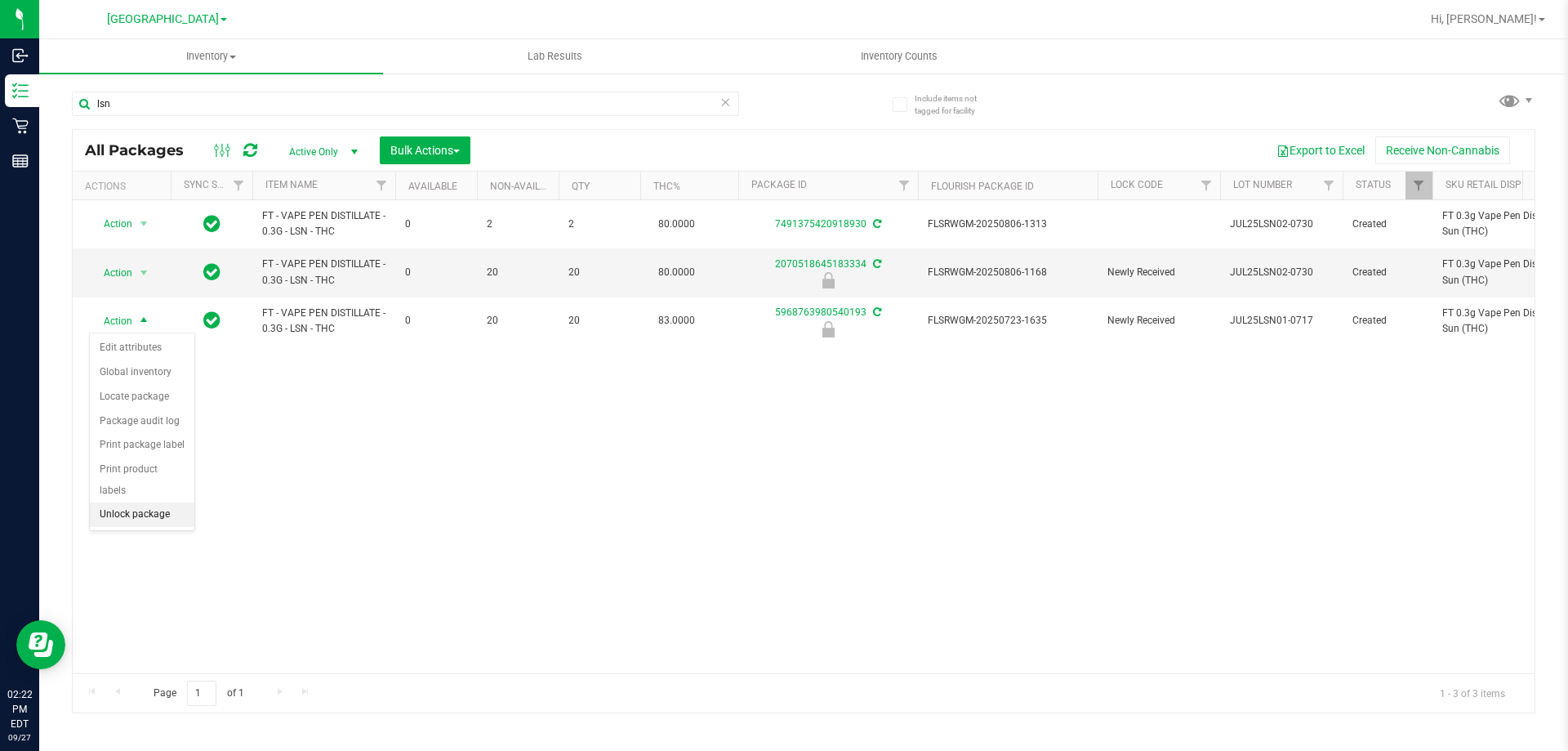
click at [129, 503] on li "Unlock package" at bounding box center [142, 514] width 104 height 24
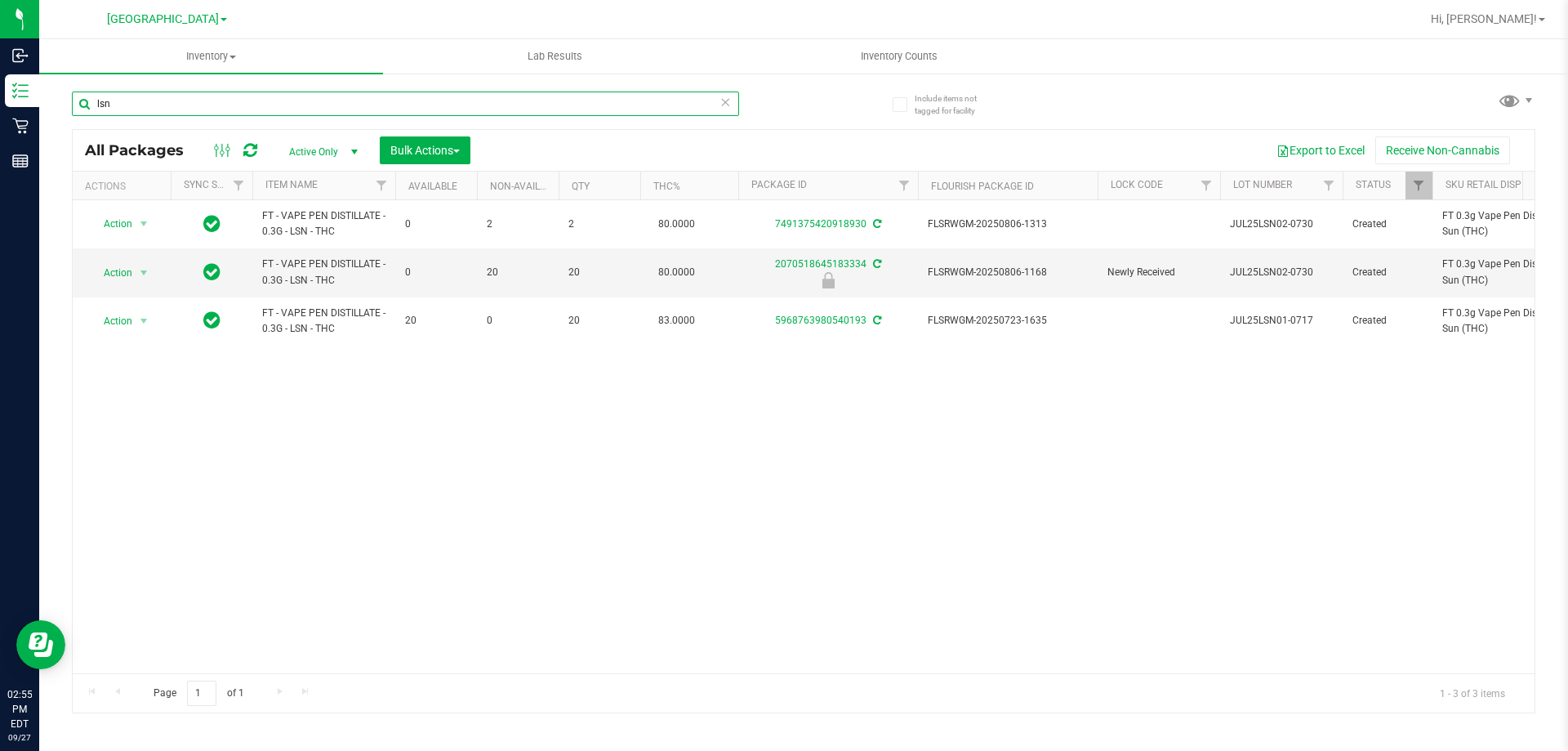
click at [404, 98] on input "lsn" at bounding box center [405, 103] width 667 height 24
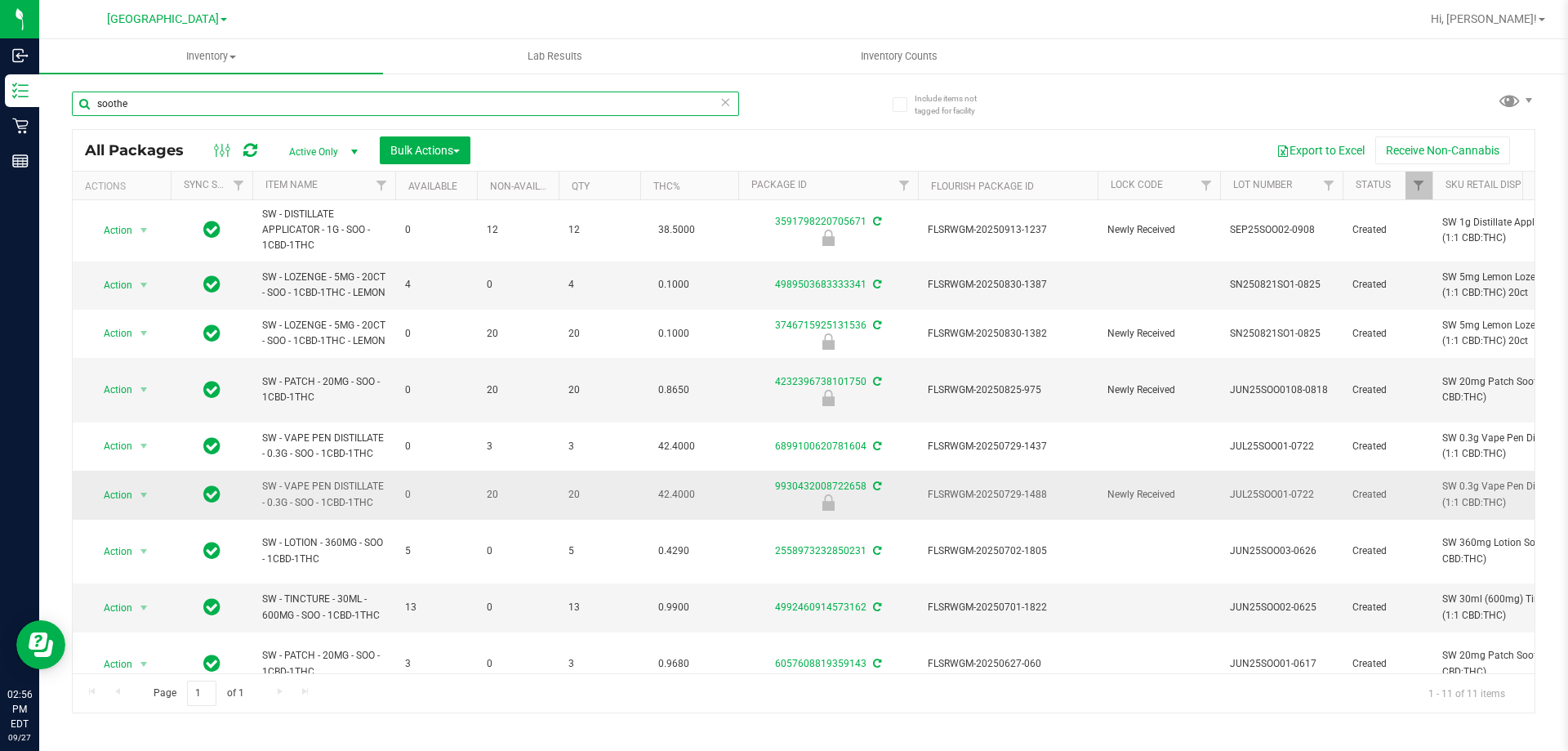
type input "soothe"
click at [1012, 501] on span "FLSRWGM-20250729-1488" at bounding box center [1008, 494] width 160 height 15
click at [117, 506] on span "Action" at bounding box center [111, 495] width 44 height 22
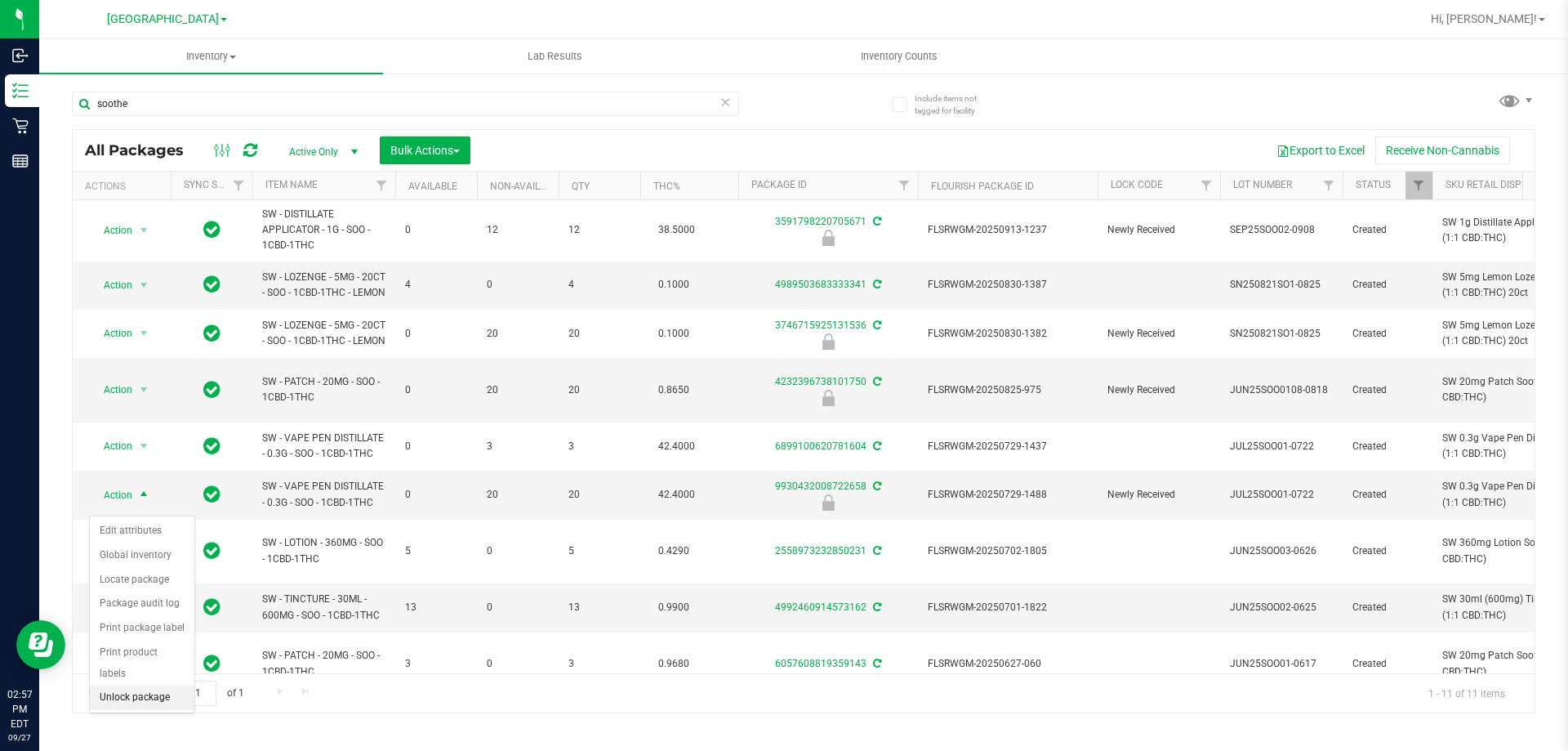
click at [122, 685] on li "Unlock package" at bounding box center [142, 697] width 104 height 24
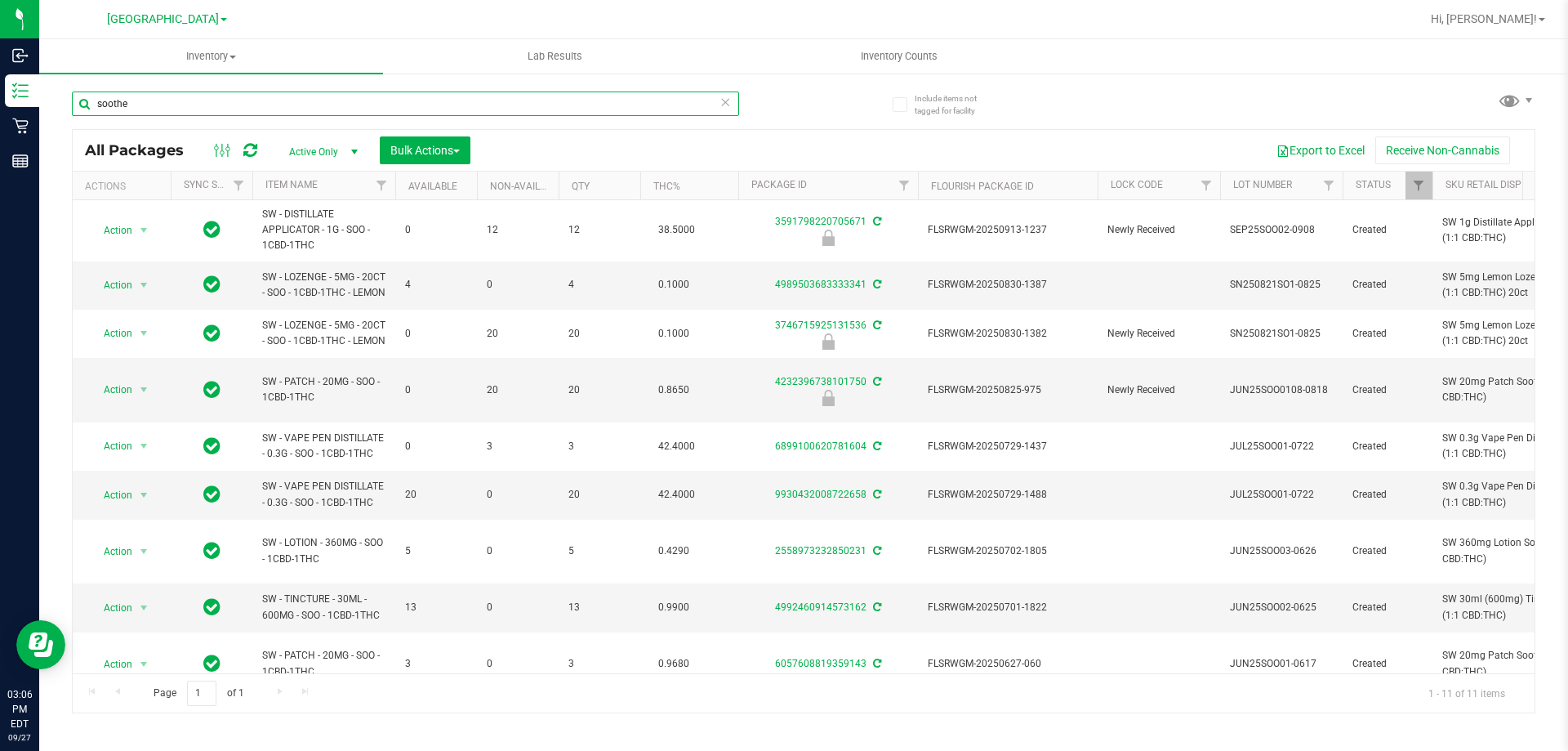
click at [315, 106] on input "soothe" at bounding box center [405, 103] width 667 height 24
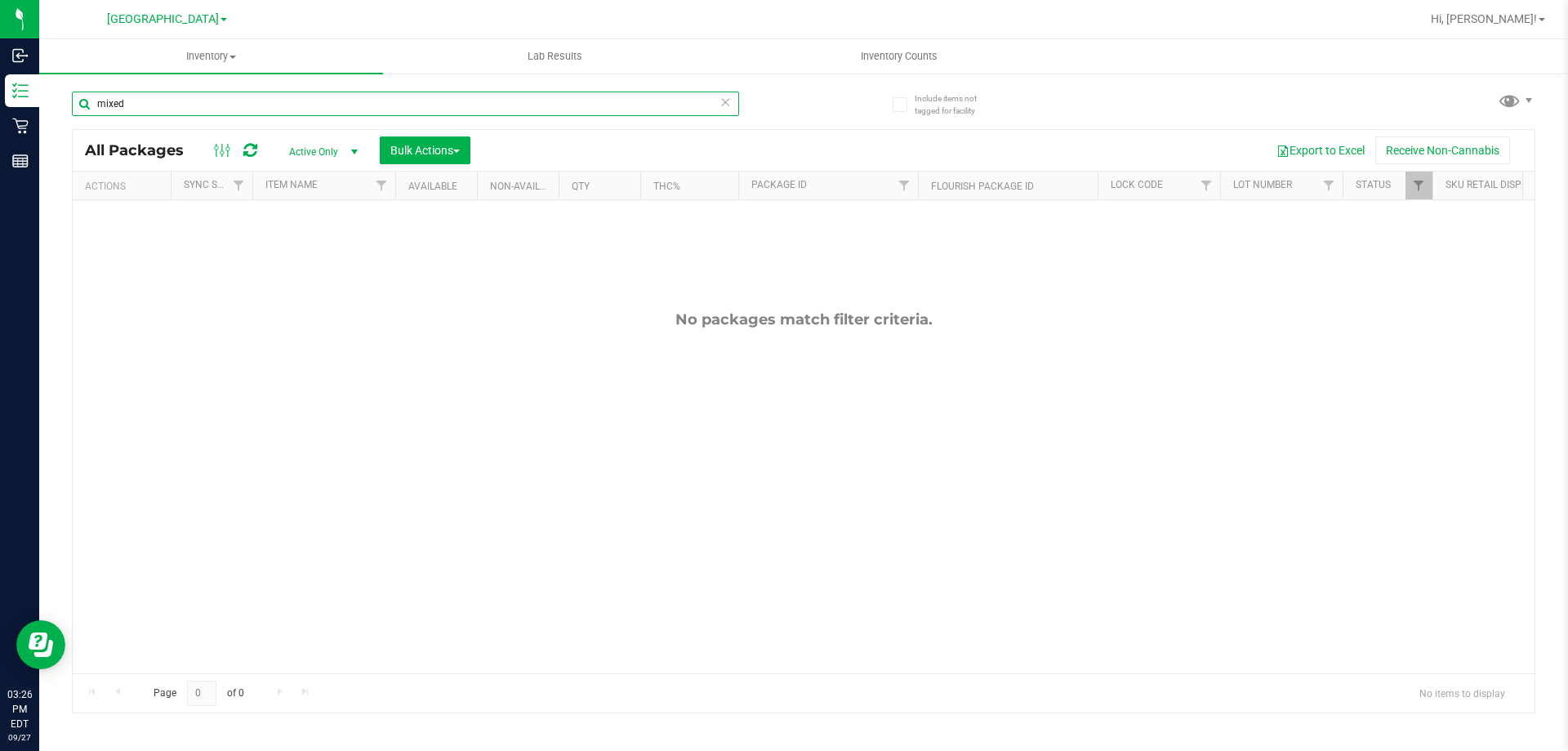
click at [471, 106] on input "mixed" at bounding box center [405, 103] width 667 height 24
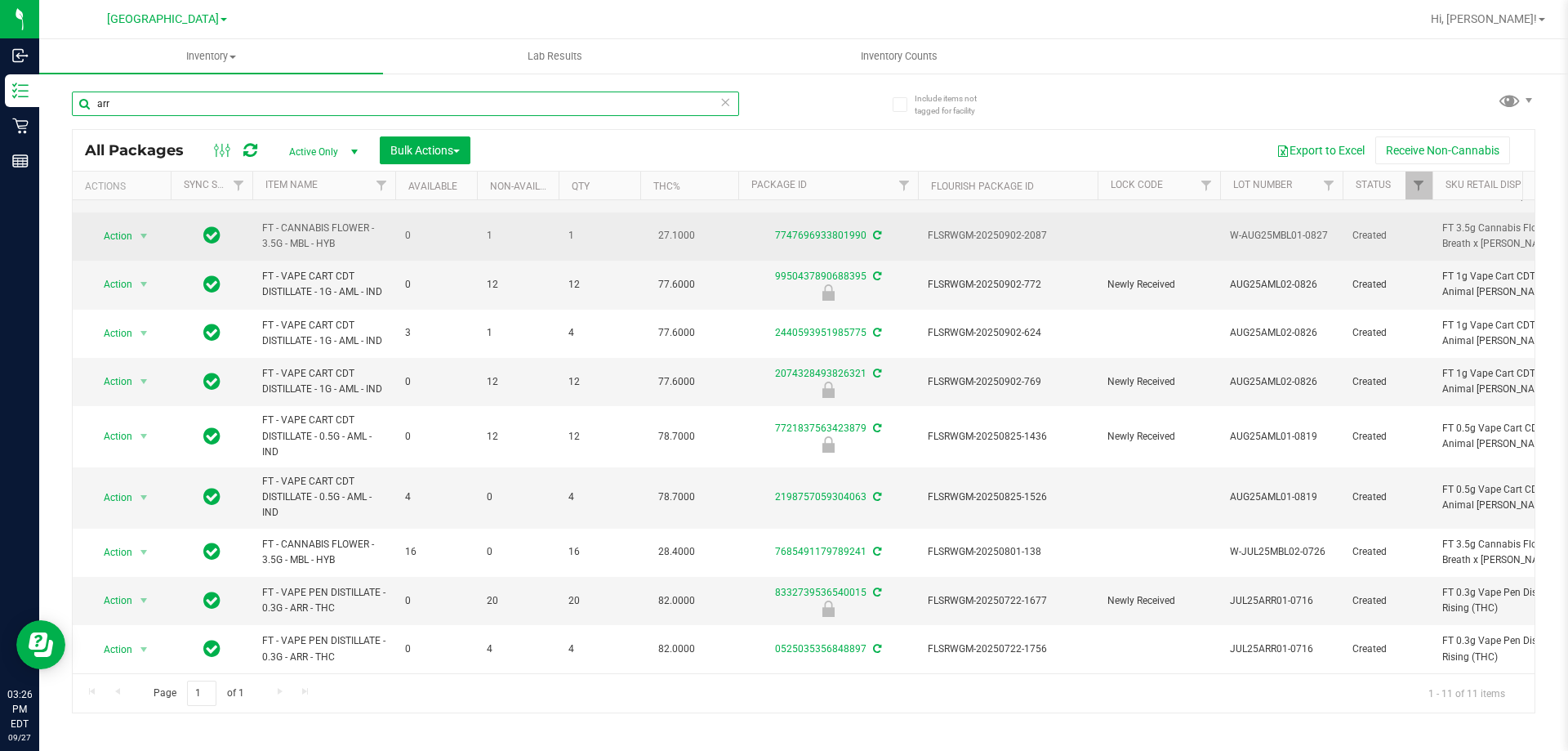
scroll to position [97, 0]
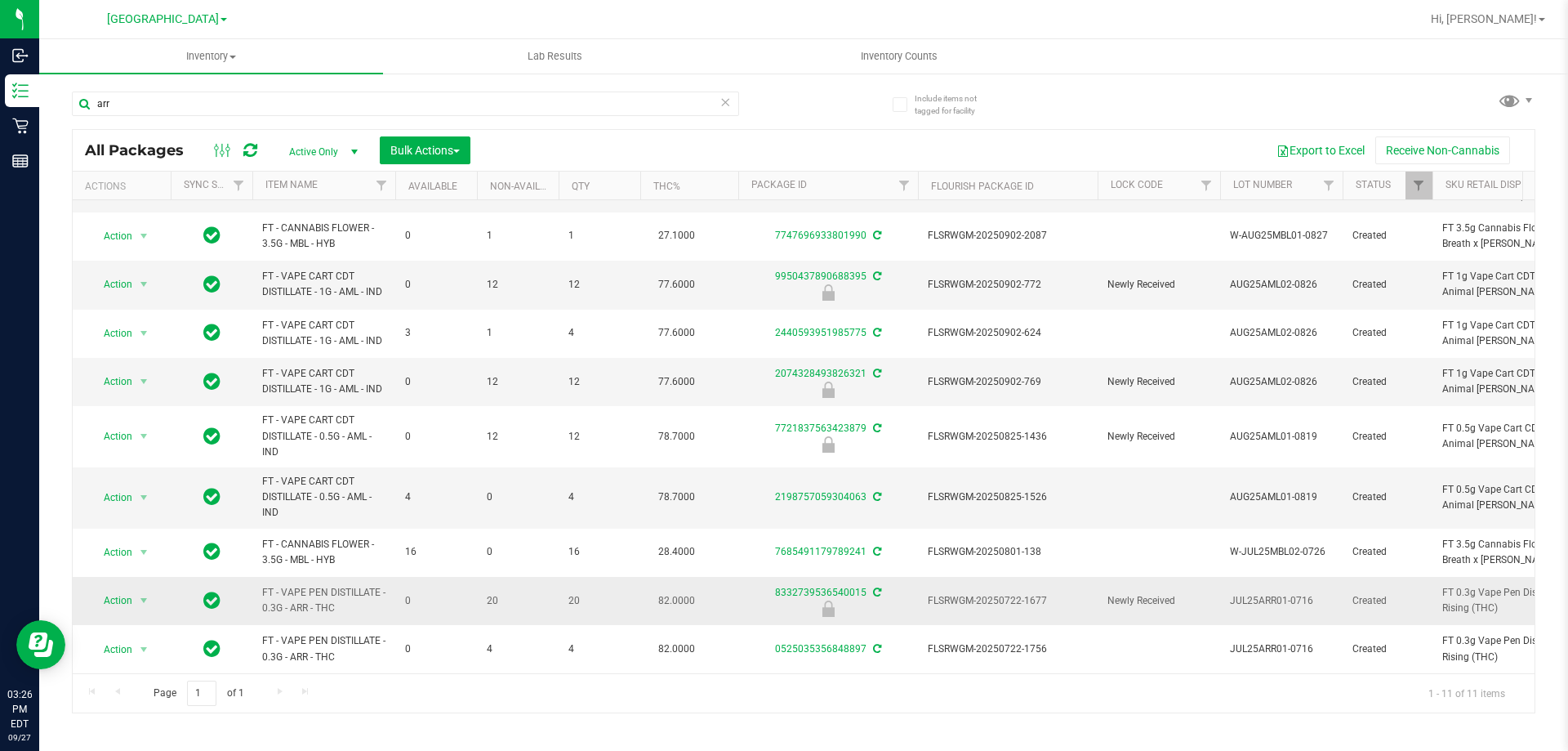
click at [331, 587] on span "FT - VAPE PEN DISTILLATE - 0.3G - ARR - THC" at bounding box center [324, 600] width 123 height 31
click at [395, 105] on input "arr" at bounding box center [405, 103] width 667 height 24
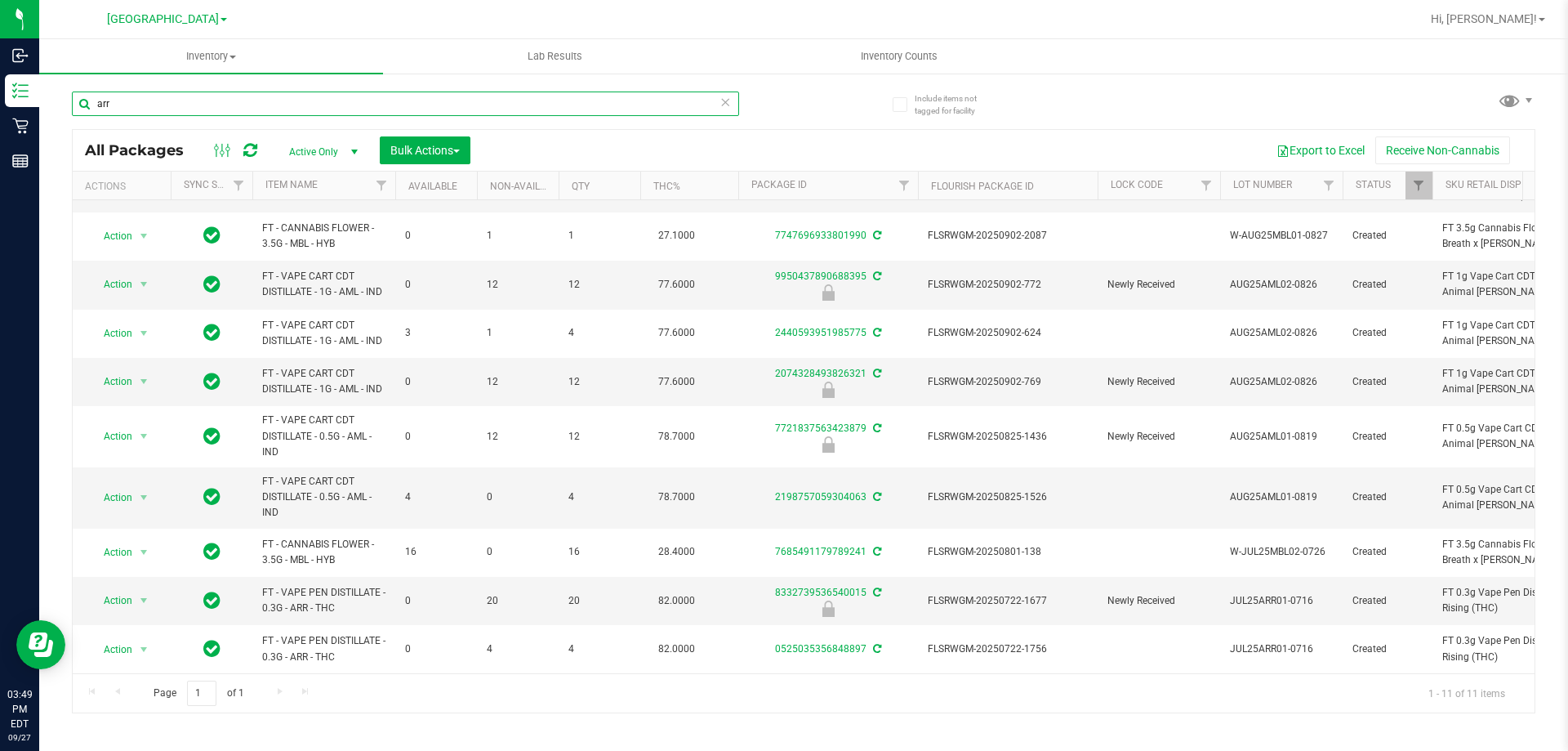
click at [395, 105] on input "arr" at bounding box center [405, 103] width 667 height 24
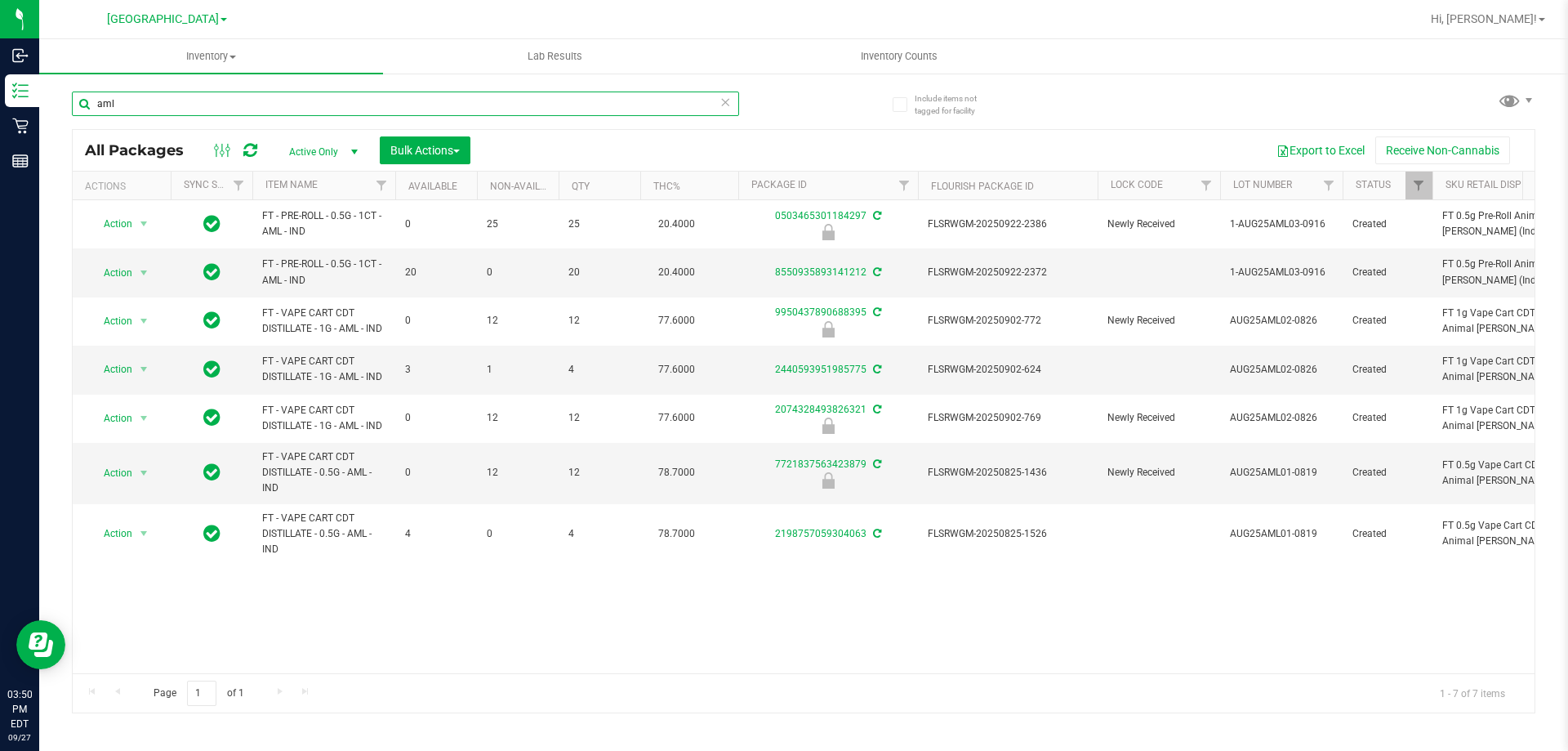
type input "aml"
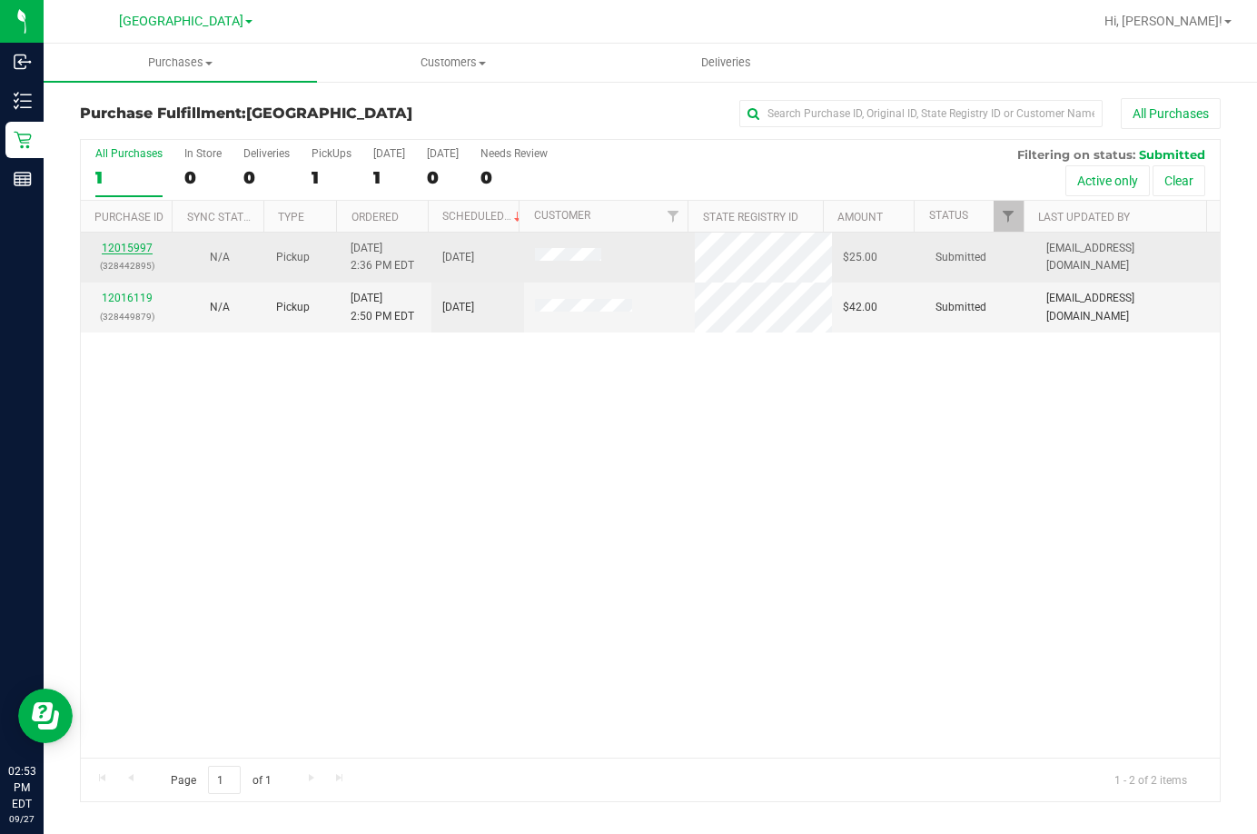
click at [125, 246] on link "12015997" at bounding box center [127, 248] width 51 height 13
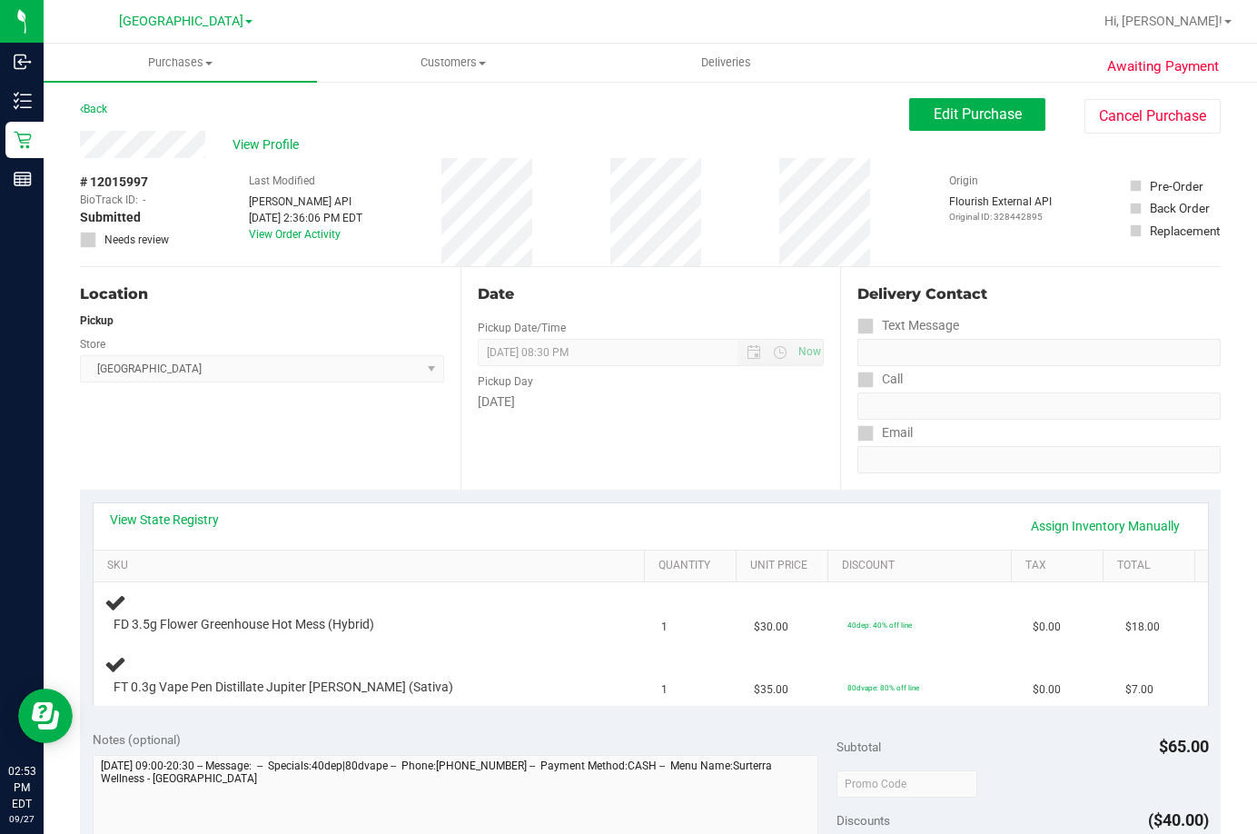
click at [761, 406] on div "[DATE]" at bounding box center [651, 401] width 347 height 19
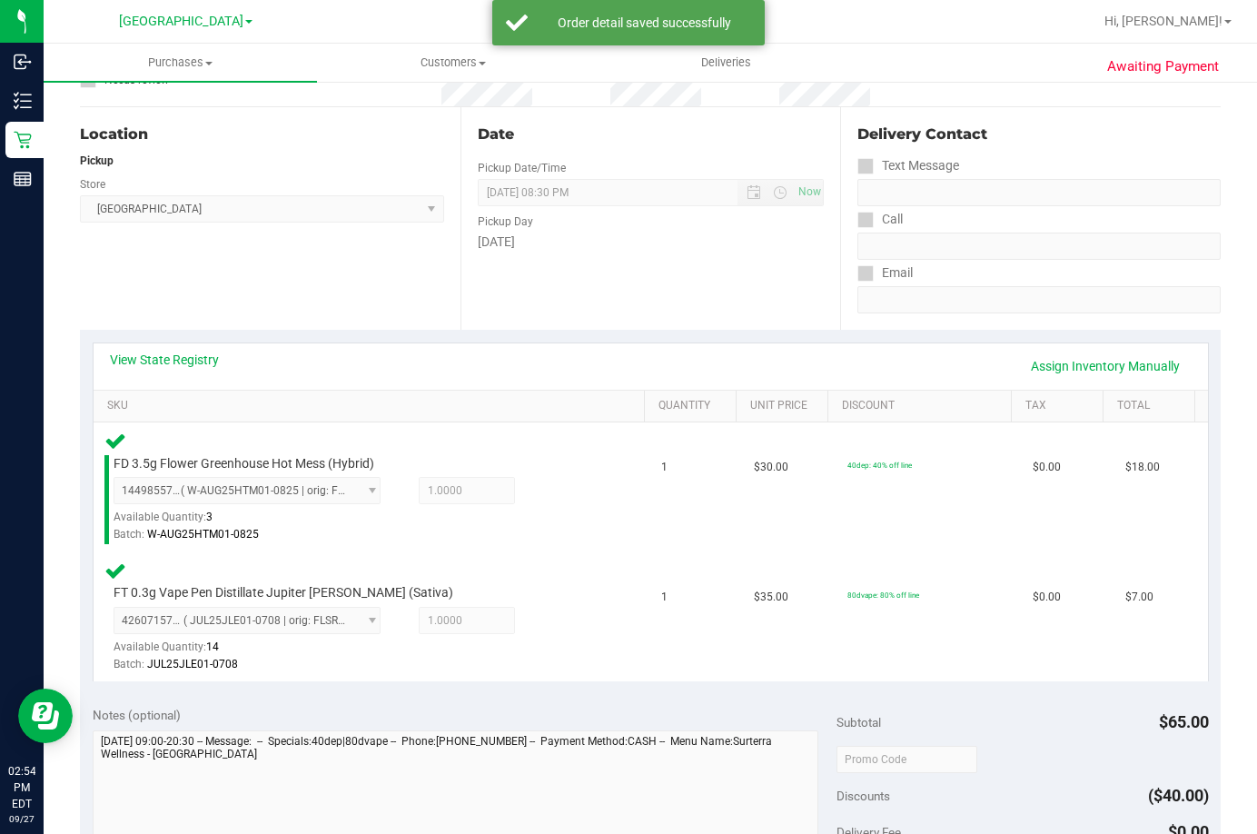
scroll to position [454, 0]
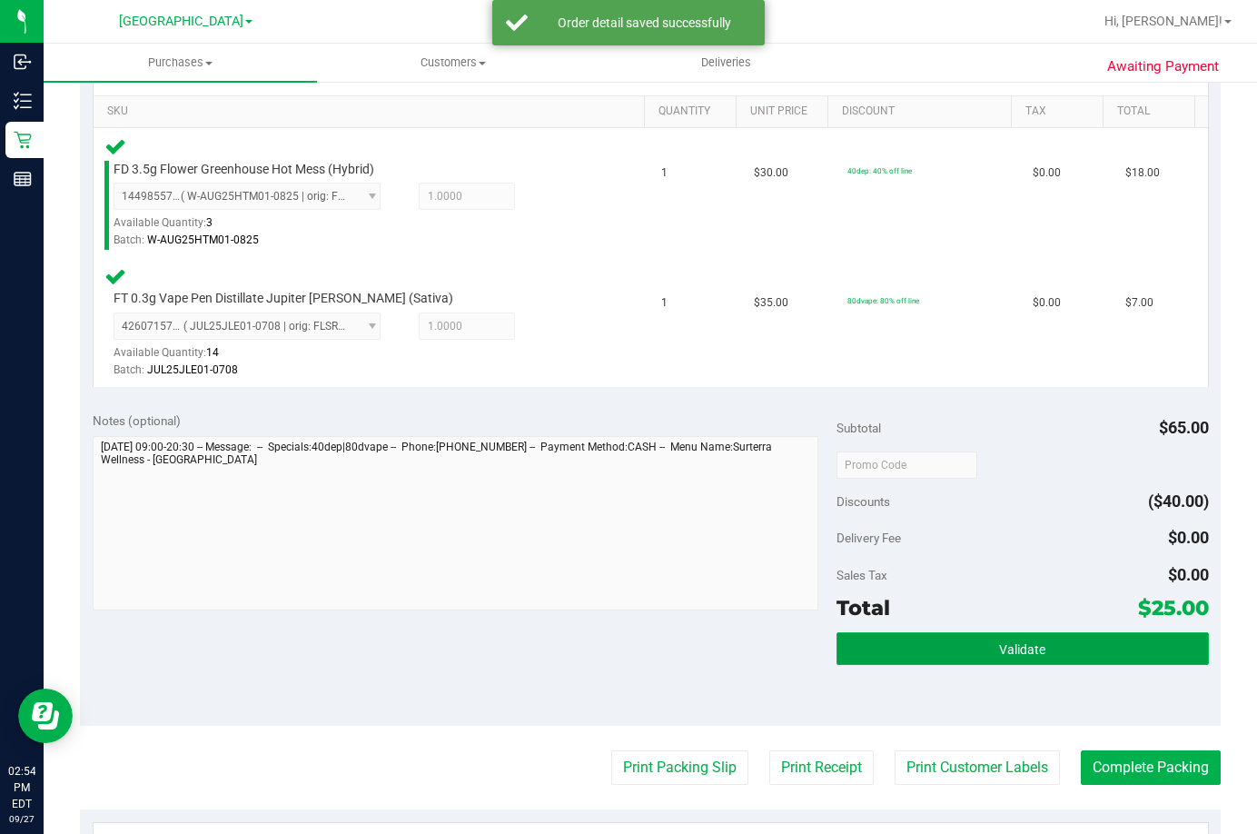
click at [1088, 647] on button "Validate" at bounding box center [1023, 648] width 372 height 33
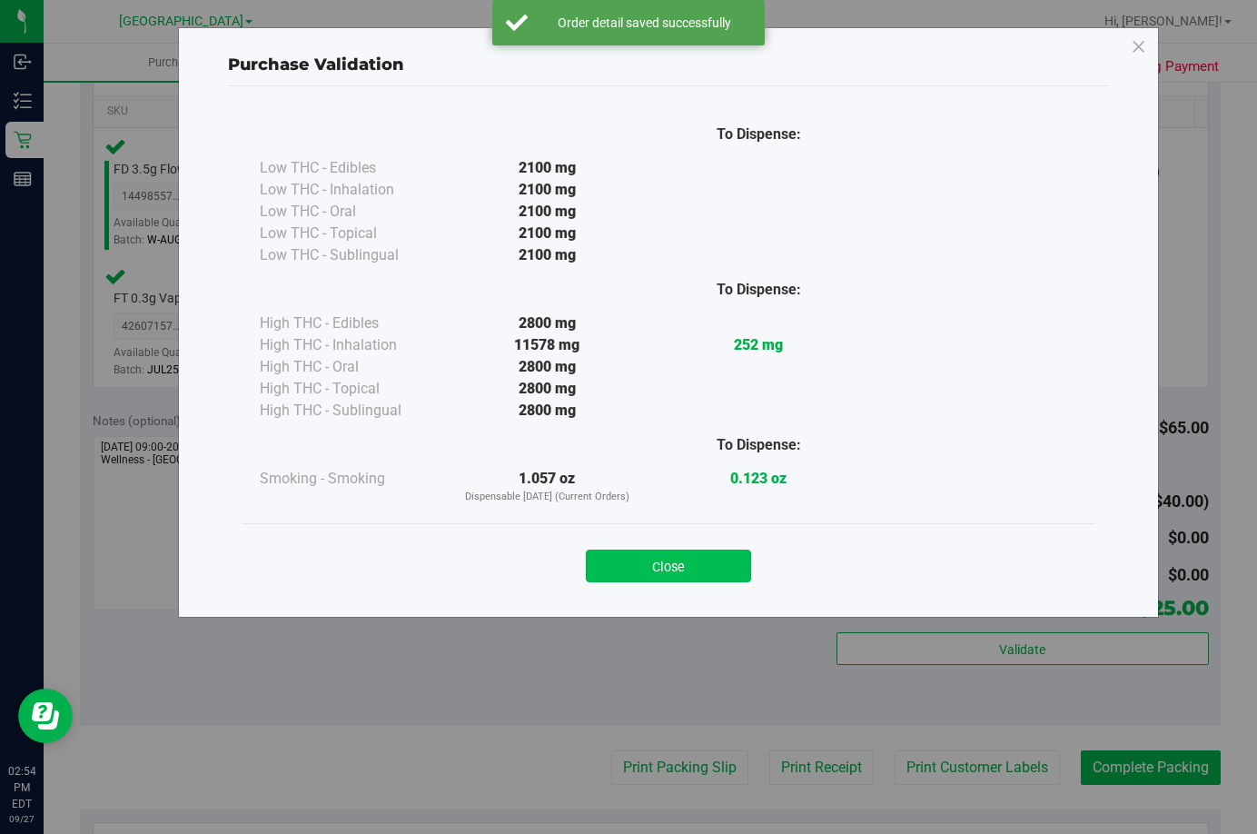
click at [638, 568] on button "Close" at bounding box center [668, 565] width 165 height 33
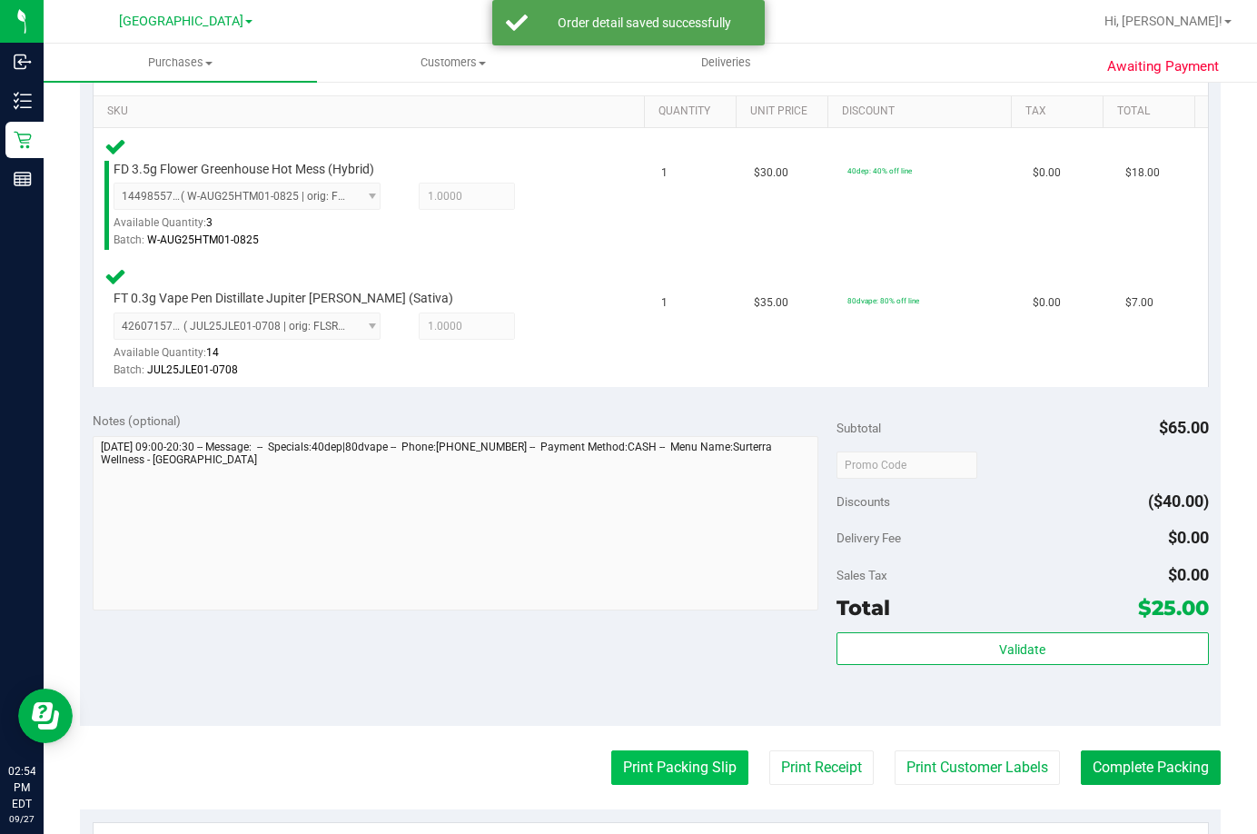
click at [668, 770] on button "Print Packing Slip" at bounding box center [679, 767] width 137 height 35
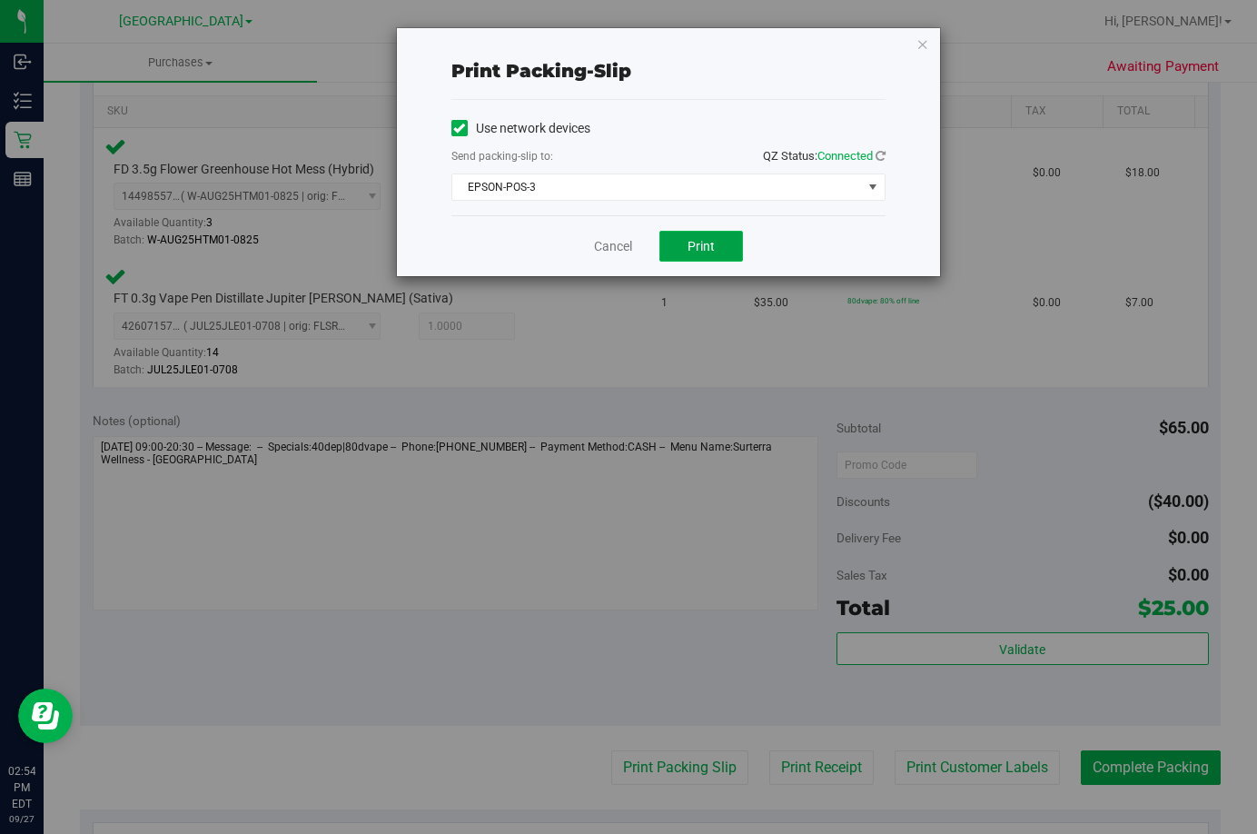
click at [713, 255] on button "Print" at bounding box center [701, 246] width 84 height 31
click at [597, 243] on link "Cancel" at bounding box center [613, 246] width 38 height 19
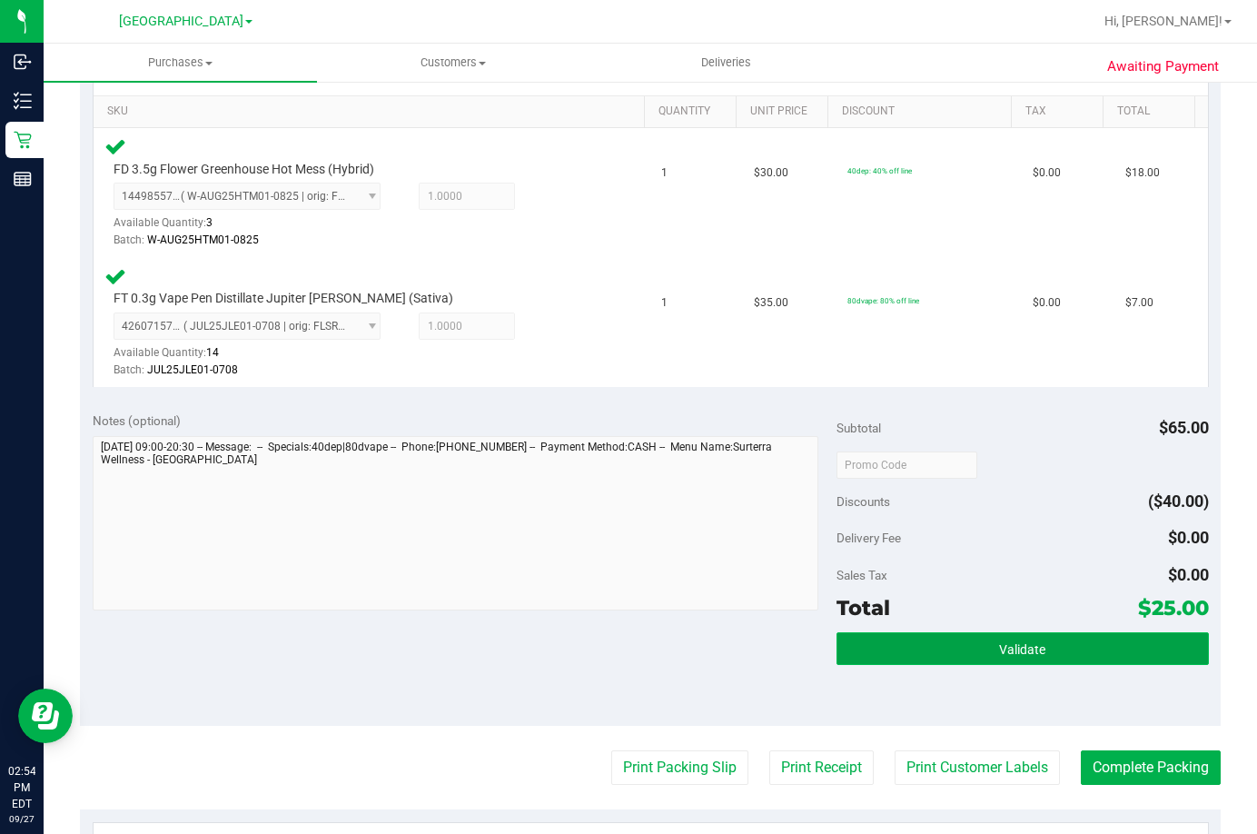
click at [1036, 650] on button "Validate" at bounding box center [1023, 648] width 372 height 33
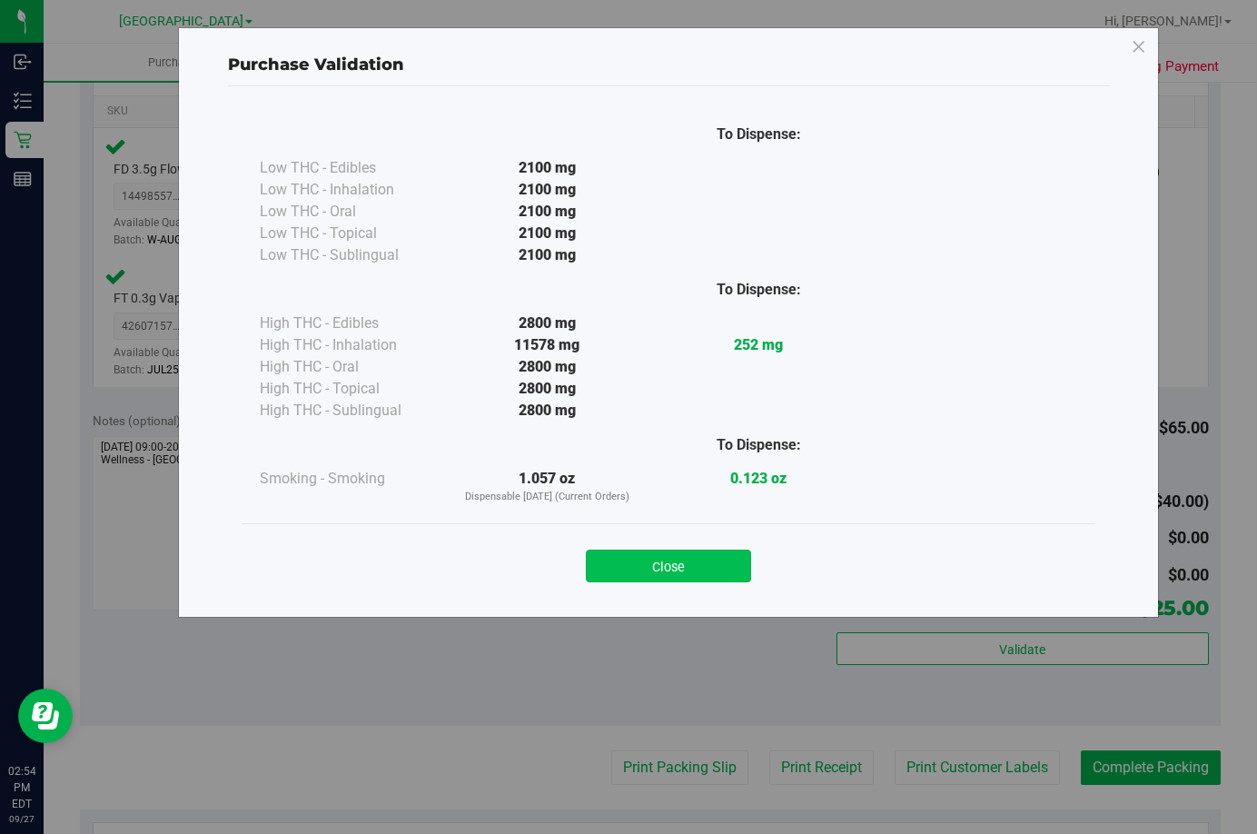
click at [717, 573] on button "Close" at bounding box center [668, 565] width 165 height 33
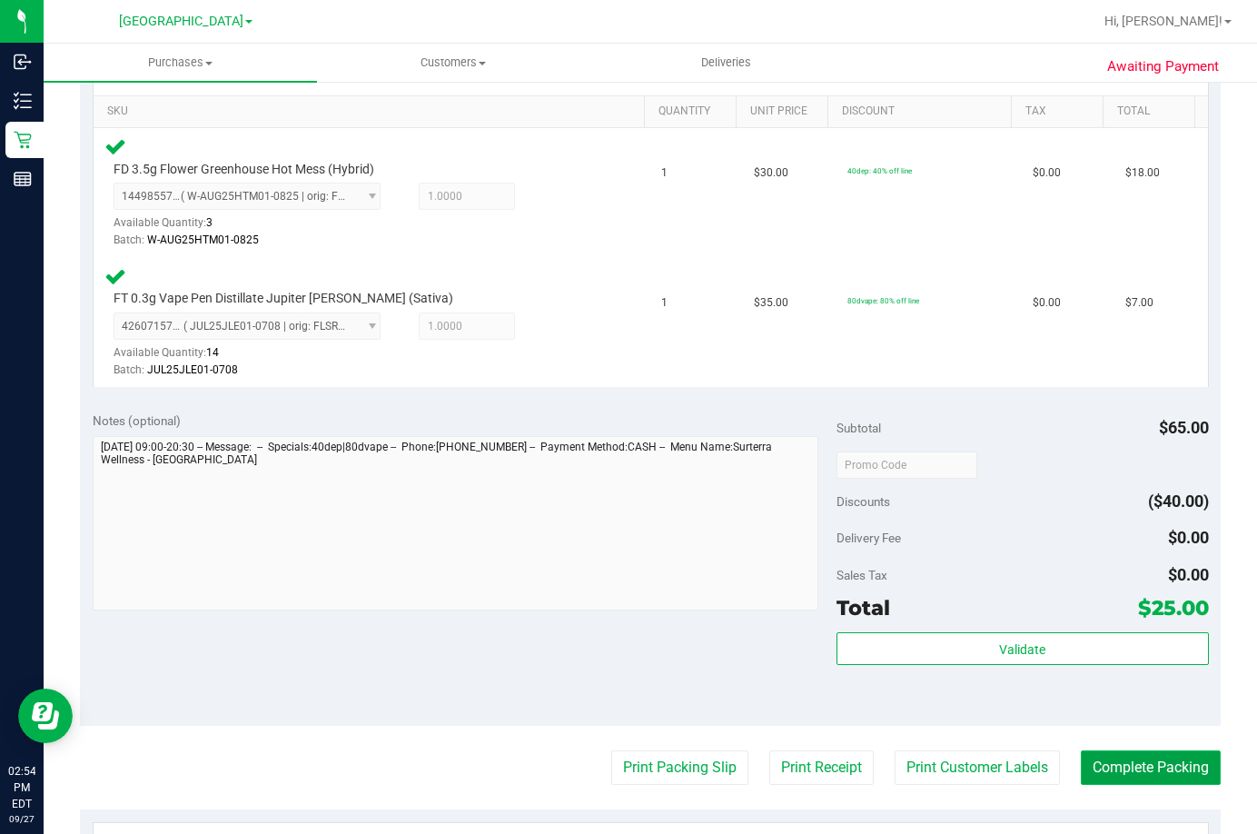
click at [1167, 769] on button "Complete Packing" at bounding box center [1151, 767] width 140 height 35
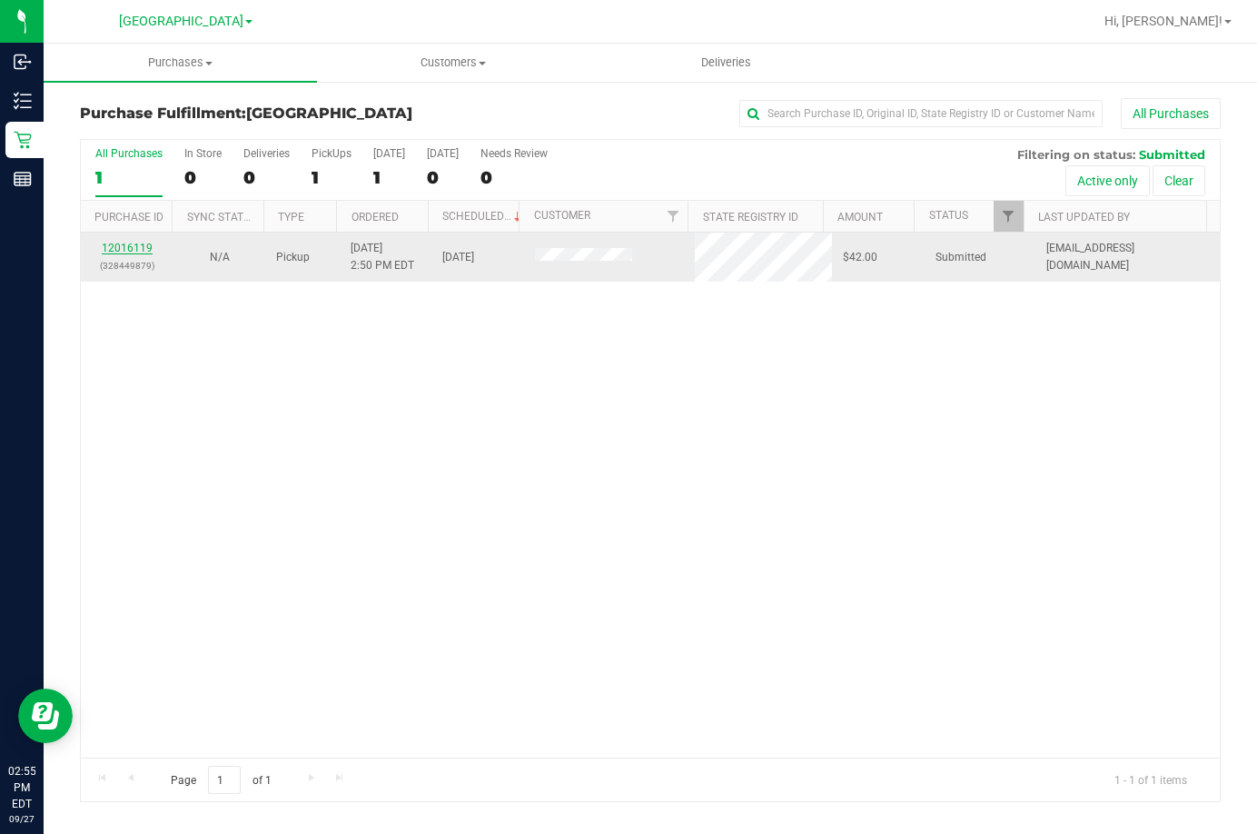
click at [122, 243] on link "12016119" at bounding box center [127, 248] width 51 height 13
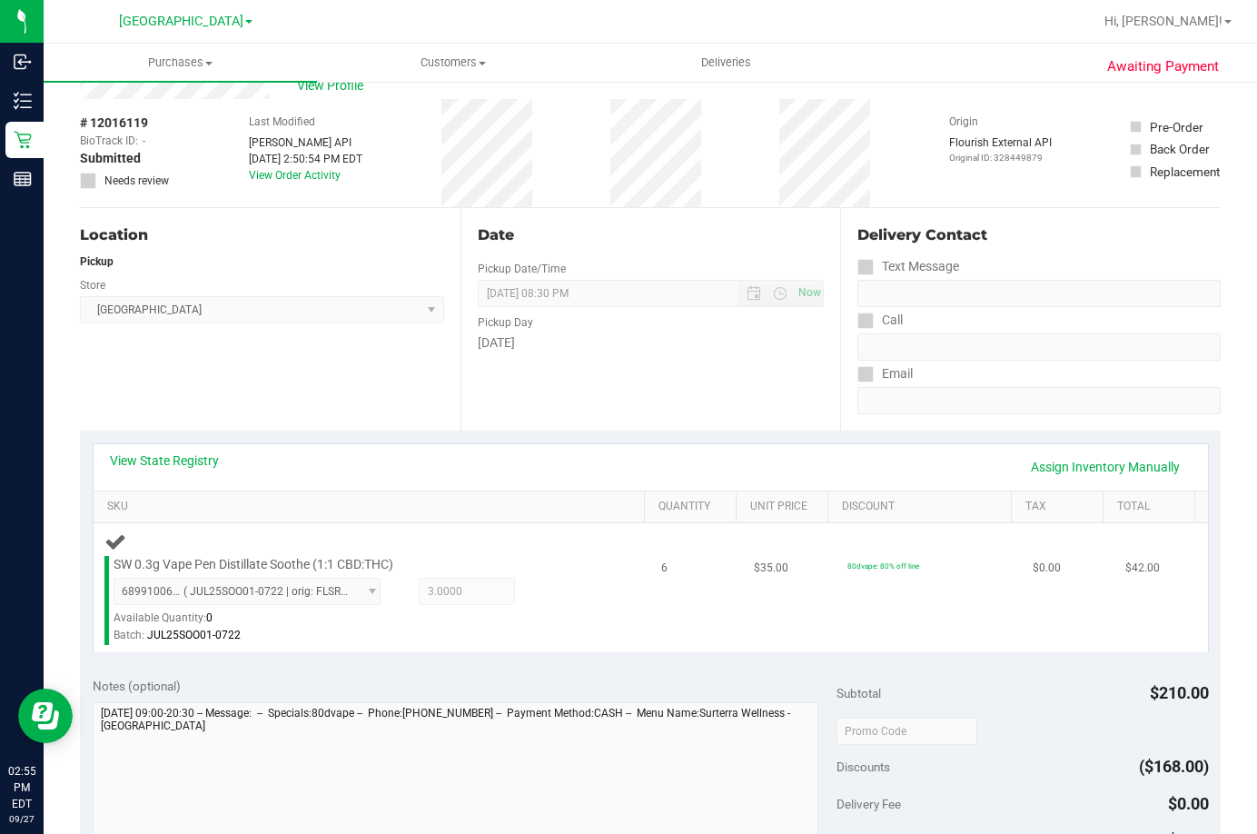
scroll to position [91, 0]
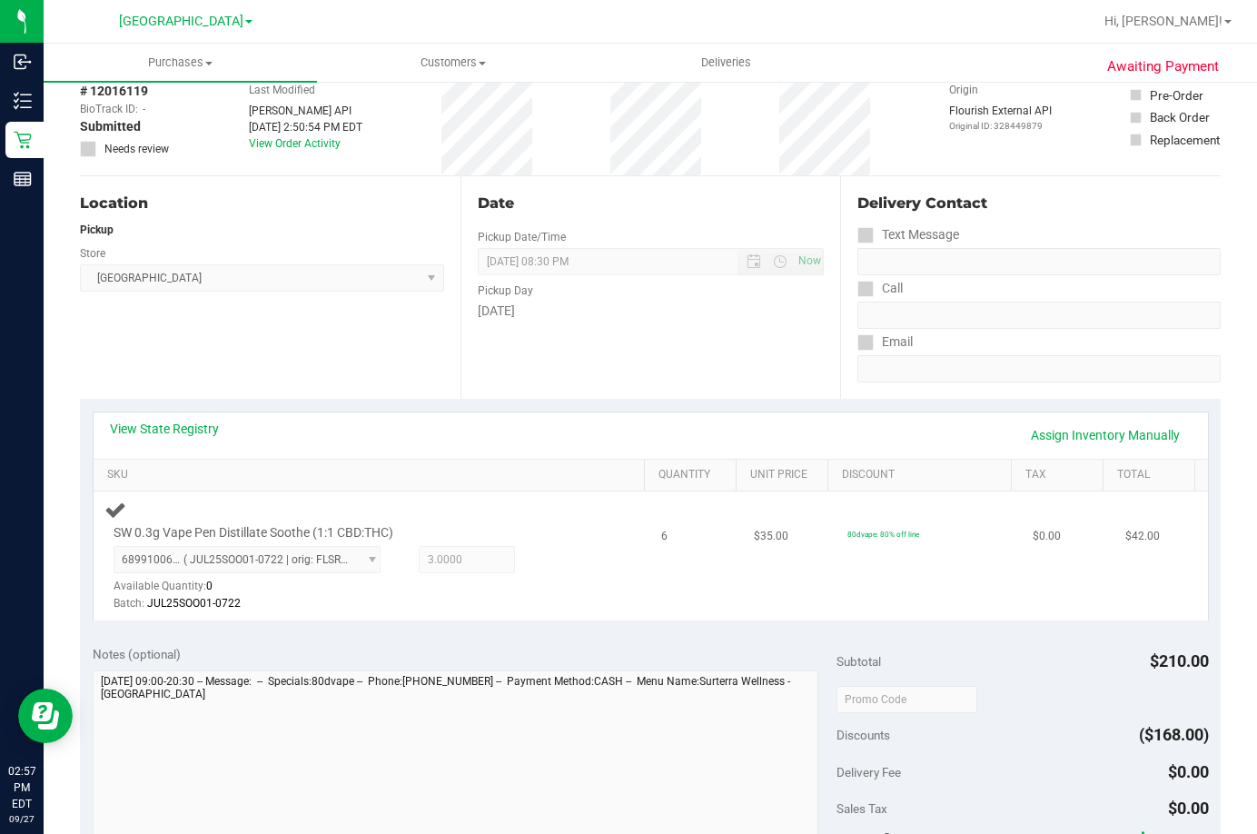
click at [945, 593] on td "80dvape: 80% off line" at bounding box center [930, 555] width 186 height 129
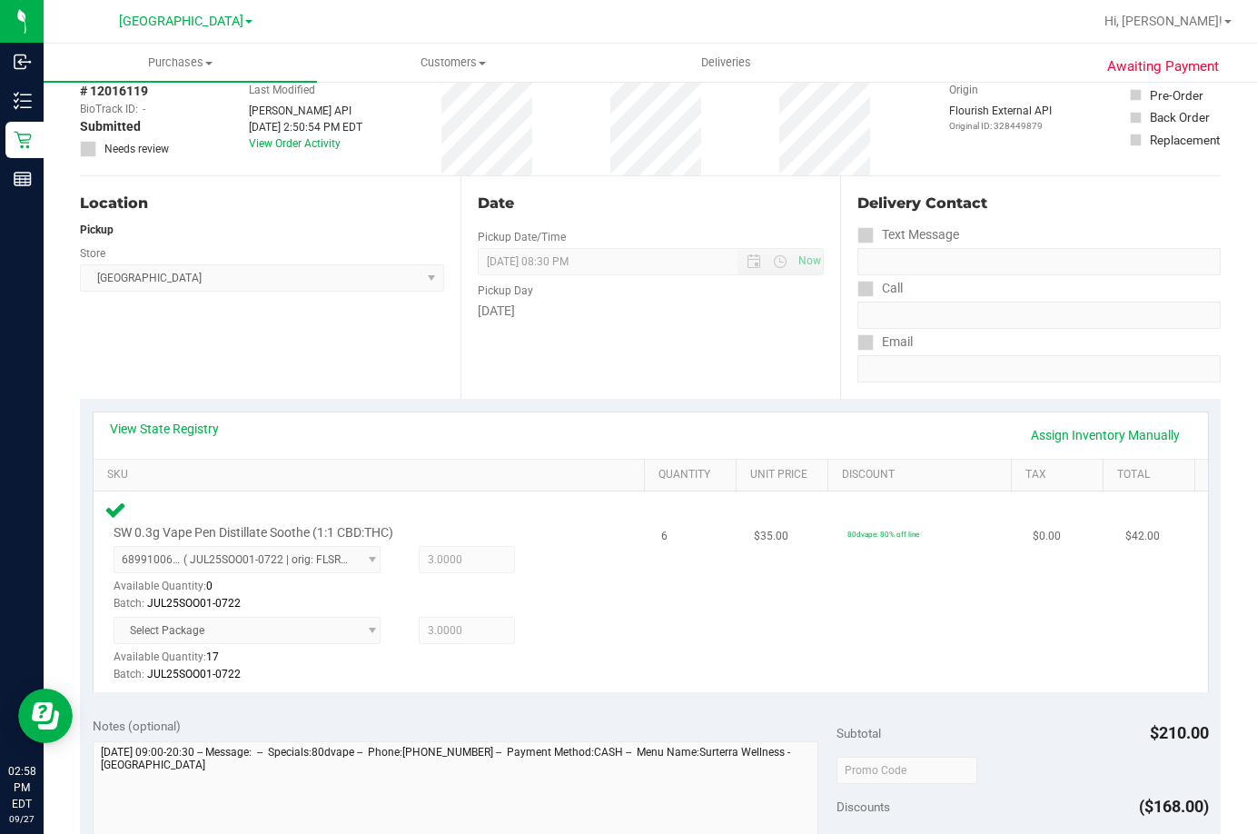
scroll to position [454, 0]
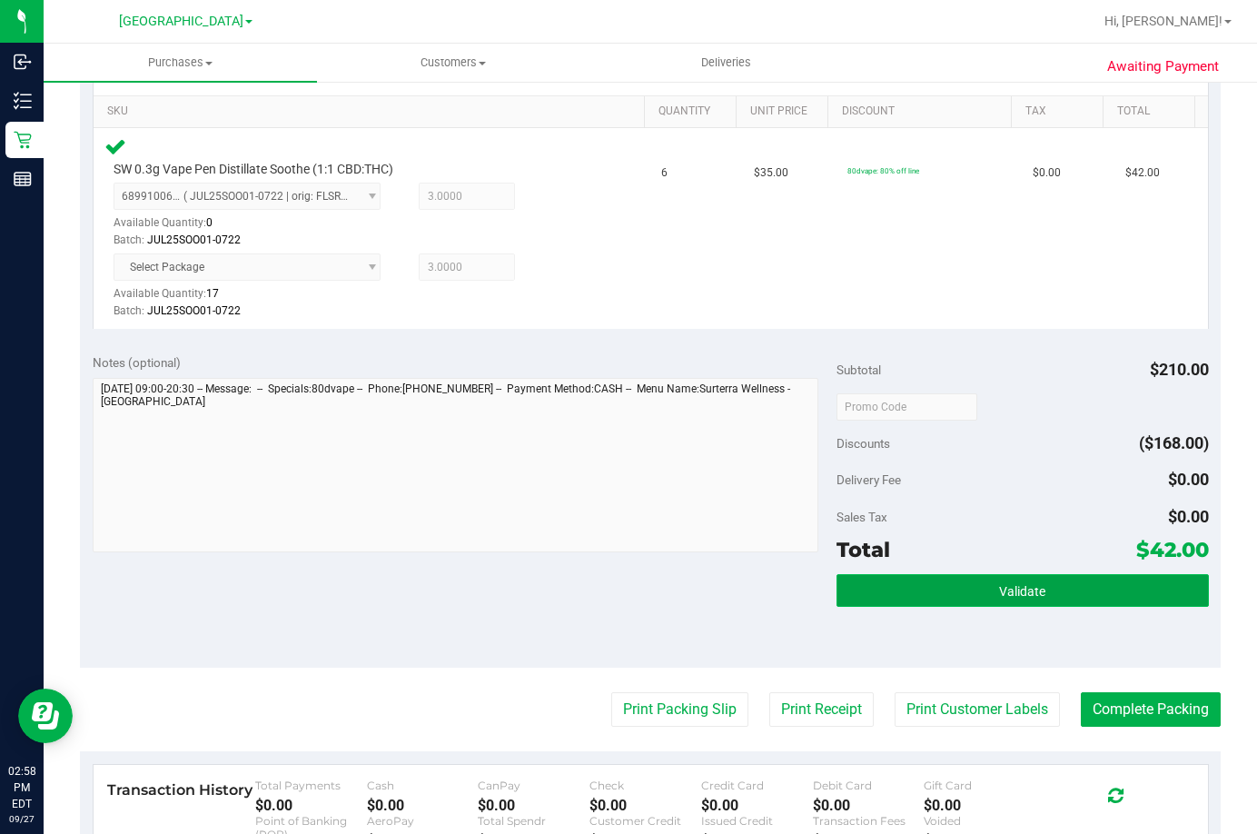
click at [1006, 584] on span "Validate" at bounding box center [1022, 591] width 46 height 15
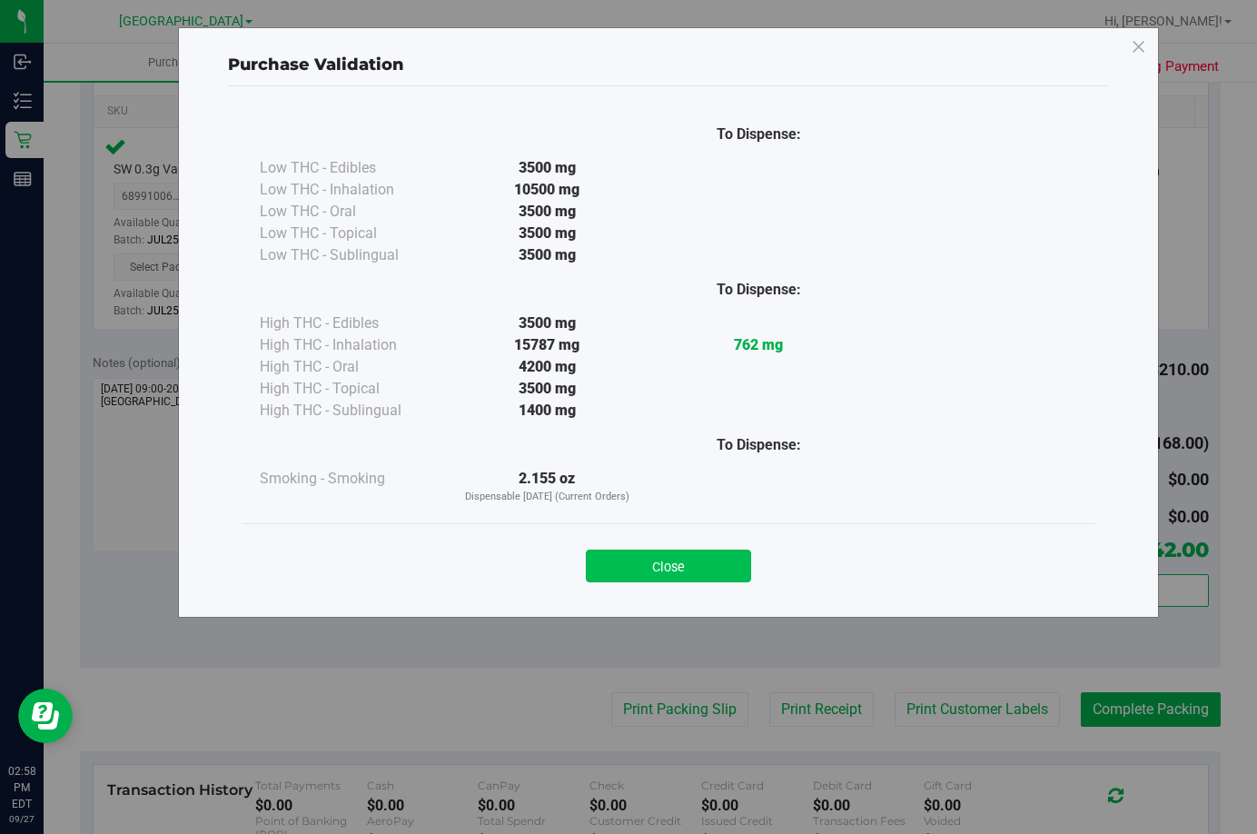
click at [708, 564] on button "Close" at bounding box center [668, 565] width 165 height 33
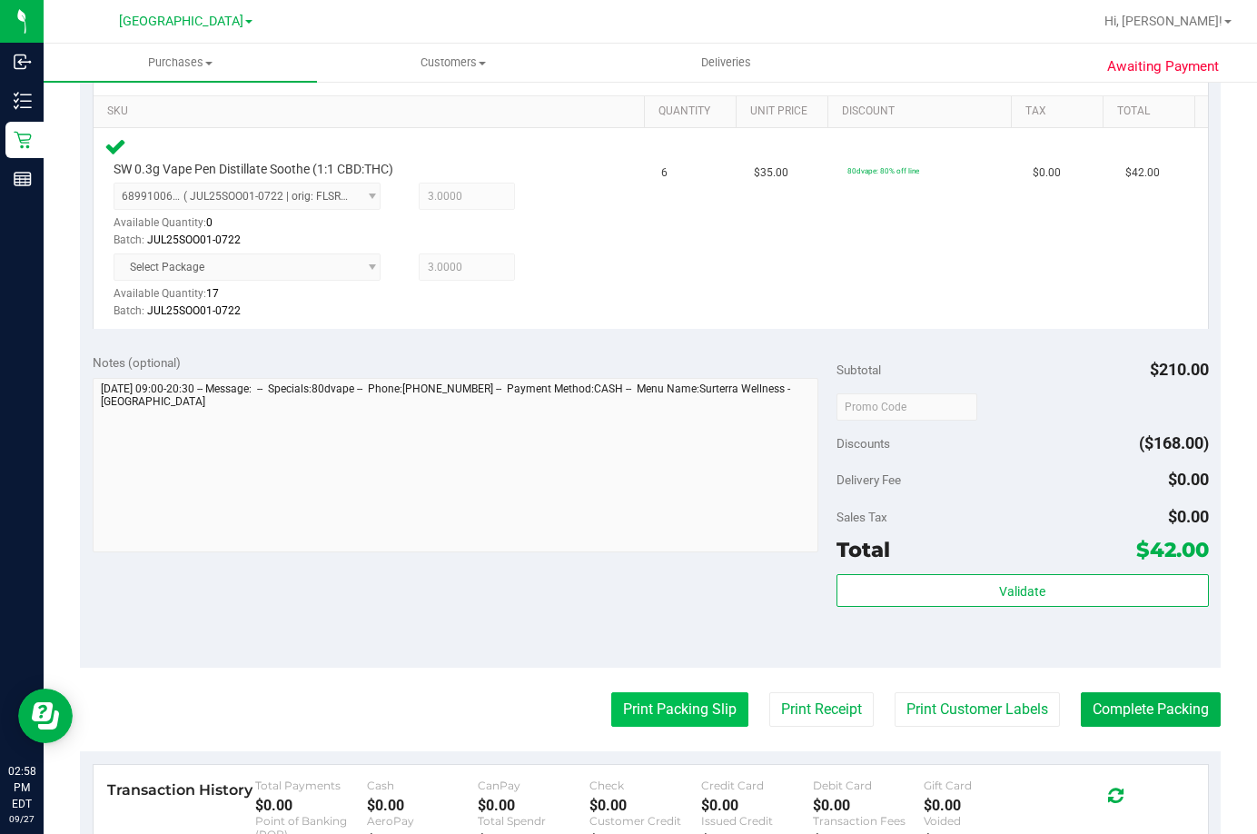
click at [708, 710] on button "Print Packing Slip" at bounding box center [679, 709] width 137 height 35
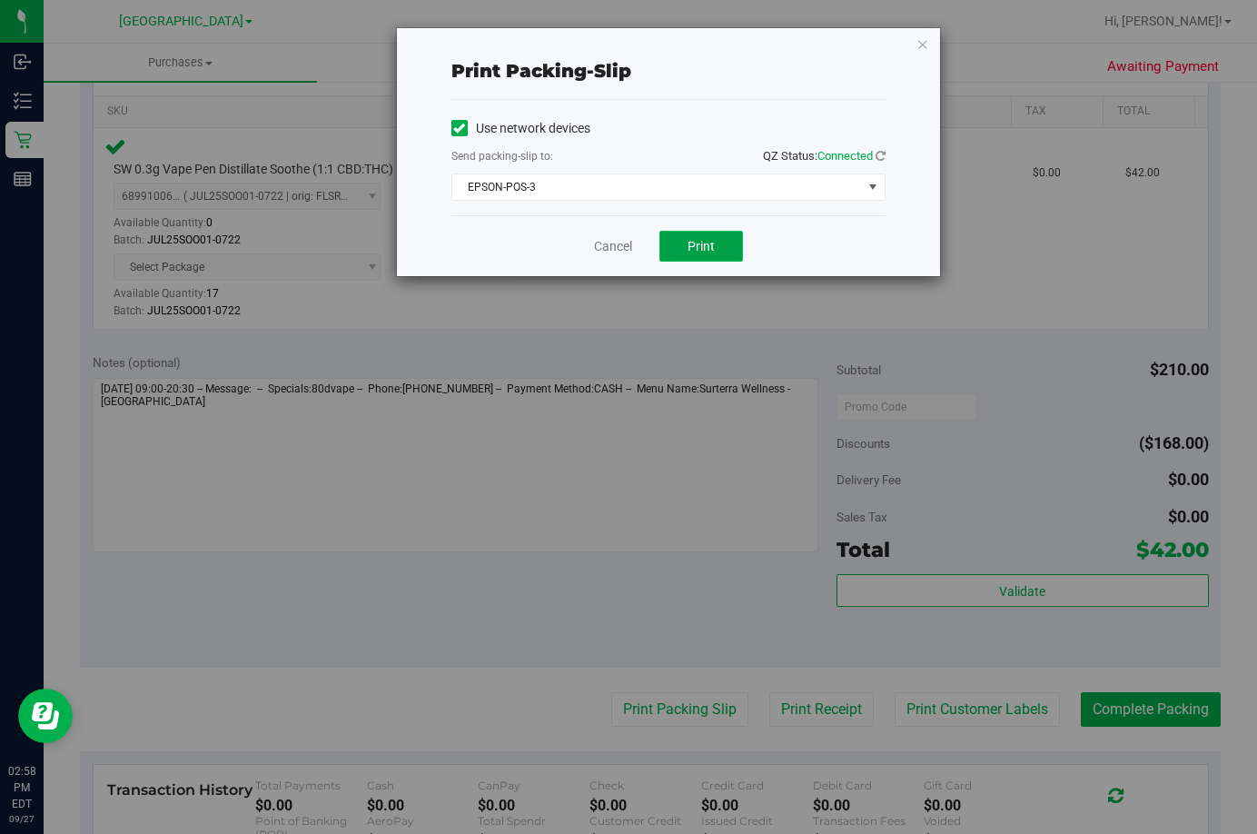
click at [696, 250] on span "Print" at bounding box center [701, 246] width 27 height 15
click at [622, 248] on link "Cancel" at bounding box center [613, 246] width 38 height 19
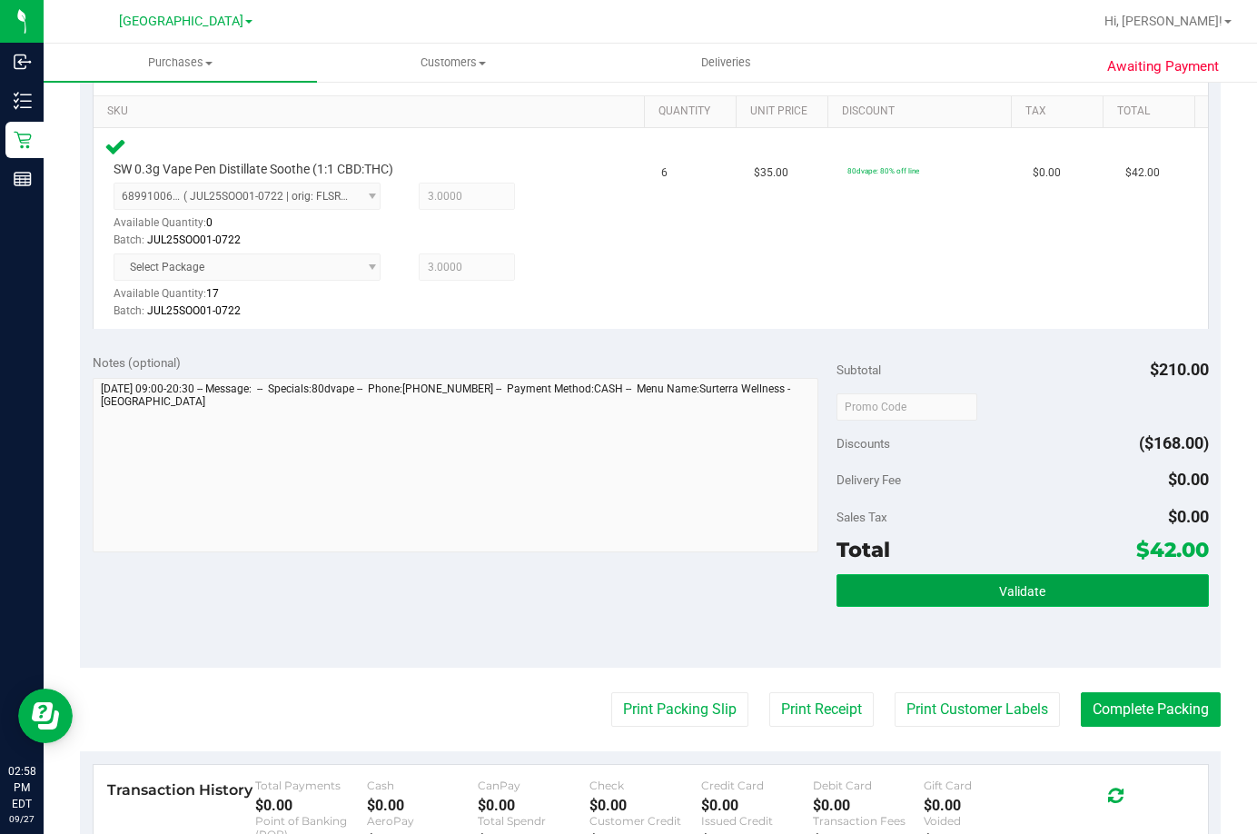
click at [971, 581] on button "Validate" at bounding box center [1023, 590] width 372 height 33
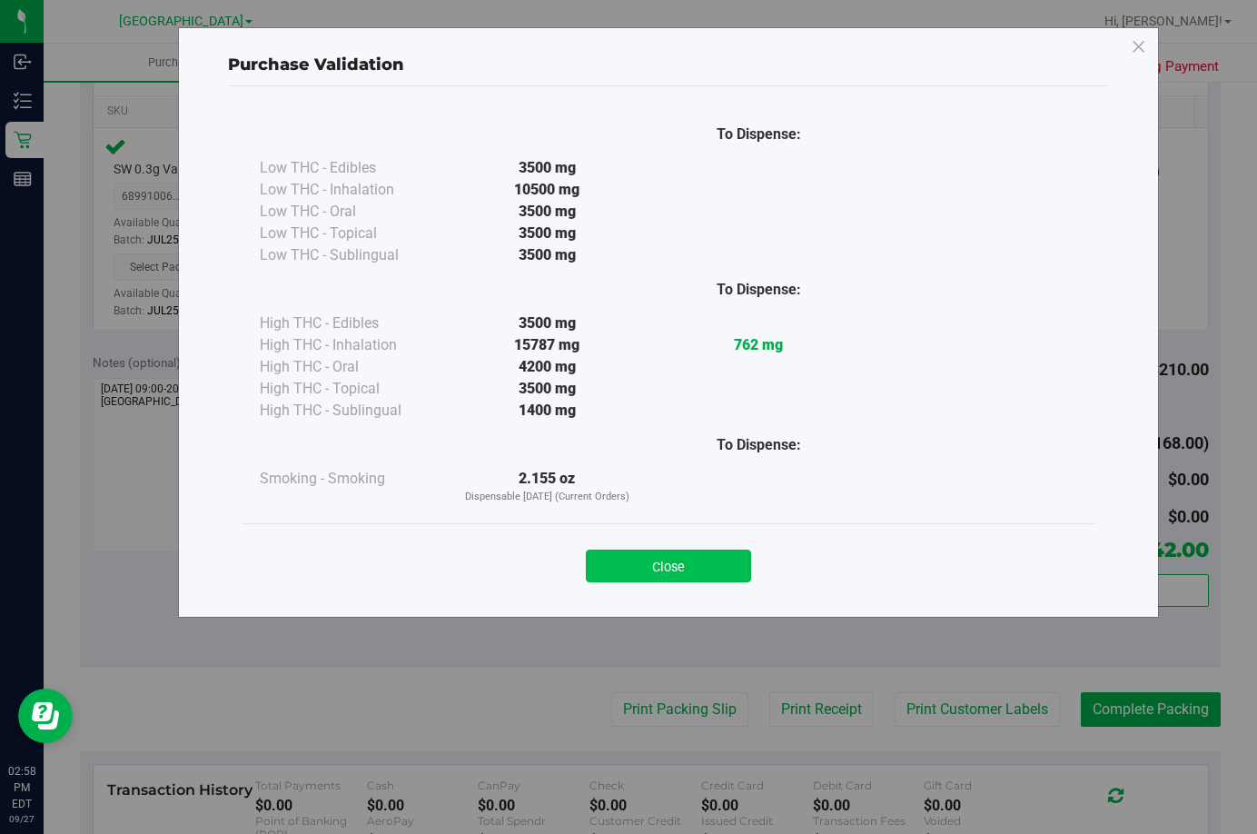
click at [686, 569] on button "Close" at bounding box center [668, 565] width 165 height 33
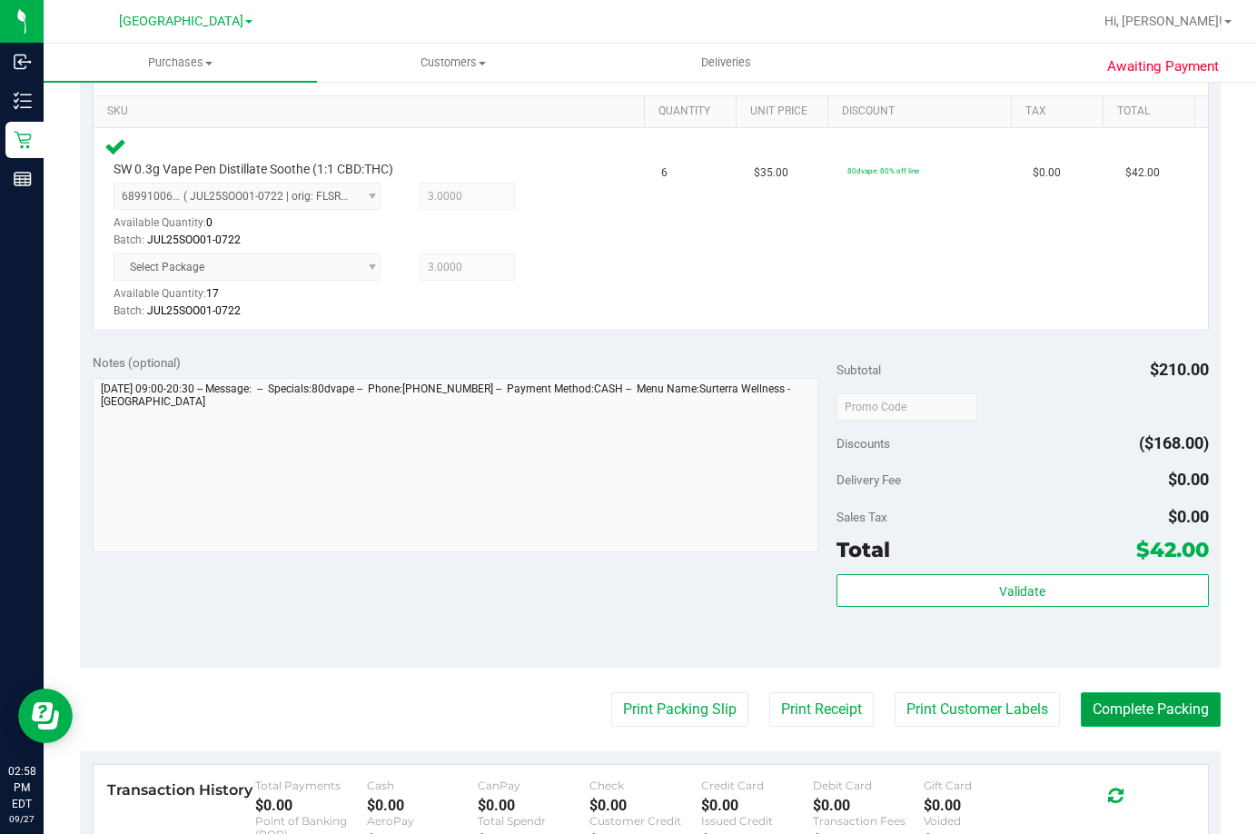
click at [1090, 710] on button "Complete Packing" at bounding box center [1151, 709] width 140 height 35
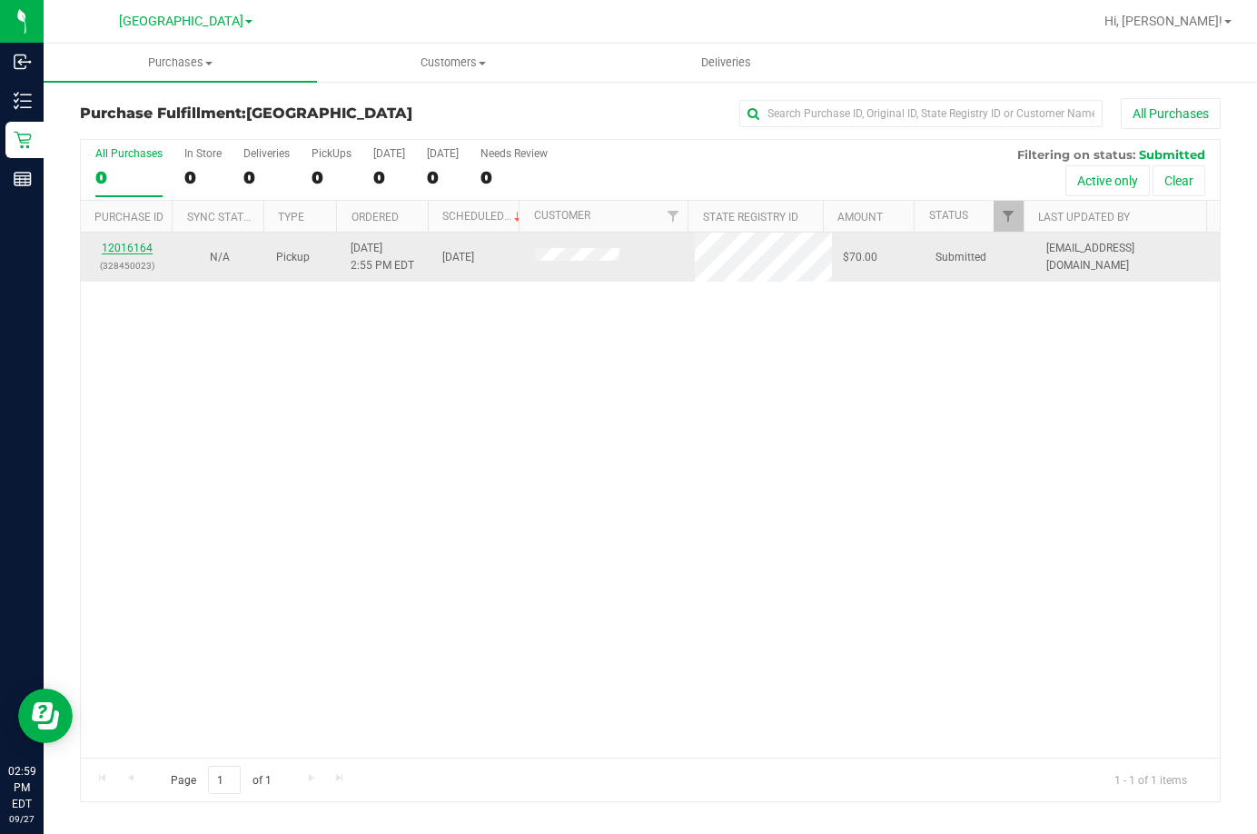
click at [133, 250] on link "12016164" at bounding box center [127, 248] width 51 height 13
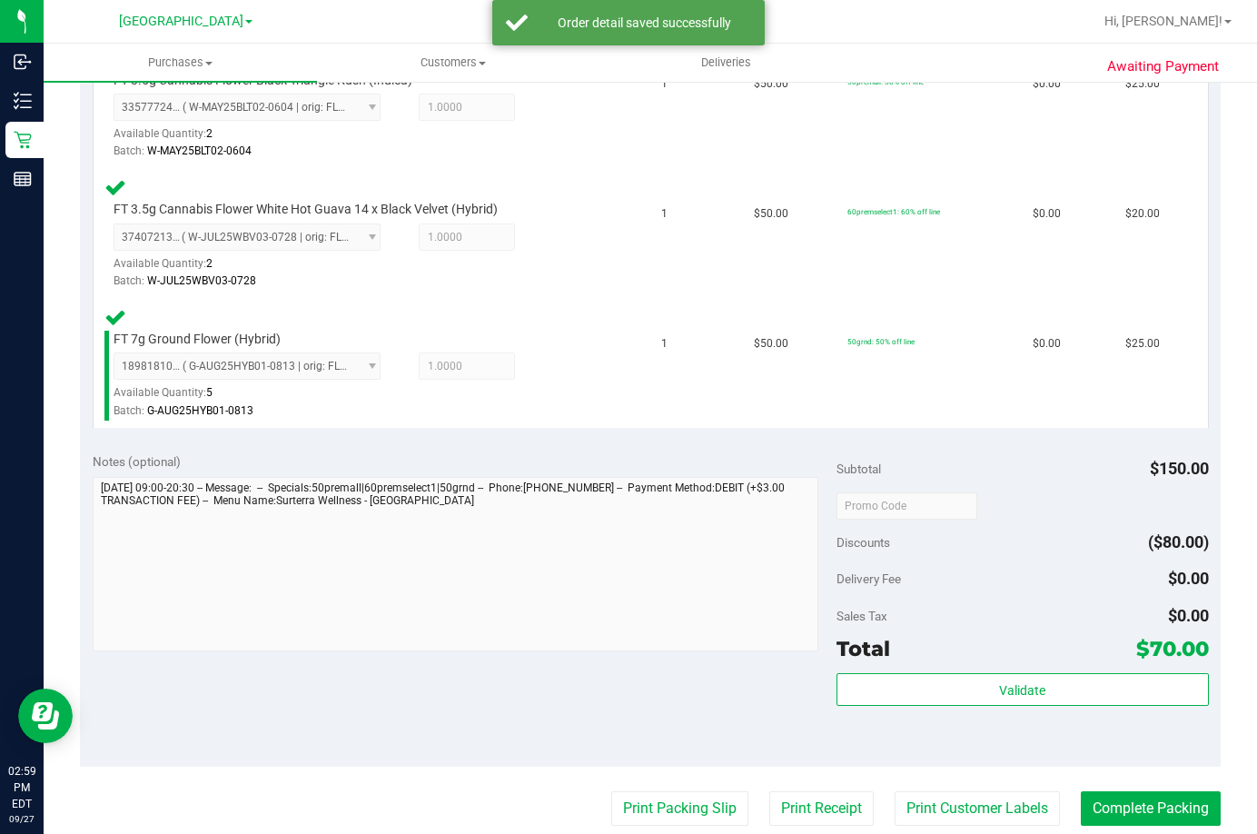
scroll to position [545, 0]
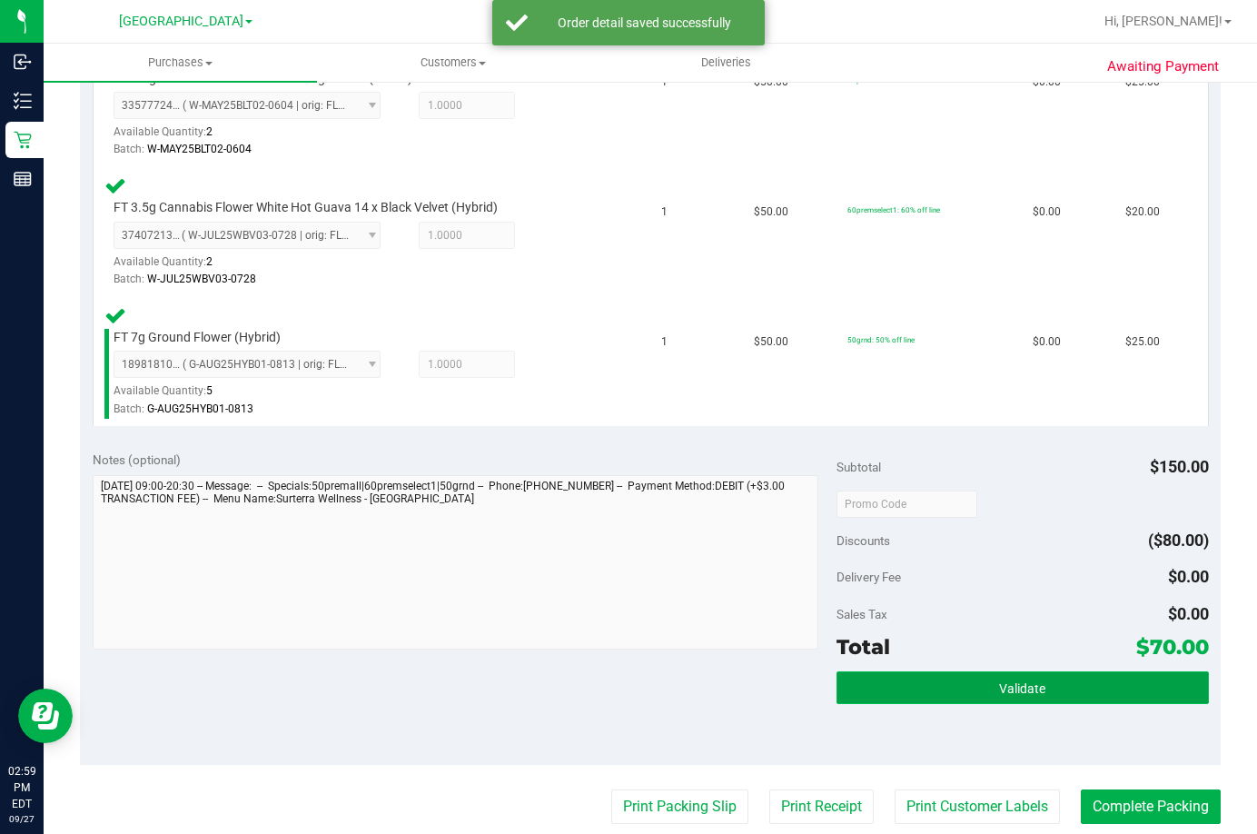
click at [1044, 682] on button "Validate" at bounding box center [1023, 687] width 372 height 33
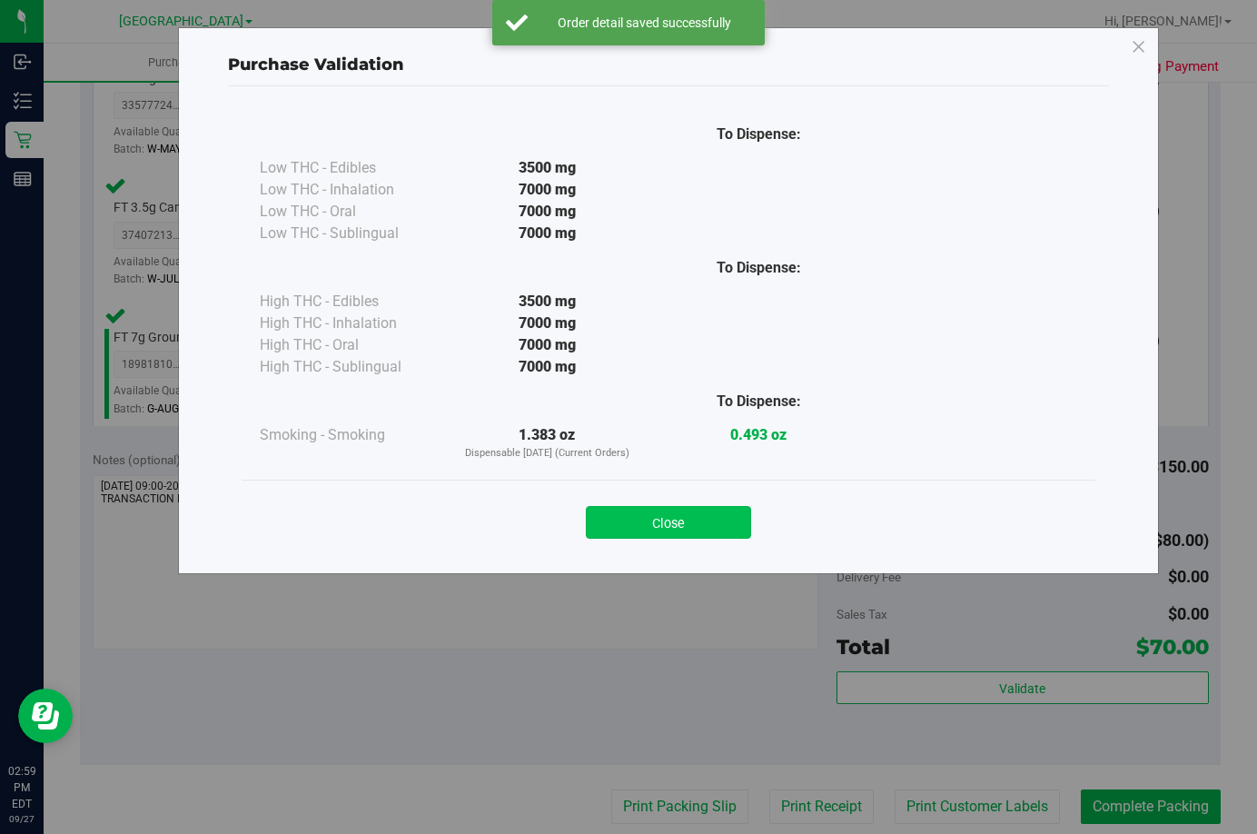
click at [677, 531] on button "Close" at bounding box center [668, 522] width 165 height 33
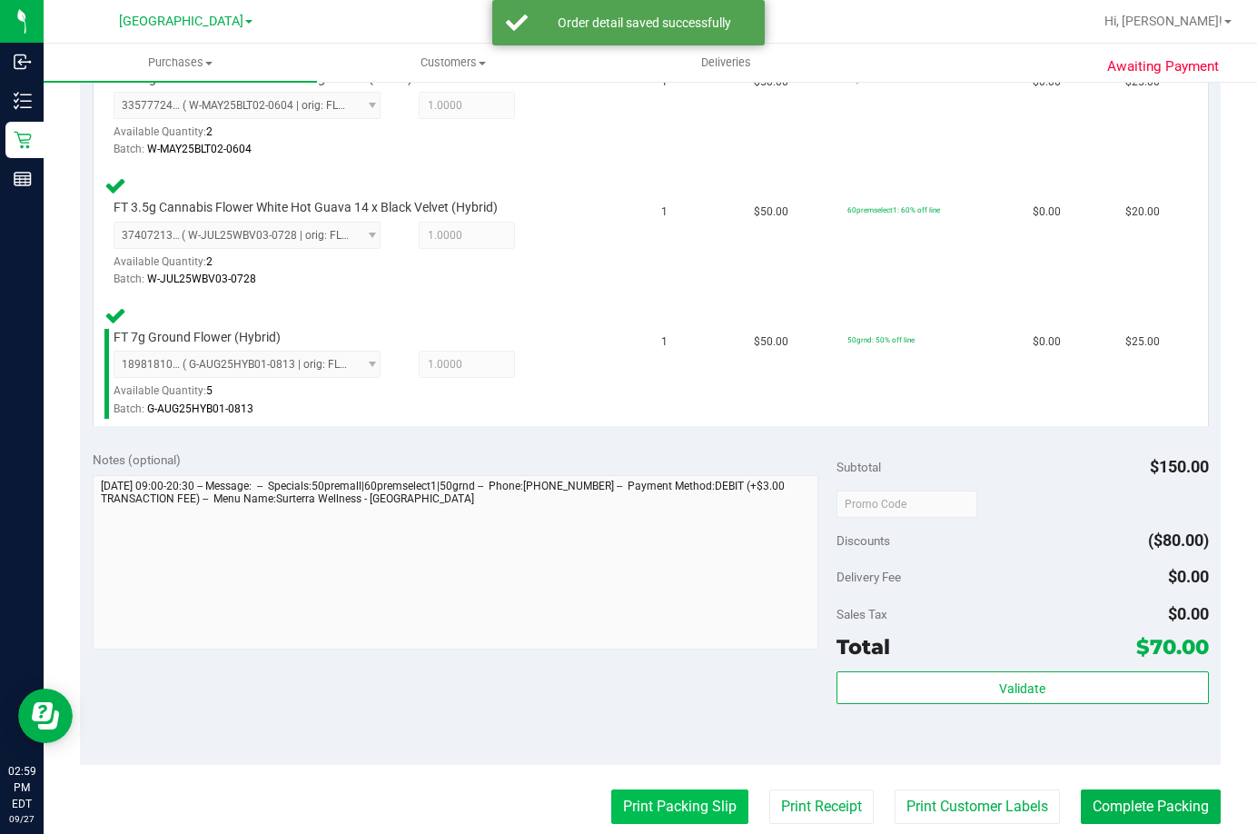
click at [700, 801] on button "Print Packing Slip" at bounding box center [679, 806] width 137 height 35
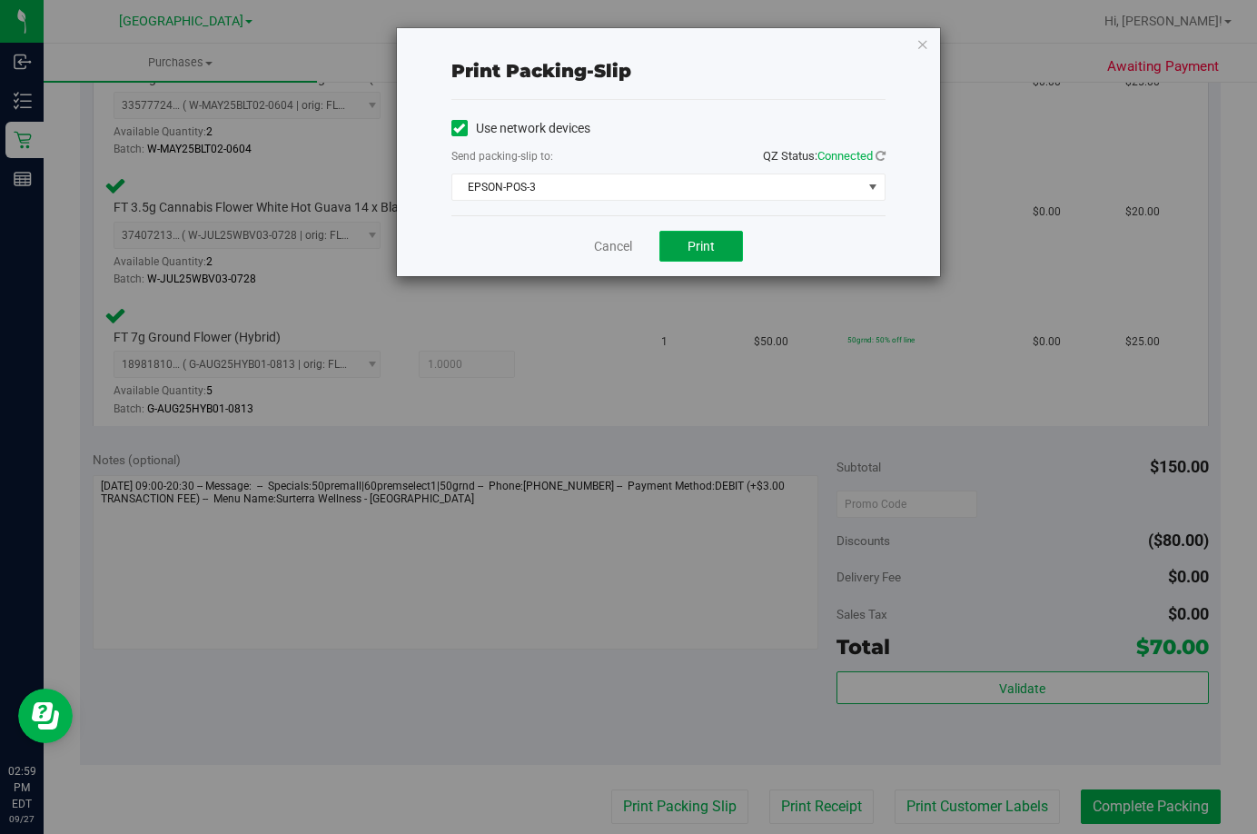
click at [700, 246] on span "Print" at bounding box center [701, 246] width 27 height 15
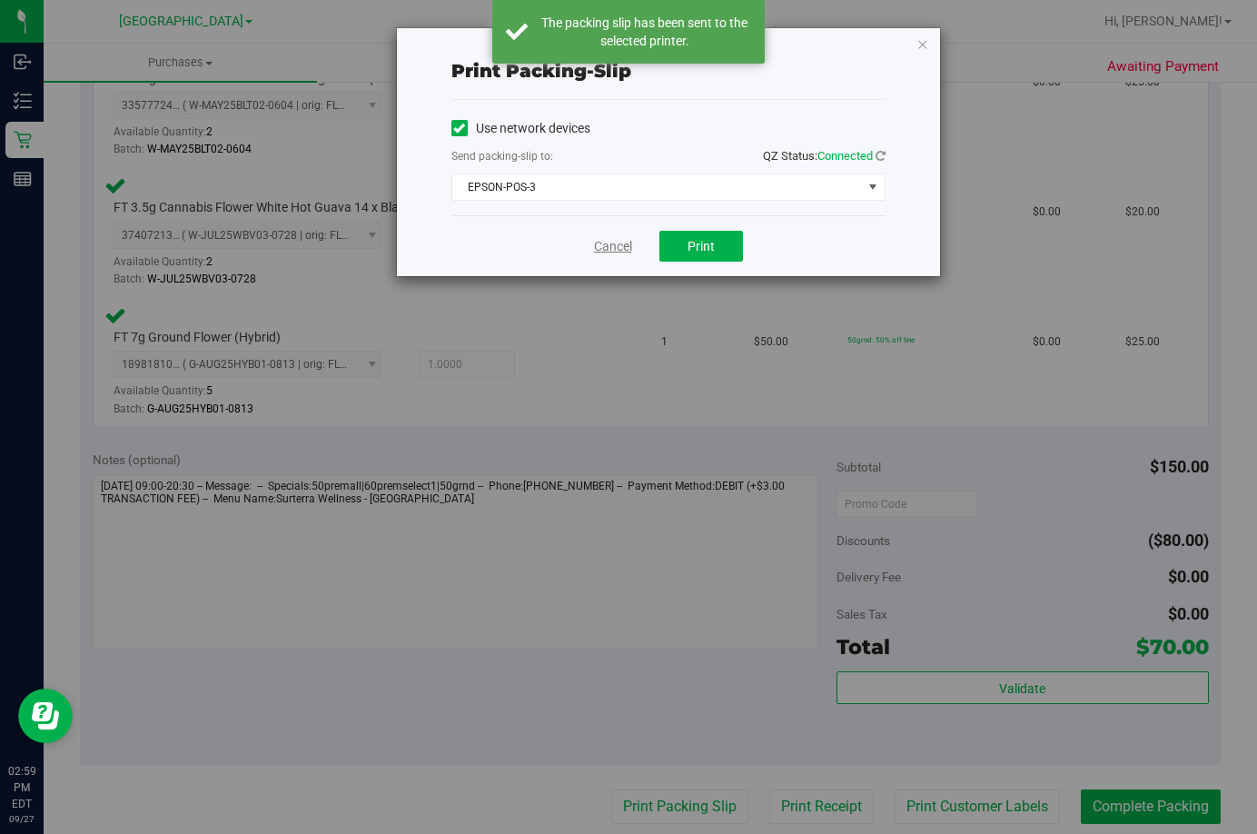
click at [608, 247] on link "Cancel" at bounding box center [613, 246] width 38 height 19
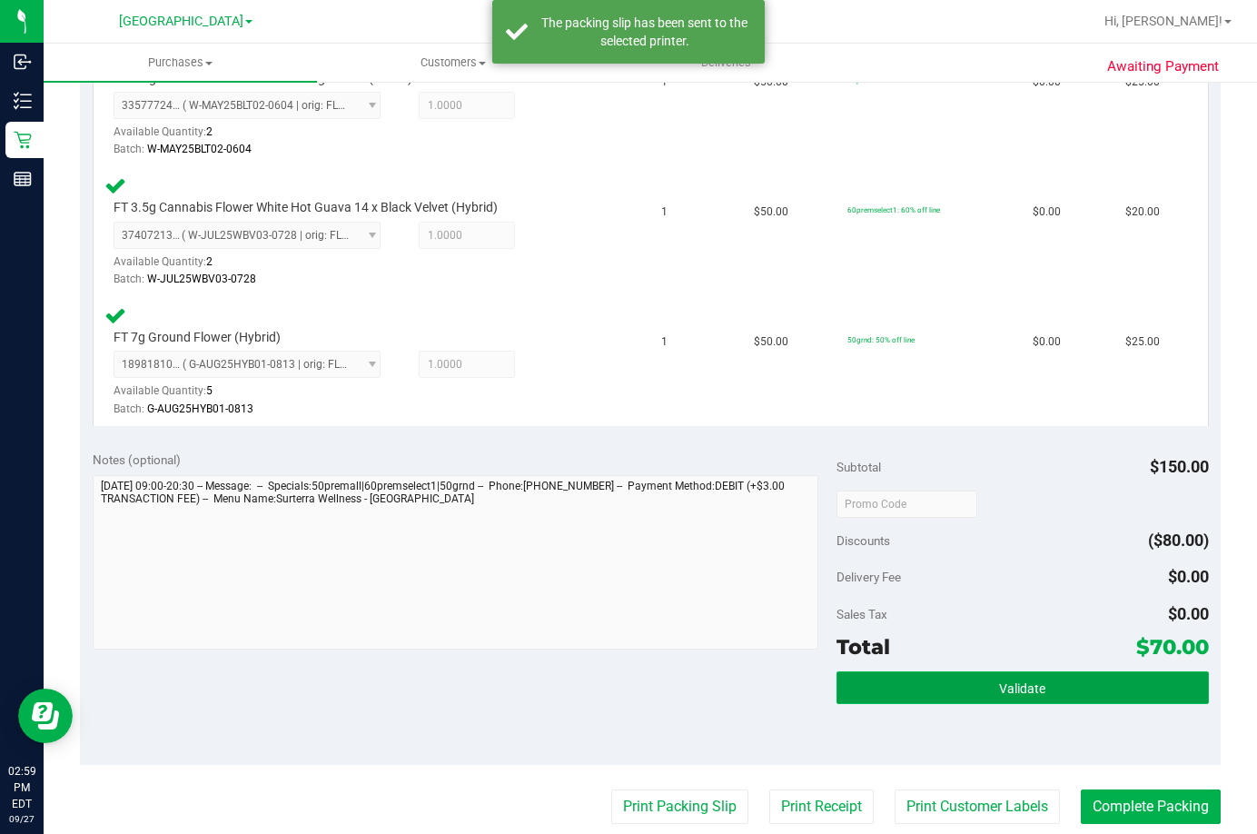
click at [872, 681] on button "Validate" at bounding box center [1023, 687] width 372 height 33
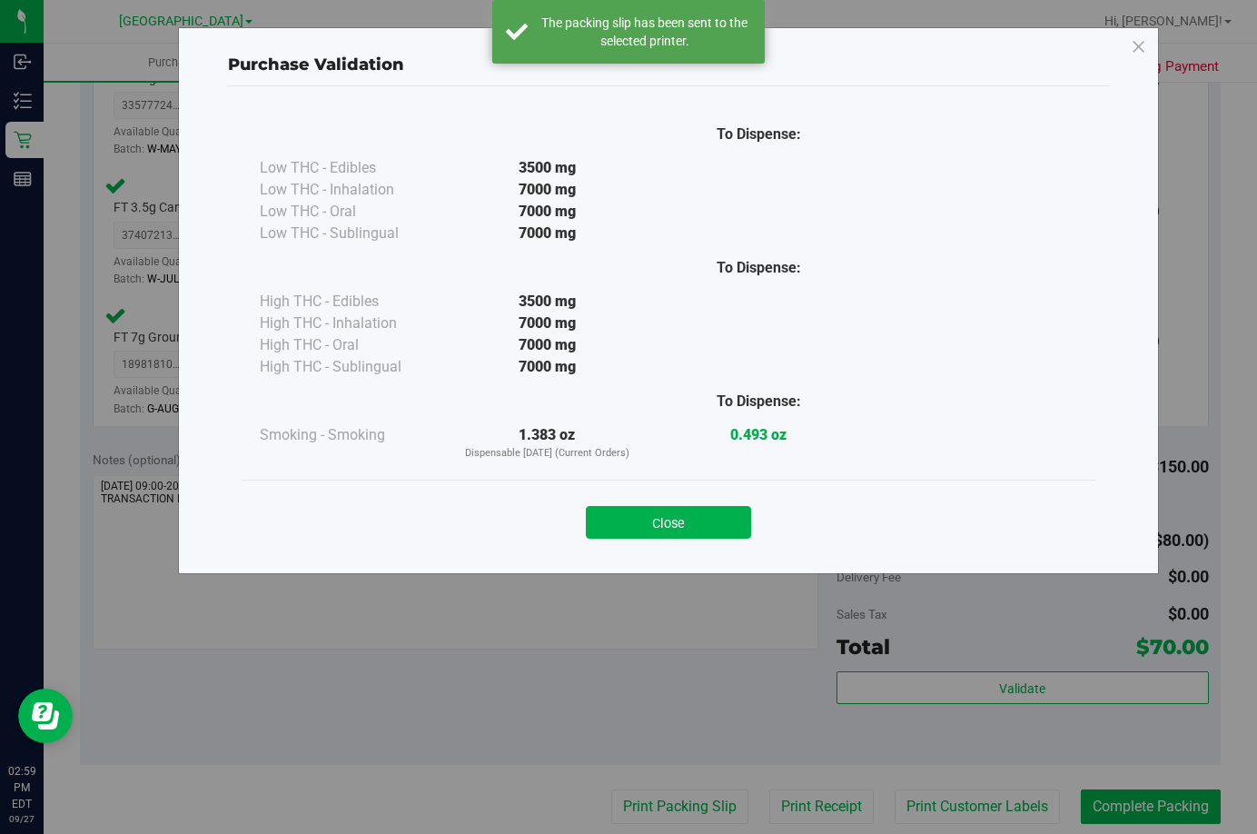
click at [722, 496] on div "Close" at bounding box center [668, 516] width 827 height 45
click at [718, 520] on button "Close" at bounding box center [668, 522] width 165 height 33
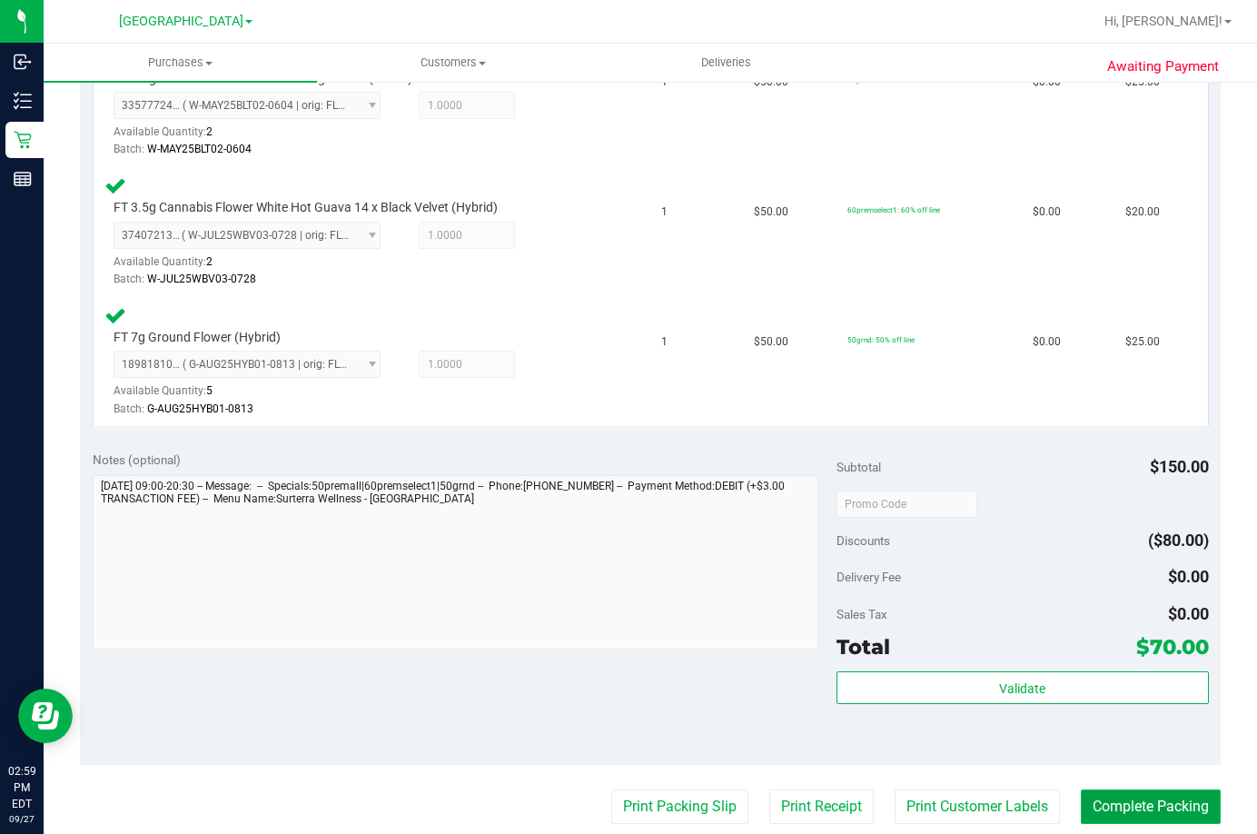
click at [1158, 809] on button "Complete Packing" at bounding box center [1151, 806] width 140 height 35
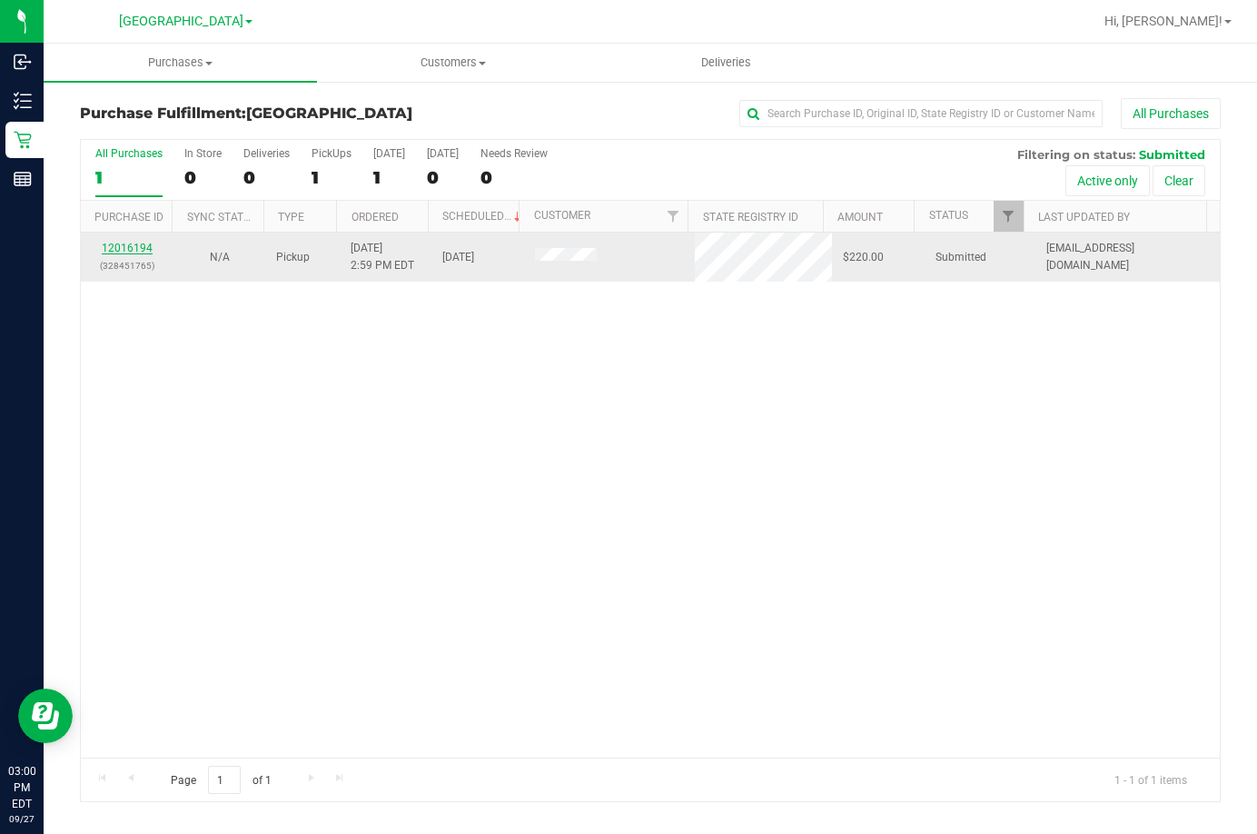
click at [133, 251] on link "12016194" at bounding box center [127, 248] width 51 height 13
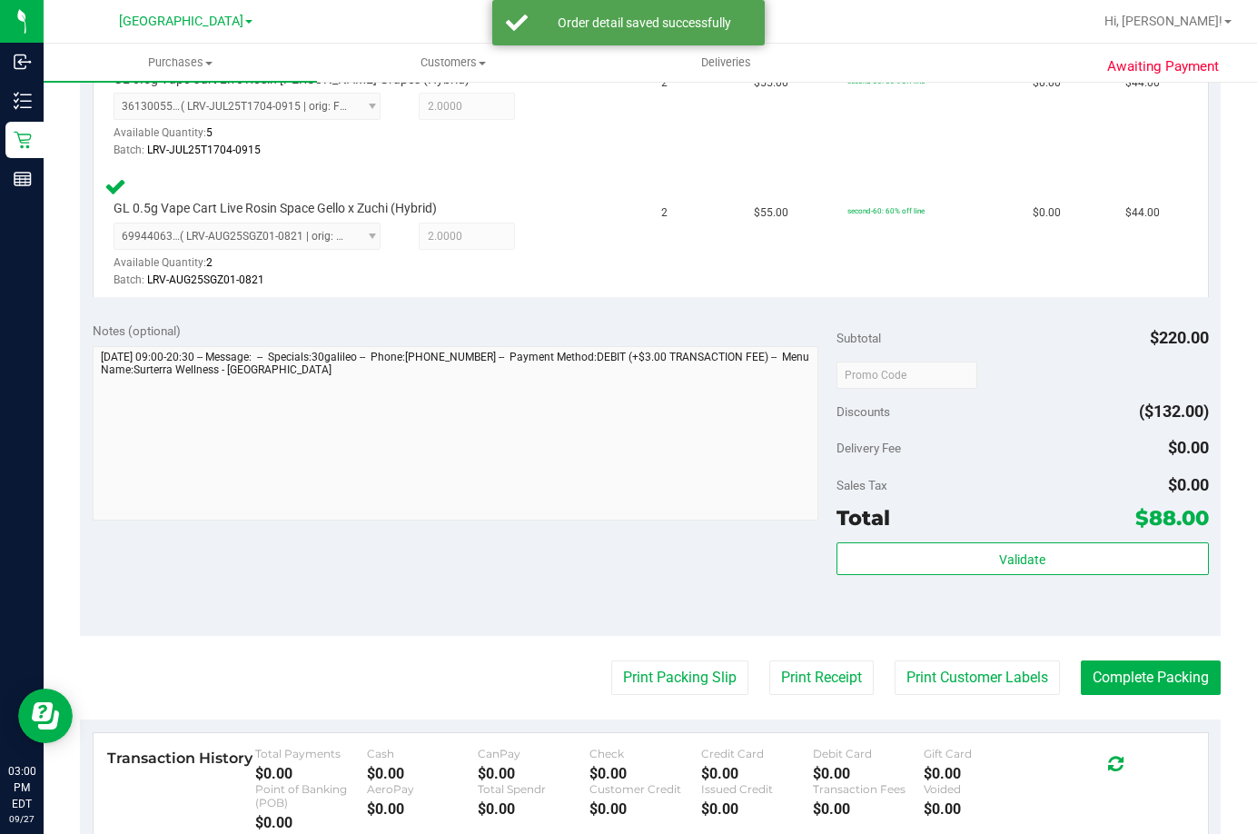
scroll to position [545, 0]
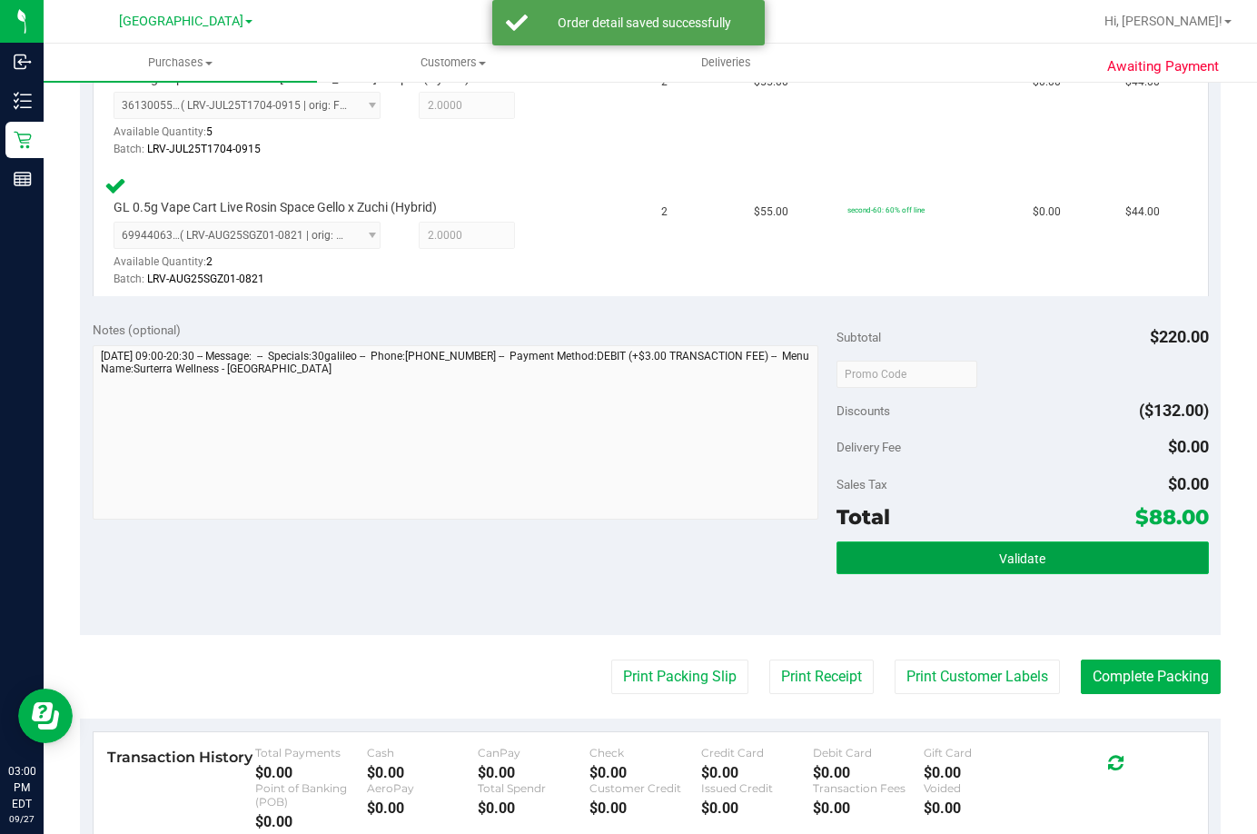
click at [1051, 560] on button "Validate" at bounding box center [1023, 557] width 372 height 33
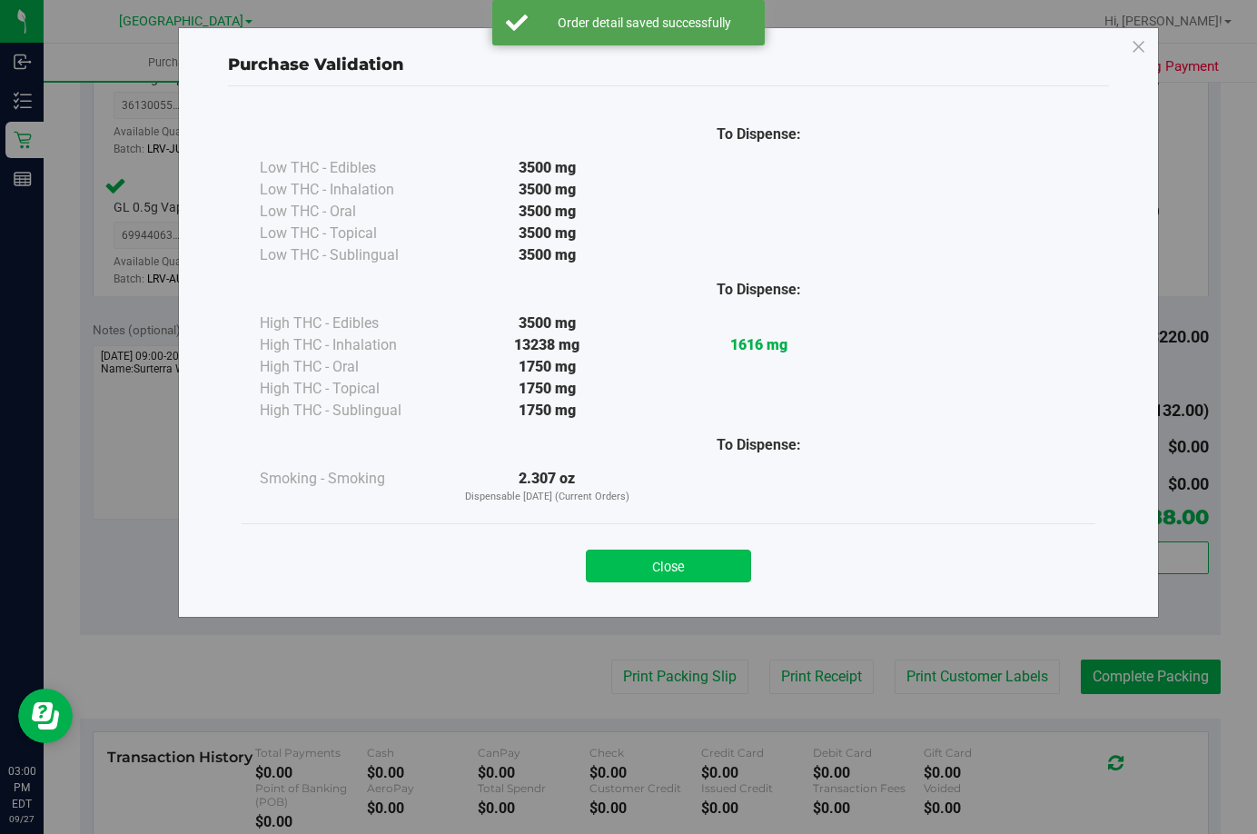
click at [718, 563] on button "Close" at bounding box center [668, 565] width 165 height 33
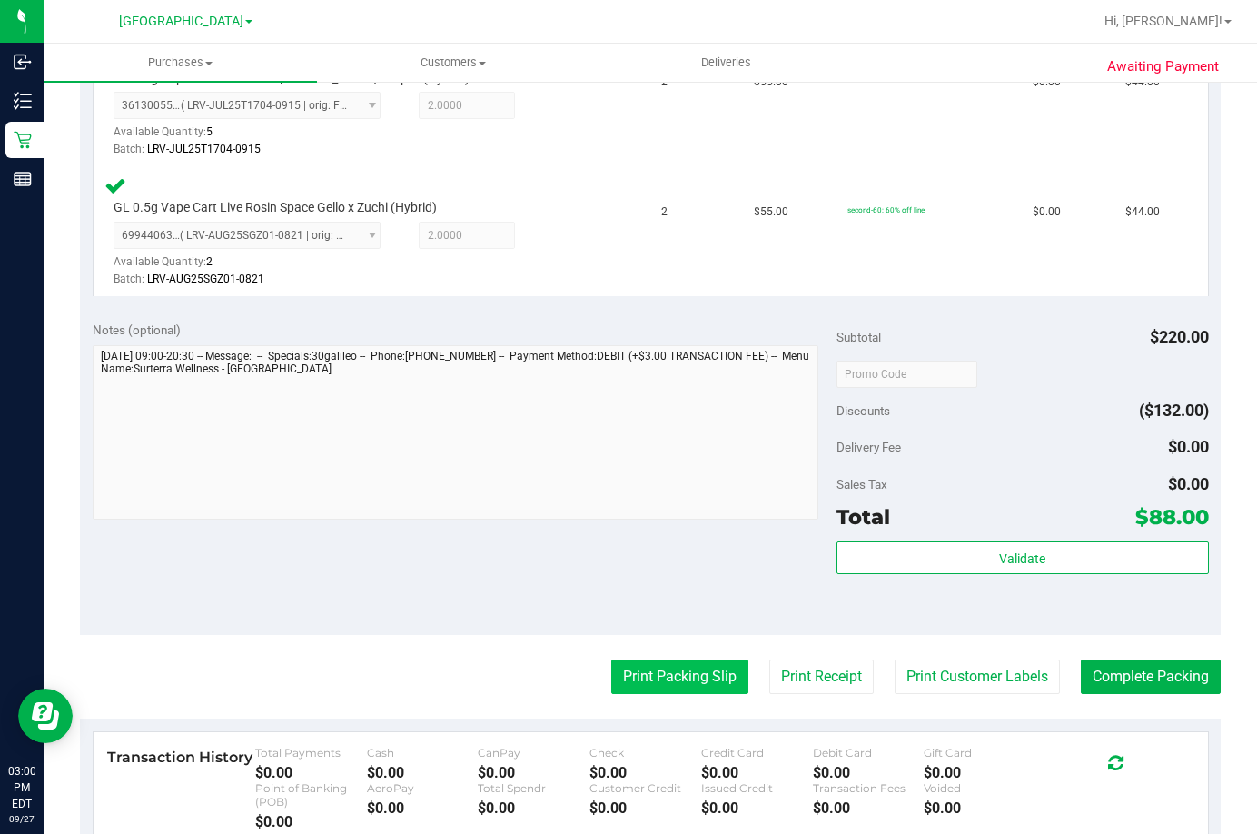
click at [650, 676] on button "Print Packing Slip" at bounding box center [679, 676] width 137 height 35
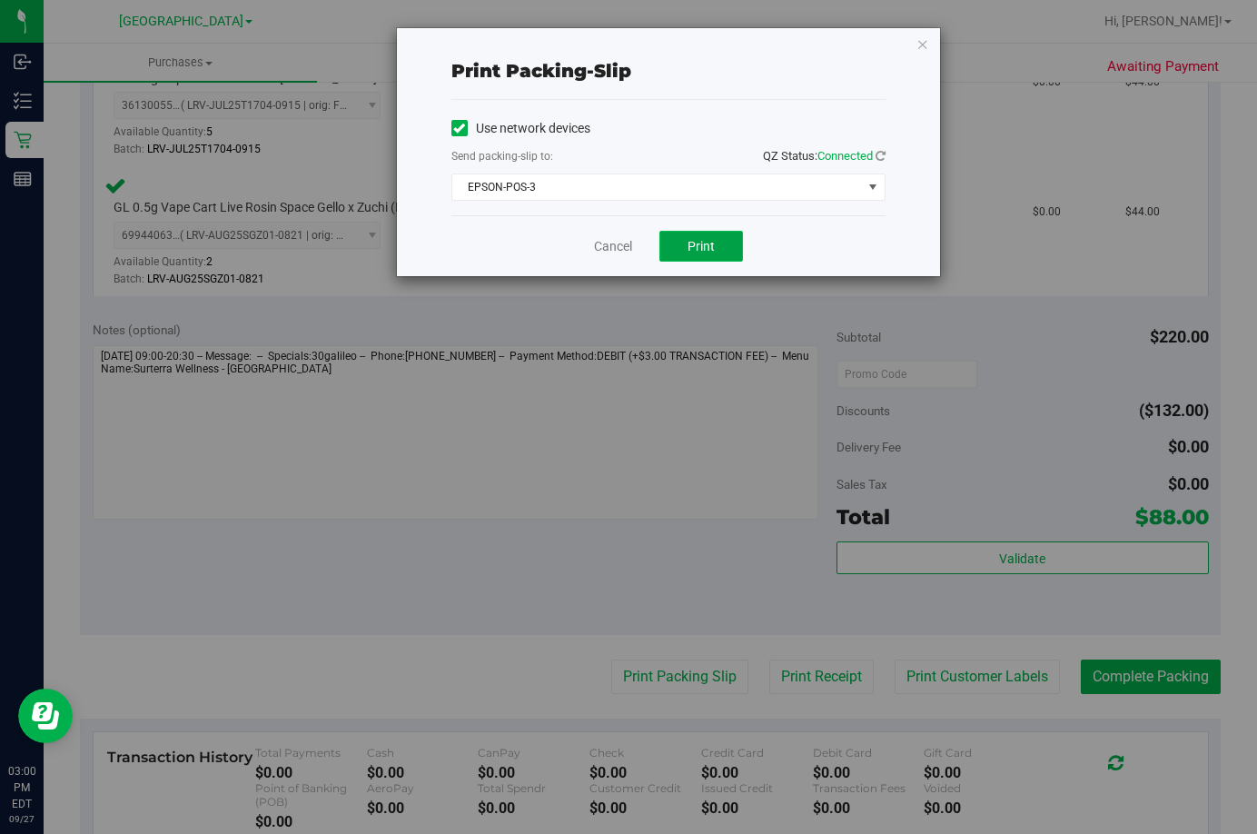
click at [691, 247] on span "Print" at bounding box center [701, 246] width 27 height 15
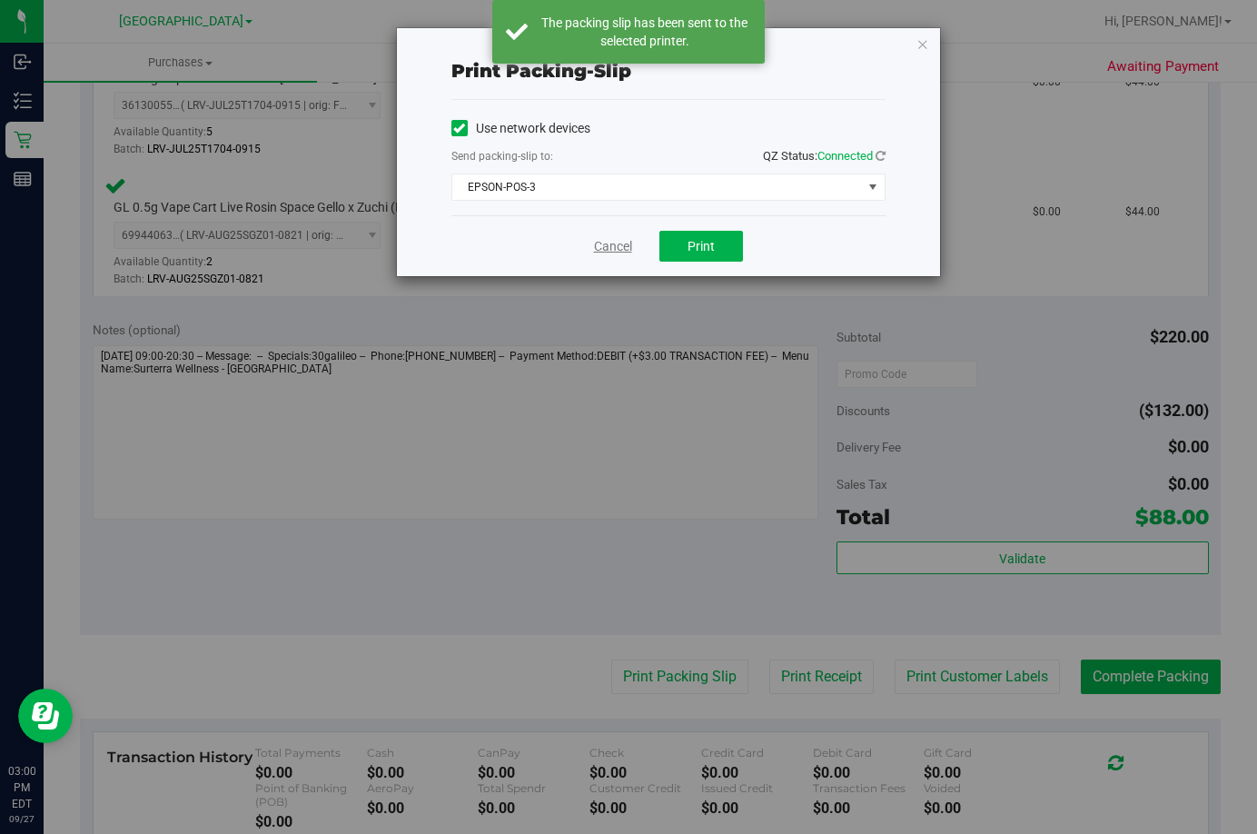
click at [598, 244] on link "Cancel" at bounding box center [613, 246] width 38 height 19
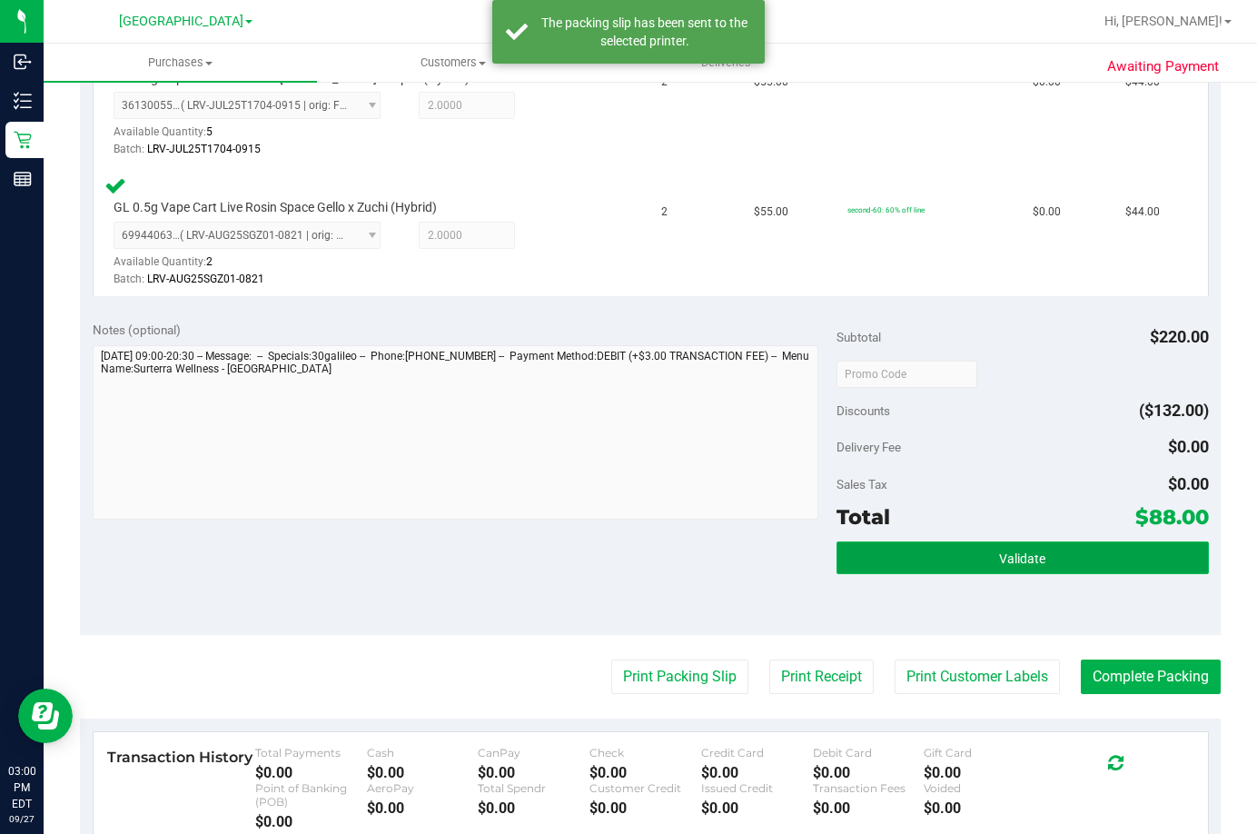
click at [1099, 559] on button "Validate" at bounding box center [1023, 557] width 372 height 33
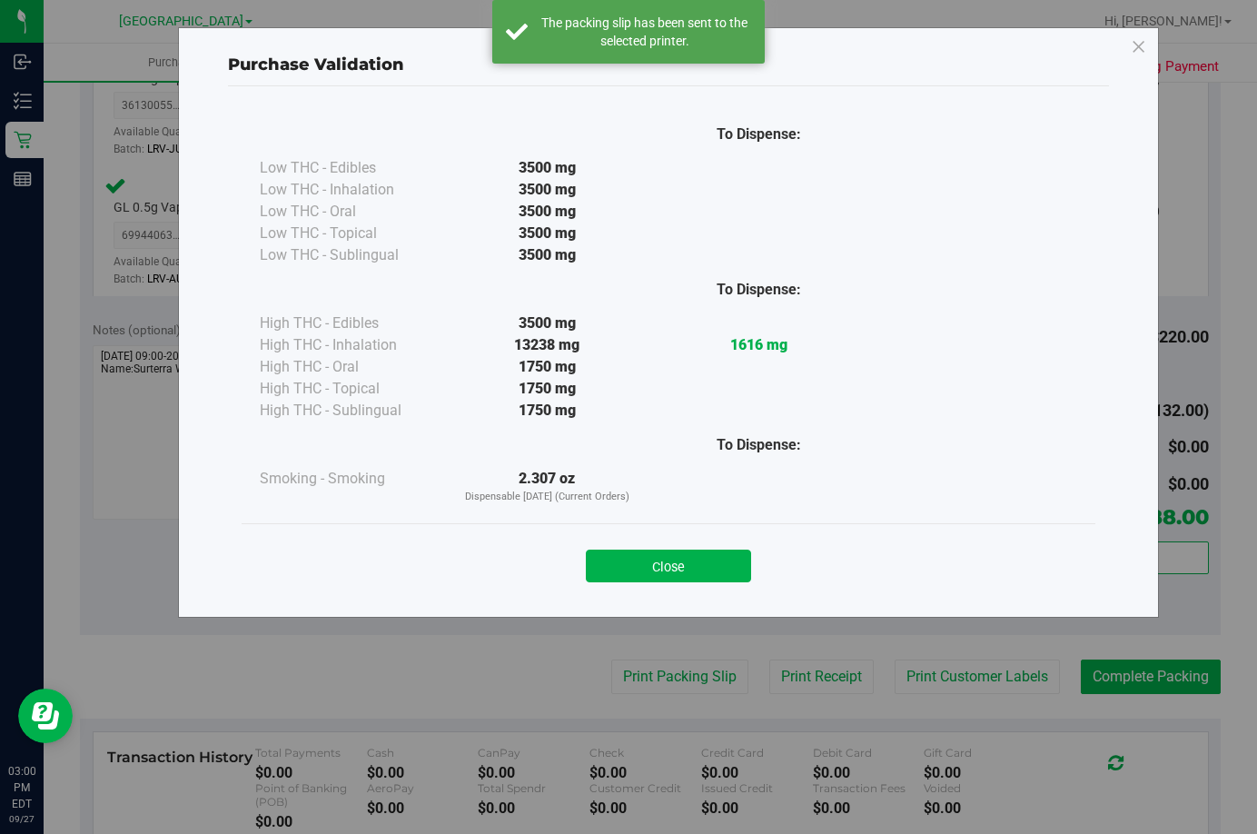
drag, startPoint x: 708, startPoint y: 572, endPoint x: 757, endPoint y: 566, distance: 49.5
click at [707, 570] on button "Close" at bounding box center [668, 565] width 165 height 33
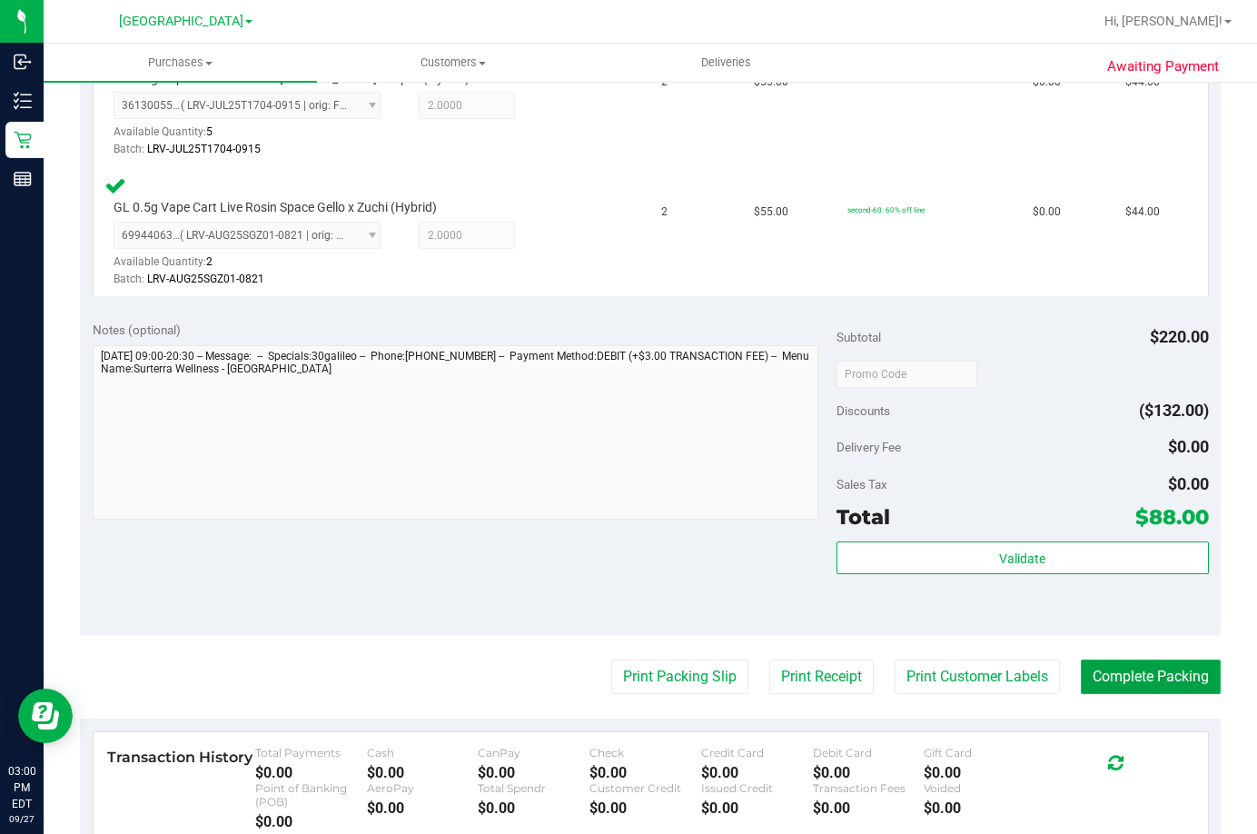
click at [1126, 678] on button "Complete Packing" at bounding box center [1151, 676] width 140 height 35
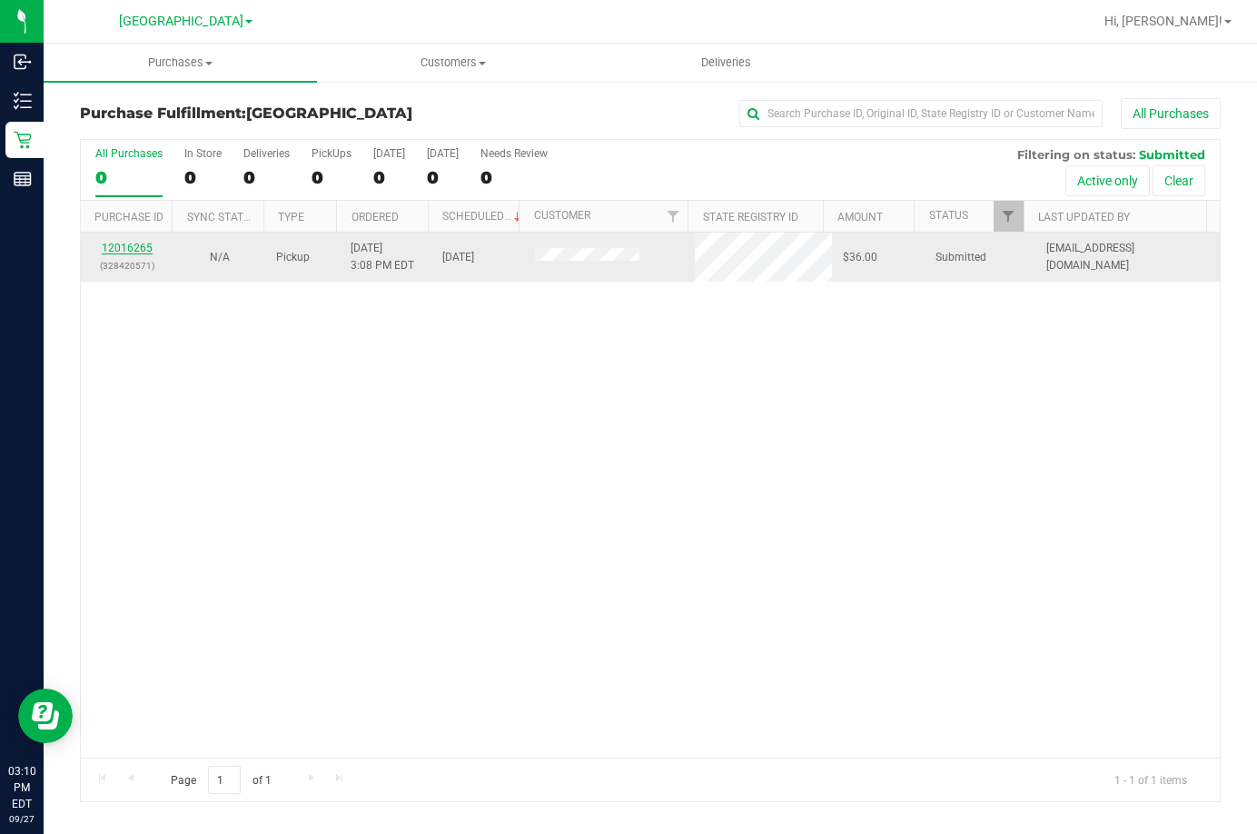
click at [137, 249] on link "12016265" at bounding box center [127, 248] width 51 height 13
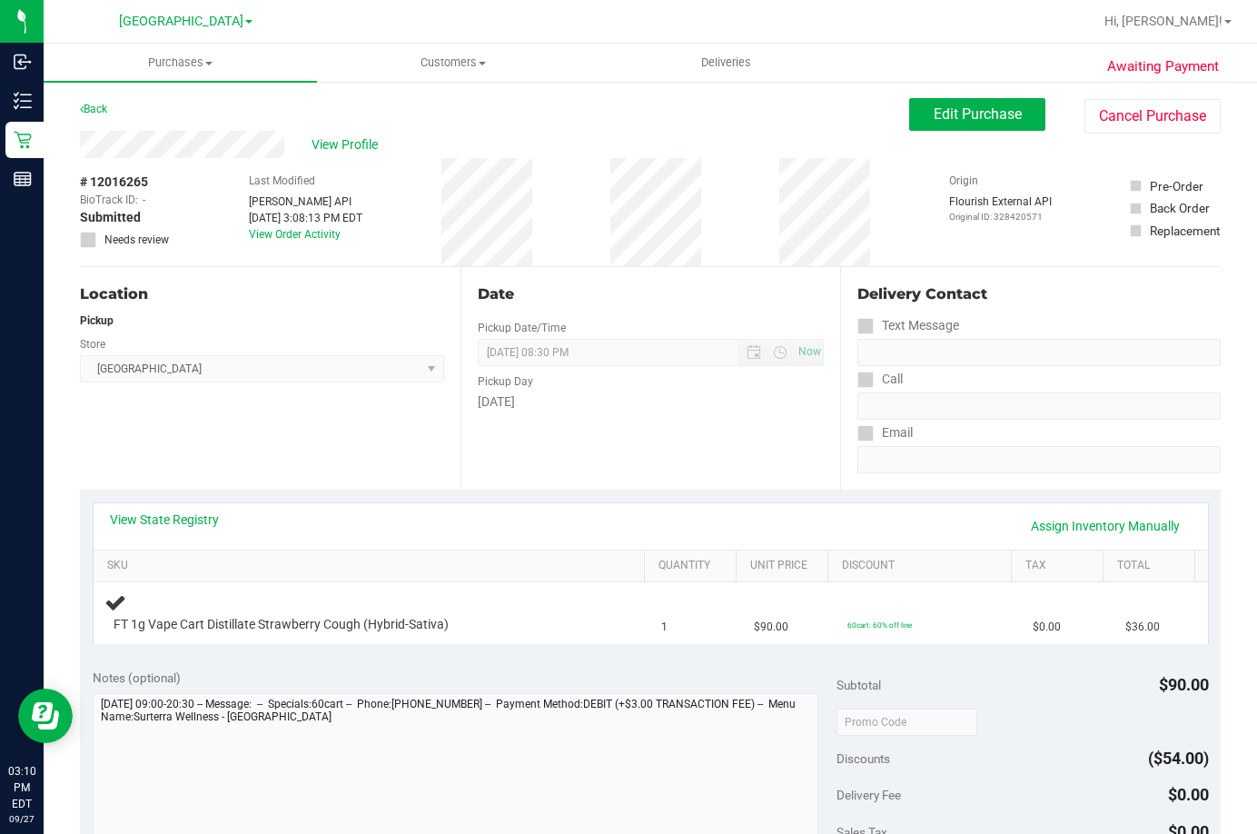
scroll to position [91, 0]
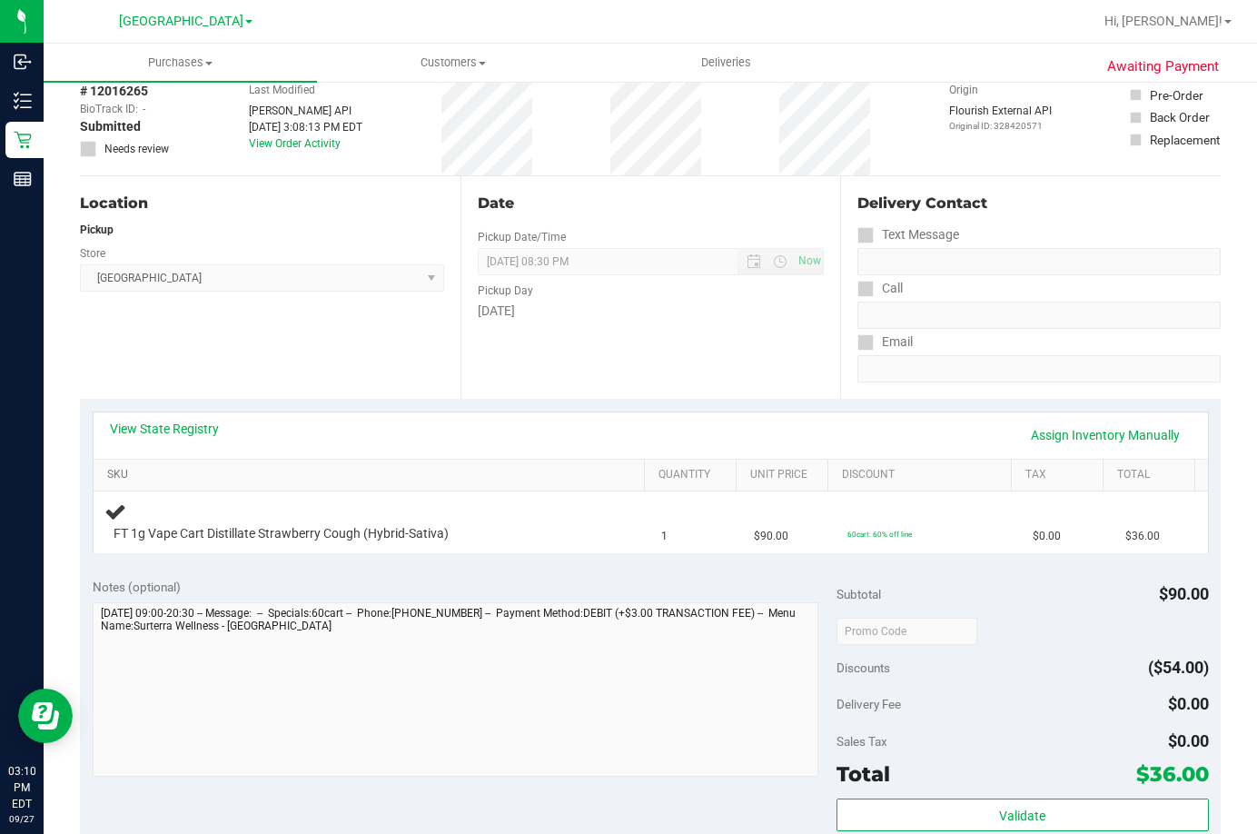
click at [539, 472] on link "SKU" at bounding box center [372, 475] width 530 height 15
click at [699, 538] on td "1" at bounding box center [696, 521] width 93 height 61
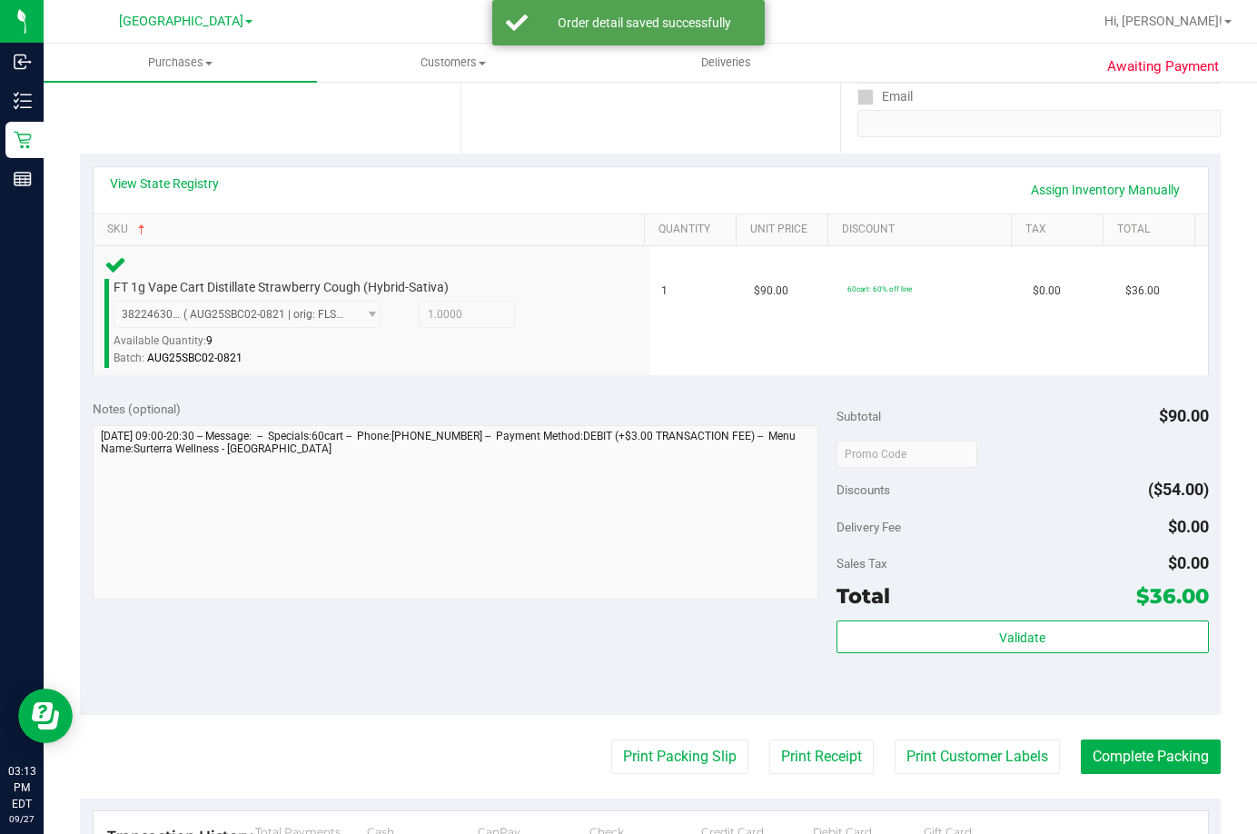
scroll to position [363, 0]
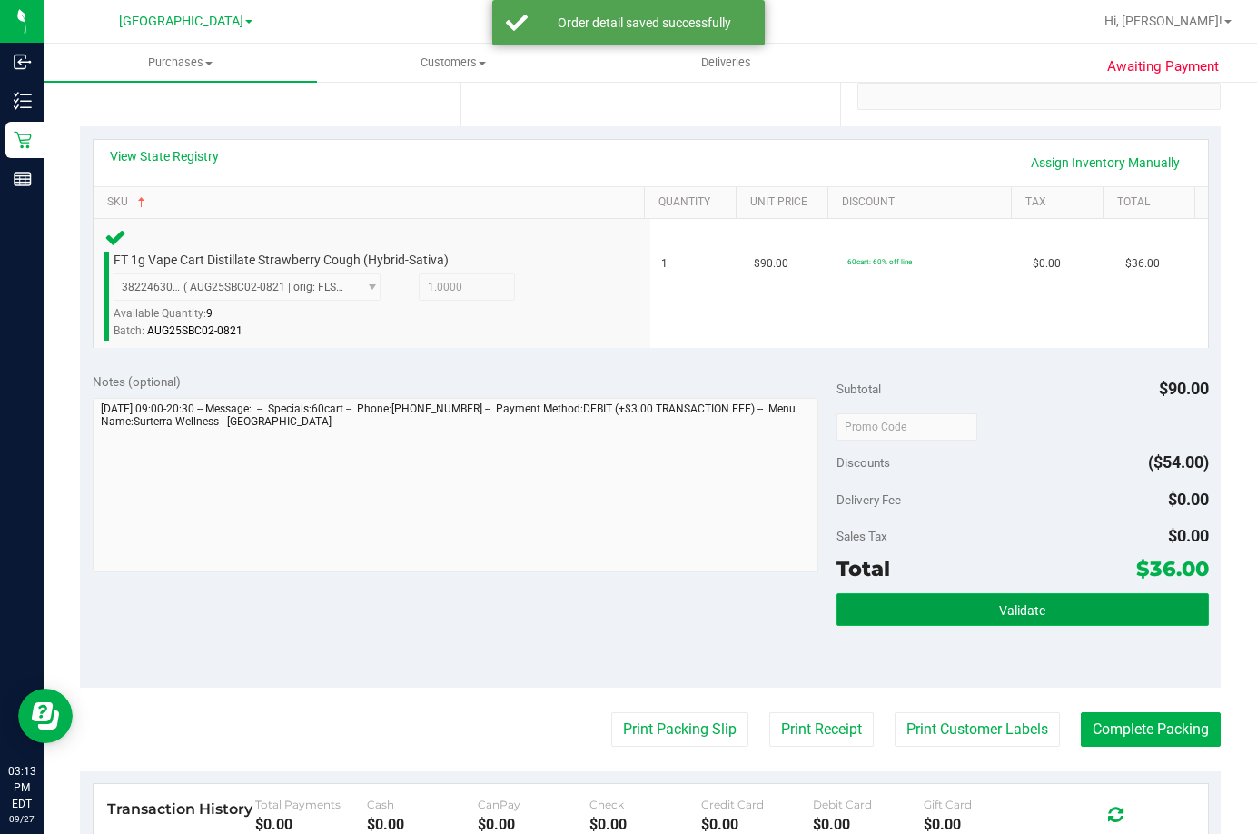
click at [979, 612] on button "Validate" at bounding box center [1023, 609] width 372 height 33
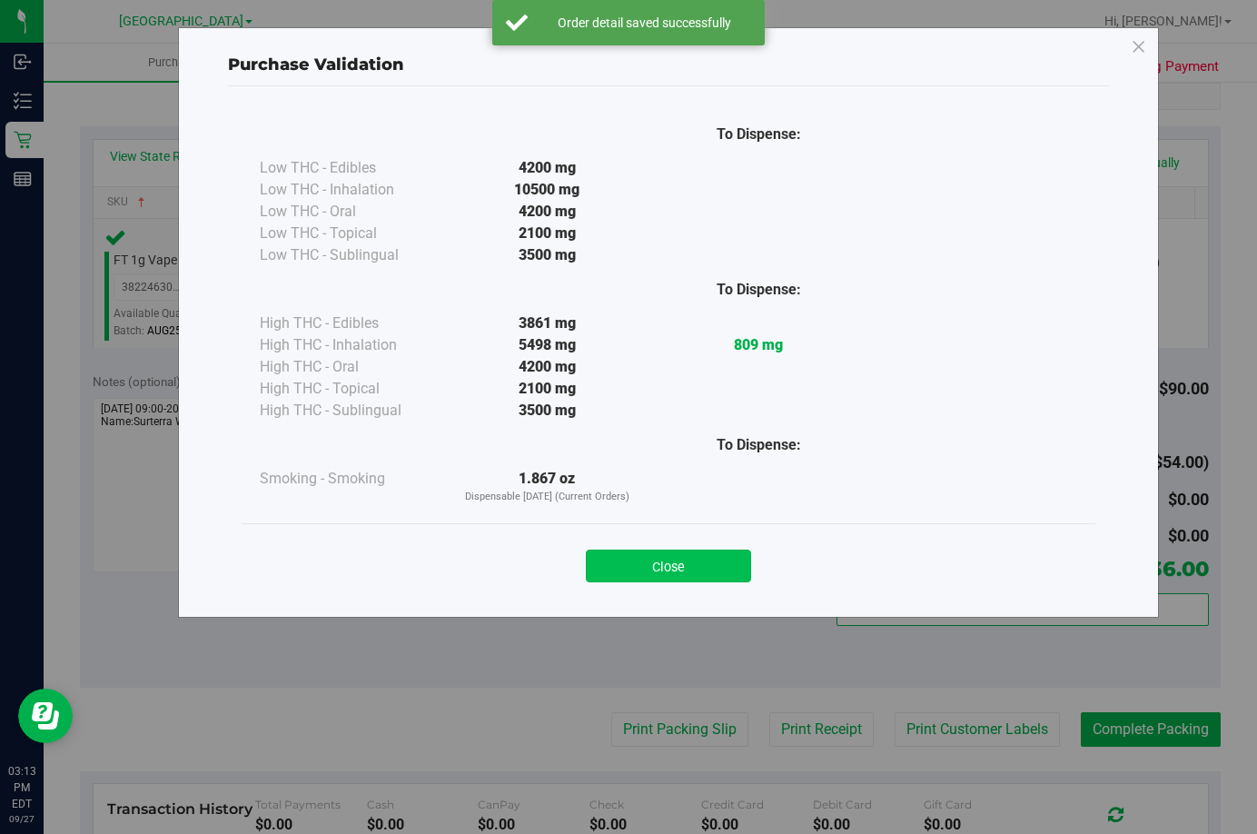
click at [683, 569] on button "Close" at bounding box center [668, 565] width 165 height 33
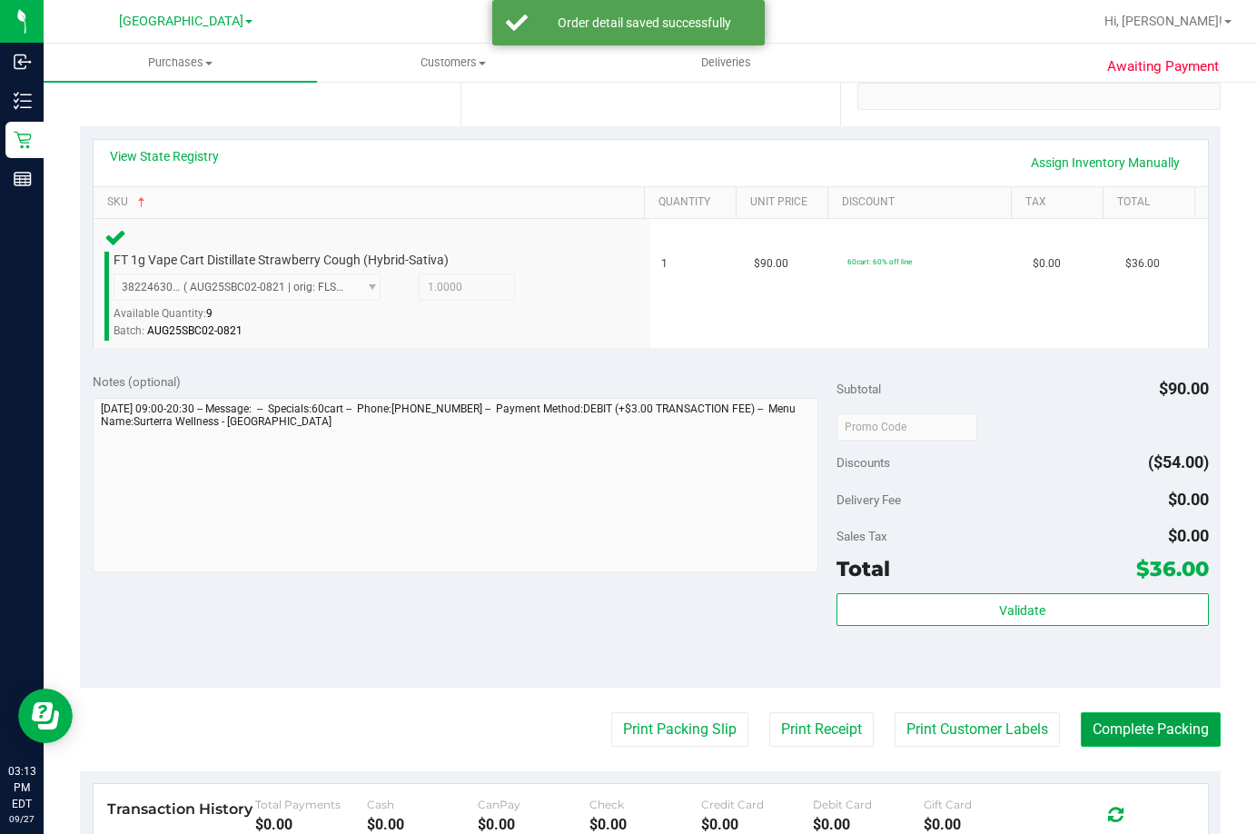
click at [1153, 725] on button "Complete Packing" at bounding box center [1151, 729] width 140 height 35
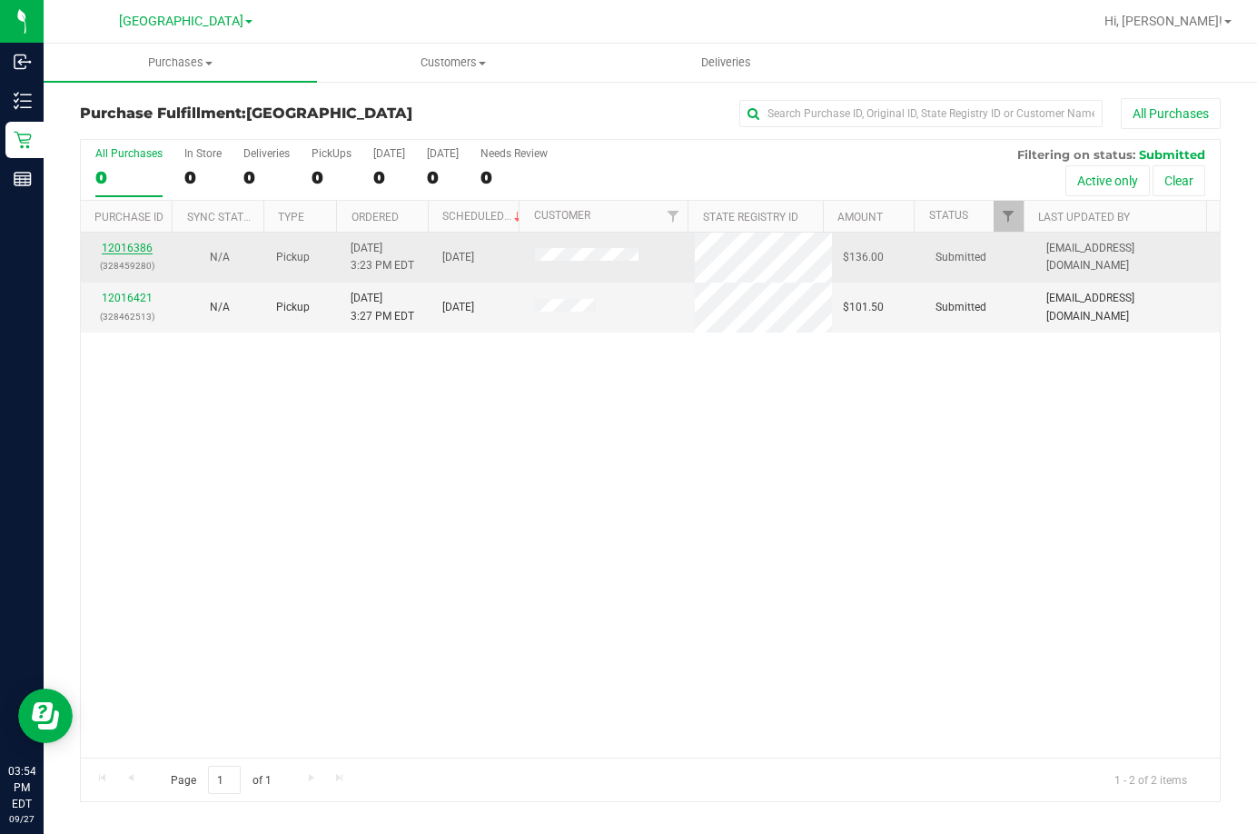
click at [120, 243] on link "12016386" at bounding box center [127, 248] width 51 height 13
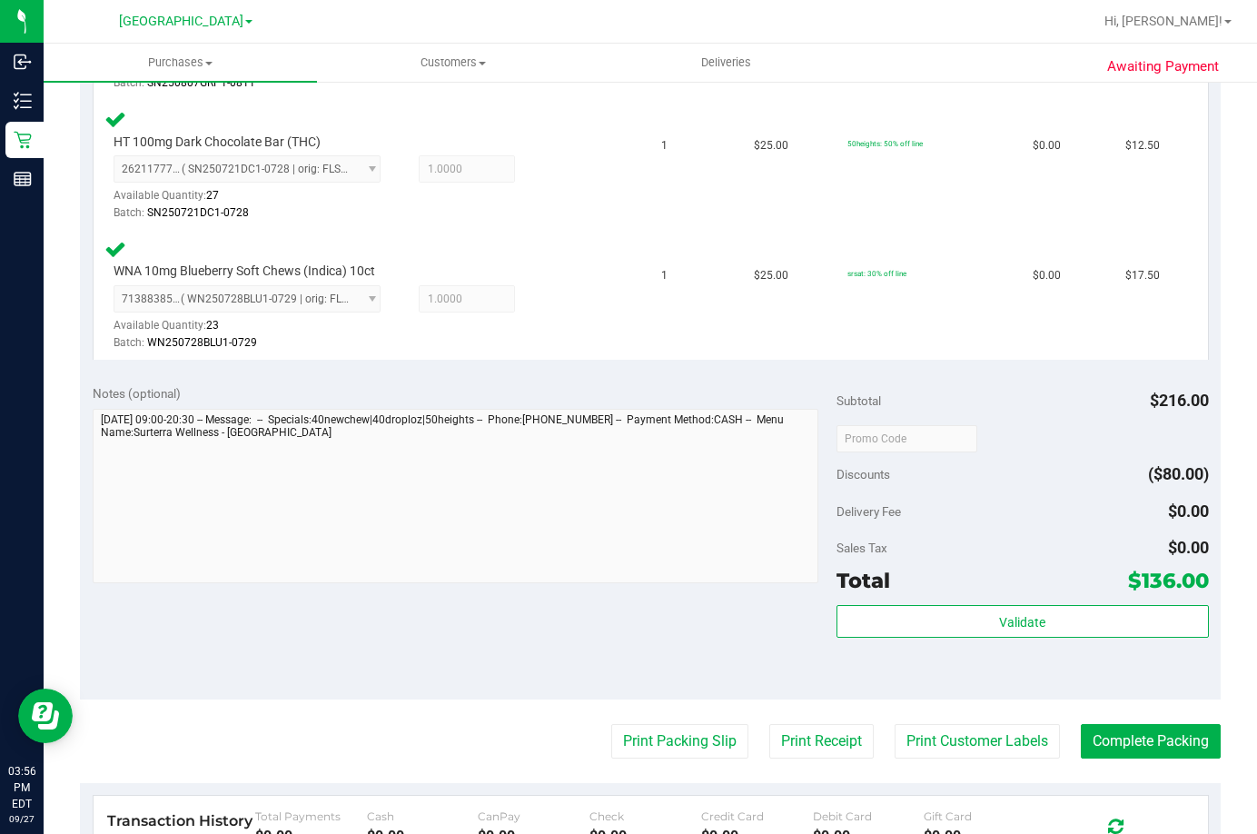
scroll to position [1362, 0]
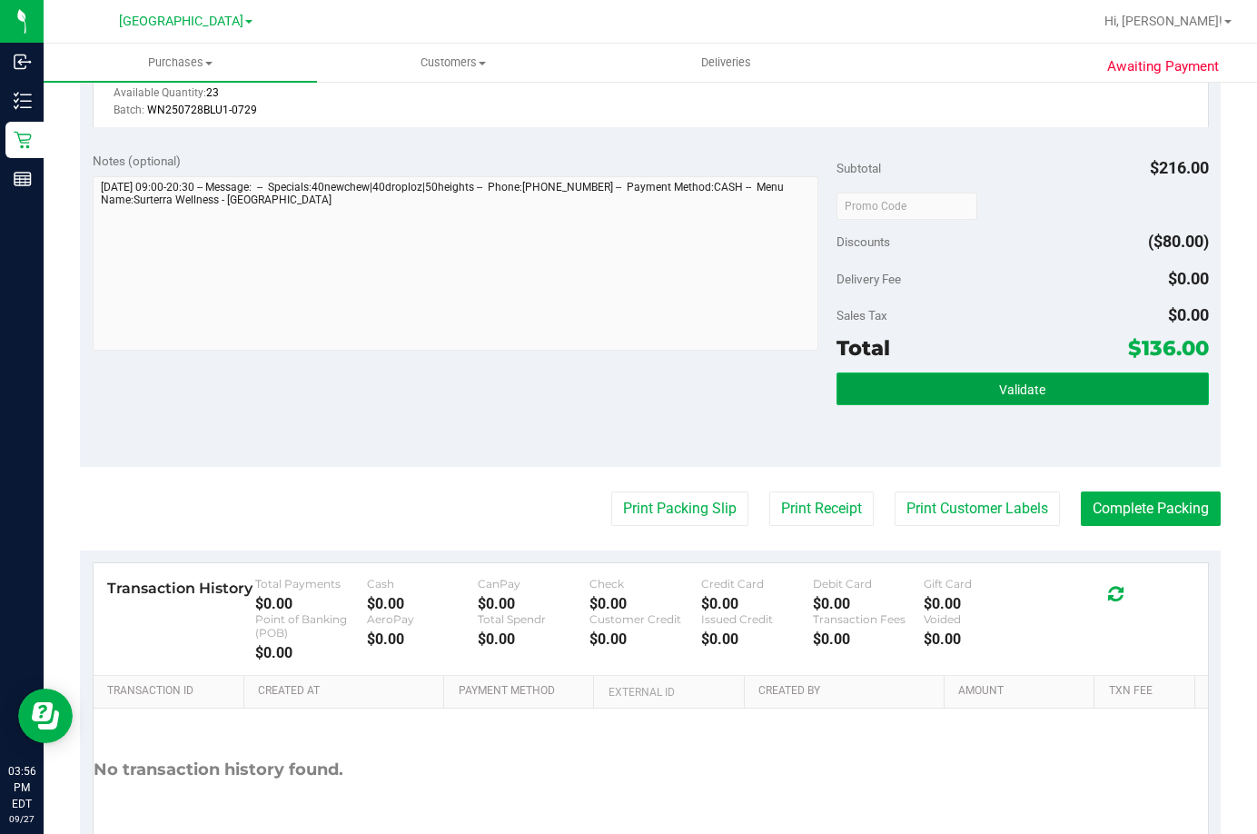
click at [914, 383] on button "Validate" at bounding box center [1023, 388] width 372 height 33
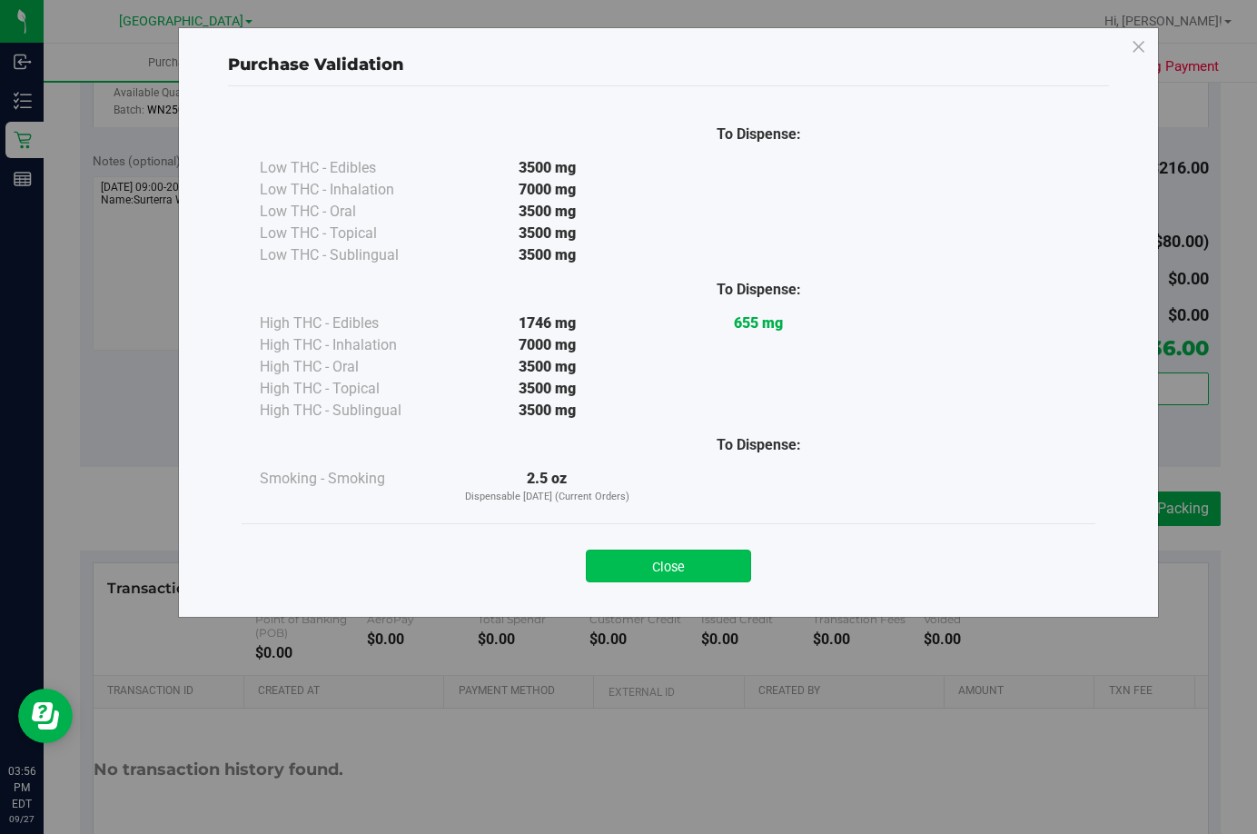
click at [703, 562] on button "Close" at bounding box center [668, 565] width 165 height 33
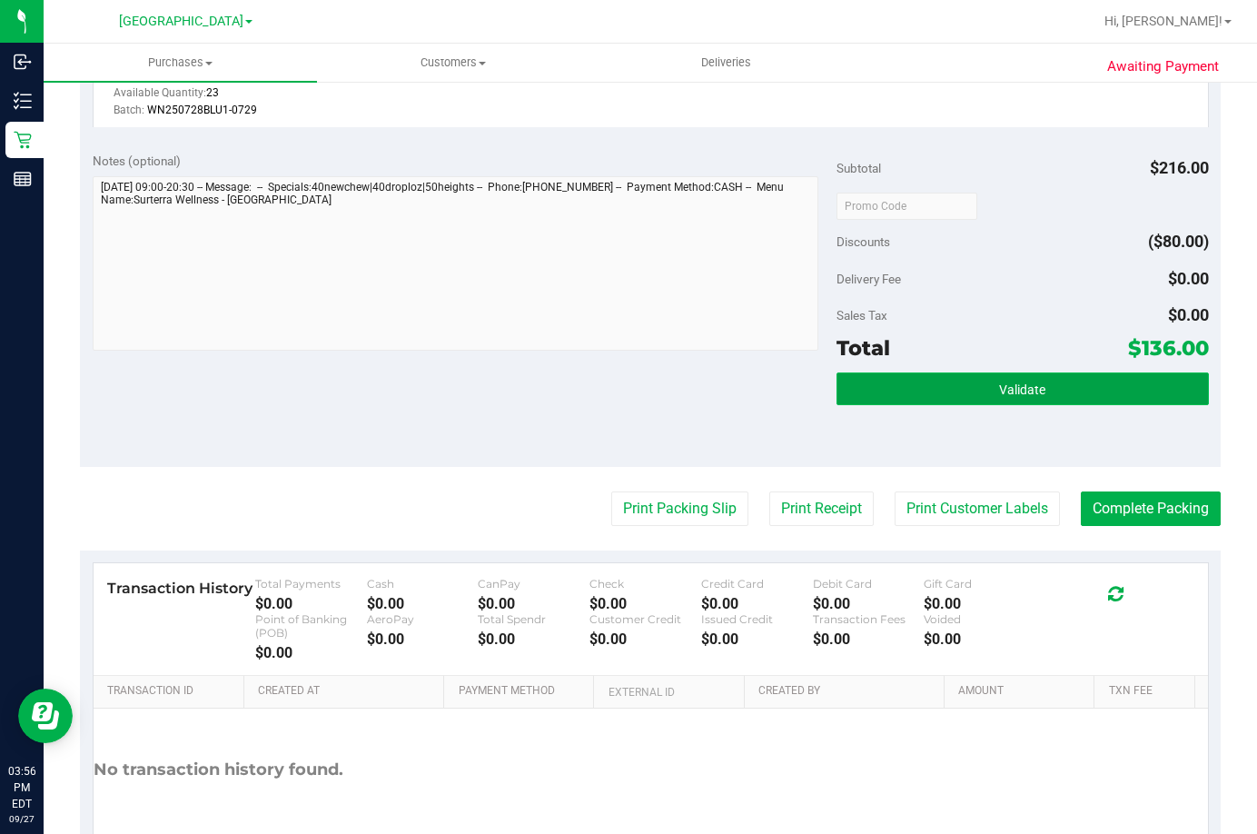
click at [999, 391] on span "Validate" at bounding box center [1022, 389] width 46 height 15
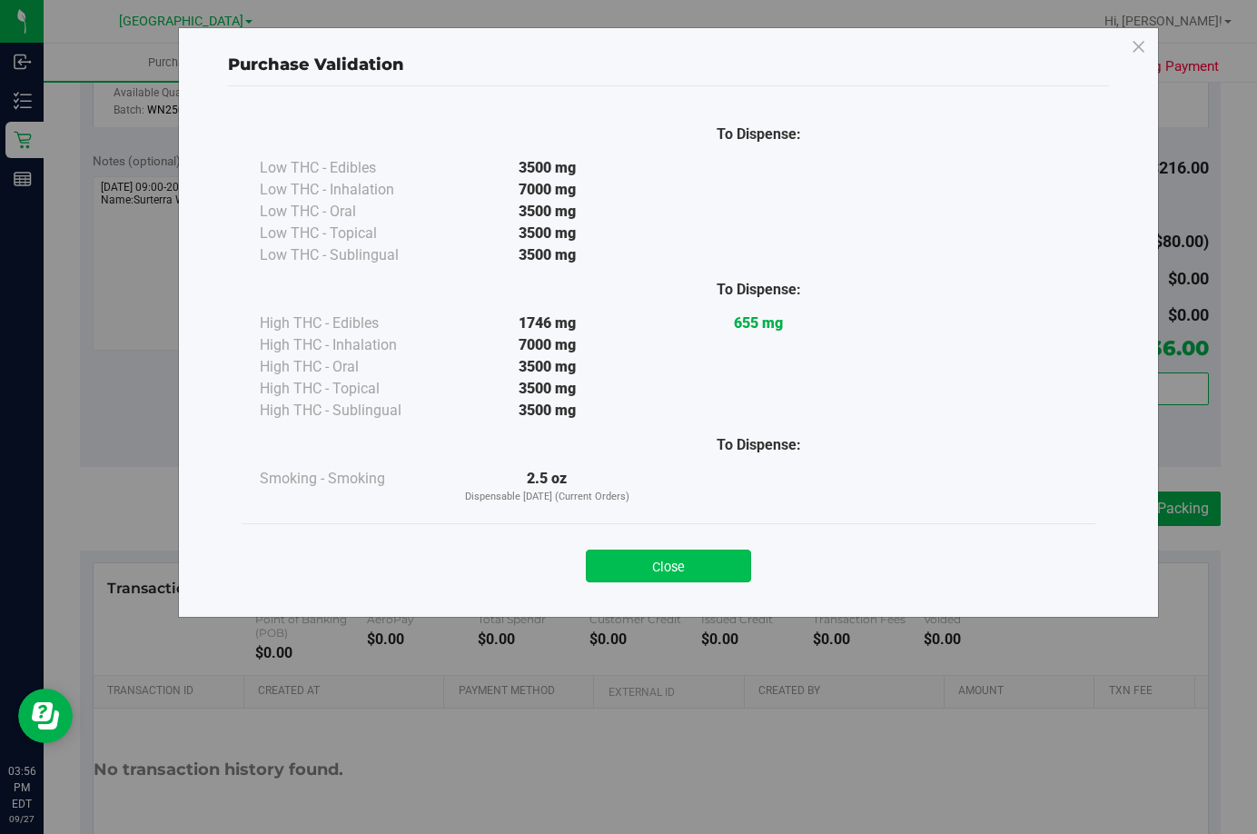
click at [630, 566] on button "Close" at bounding box center [668, 565] width 165 height 33
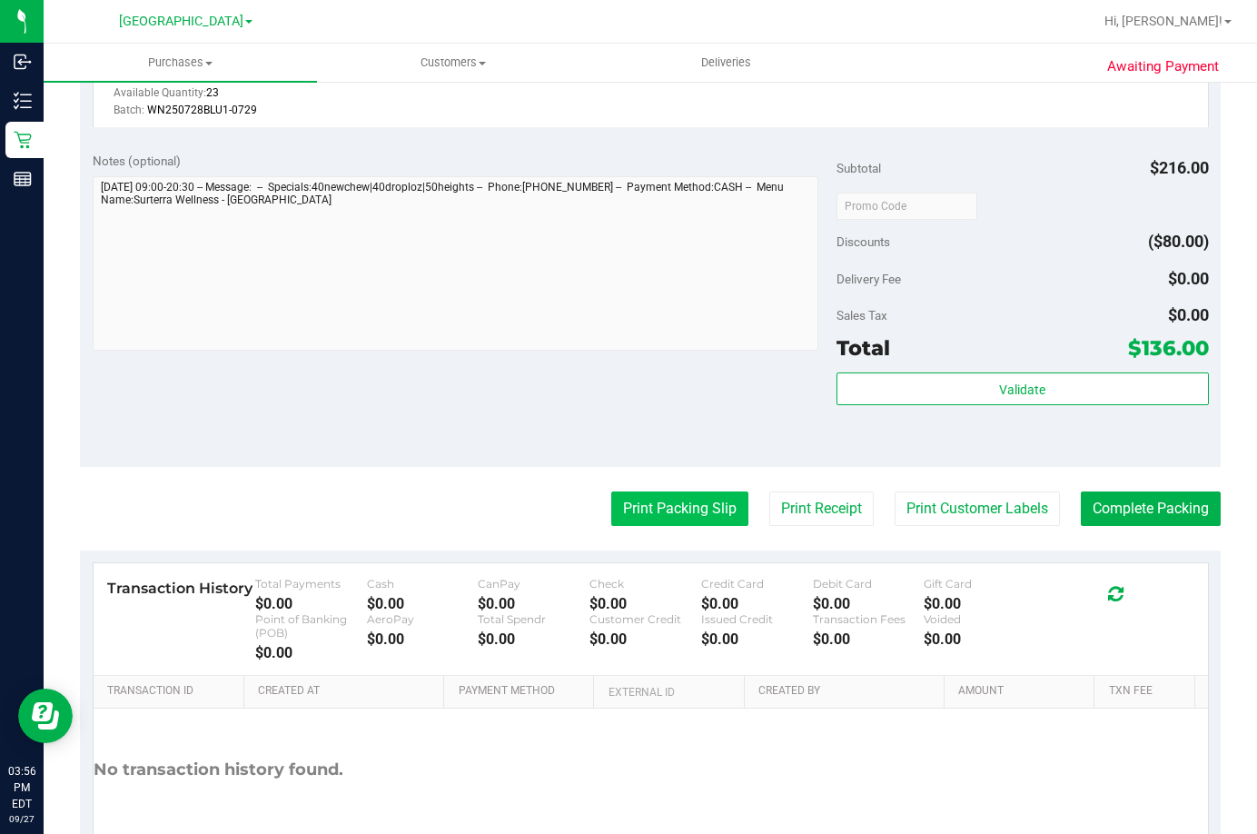
click at [654, 508] on button "Print Packing Slip" at bounding box center [679, 508] width 137 height 35
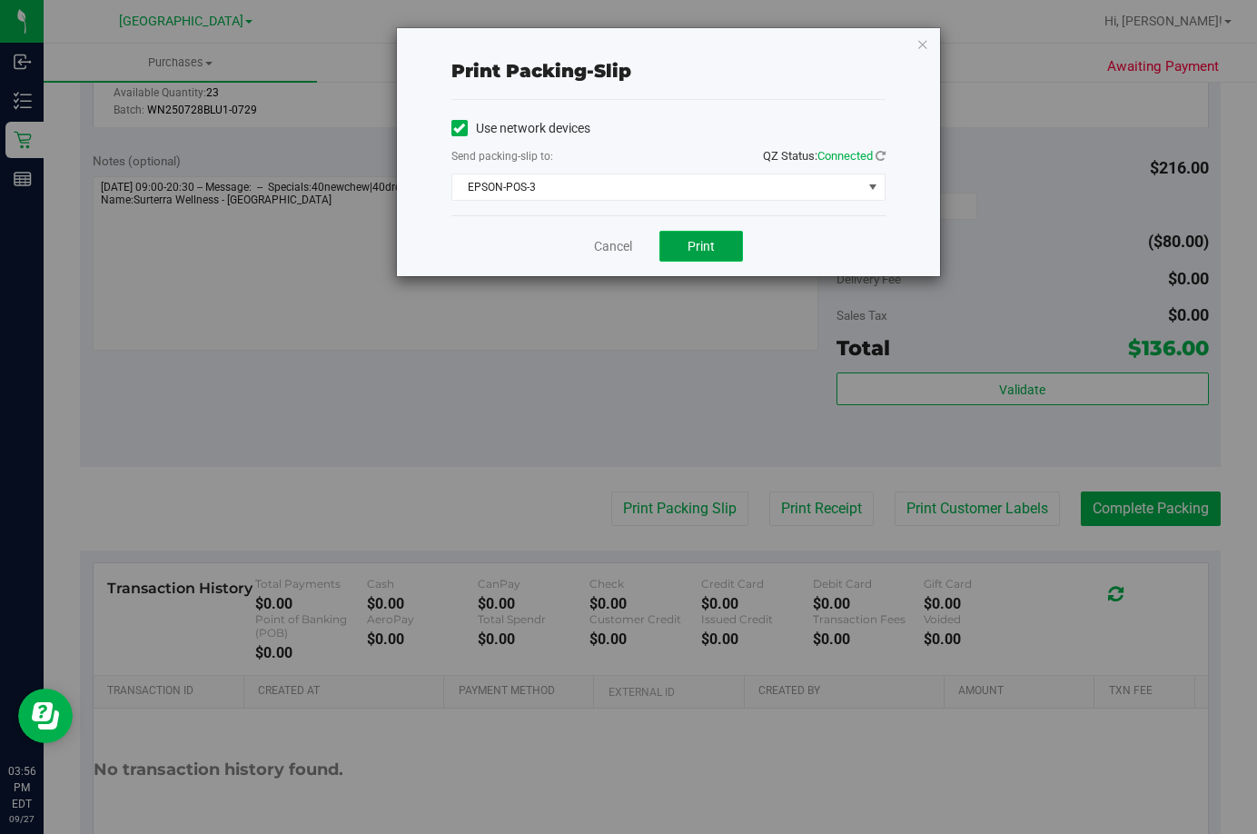
click at [701, 239] on span "Print" at bounding box center [701, 246] width 27 height 15
click at [610, 246] on link "Cancel" at bounding box center [613, 246] width 38 height 19
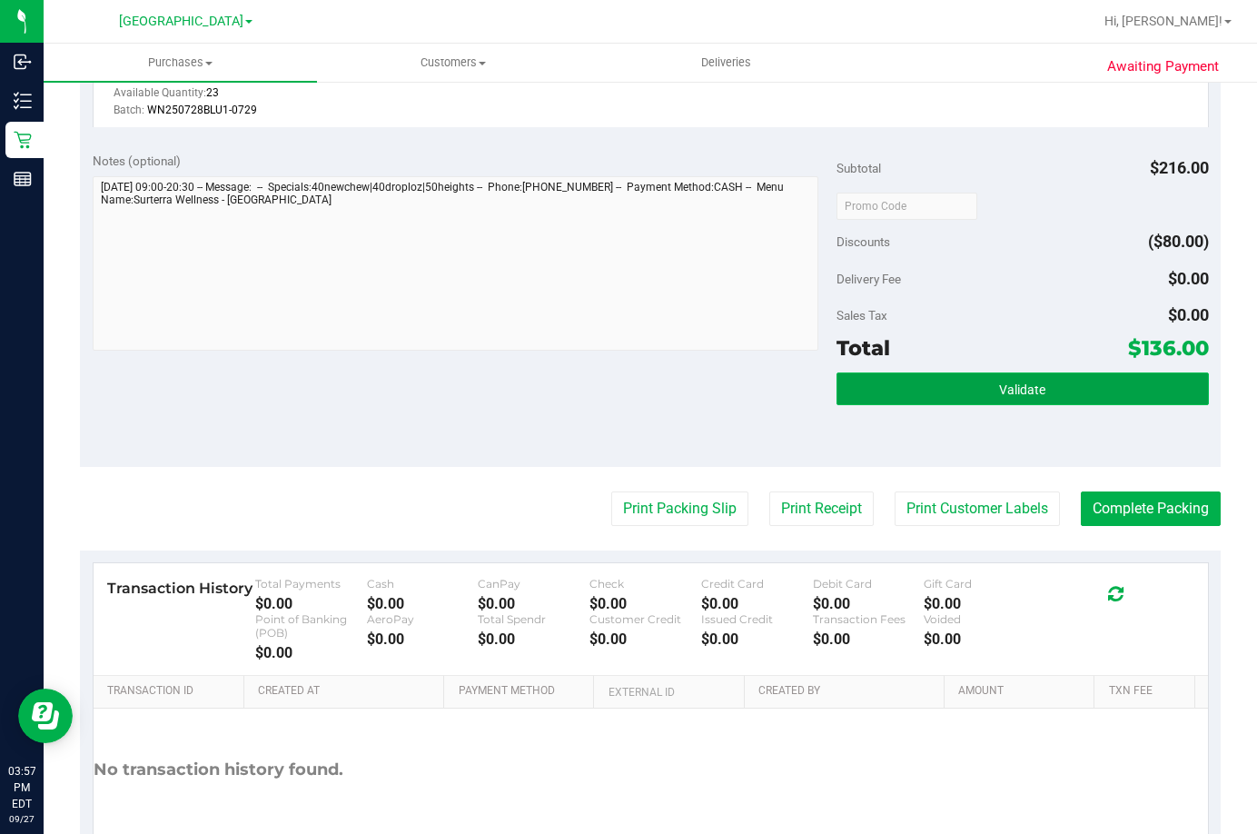
click at [963, 383] on button "Validate" at bounding box center [1023, 388] width 372 height 33
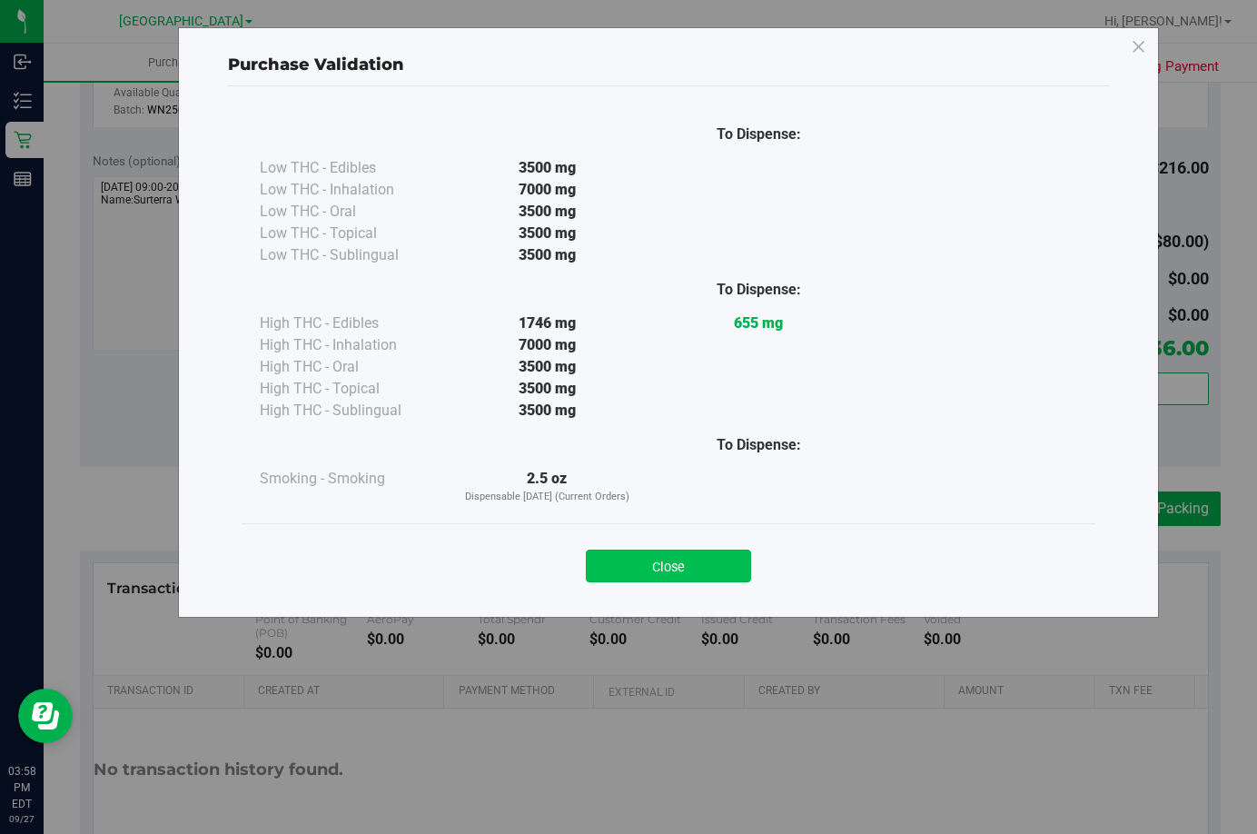
click at [709, 554] on button "Close" at bounding box center [668, 565] width 165 height 33
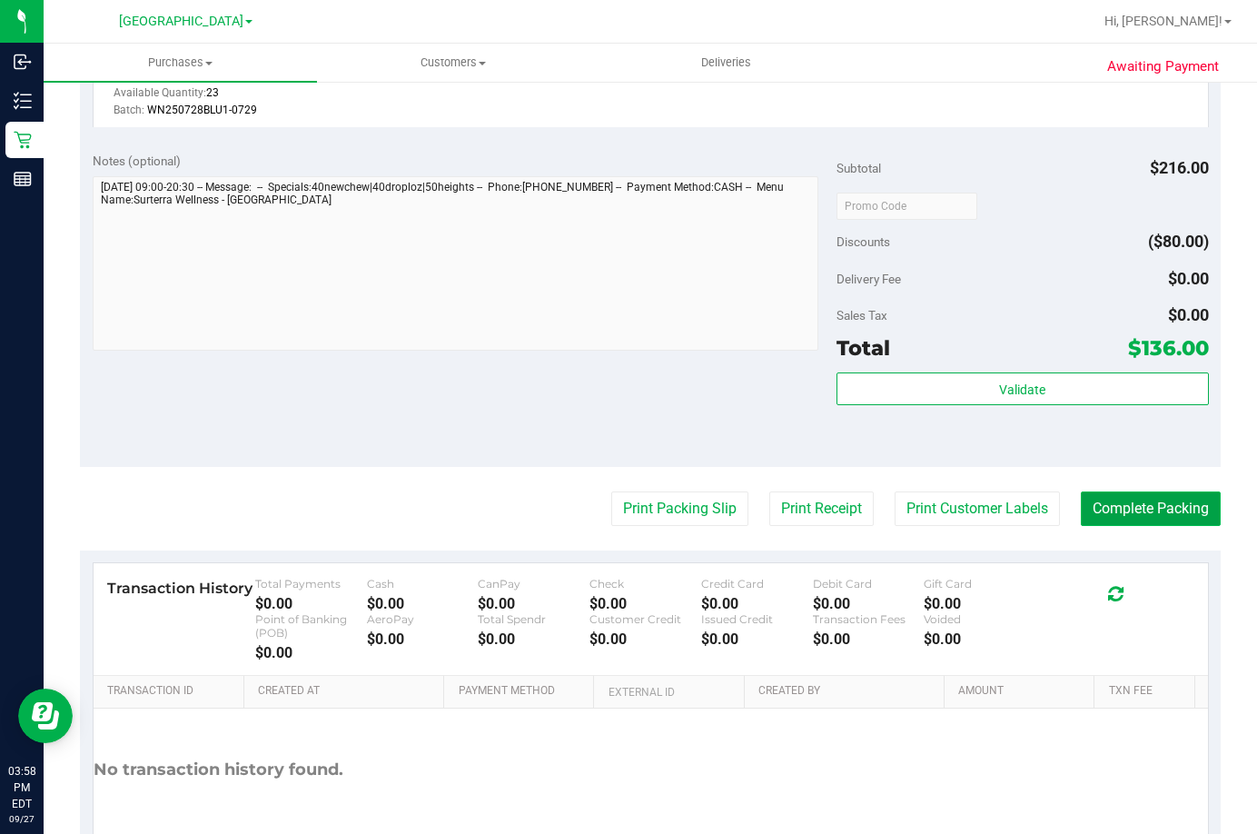
click at [1162, 507] on button "Complete Packing" at bounding box center [1151, 508] width 140 height 35
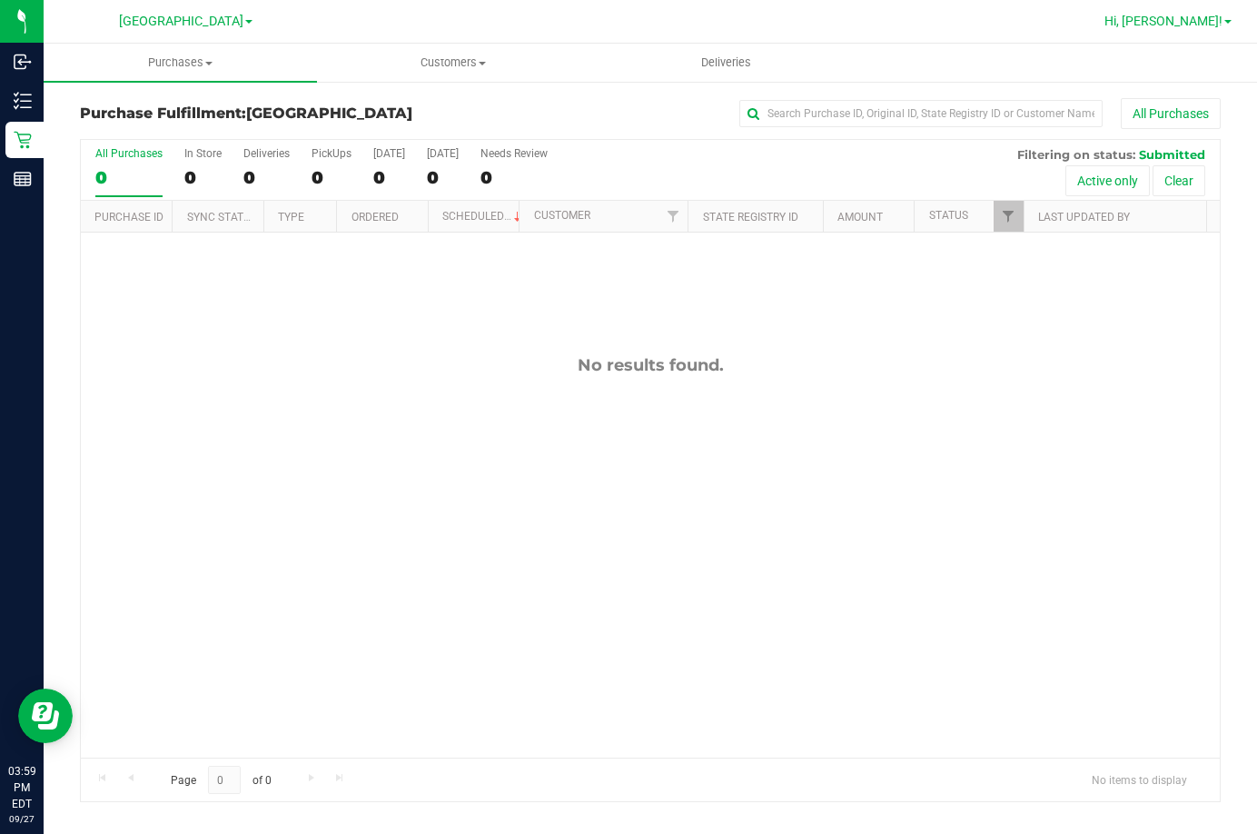
click at [1198, 15] on span "Hi, [PERSON_NAME]!" at bounding box center [1163, 21] width 118 height 15
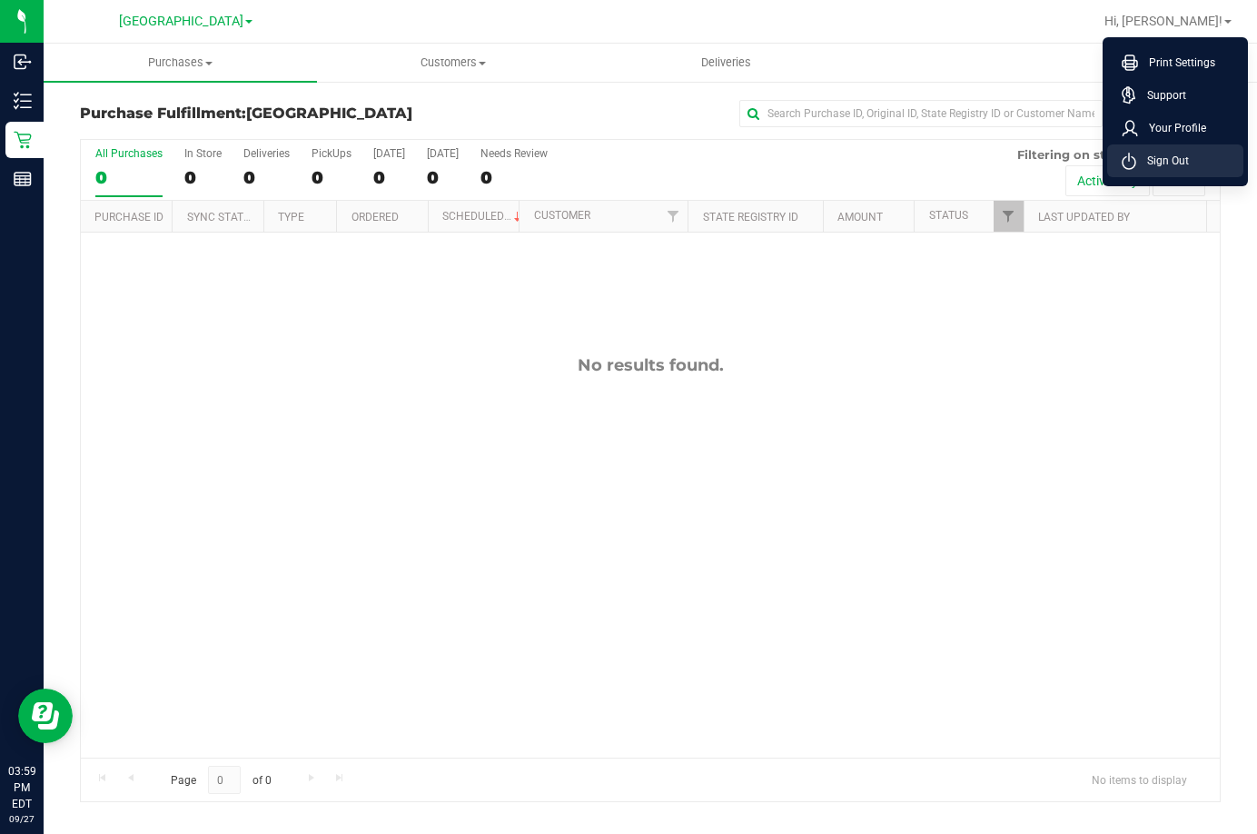
click at [1172, 166] on span "Sign Out" at bounding box center [1162, 161] width 53 height 18
